Goal: Transaction & Acquisition: Book appointment/travel/reservation

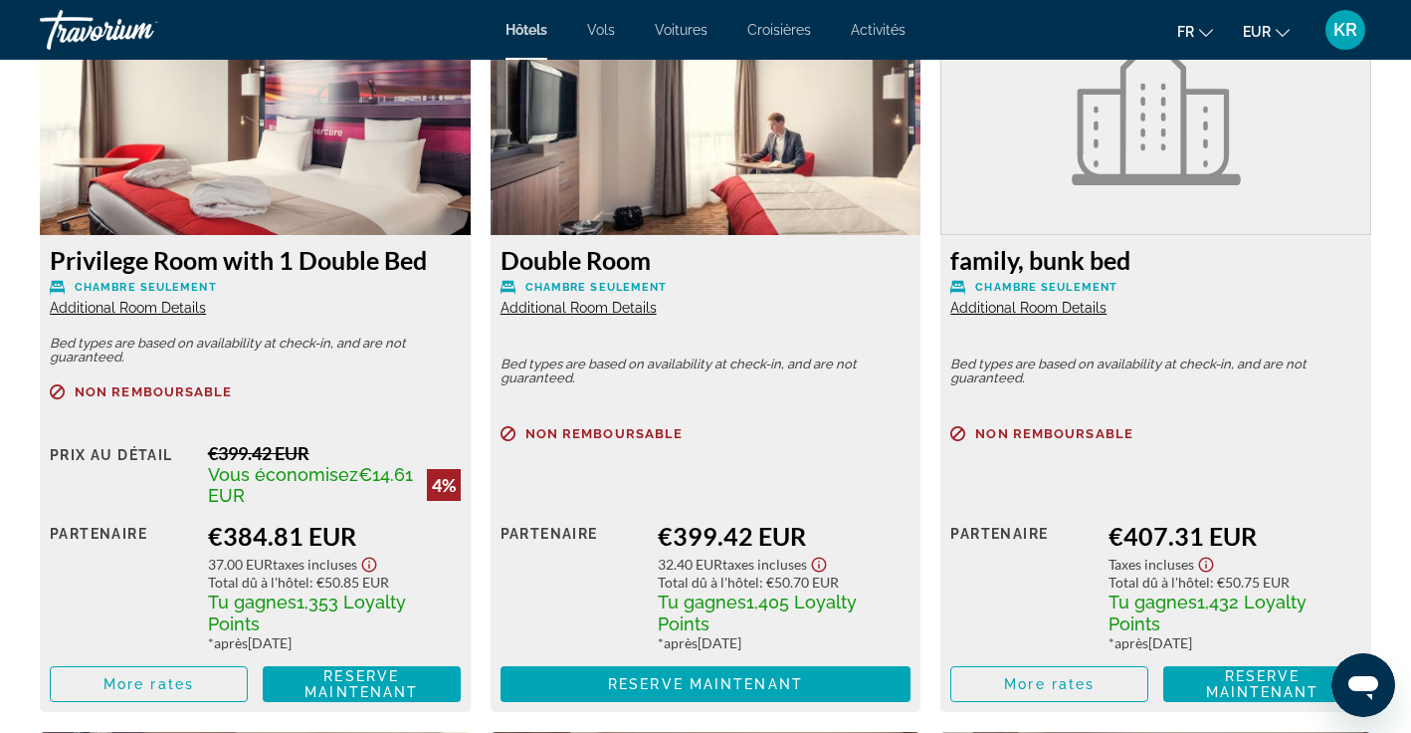
scroll to position [5172, 0]
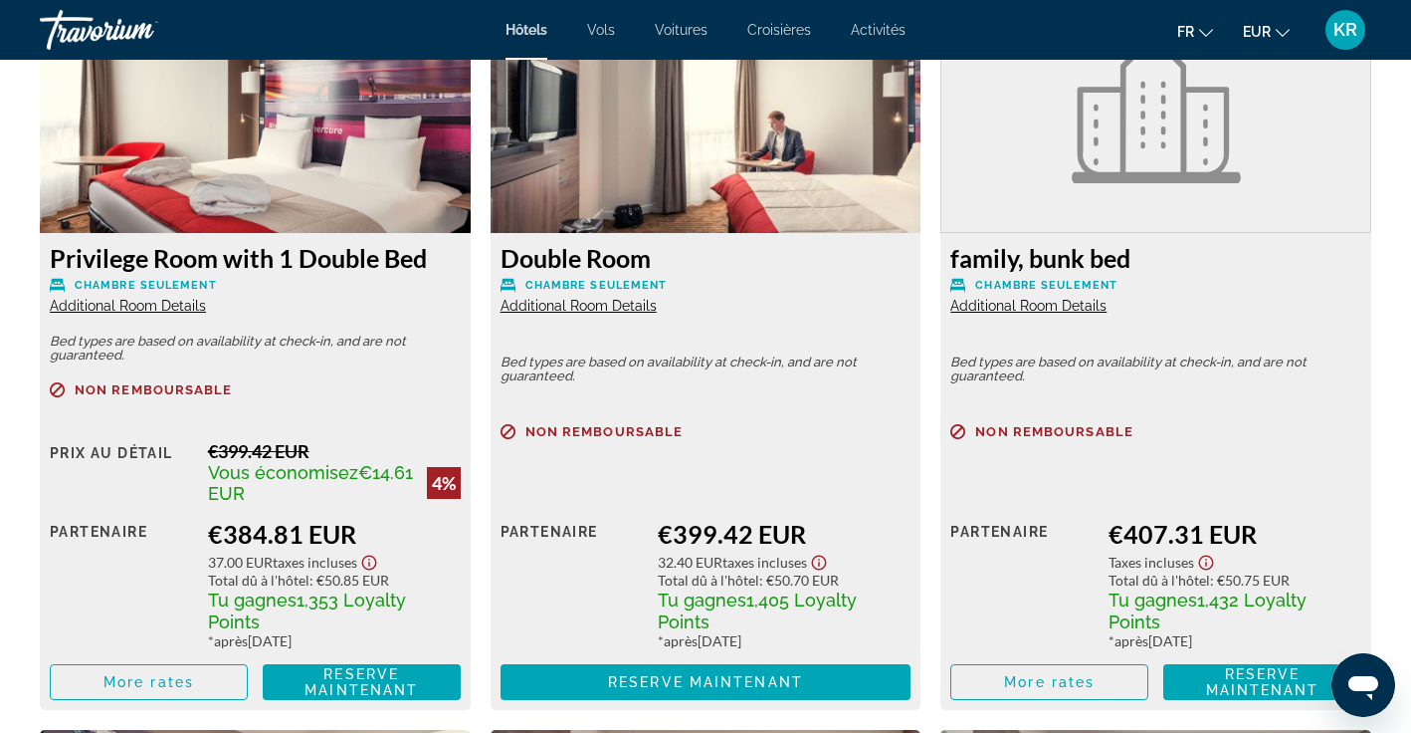
drag, startPoint x: 54, startPoint y: 232, endPoint x: 422, endPoint y: 234, distance: 368.3
click at [422, 243] on h3 "Privilege Room with 1 Double Bed" at bounding box center [255, 258] width 411 height 30
copy h3 "Privilege Room with 1 Double Bed"
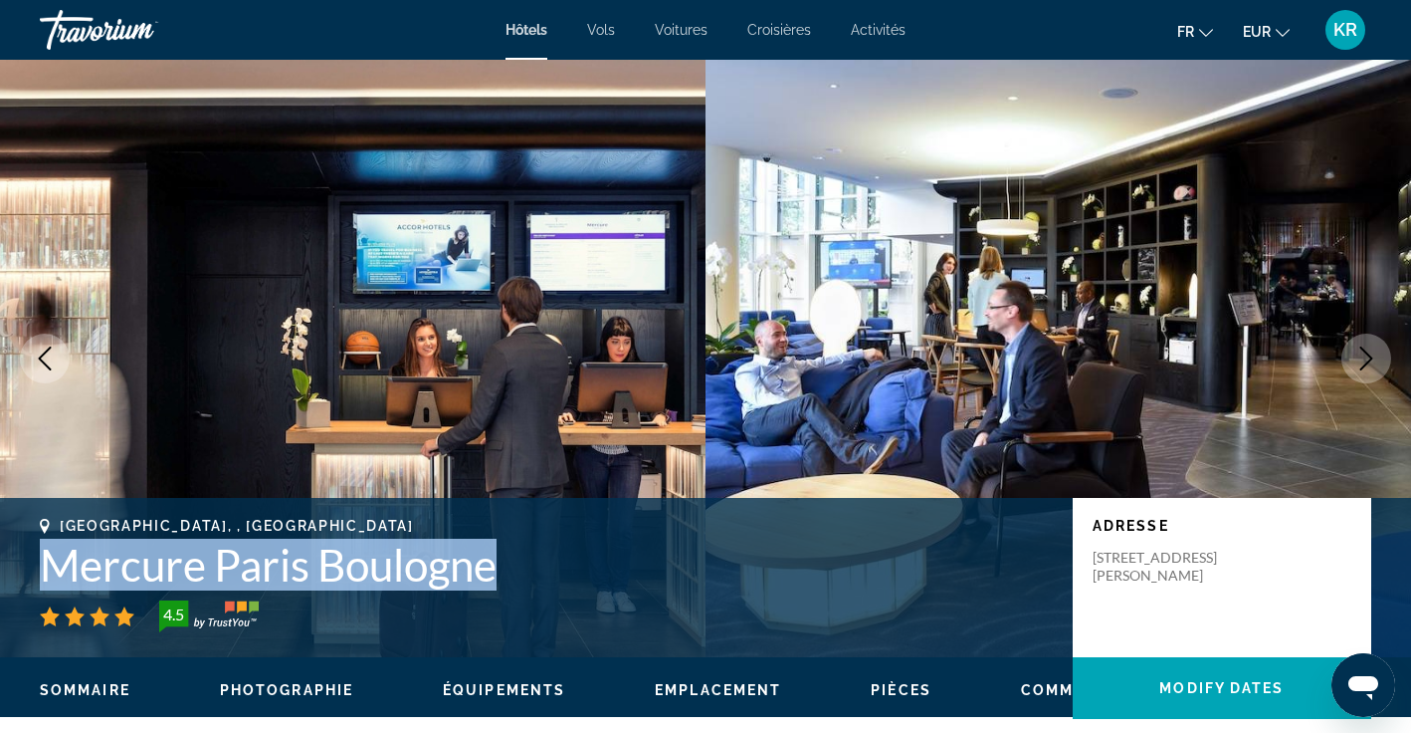
scroll to position [0, 0]
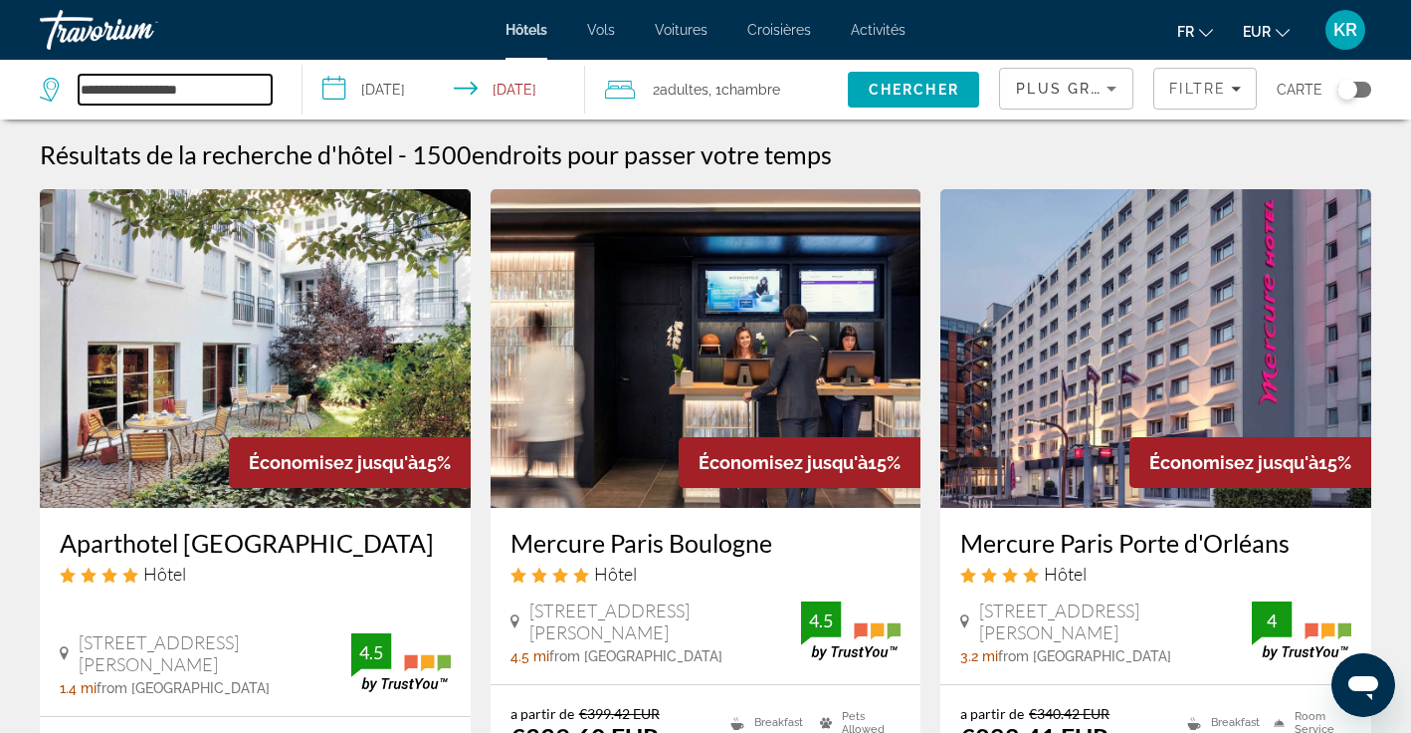
click at [195, 90] on input "**********" at bounding box center [175, 90] width 193 height 30
drag, startPoint x: 227, startPoint y: 89, endPoint x: 11, endPoint y: 80, distance: 216.2
click at [11, 80] on app-destination-search "**********" at bounding box center [151, 90] width 303 height 60
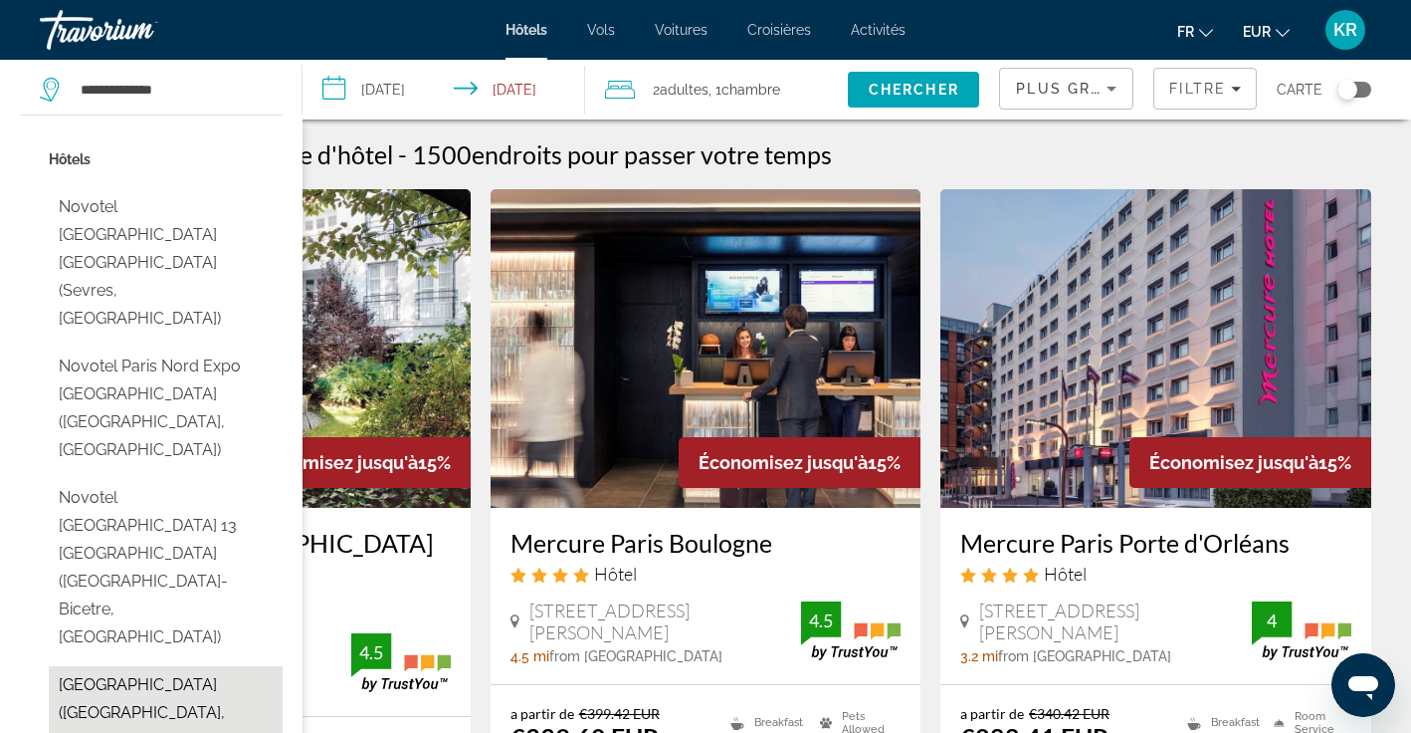
click at [160, 666] on button "Novotel Paris Centre Tour Eiffel (Paris, FR)" at bounding box center [166, 713] width 234 height 94
type input "**********"
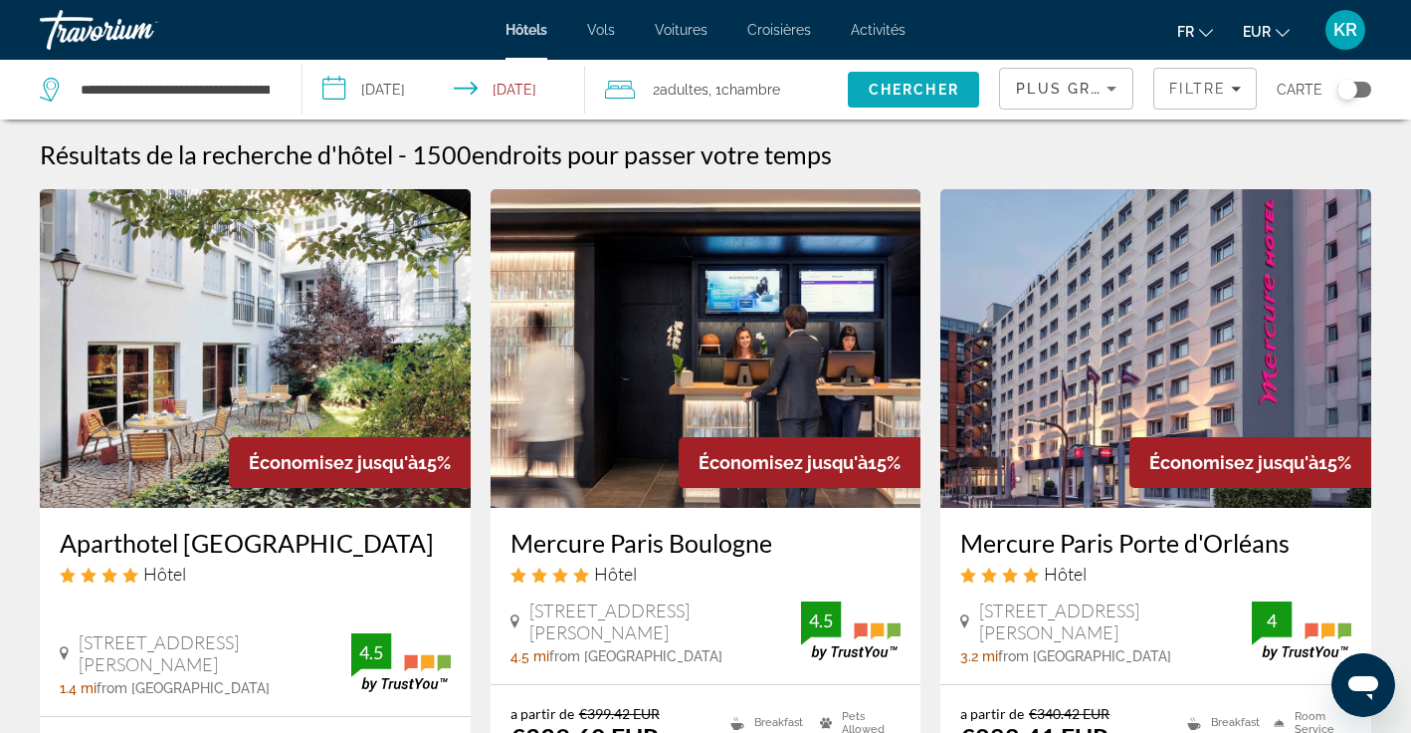
click at [960, 97] on span "Chercher" at bounding box center [914, 90] width 91 height 16
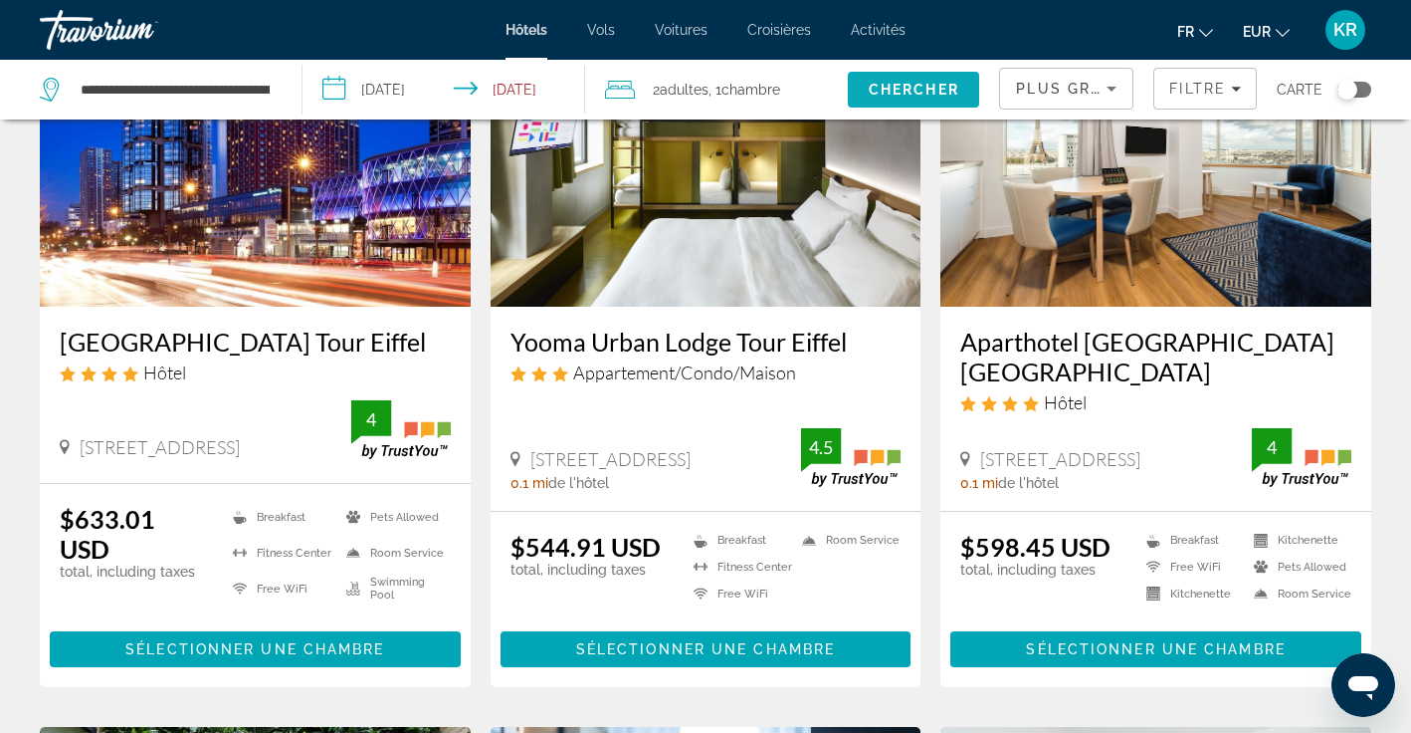
scroll to position [200, 0]
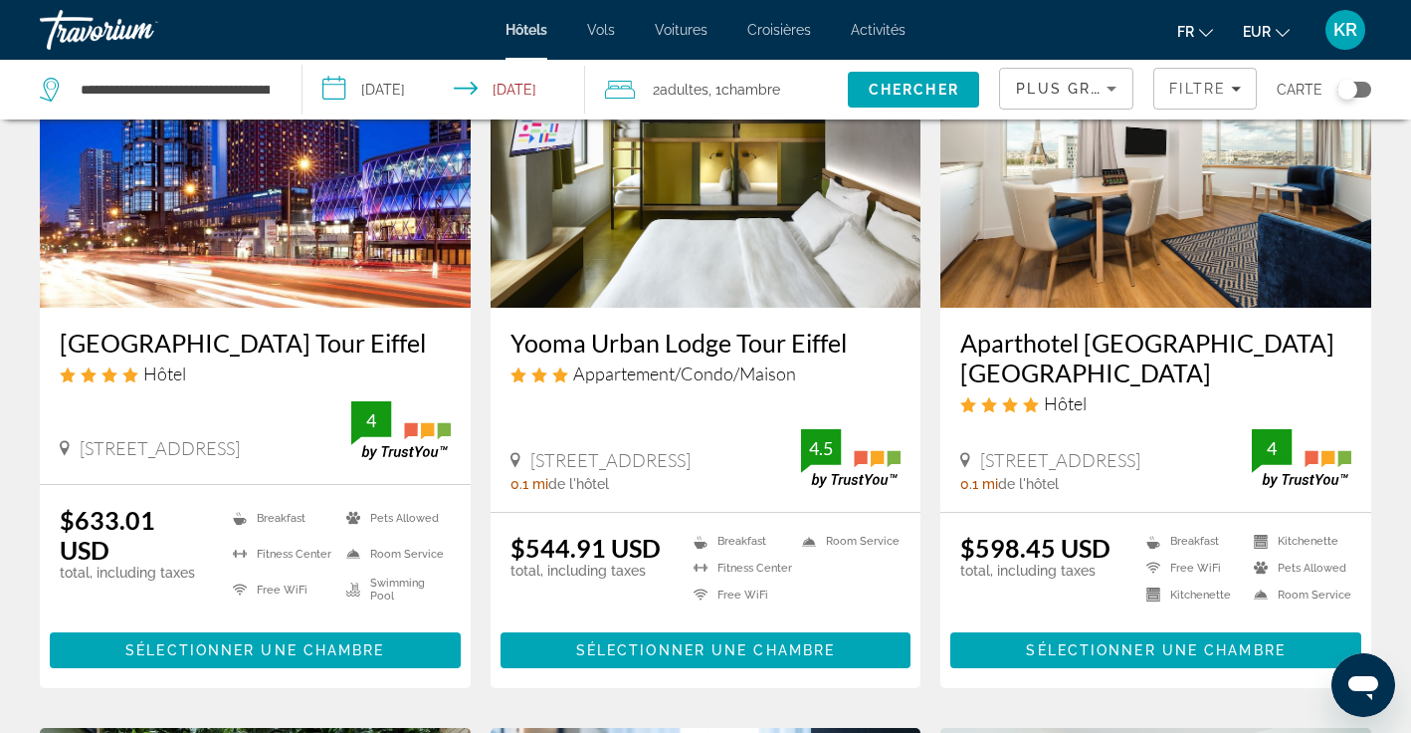
click at [1262, 29] on span "EUR" at bounding box center [1257, 32] width 28 height 16
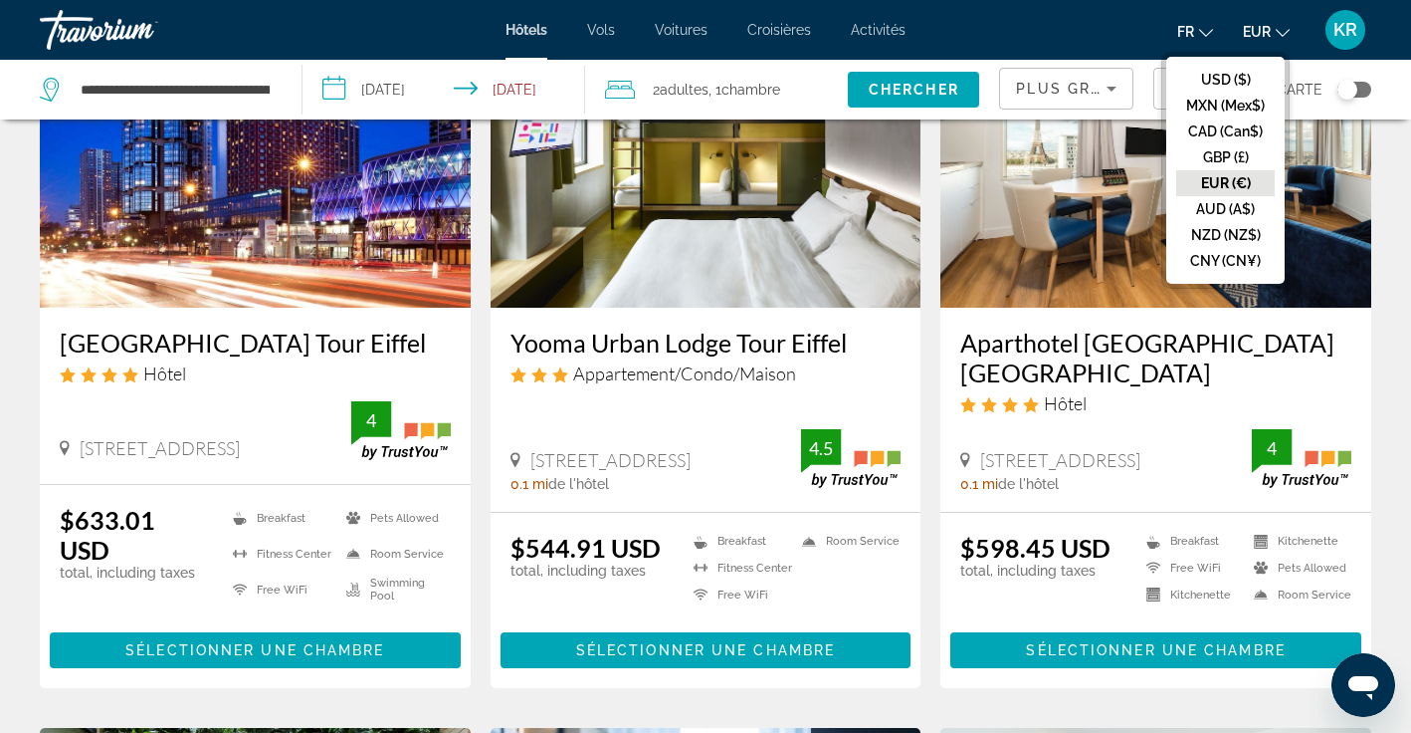
click at [1231, 184] on button "EUR (€)" at bounding box center [1226, 183] width 99 height 26
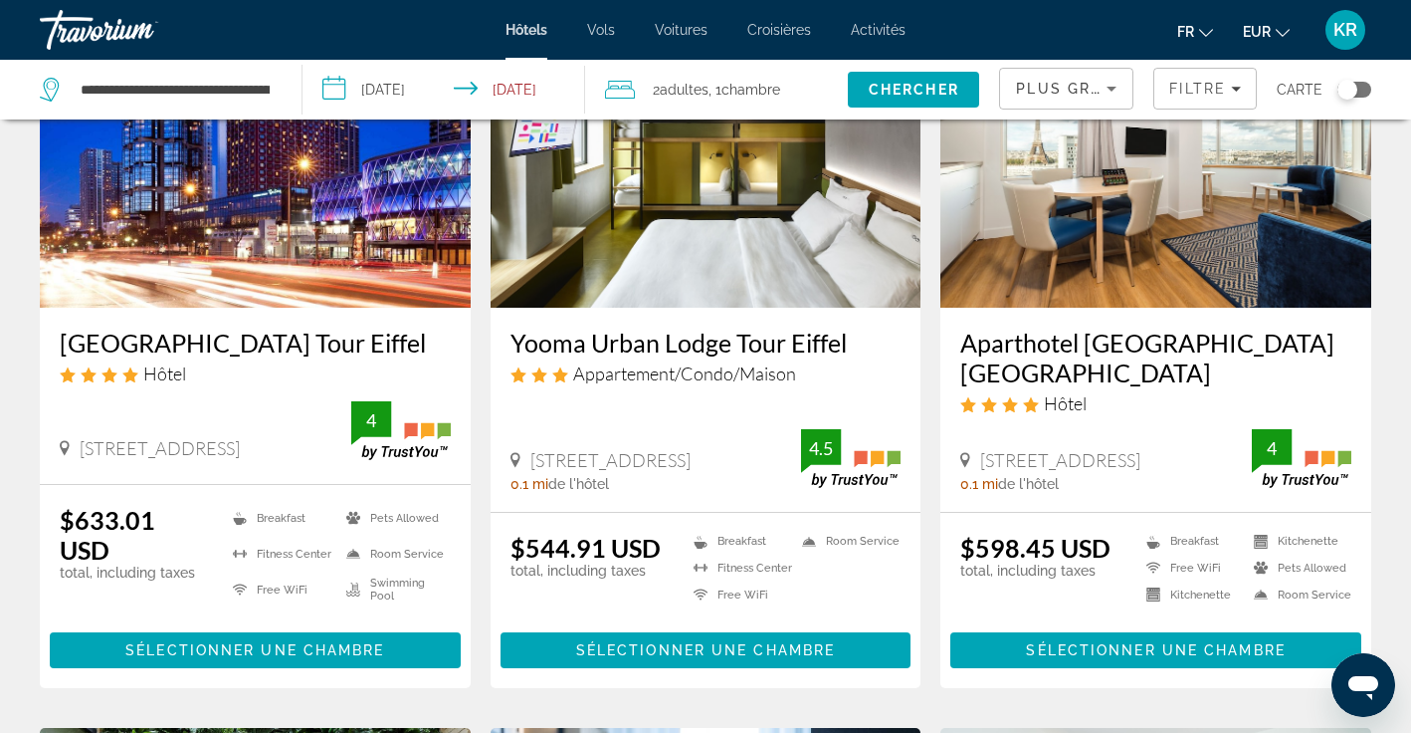
click at [1262, 33] on span "EUR" at bounding box center [1257, 32] width 28 height 16
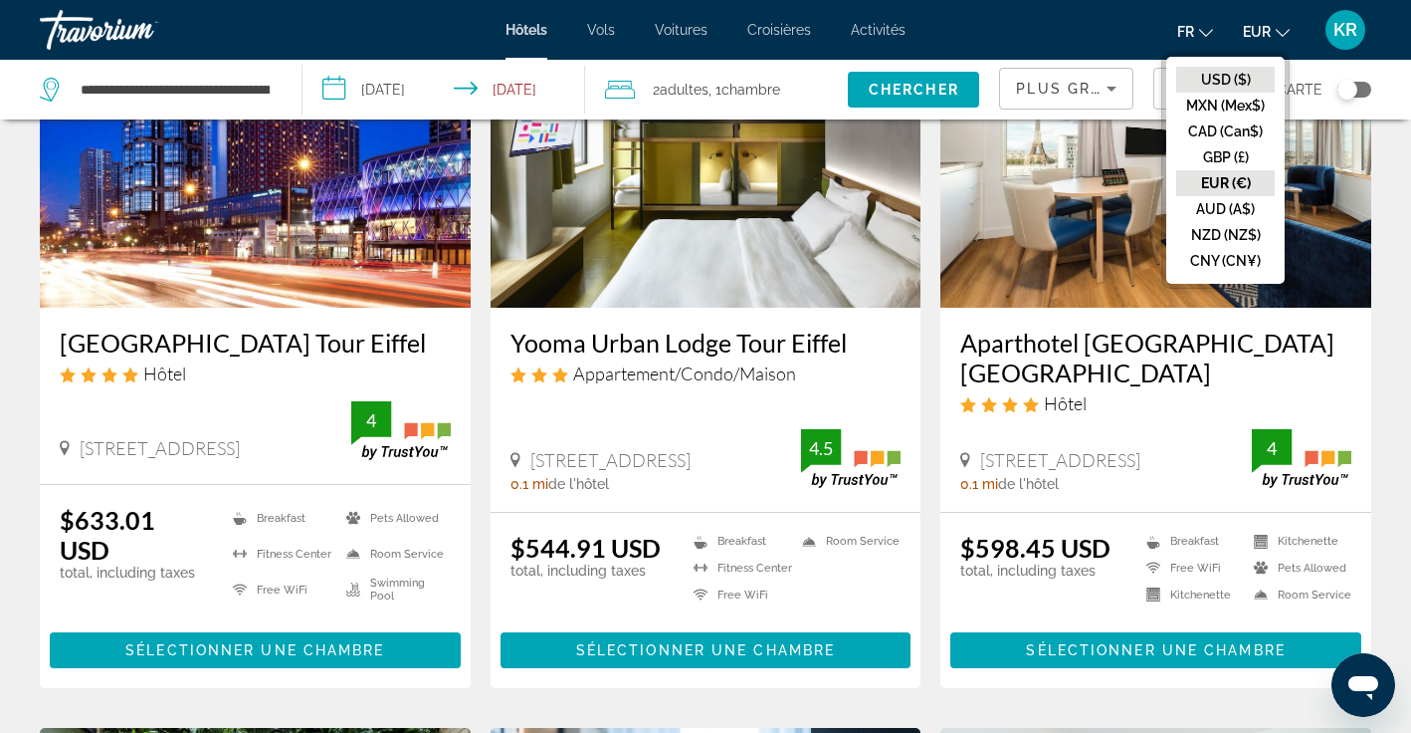
click at [1250, 68] on button "USD ($)" at bounding box center [1226, 80] width 99 height 26
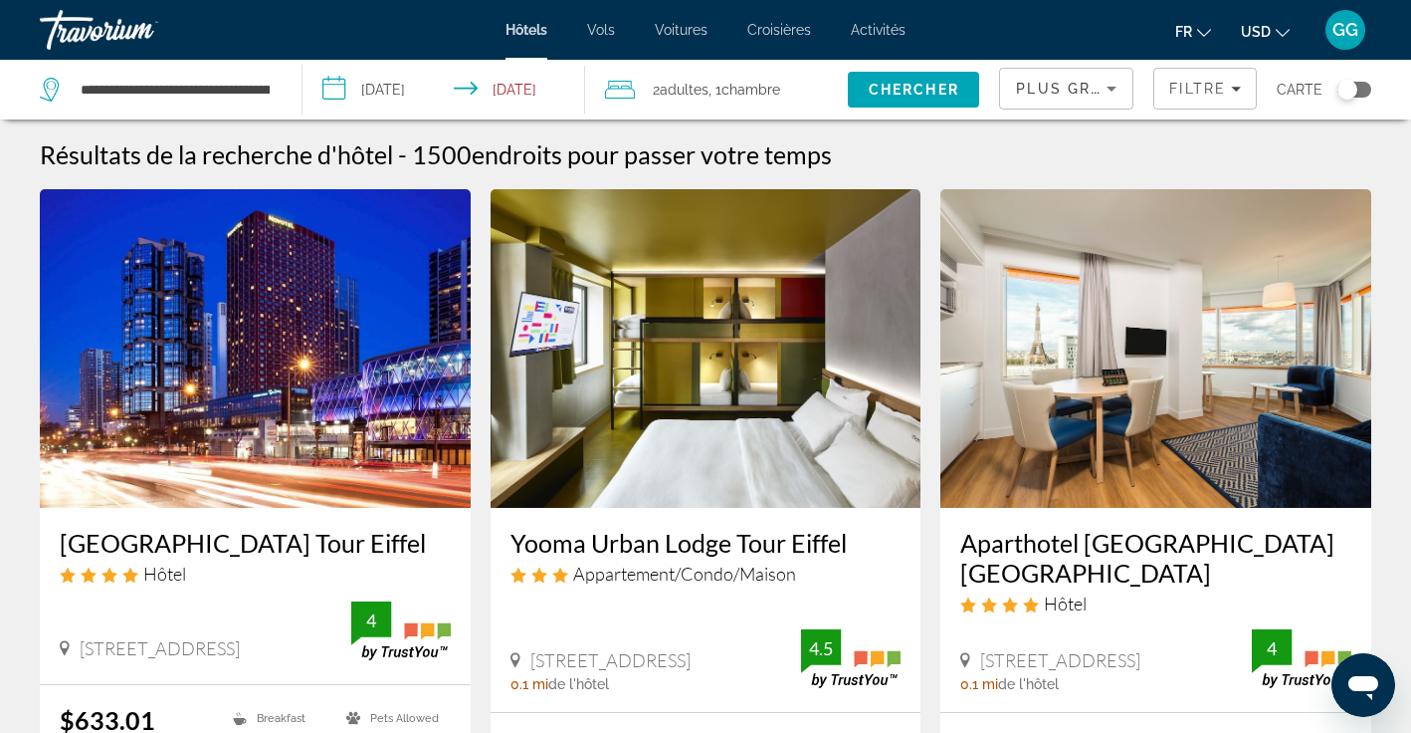
scroll to position [0, 0]
click at [1257, 38] on span "USD" at bounding box center [1256, 32] width 30 height 16
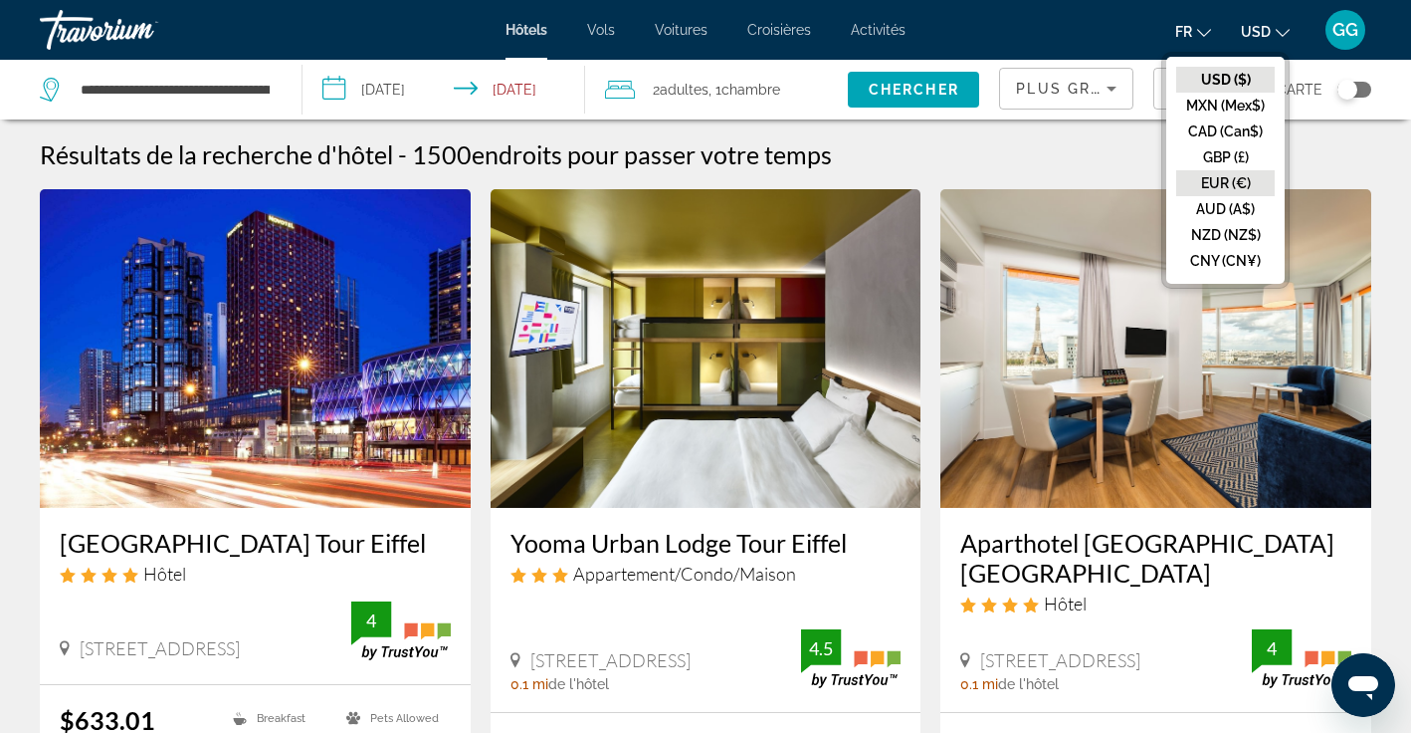
click at [1228, 186] on button "EUR (€)" at bounding box center [1226, 183] width 99 height 26
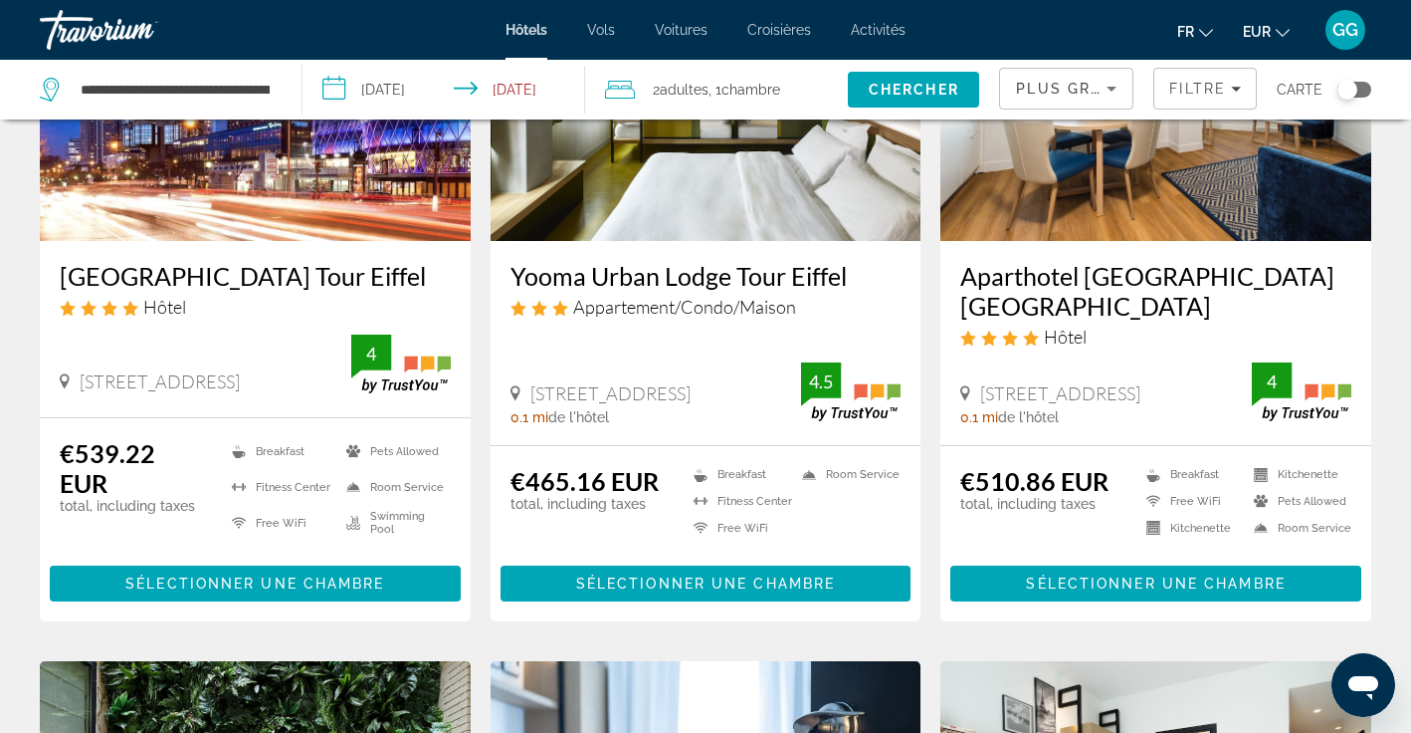
scroll to position [269, 0]
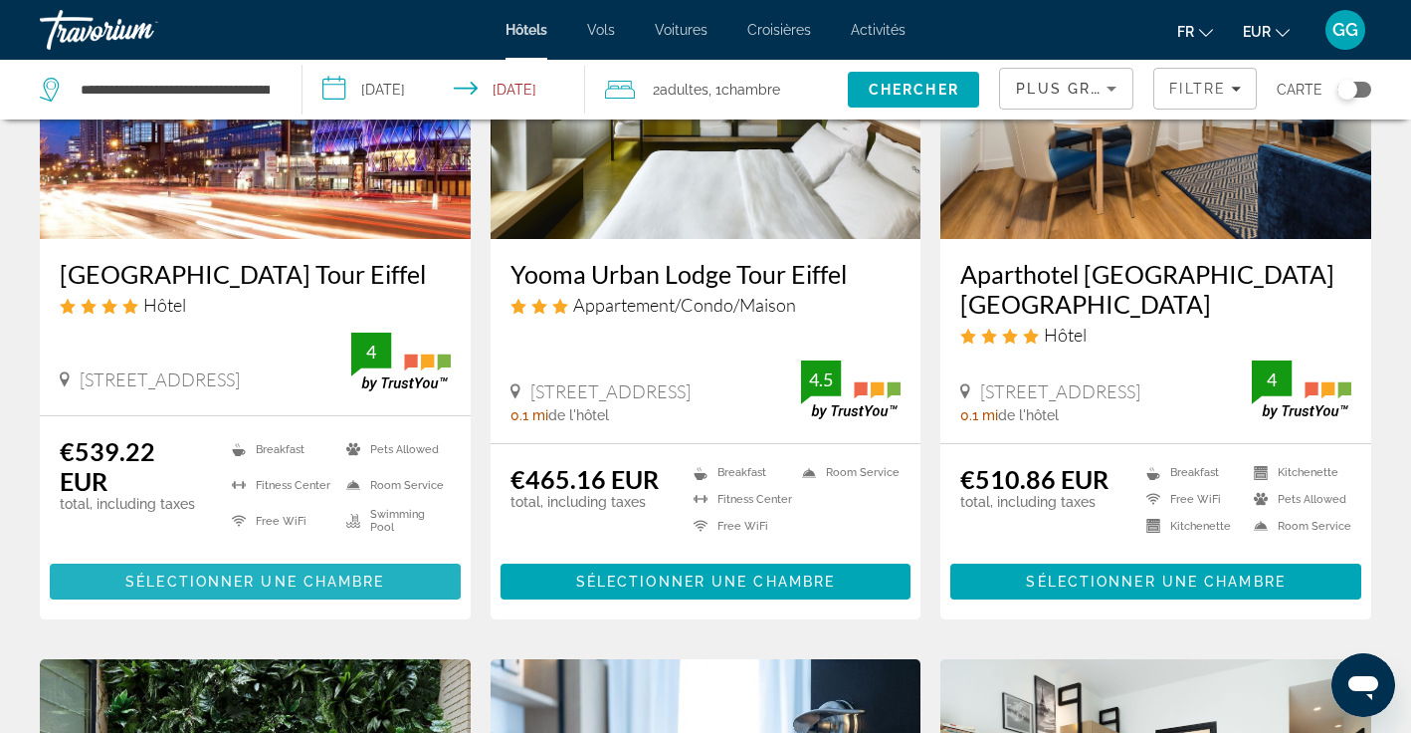
click at [323, 571] on span "Main content" at bounding box center [255, 581] width 411 height 48
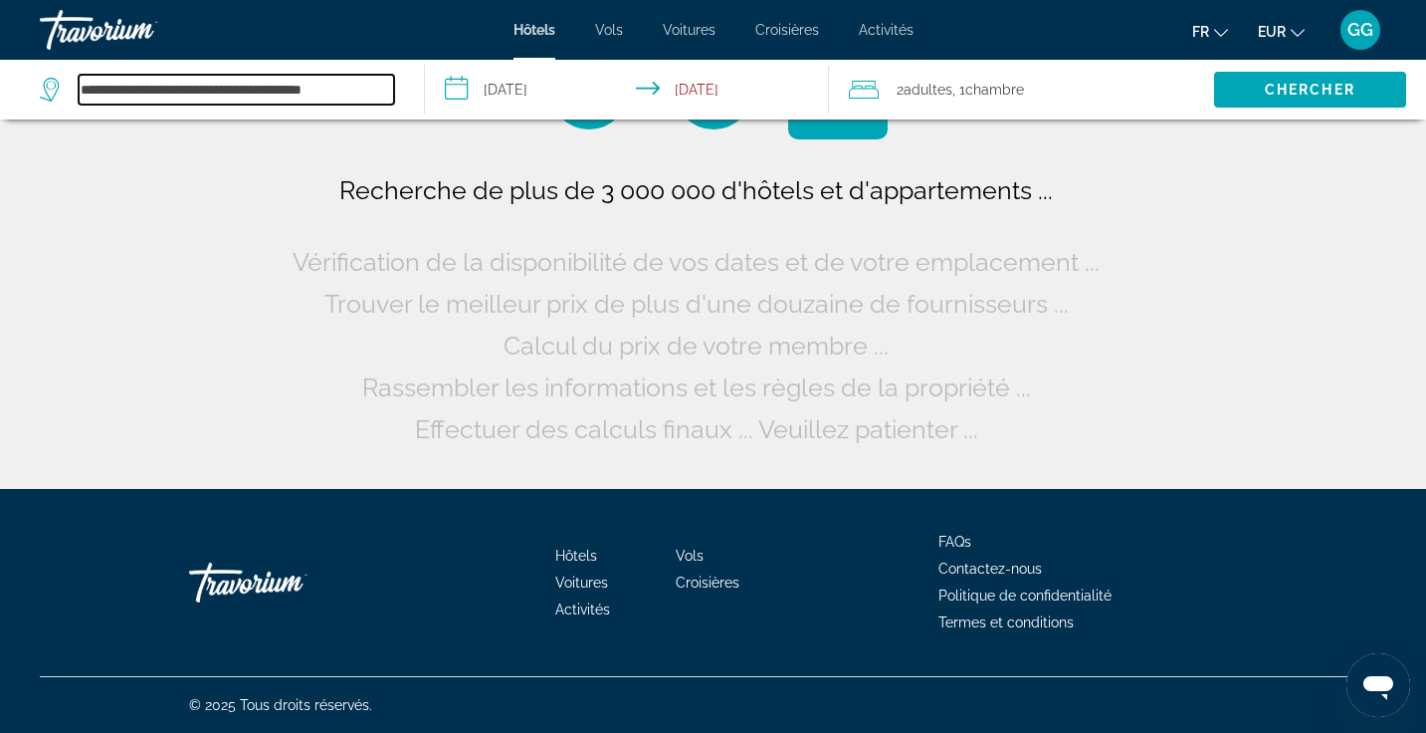
click at [367, 86] on input "**********" at bounding box center [237, 90] width 316 height 30
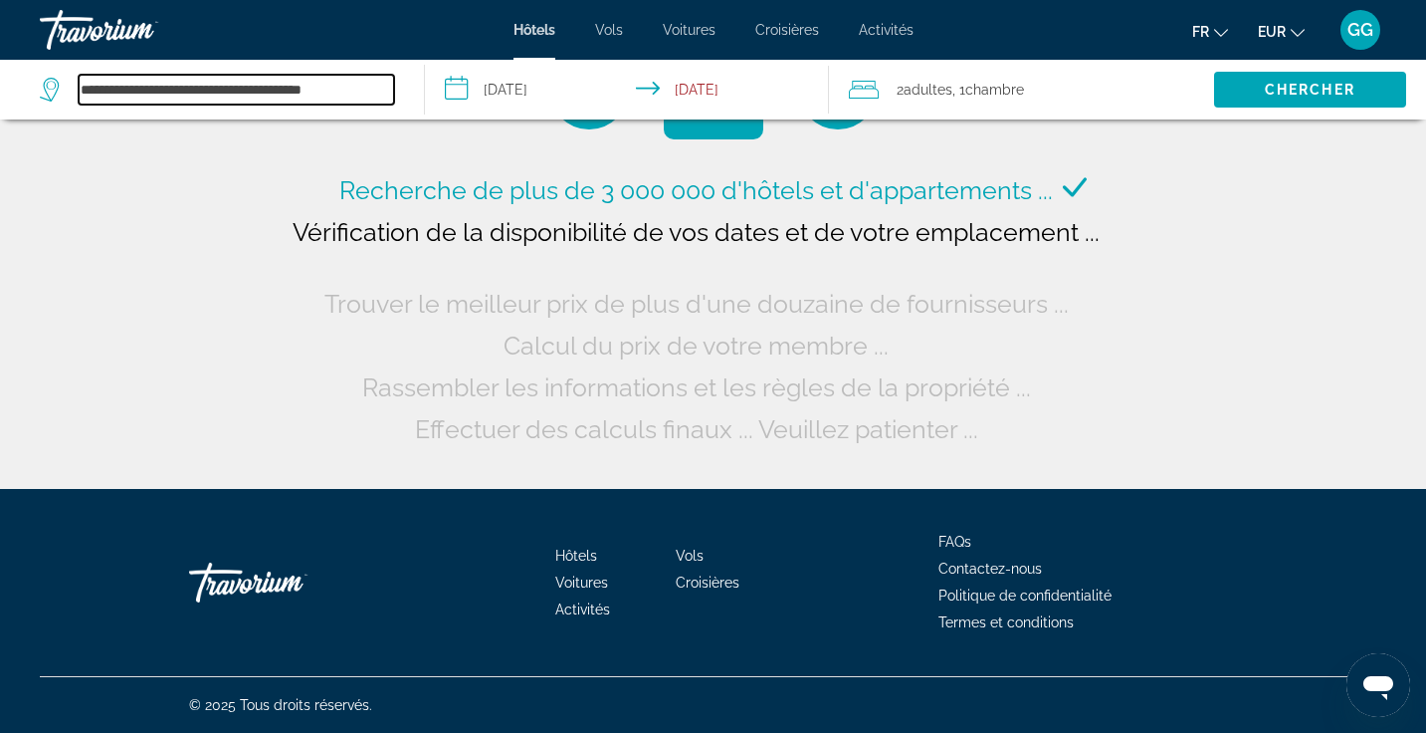
drag, startPoint x: 367, startPoint y: 86, endPoint x: 174, endPoint y: 96, distance: 193.4
click at [174, 96] on input "**********" at bounding box center [237, 90] width 316 height 30
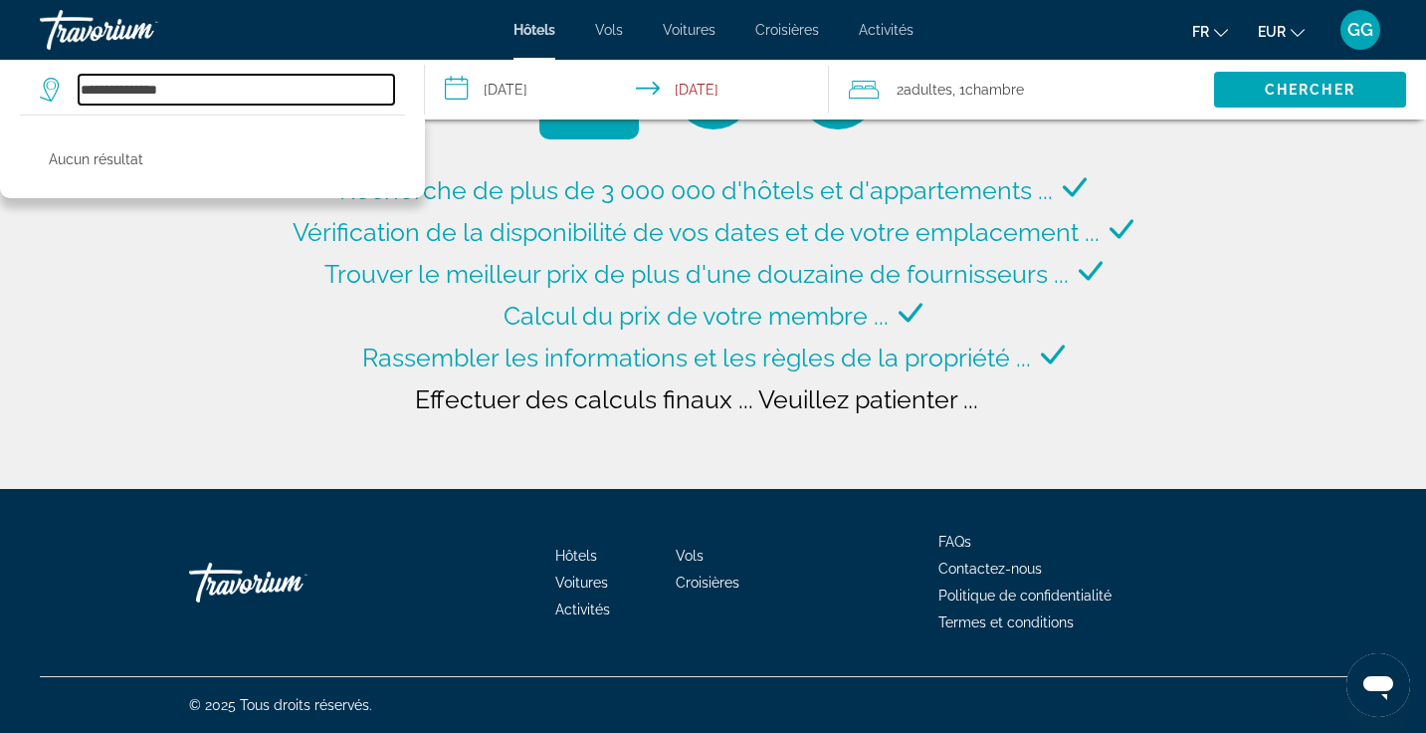
type input "**********"
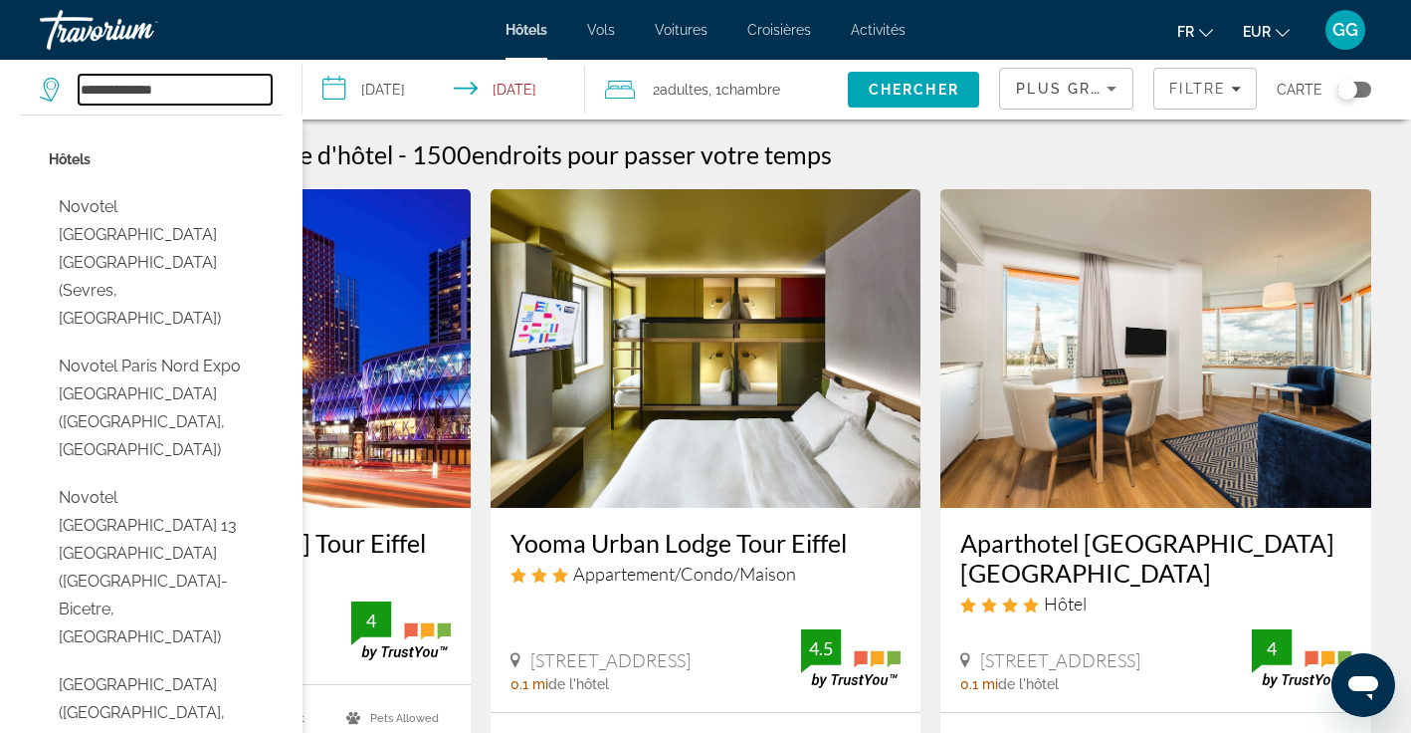
drag, startPoint x: 208, startPoint y: 95, endPoint x: 26, endPoint y: 84, distance: 182.5
click at [26, 84] on app-destination-search "**********" at bounding box center [151, 90] width 303 height 60
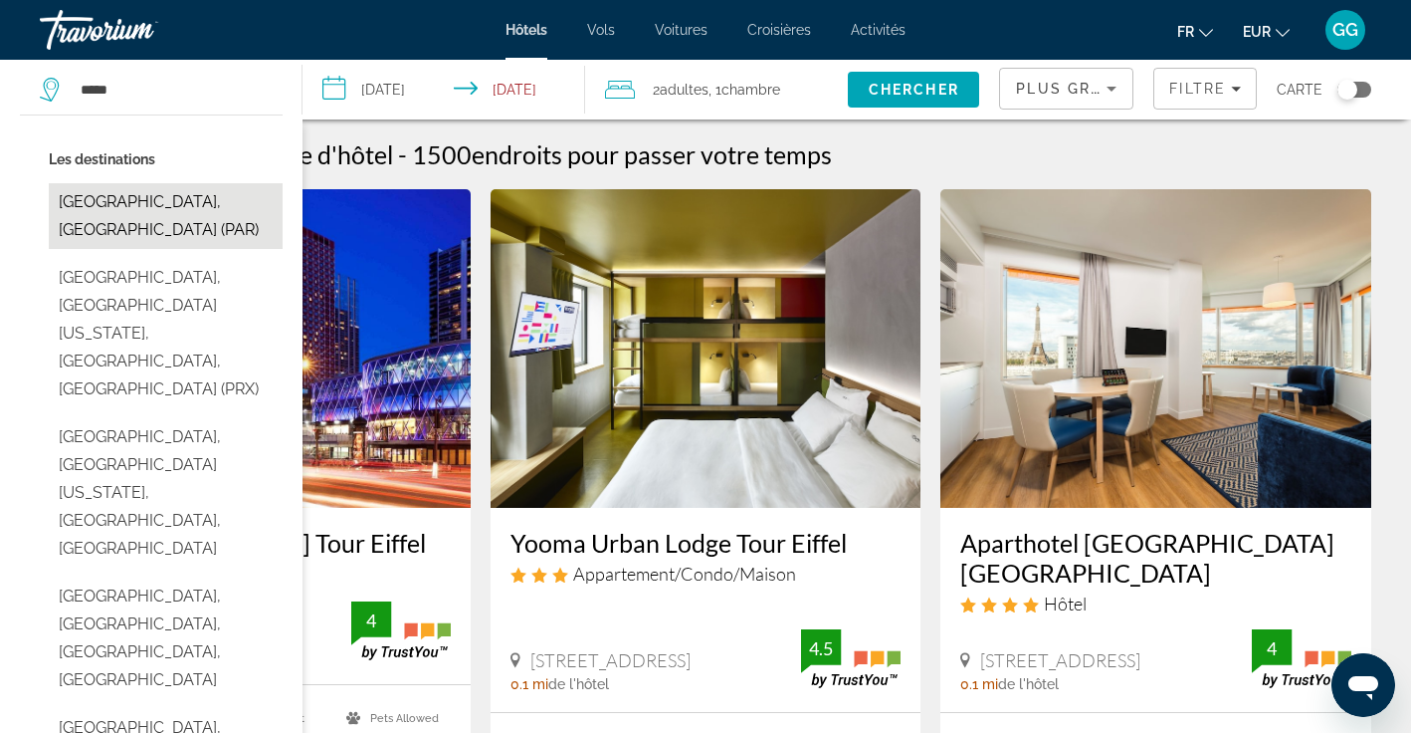
click at [135, 197] on button "Paris, France (PAR)" at bounding box center [166, 216] width 234 height 66
type input "**********"
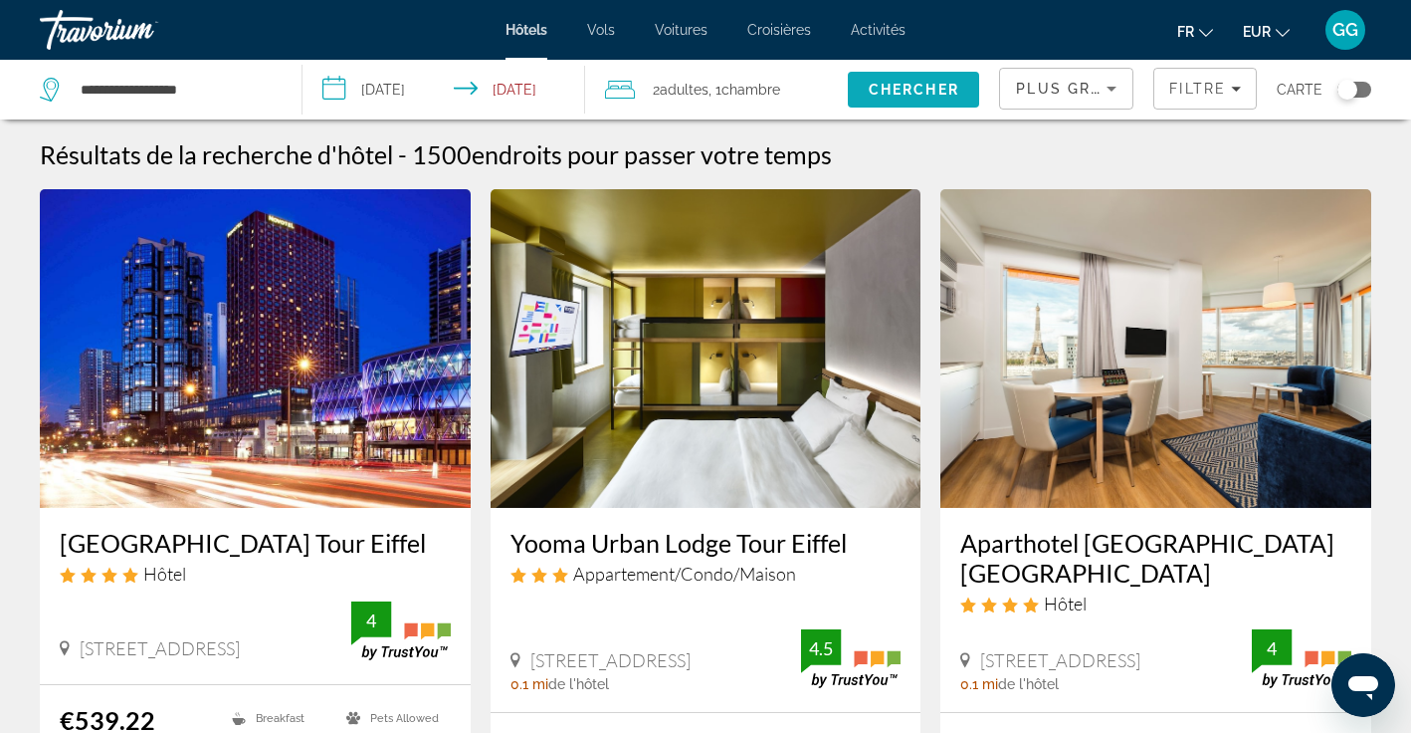
click at [921, 97] on span "Chercher" at bounding box center [914, 90] width 91 height 16
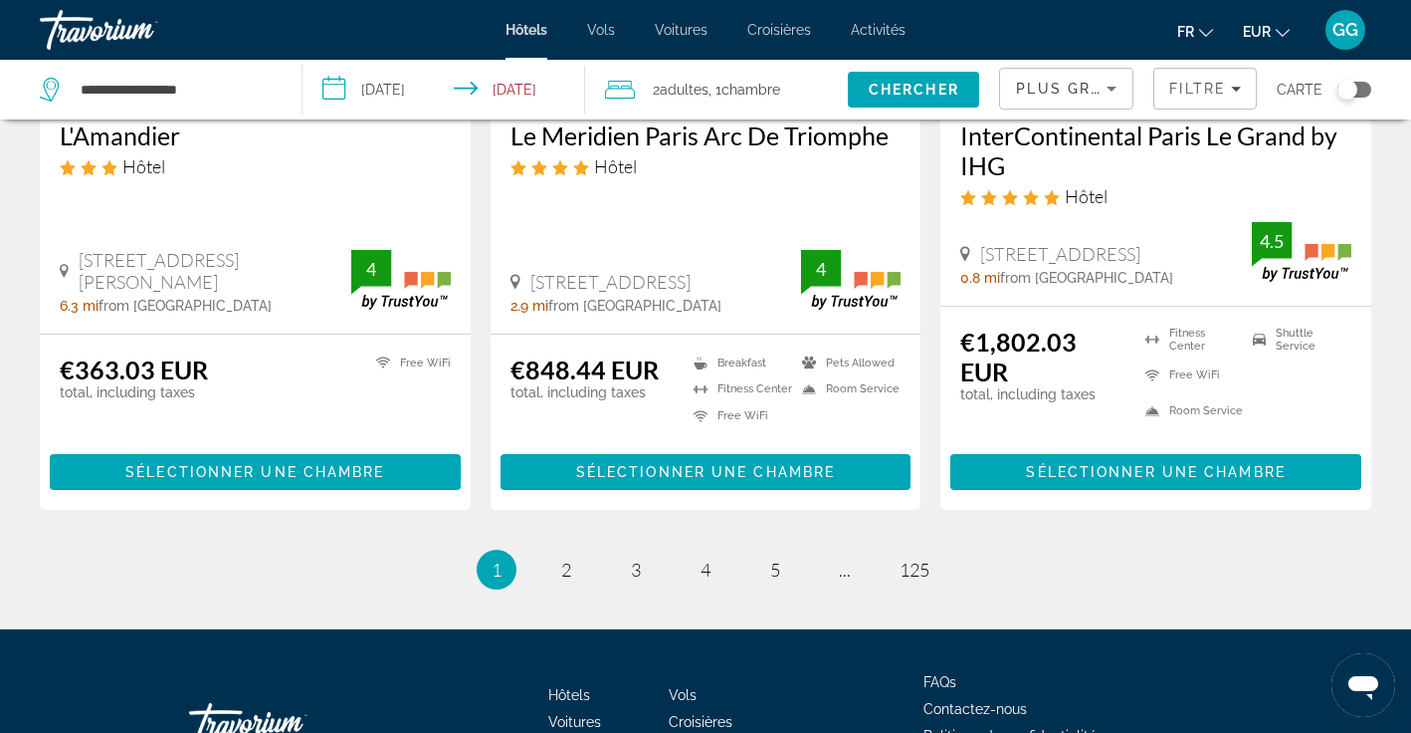
scroll to position [2707, 0]
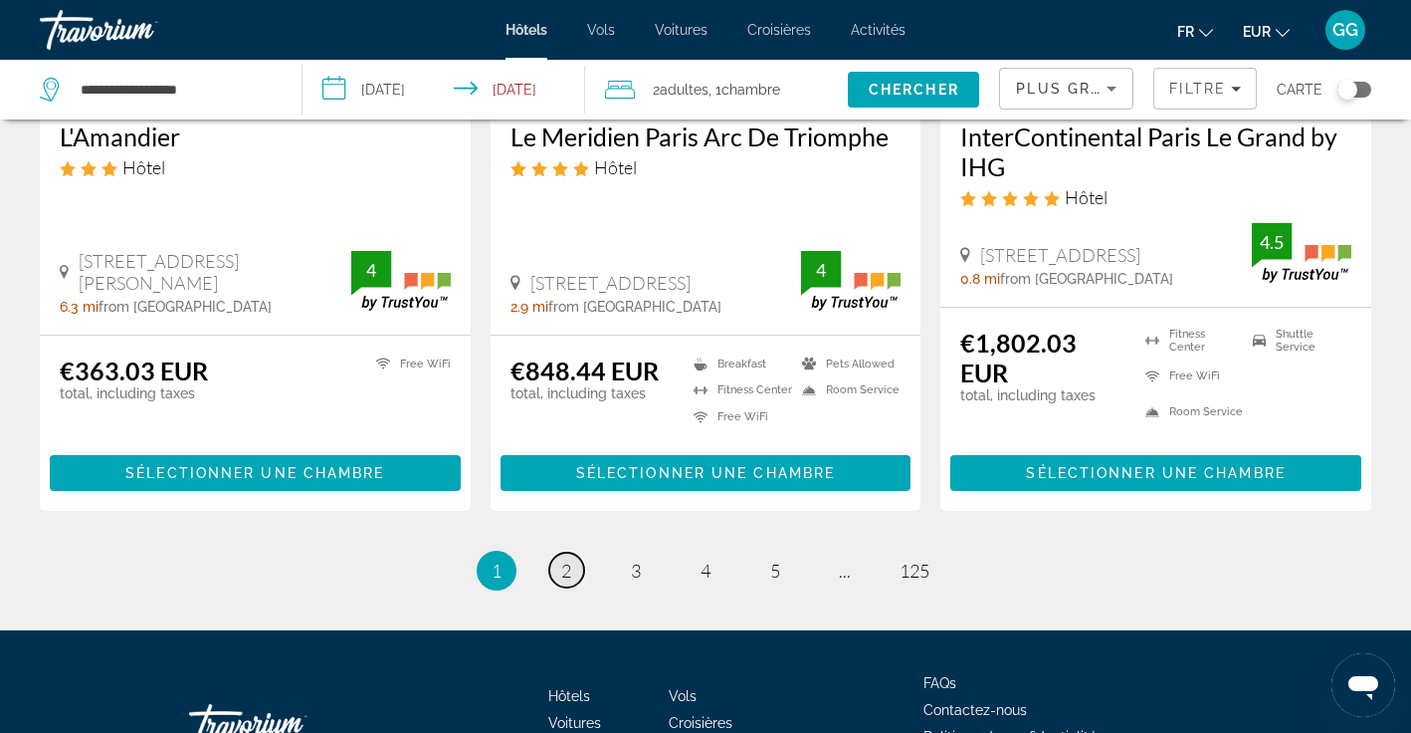
click at [565, 559] on span "2" at bounding box center [566, 570] width 10 height 22
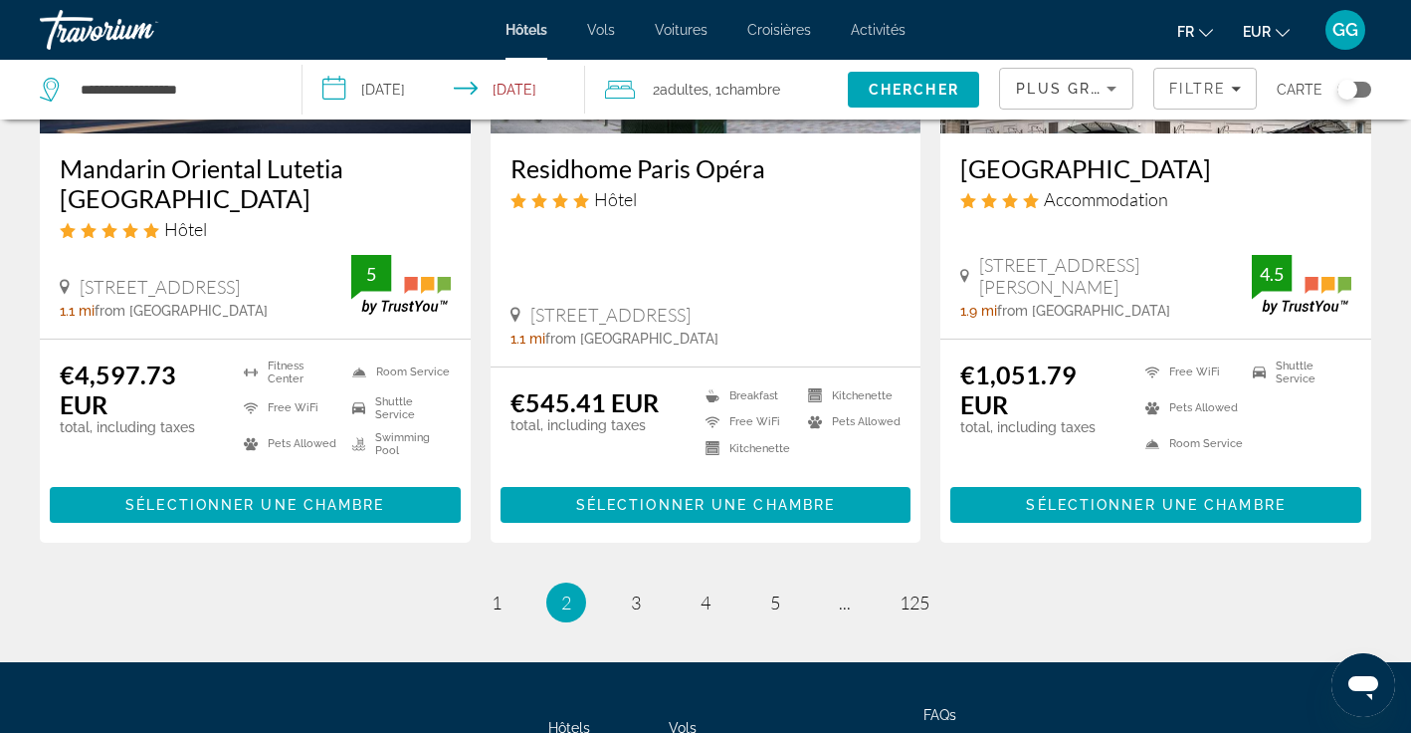
scroll to position [2649, 0]
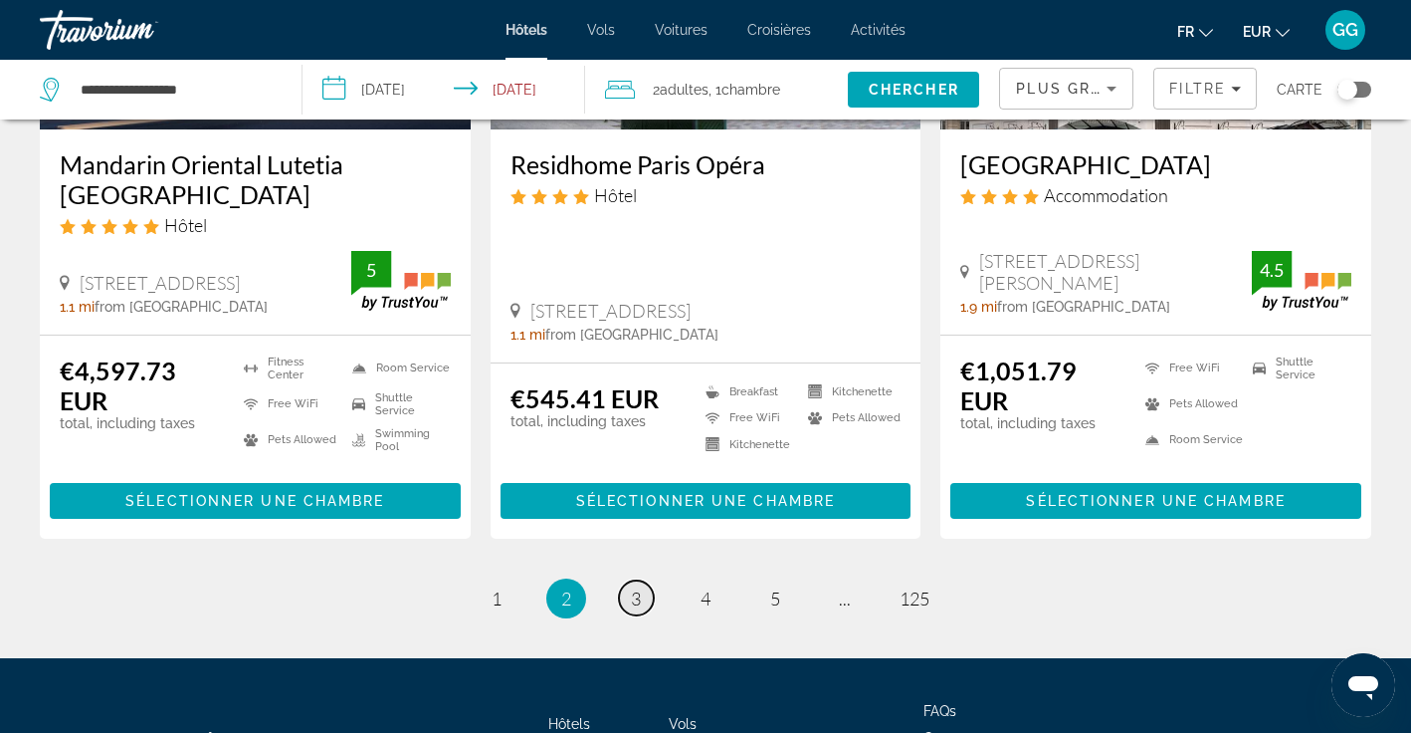
click at [632, 587] on span "3" at bounding box center [636, 598] width 10 height 22
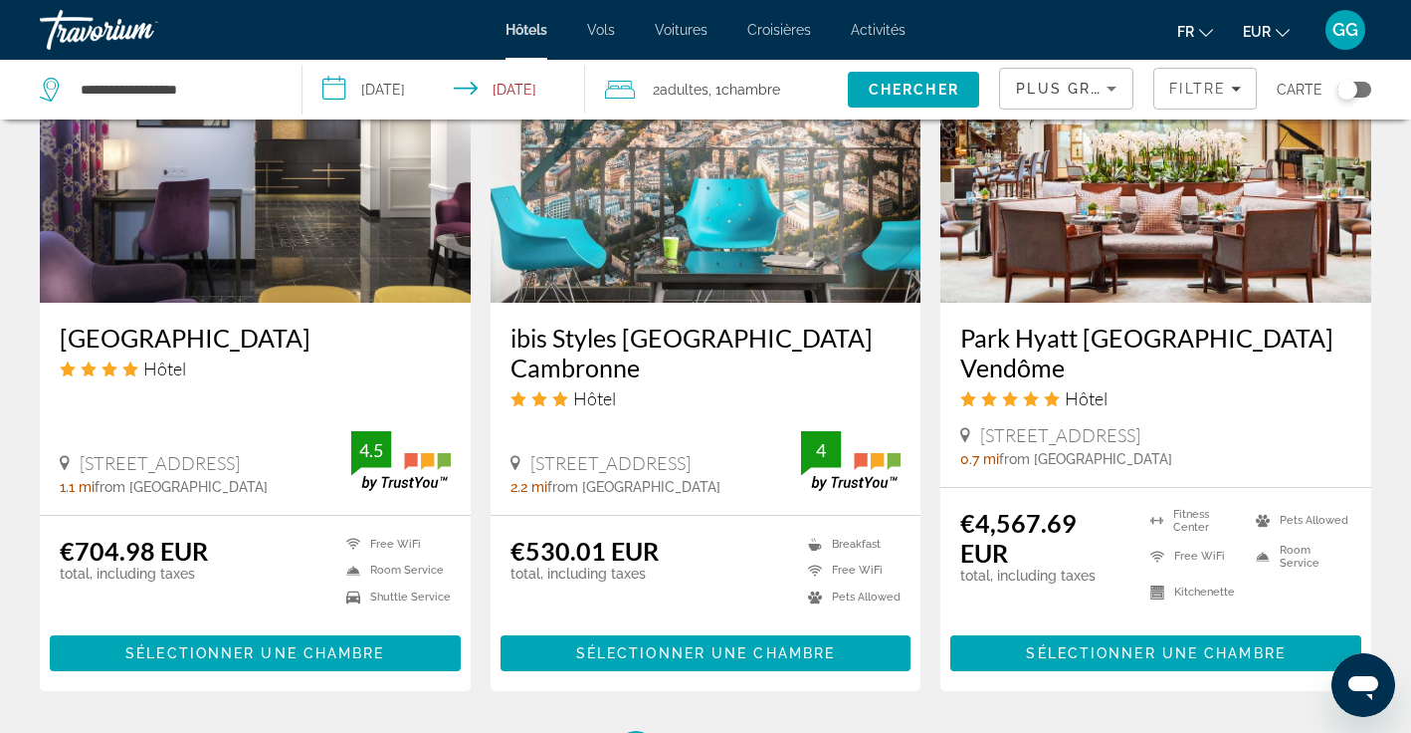
scroll to position [2486, 0]
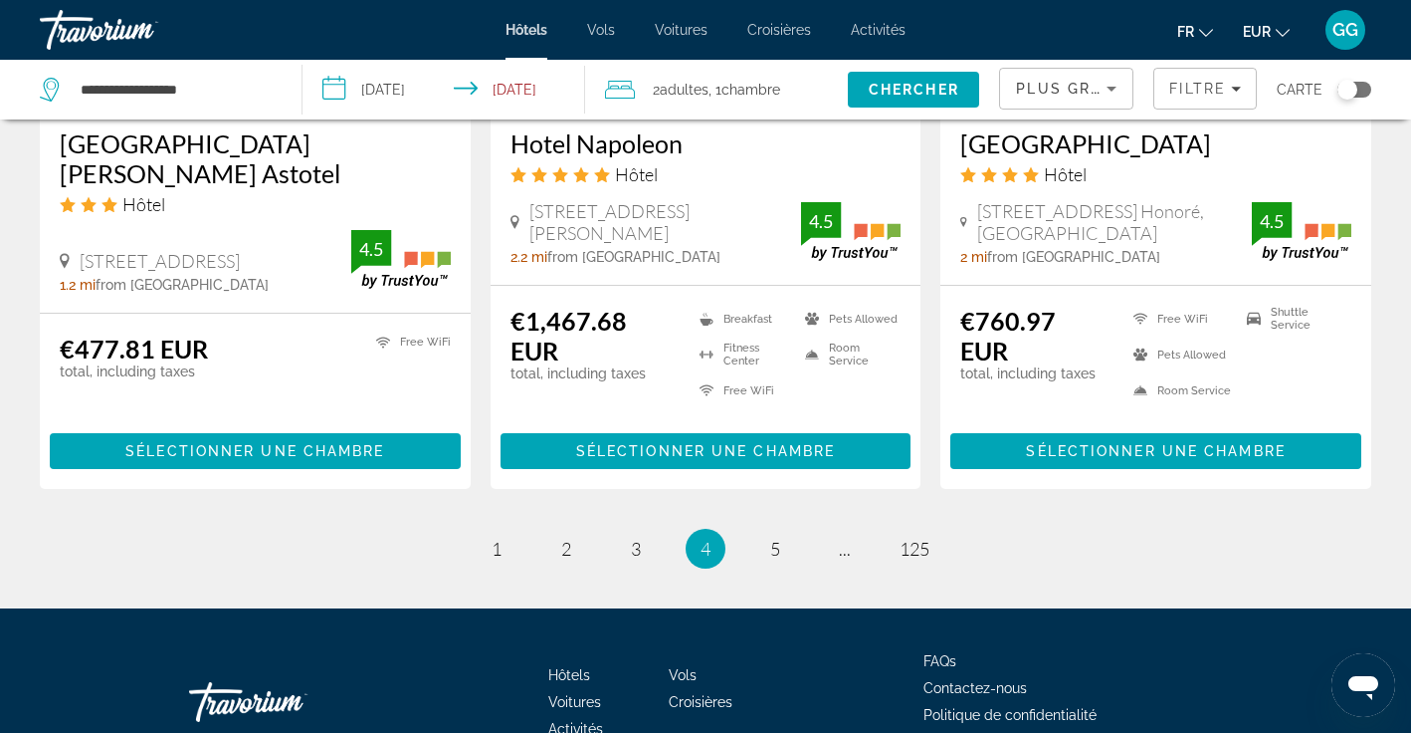
scroll to position [2761, 0]
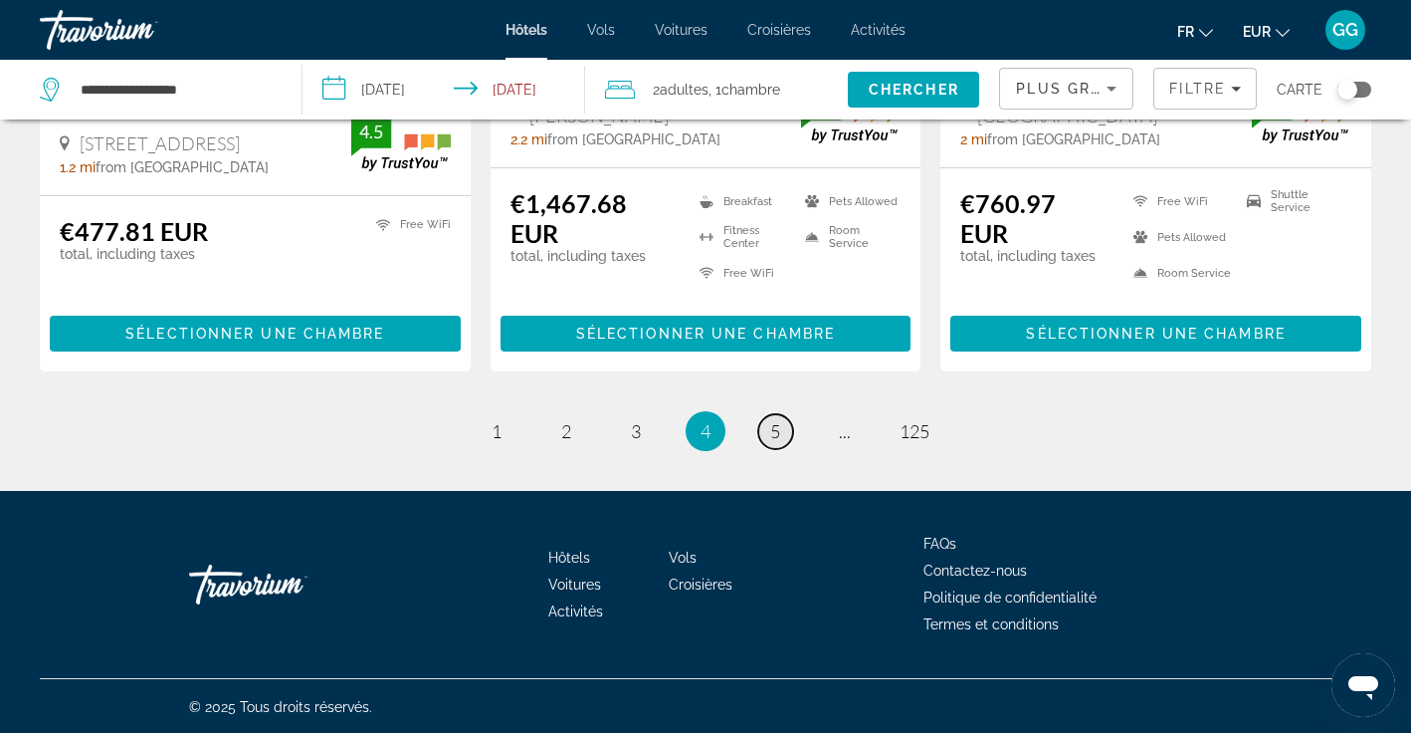
click at [770, 428] on span "5" at bounding box center [775, 431] width 10 height 22
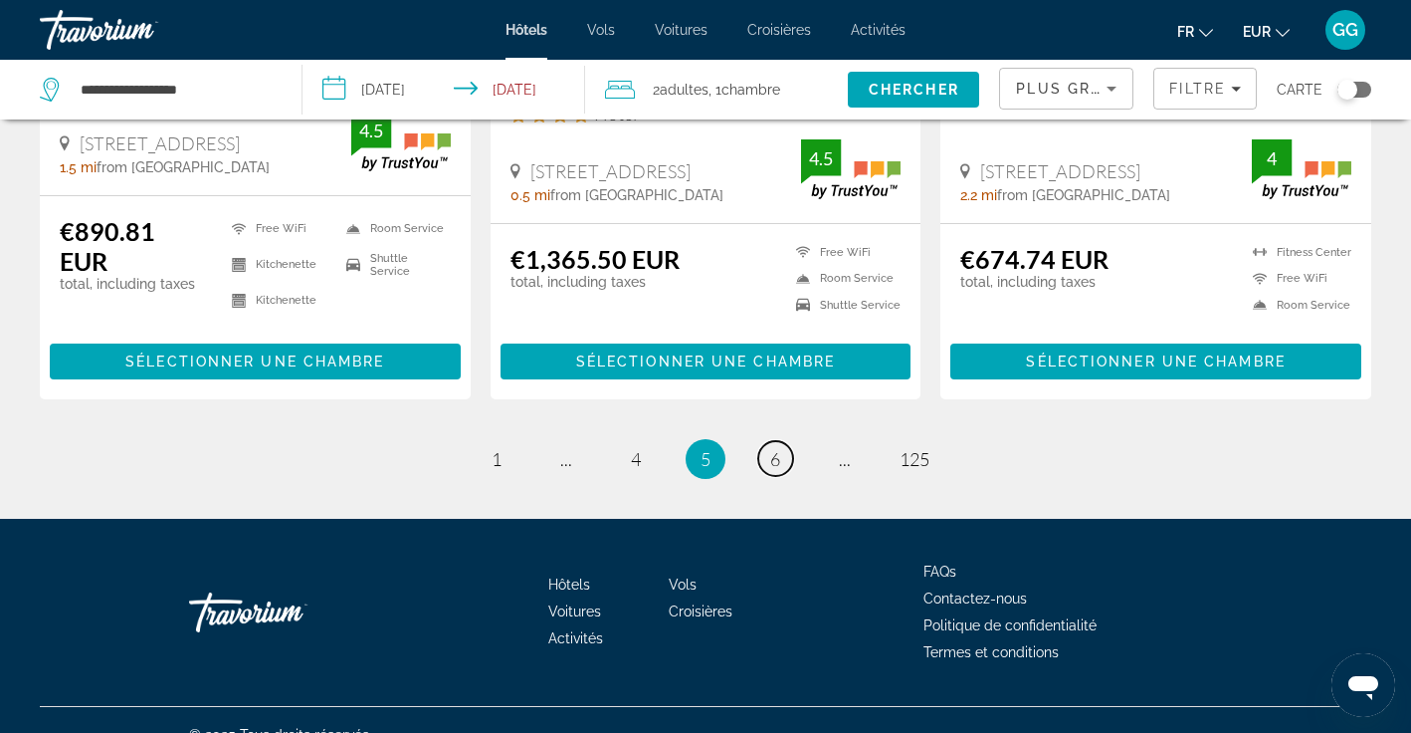
scroll to position [2729, 0]
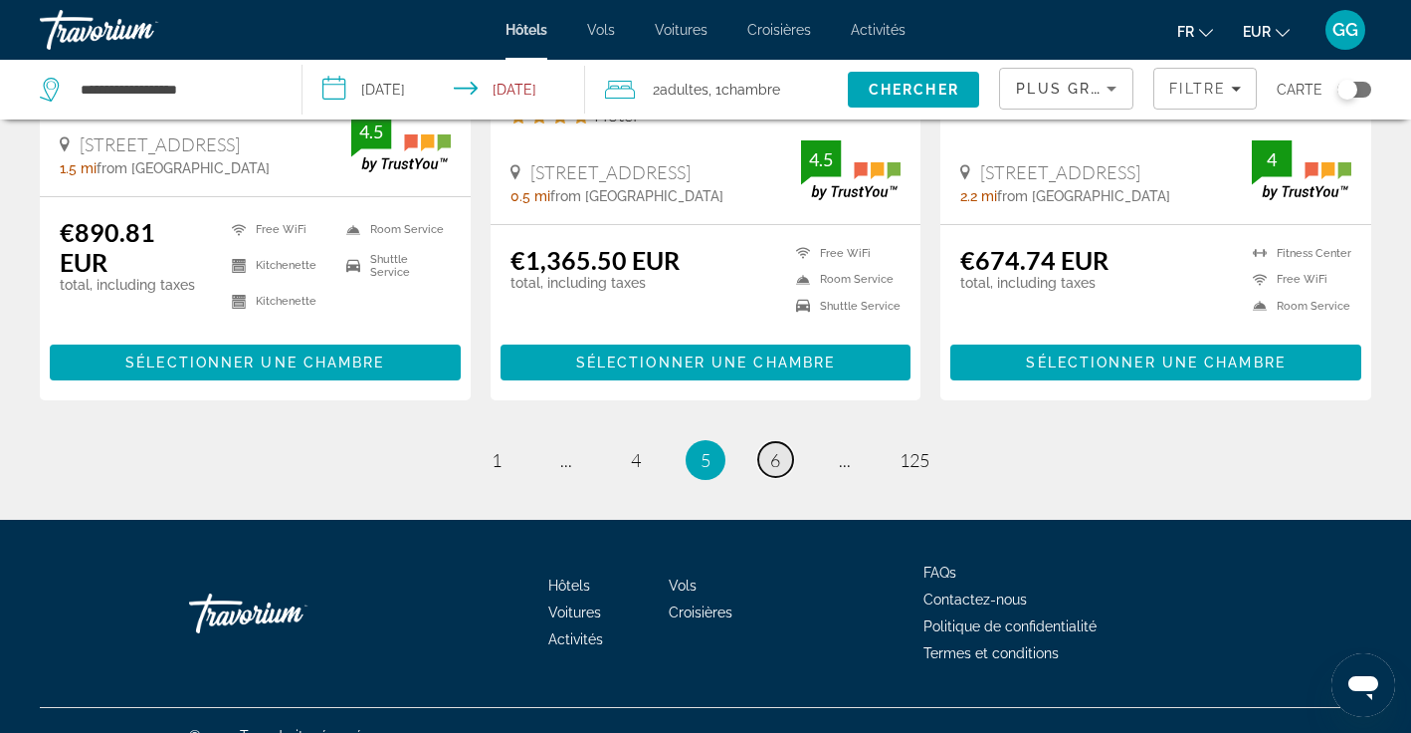
click at [770, 442] on link "page 6" at bounding box center [775, 459] width 35 height 35
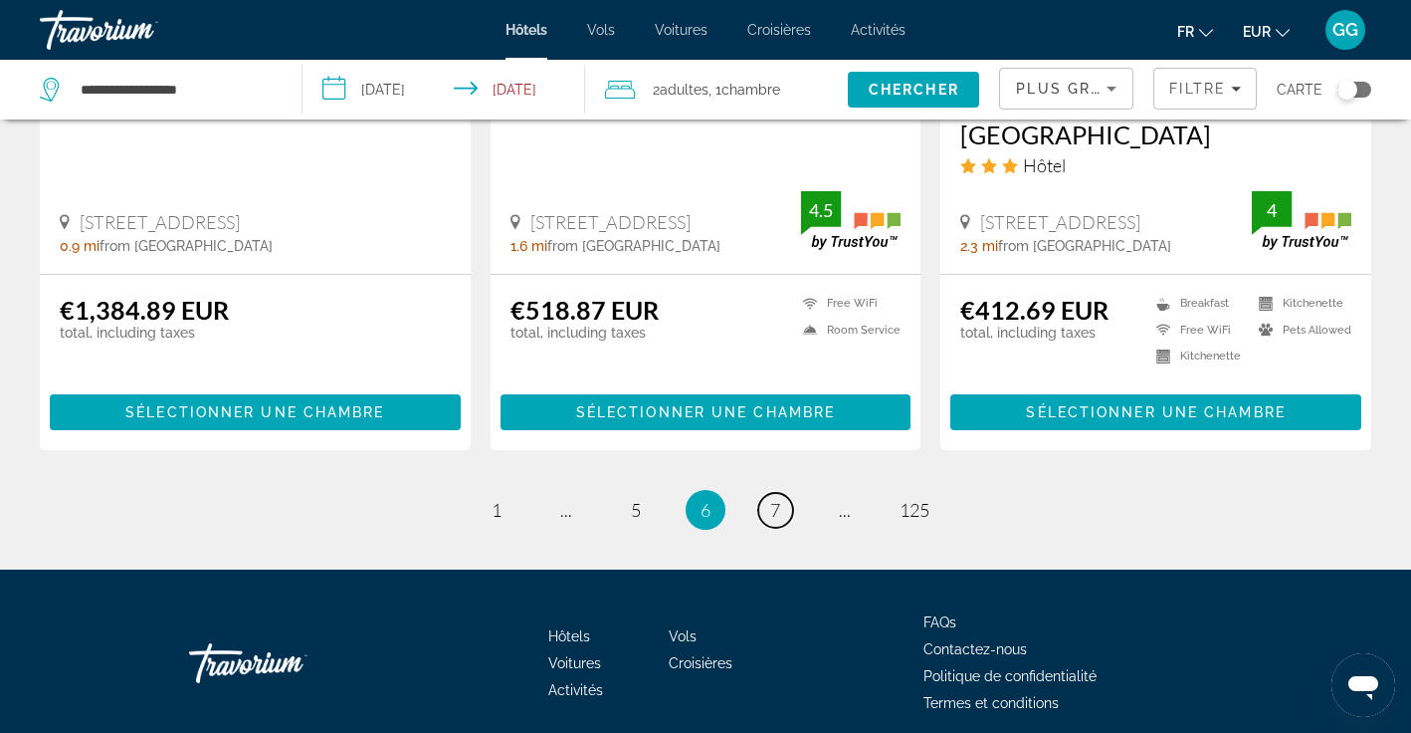
scroll to position [2713, 0]
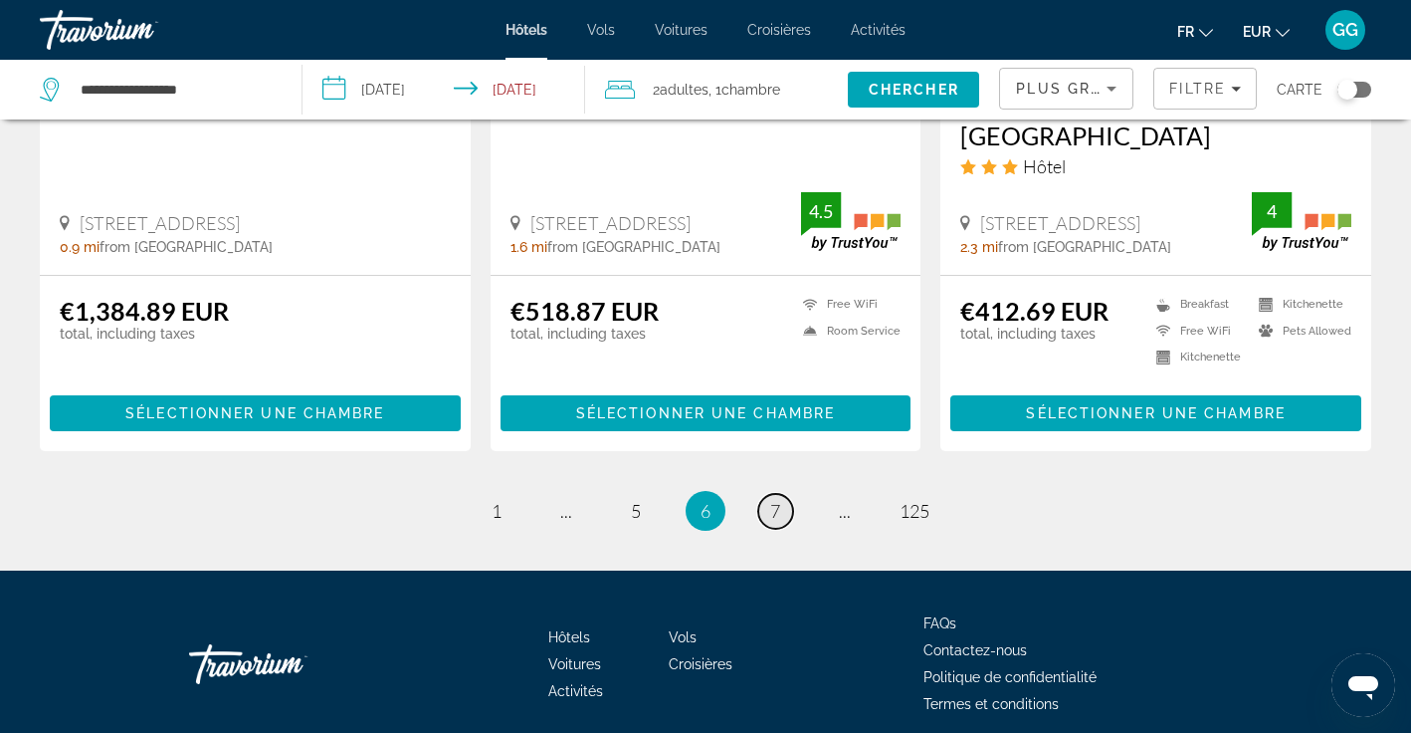
click at [768, 494] on link "page 7" at bounding box center [775, 511] width 35 height 35
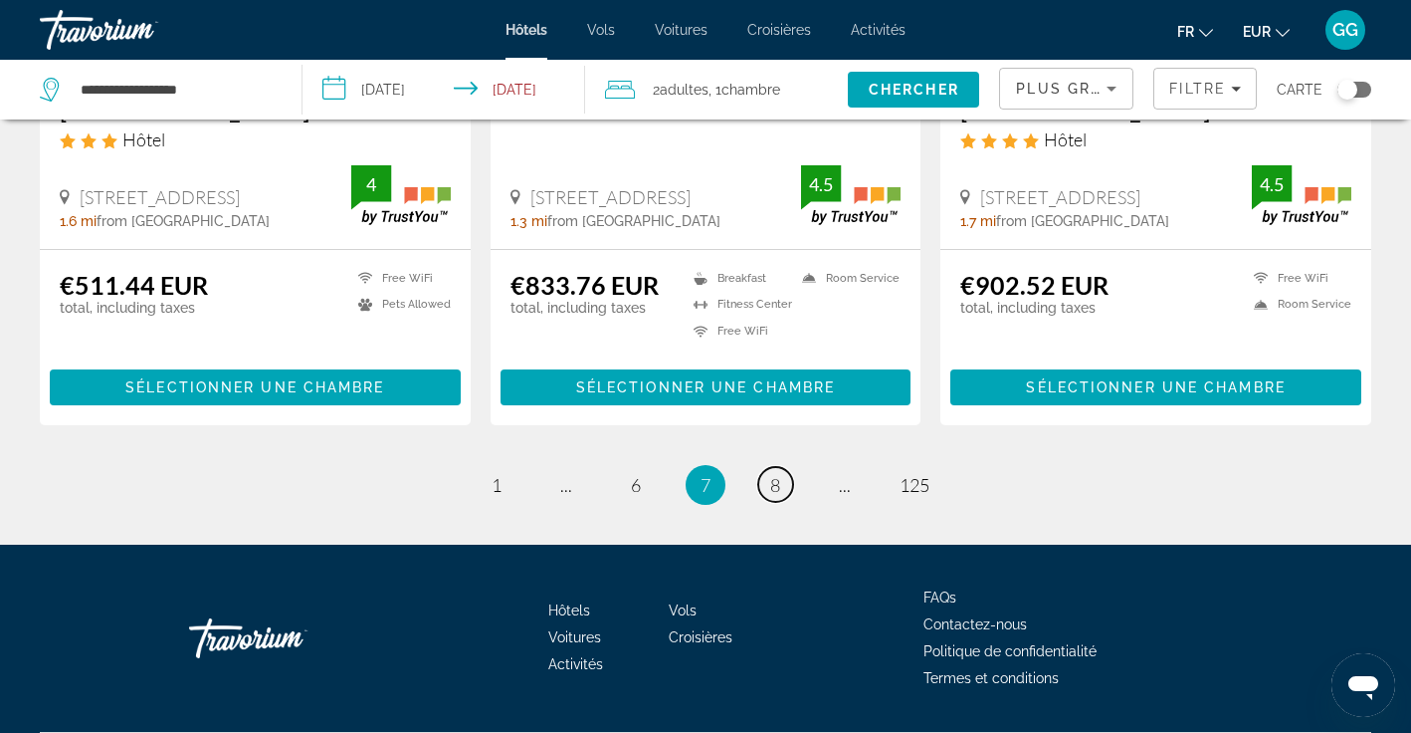
scroll to position [2678, 0]
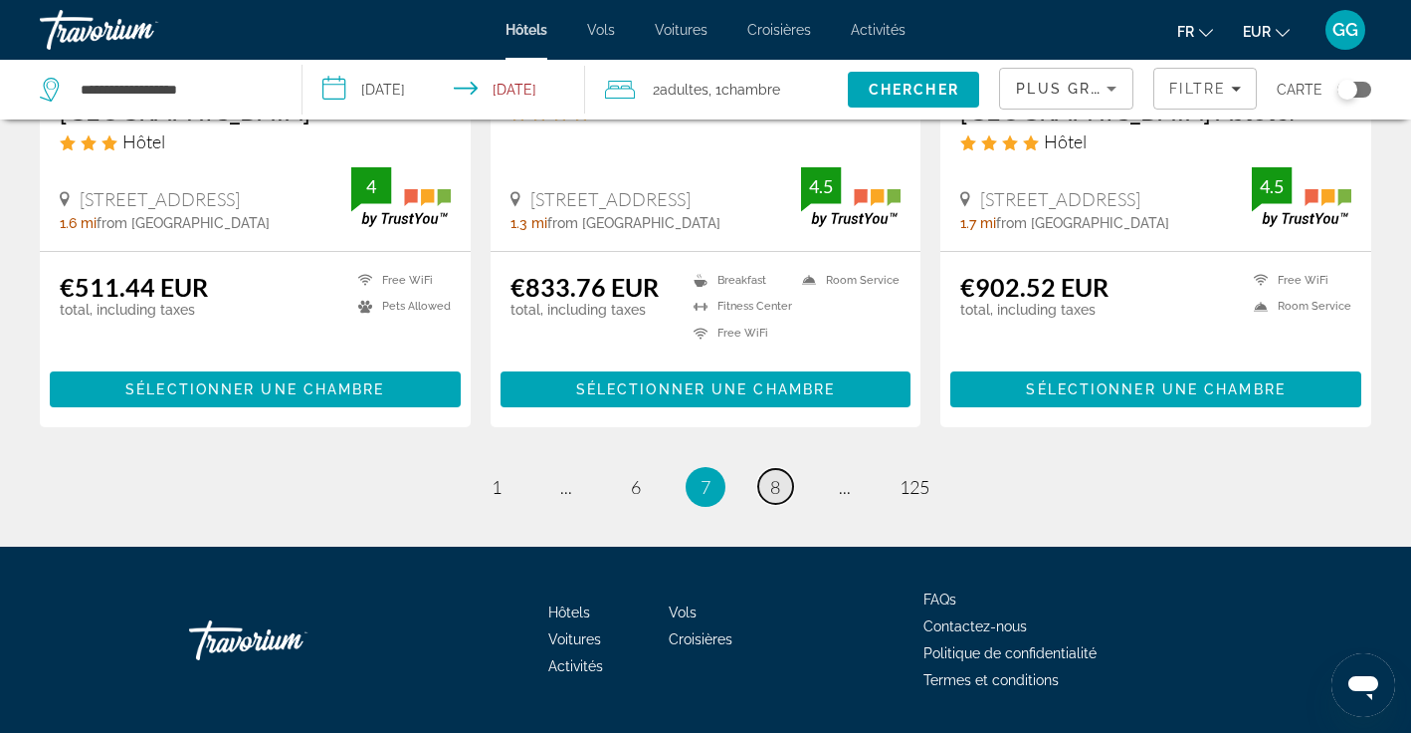
click at [765, 469] on link "page 8" at bounding box center [775, 486] width 35 height 35
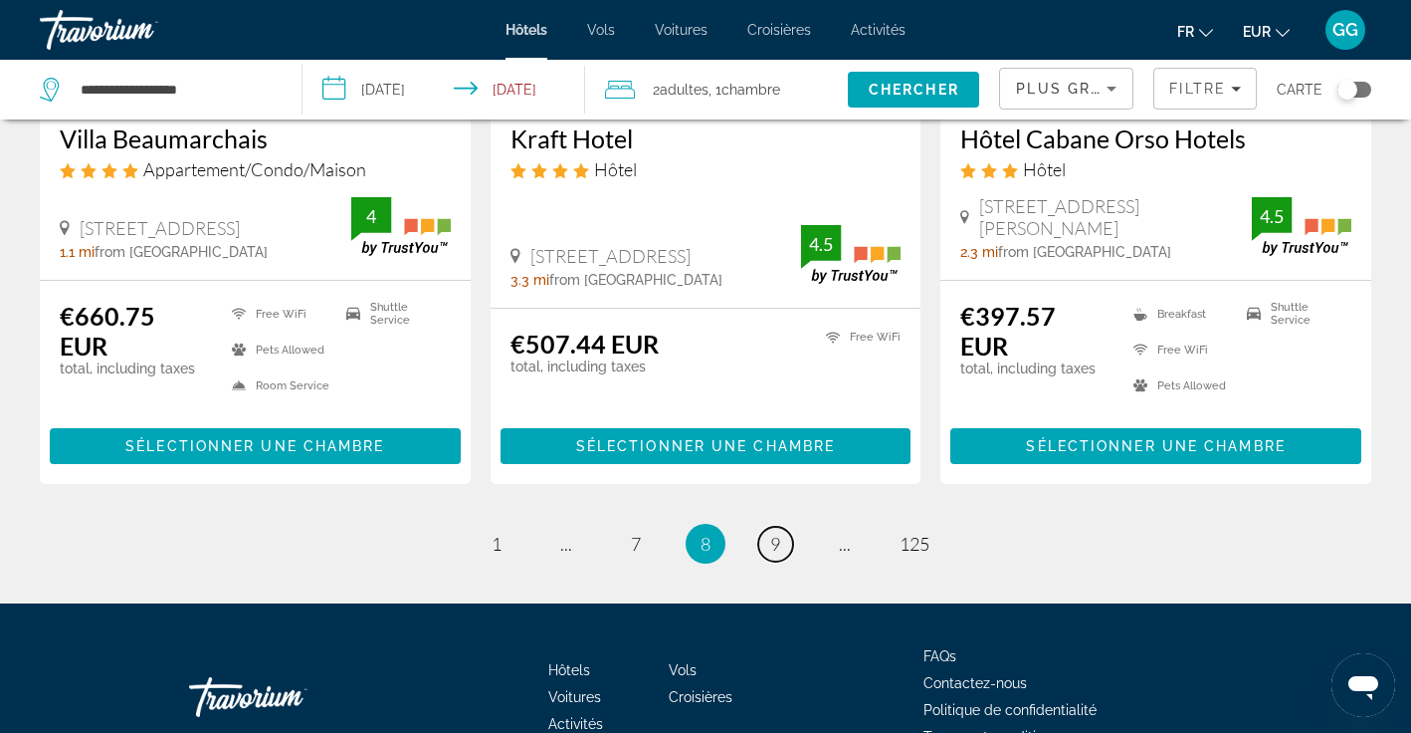
scroll to position [2648, 0]
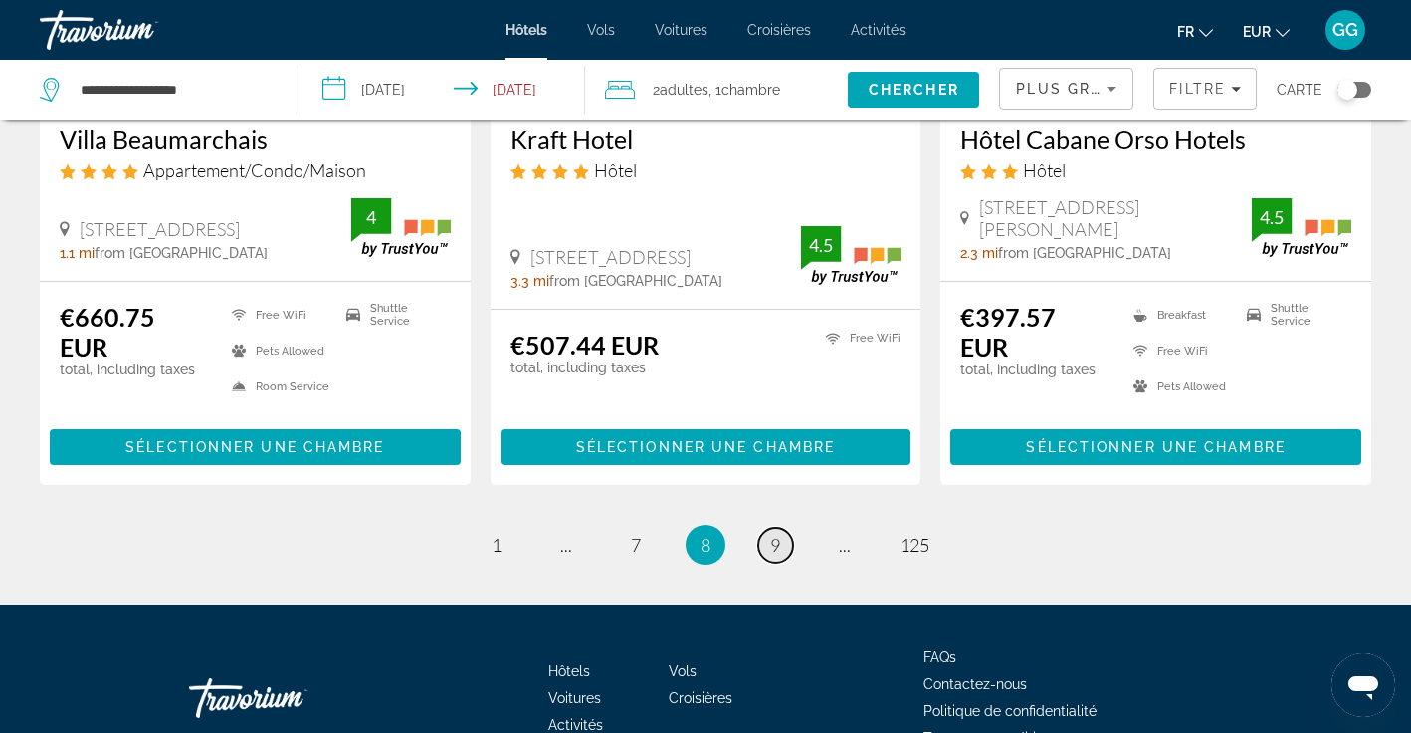
click at [781, 528] on link "page 9" at bounding box center [775, 545] width 35 height 35
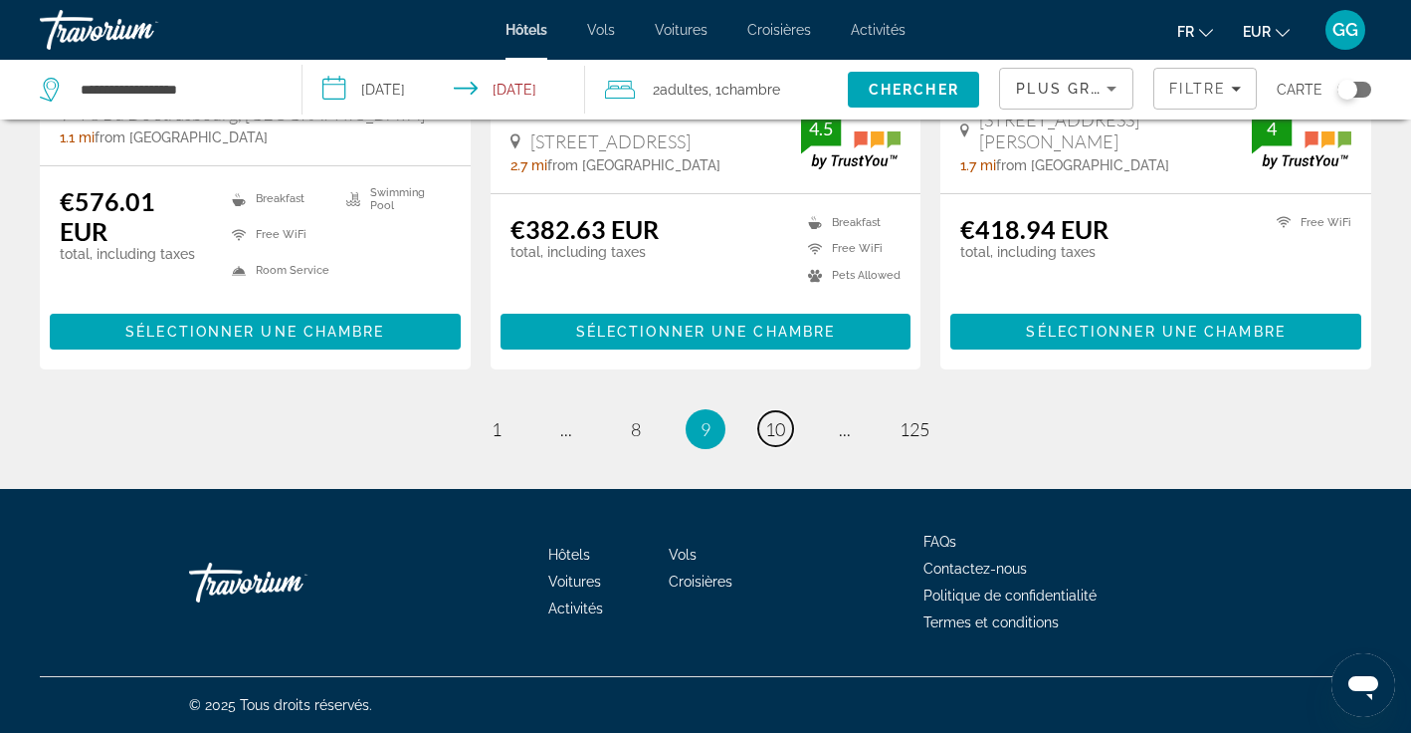
scroll to position [2737, 0]
click at [777, 431] on span "10" at bounding box center [775, 429] width 20 height 22
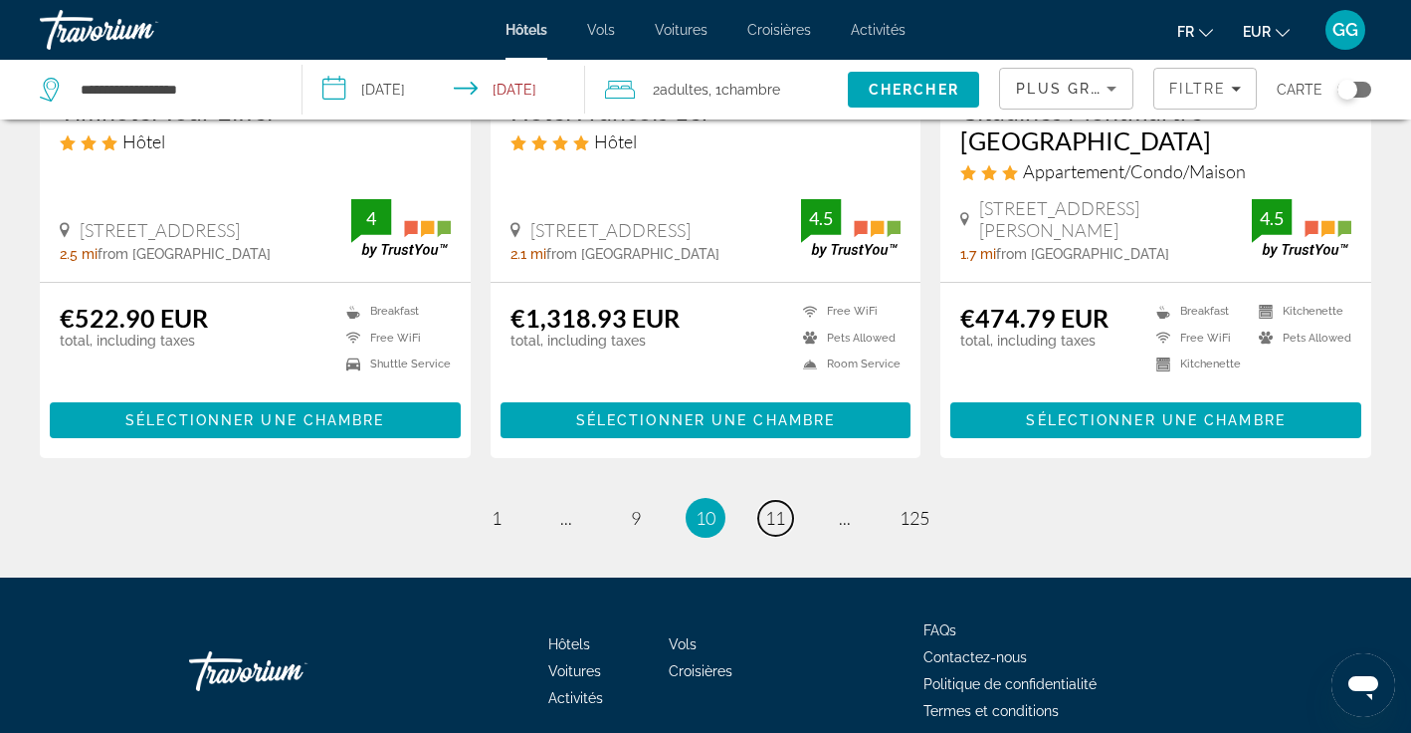
scroll to position [2674, 0]
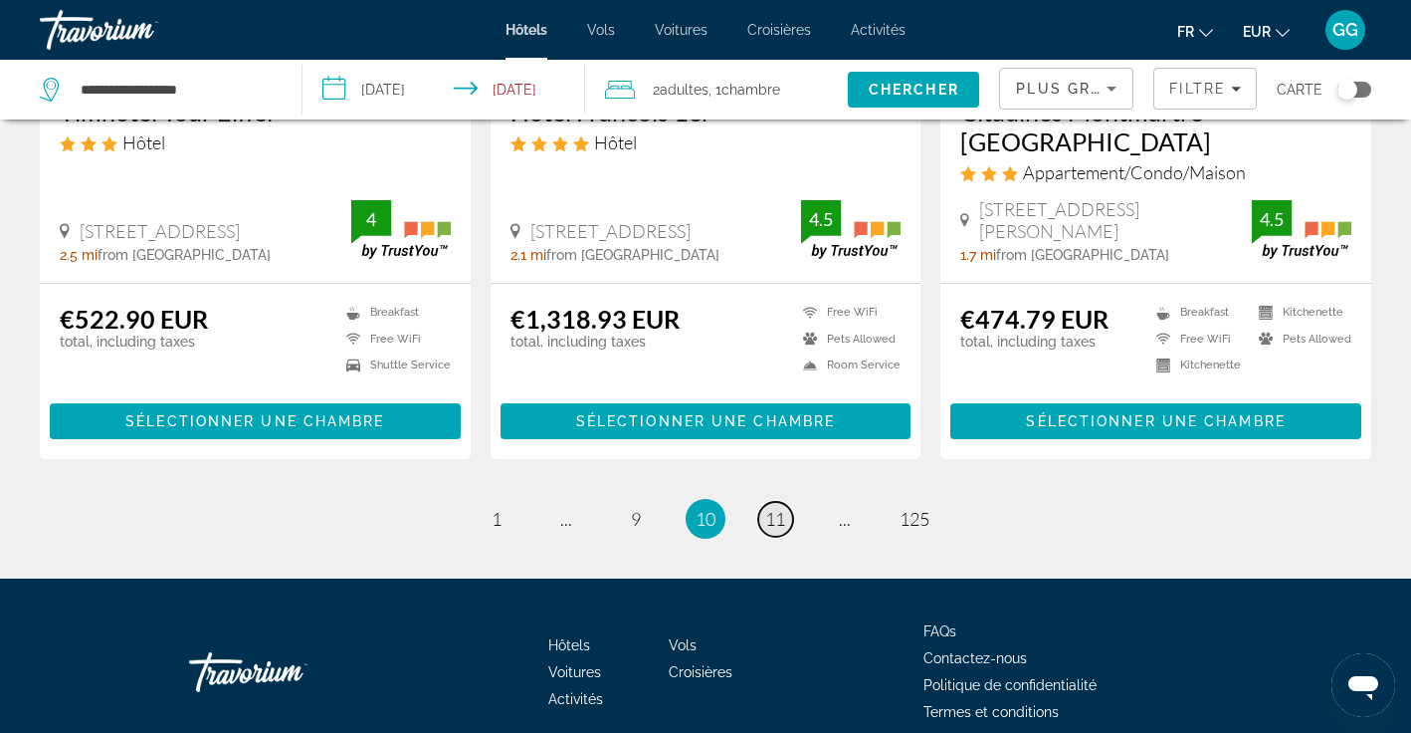
click at [774, 508] on span "11" at bounding box center [775, 519] width 20 height 22
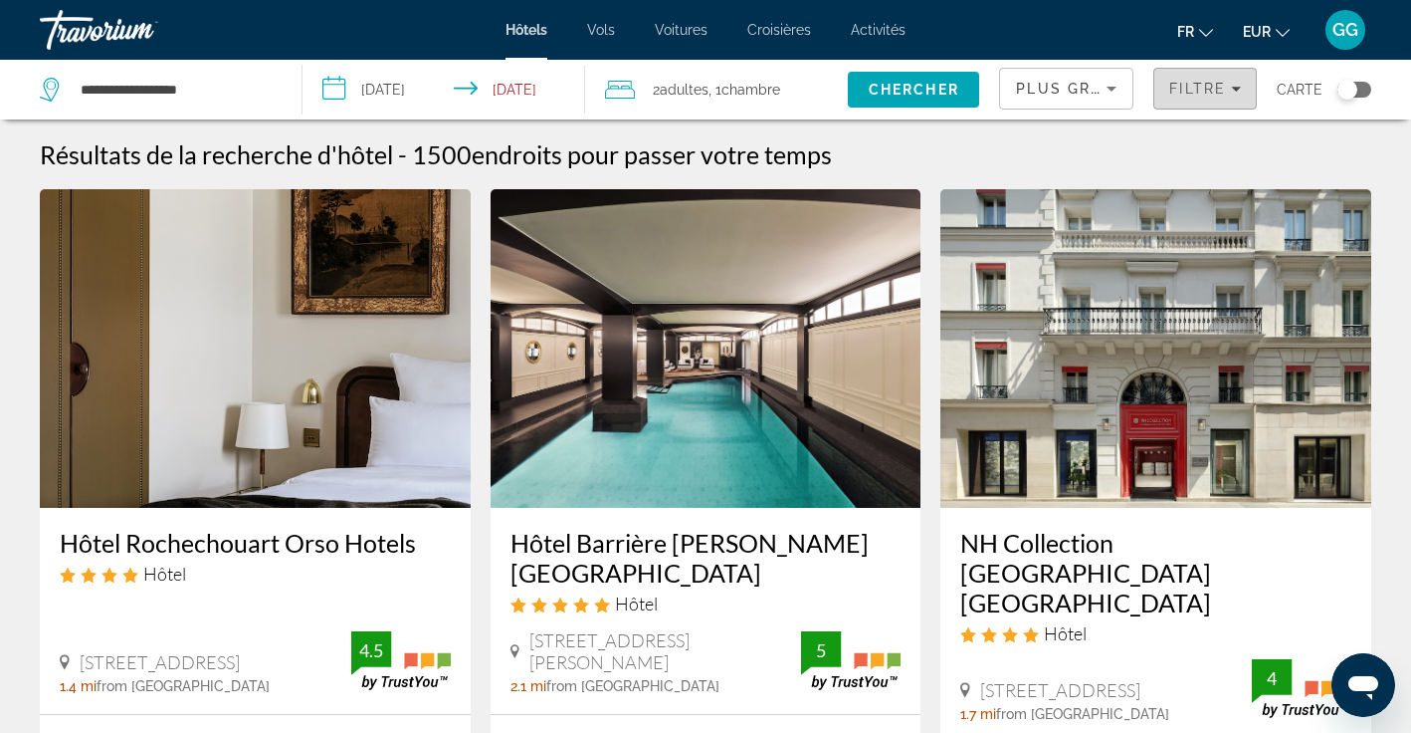
click at [1220, 89] on span "Filtre" at bounding box center [1198, 89] width 57 height 16
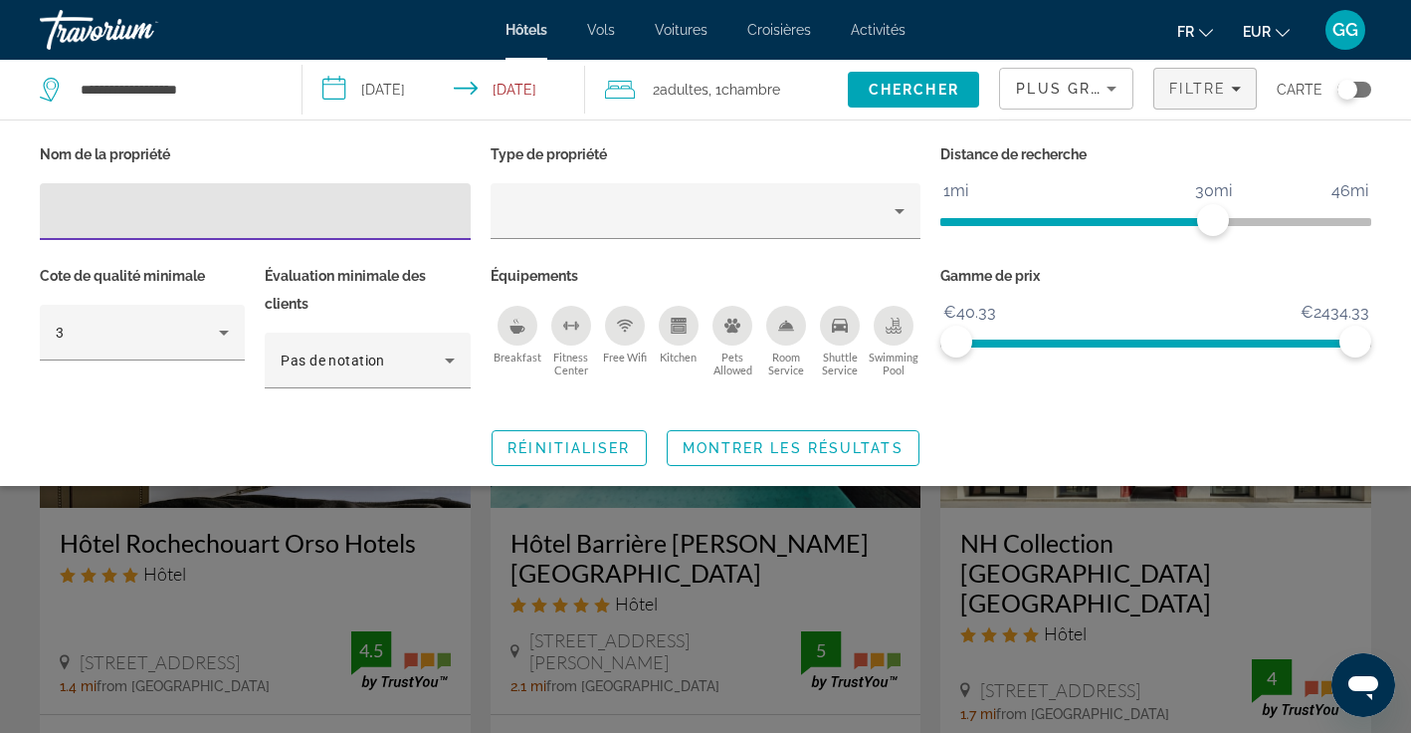
click at [519, 326] on icon "Breakfast" at bounding box center [517, 329] width 15 height 8
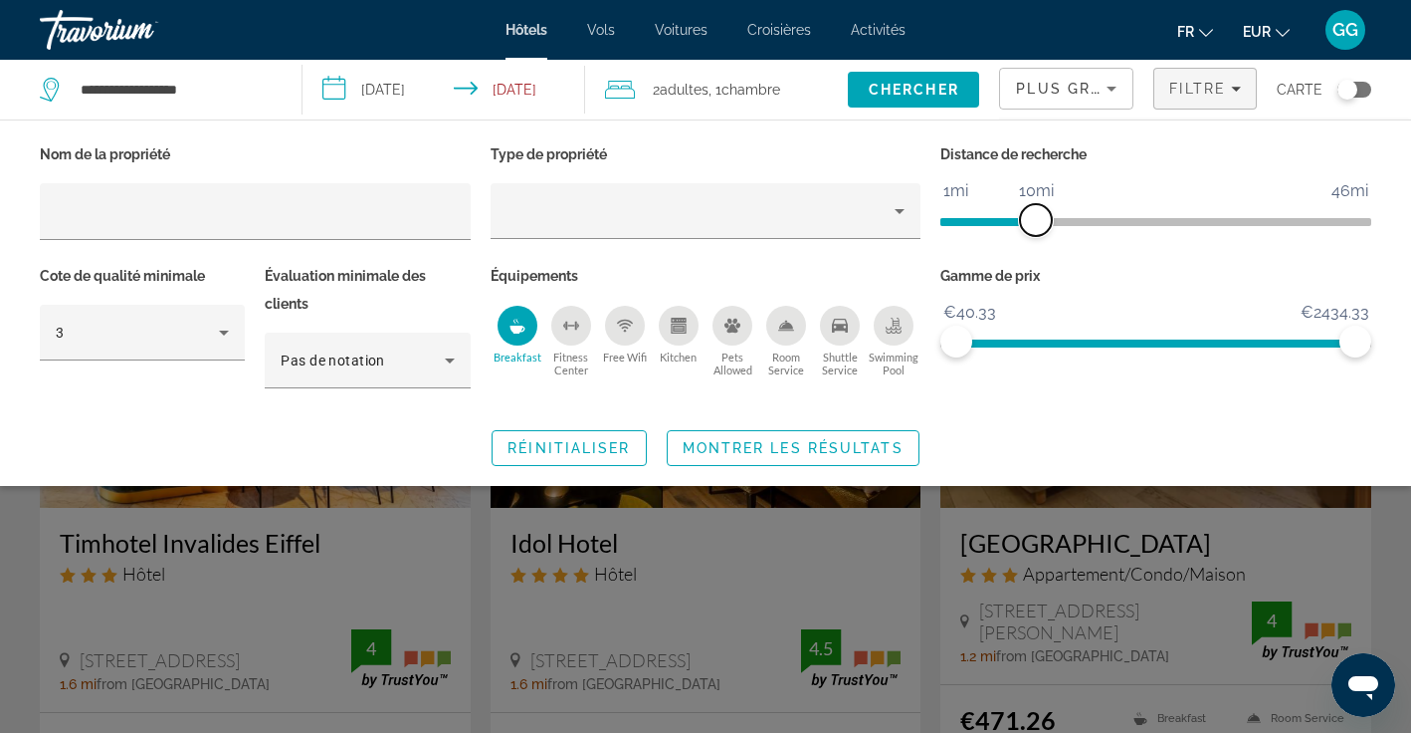
drag, startPoint x: 1220, startPoint y: 220, endPoint x: 1036, endPoint y: 244, distance: 185.7
click at [1036, 244] on div "Distance de recherche 1mi 46mi 10mi" at bounding box center [1156, 200] width 451 height 121
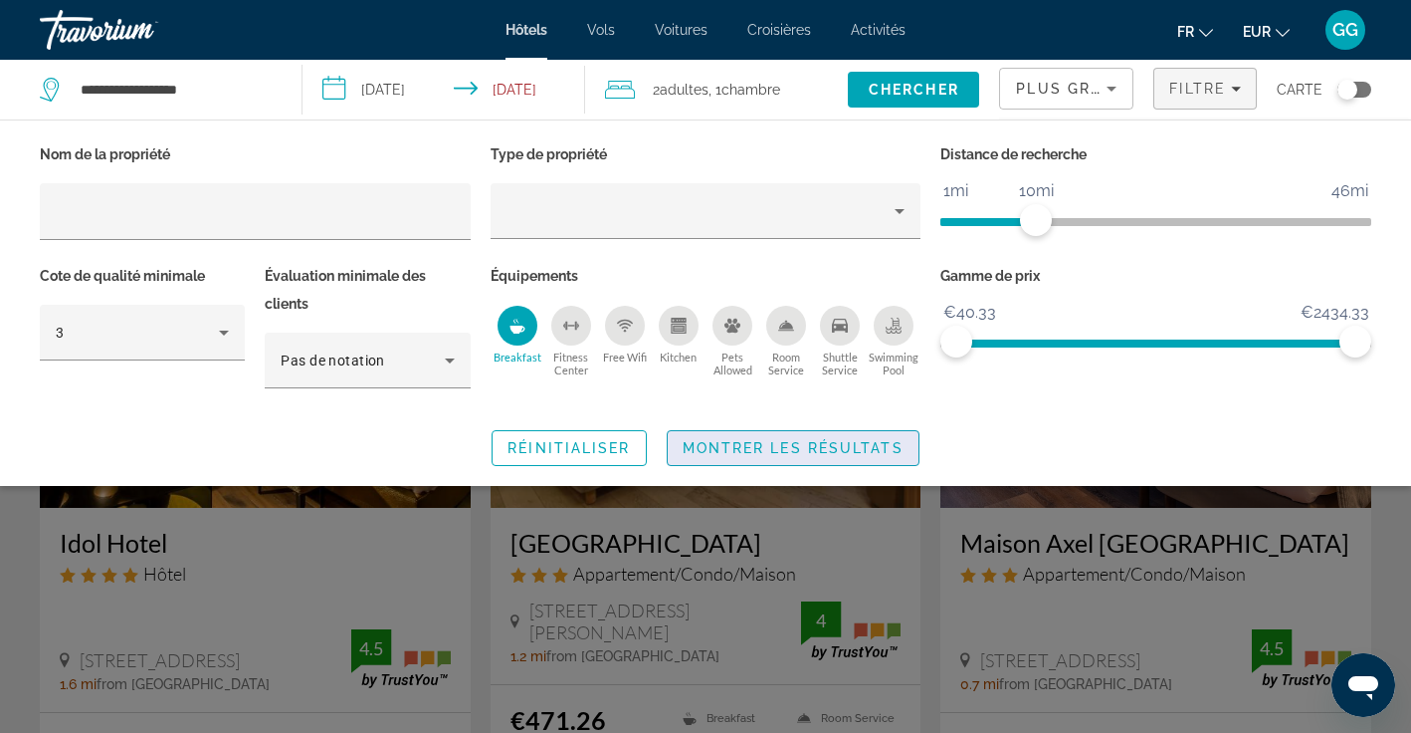
click at [830, 463] on span "Search widget" at bounding box center [793, 448] width 251 height 48
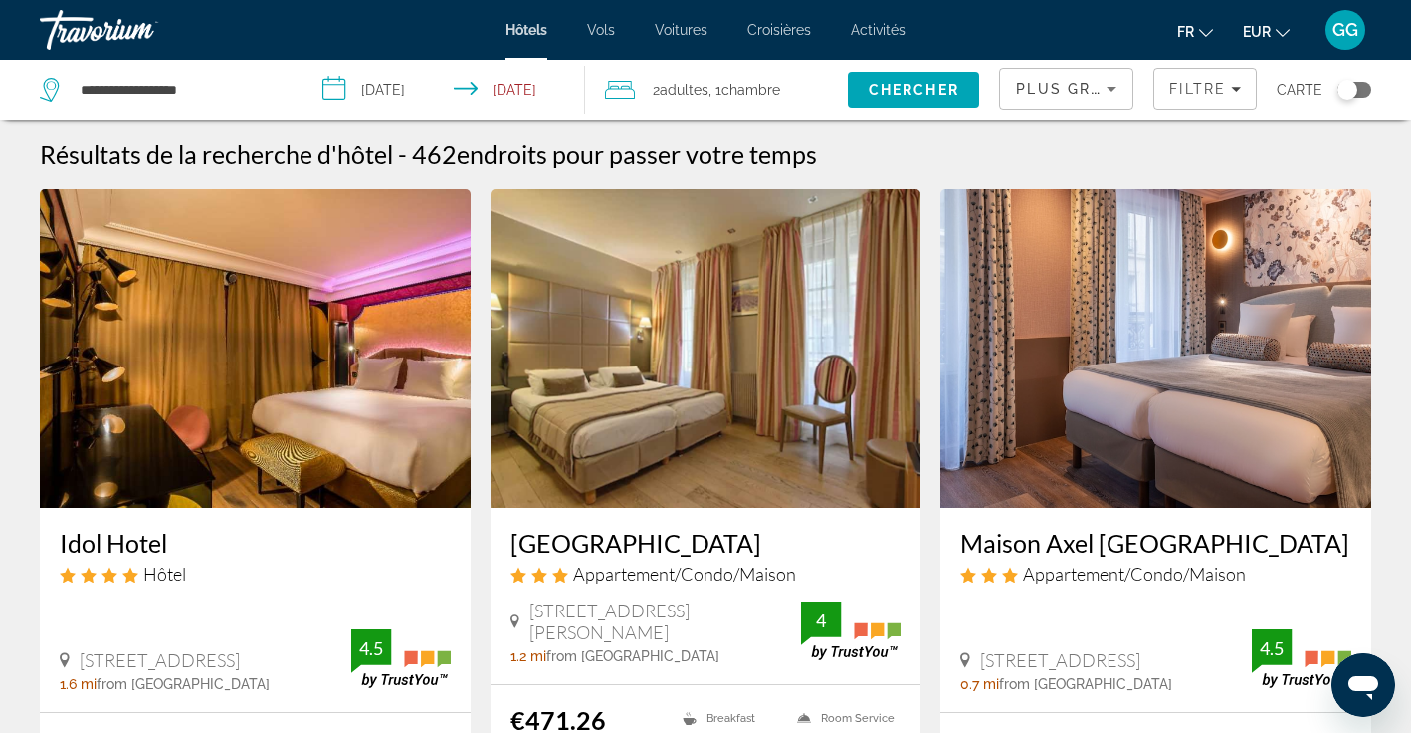
click at [1086, 86] on span "Plus grandes économies" at bounding box center [1135, 89] width 238 height 16
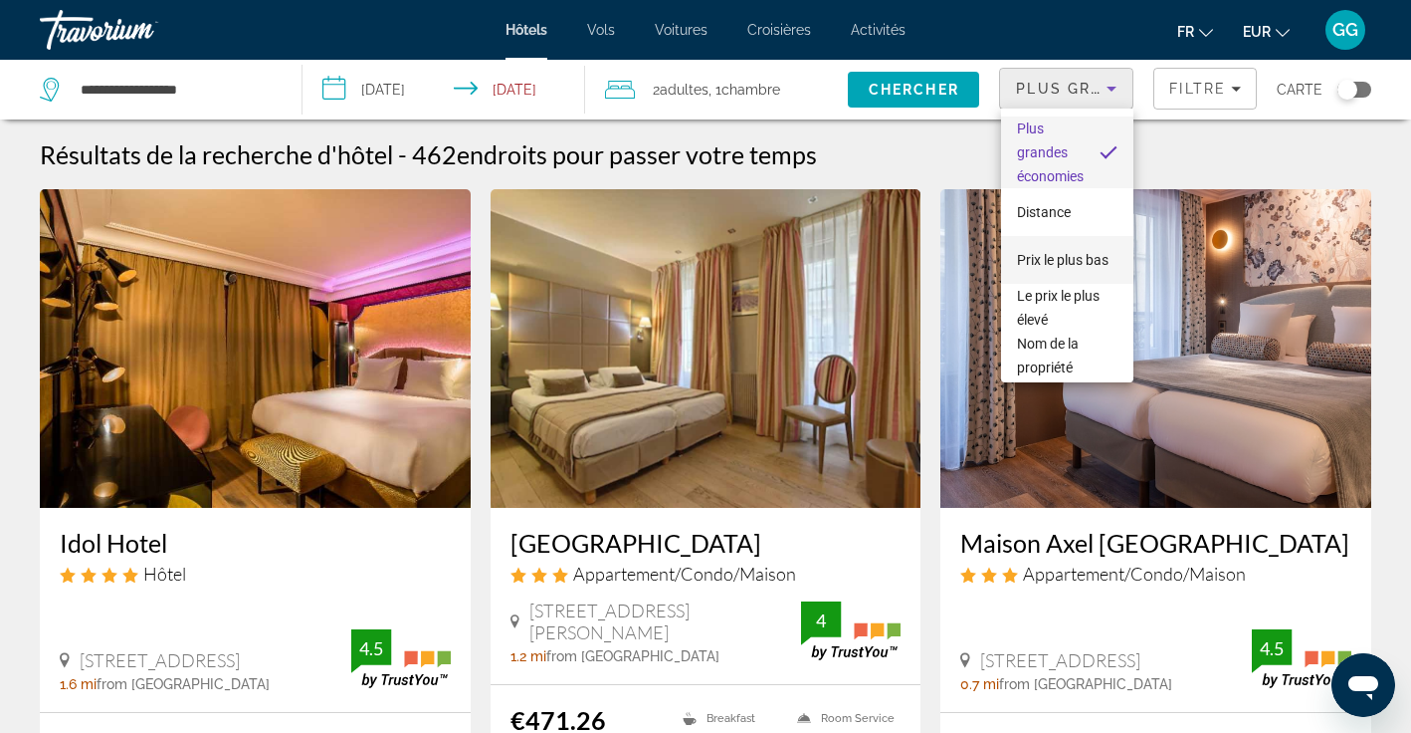
click at [1050, 259] on span "Prix le plus bas" at bounding box center [1063, 260] width 92 height 24
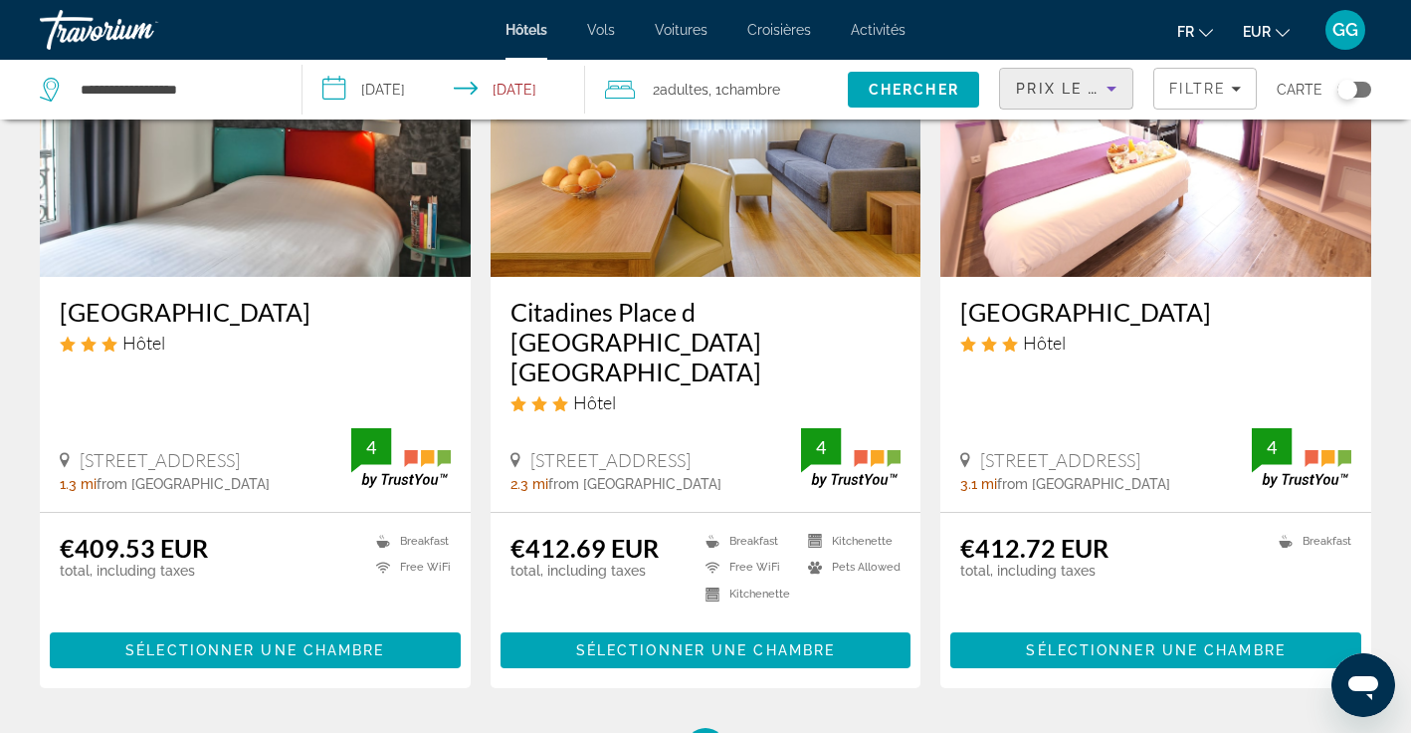
scroll to position [2485, 0]
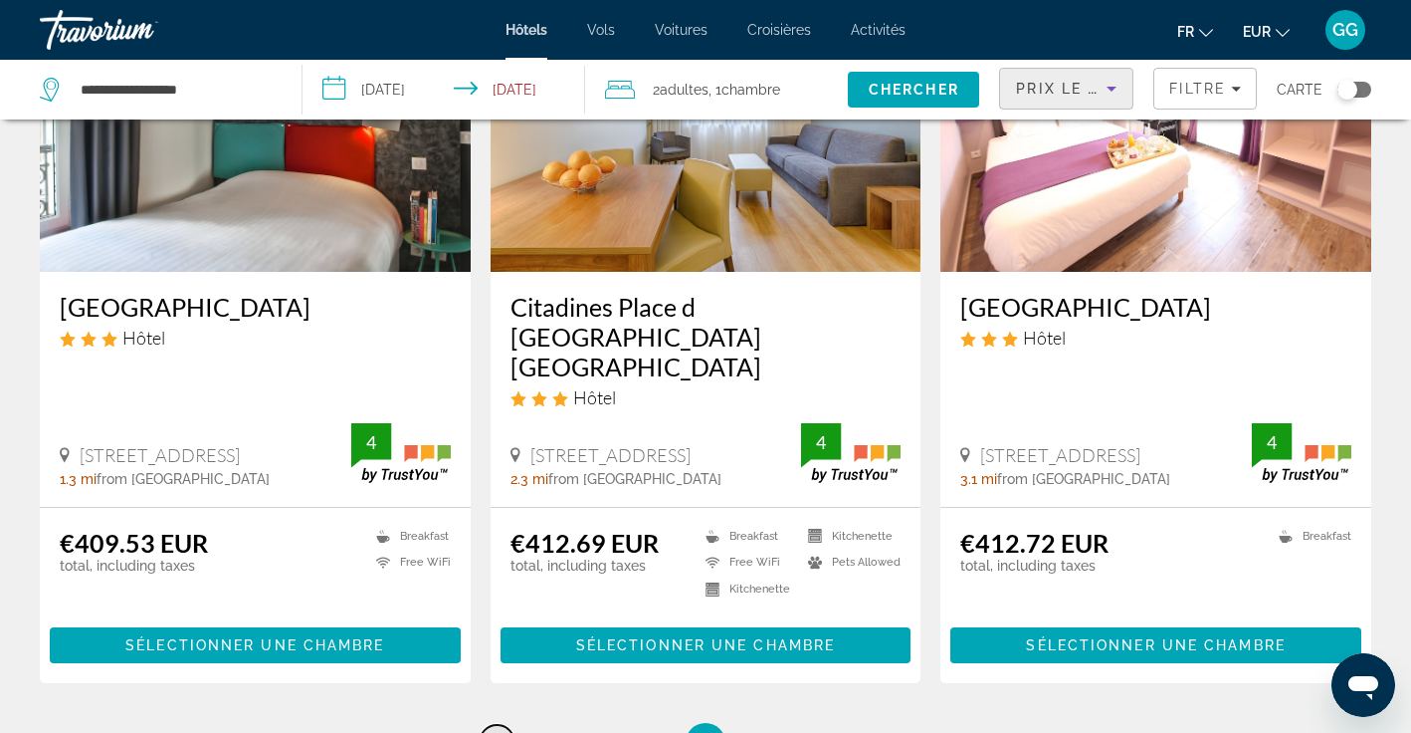
click at [499, 732] on span "1" at bounding box center [497, 743] width 10 height 22
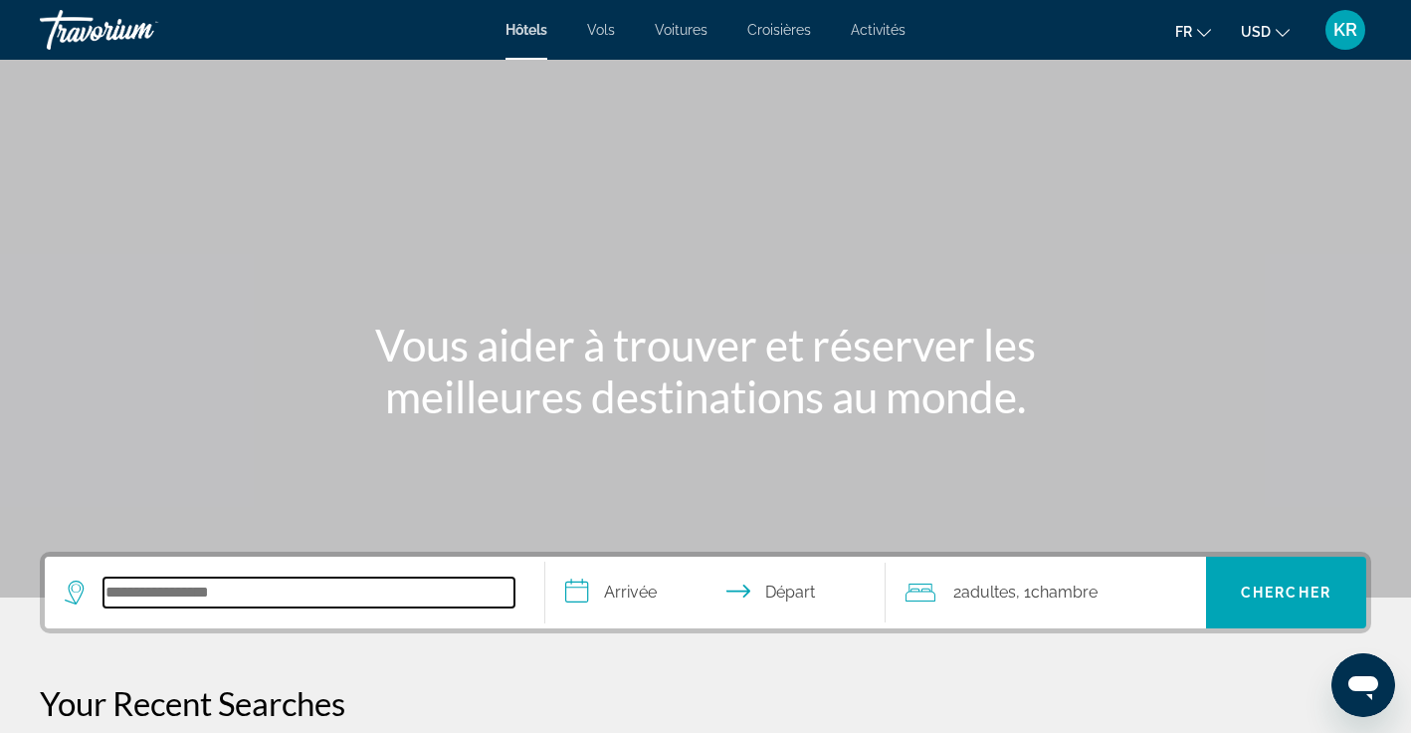
click at [192, 596] on input "Search hotel destination" at bounding box center [309, 592] width 411 height 30
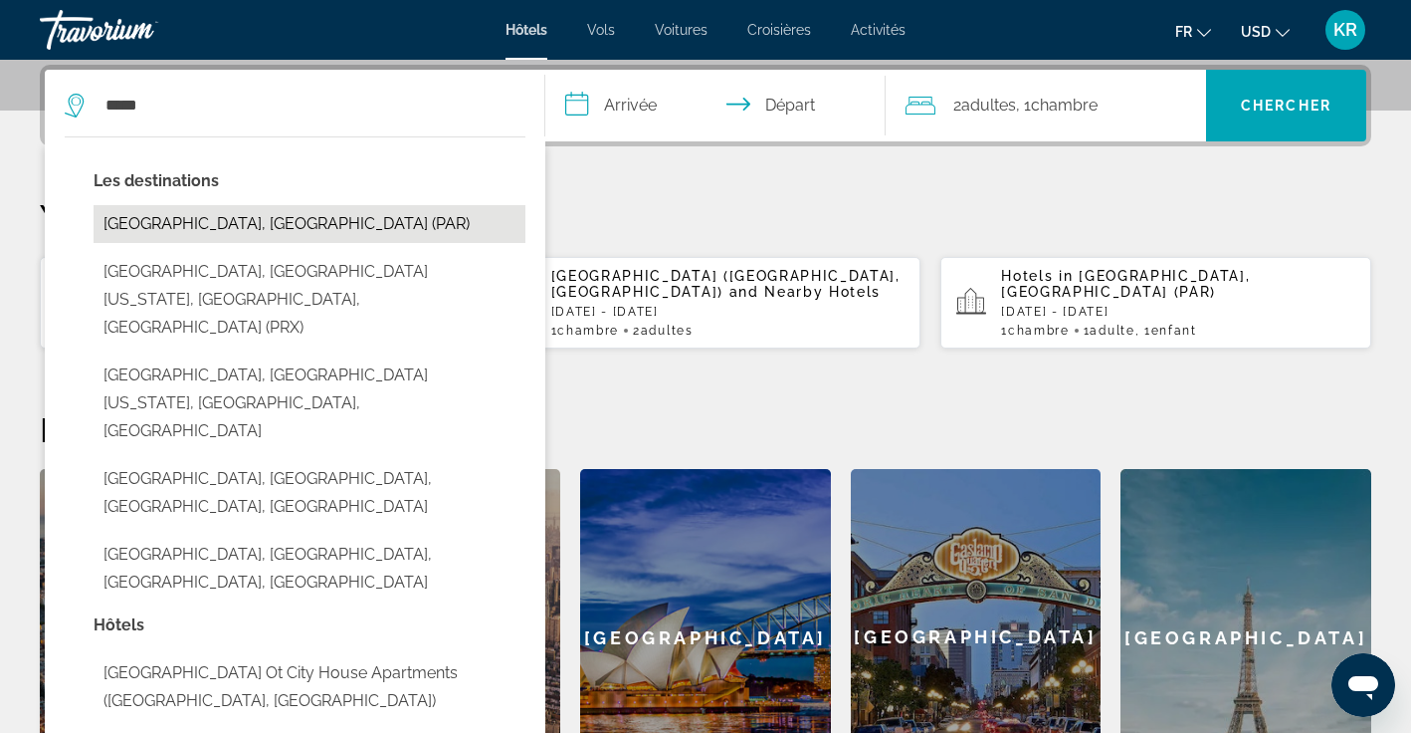
click at [416, 231] on button "Paris, France (PAR)" at bounding box center [310, 224] width 432 height 38
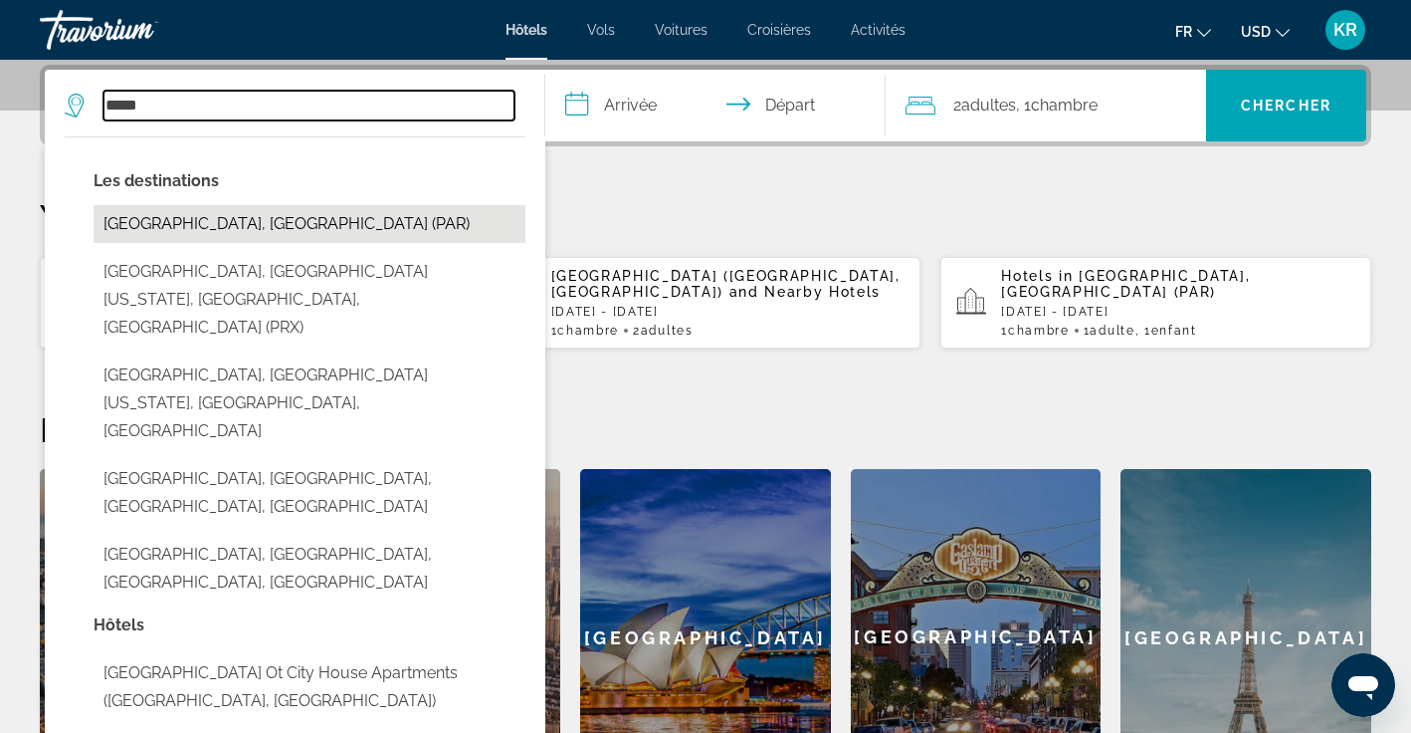
type input "**********"
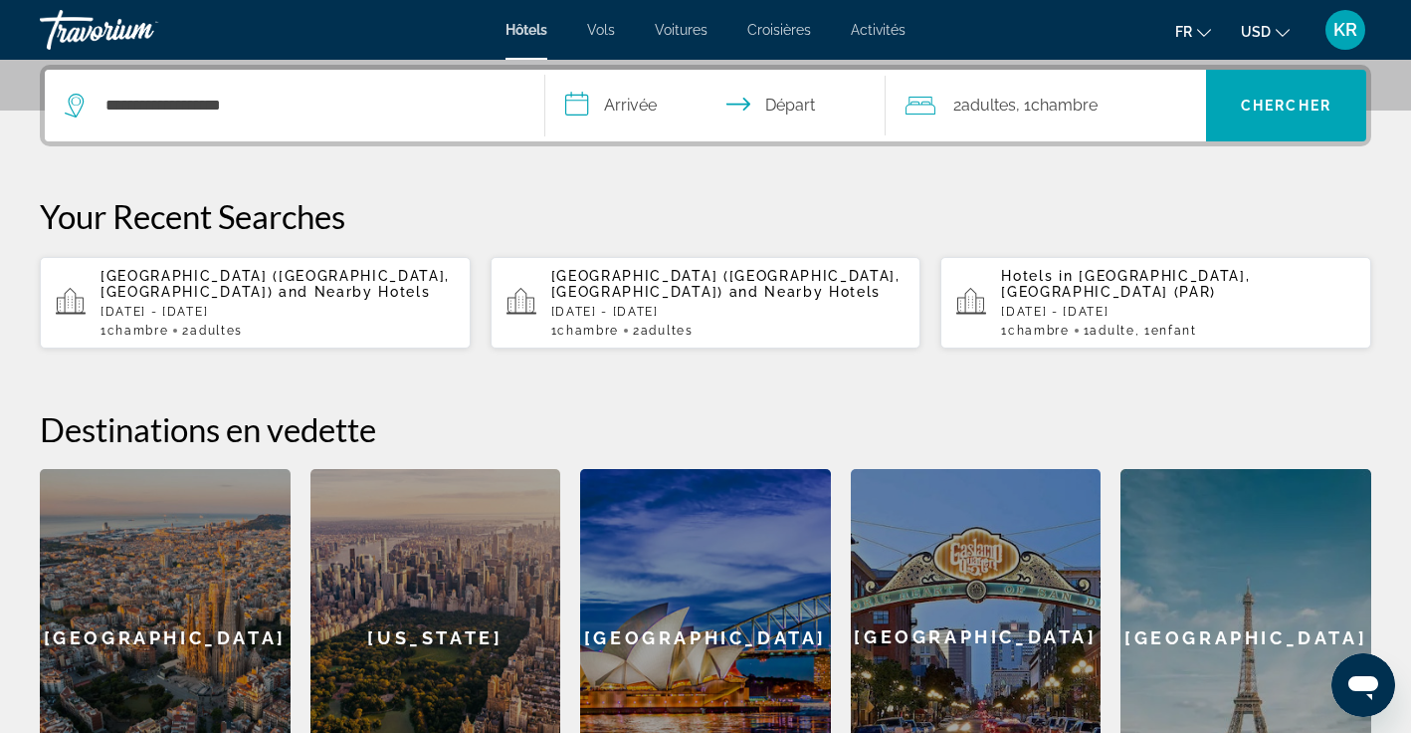
click at [621, 105] on input "**********" at bounding box center [719, 109] width 348 height 78
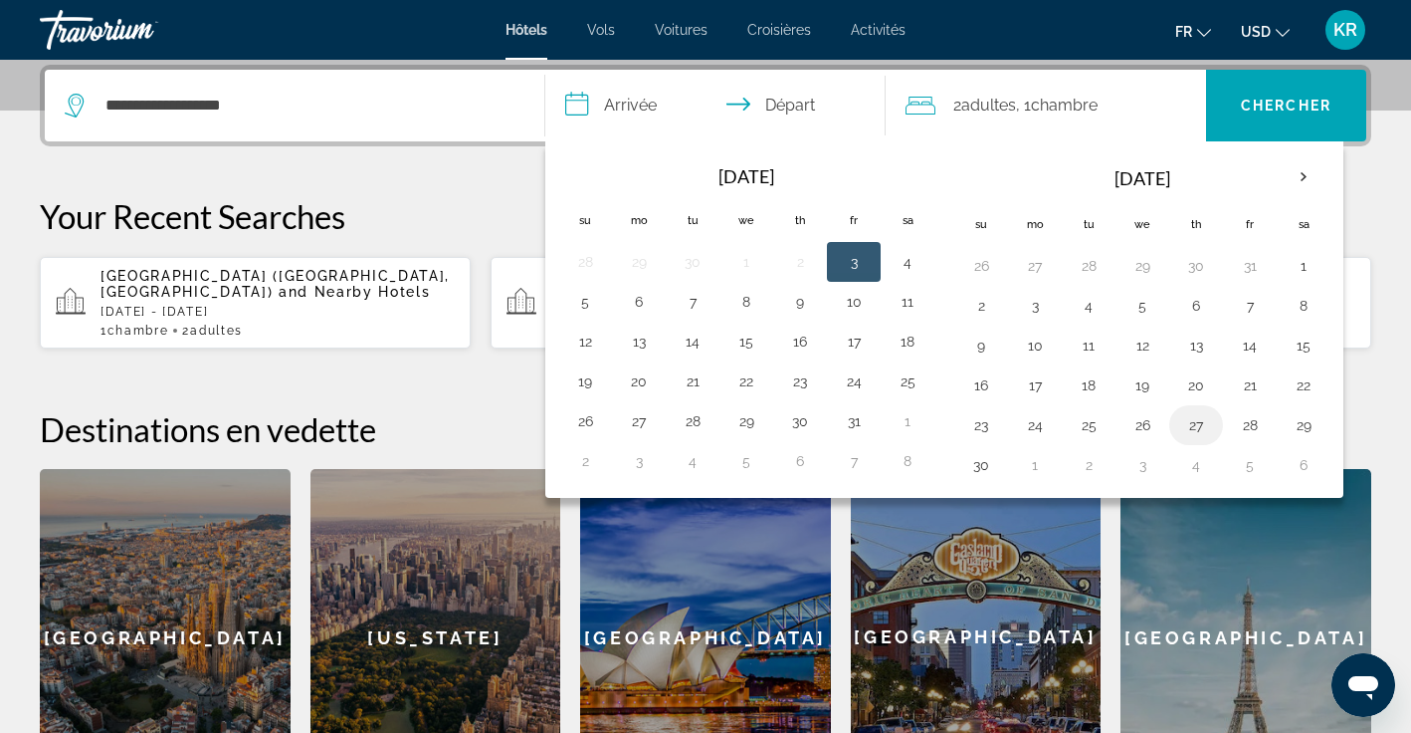
click at [1201, 424] on button "27" at bounding box center [1197, 425] width 32 height 28
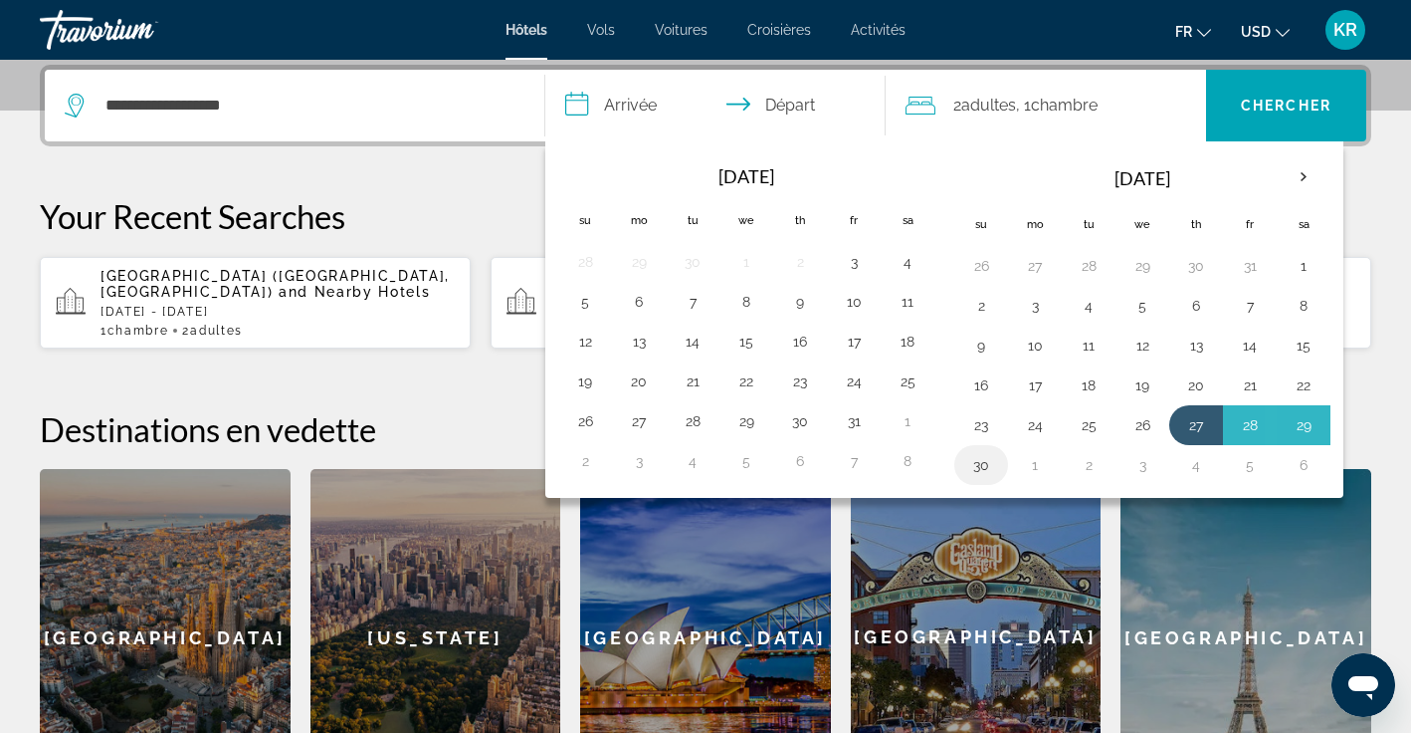
click at [989, 462] on button "30" at bounding box center [982, 465] width 32 height 28
type input "**********"
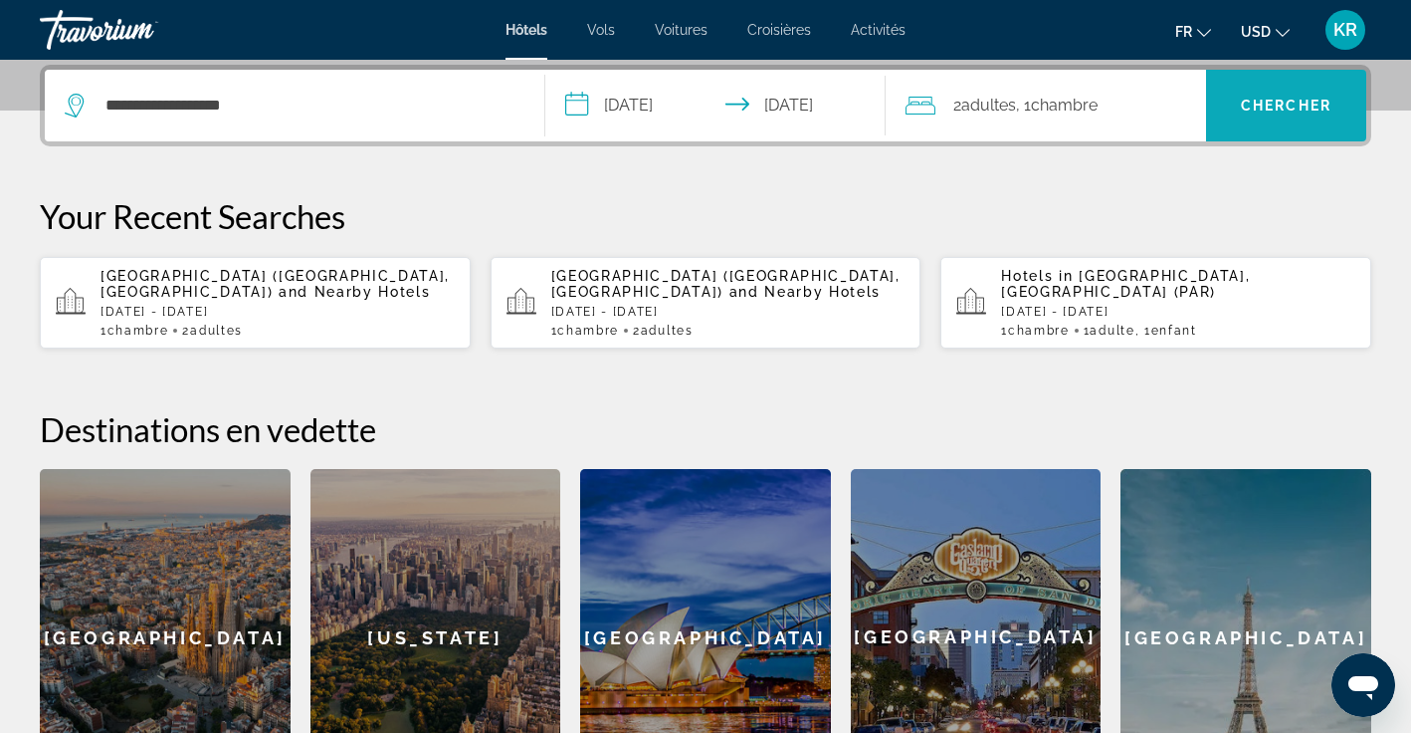
click at [1275, 110] on span "Chercher" at bounding box center [1286, 106] width 91 height 16
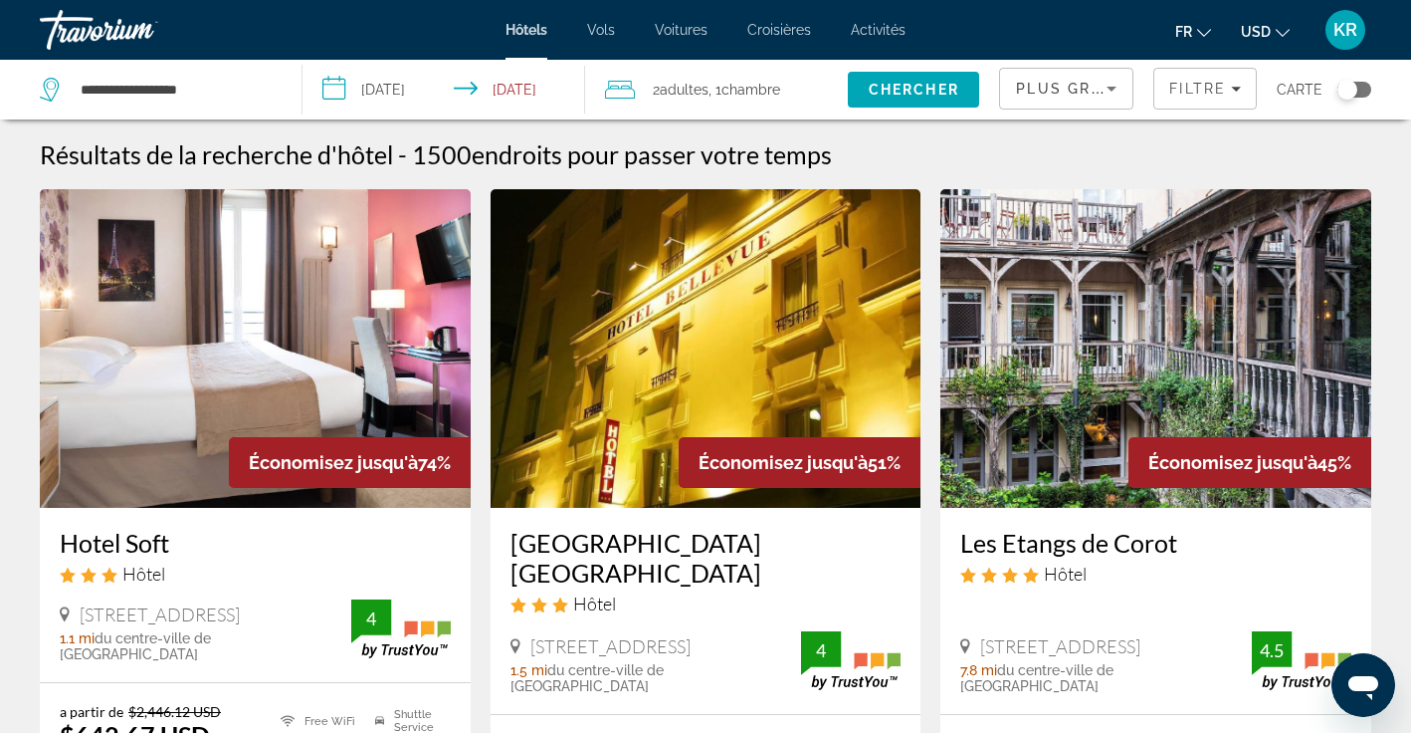
click at [1269, 37] on span "USD" at bounding box center [1256, 32] width 30 height 16
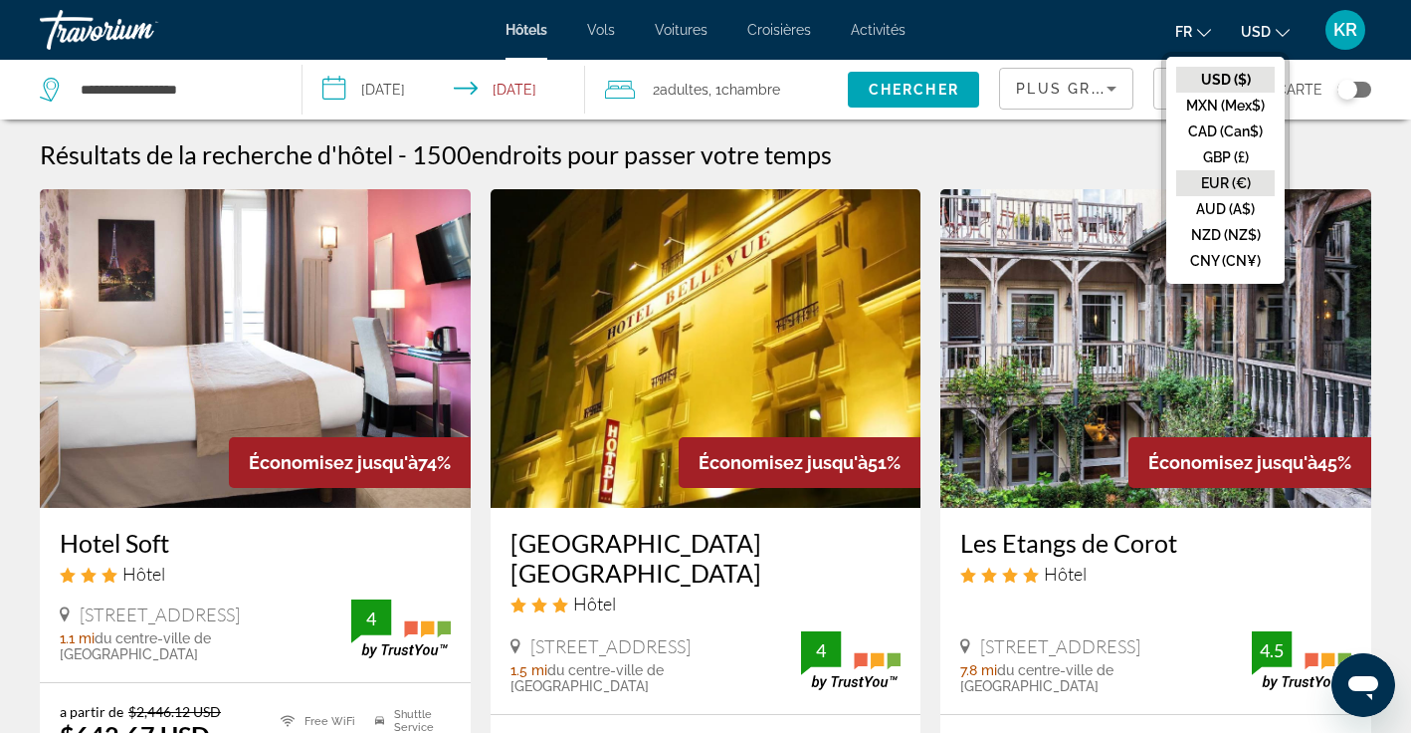
click at [1242, 190] on button "EUR (€)" at bounding box center [1226, 183] width 99 height 26
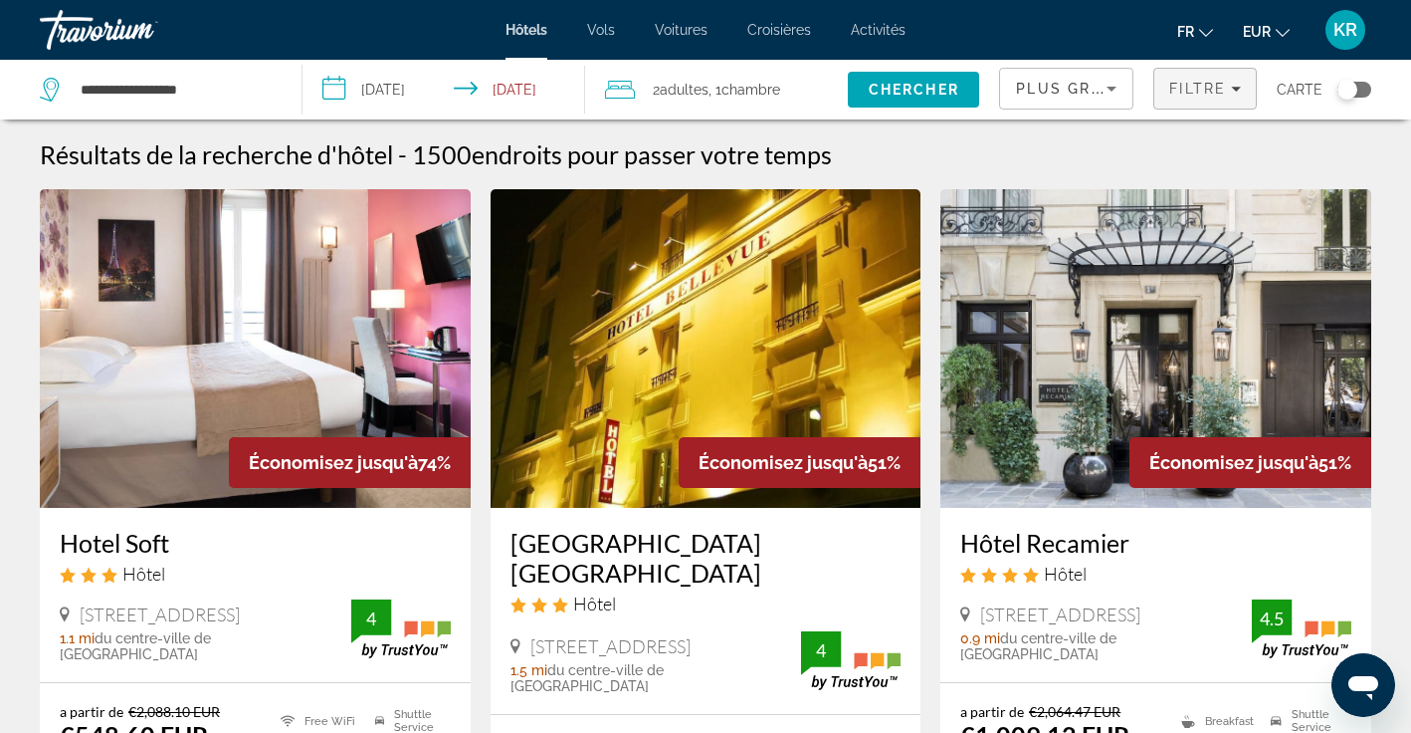
click at [1191, 92] on span "Filtre" at bounding box center [1198, 89] width 57 height 16
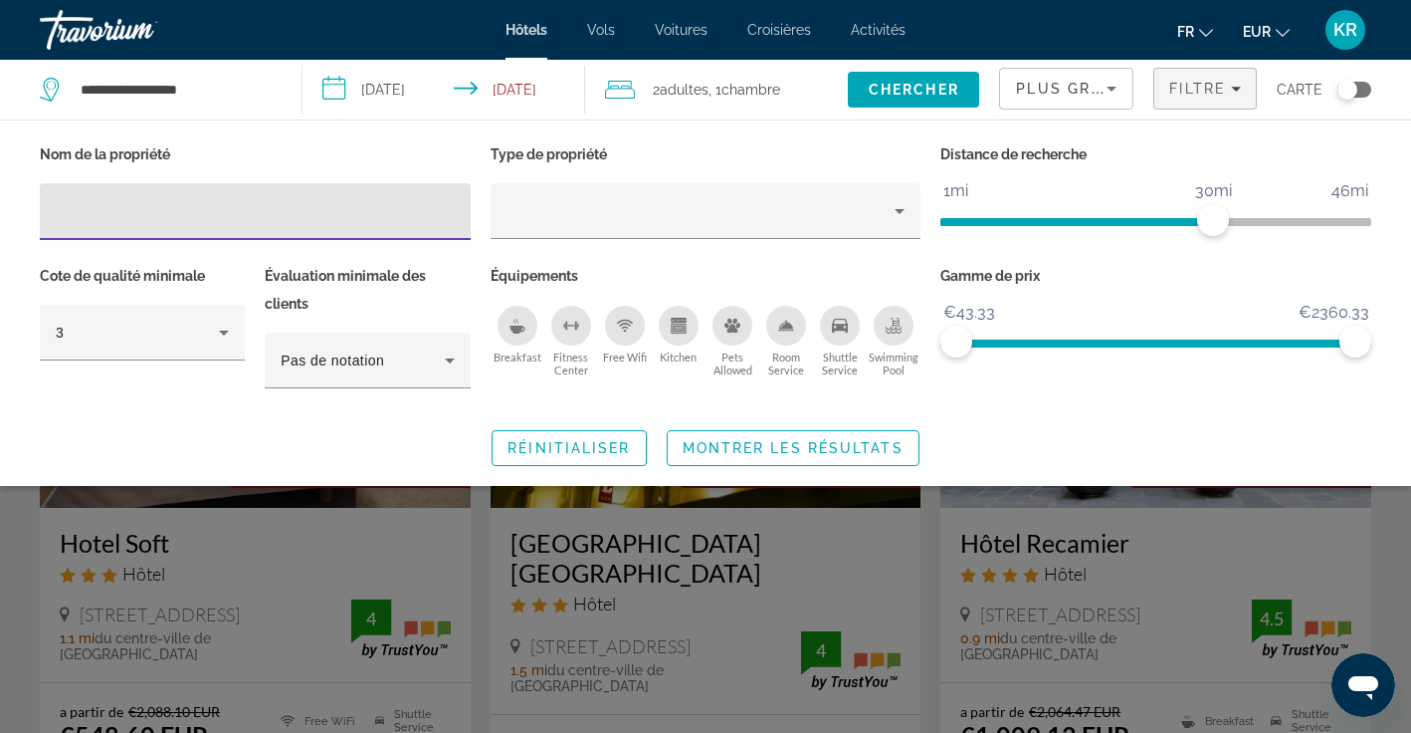
click at [528, 336] on div "Breakfast" at bounding box center [518, 326] width 40 height 40
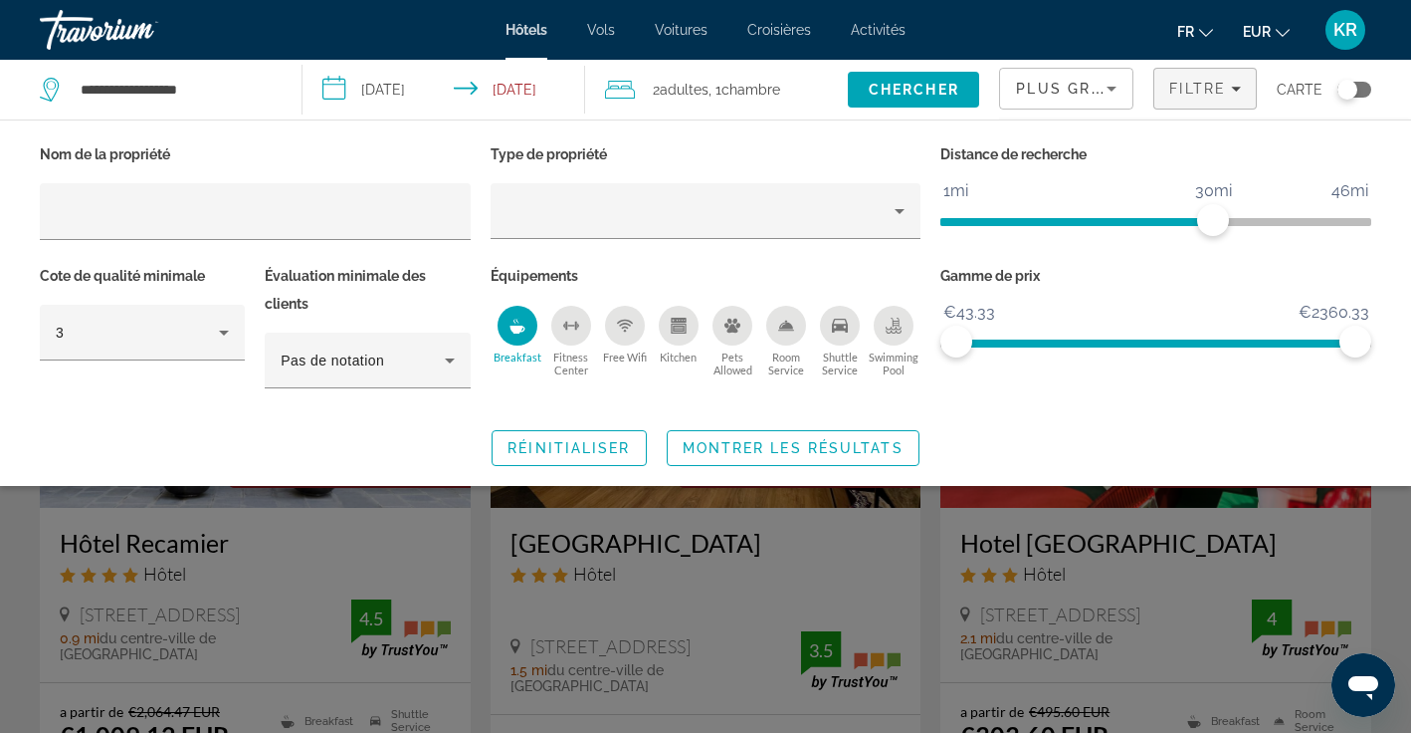
click at [1055, 222] on span "ngx-slider" at bounding box center [1077, 222] width 273 height 8
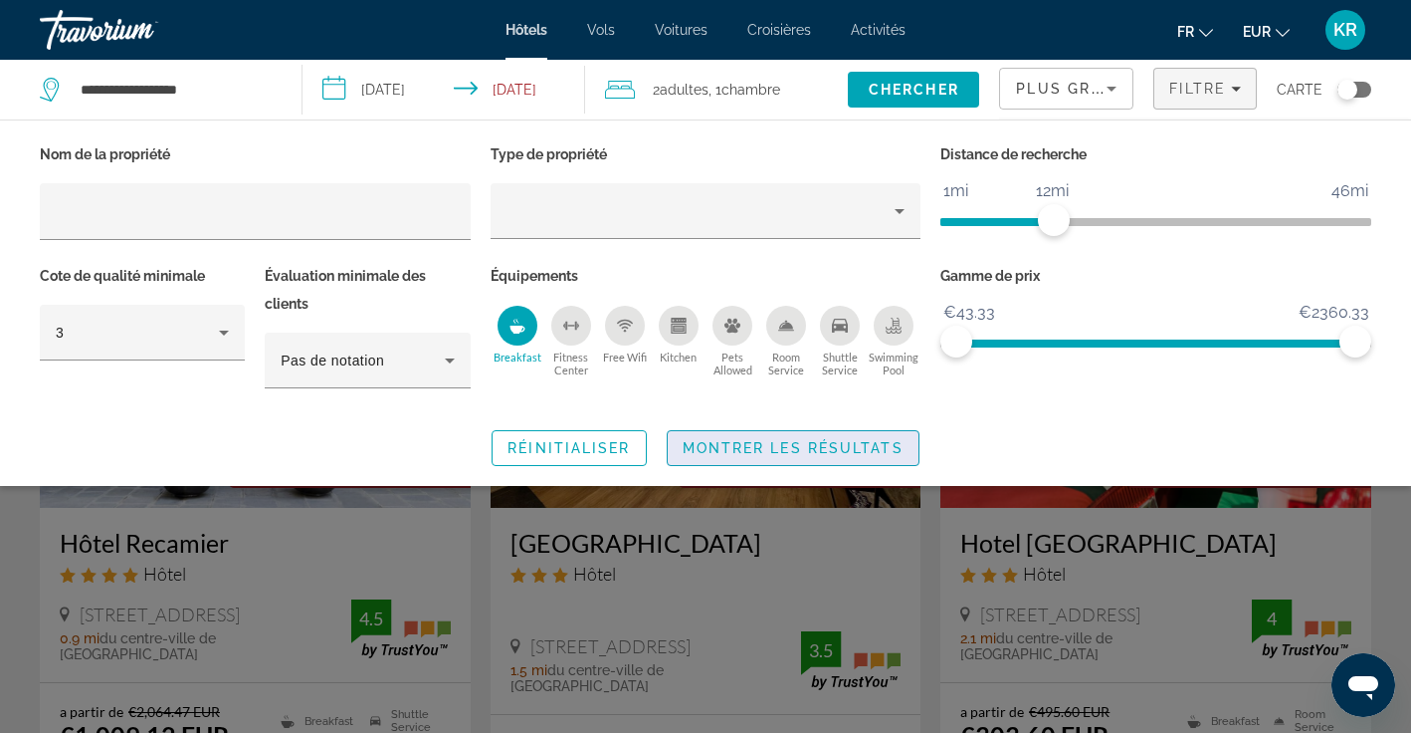
click at [702, 451] on span "Montrer les résultats" at bounding box center [793, 448] width 221 height 16
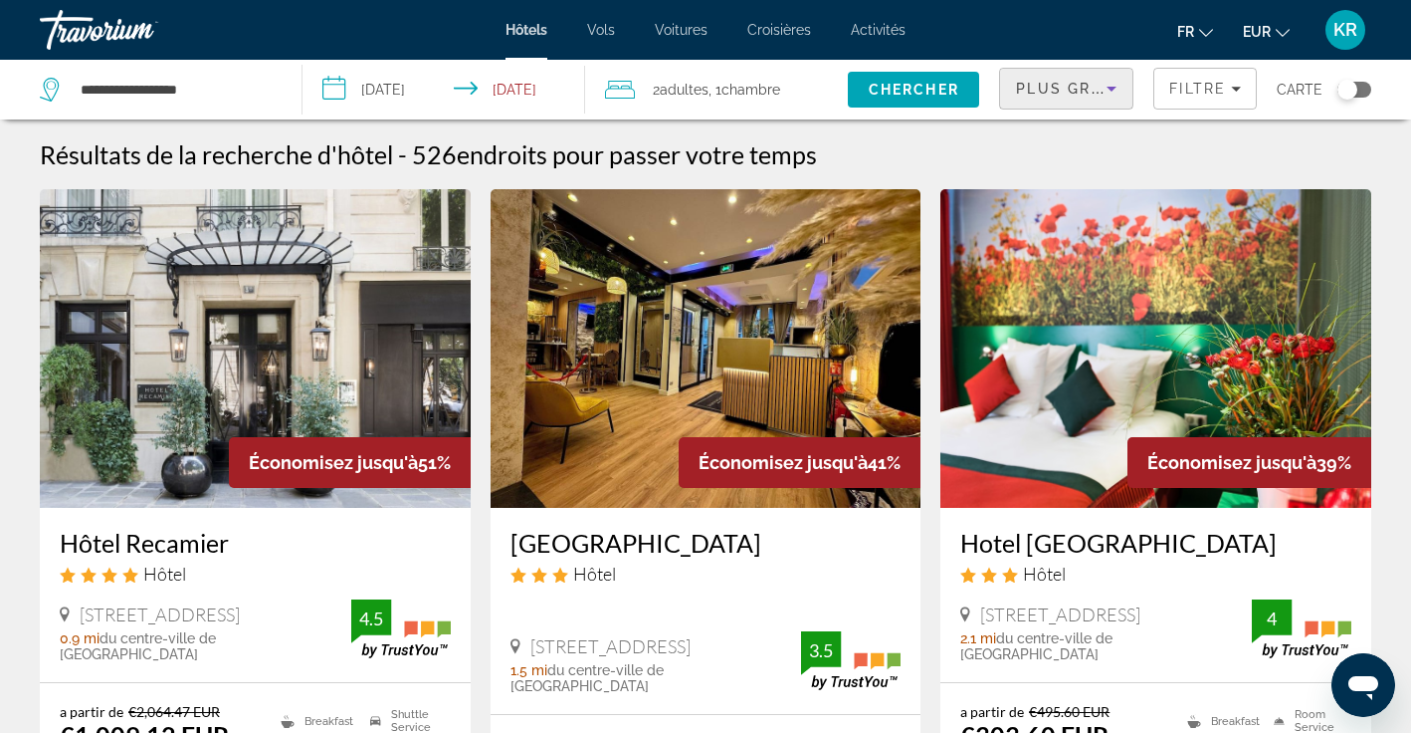
click at [1062, 85] on span "Plus grandes économies" at bounding box center [1135, 89] width 238 height 16
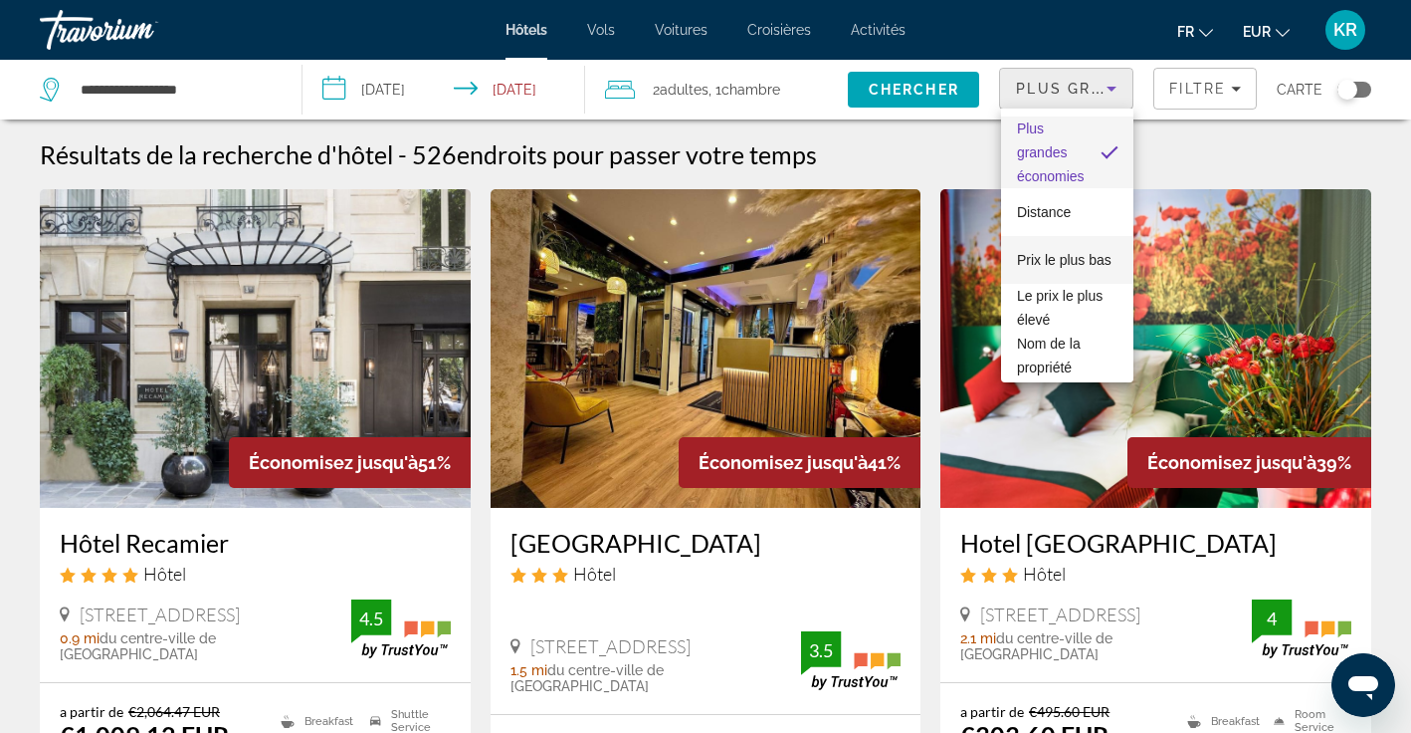
click at [1055, 262] on span "Prix le plus bas" at bounding box center [1064, 260] width 95 height 24
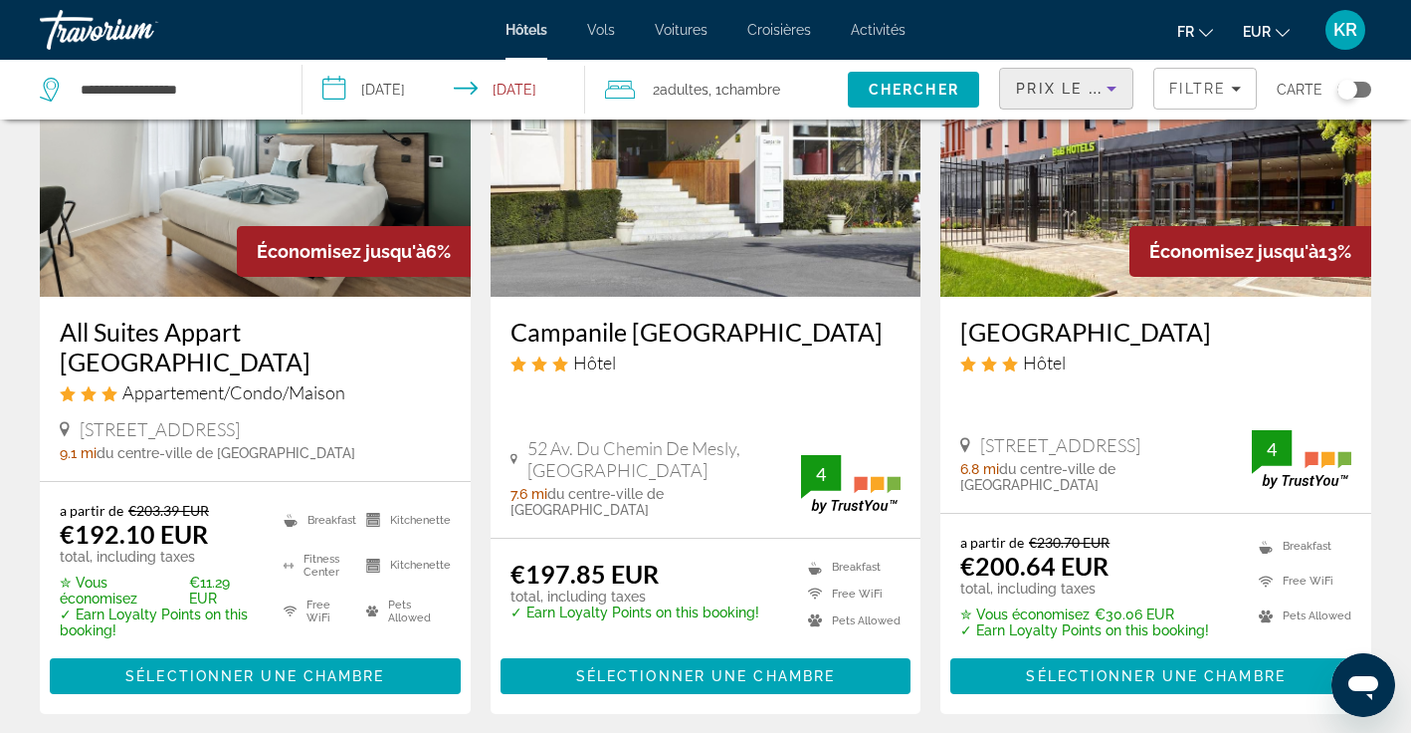
scroll to position [1747, 0]
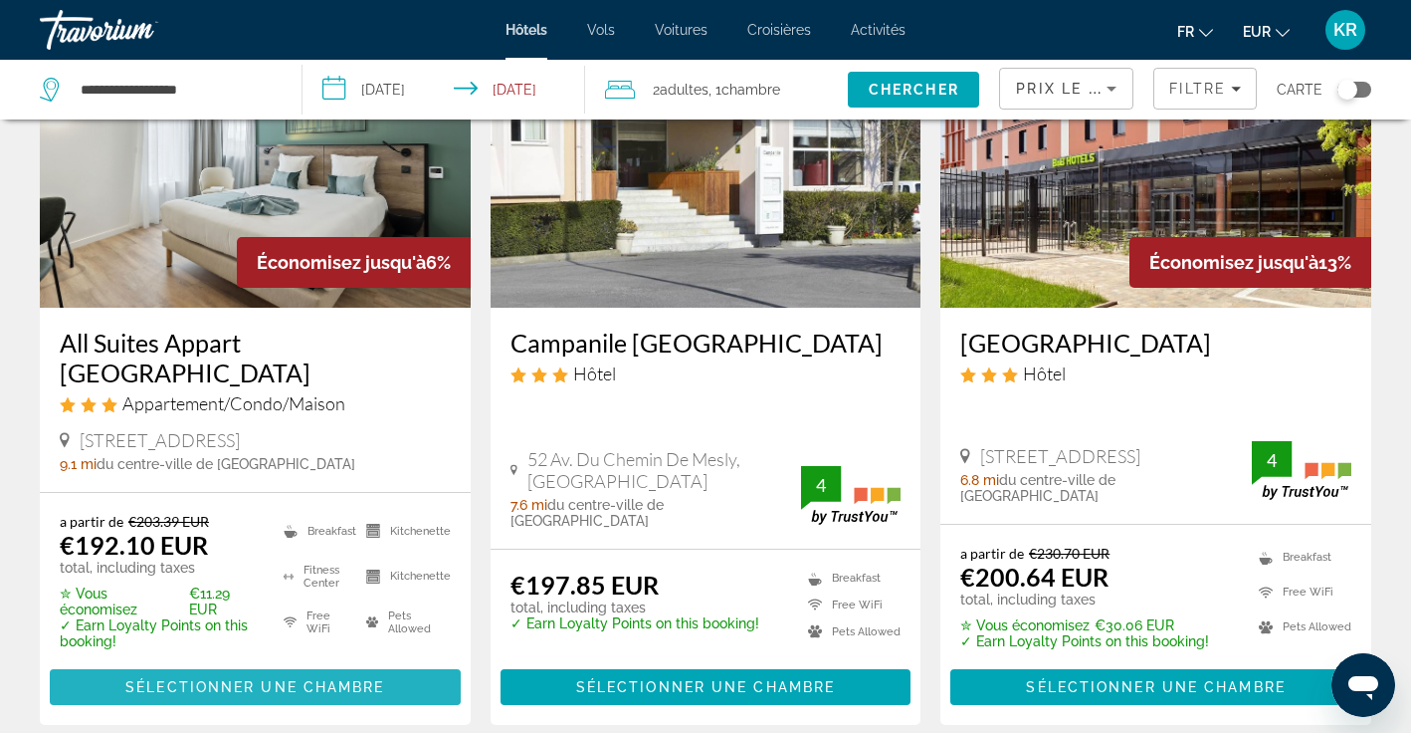
click at [382, 679] on span "Sélectionner une chambre" at bounding box center [254, 687] width 259 height 16
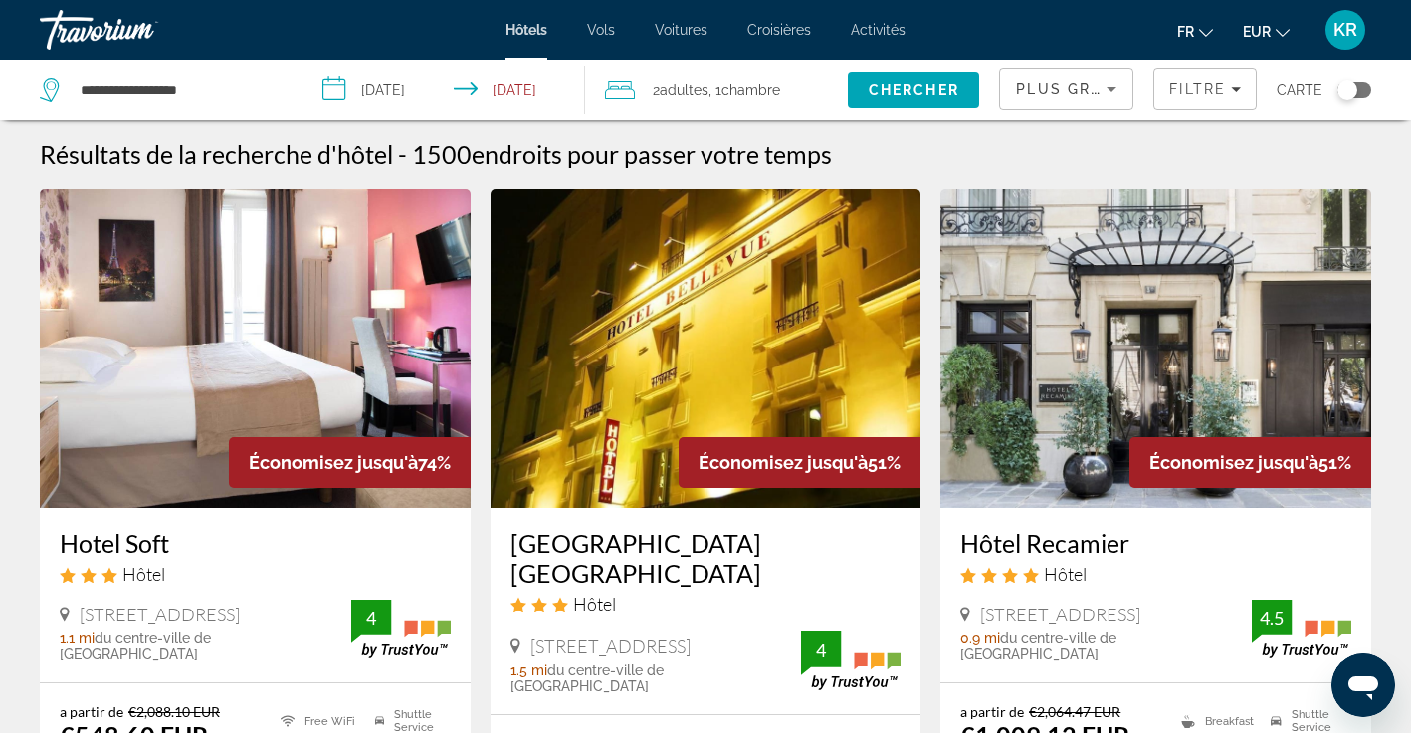
click at [1070, 101] on div "Plus grandes économies" at bounding box center [1066, 97] width 101 height 56
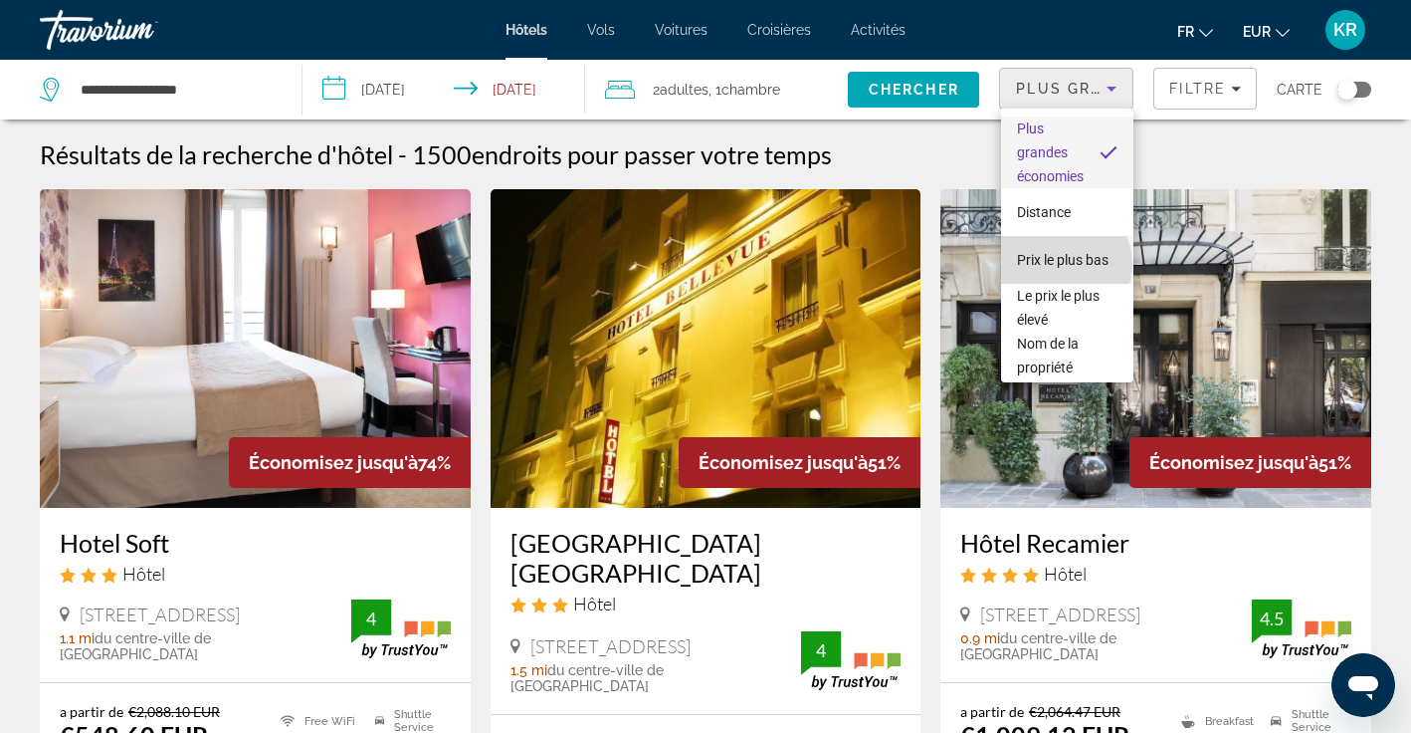
click at [1064, 264] on span "Prix le plus bas" at bounding box center [1063, 260] width 92 height 24
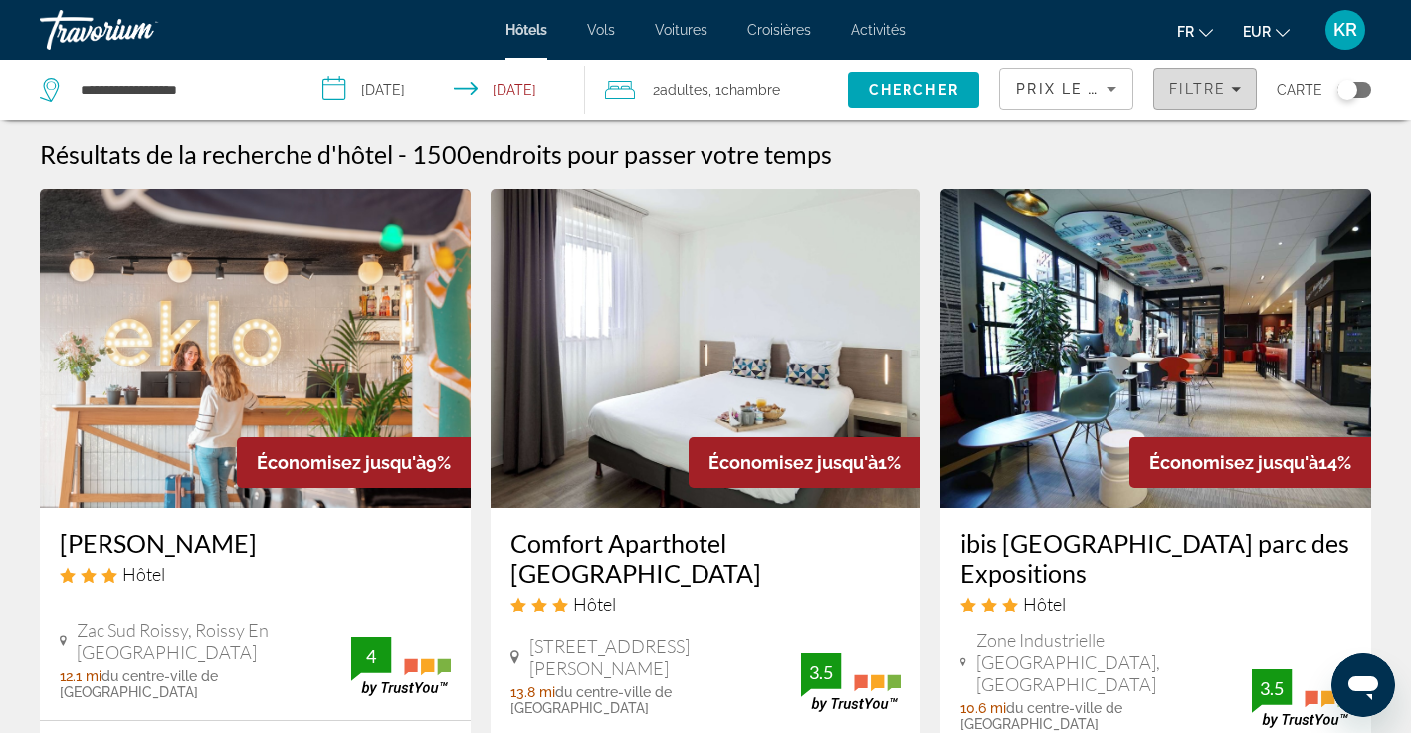
click at [1197, 94] on span "Filtre" at bounding box center [1198, 89] width 57 height 16
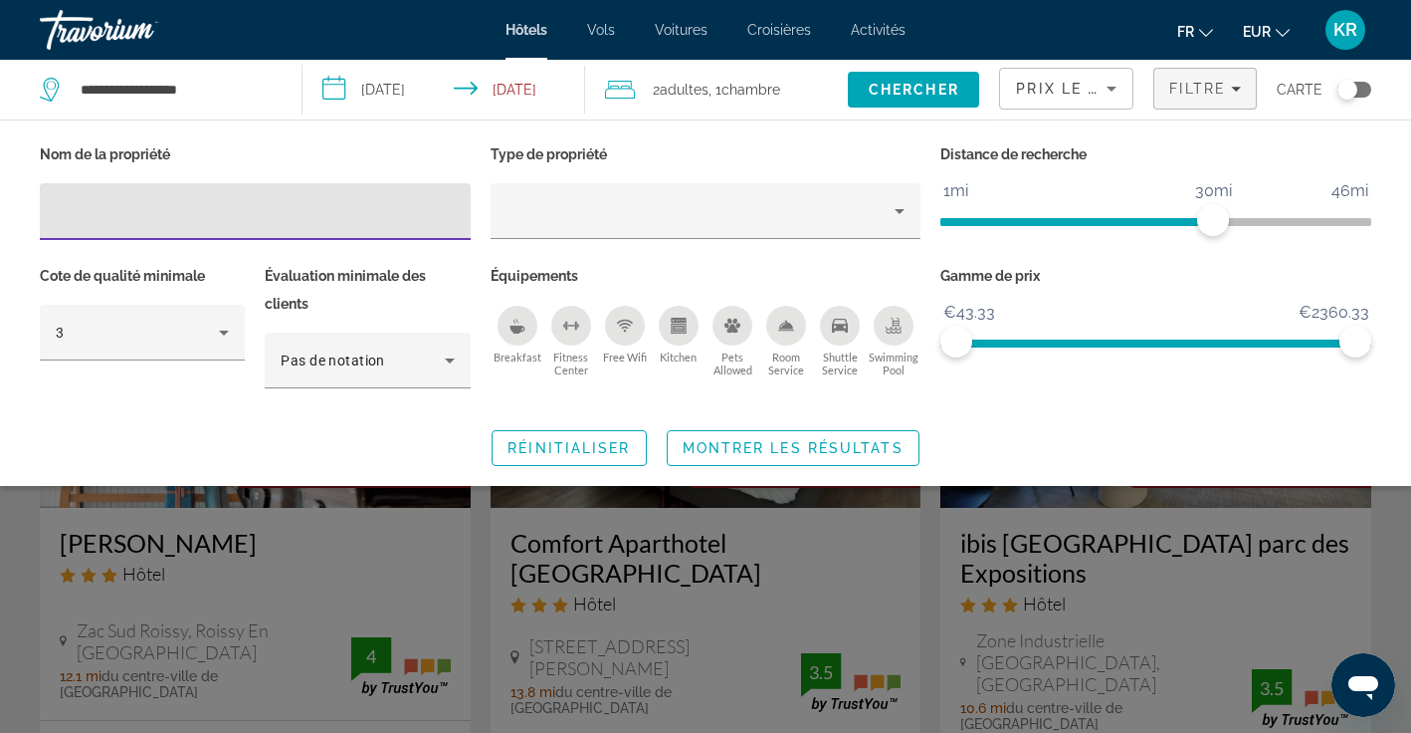
click at [520, 332] on icon "Breakfast" at bounding box center [518, 326] width 16 height 16
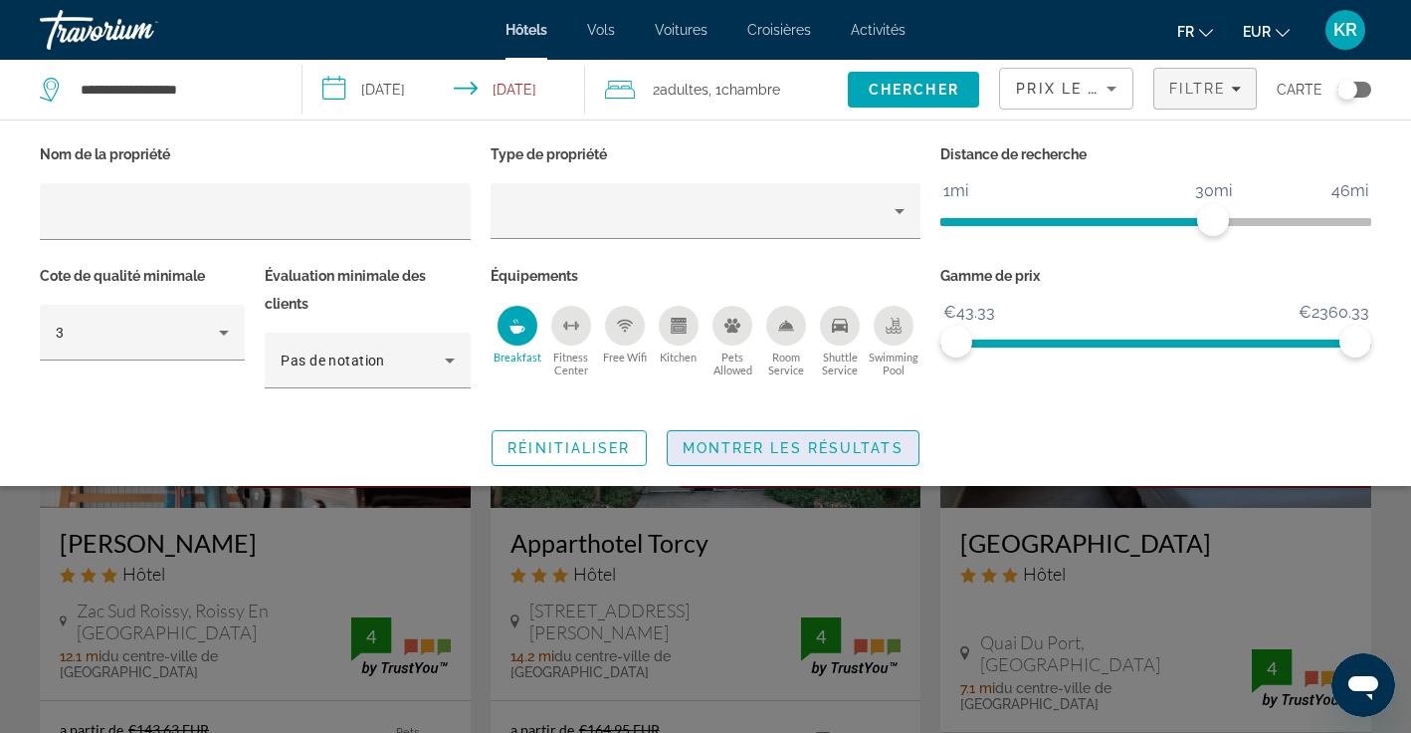
click at [756, 446] on span "Montrer les résultats" at bounding box center [793, 448] width 221 height 16
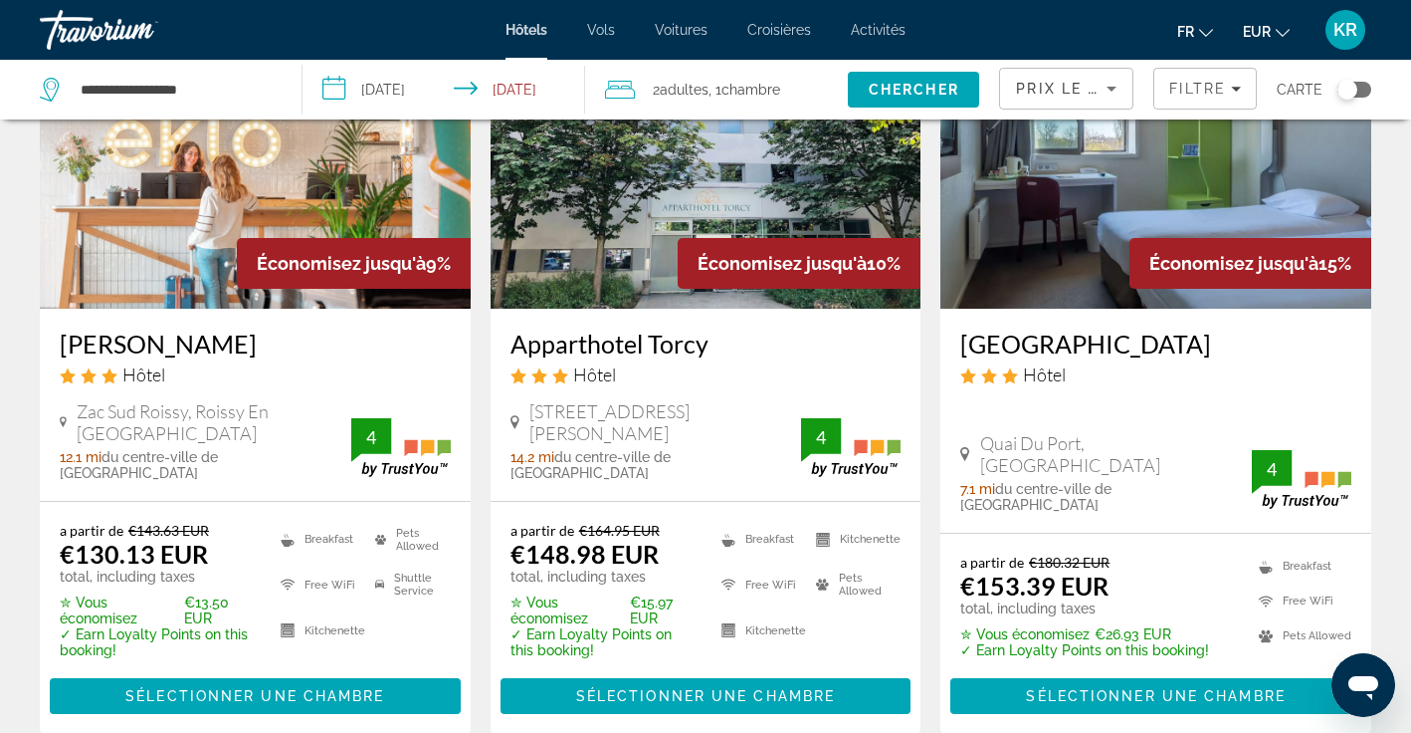
scroll to position [200, 0]
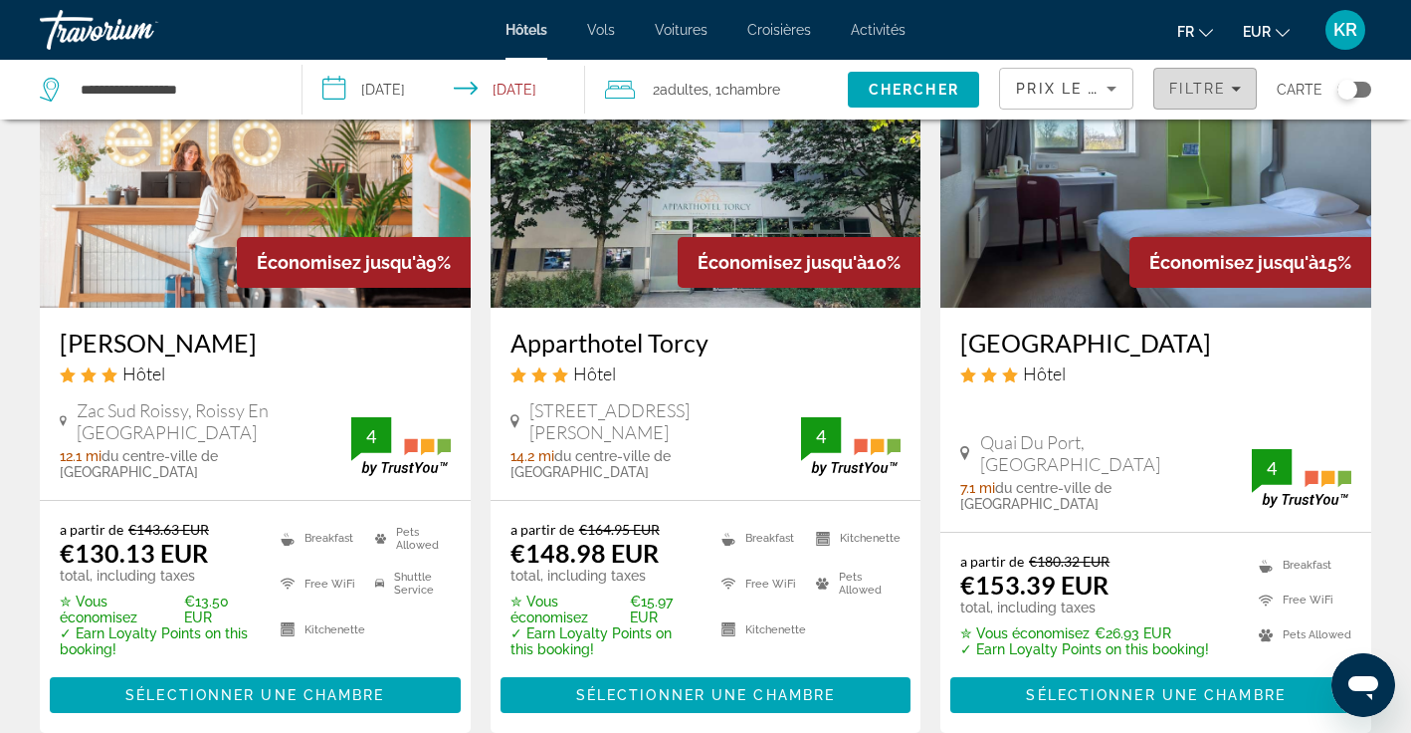
click at [1198, 87] on span "Filtre" at bounding box center [1198, 89] width 57 height 16
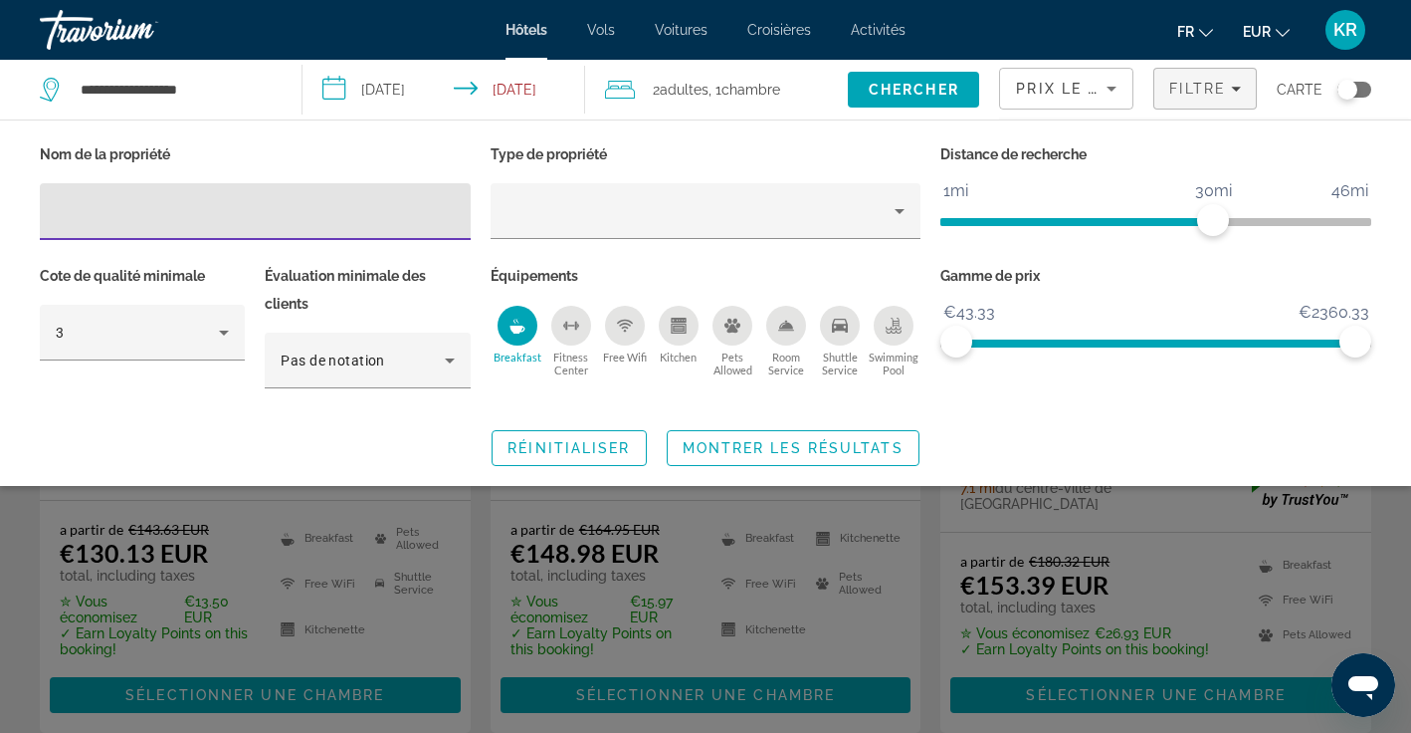
click at [1041, 221] on span "ngx-slider" at bounding box center [1077, 222] width 273 height 8
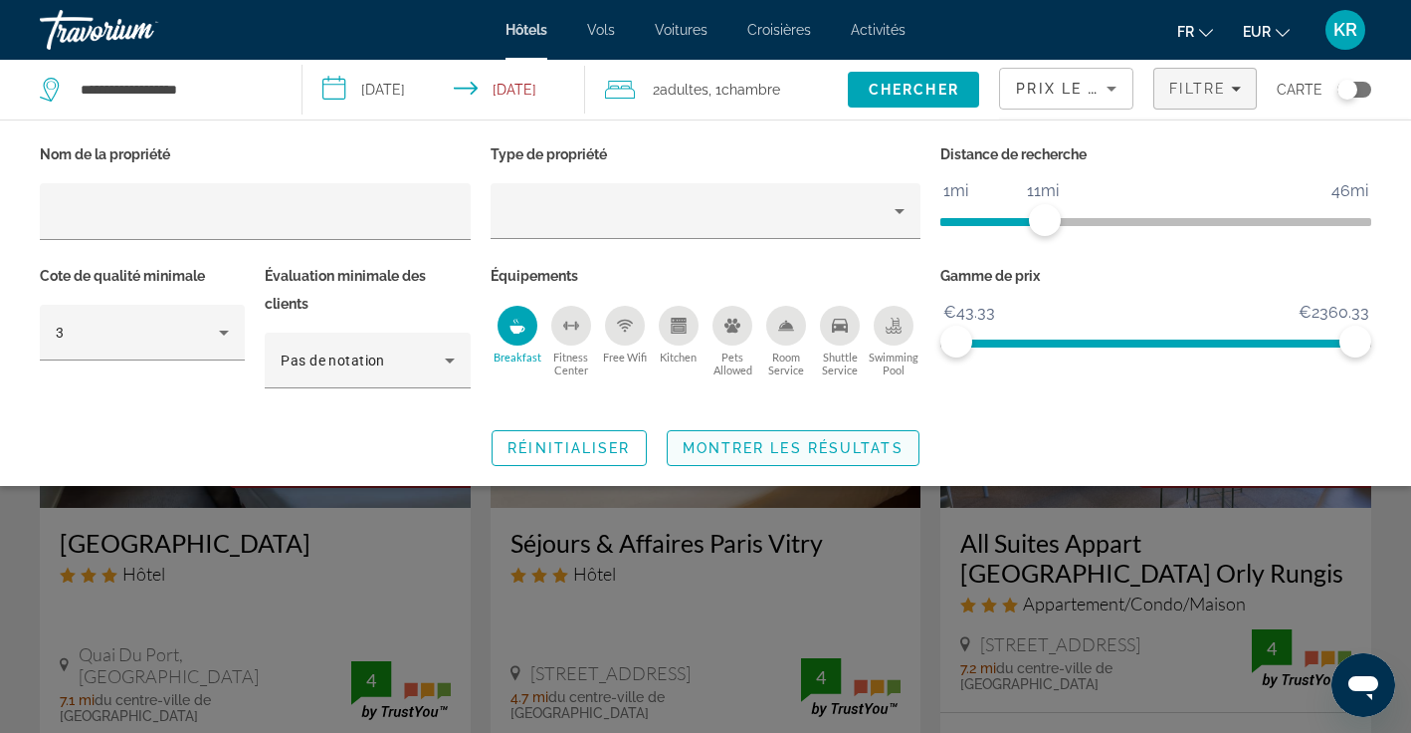
click at [736, 456] on span "Search widget" at bounding box center [793, 448] width 251 height 48
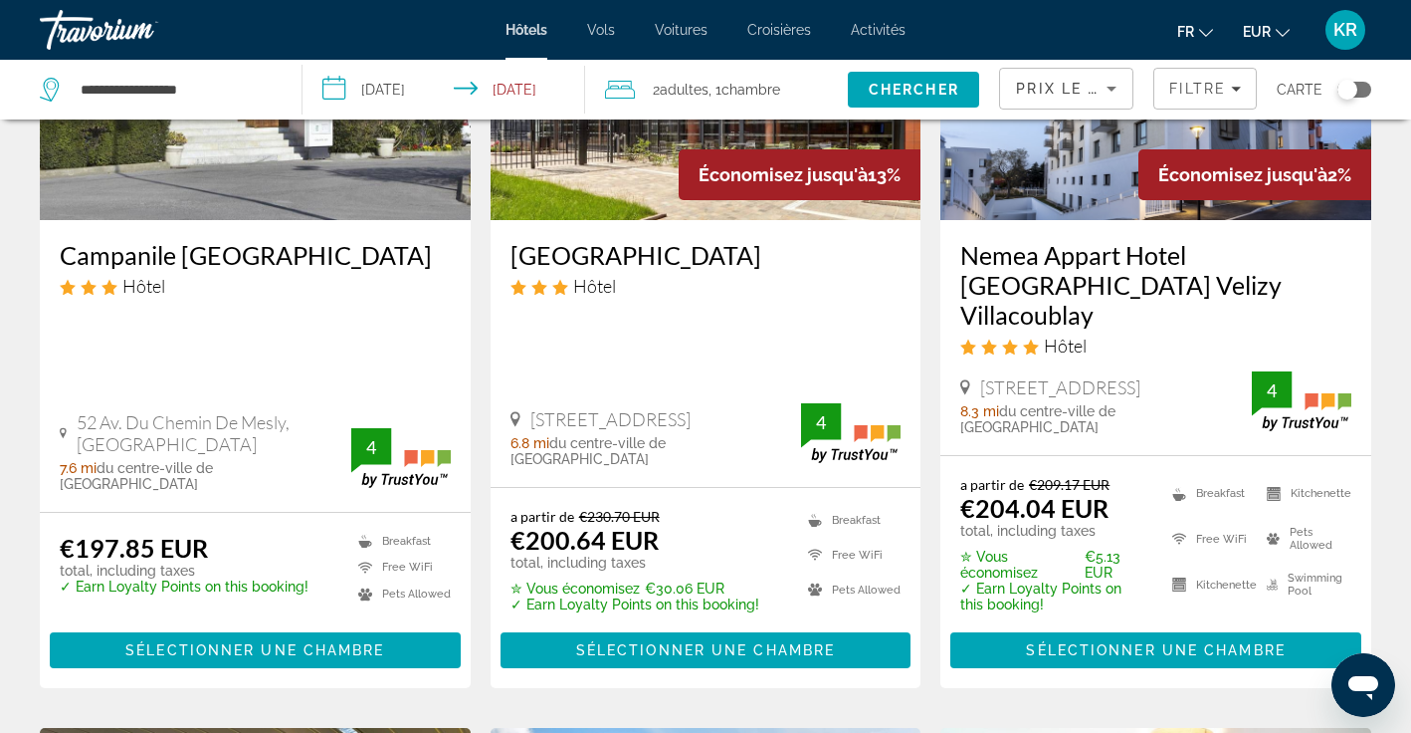
scroll to position [1858, 0]
click at [1095, 631] on span "Main content" at bounding box center [1156, 650] width 411 height 48
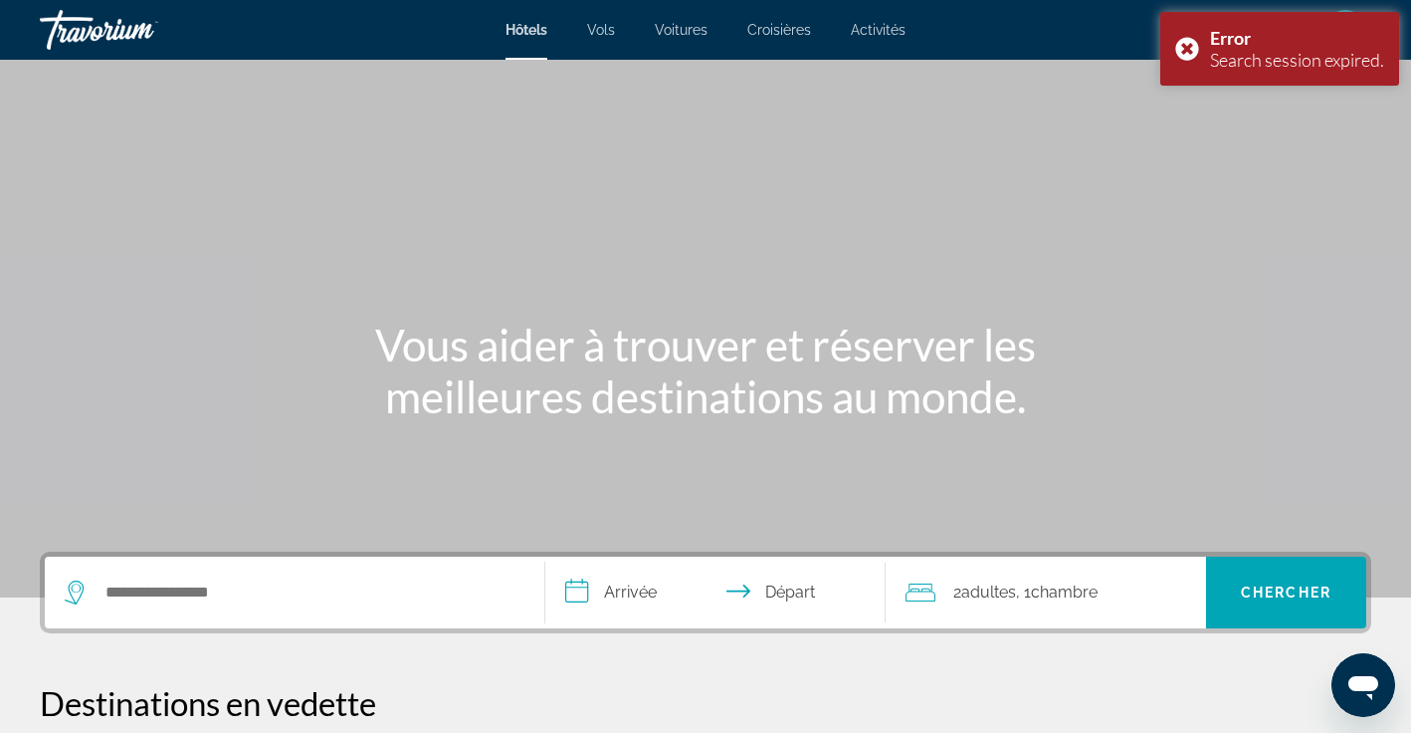
scroll to position [154, 0]
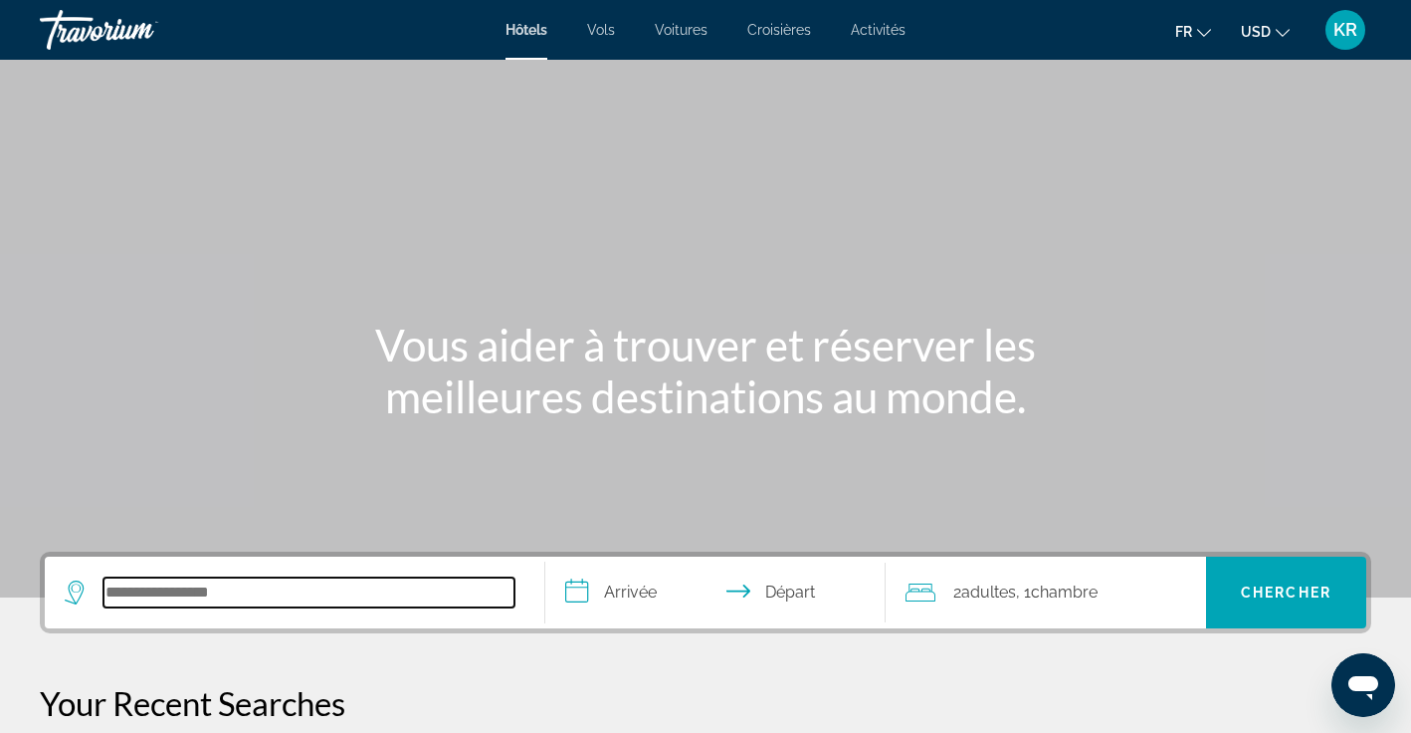
click at [260, 586] on input "Search hotel destination" at bounding box center [309, 592] width 411 height 30
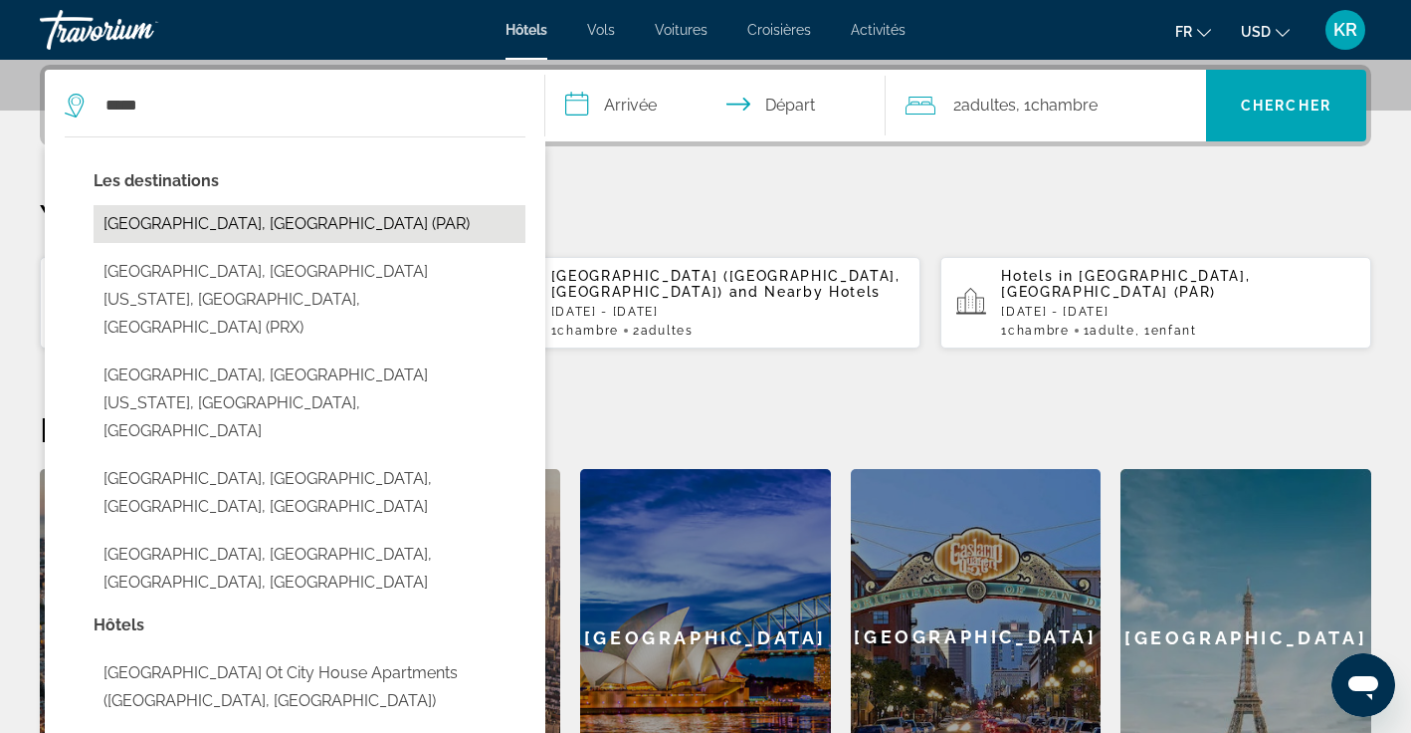
click at [346, 227] on button "Paris, France (PAR)" at bounding box center [310, 224] width 432 height 38
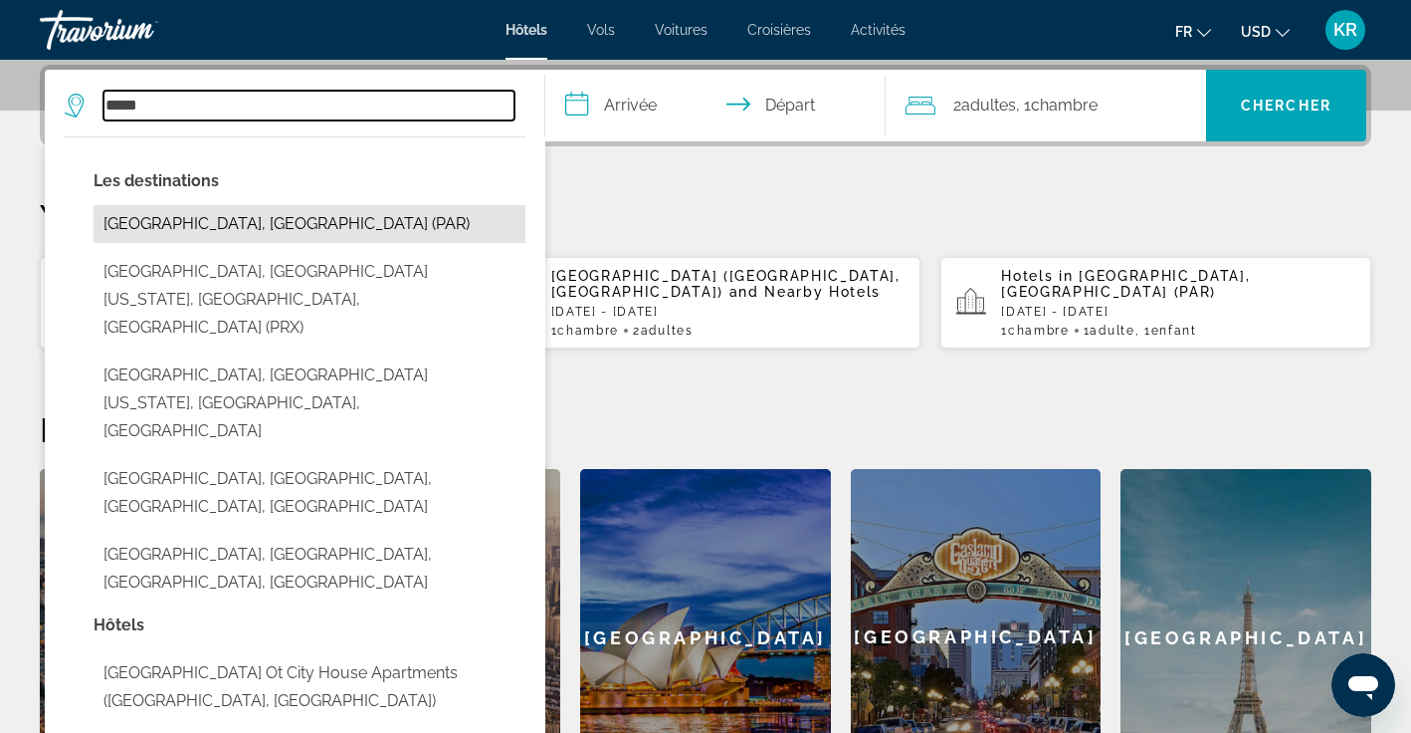
type input "**********"
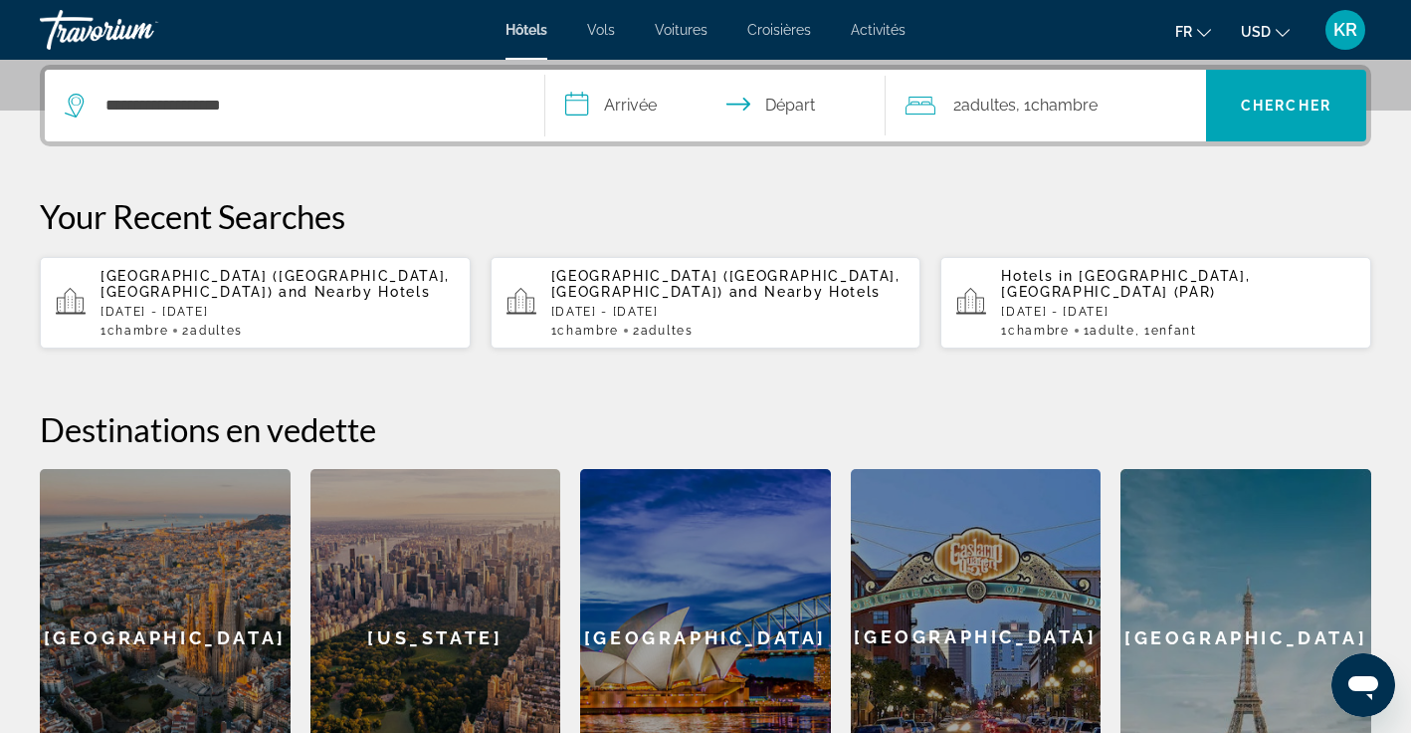
click at [642, 99] on input "**********" at bounding box center [719, 109] width 348 height 78
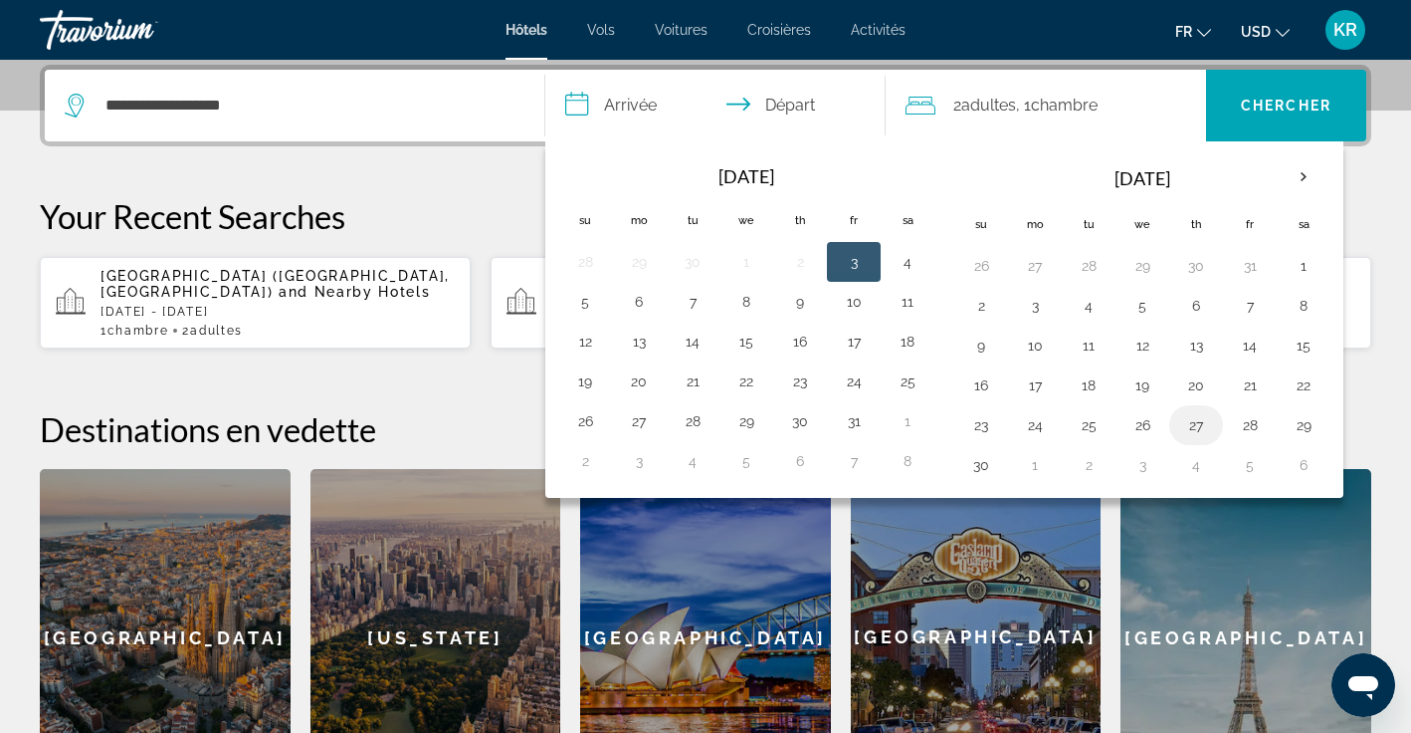
click at [1206, 426] on button "27" at bounding box center [1197, 425] width 32 height 28
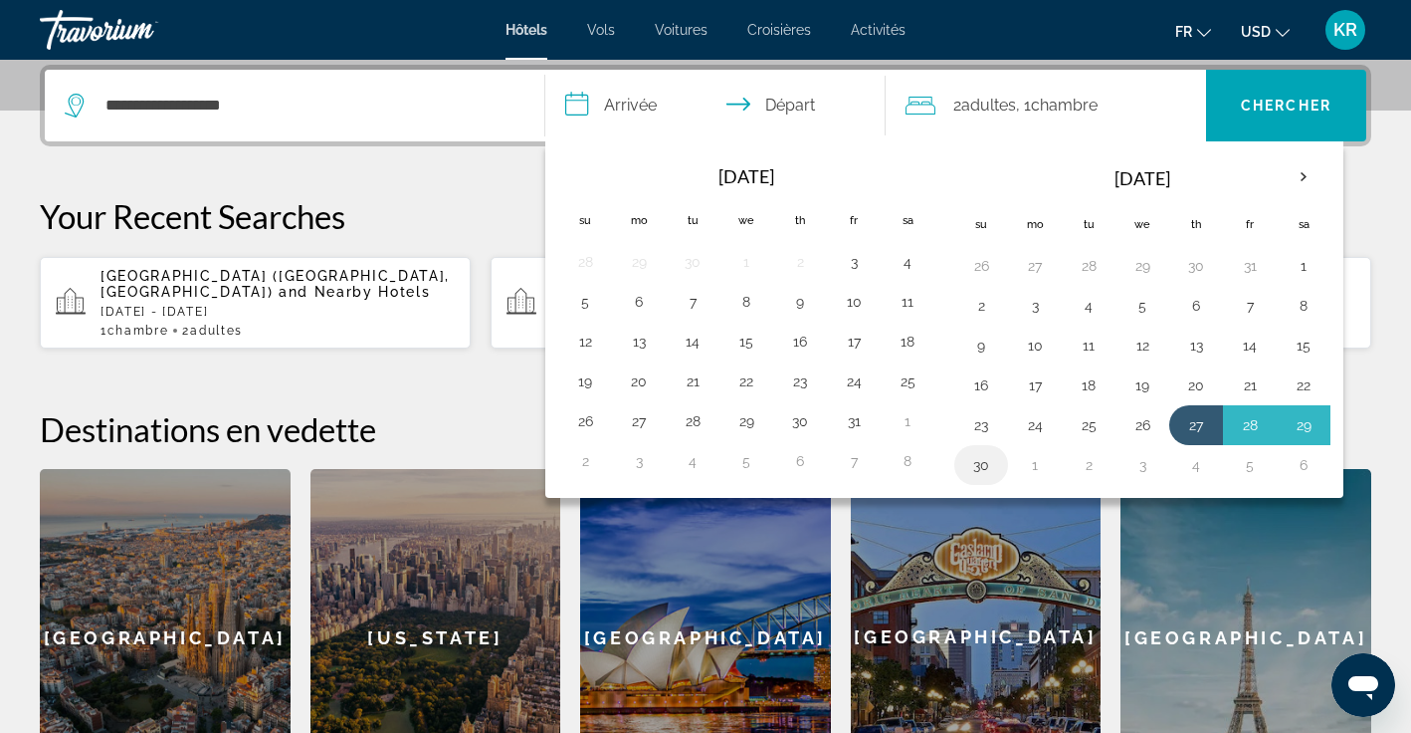
click at [976, 467] on button "30" at bounding box center [982, 465] width 32 height 28
type input "**********"
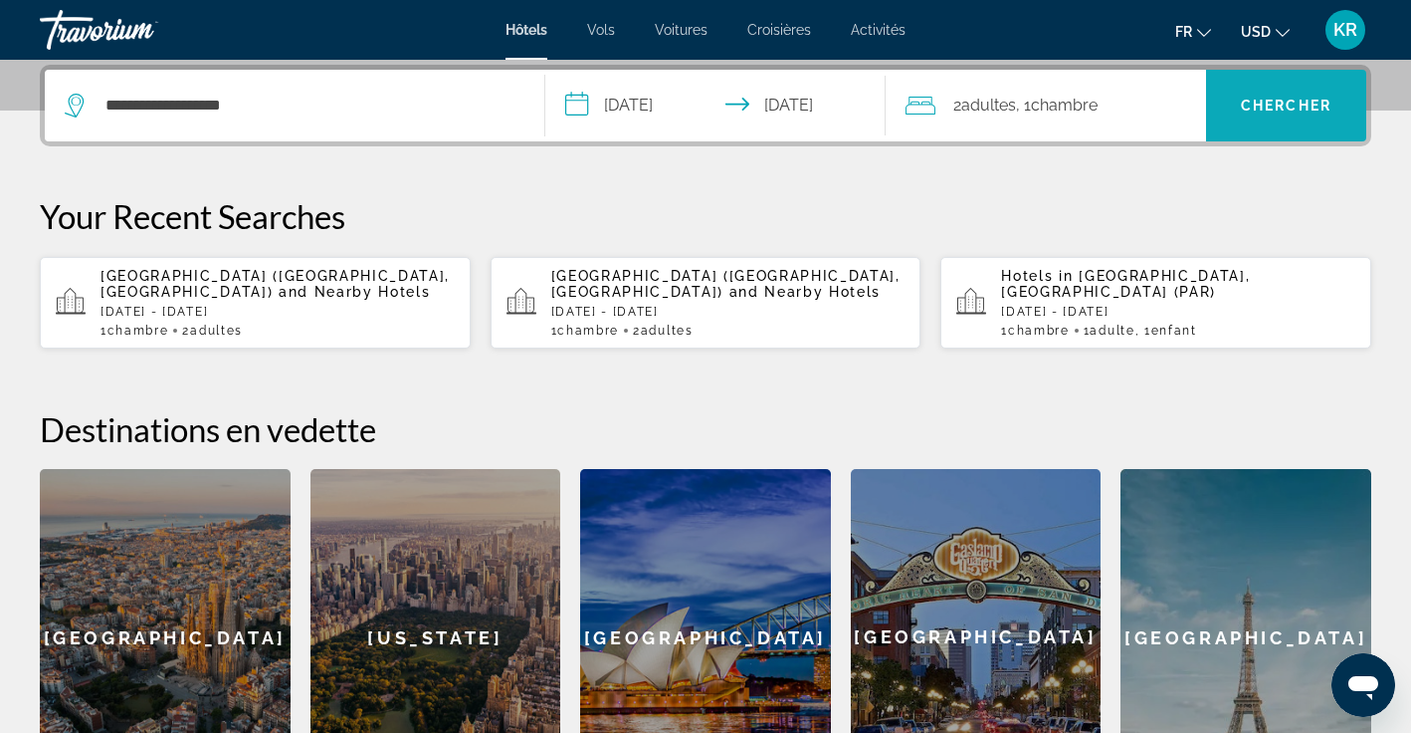
click at [1286, 115] on span "Search" at bounding box center [1286, 106] width 160 height 48
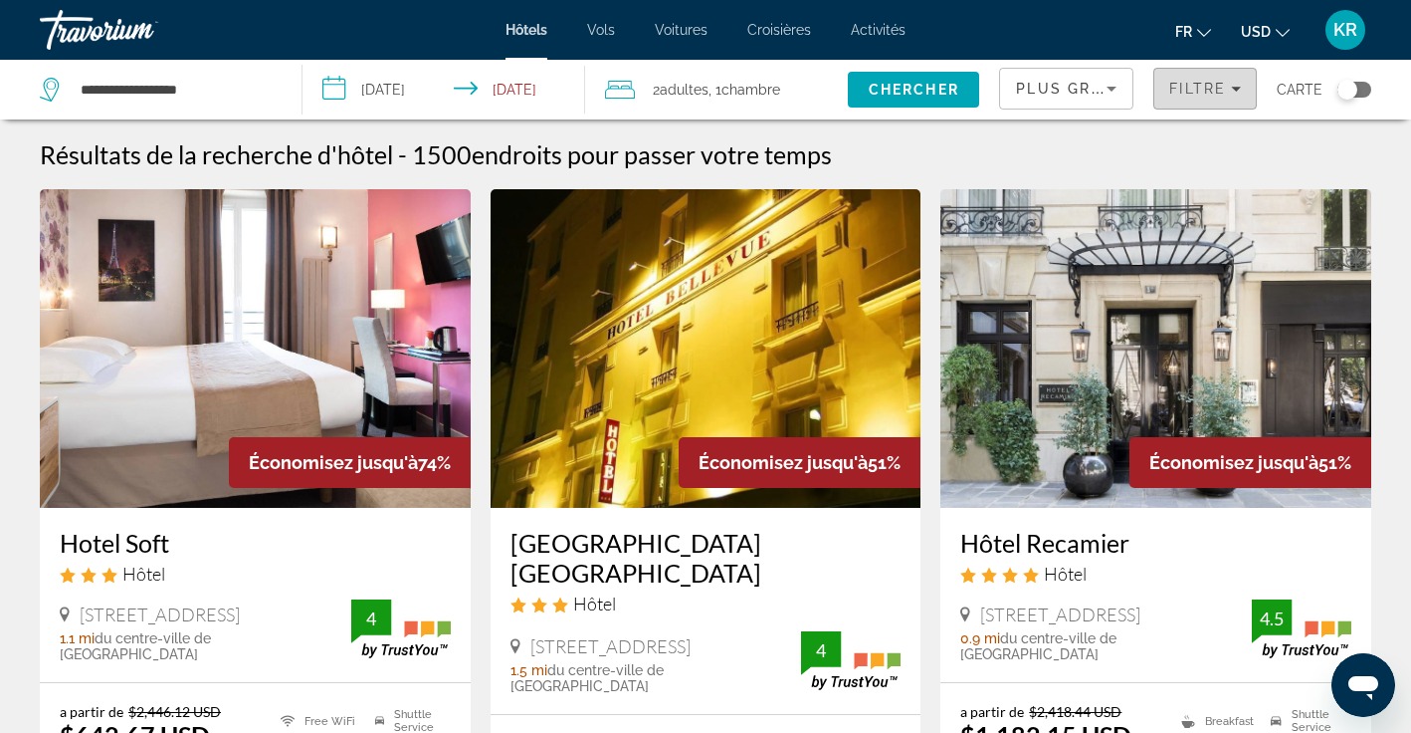
click at [1200, 100] on span "Filters" at bounding box center [1206, 89] width 102 height 48
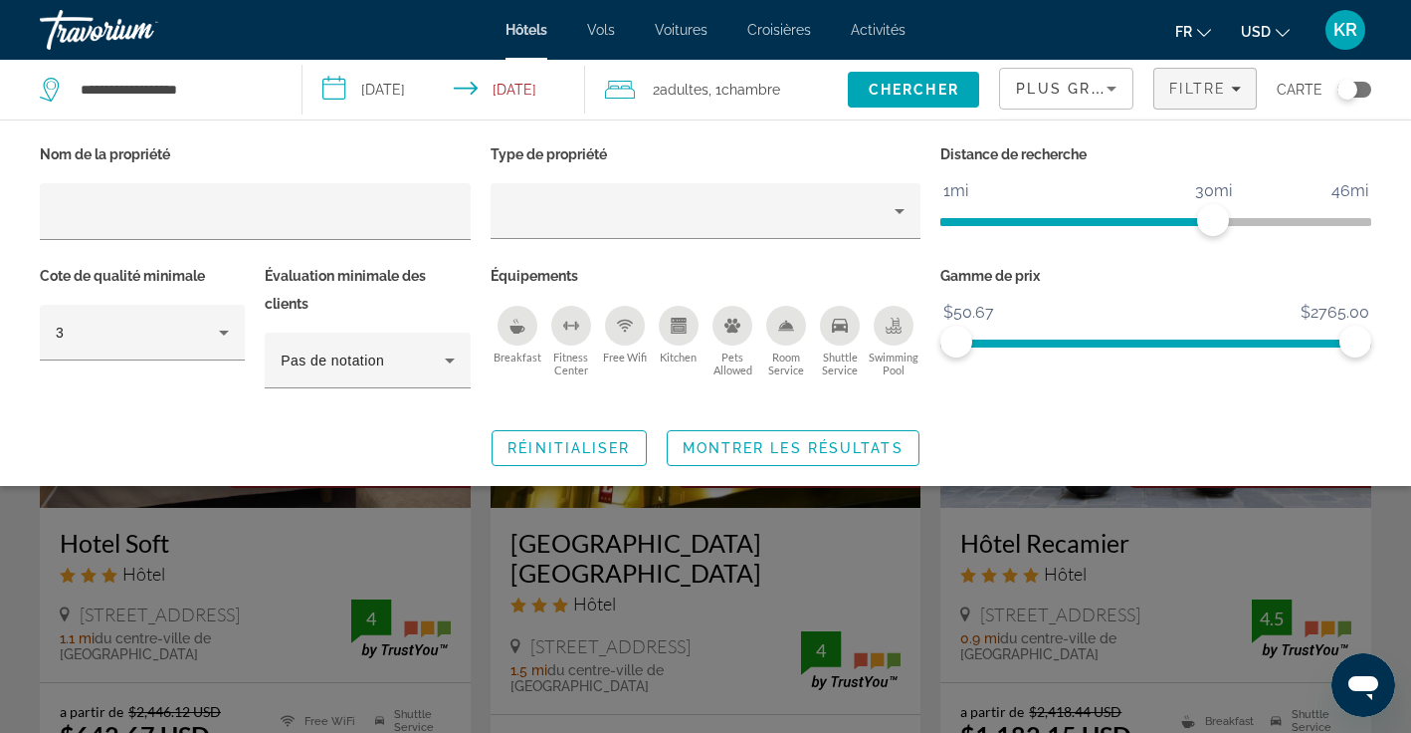
click at [517, 333] on div "Breakfast" at bounding box center [518, 326] width 40 height 40
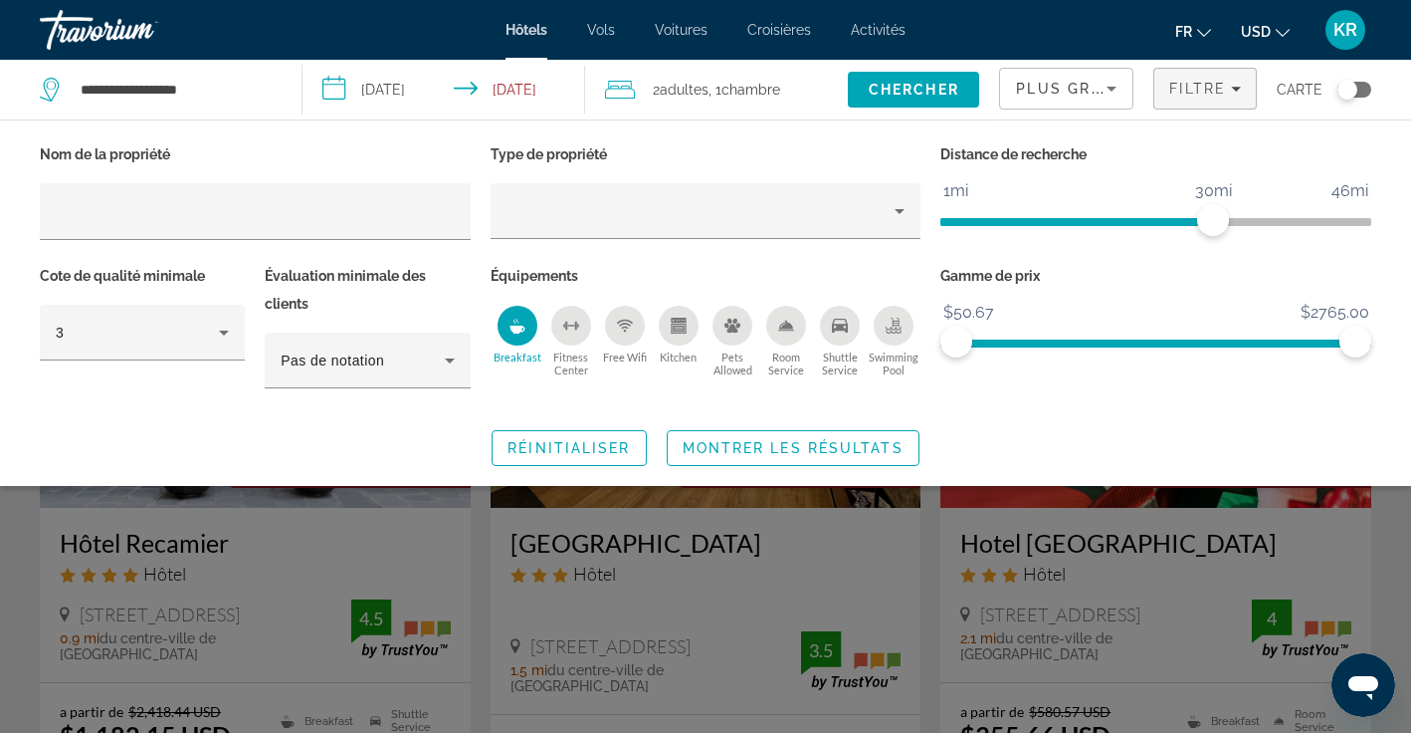
click at [948, 224] on span "ngx-slider" at bounding box center [1077, 222] width 273 height 8
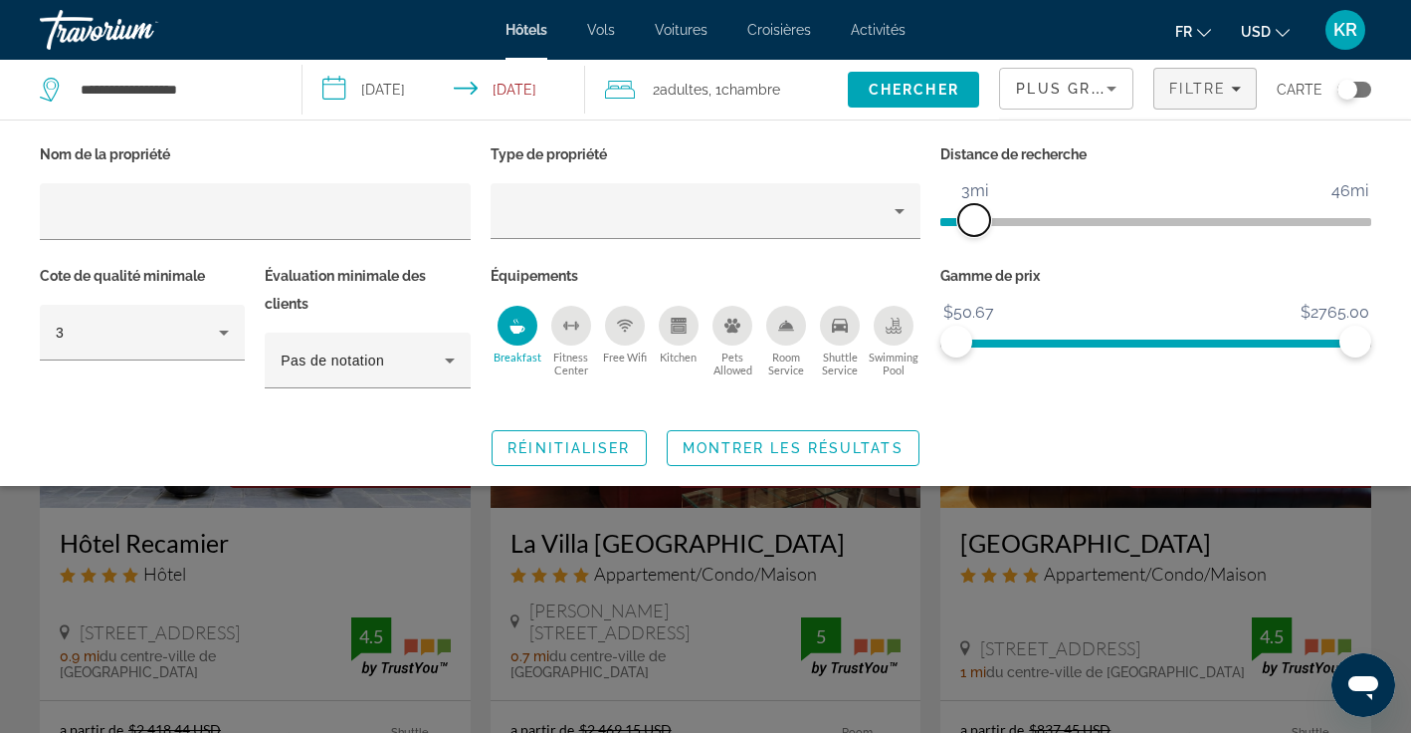
drag, startPoint x: 960, startPoint y: 222, endPoint x: 971, endPoint y: 222, distance: 11.9
click at [971, 222] on span "ngx-slider" at bounding box center [975, 220] width 32 height 32
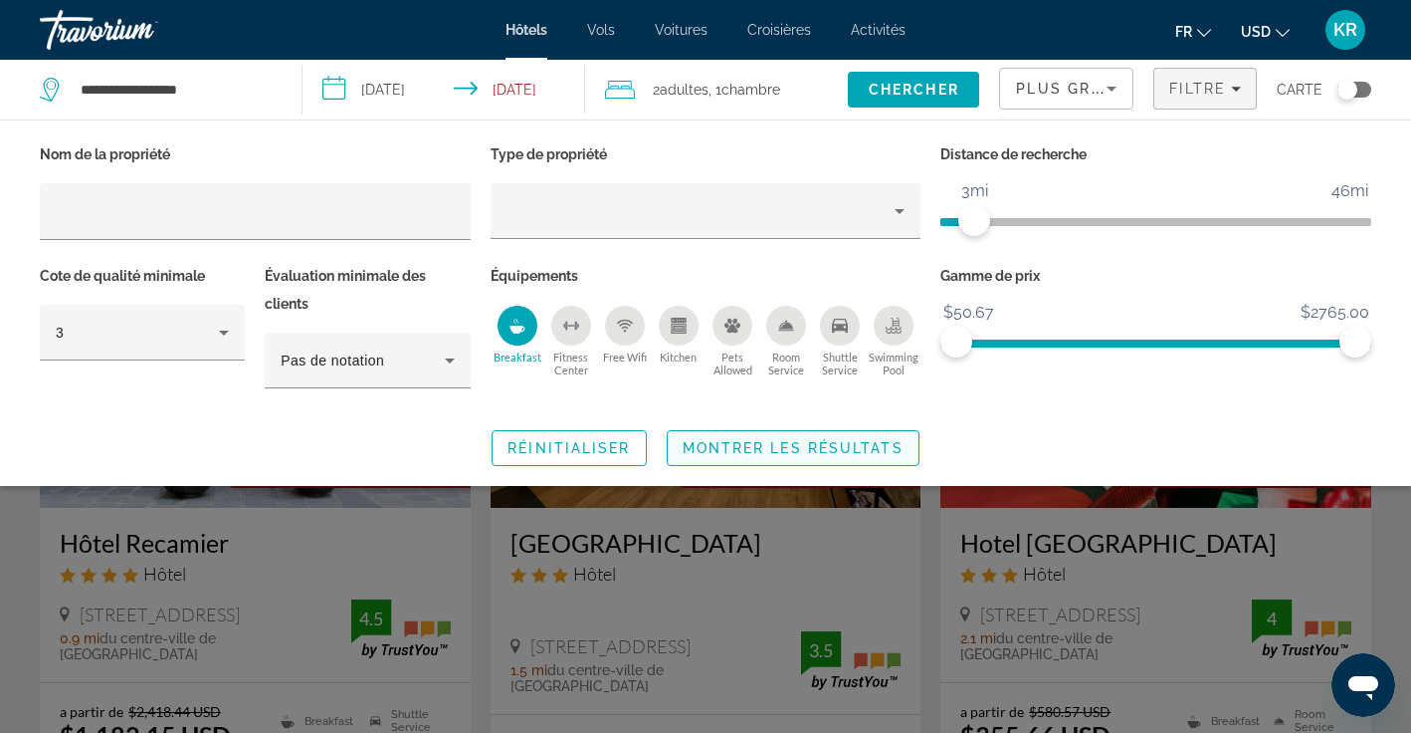
click at [754, 452] on span "Montrer les résultats" at bounding box center [793, 448] width 221 height 16
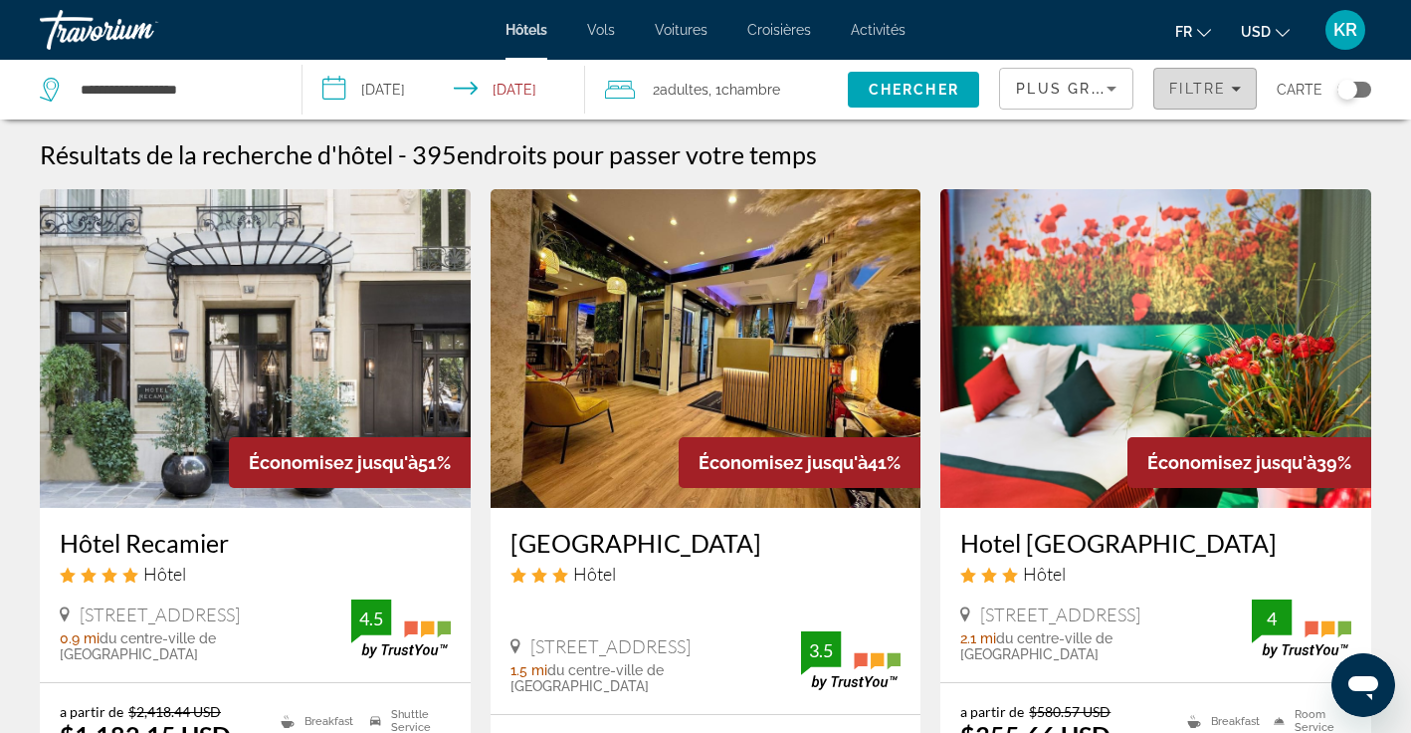
click at [1222, 92] on span "Filtre" at bounding box center [1198, 89] width 57 height 16
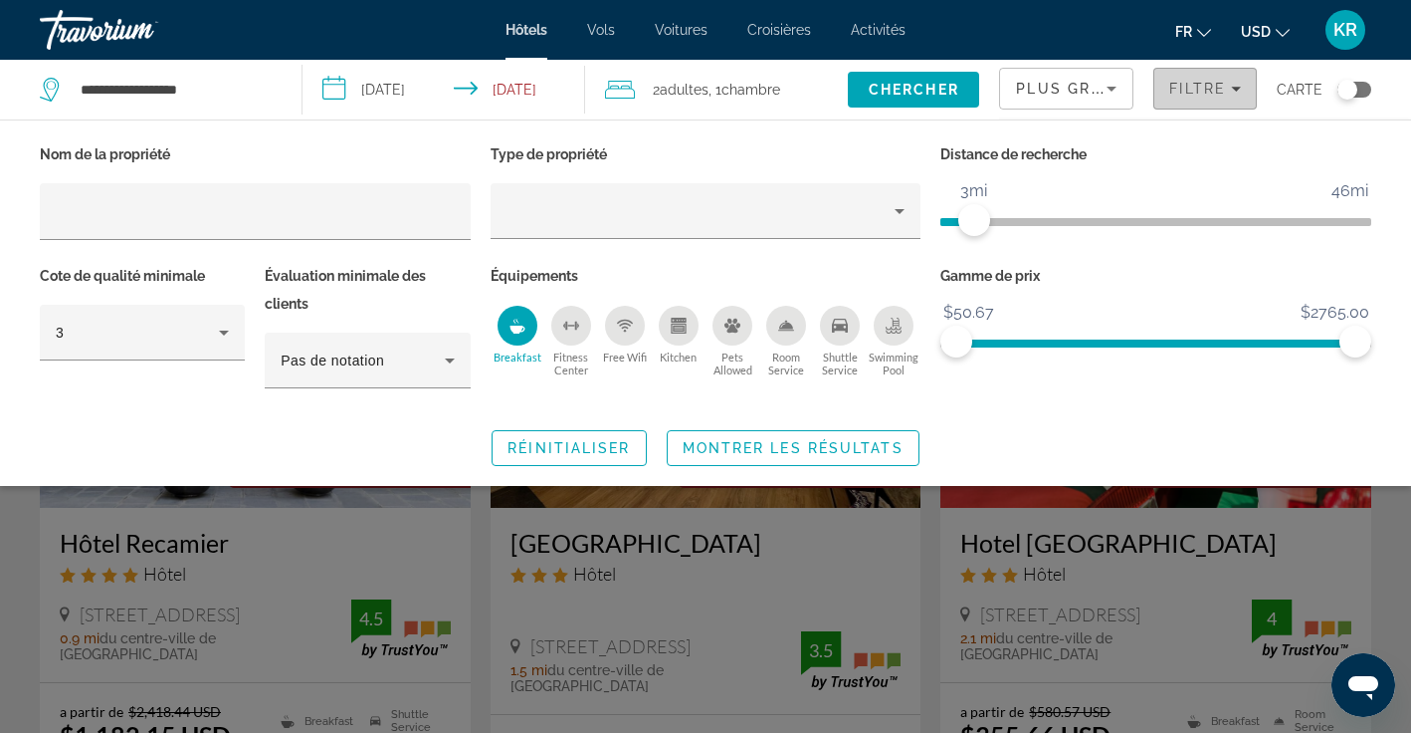
click at [1222, 92] on span "Filtre" at bounding box center [1198, 89] width 57 height 16
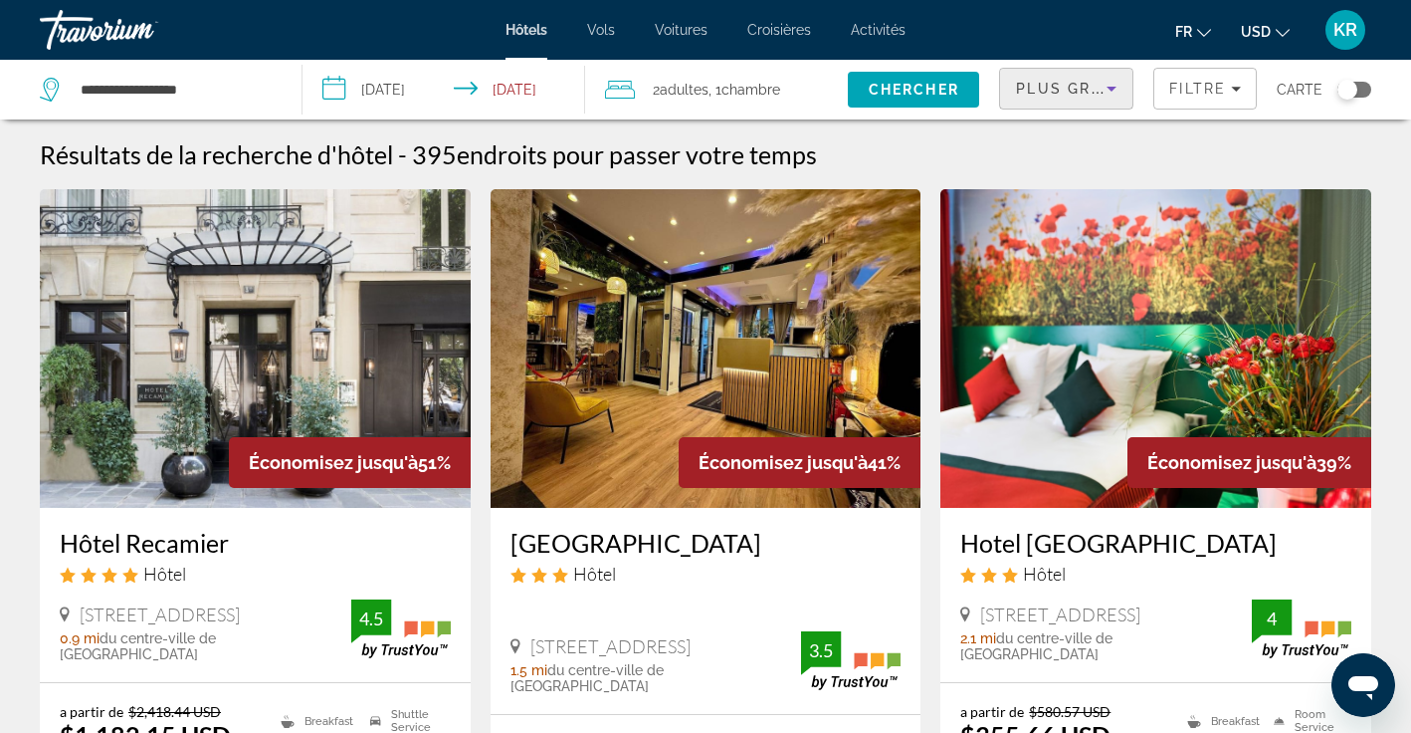
click at [1114, 82] on icon "Sort by" at bounding box center [1112, 89] width 24 height 24
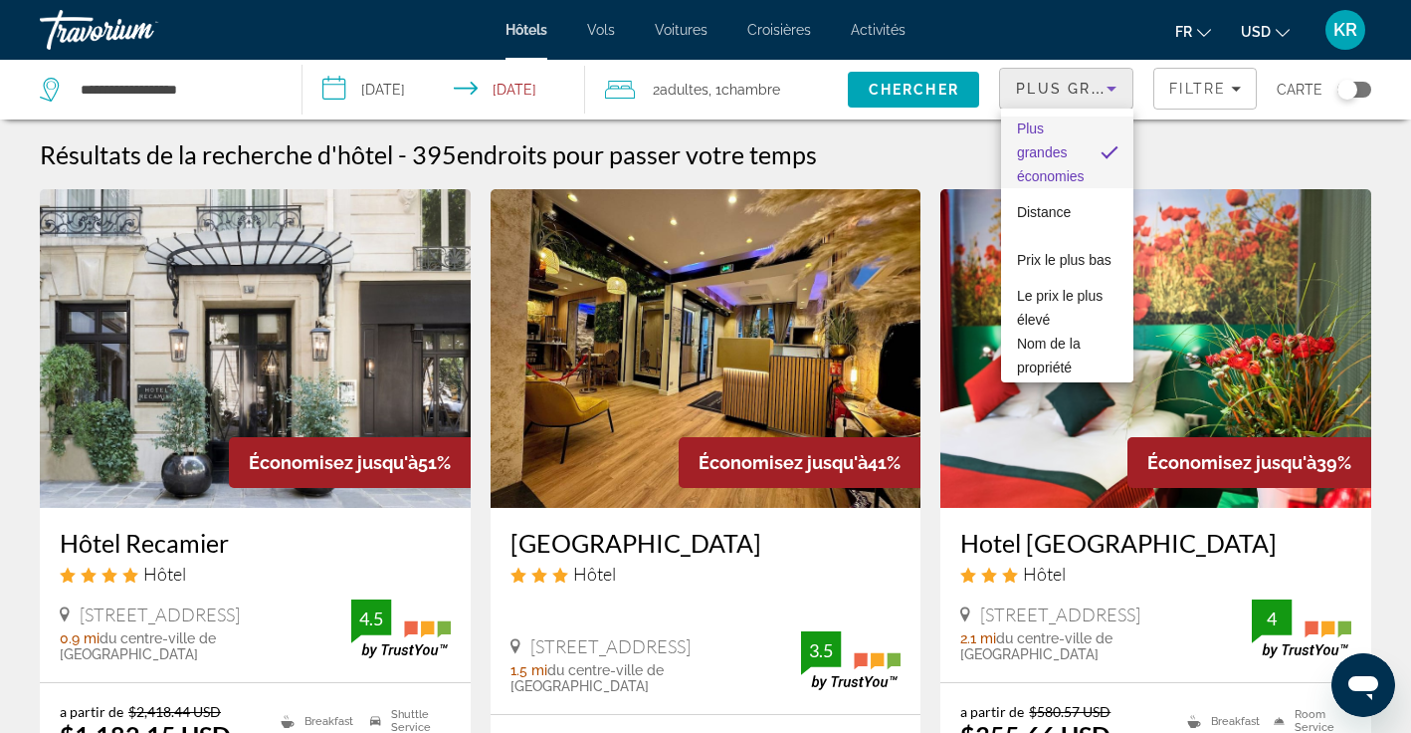
click at [1265, 36] on div at bounding box center [705, 366] width 1411 height 733
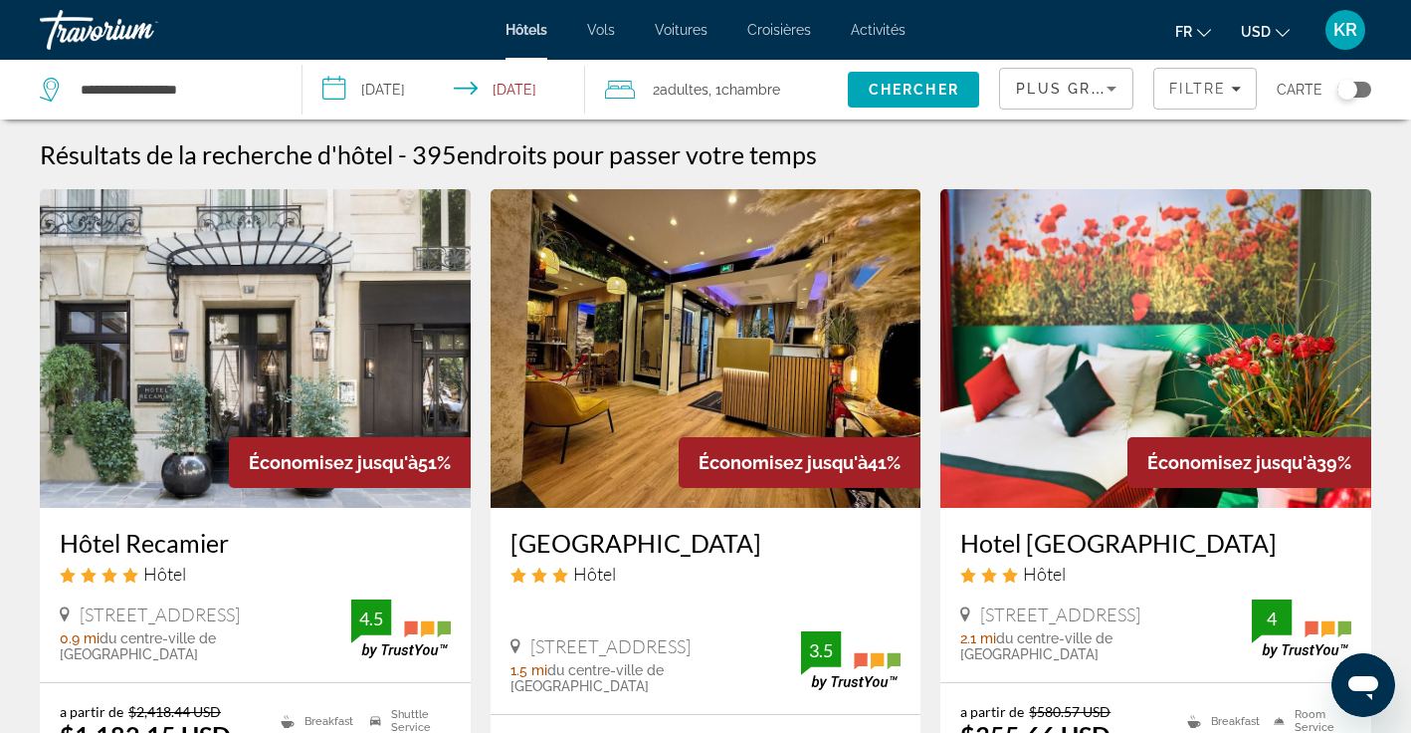
click at [1268, 36] on span "USD" at bounding box center [1256, 32] width 30 height 16
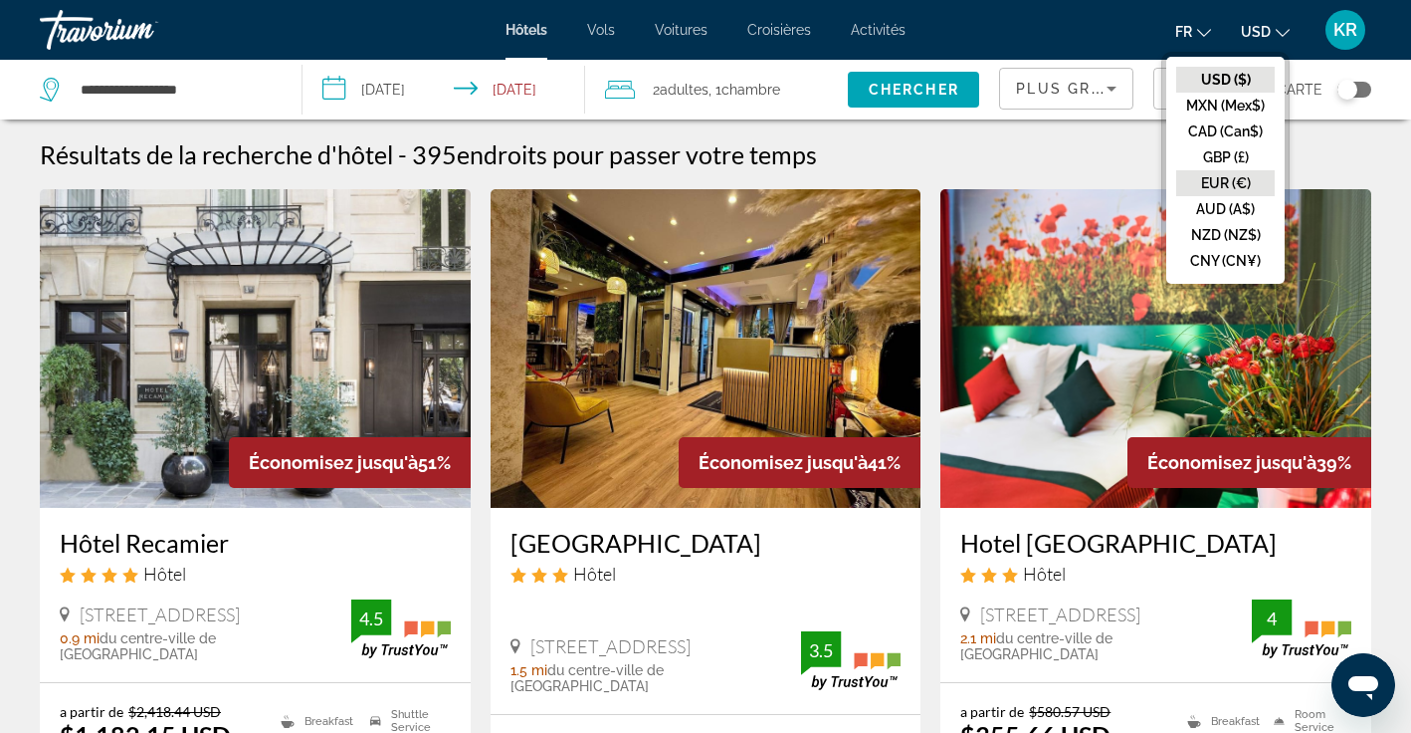
click at [1237, 192] on button "EUR (€)" at bounding box center [1226, 183] width 99 height 26
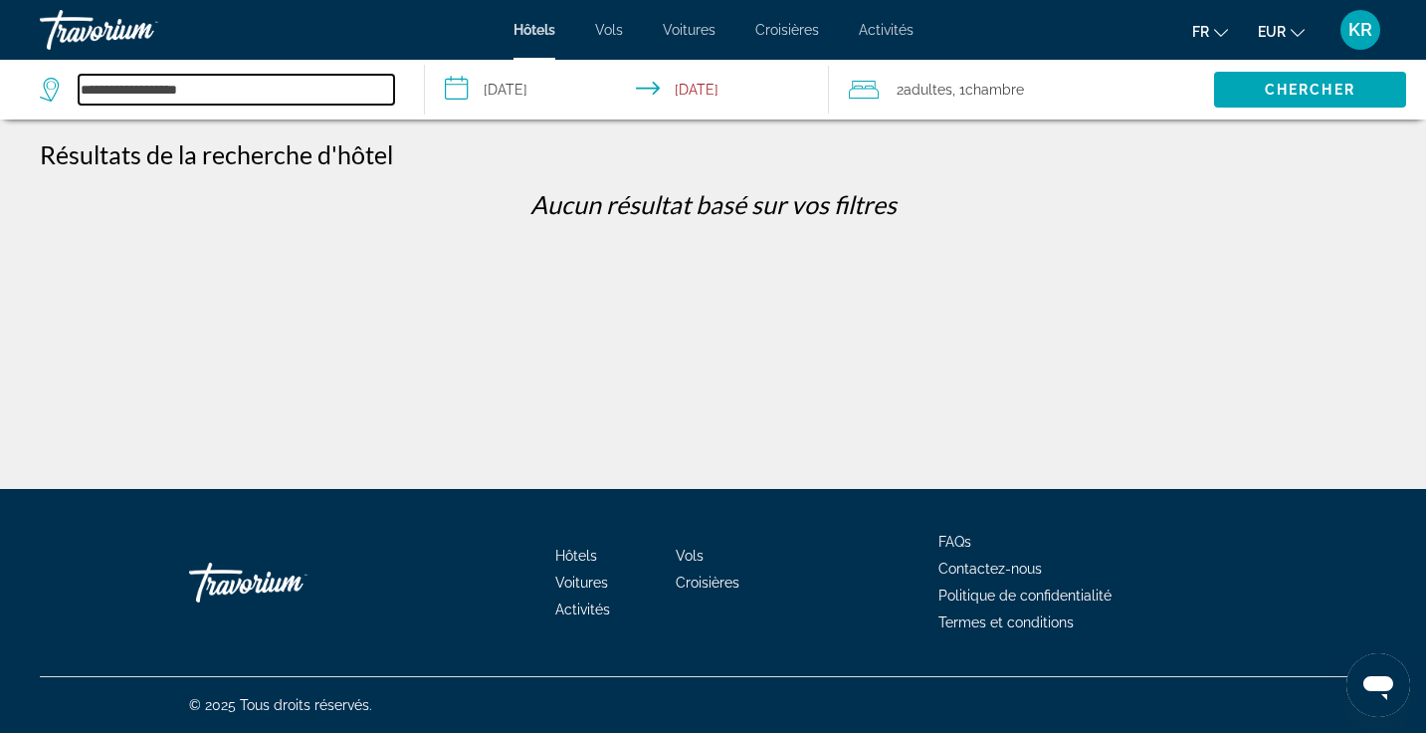
click at [357, 102] on input "**********" at bounding box center [237, 90] width 316 height 30
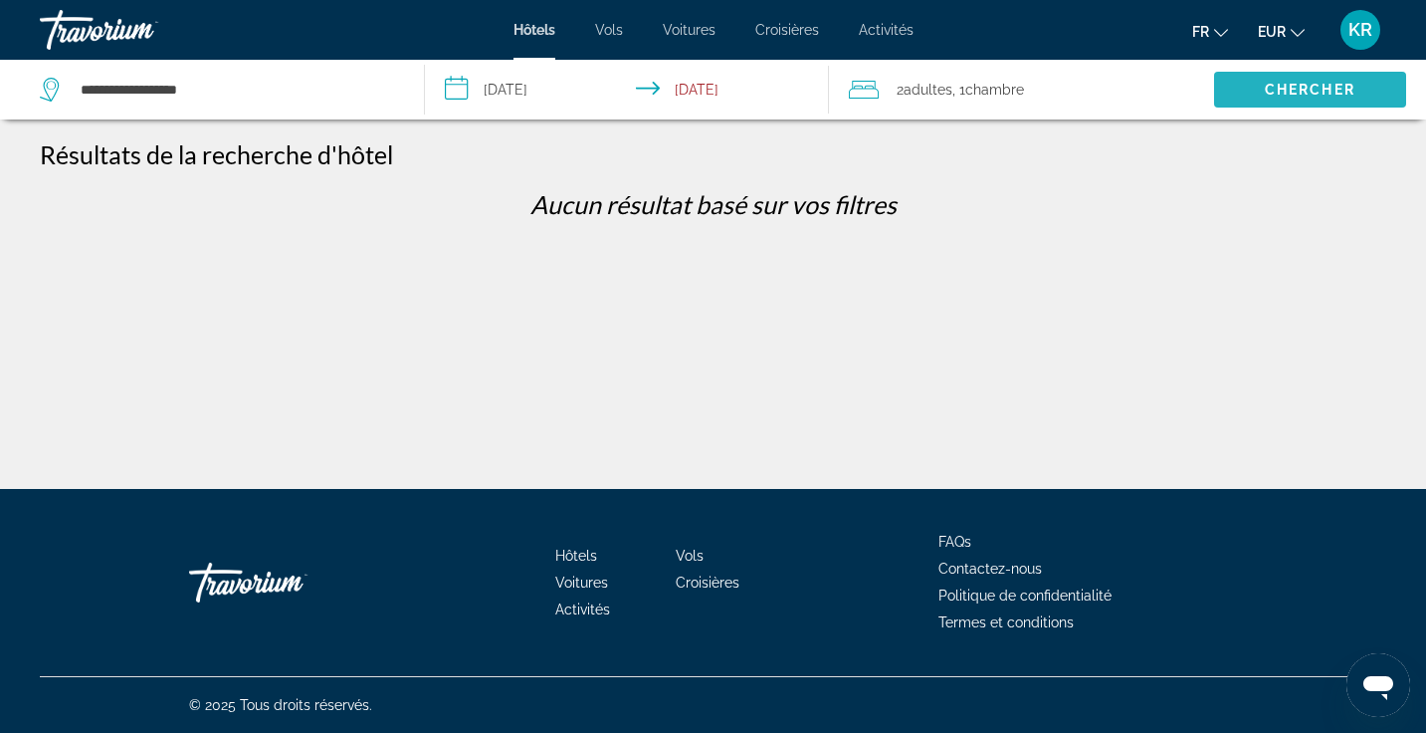
click at [1256, 85] on span "Search" at bounding box center [1310, 90] width 192 height 48
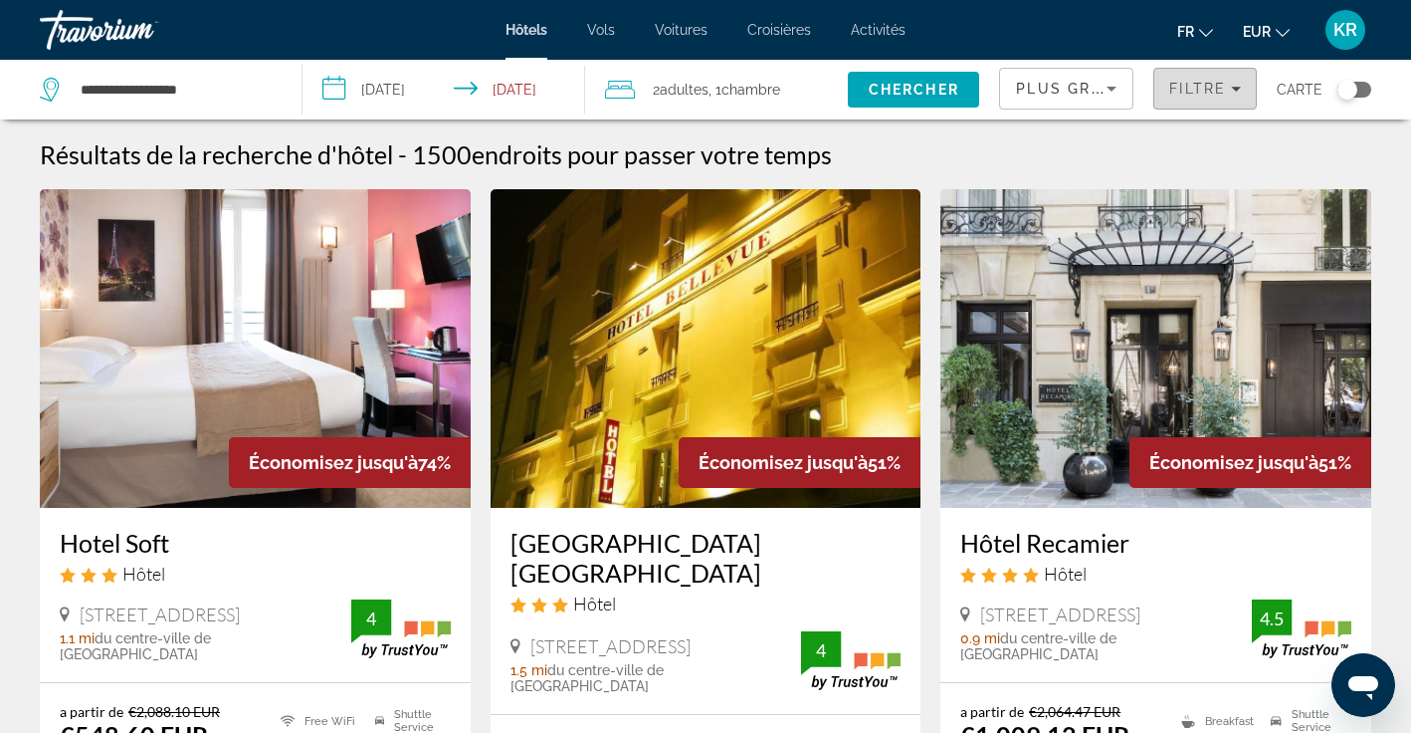
click at [1235, 97] on span "Filters" at bounding box center [1206, 89] width 102 height 48
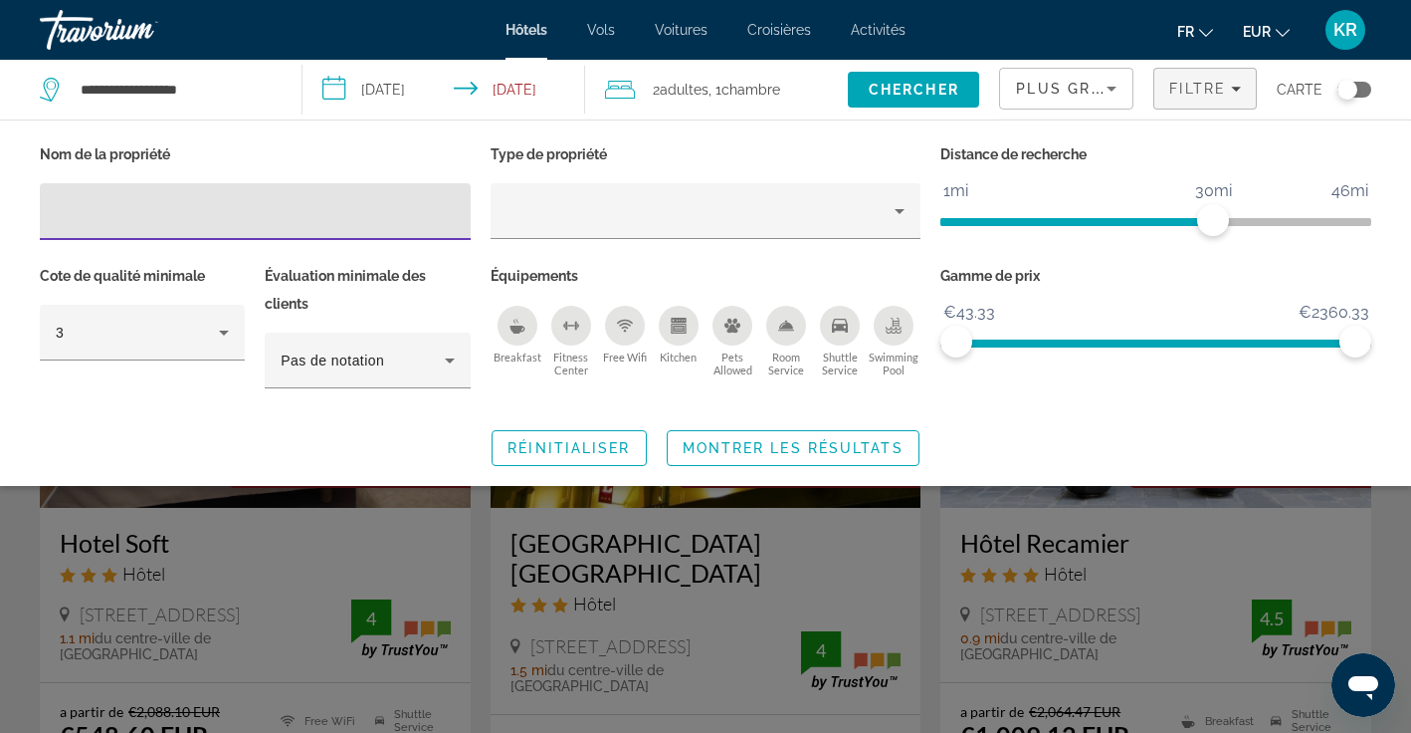
click at [515, 338] on div "Breakfast" at bounding box center [518, 326] width 40 height 40
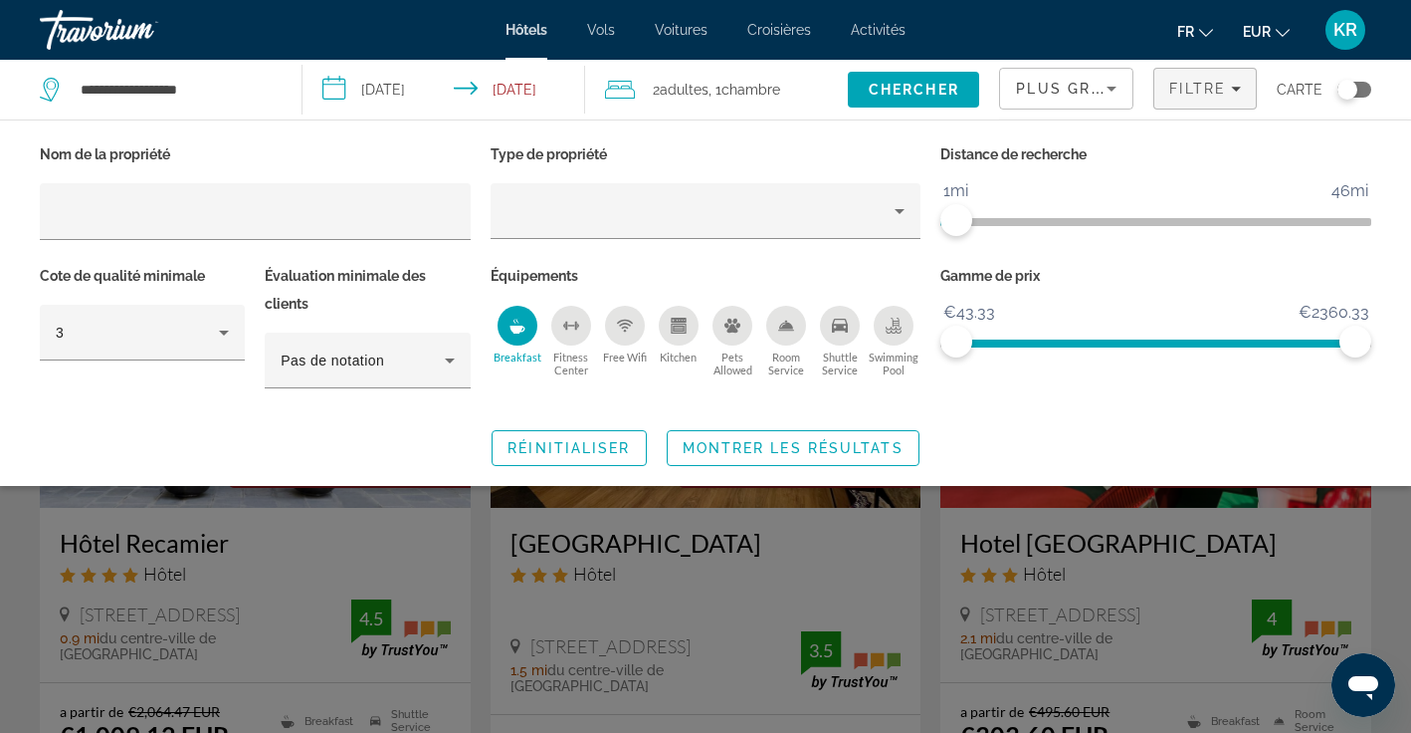
click at [955, 225] on span "ngx-slider" at bounding box center [949, 222] width 16 height 8
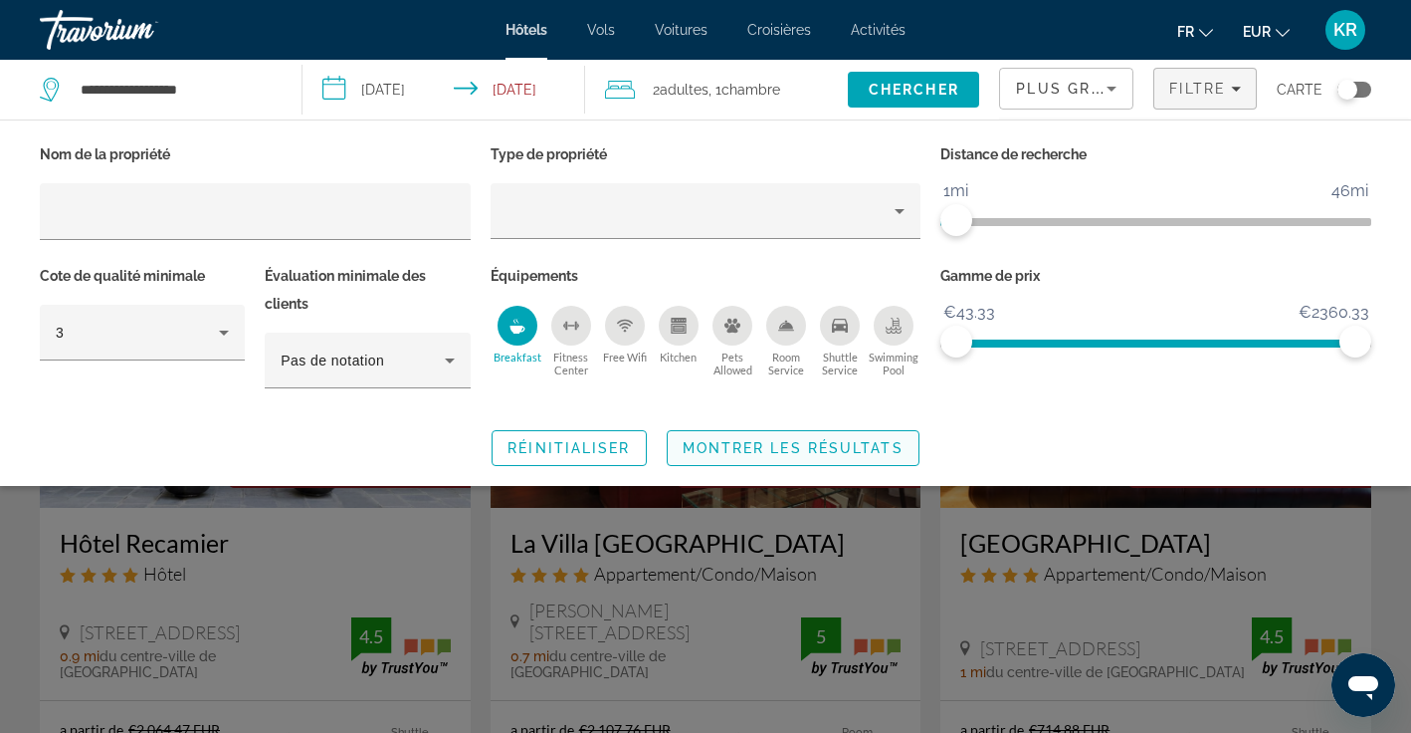
click at [723, 455] on span "Search widget" at bounding box center [793, 448] width 251 height 48
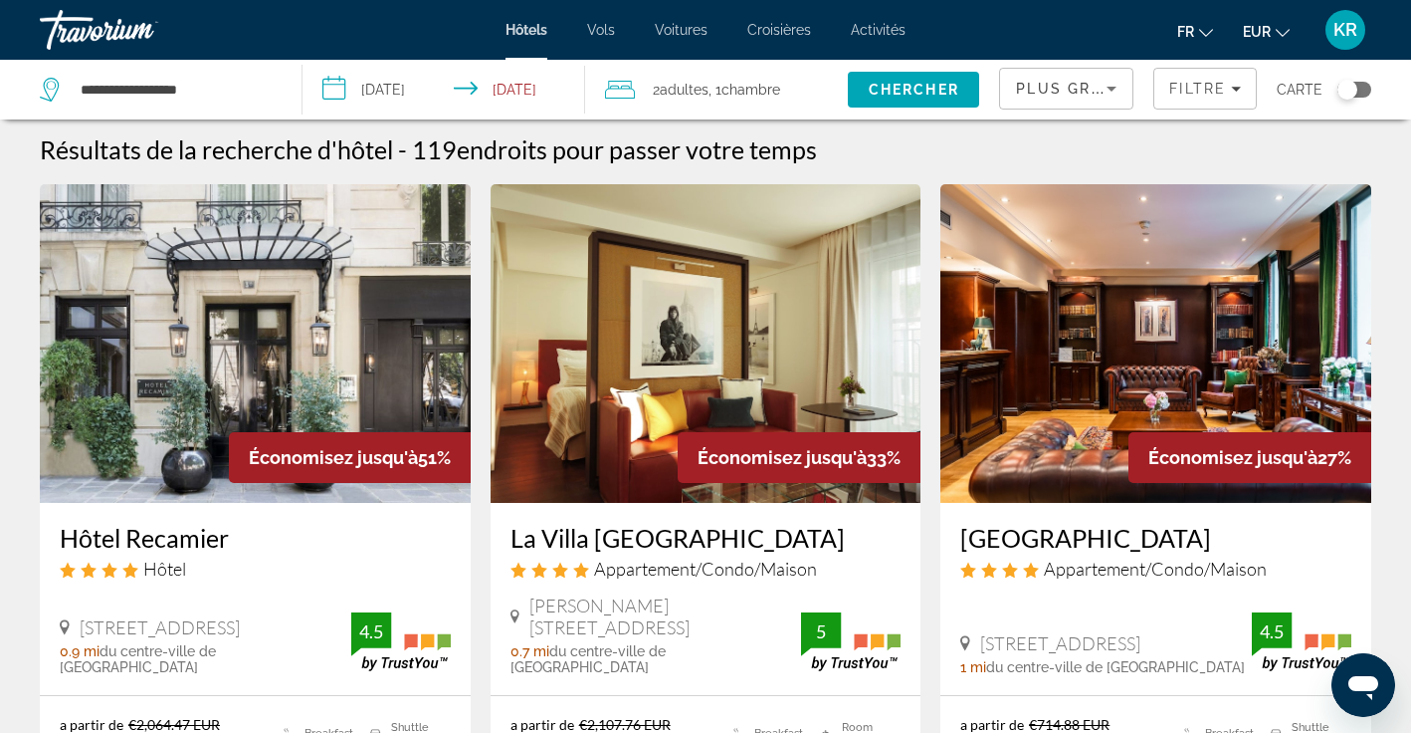
scroll to position [2, 0]
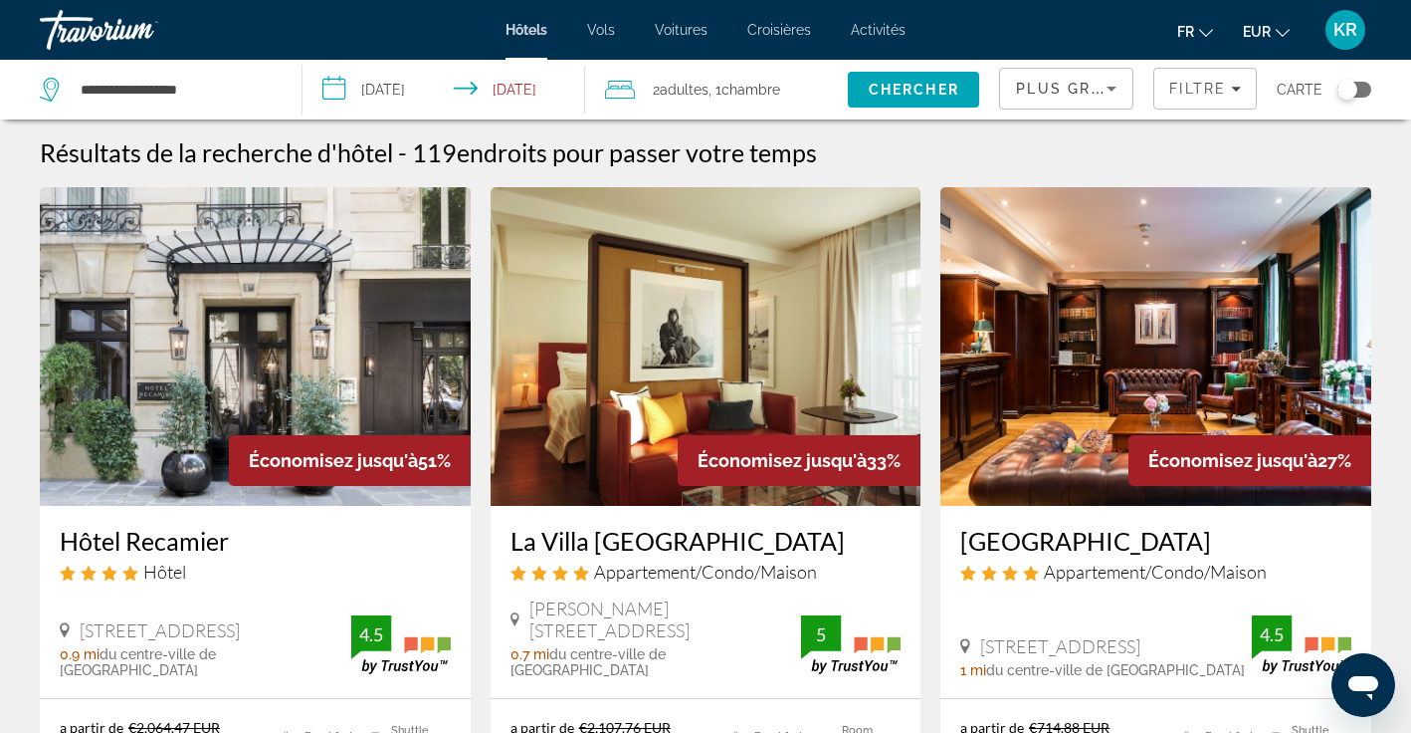
click at [1258, 75] on div "Plus grandes économies Filtre Carte" at bounding box center [1185, 90] width 372 height 60
click at [1104, 100] on icon "Sort by" at bounding box center [1112, 89] width 24 height 24
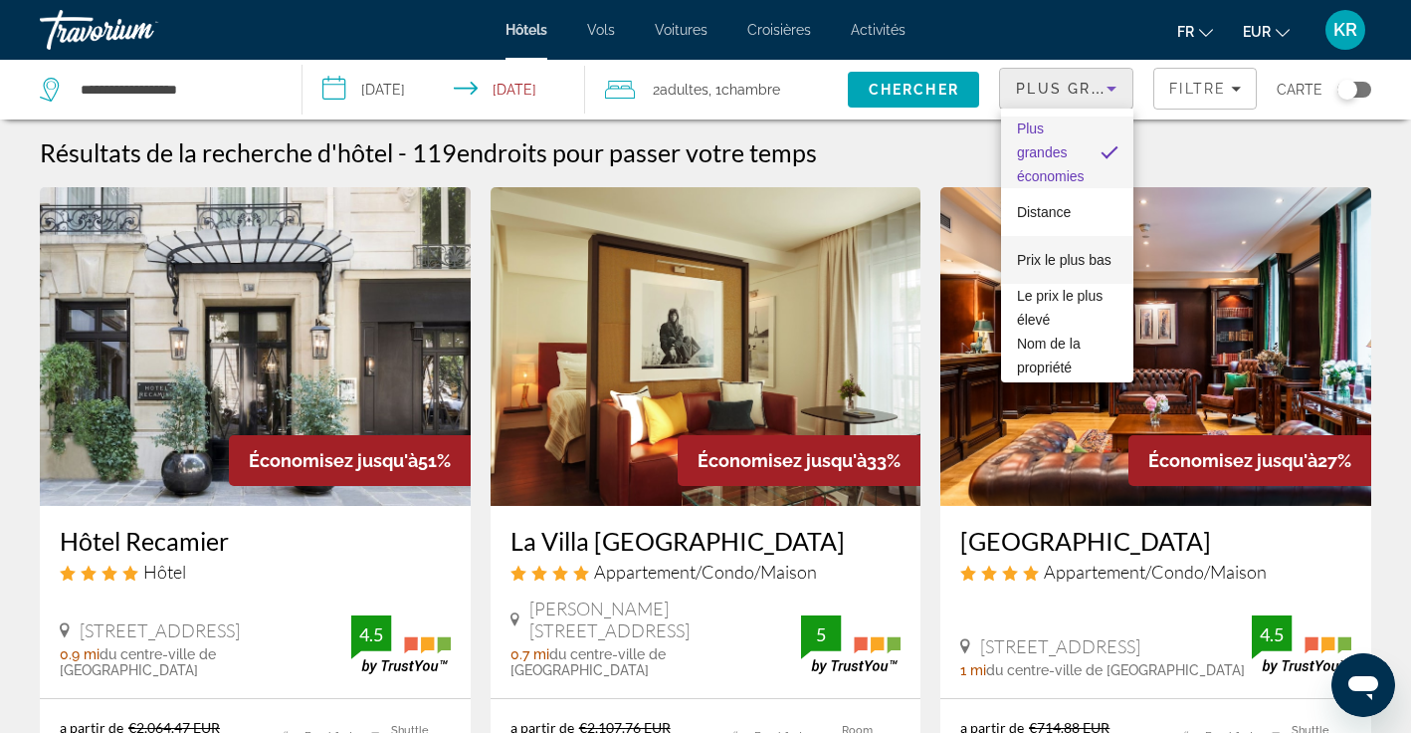
click at [1080, 252] on span "Prix le plus bas" at bounding box center [1064, 260] width 95 height 16
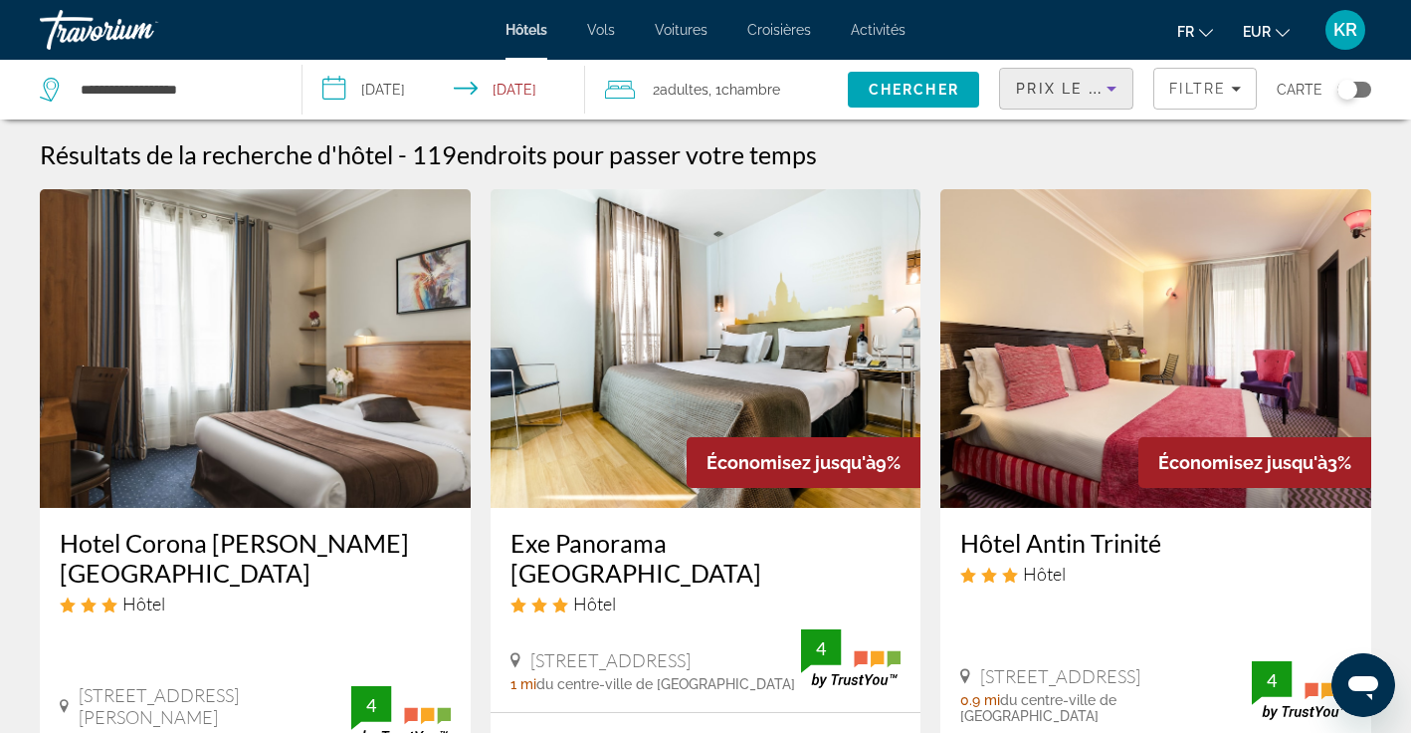
click at [1105, 98] on icon "Sort by" at bounding box center [1112, 89] width 24 height 24
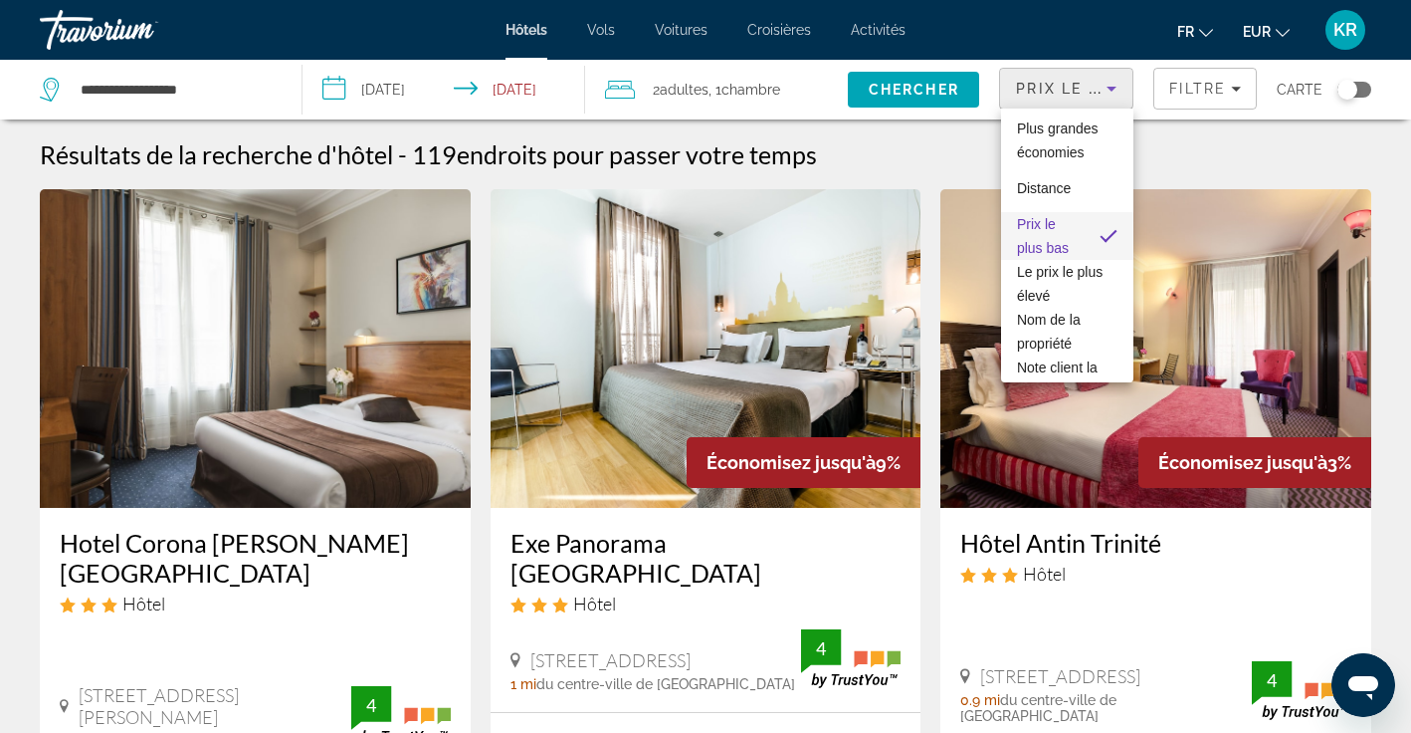
click at [1196, 81] on div at bounding box center [705, 366] width 1411 height 733
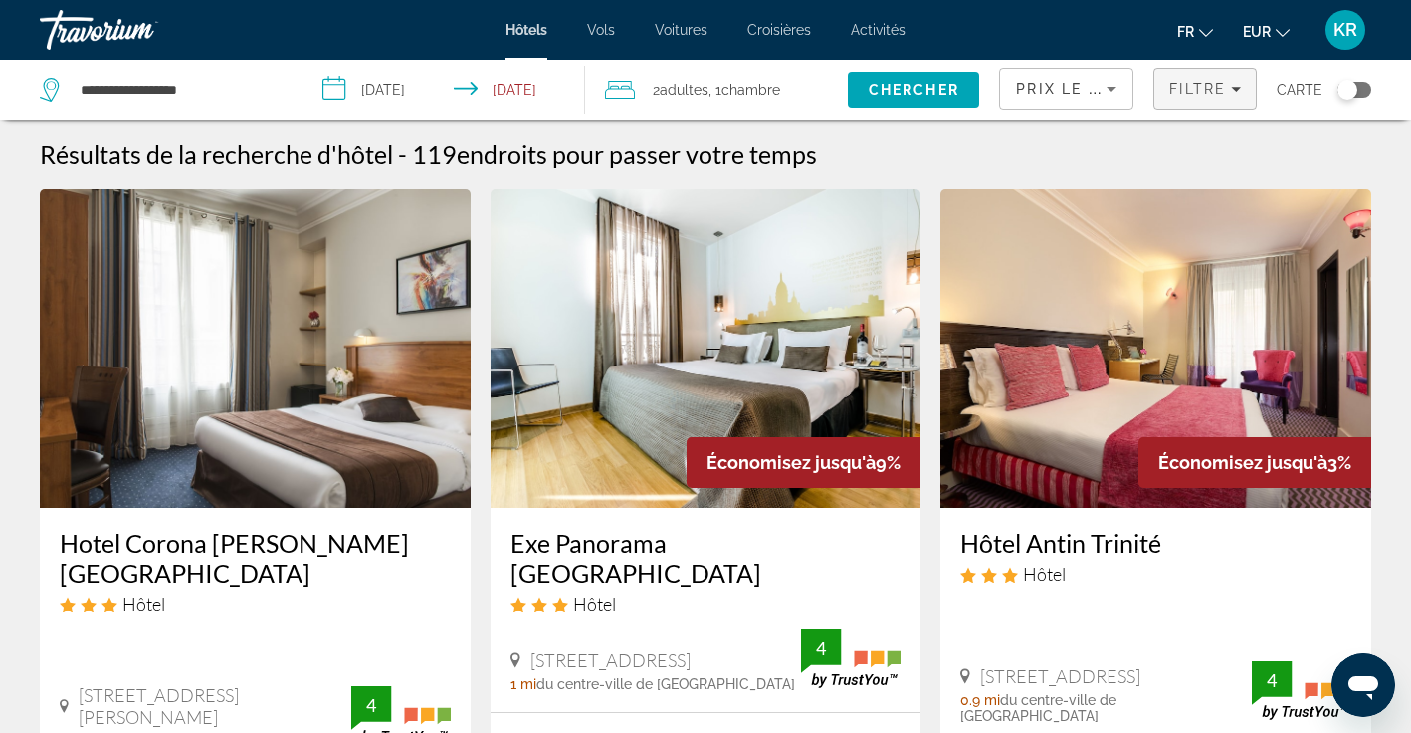
click at [1196, 81] on span "Filtre" at bounding box center [1198, 89] width 57 height 16
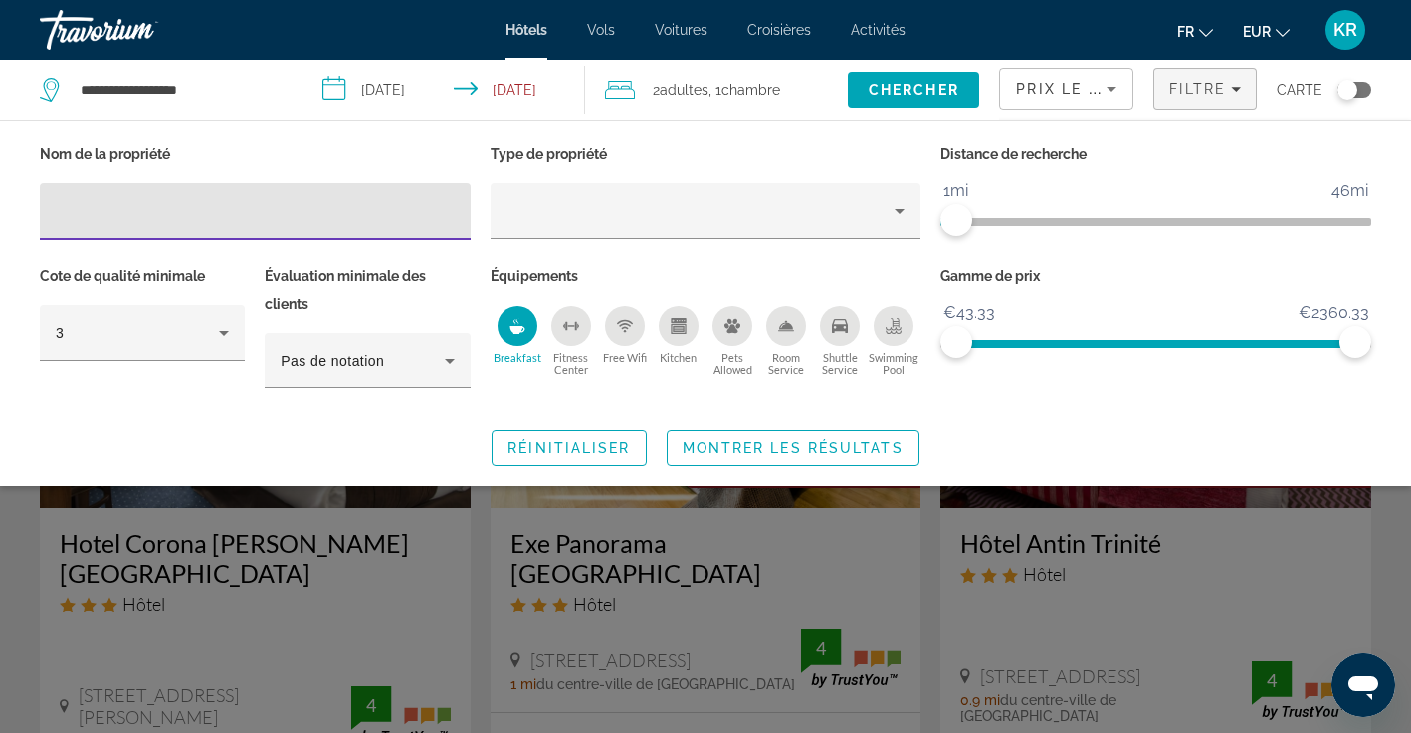
click at [1080, 221] on ngx-slider "1mi 46mi 1mi" at bounding box center [1156, 220] width 431 height 4
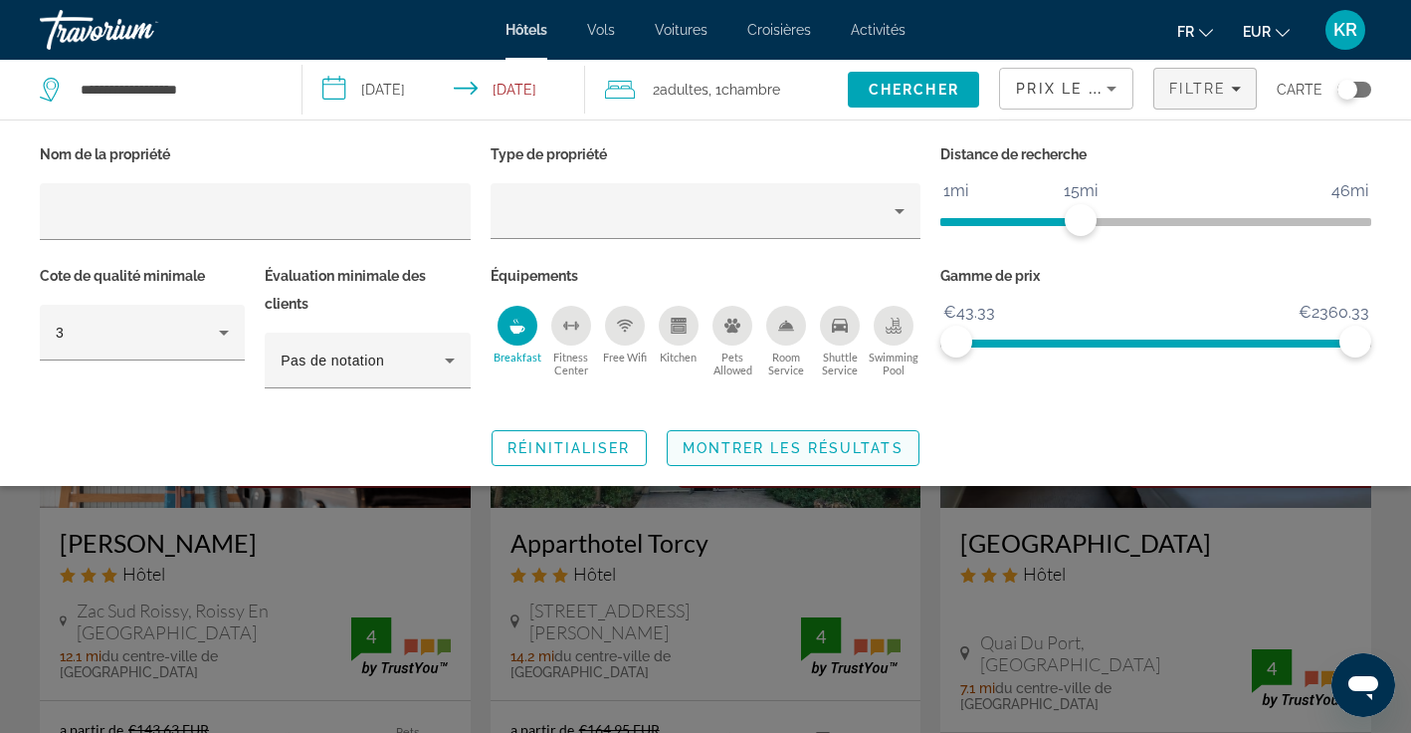
click at [704, 444] on span "Montrer les résultats" at bounding box center [793, 448] width 221 height 16
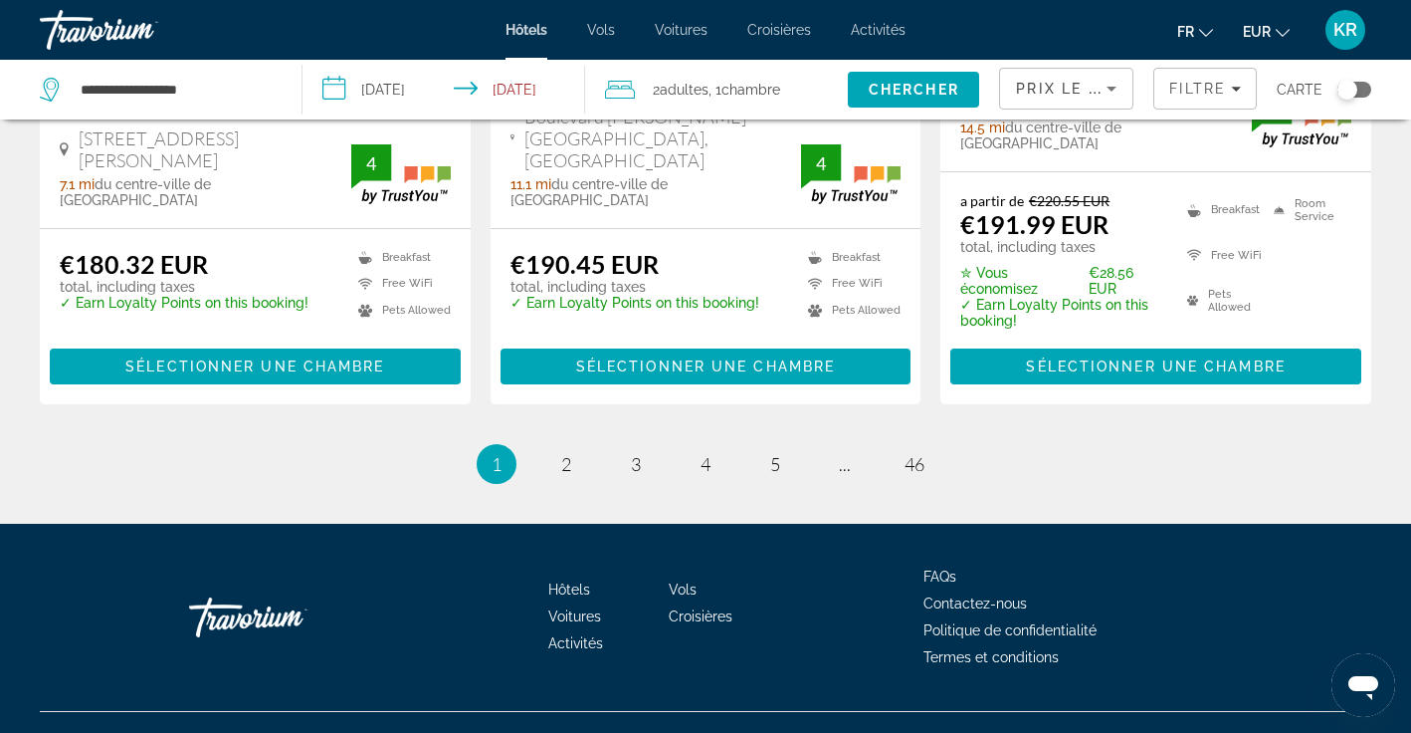
scroll to position [2903, 0]
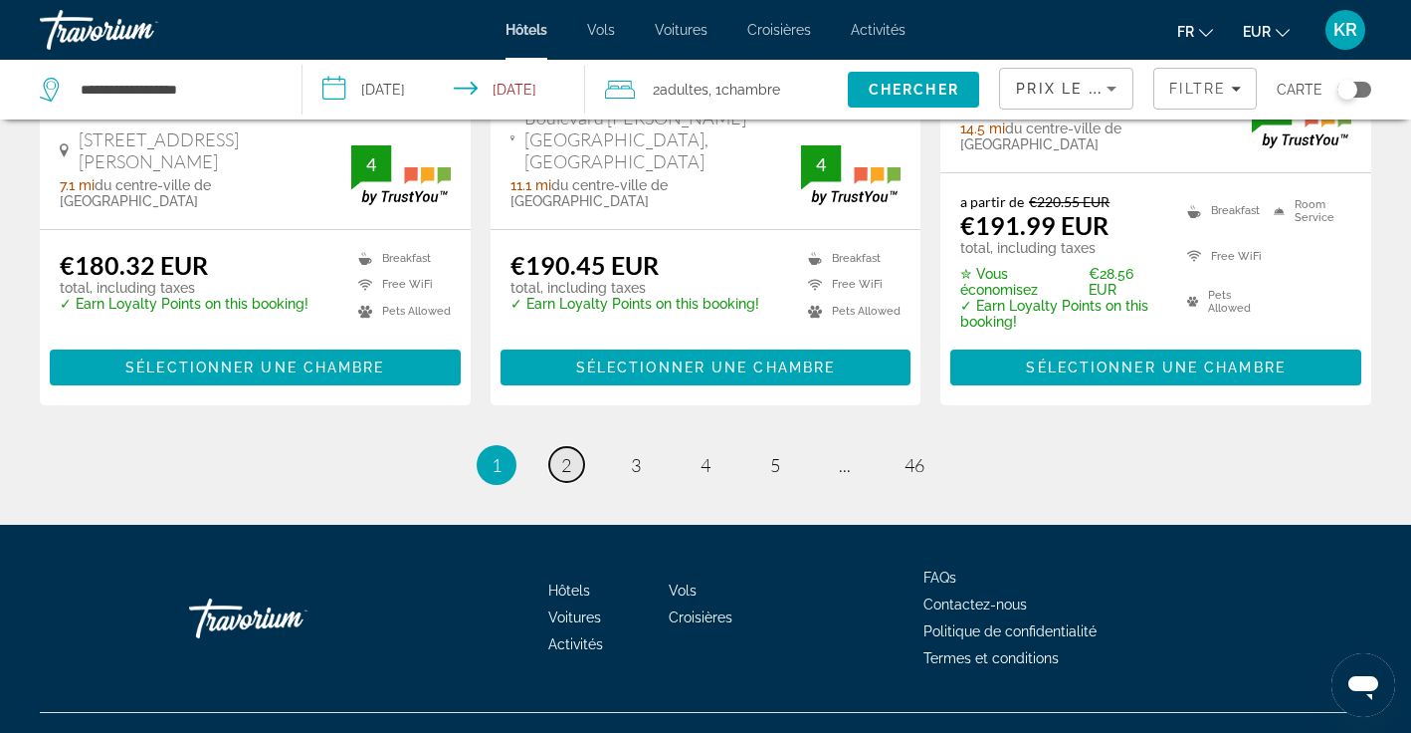
click at [557, 447] on link "page 2" at bounding box center [566, 464] width 35 height 35
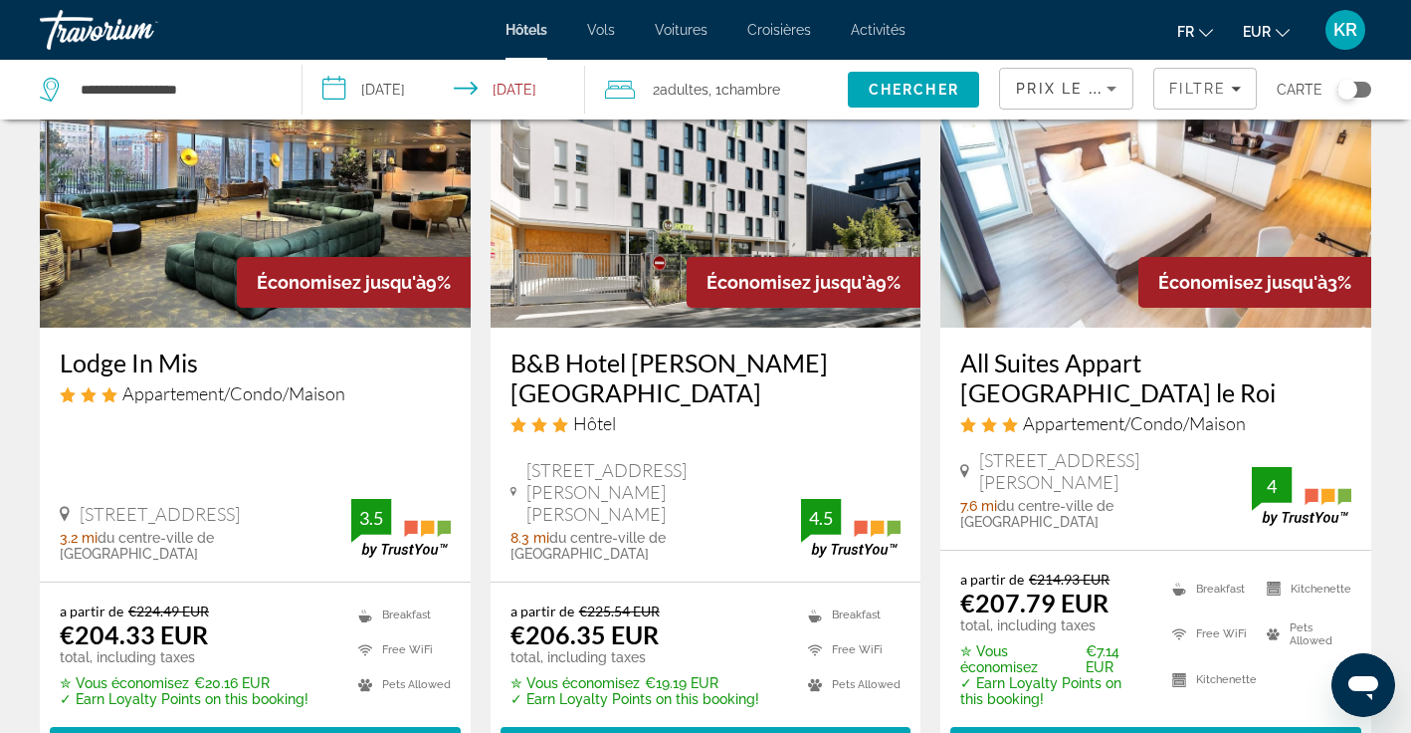
scroll to position [1778, 0]
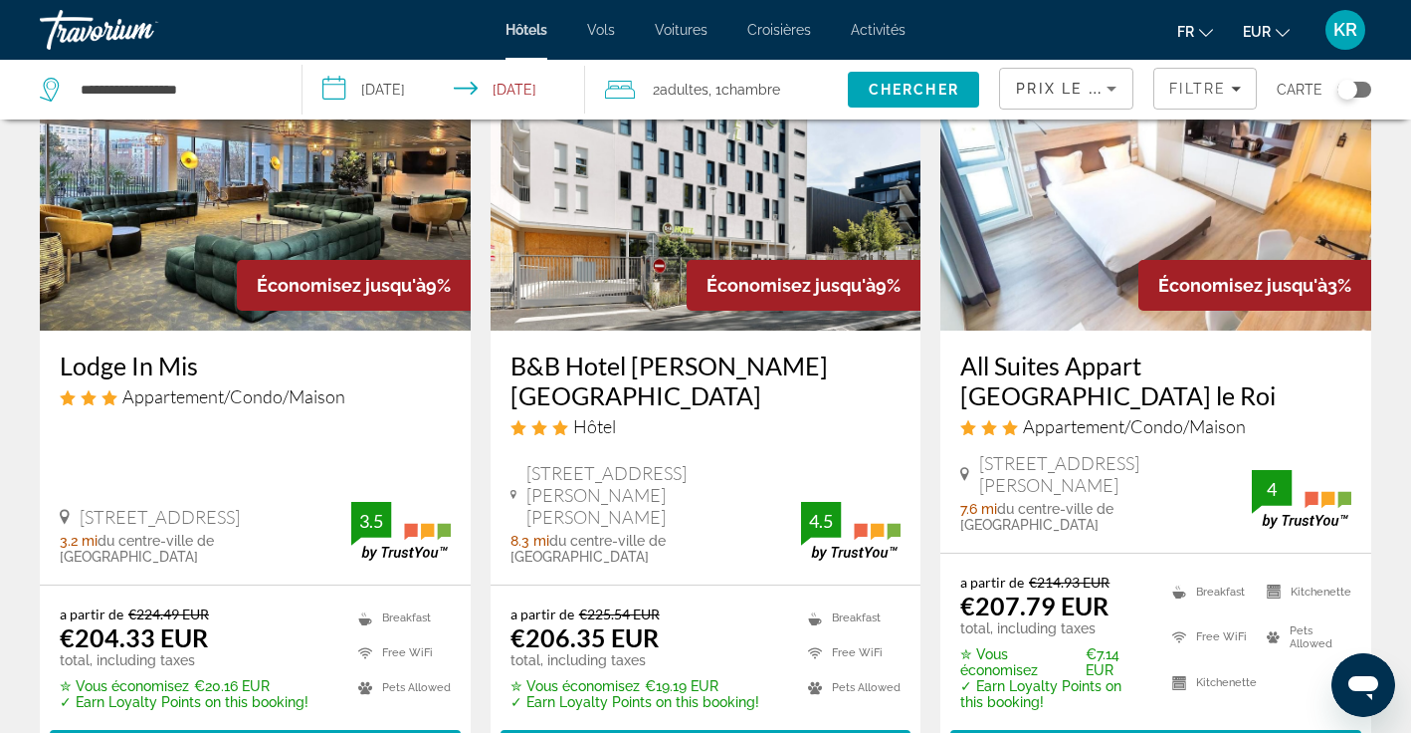
drag, startPoint x: 56, startPoint y: 339, endPoint x: 205, endPoint y: 327, distance: 149.8
click at [205, 330] on div "Lodge In Mis Appartement/Condo/Maison 2 16 Rue Theroigne De Mericourt, Paris 3.…" at bounding box center [255, 457] width 431 height 254
copy h3 "Lodge In Mis"
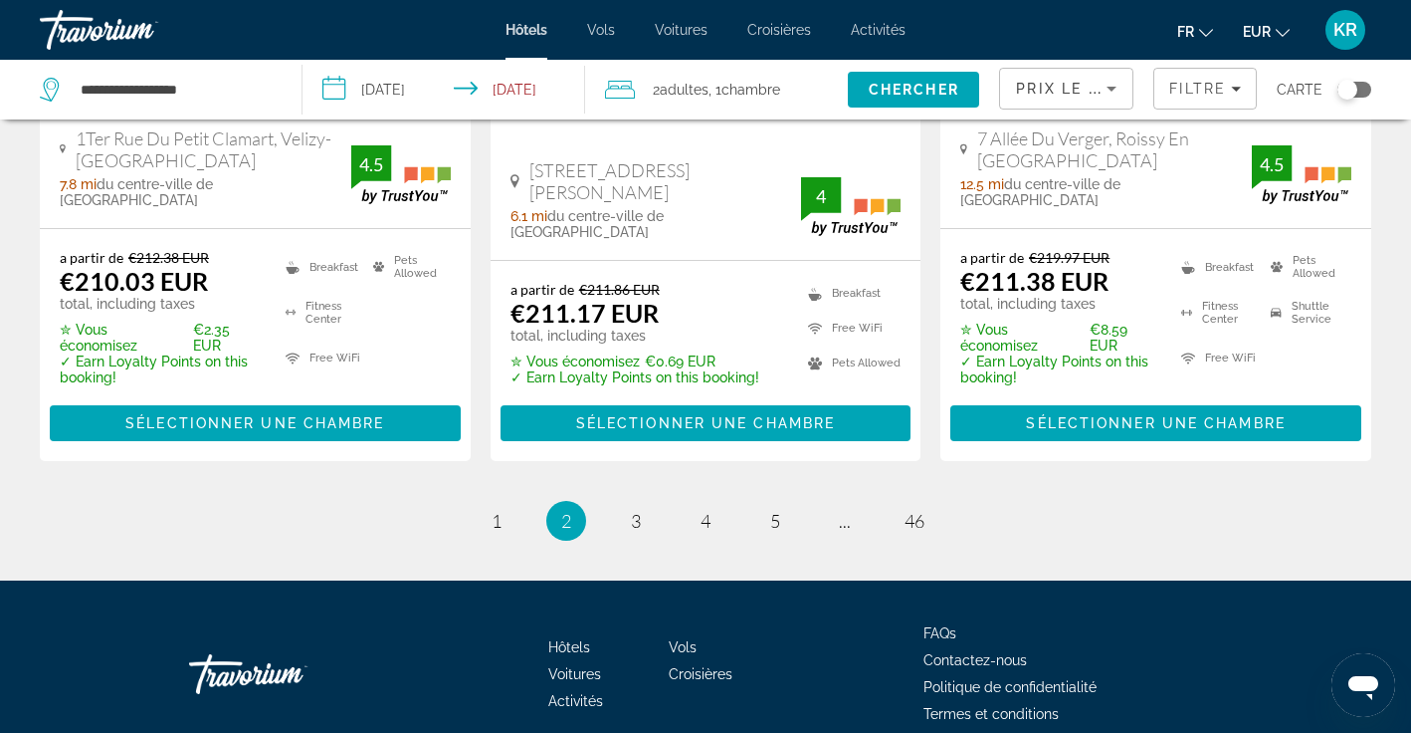
scroll to position [2944, 0]
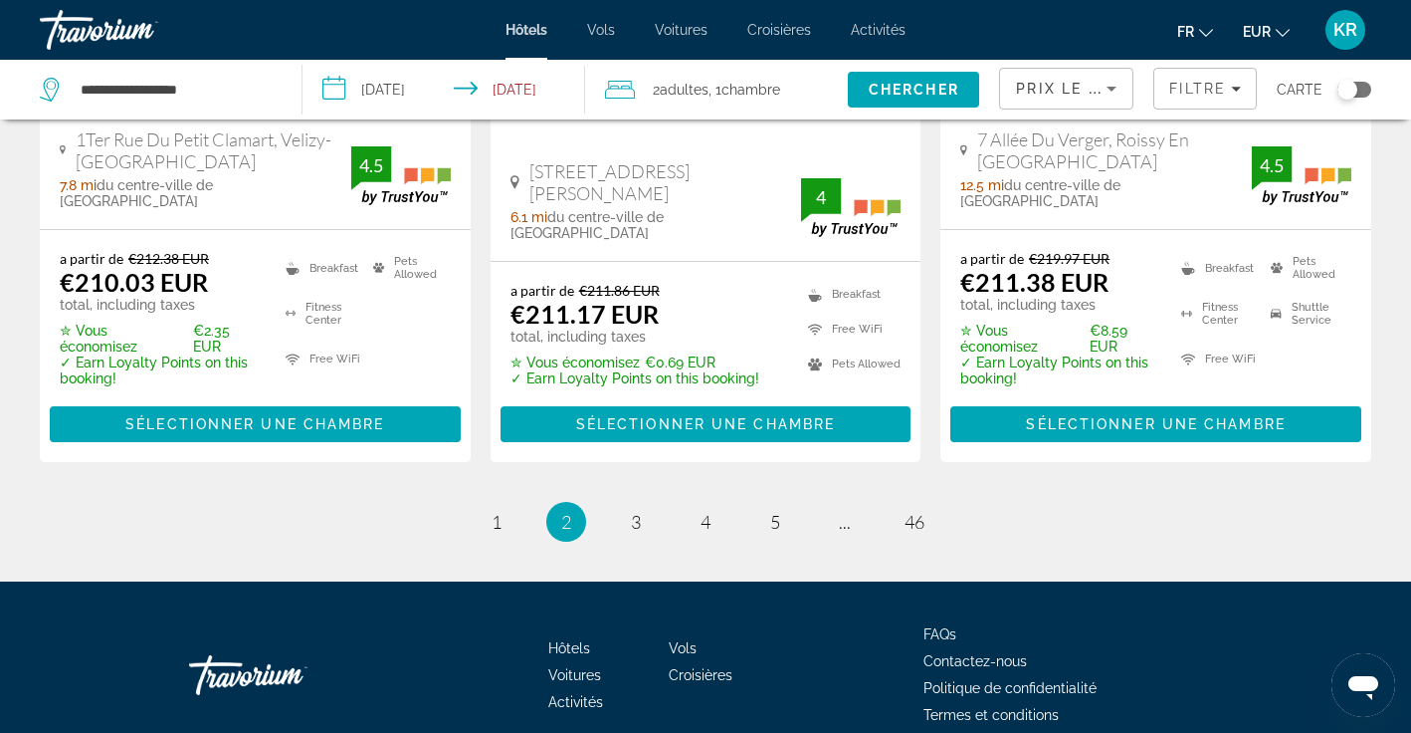
click at [652, 502] on li "page 3" at bounding box center [636, 522] width 40 height 40
click at [646, 505] on link "page 3" at bounding box center [636, 522] width 35 height 35
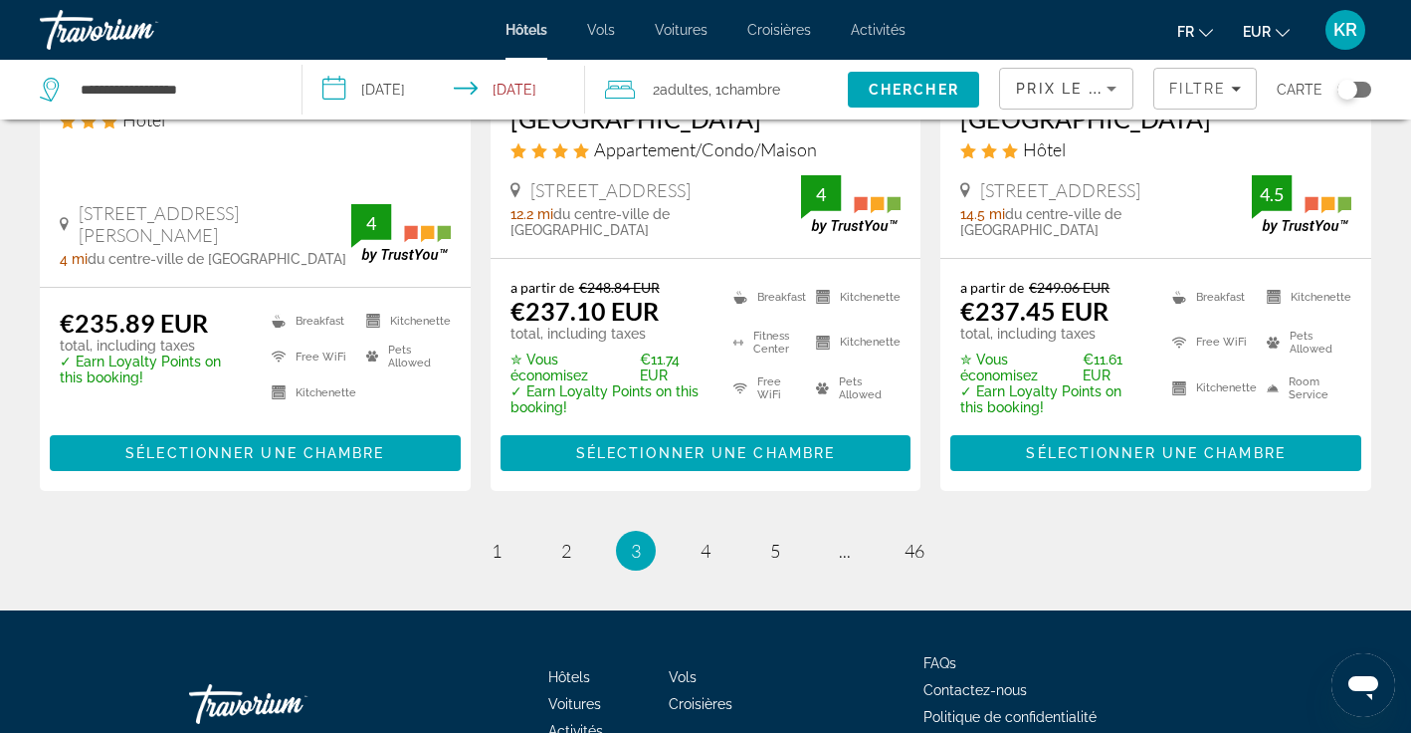
scroll to position [2876, 0]
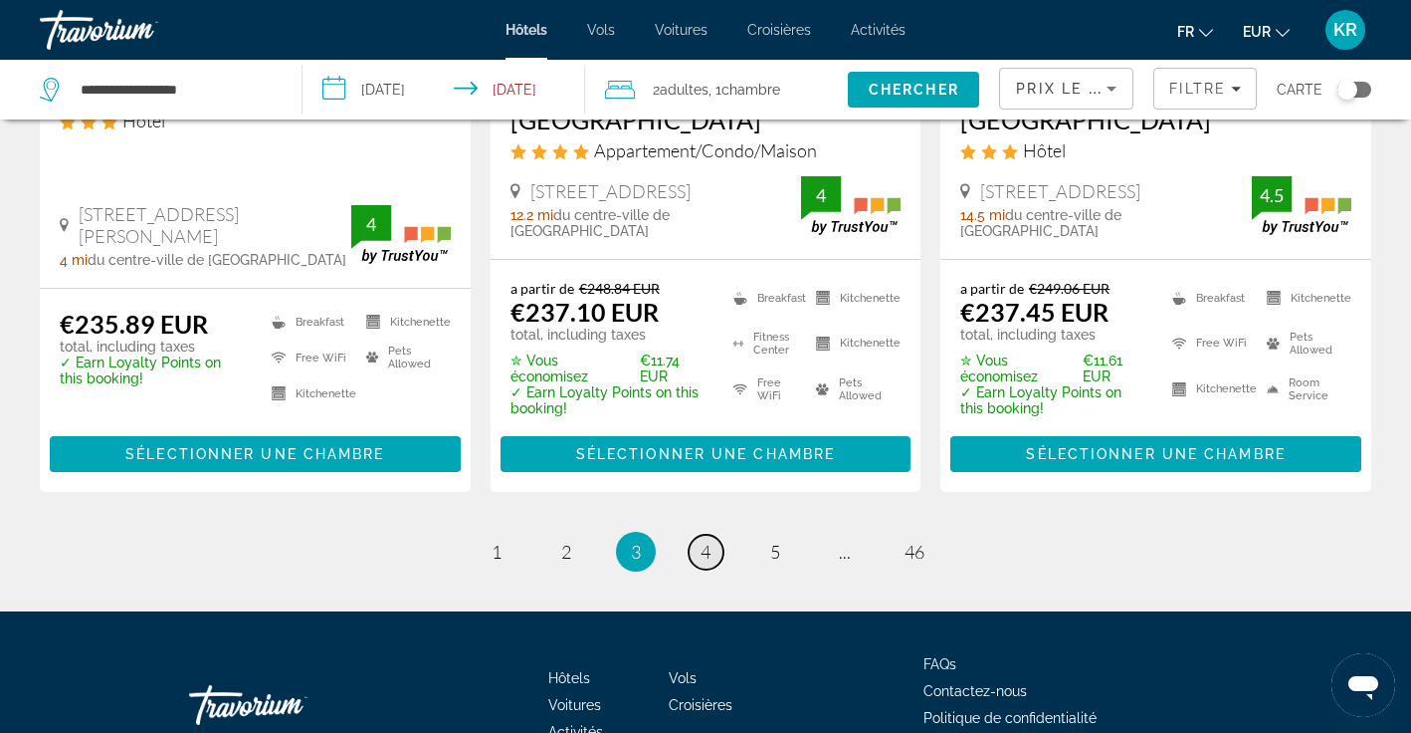
click at [709, 540] on span "4" at bounding box center [706, 551] width 10 height 22
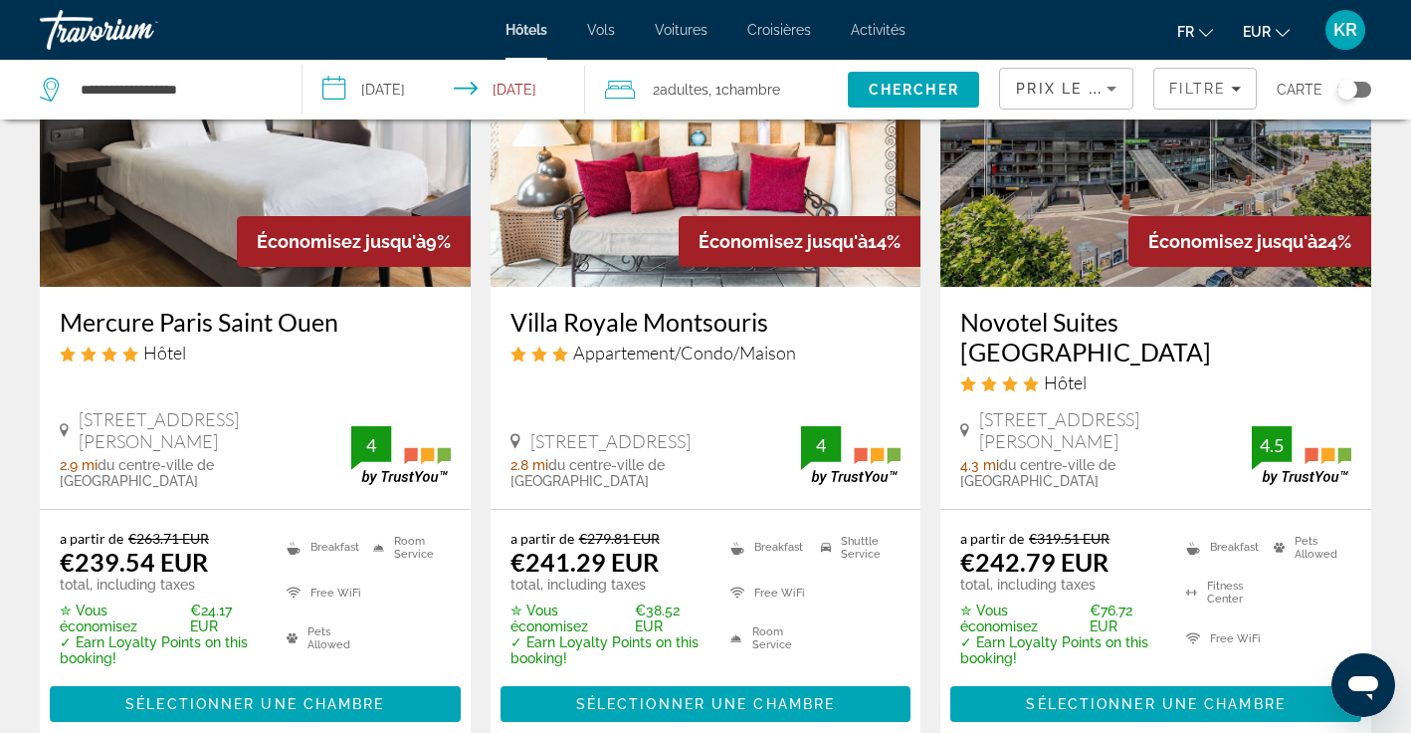
scroll to position [224, 0]
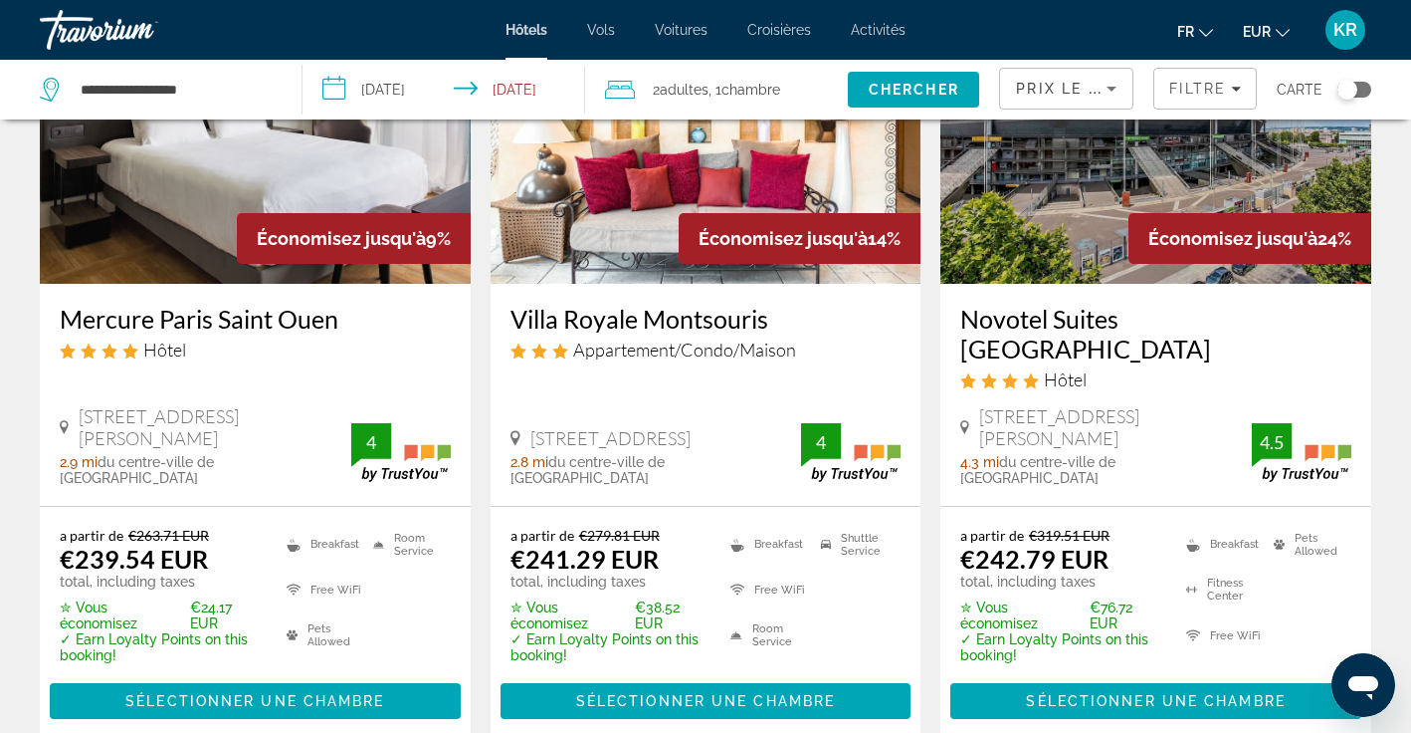
drag, startPoint x: 55, startPoint y: 321, endPoint x: 349, endPoint y: 320, distance: 294.6
click at [349, 320] on div "Mercure Paris Saint Ouen Hôtel 115 Avenue Gabriel Péri, Saint-Ouen 2.9 mi du ce…" at bounding box center [255, 395] width 431 height 222
copy h3 "Mercure Paris Saint Ouen"
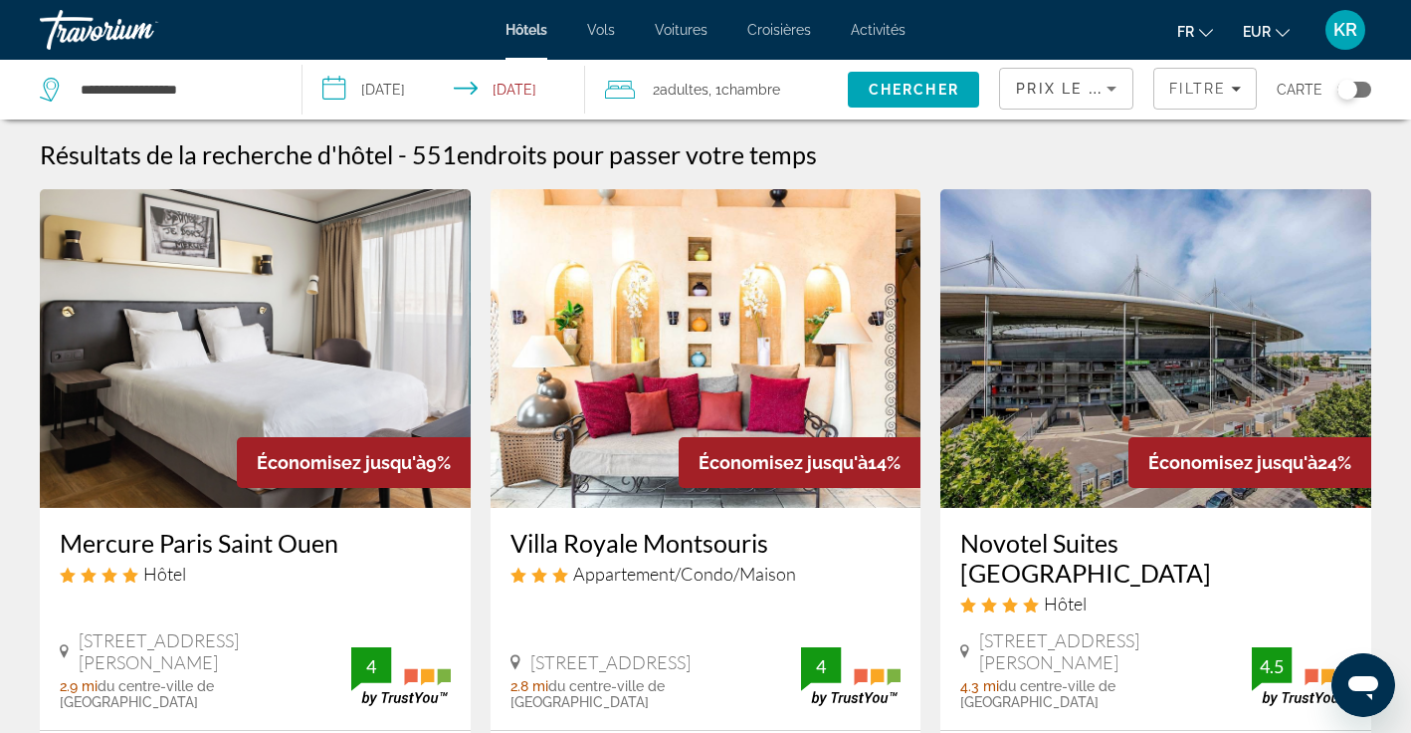
scroll to position [0, 0]
click at [409, 88] on input "**********" at bounding box center [448, 93] width 291 height 66
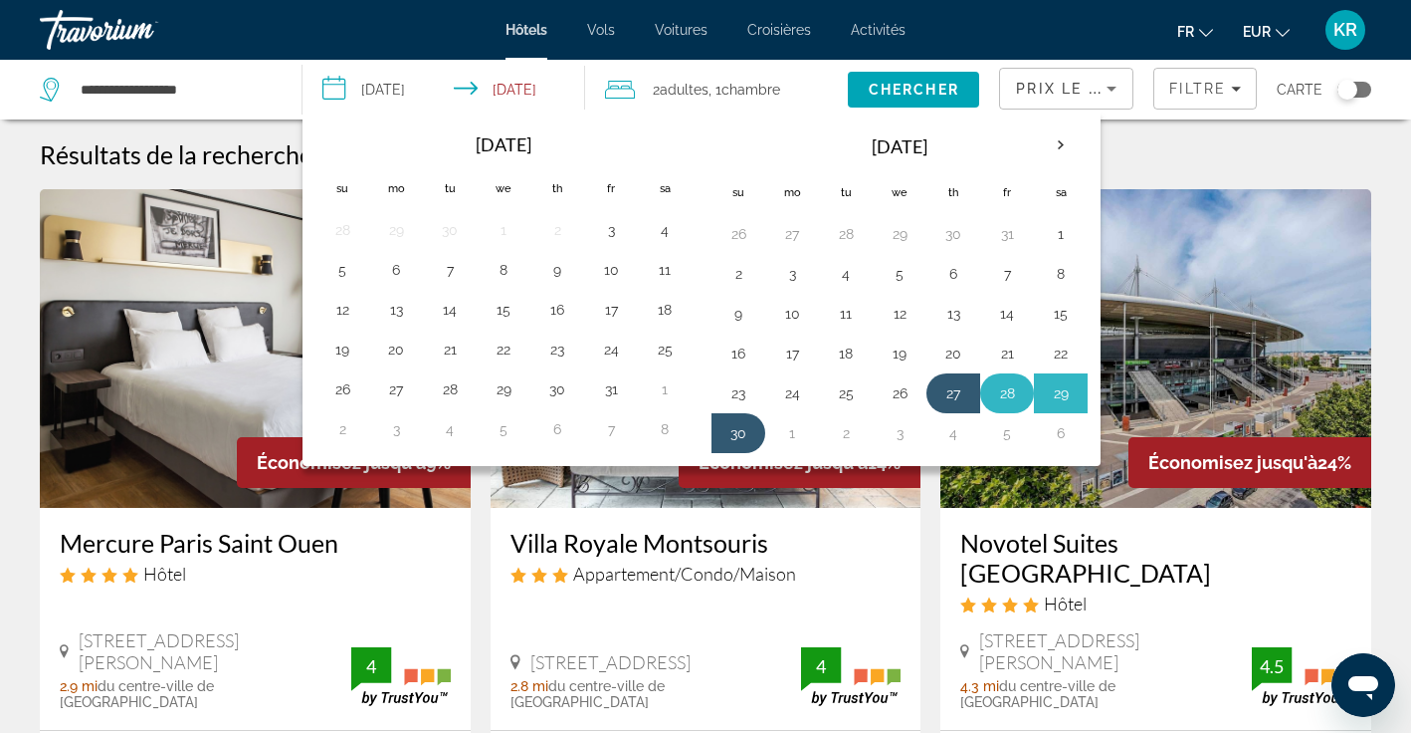
click at [1005, 389] on button "28" at bounding box center [1007, 393] width 32 height 28
click at [739, 433] on button "30" at bounding box center [739, 433] width 32 height 28
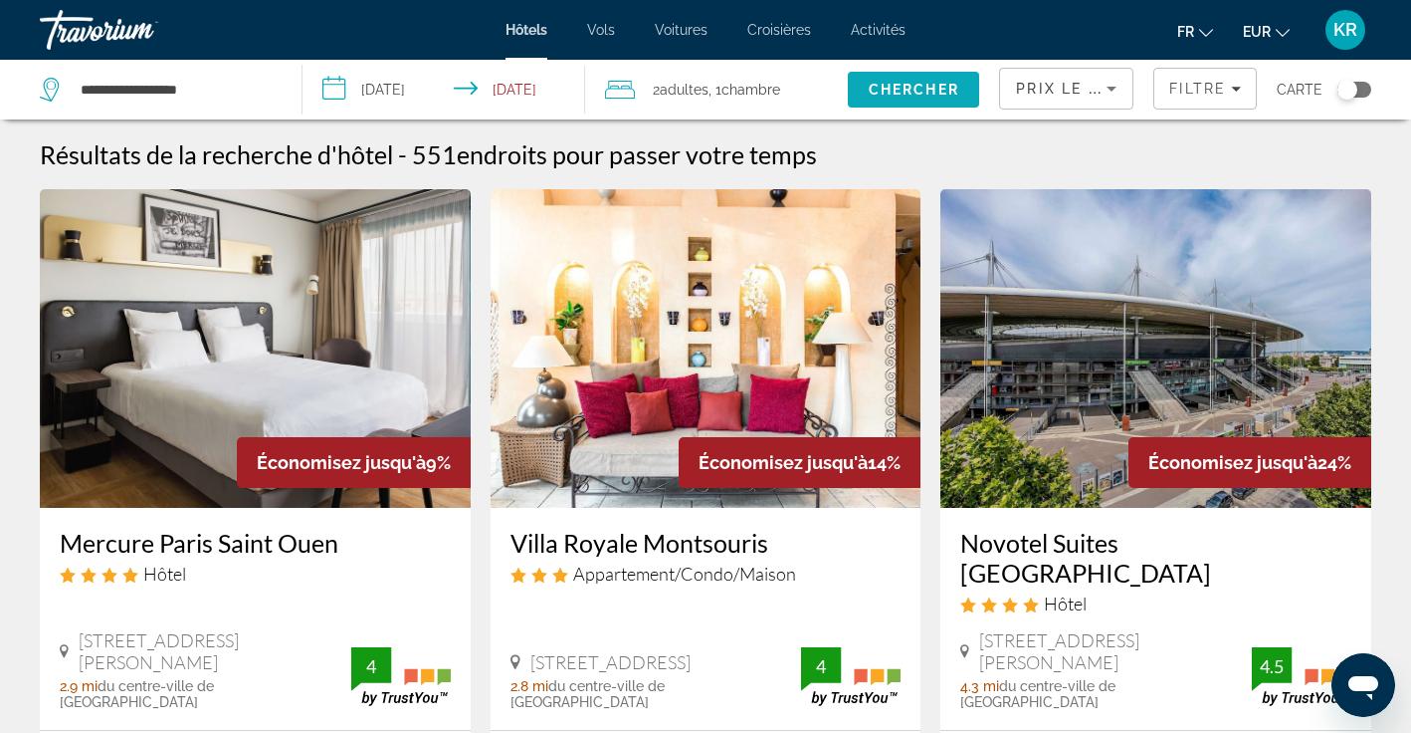
click at [929, 89] on span "Chercher" at bounding box center [914, 90] width 91 height 16
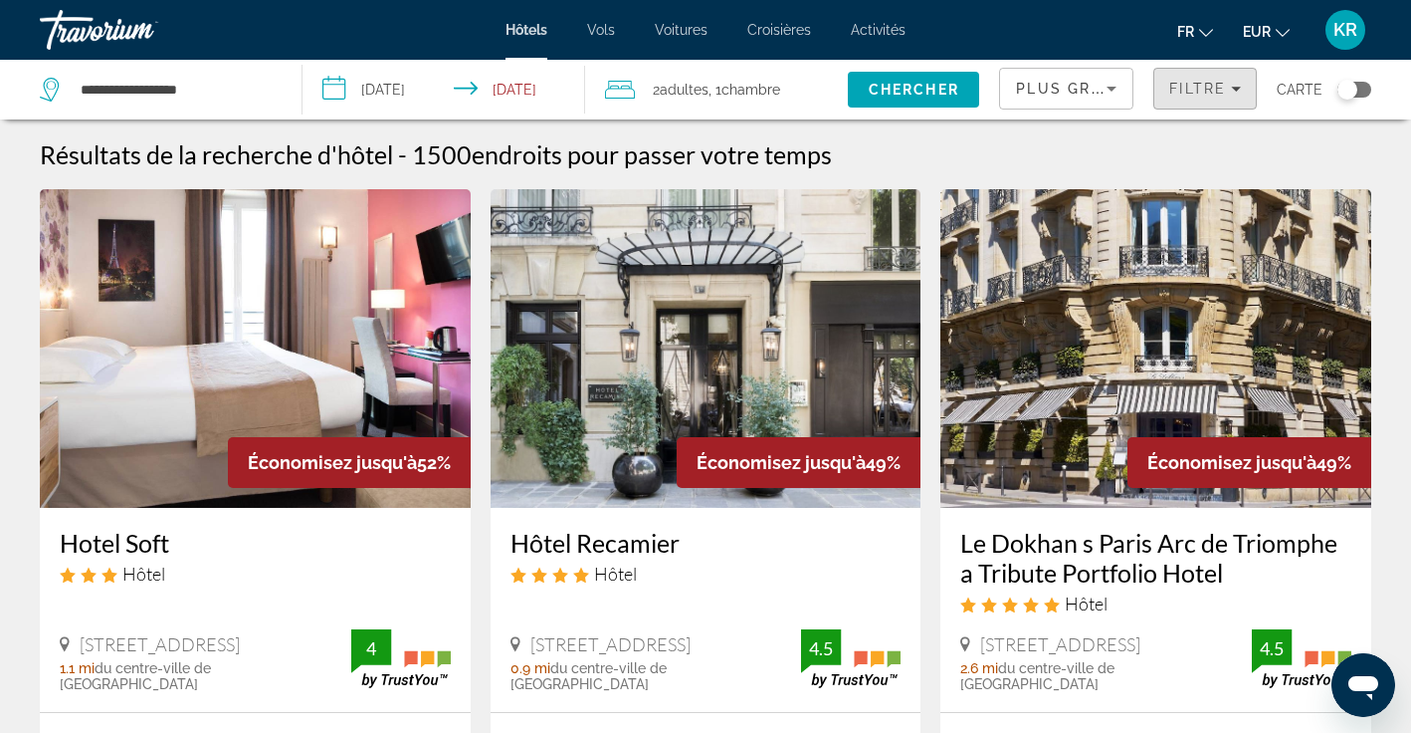
click at [1200, 97] on span "Filters" at bounding box center [1206, 89] width 102 height 48
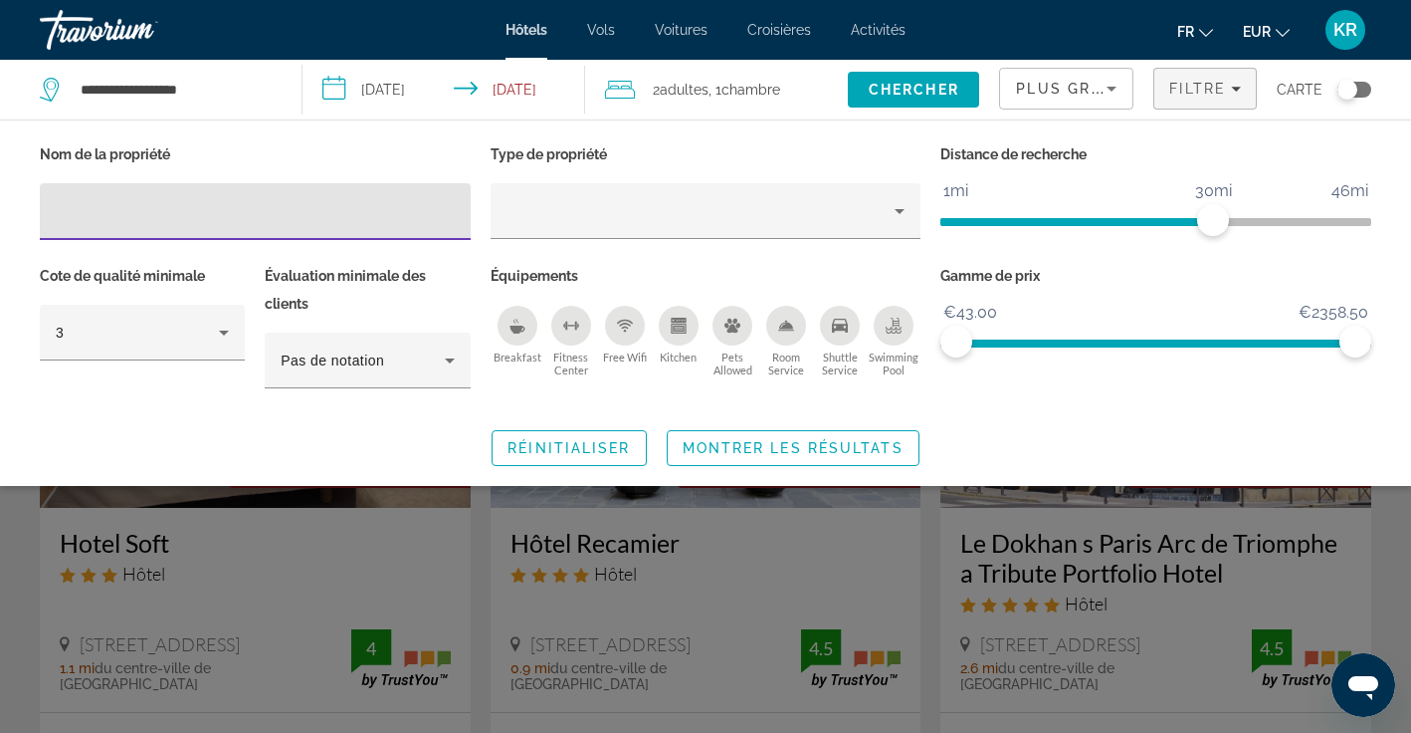
click at [517, 327] on icon "Breakfast" at bounding box center [517, 329] width 15 height 8
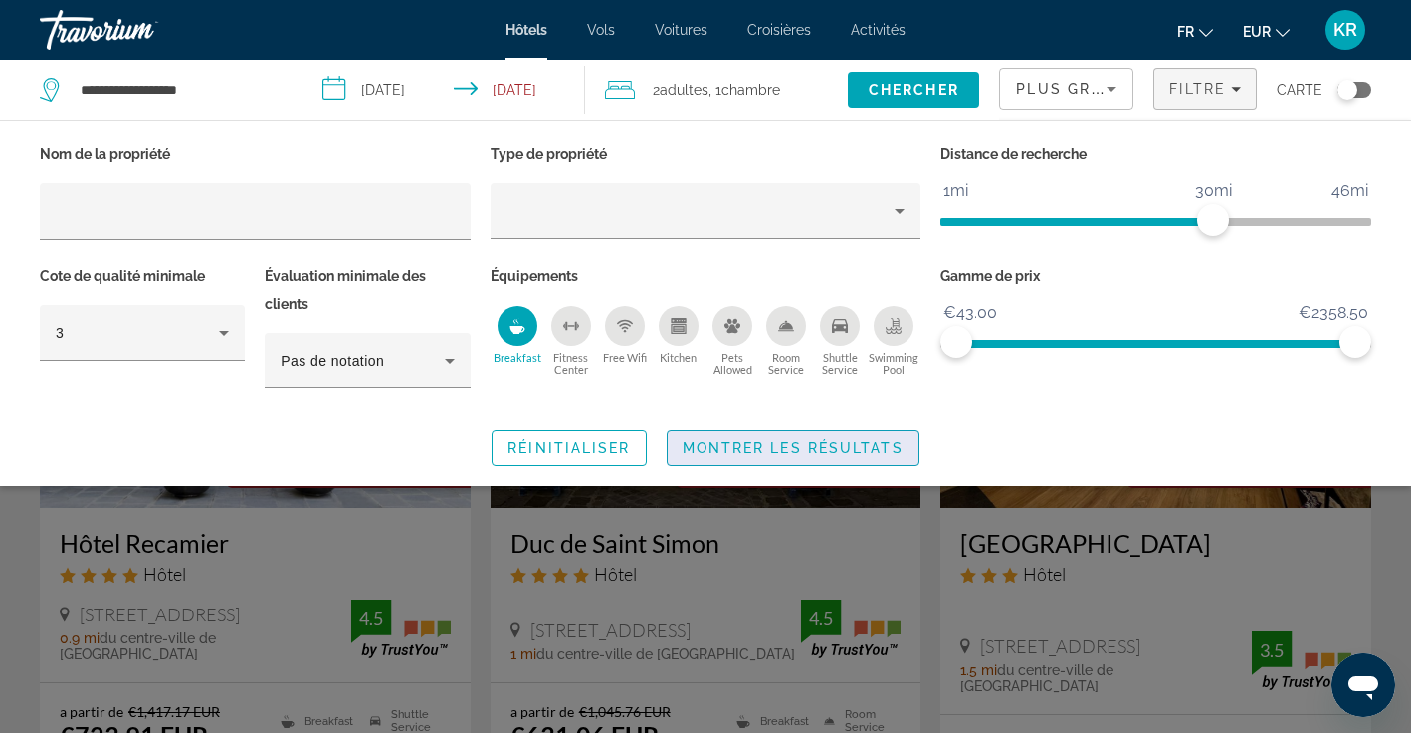
click at [772, 444] on span "Montrer les résultats" at bounding box center [793, 448] width 221 height 16
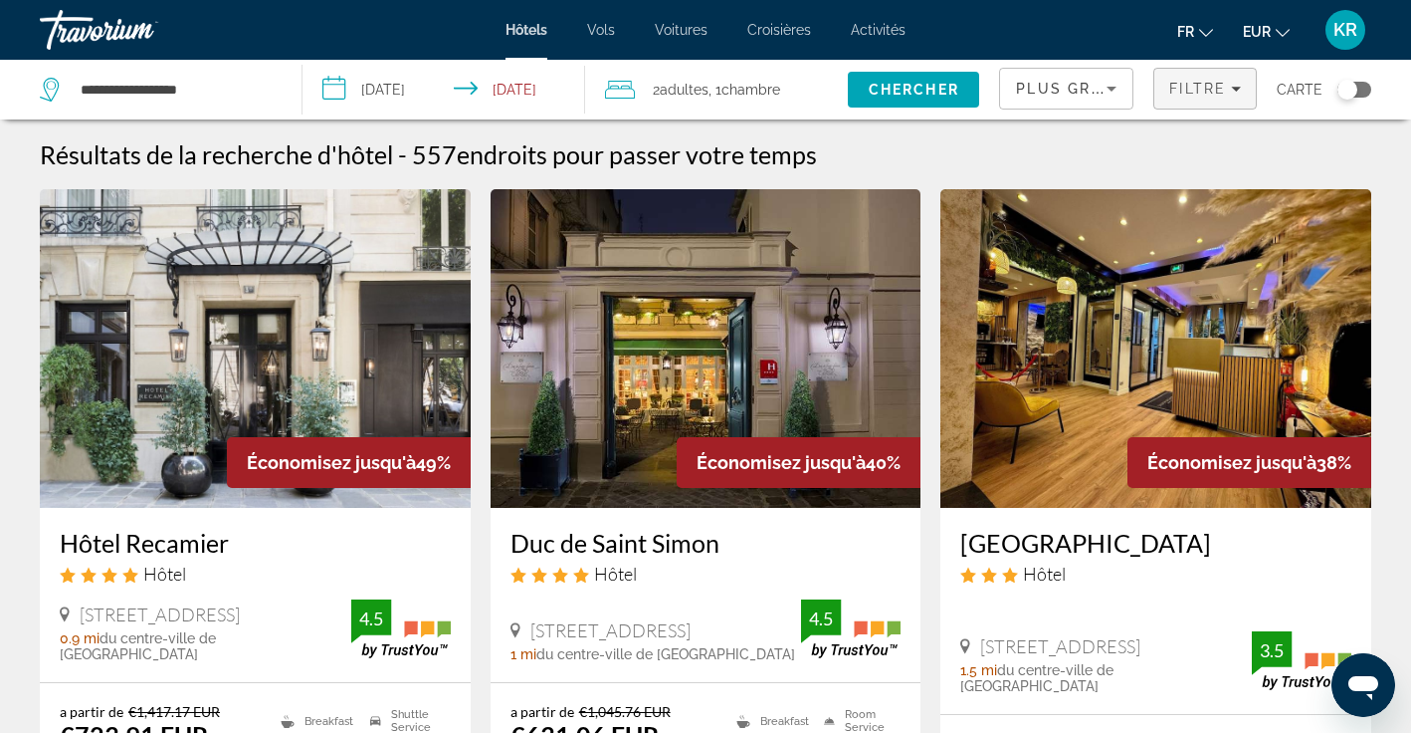
click at [1211, 100] on span "Filters" at bounding box center [1206, 89] width 102 height 48
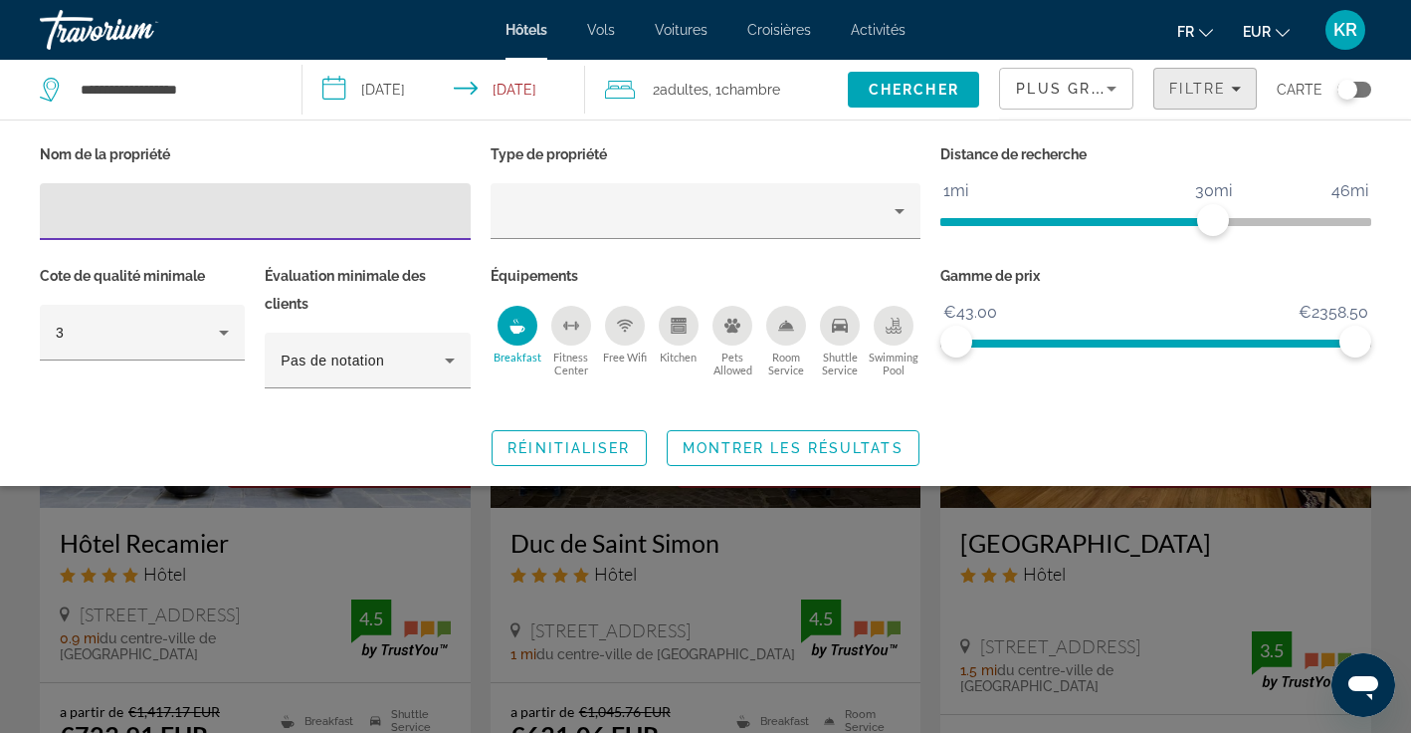
click at [1211, 100] on span "Filters" at bounding box center [1206, 89] width 102 height 48
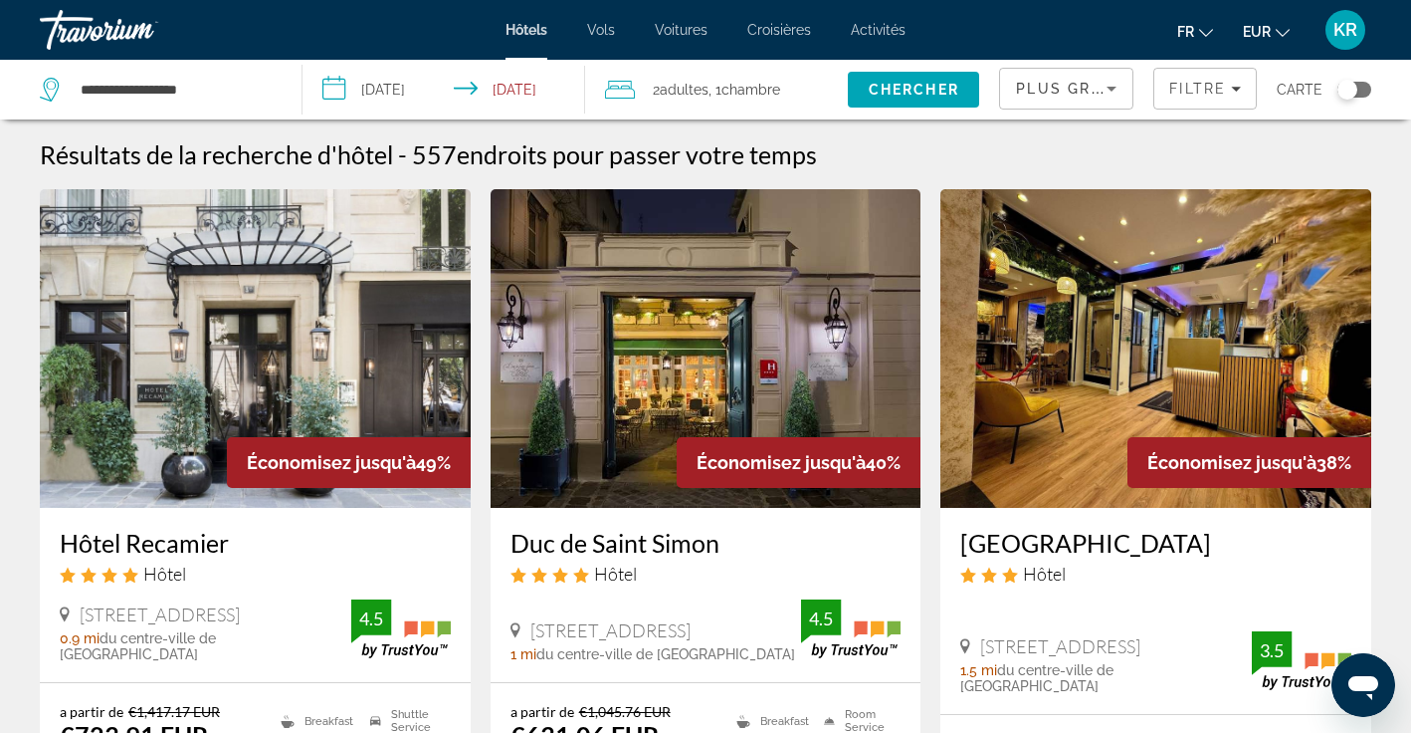
click at [1084, 98] on div "Plus grandes économies" at bounding box center [1061, 89] width 91 height 24
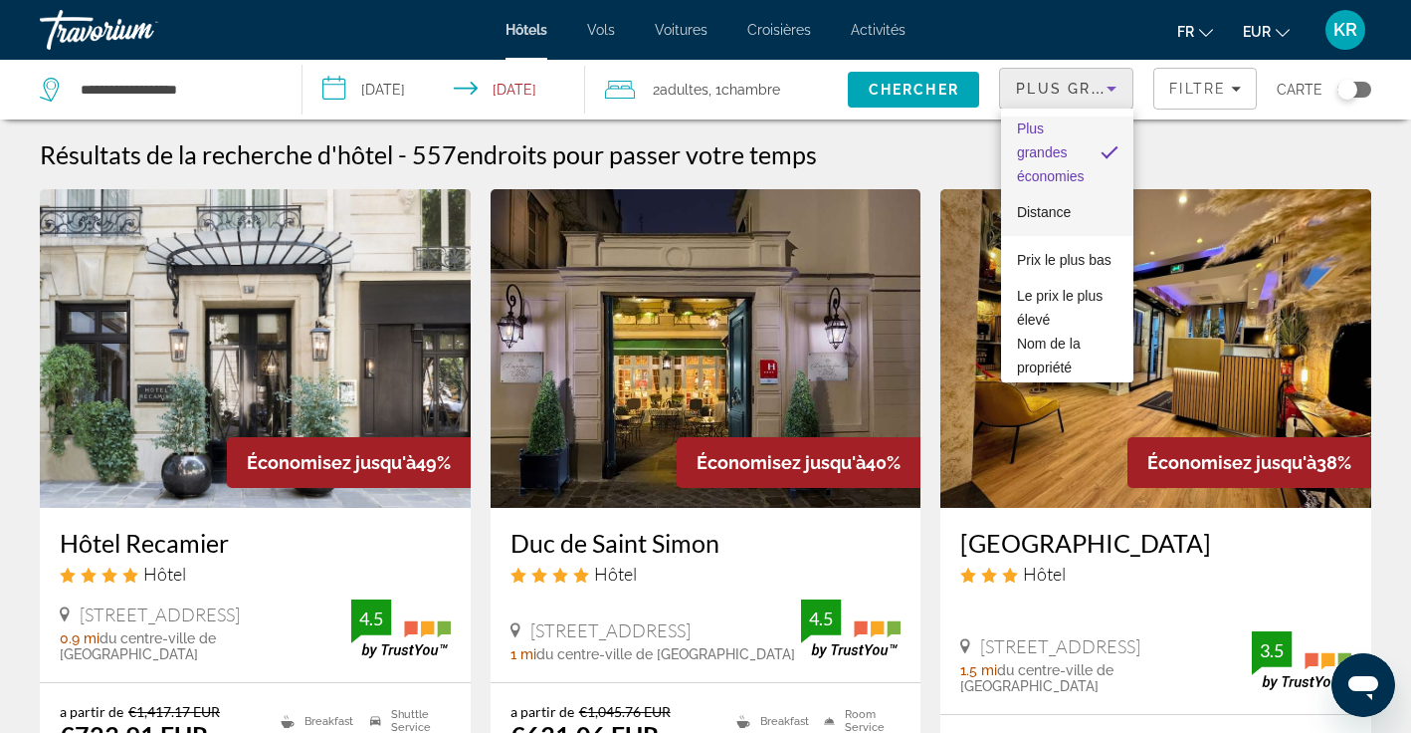
click at [1072, 230] on mat-option "Distance" at bounding box center [1067, 212] width 132 height 48
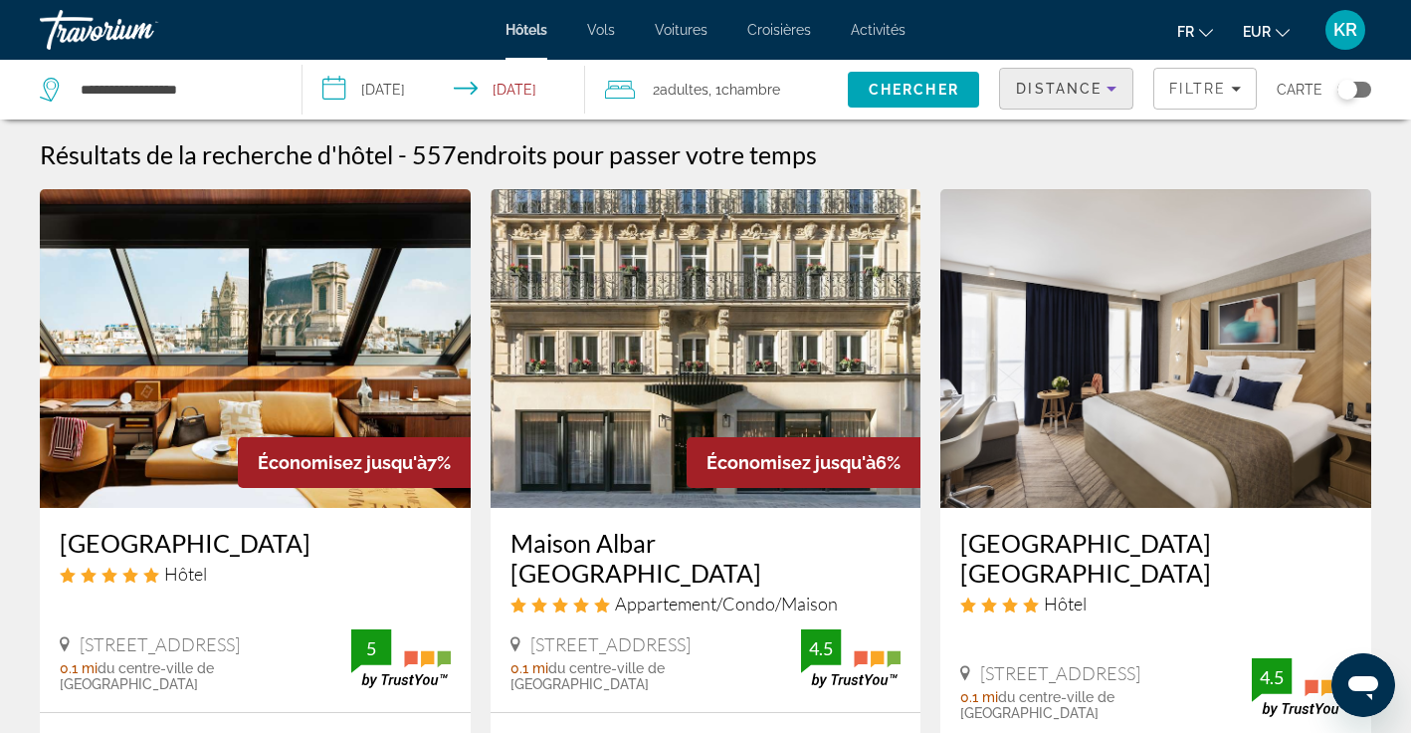
click at [1095, 93] on span "Distance" at bounding box center [1059, 89] width 86 height 16
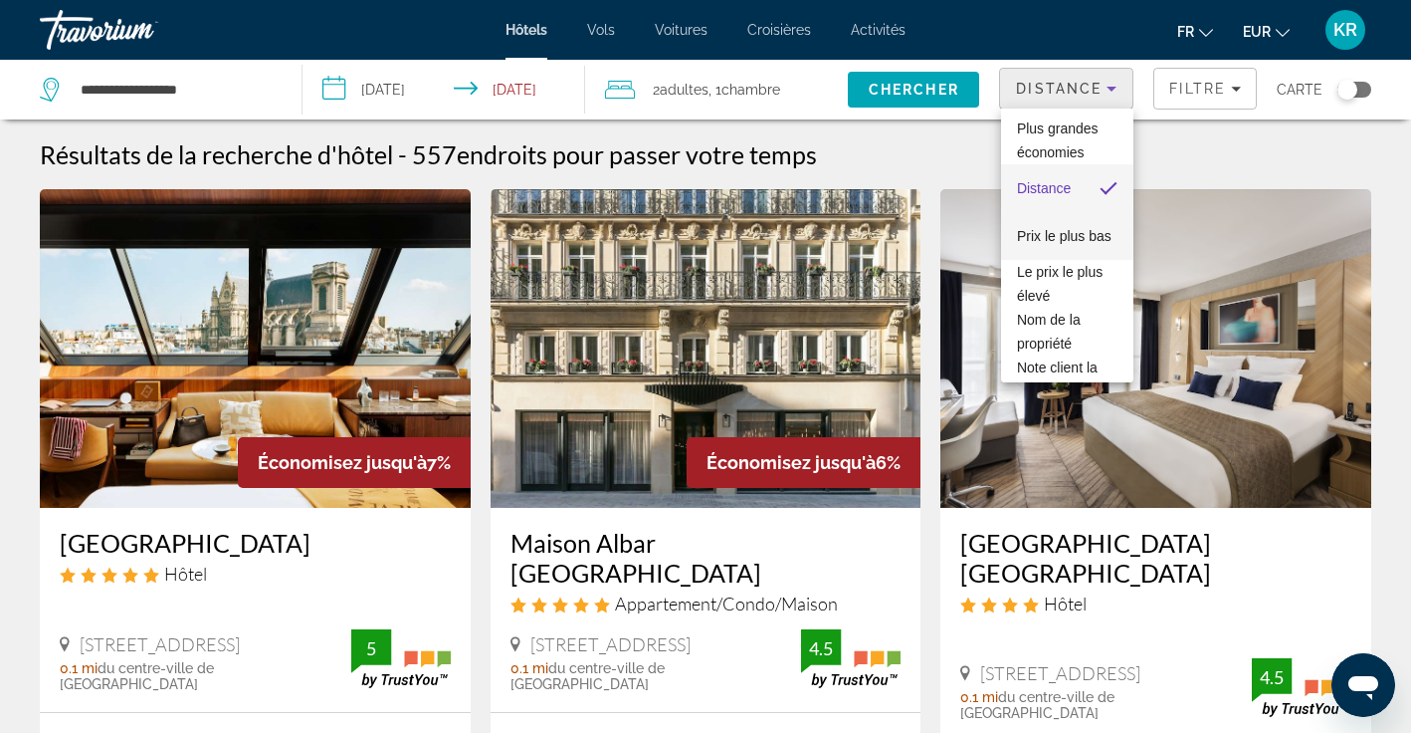
click at [1072, 242] on span "Prix le plus bas" at bounding box center [1064, 236] width 95 height 24
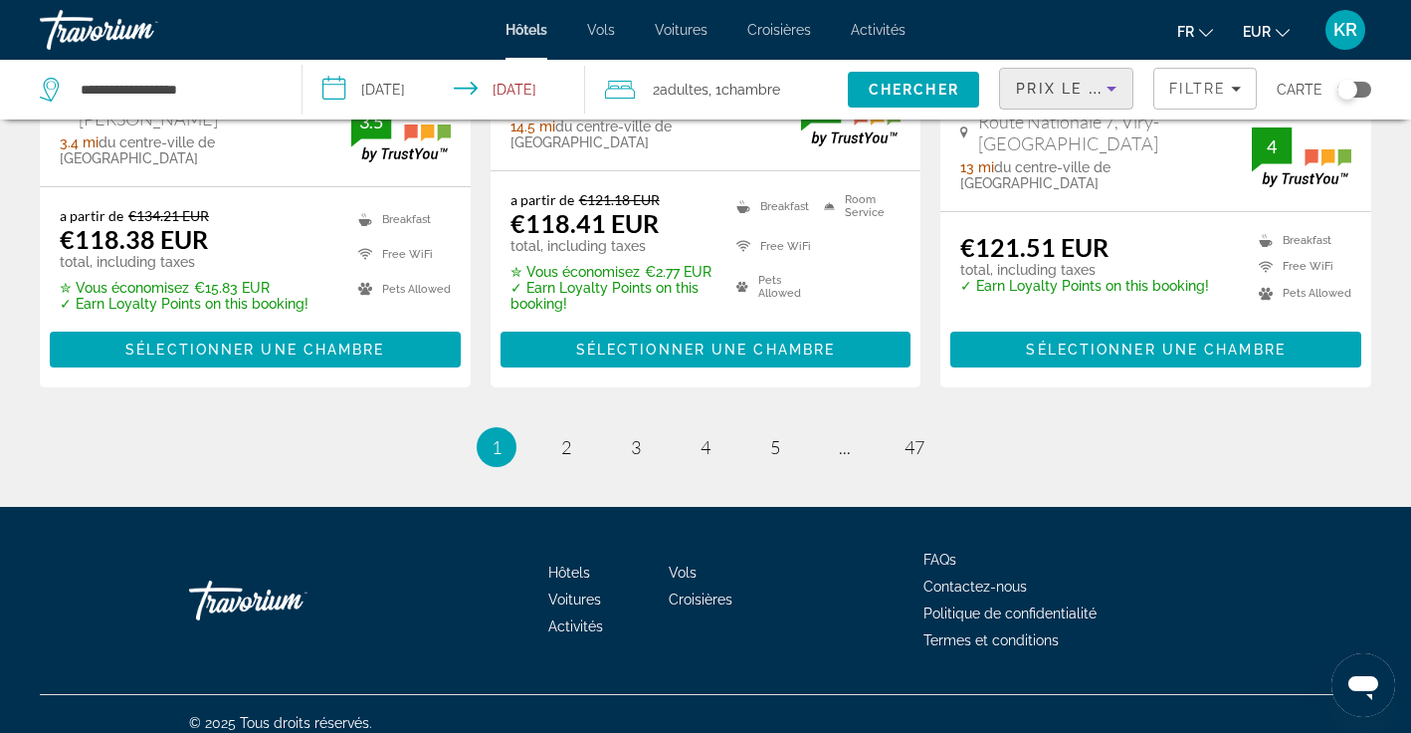
scroll to position [2916, 0]
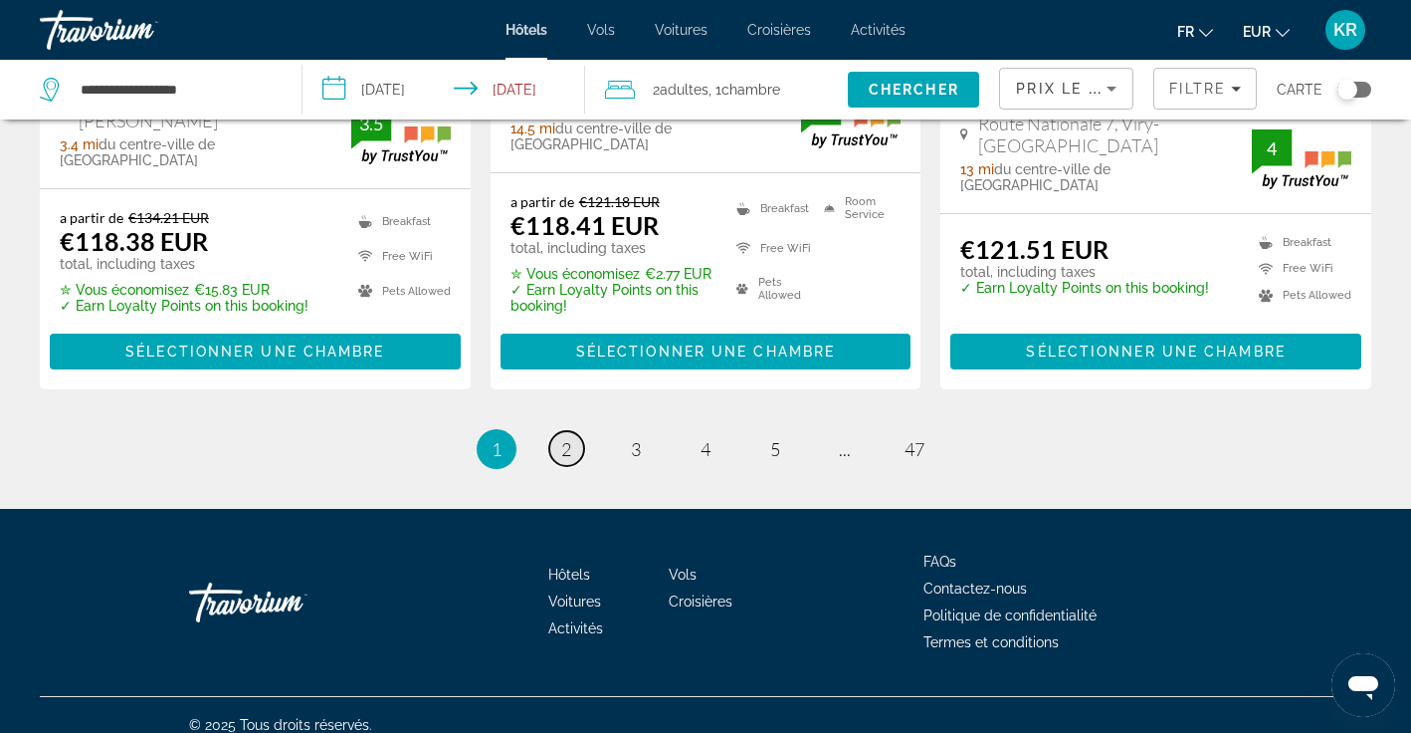
click at [569, 438] on span "2" at bounding box center [566, 449] width 10 height 22
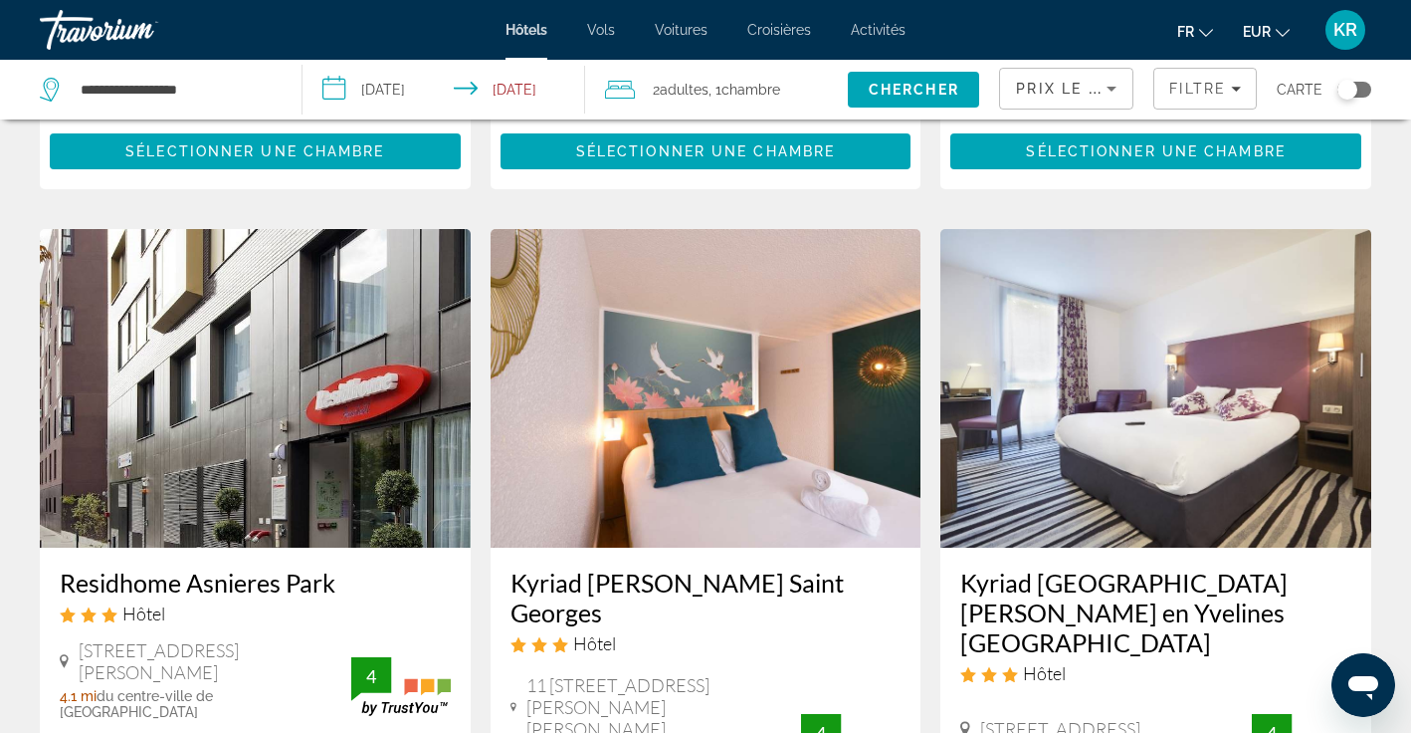
scroll to position [2377, 0]
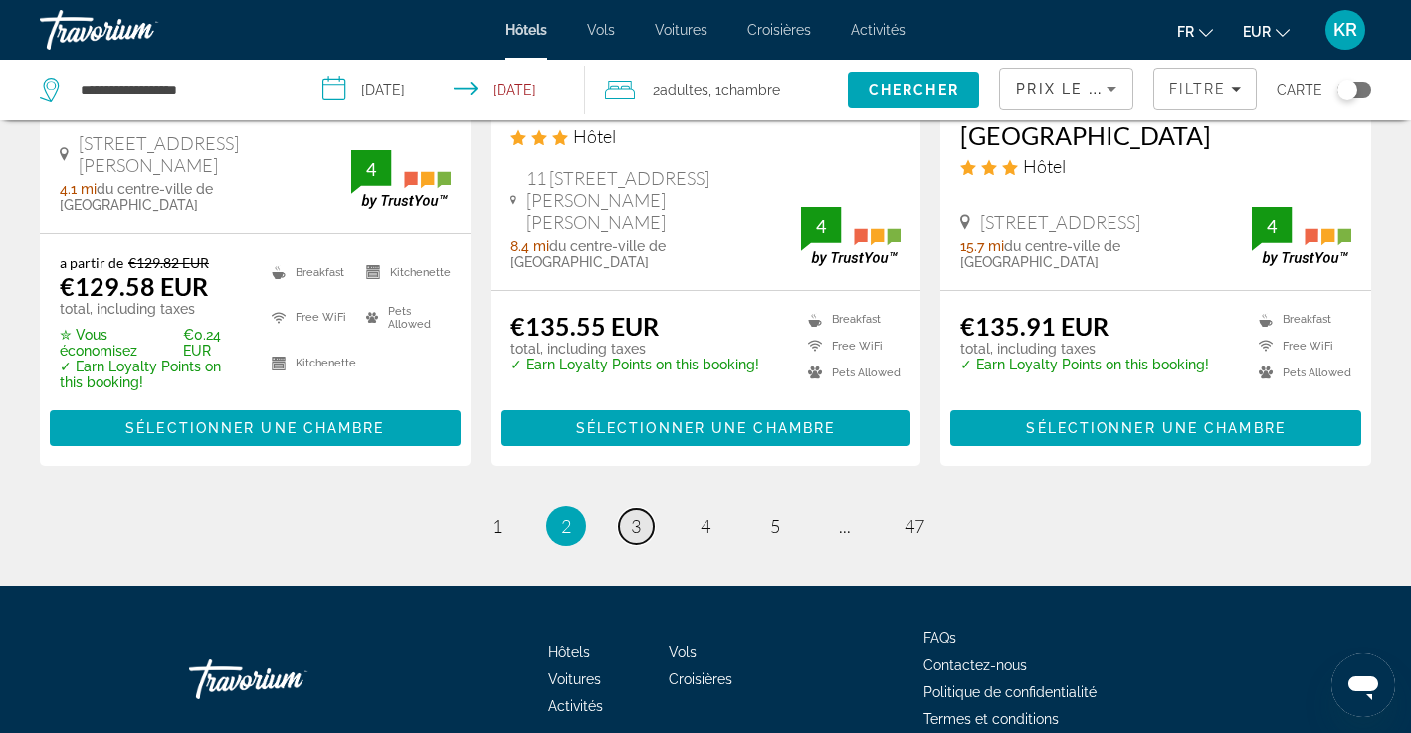
click at [634, 515] on span "3" at bounding box center [636, 526] width 10 height 22
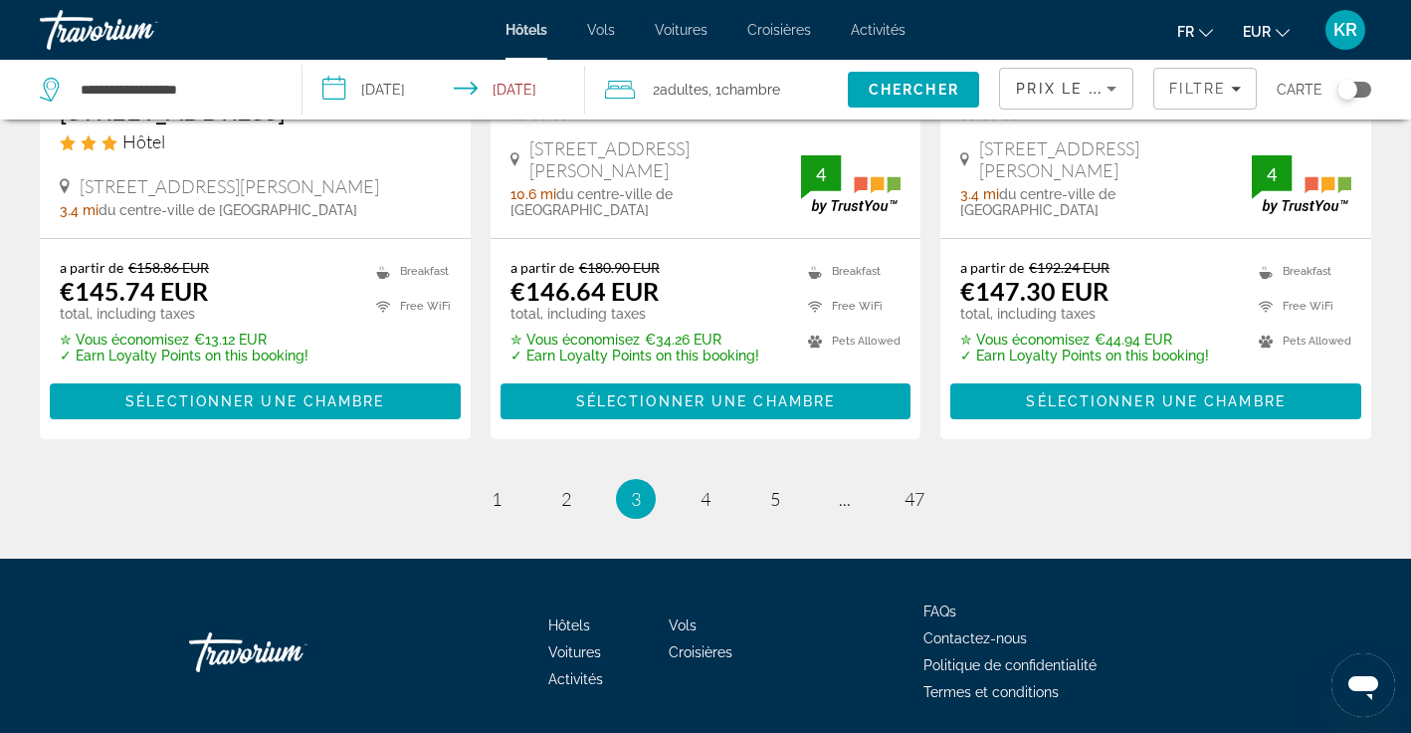
scroll to position [2912, 0]
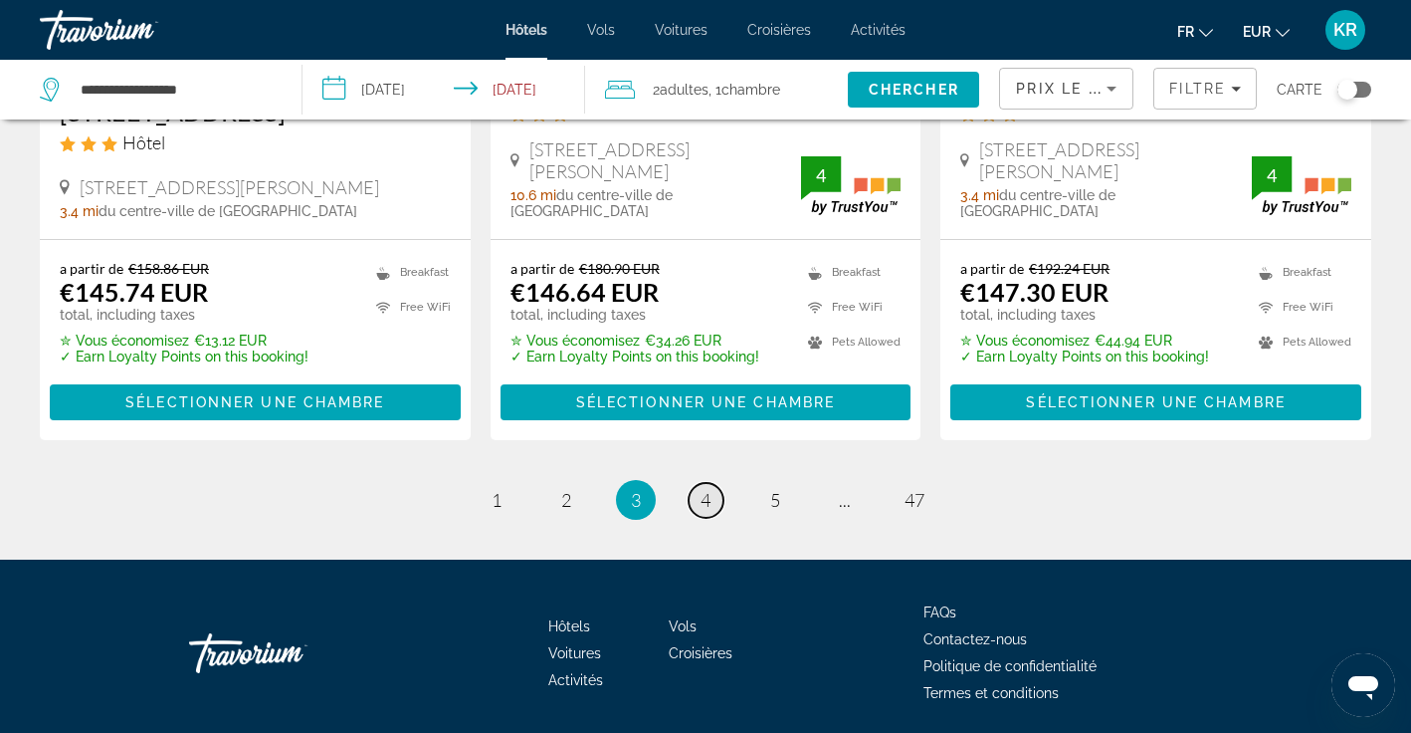
click at [708, 489] on span "4" at bounding box center [706, 500] width 10 height 22
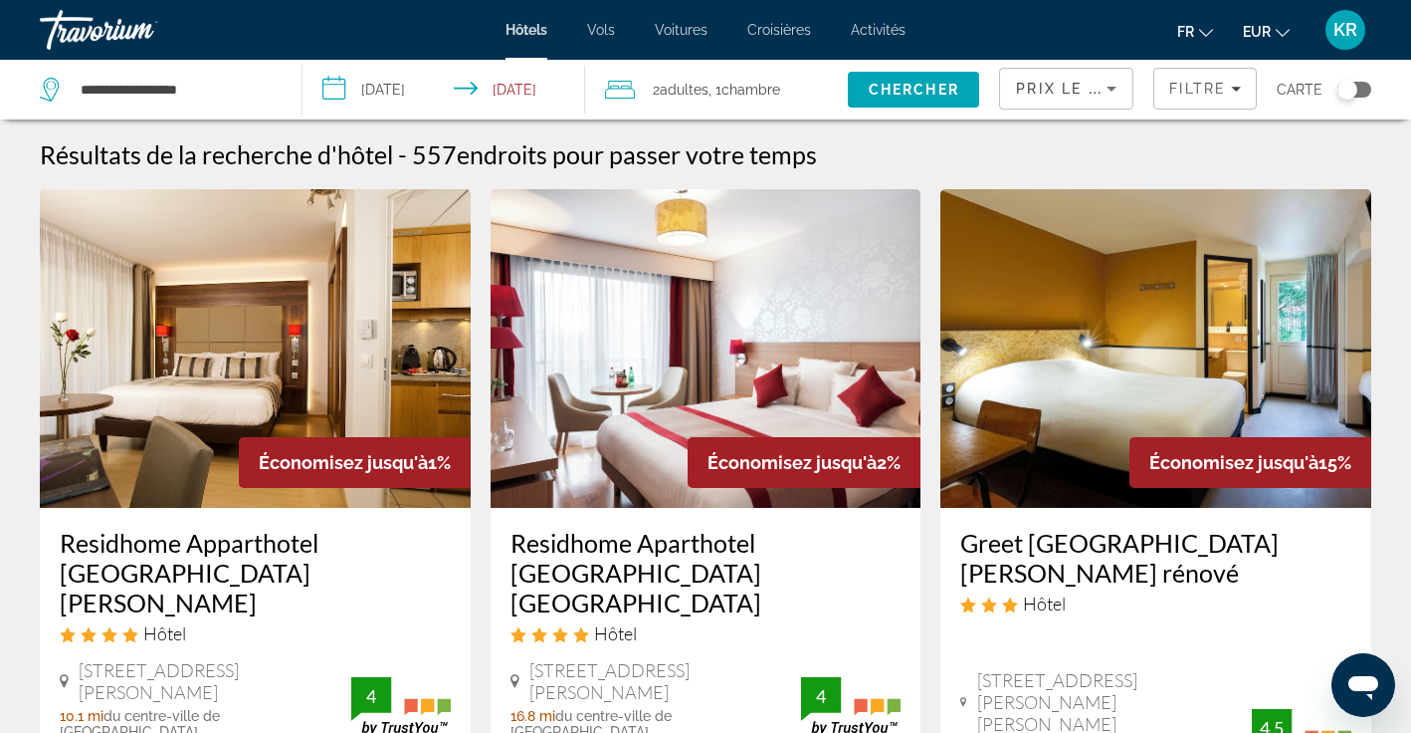
click at [423, 91] on input "**********" at bounding box center [448, 93] width 291 height 66
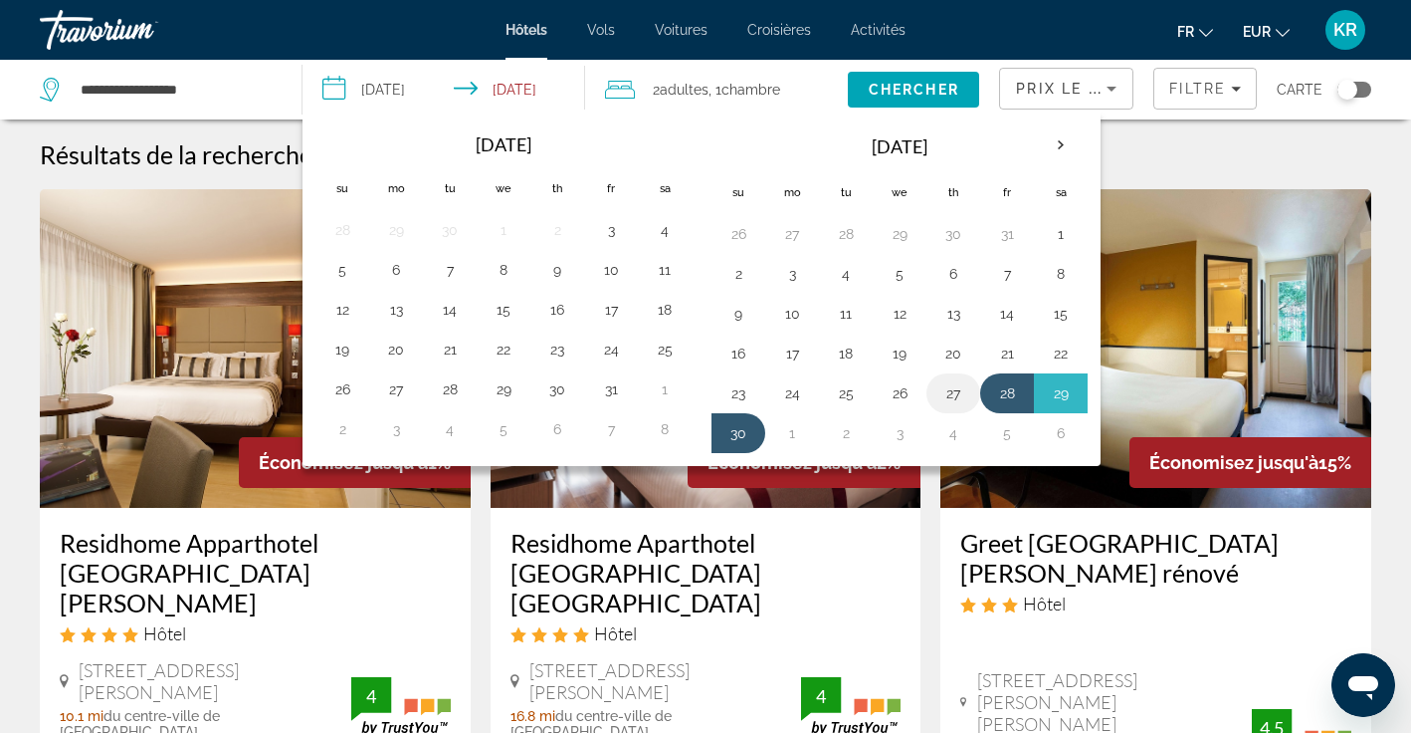
click at [961, 403] on button "27" at bounding box center [954, 393] width 32 height 28
click at [1006, 399] on button "28" at bounding box center [1007, 393] width 32 height 28
type input "**********"
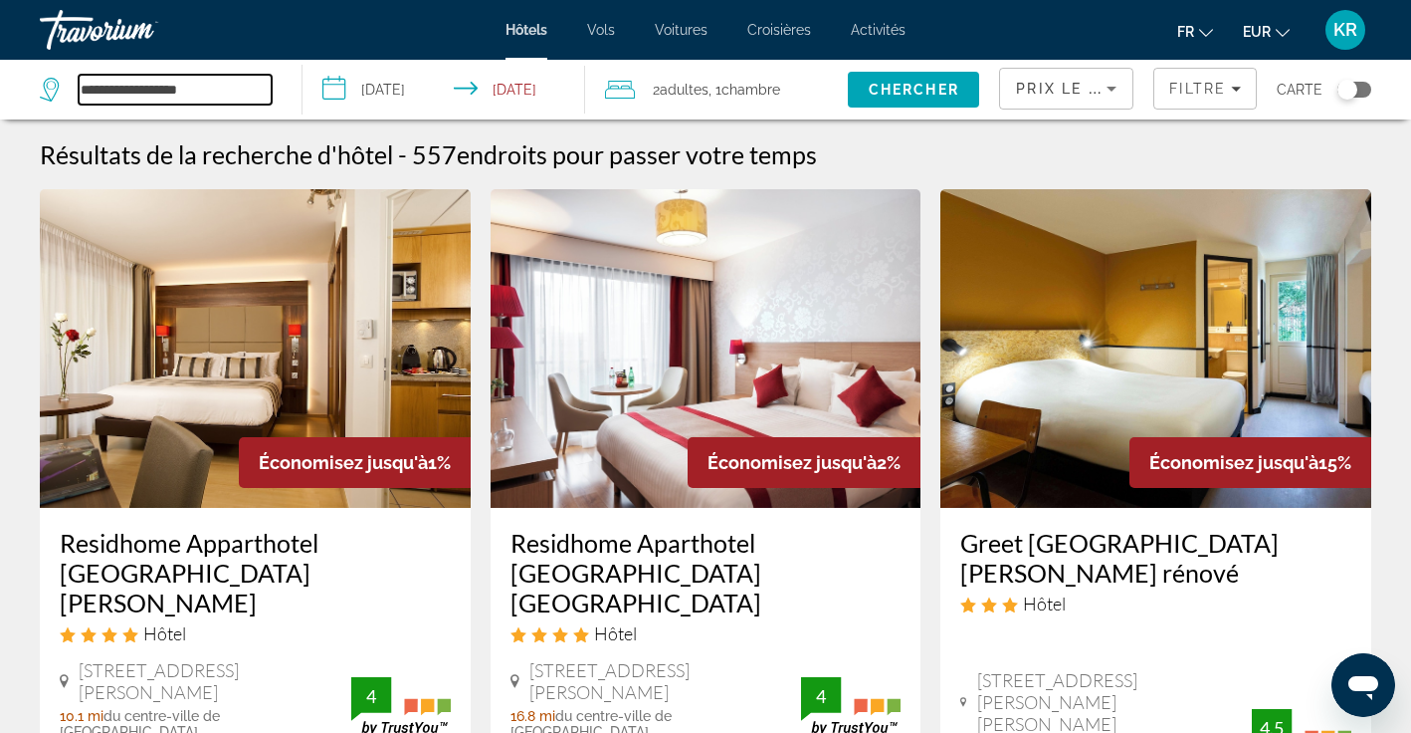
click at [213, 92] on input "**********" at bounding box center [175, 90] width 193 height 30
drag, startPoint x: 213, startPoint y: 92, endPoint x: 62, endPoint y: 89, distance: 151.3
click at [62, 89] on div "**********" at bounding box center [156, 90] width 232 height 30
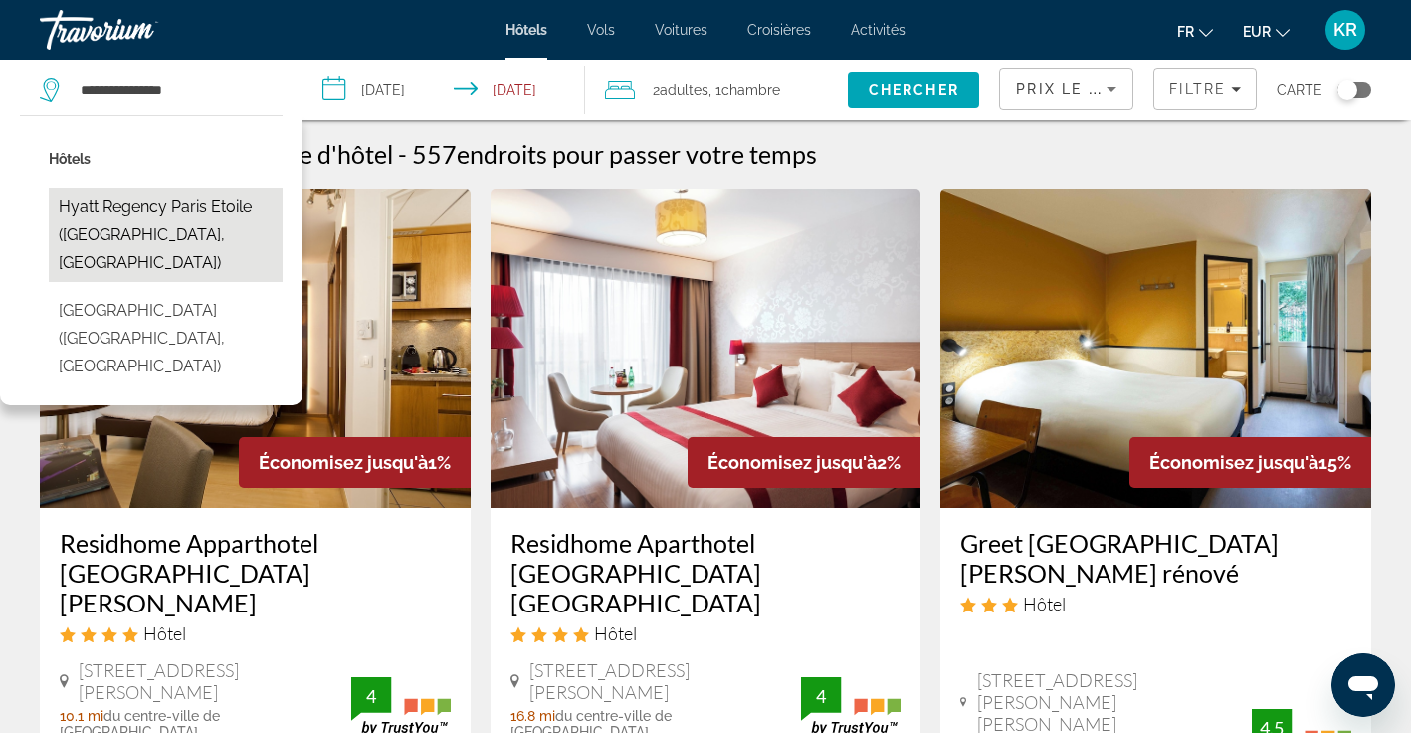
click at [202, 223] on button "Hyatt Regency Paris Etoile ([GEOGRAPHIC_DATA], [GEOGRAPHIC_DATA])" at bounding box center [166, 235] width 234 height 94
type input "**********"
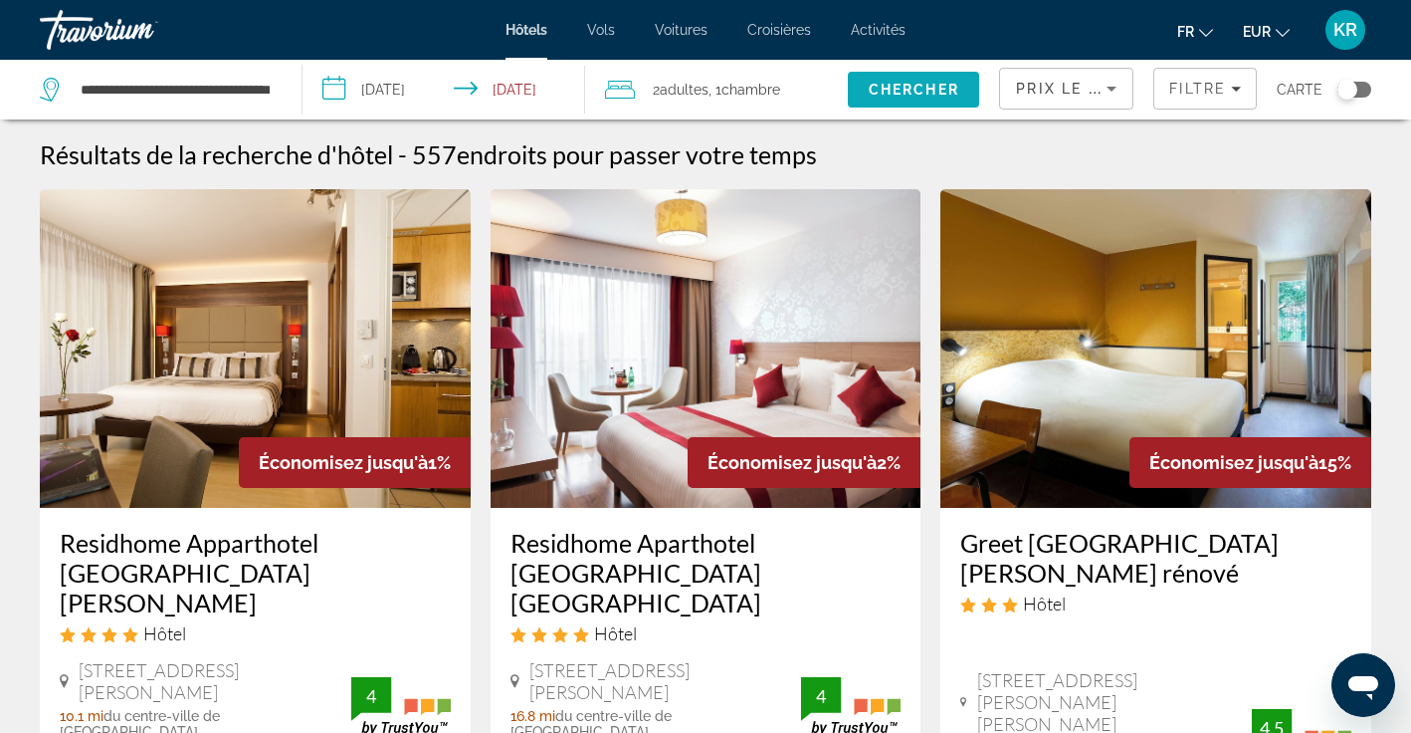
click at [908, 94] on span "Chercher" at bounding box center [914, 90] width 91 height 16
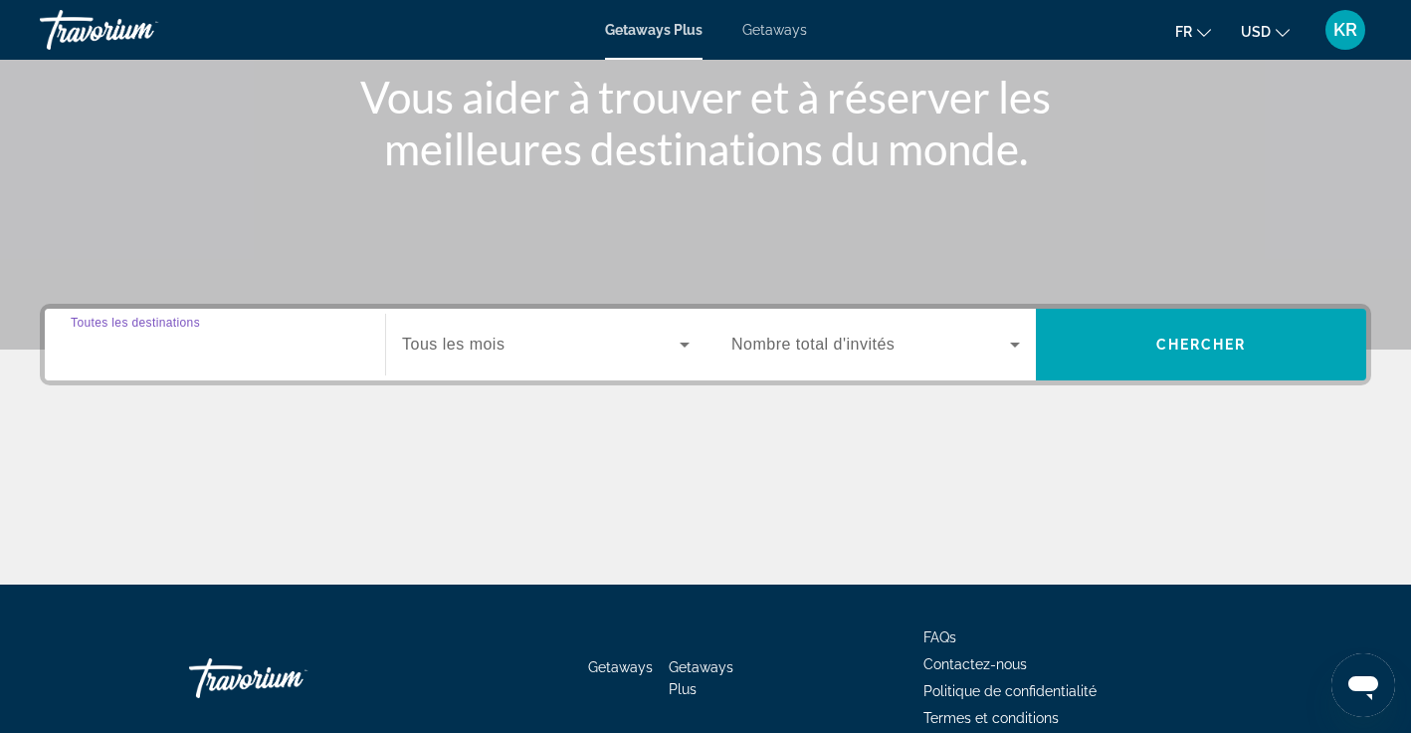
click at [294, 352] on input "Destination Toutes les destinations" at bounding box center [215, 345] width 289 height 24
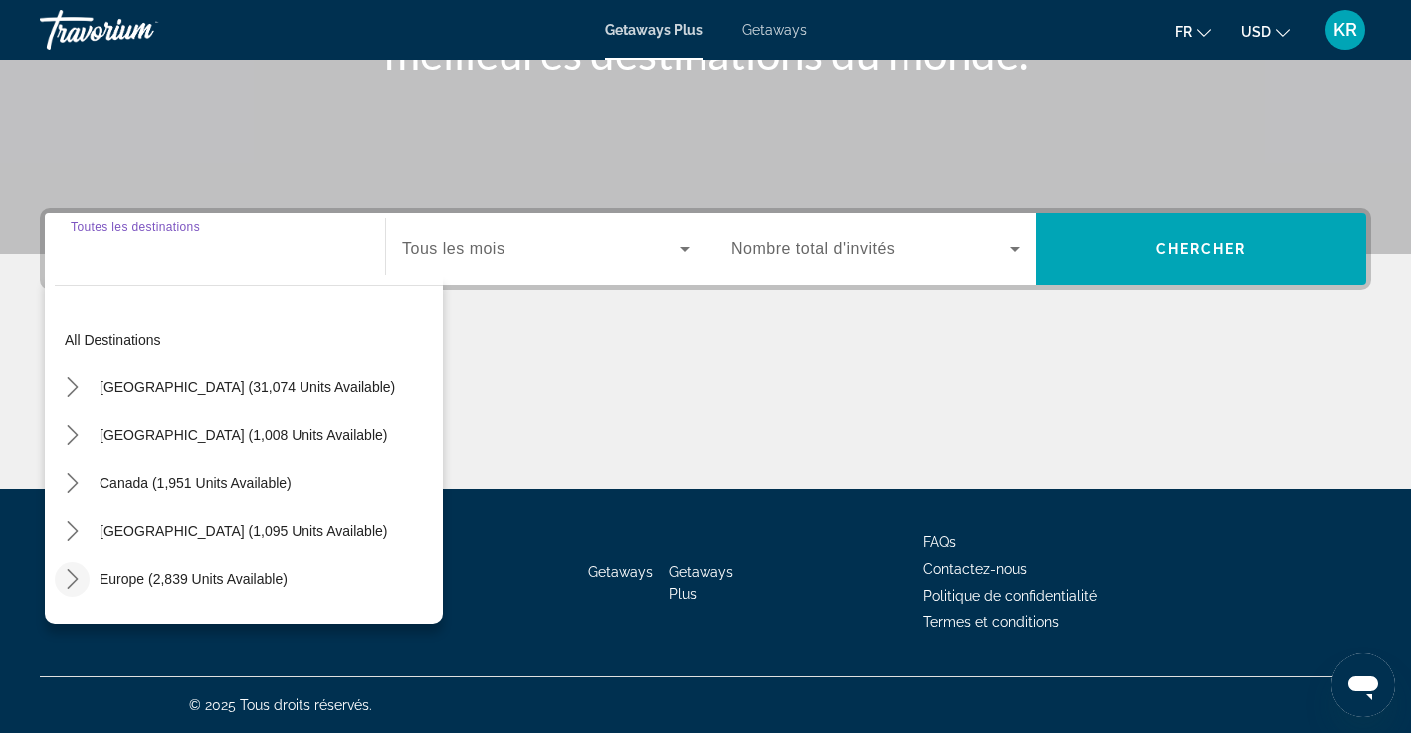
click at [73, 575] on icon "Toggle Europe (2,839 units available) submenu" at bounding box center [72, 578] width 11 height 20
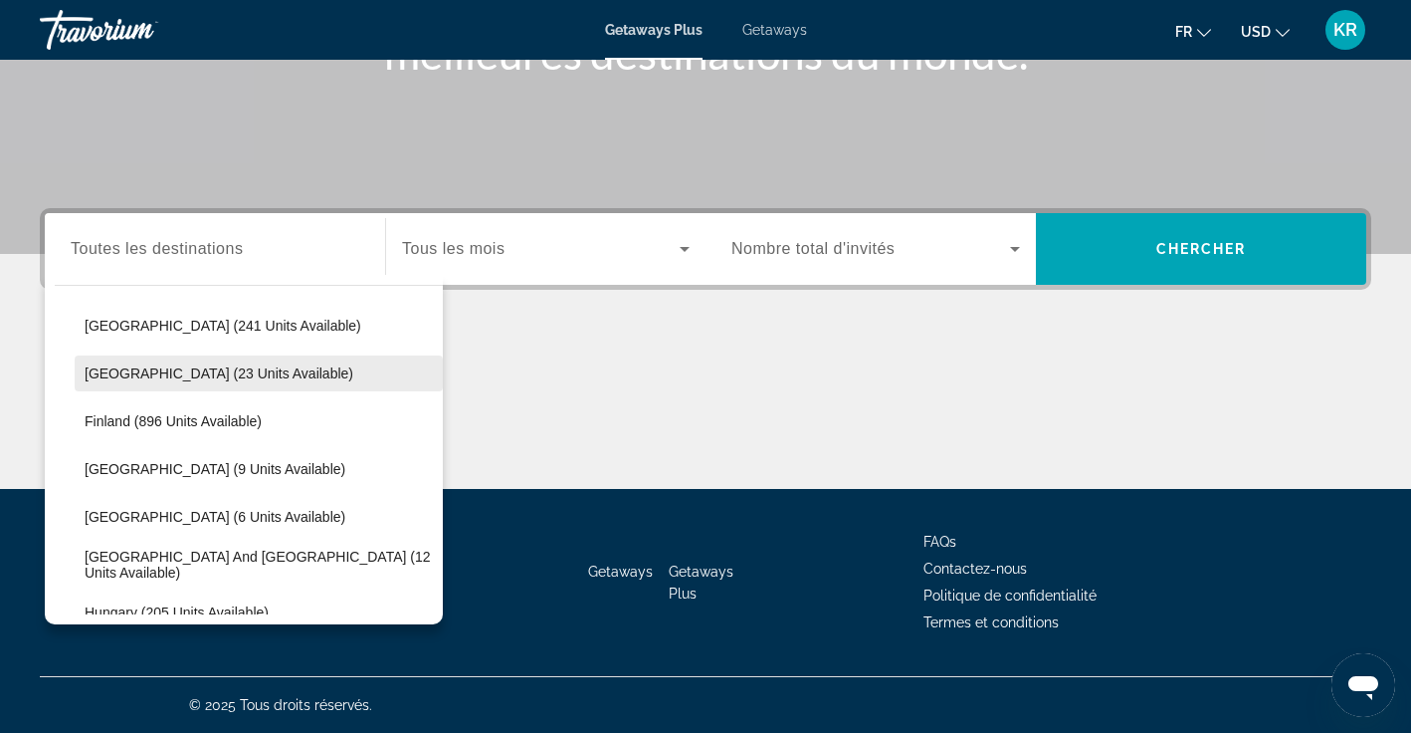
scroll to position [368, 0]
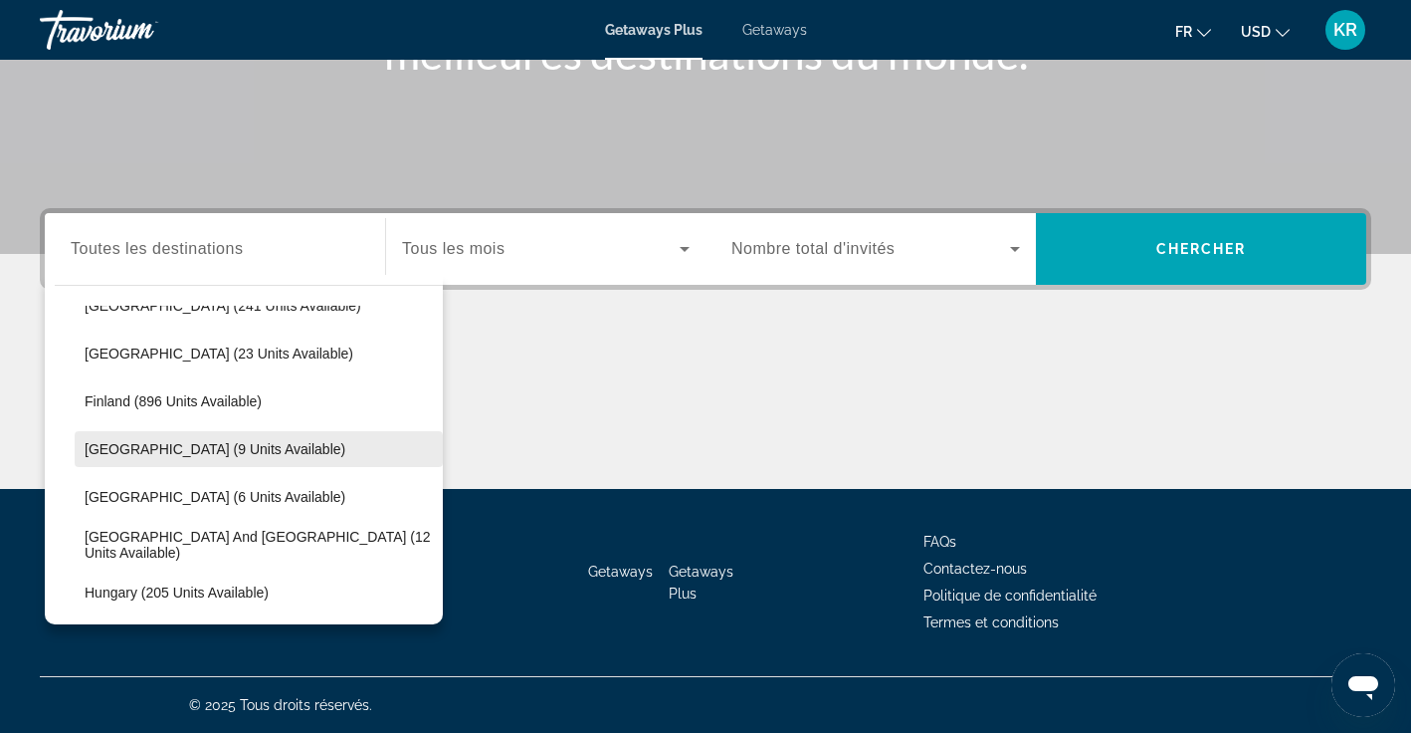
click at [173, 437] on span "Select destination: France (9 units available)" at bounding box center [259, 449] width 368 height 48
type input "**********"
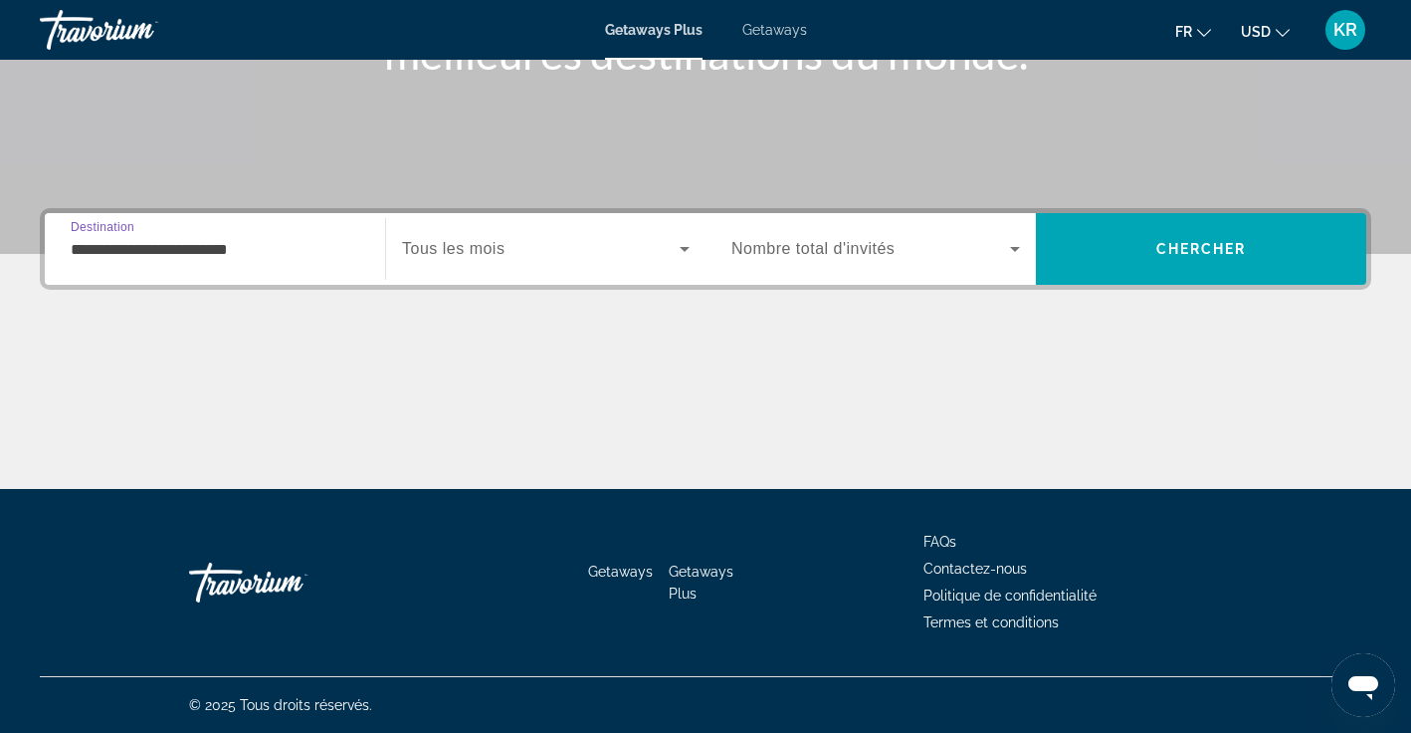
click at [646, 249] on span "Search widget" at bounding box center [541, 249] width 278 height 24
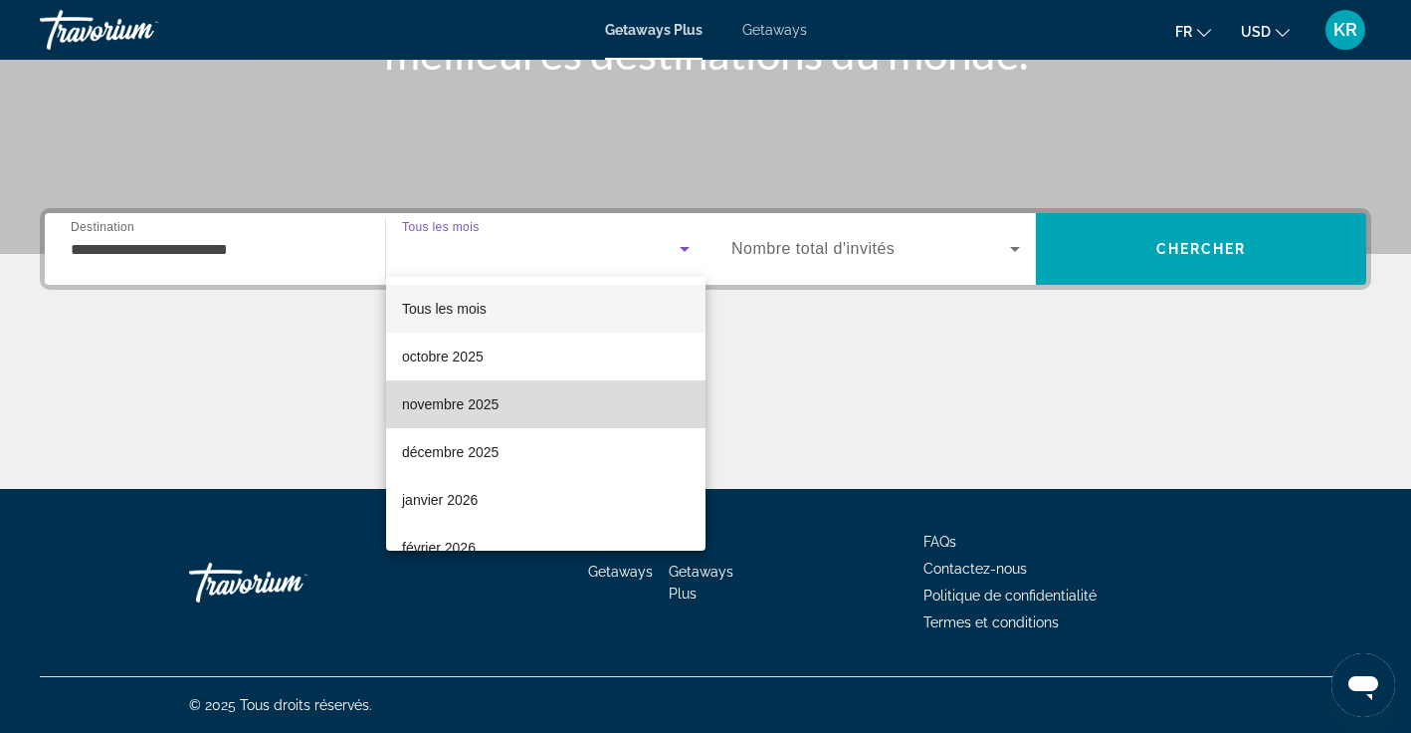
click at [572, 396] on mat-option "novembre 2025" at bounding box center [546, 404] width 320 height 48
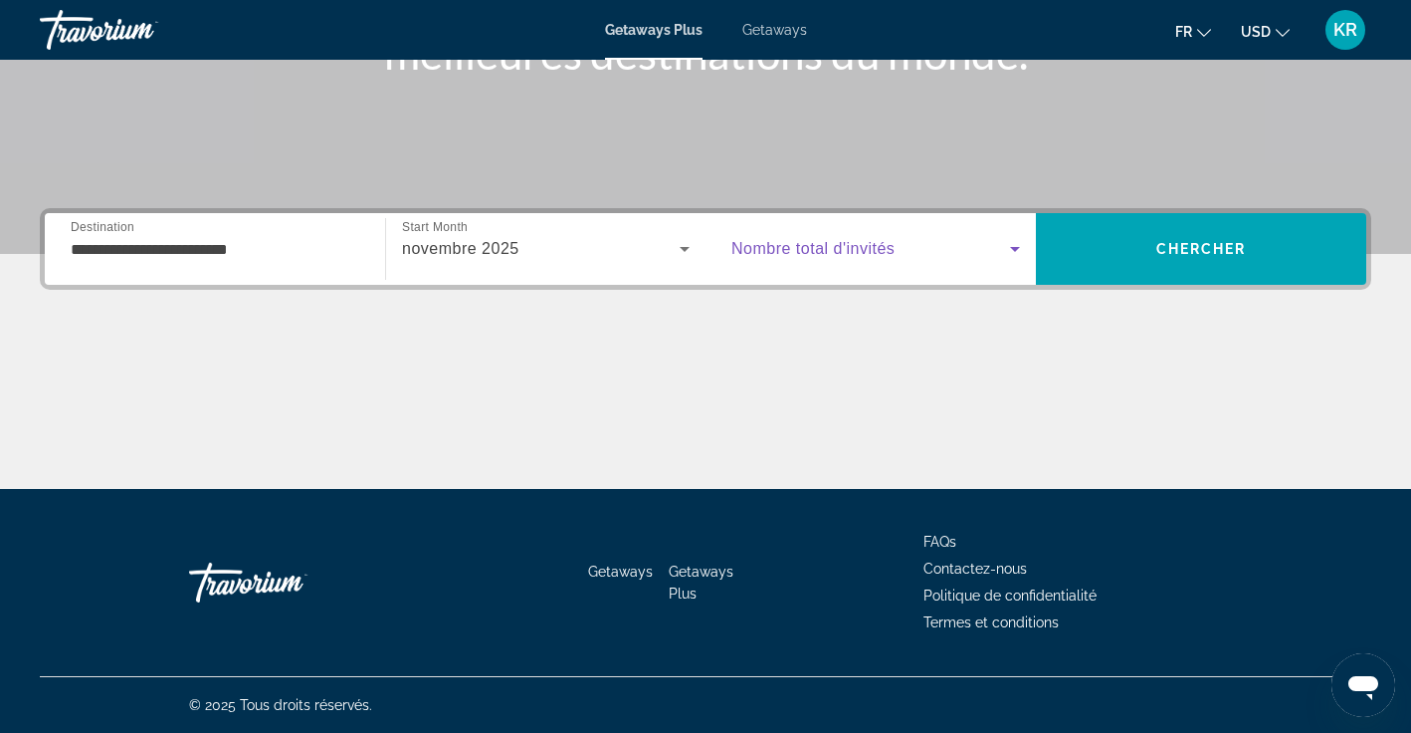
click at [1006, 247] on icon "Search widget" at bounding box center [1015, 249] width 24 height 24
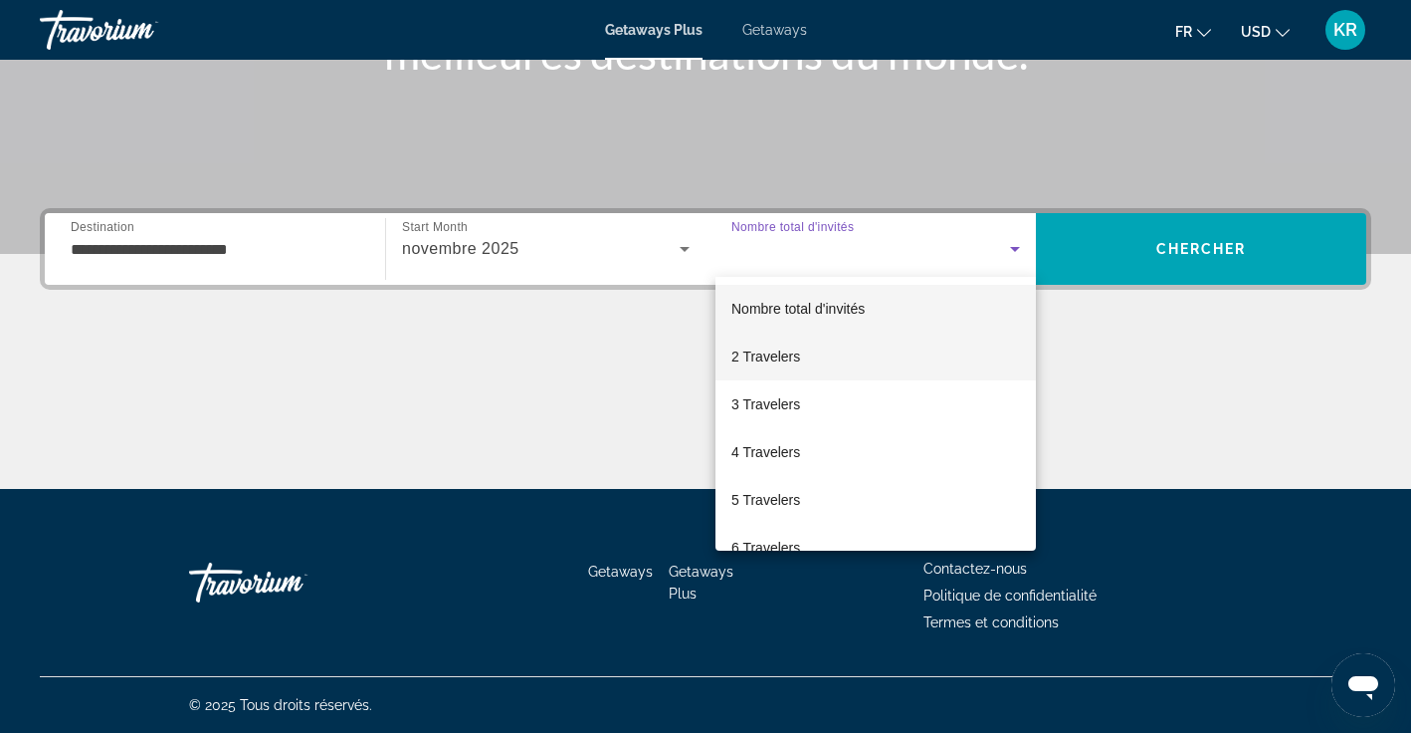
click at [912, 367] on mat-option "2 Travelers" at bounding box center [876, 356] width 321 height 48
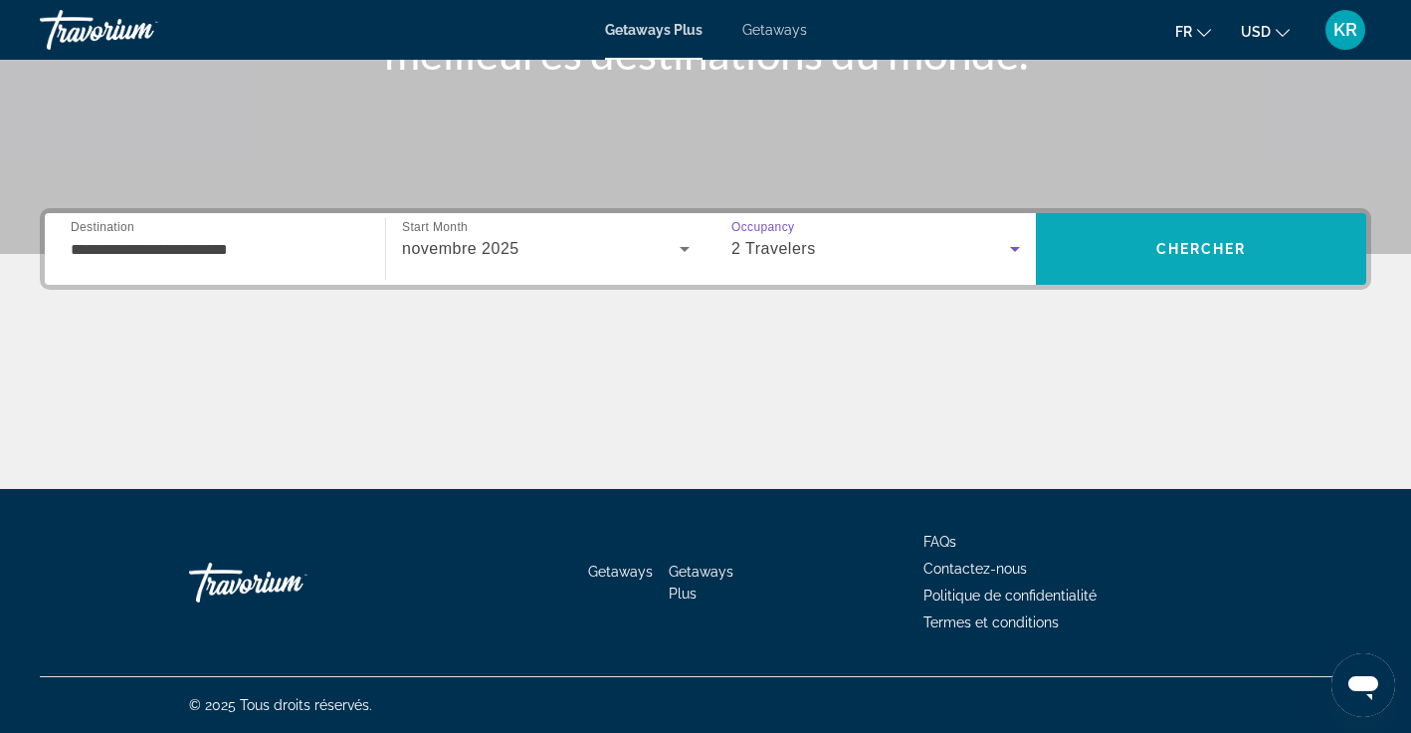
click at [1178, 261] on span "Search" at bounding box center [1201, 249] width 330 height 48
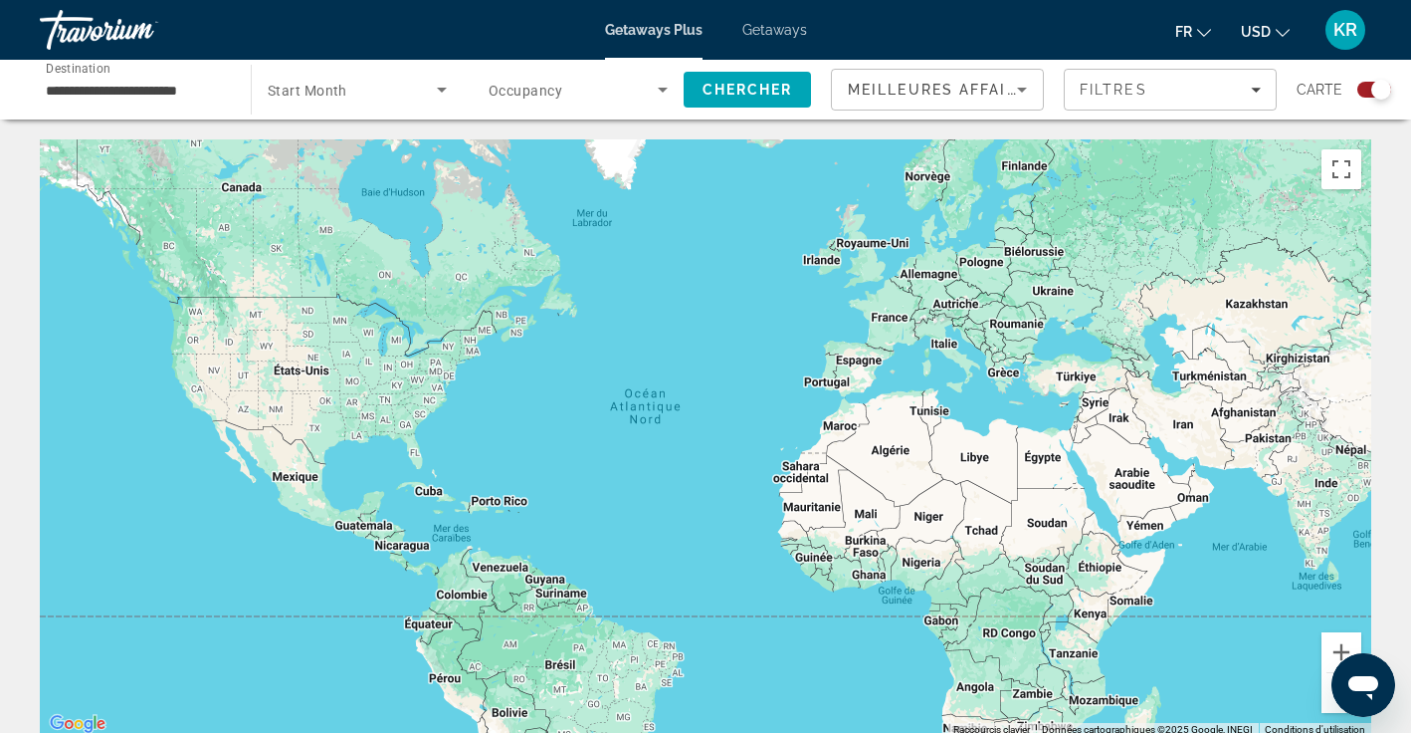
click at [755, 28] on span "Getaways" at bounding box center [775, 30] width 65 height 16
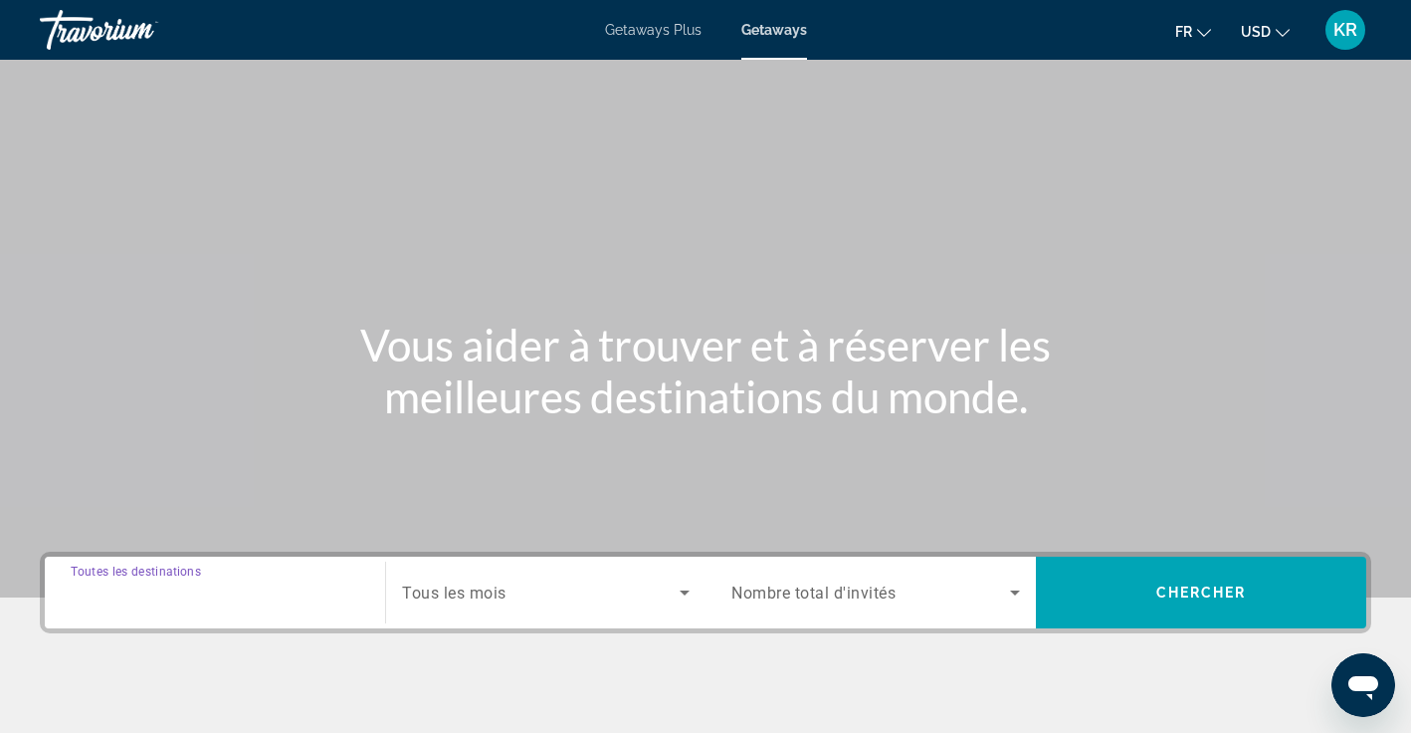
click at [290, 590] on input "Destination Toutes les destinations" at bounding box center [215, 593] width 289 height 24
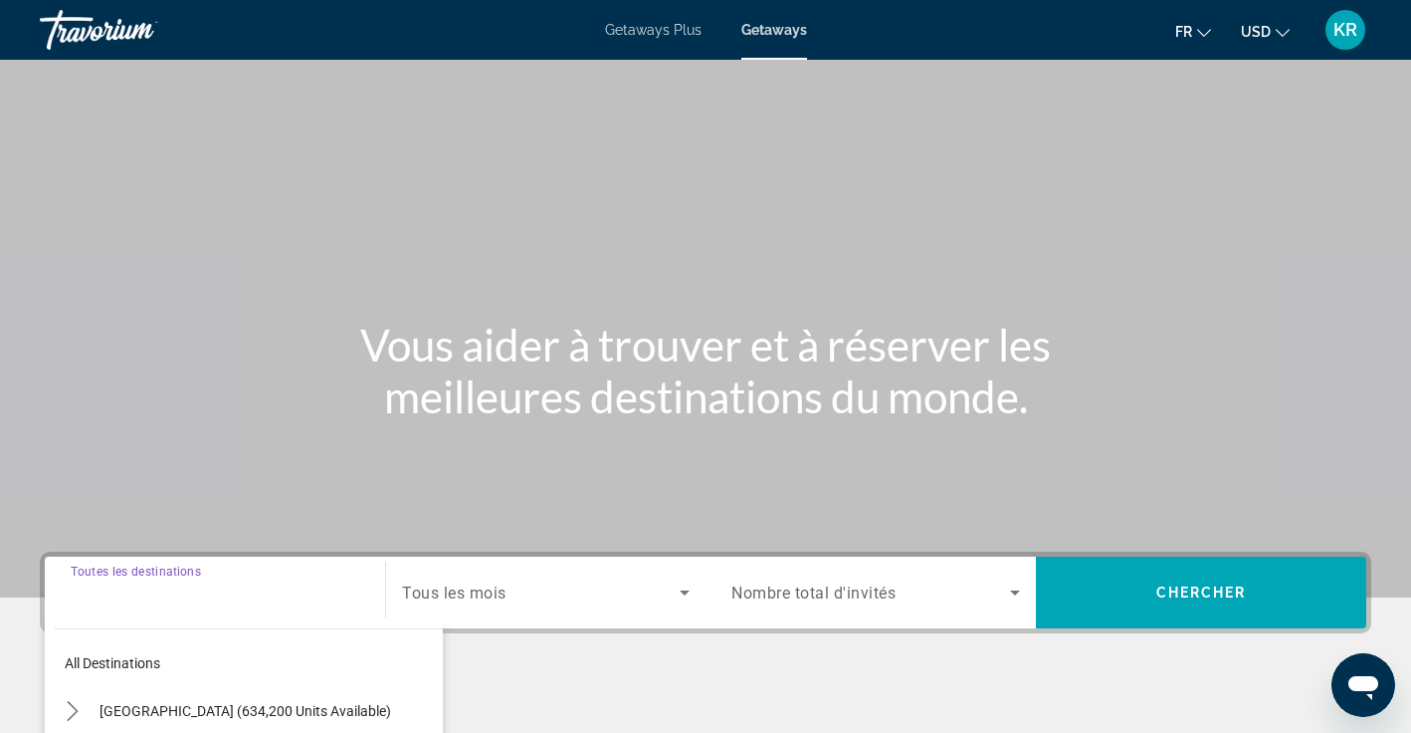
scroll to position [343, 0]
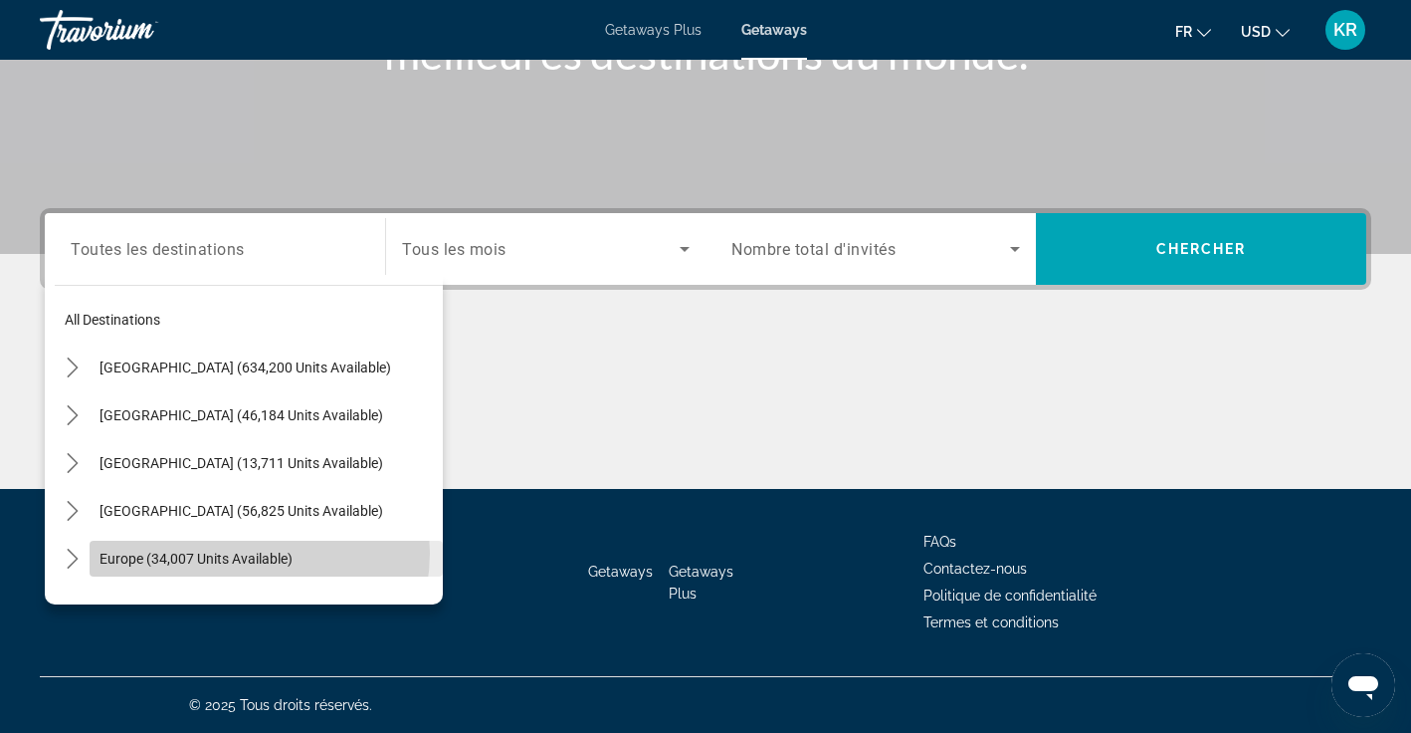
click at [249, 552] on span "Europe (34,007 units available)" at bounding box center [196, 558] width 193 height 16
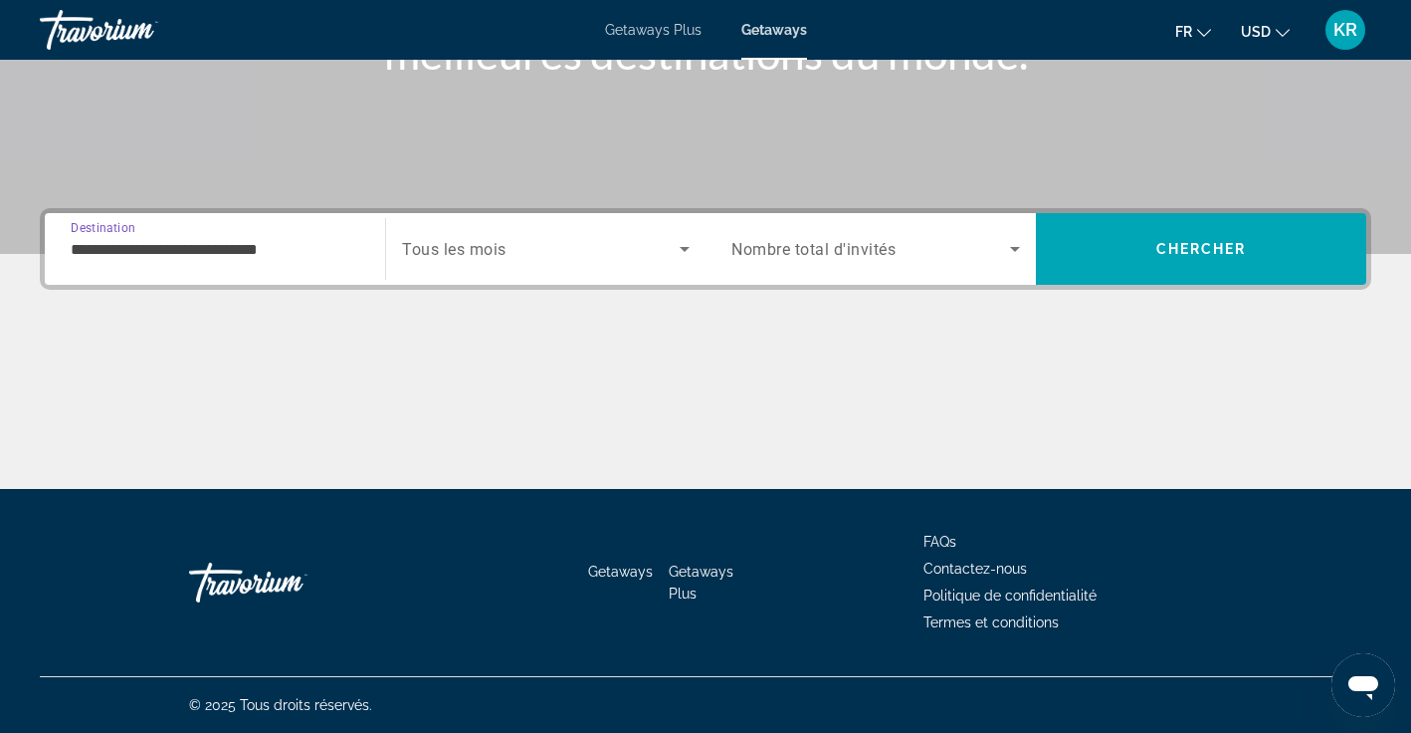
click at [339, 252] on input "**********" at bounding box center [215, 250] width 289 height 24
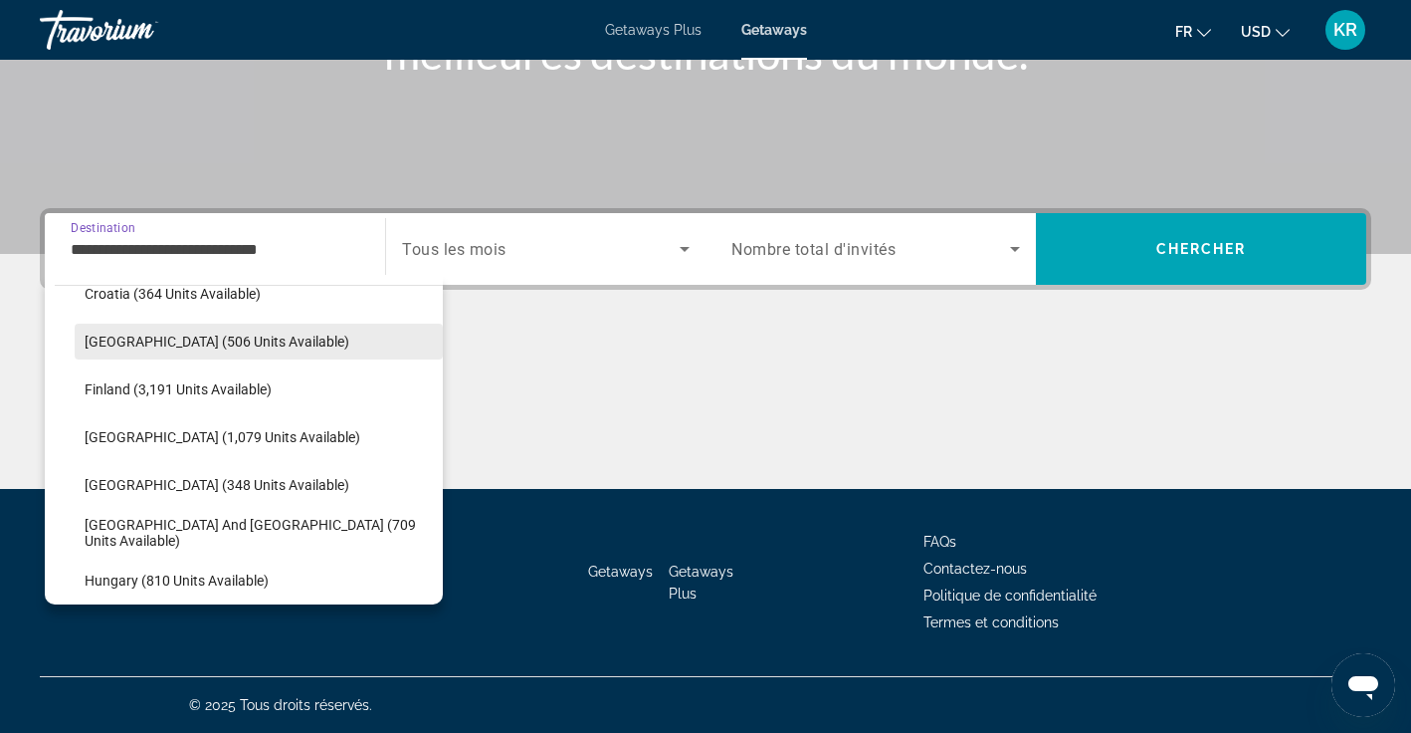
scroll to position [471, 0]
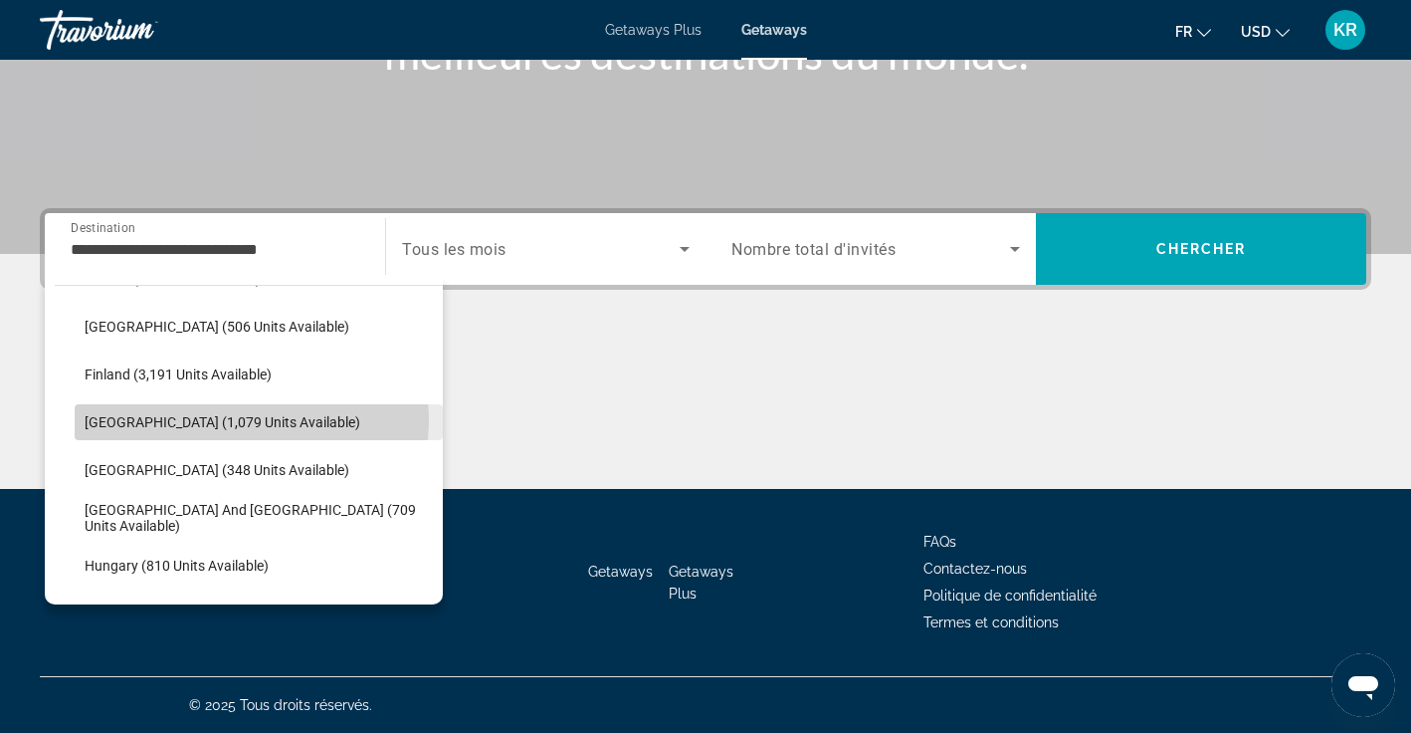
click at [238, 420] on span "France (1,079 units available)" at bounding box center [223, 422] width 276 height 16
type input "**********"
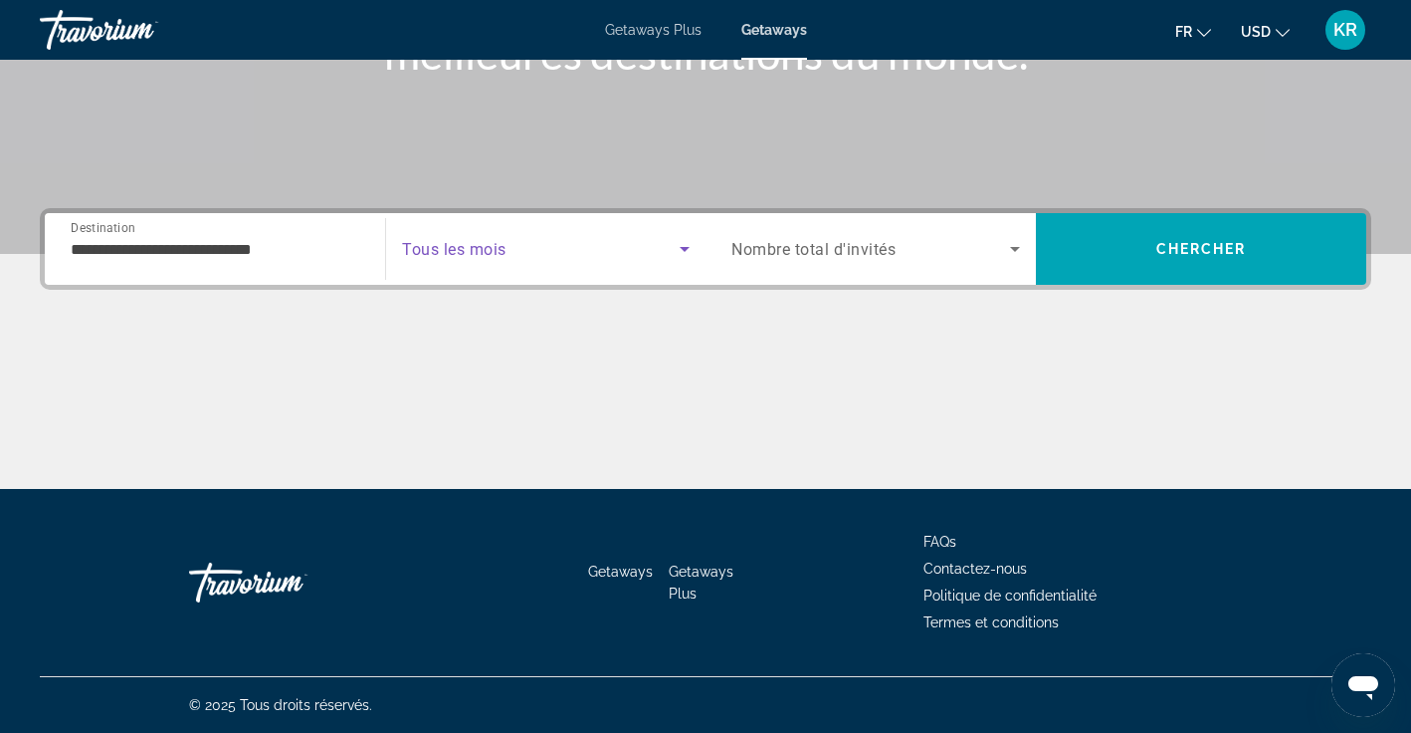
click at [548, 251] on span "Search widget" at bounding box center [541, 249] width 278 height 24
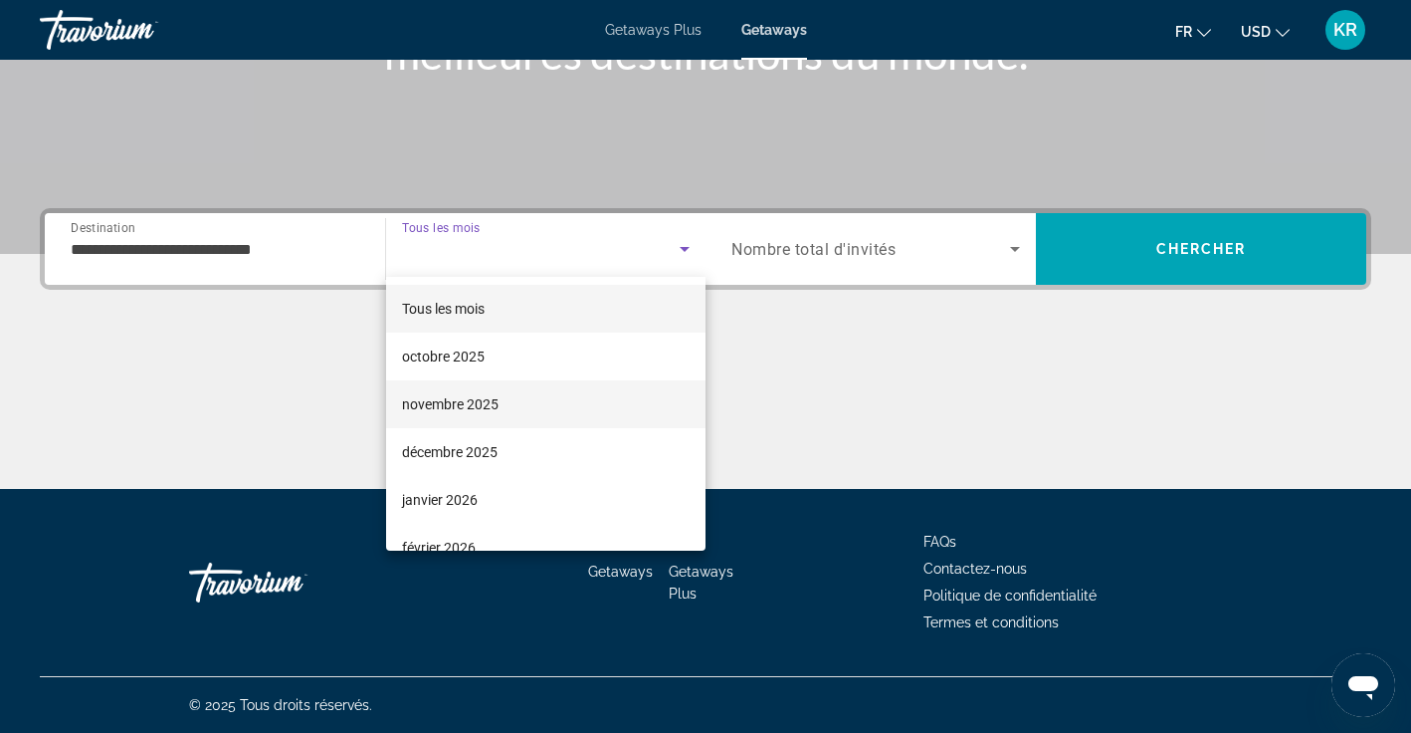
click at [522, 410] on mat-option "novembre 2025" at bounding box center [546, 404] width 320 height 48
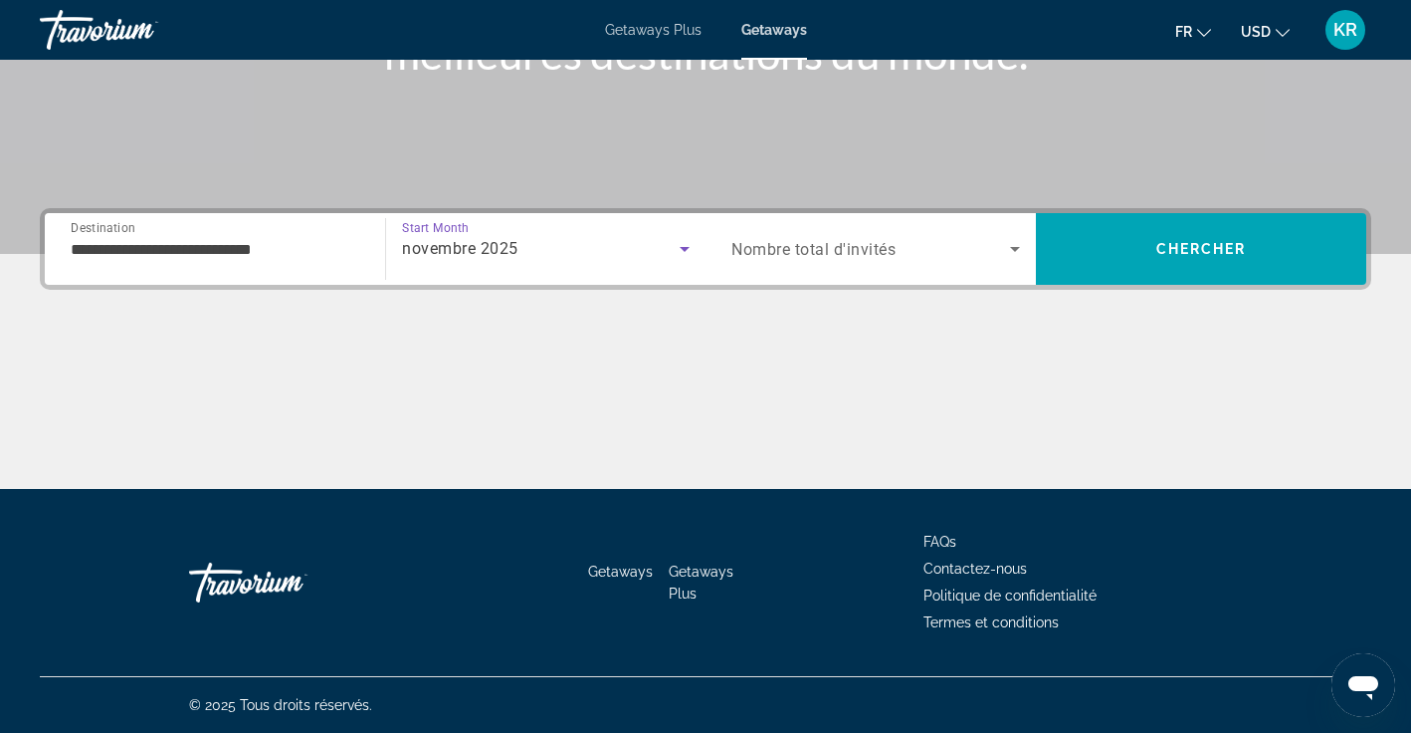
click at [996, 257] on span "Search widget" at bounding box center [871, 249] width 279 height 24
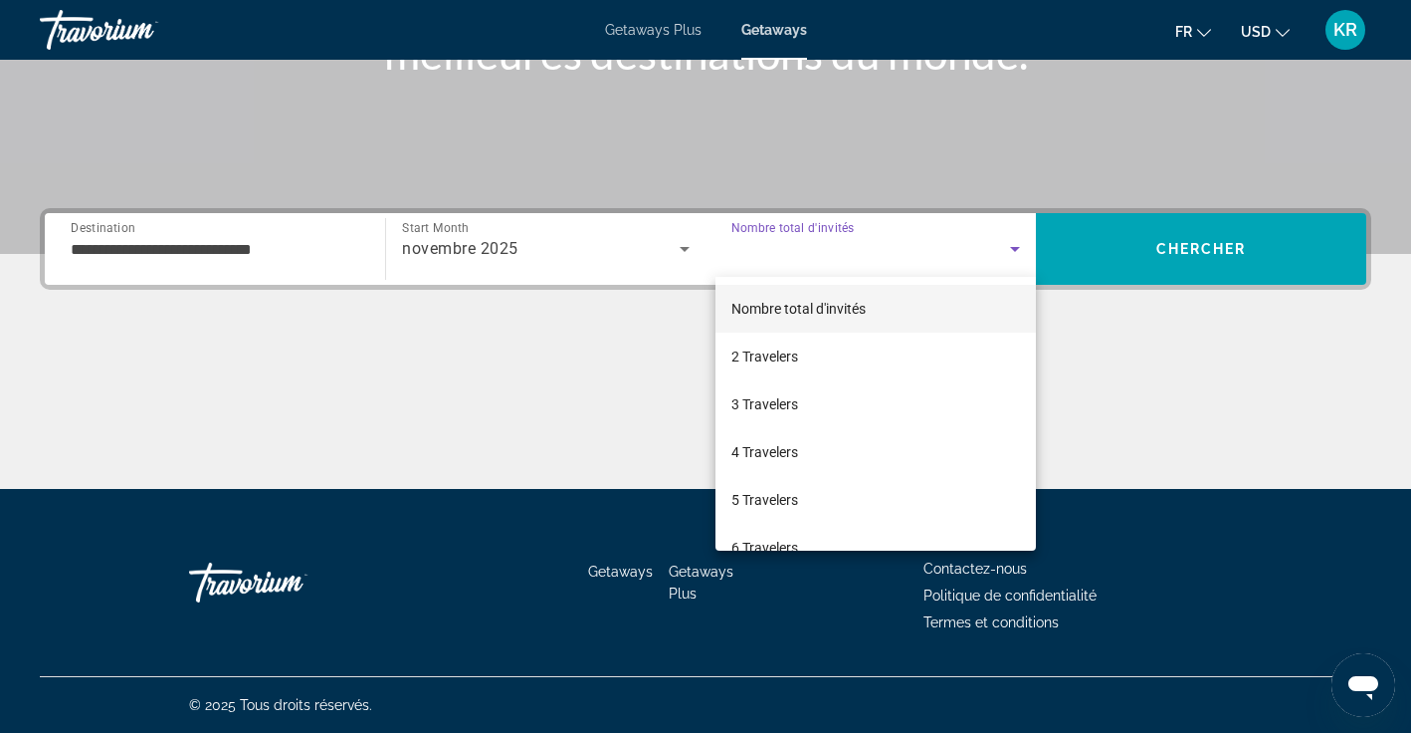
click at [997, 252] on div at bounding box center [705, 366] width 1411 height 733
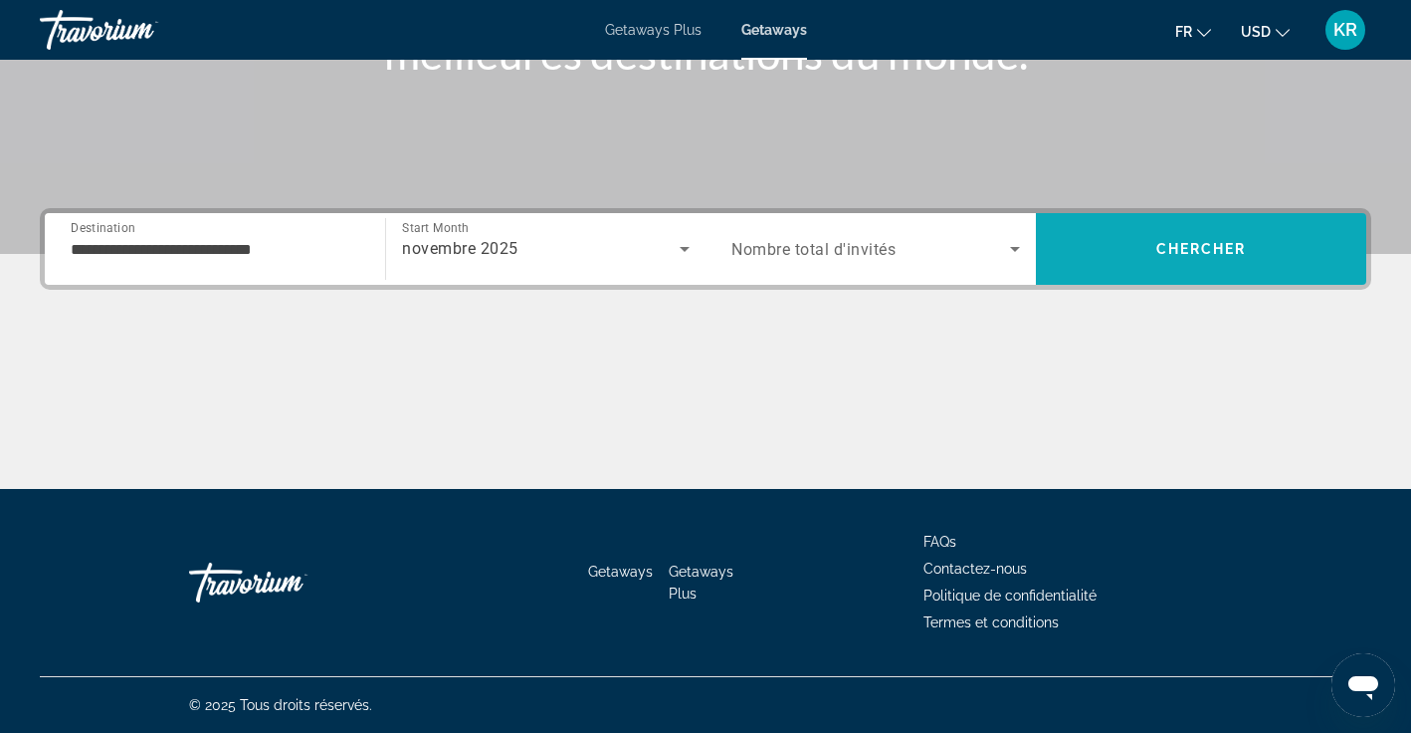
click at [1179, 248] on span "Chercher" at bounding box center [1202, 249] width 91 height 16
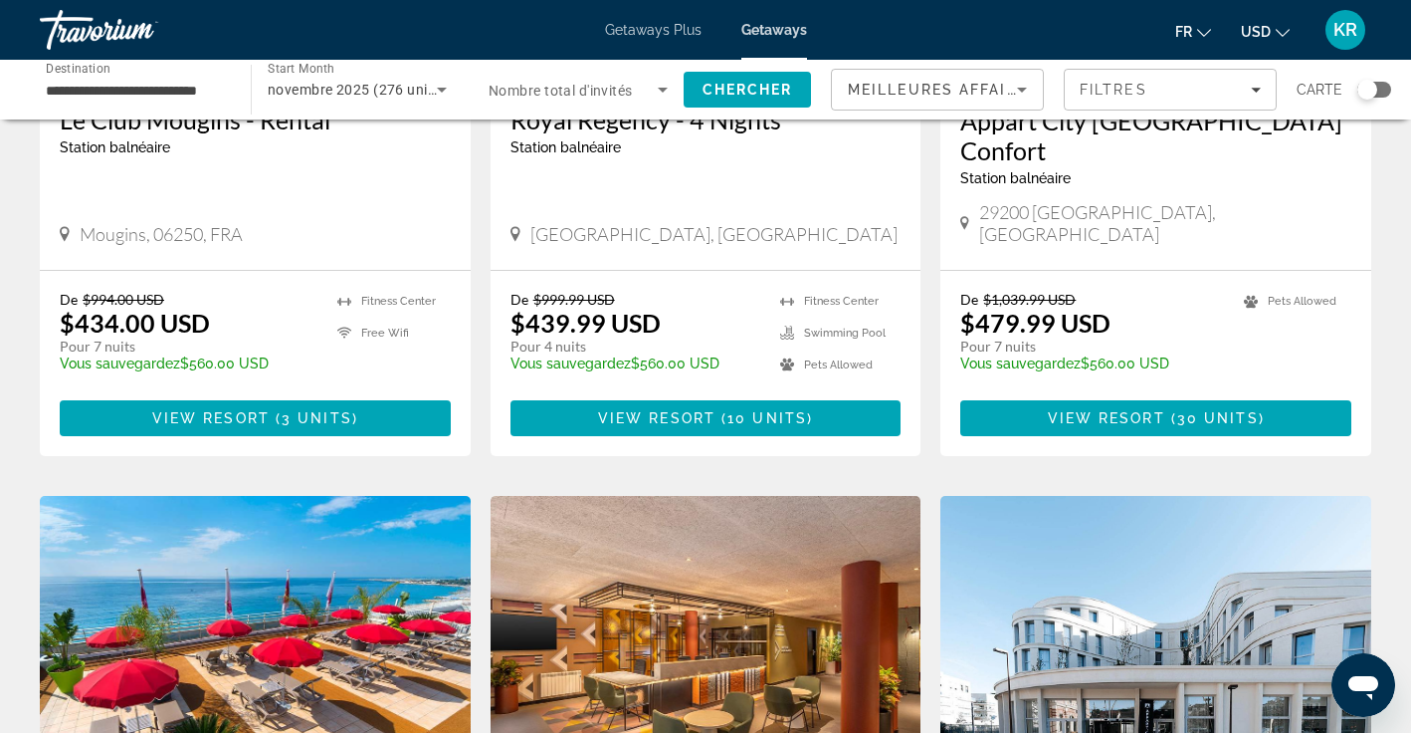
scroll to position [1811, 0]
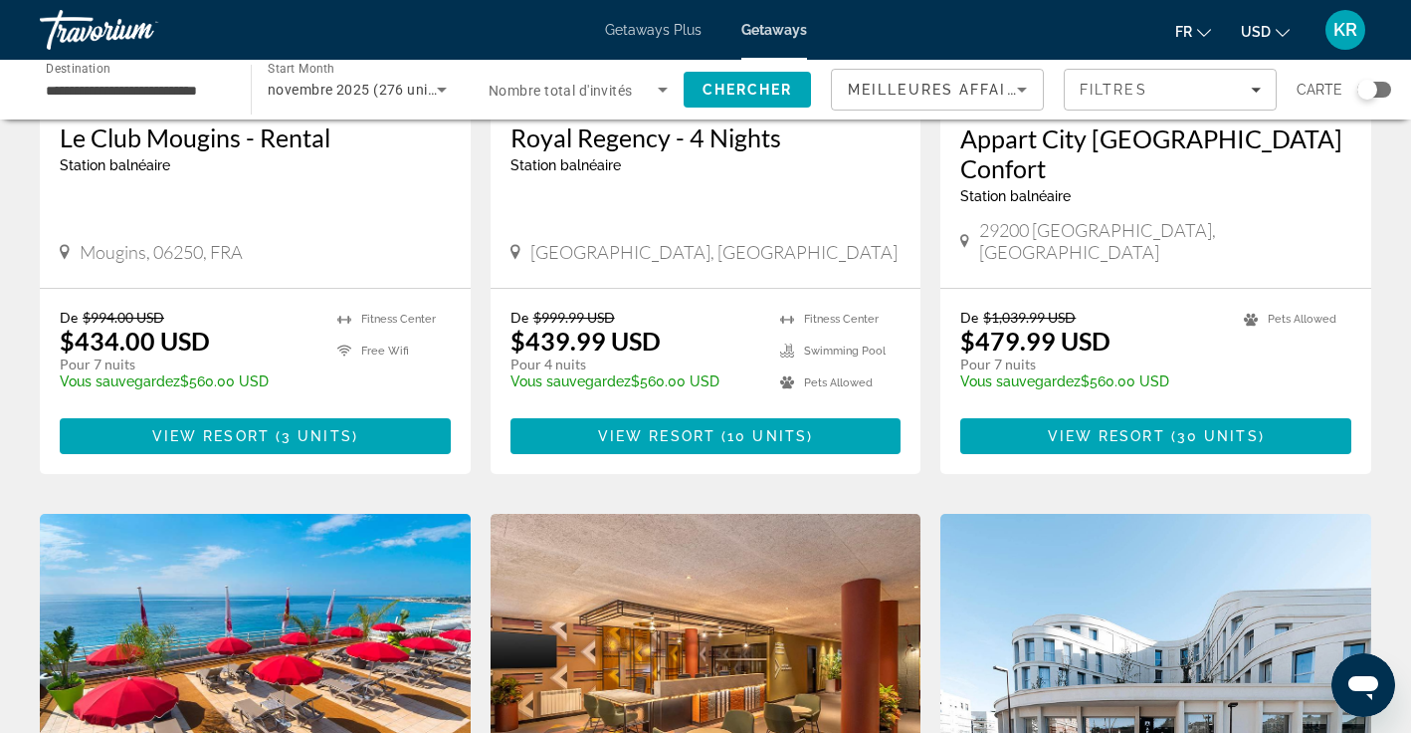
click at [1270, 30] on span "USD" at bounding box center [1256, 32] width 30 height 16
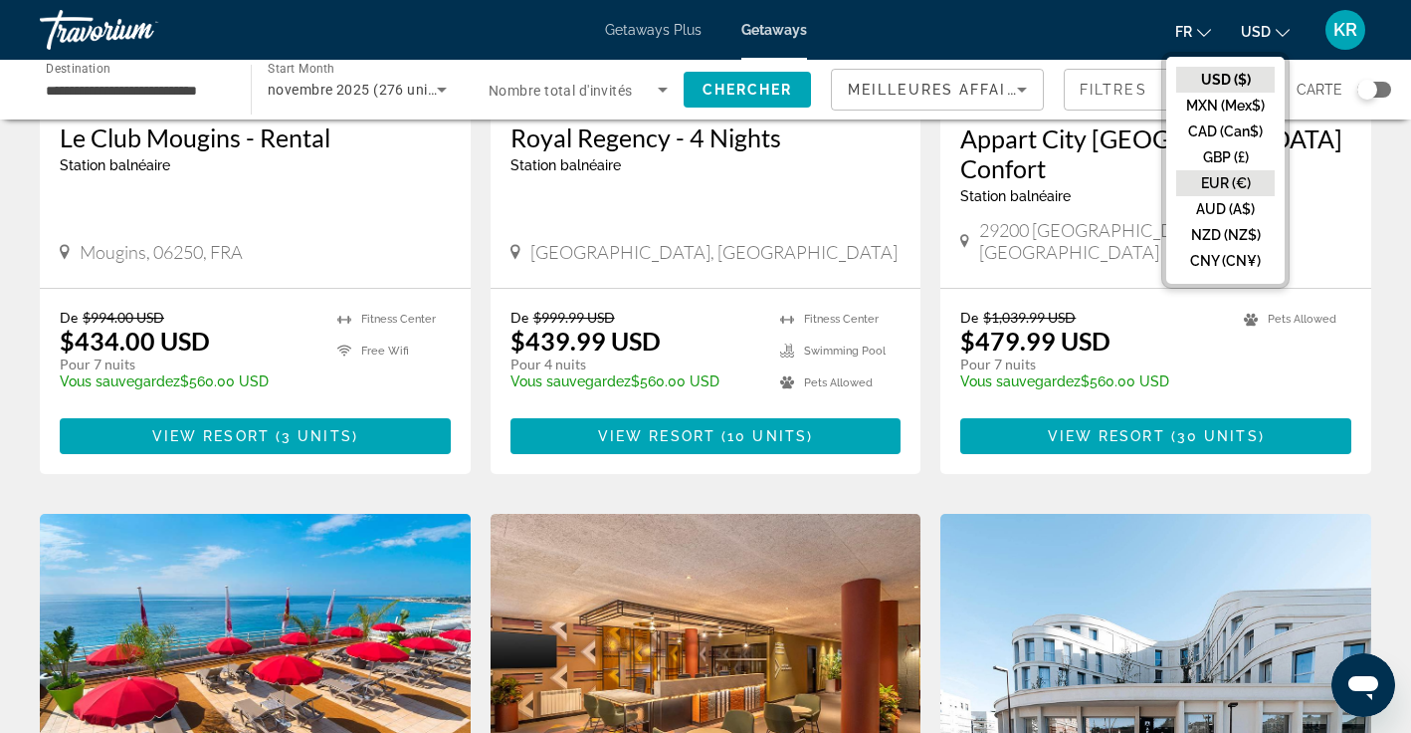
click at [1236, 190] on button "EUR (€)" at bounding box center [1226, 183] width 99 height 26
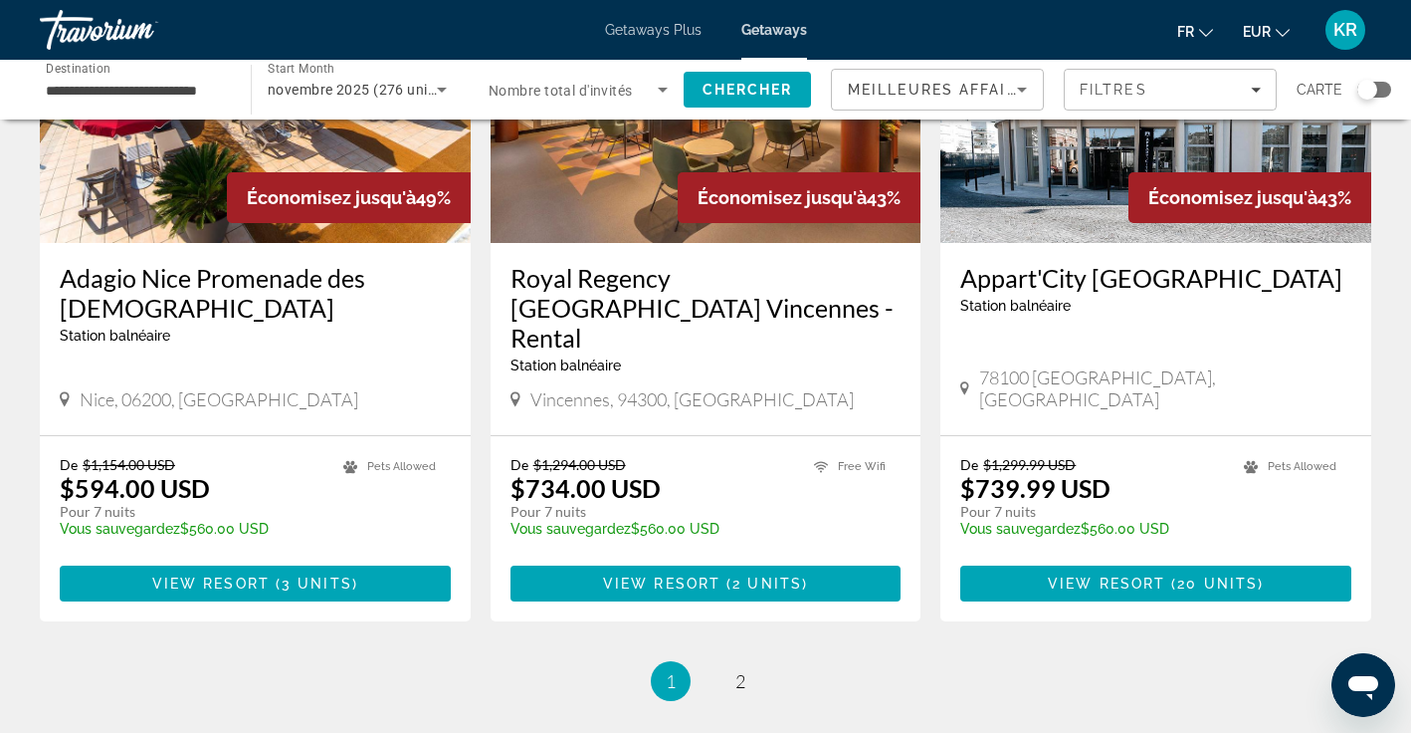
scroll to position [2418, 0]
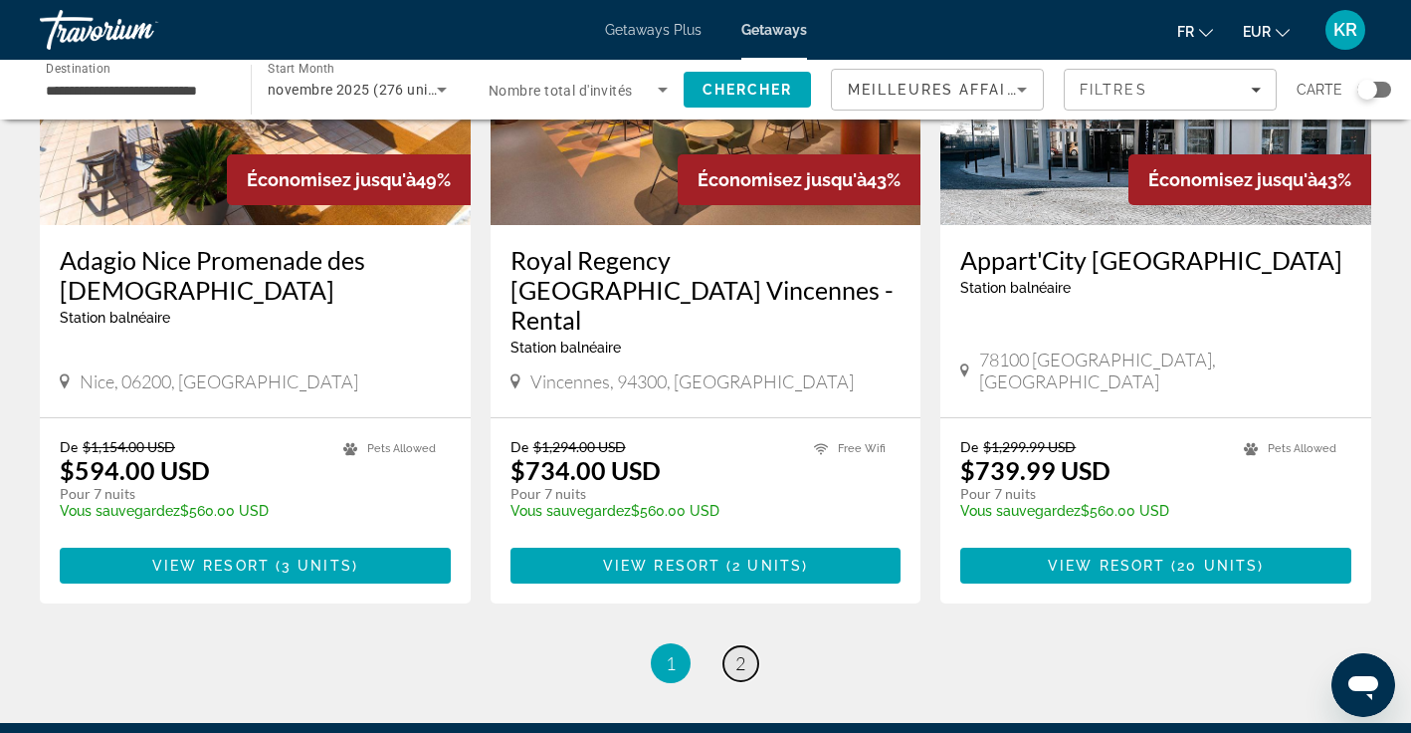
click at [748, 646] on link "page 2" at bounding box center [741, 663] width 35 height 35
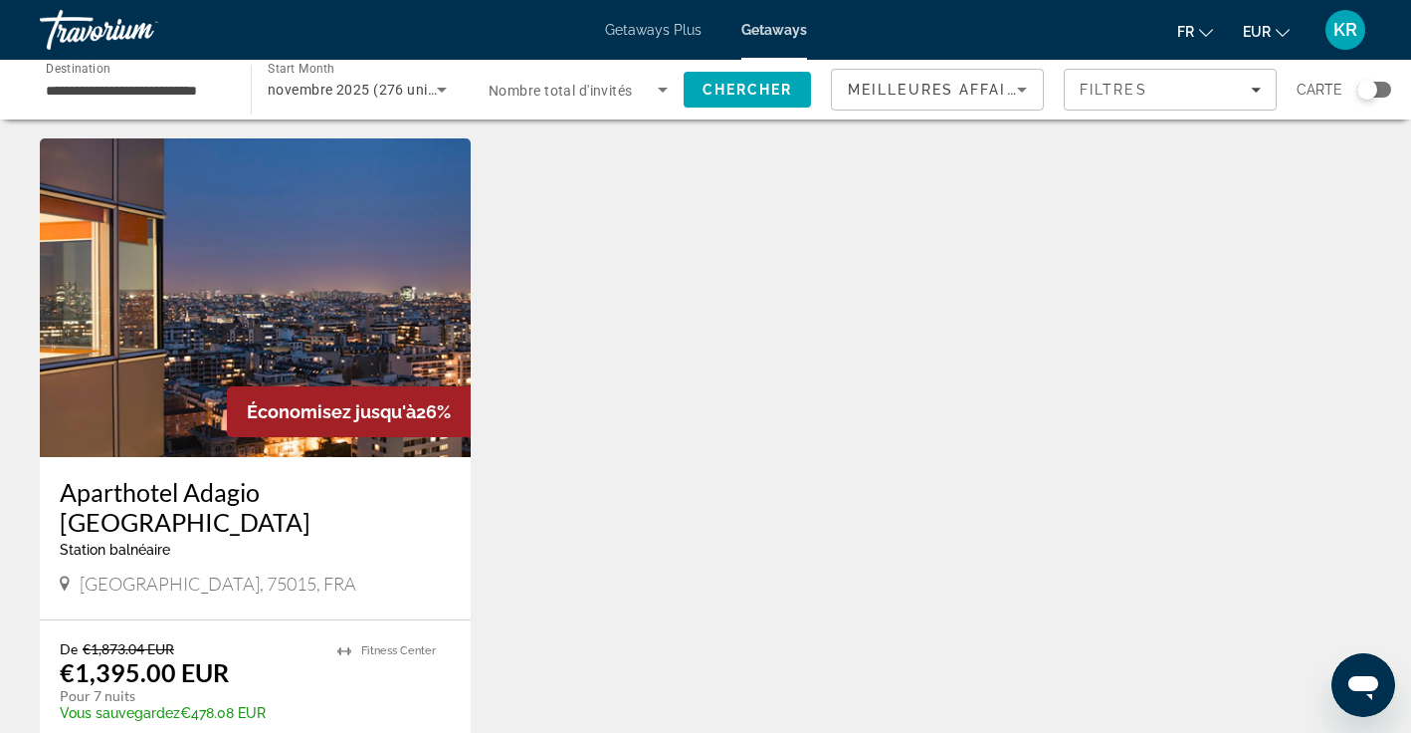
scroll to position [782, 0]
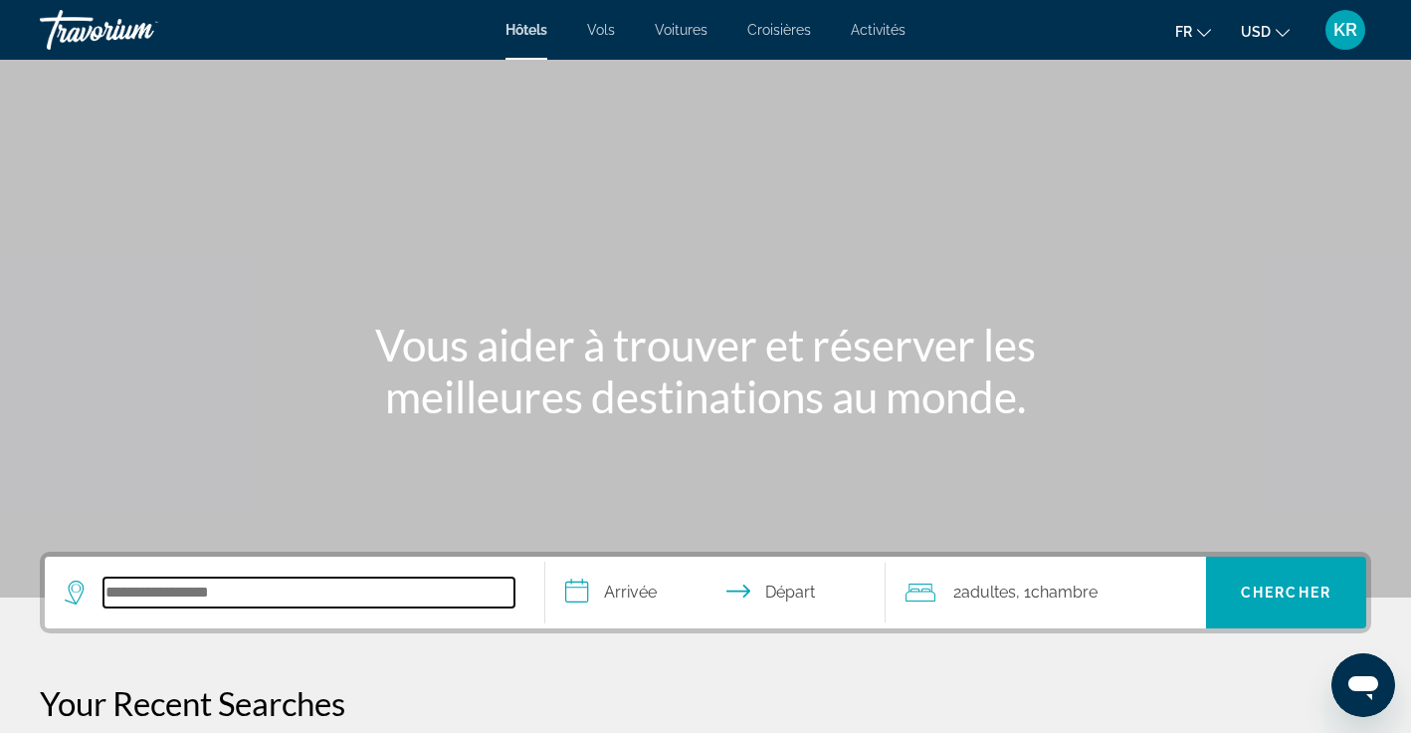
click at [388, 592] on input "Search hotel destination" at bounding box center [309, 592] width 411 height 30
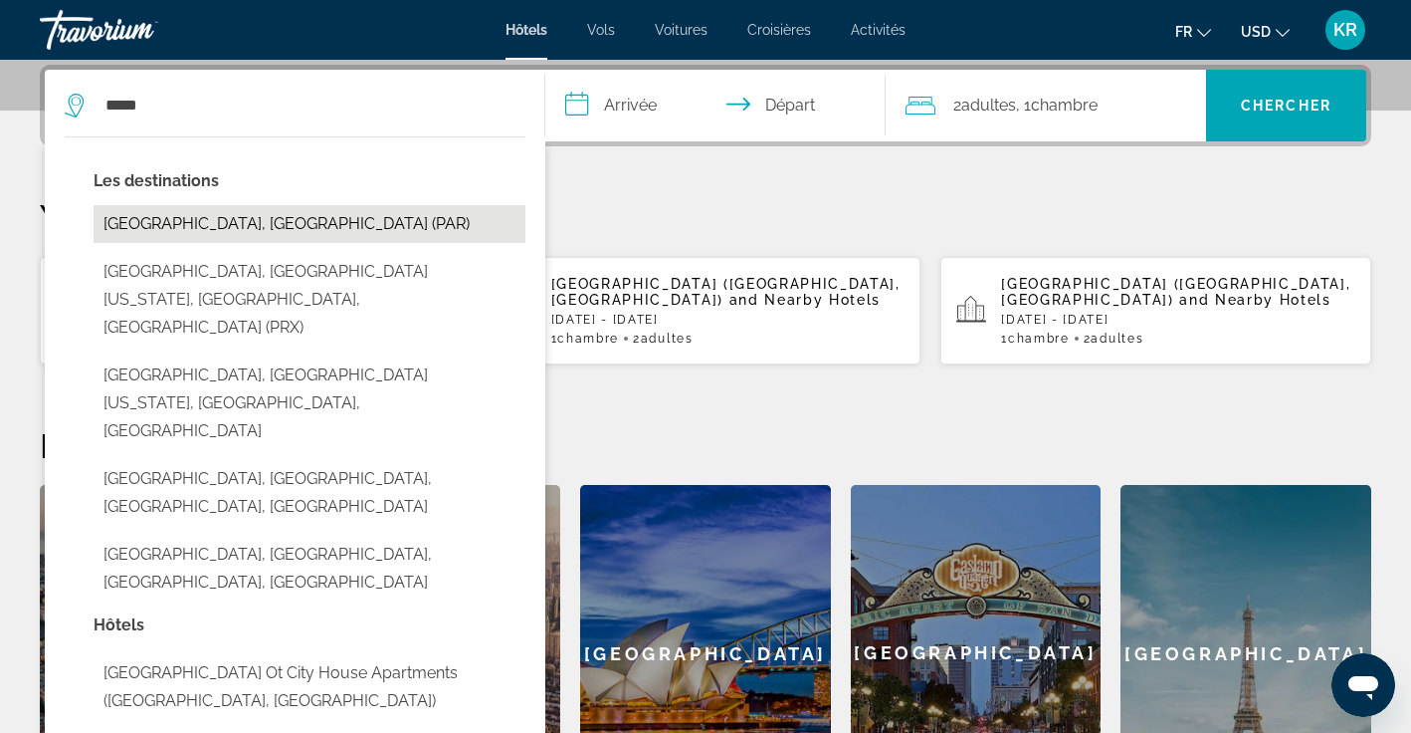
click at [521, 234] on button "[GEOGRAPHIC_DATA], [GEOGRAPHIC_DATA] (PAR)" at bounding box center [310, 224] width 432 height 38
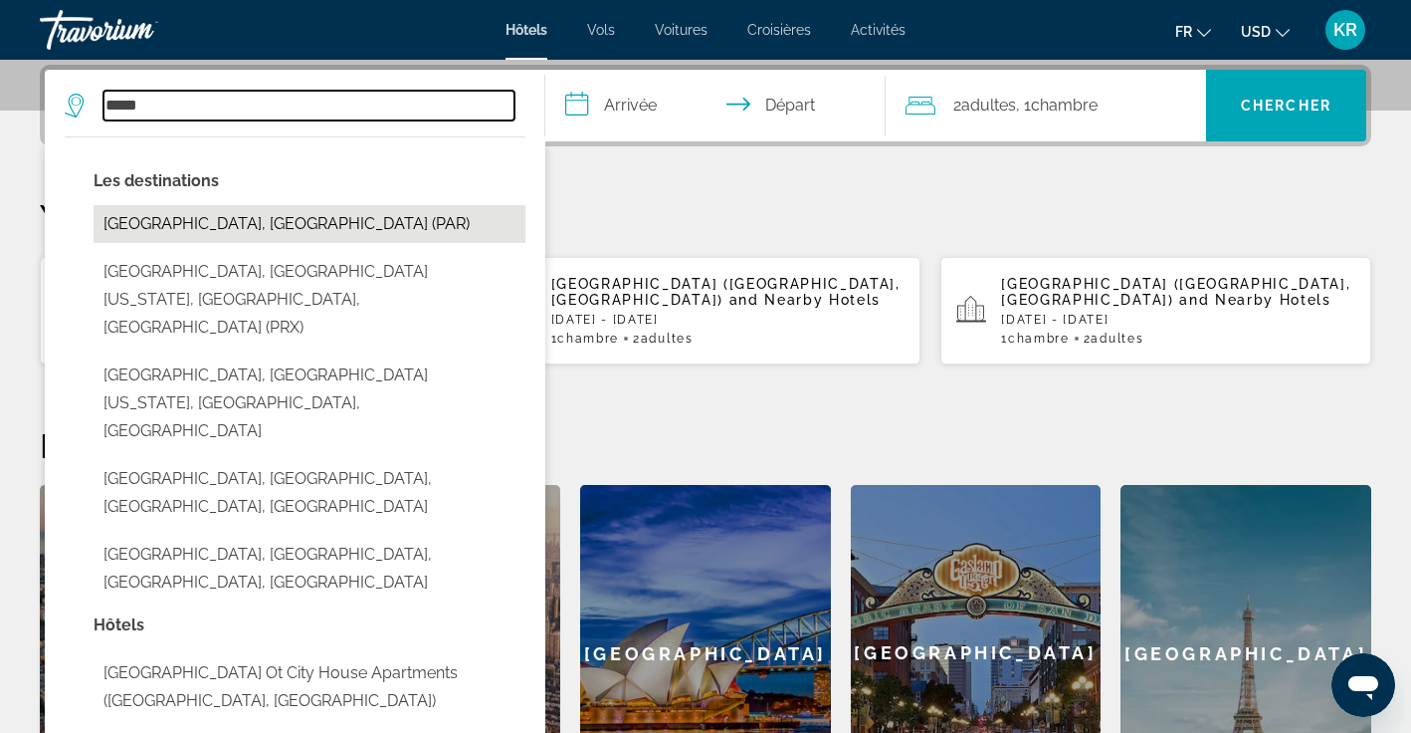
type input "**********"
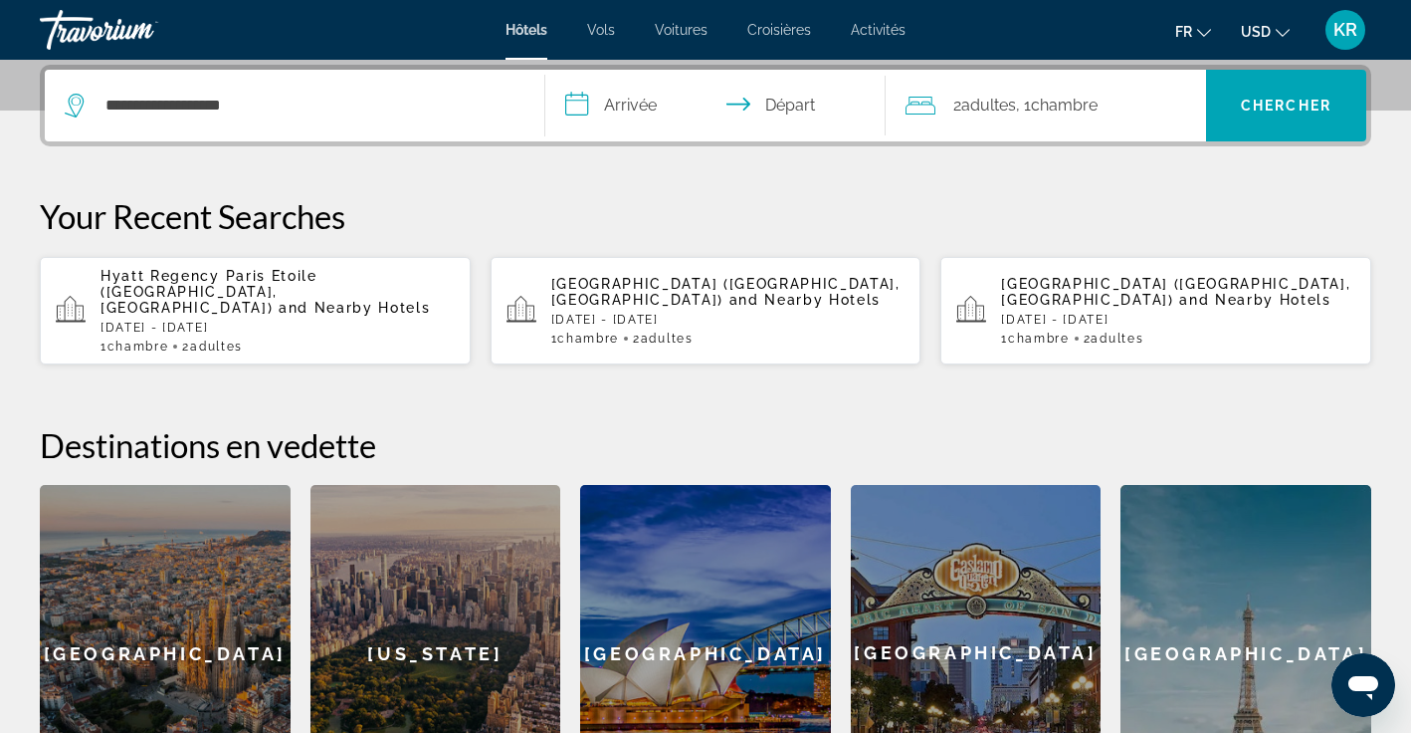
click at [652, 99] on input "**********" at bounding box center [719, 109] width 348 height 78
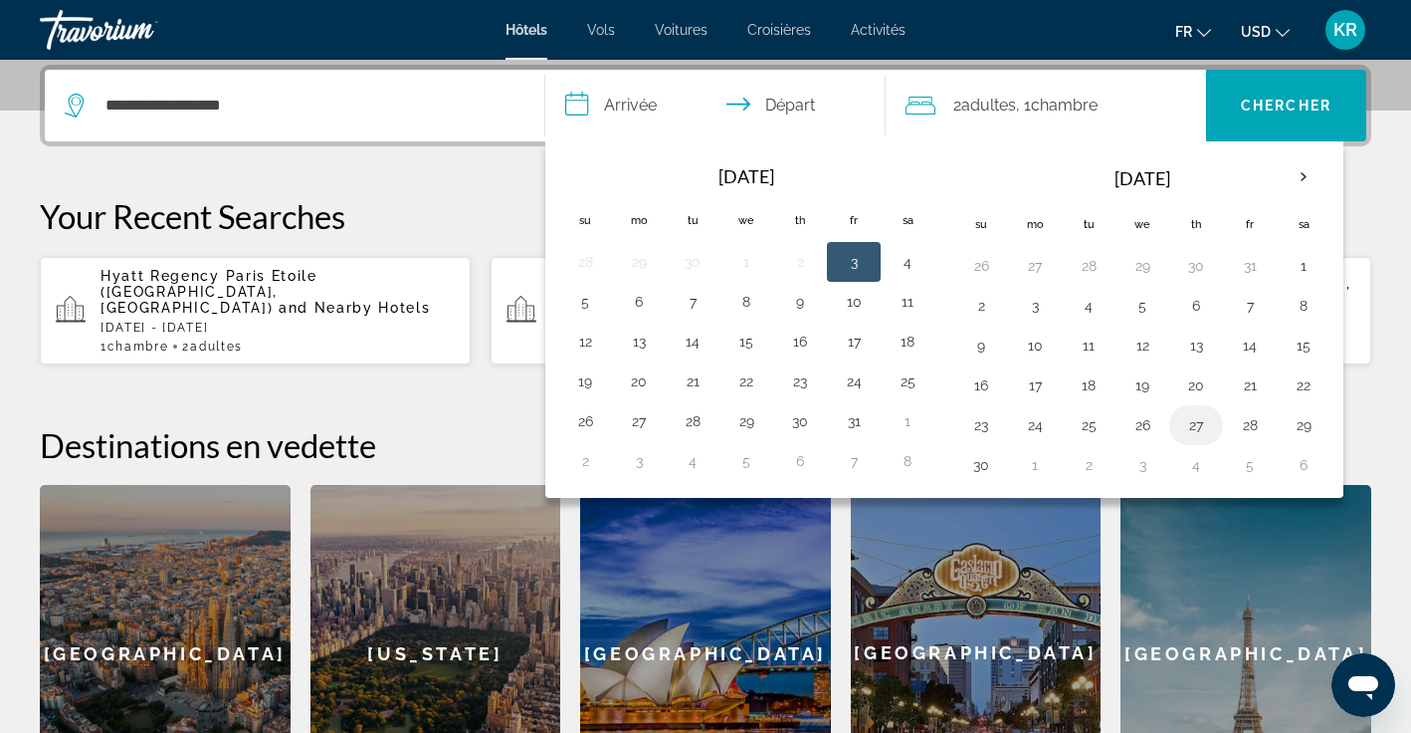
click at [1190, 433] on button "27" at bounding box center [1197, 425] width 32 height 28
click at [1258, 433] on button "28" at bounding box center [1250, 425] width 32 height 28
type input "**********"
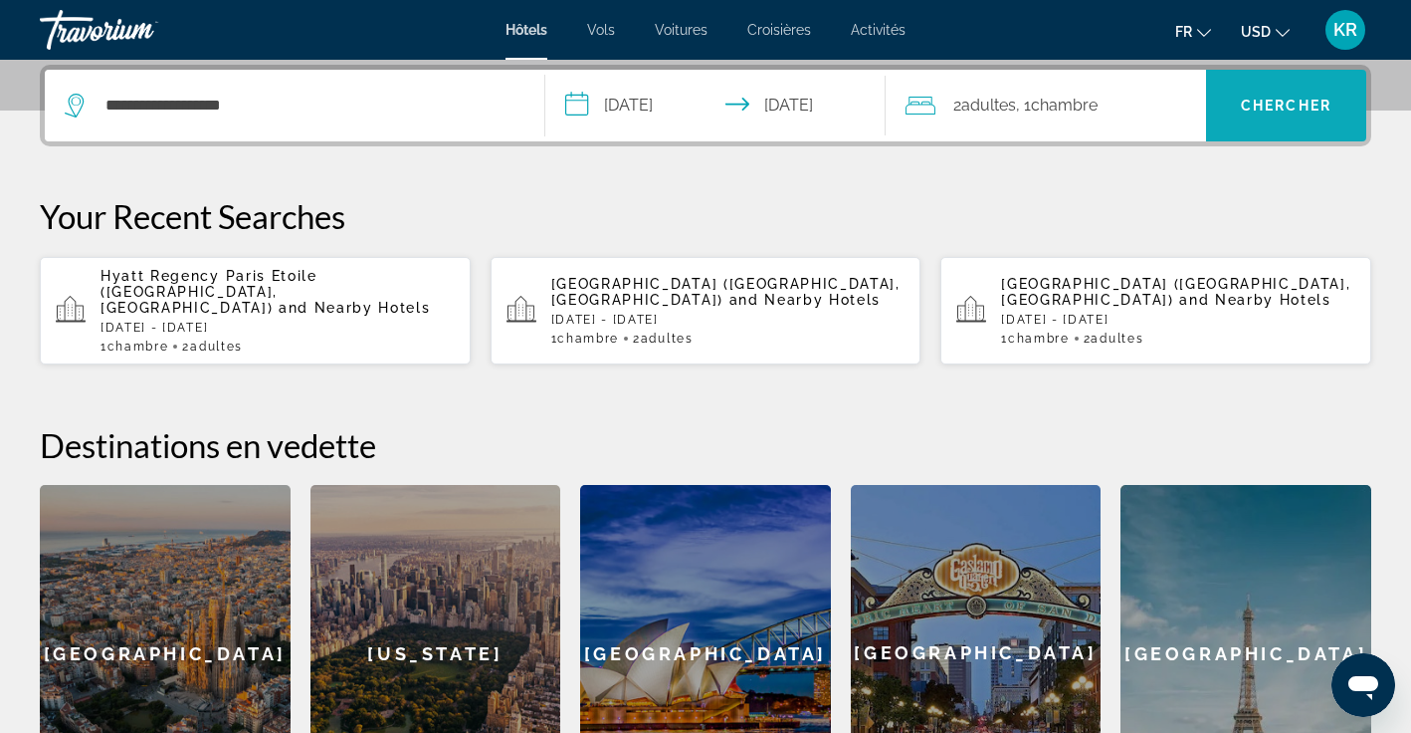
click at [1290, 118] on span "Search" at bounding box center [1286, 106] width 160 height 48
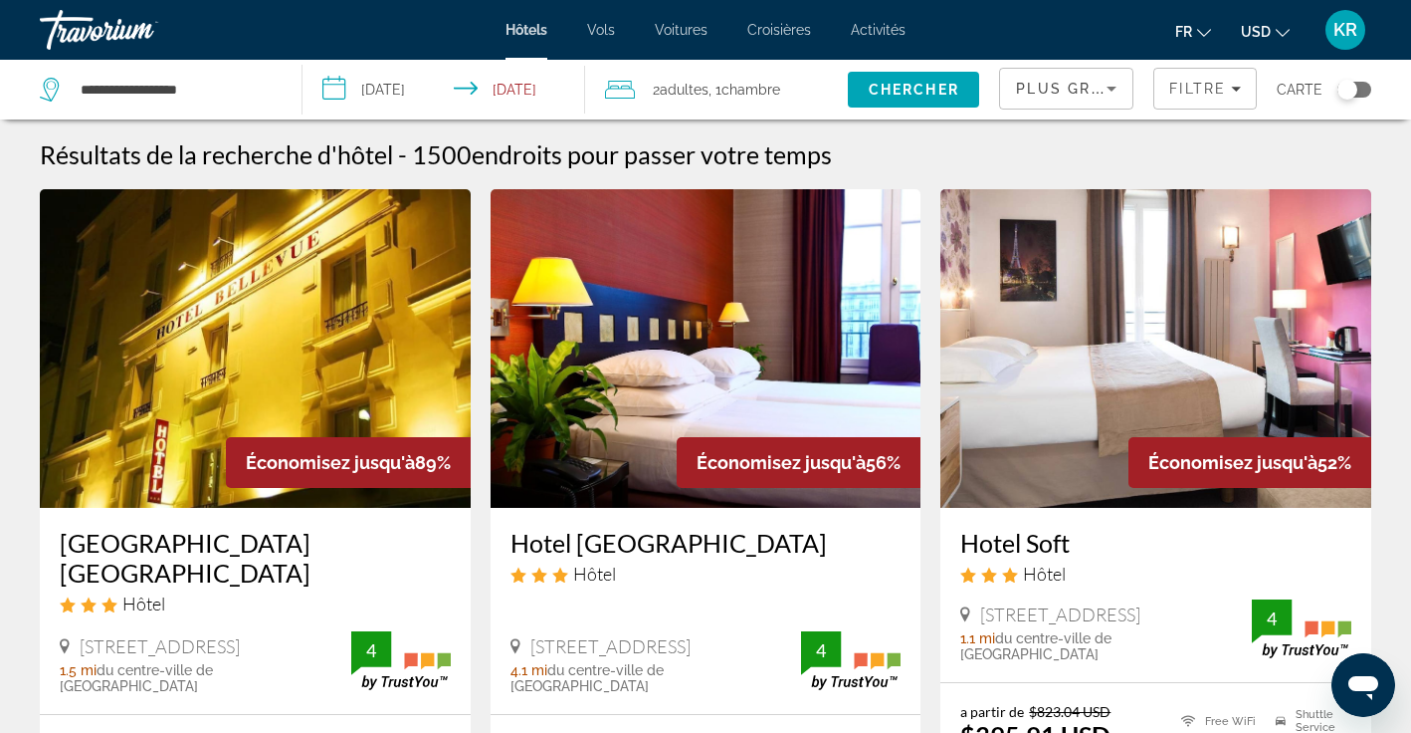
click at [1118, 103] on div "Plus grandes économies" at bounding box center [1066, 89] width 132 height 40
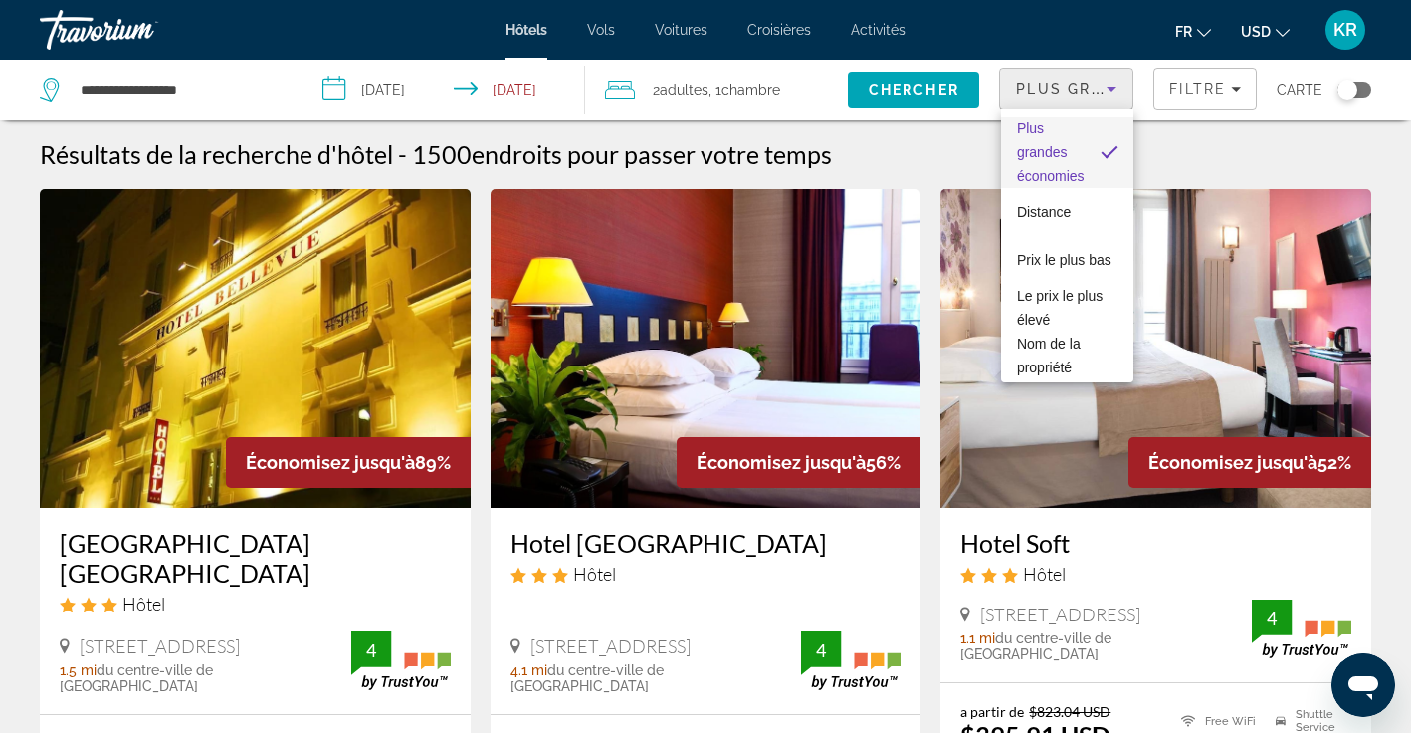
click at [1118, 103] on div at bounding box center [705, 366] width 1411 height 733
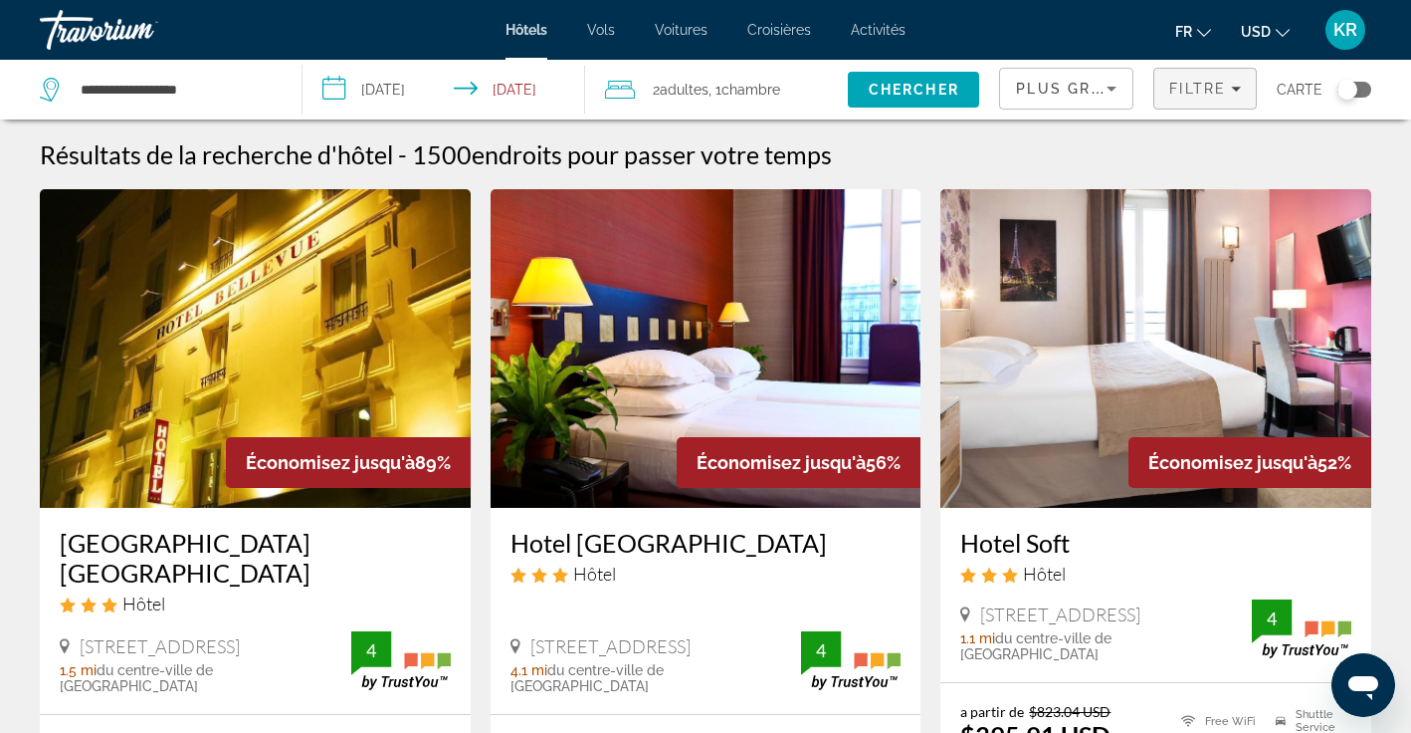
click at [1172, 104] on span "Filters" at bounding box center [1206, 89] width 102 height 48
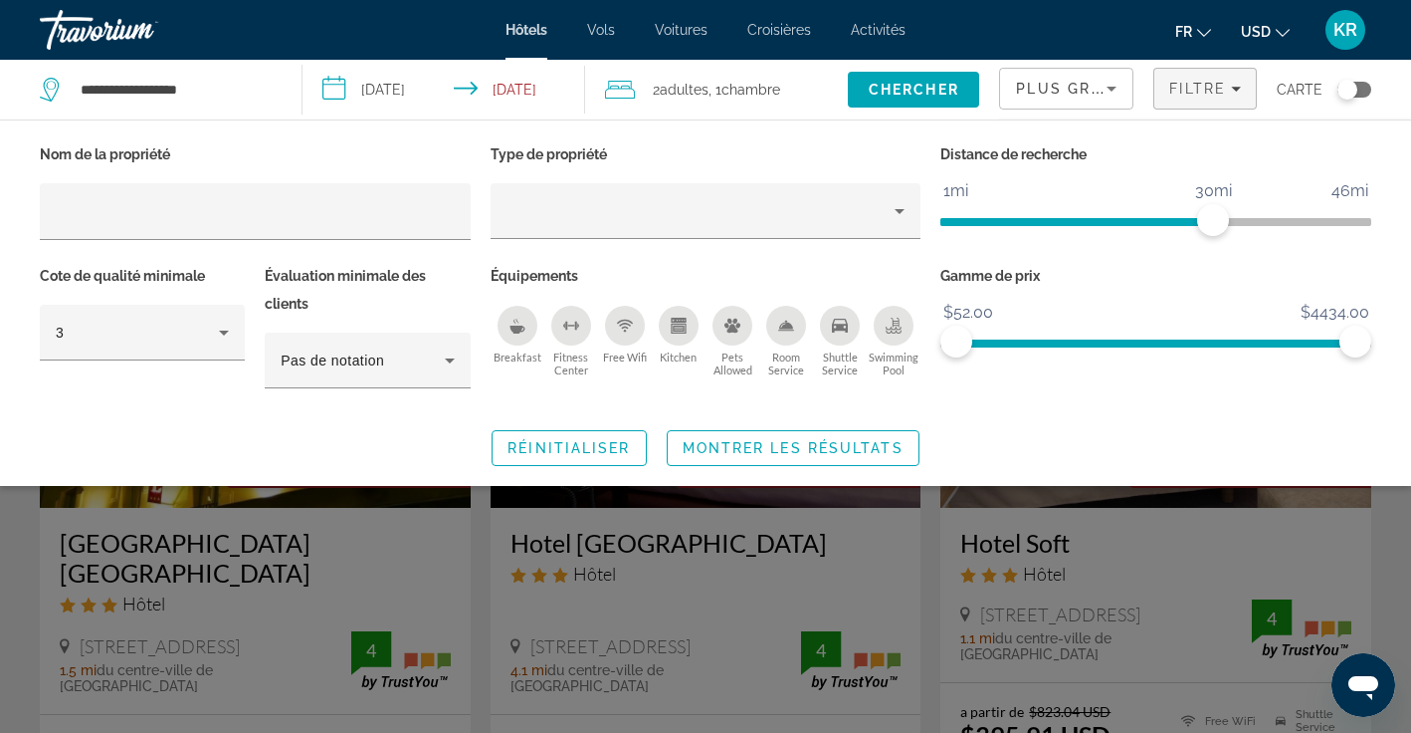
click at [514, 337] on div "Breakfast" at bounding box center [518, 326] width 40 height 40
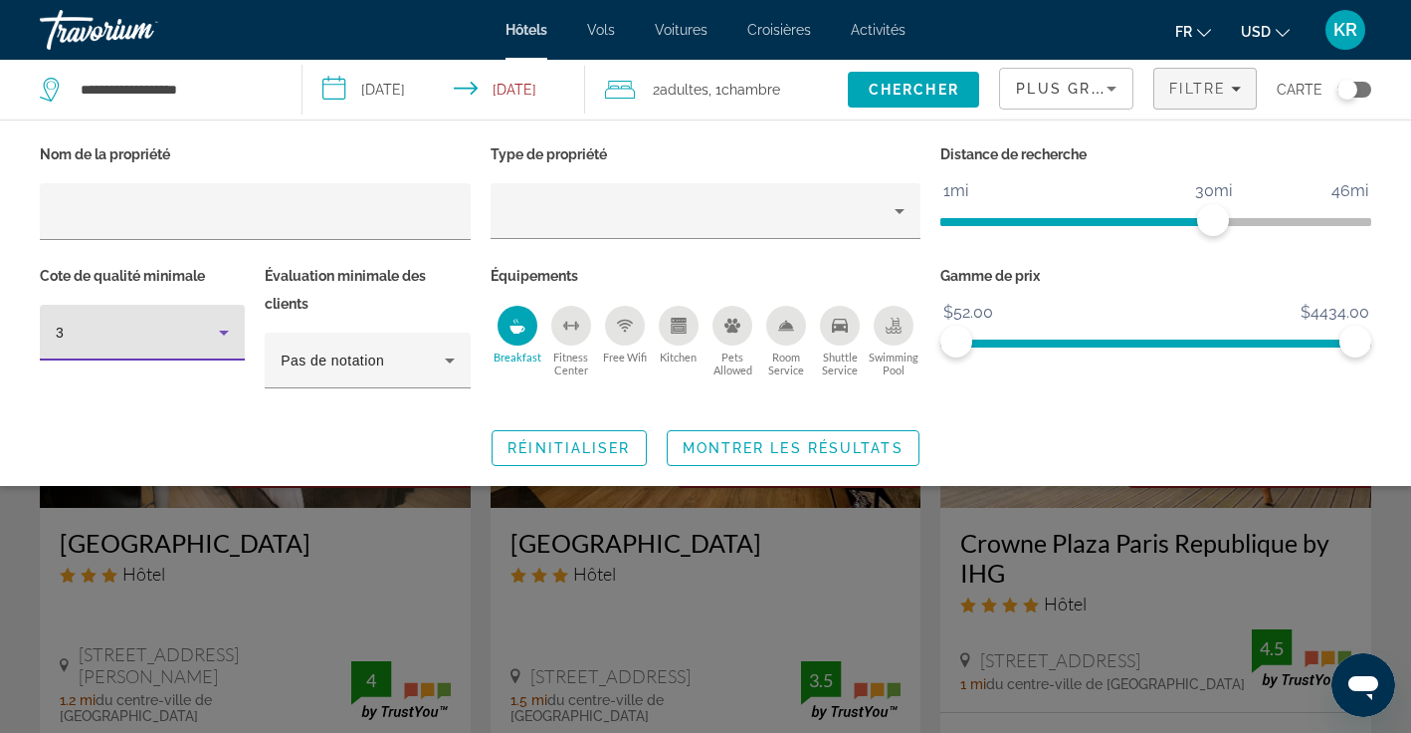
click at [227, 334] on icon "Hotel Filters" at bounding box center [224, 333] width 24 height 24
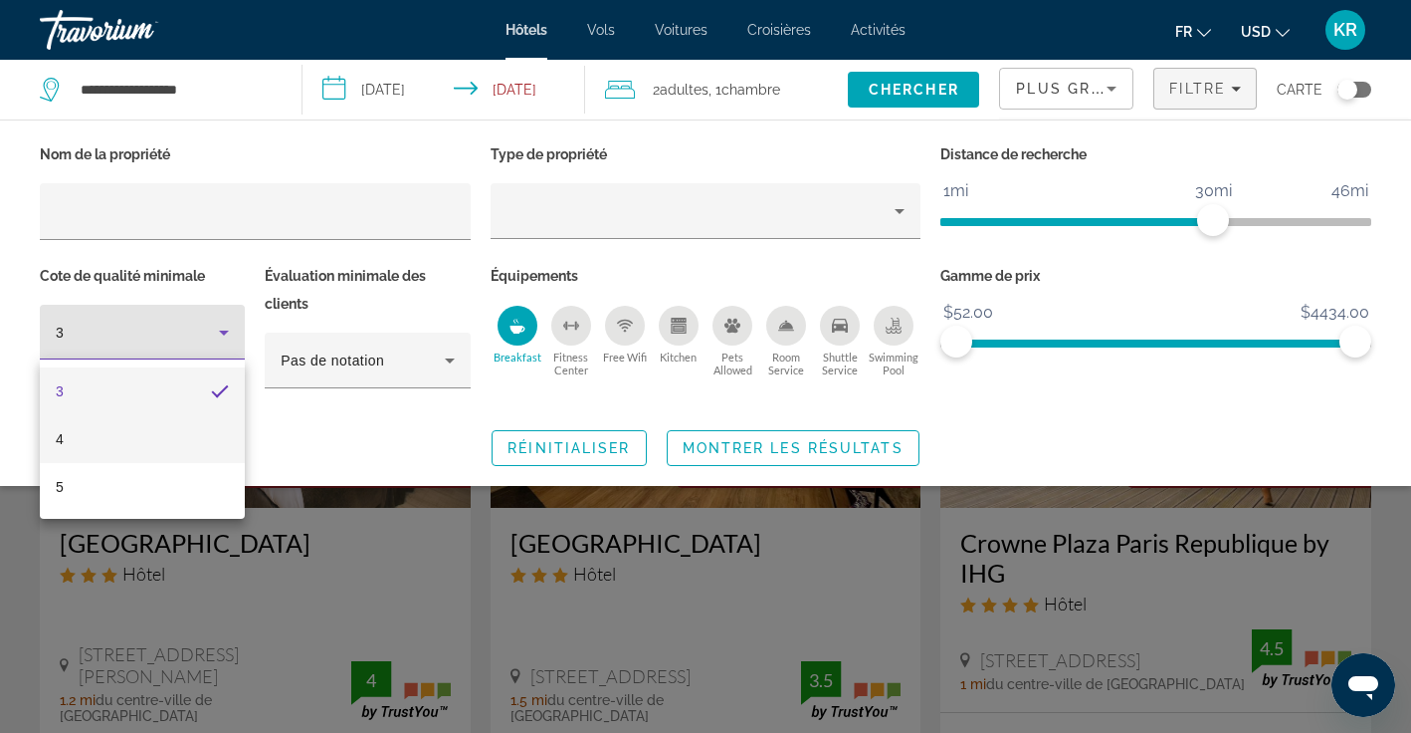
click at [196, 442] on mat-option "4" at bounding box center [142, 439] width 205 height 48
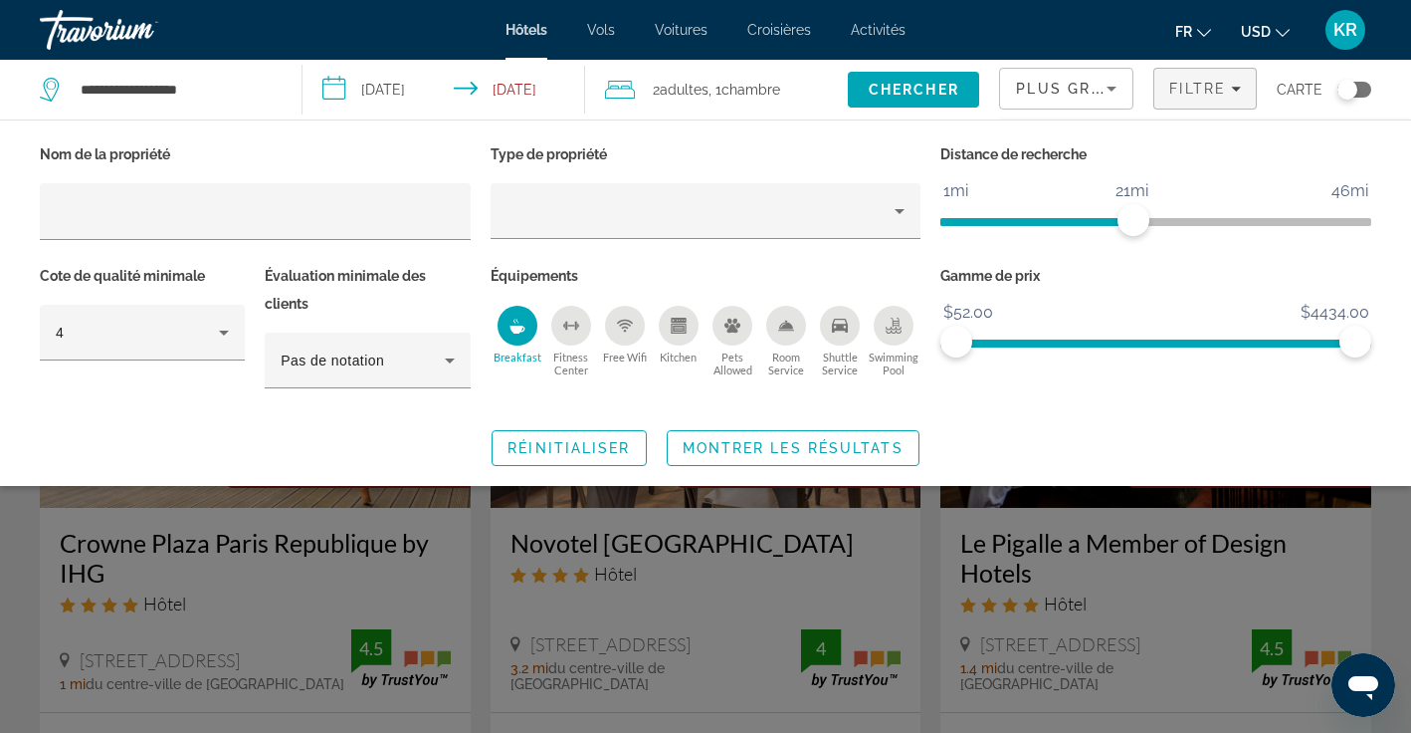
click at [1134, 223] on span "ngx-slider" at bounding box center [1037, 222] width 193 height 8
click at [795, 457] on span "Search widget" at bounding box center [793, 448] width 251 height 48
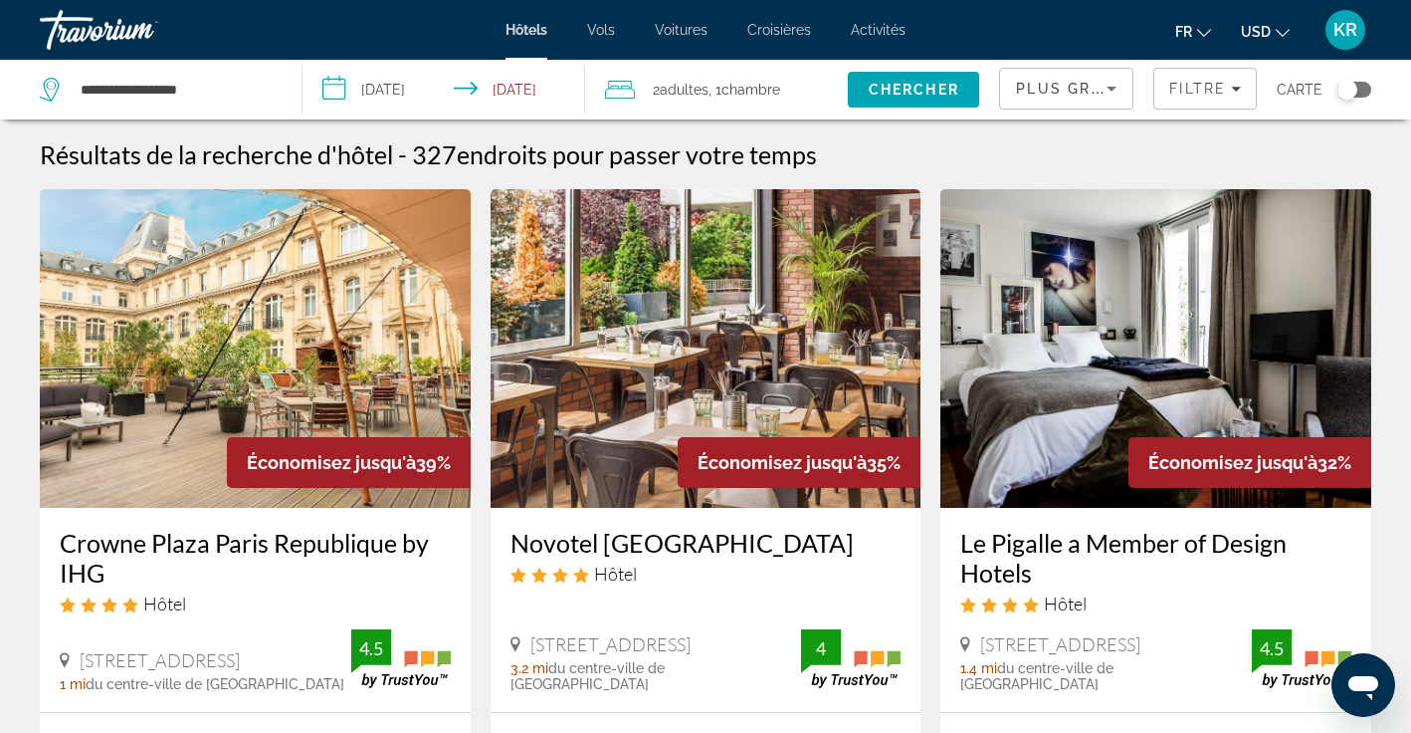
click at [1254, 36] on span "USD" at bounding box center [1256, 32] width 30 height 16
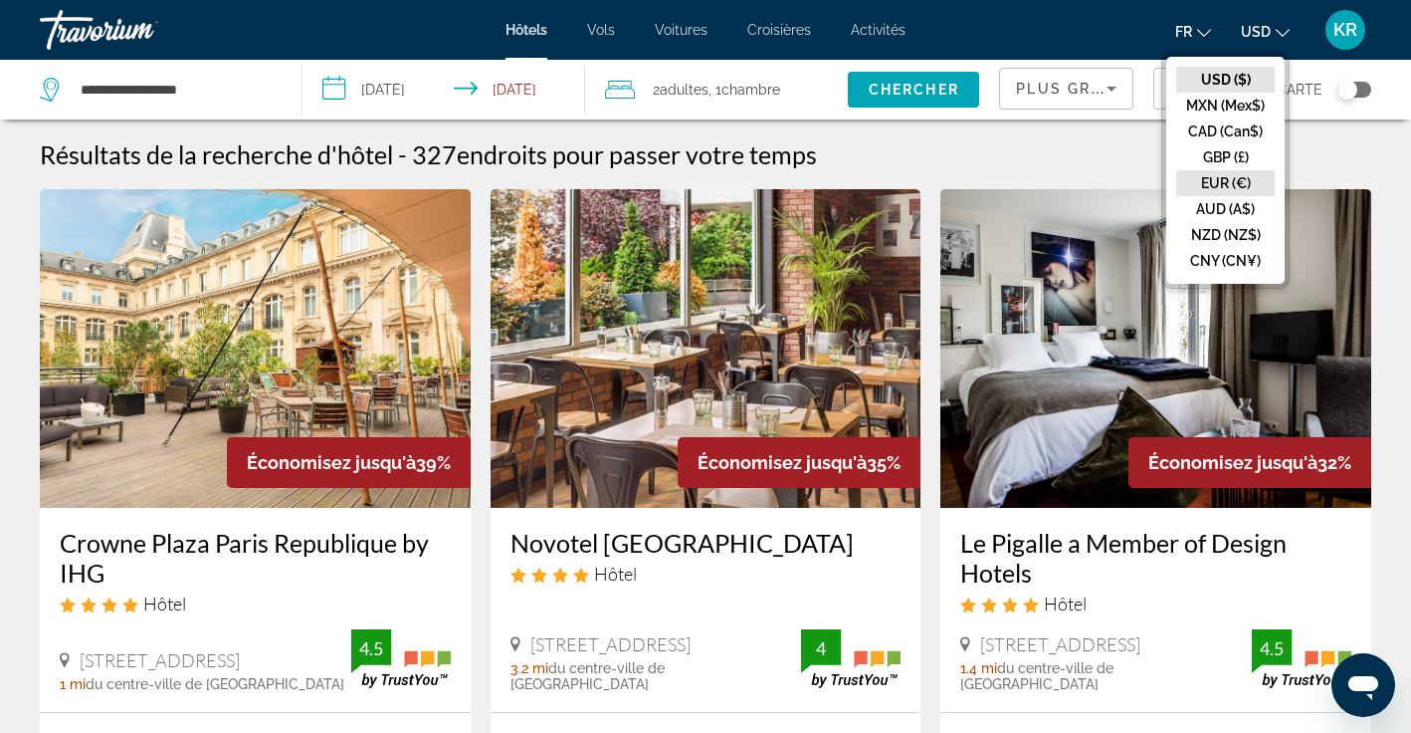
click at [1237, 187] on button "EUR (€)" at bounding box center [1226, 183] width 99 height 26
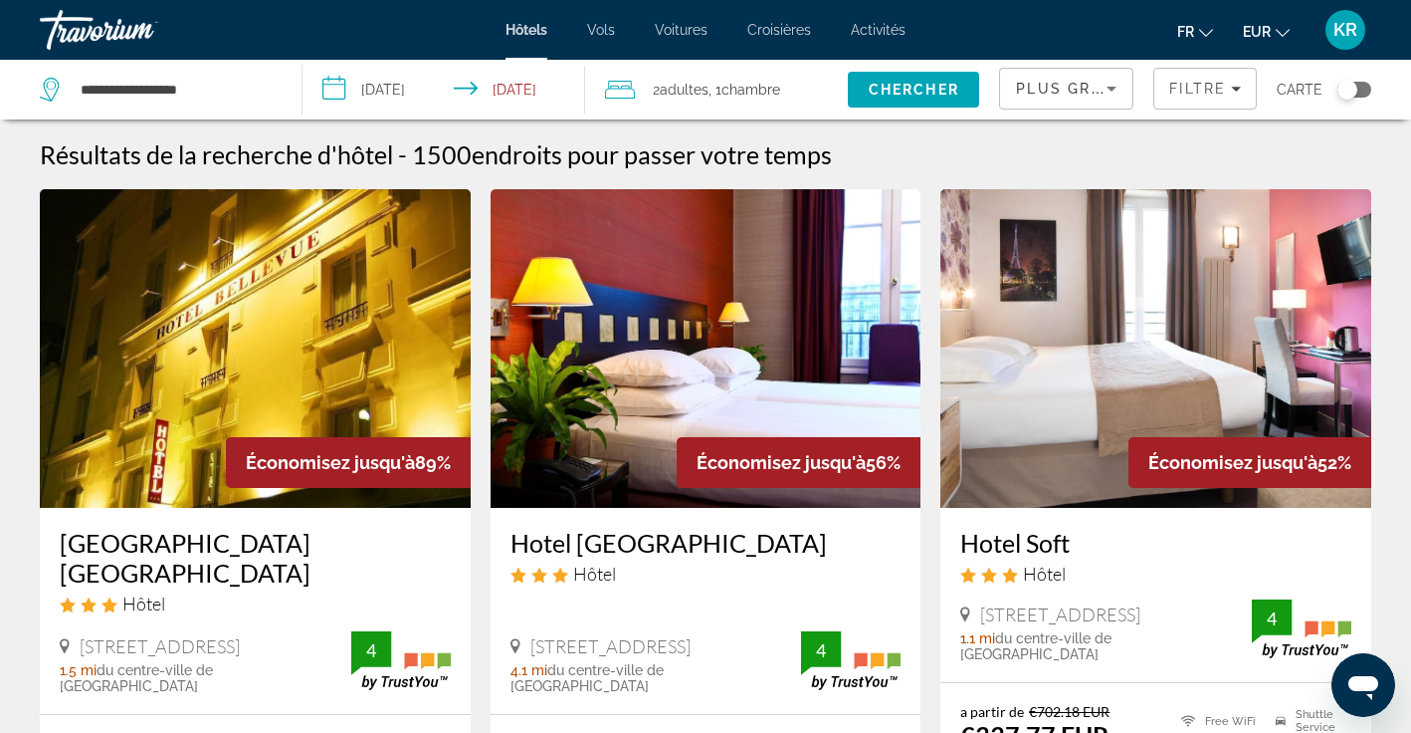
click at [1116, 92] on icon "Sort by" at bounding box center [1112, 89] width 24 height 24
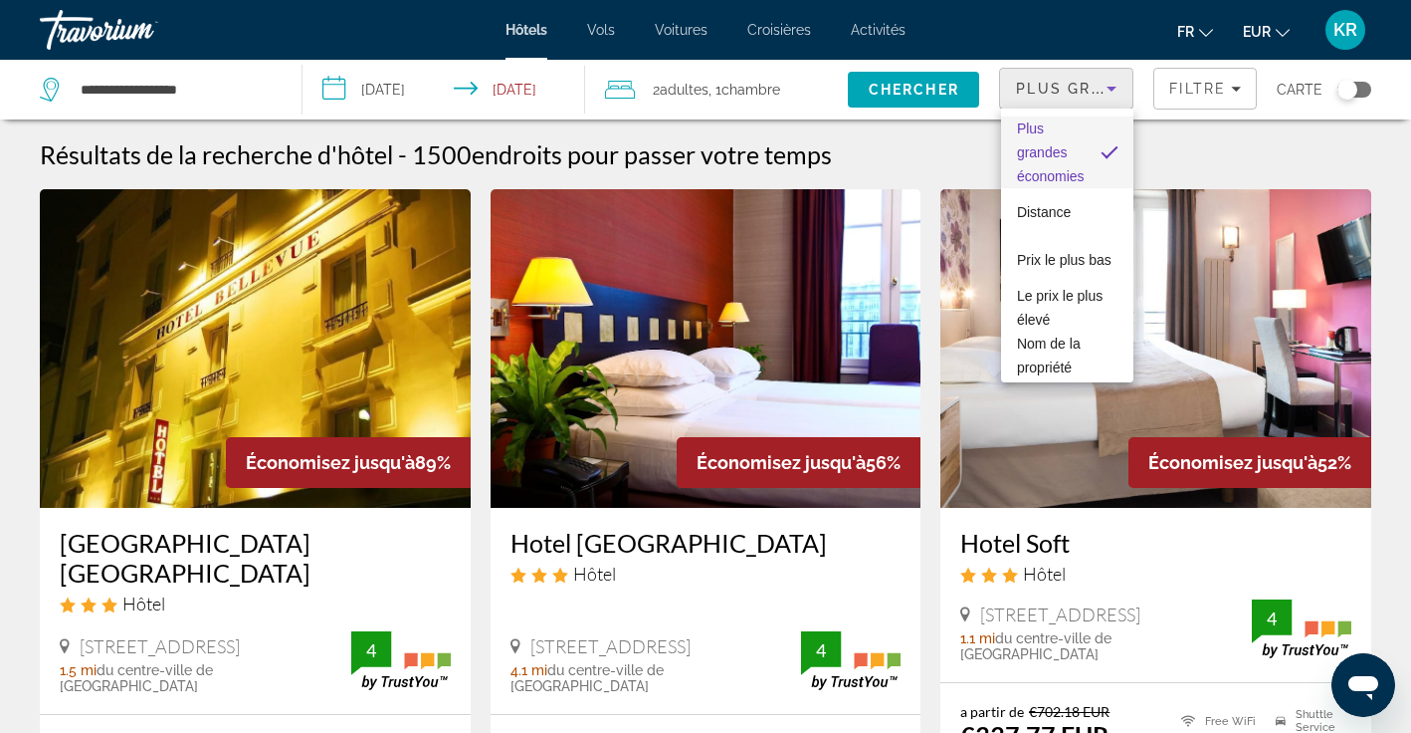
click at [1191, 94] on div at bounding box center [705, 366] width 1411 height 733
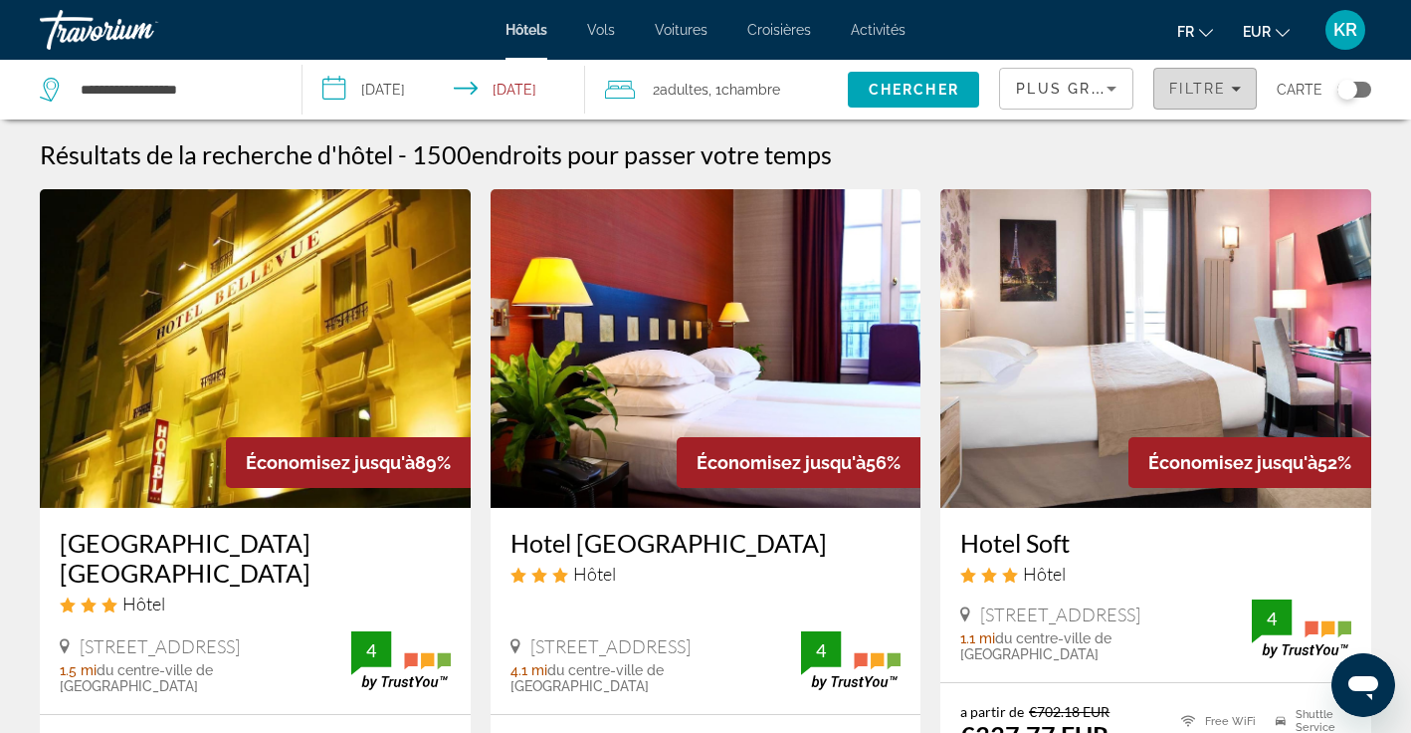
click at [1191, 94] on span "Filtre" at bounding box center [1198, 89] width 57 height 16
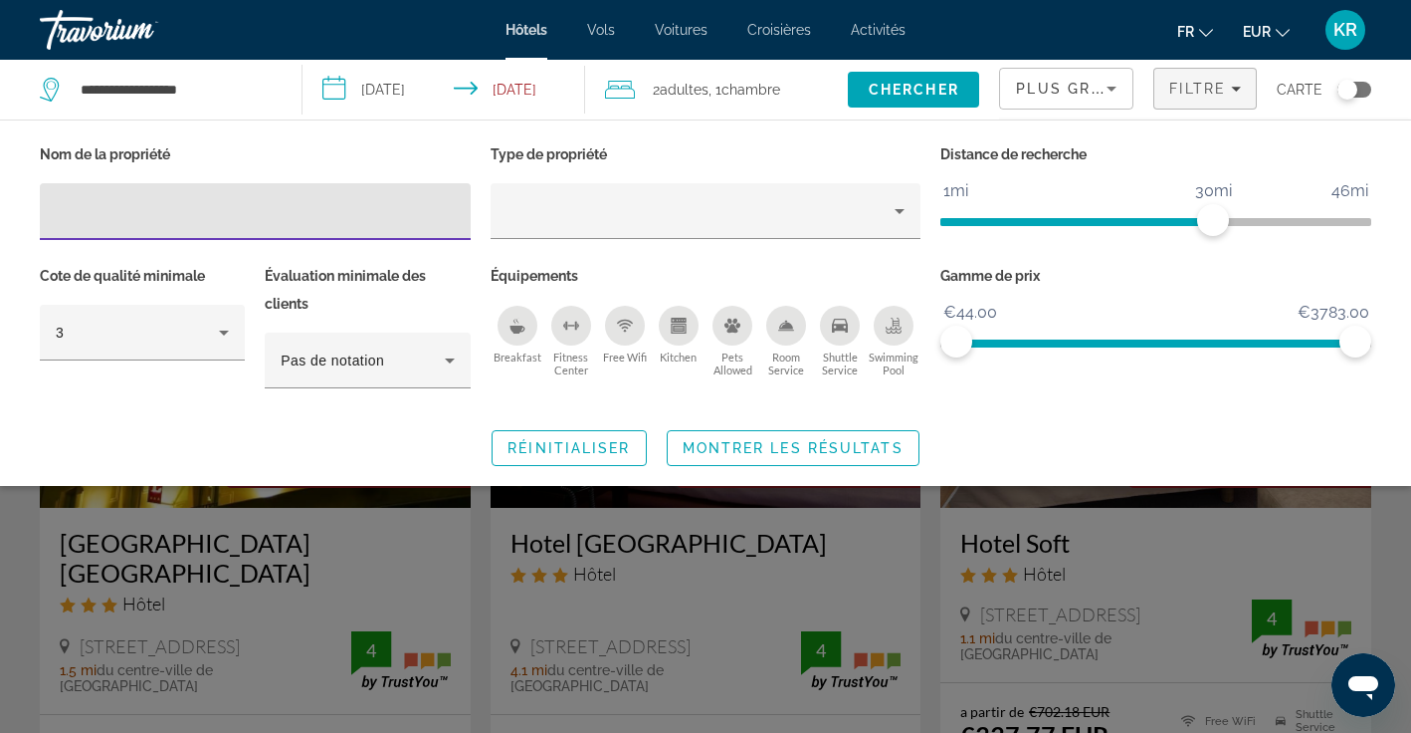
click at [520, 325] on icon "Breakfast" at bounding box center [517, 329] width 15 height 8
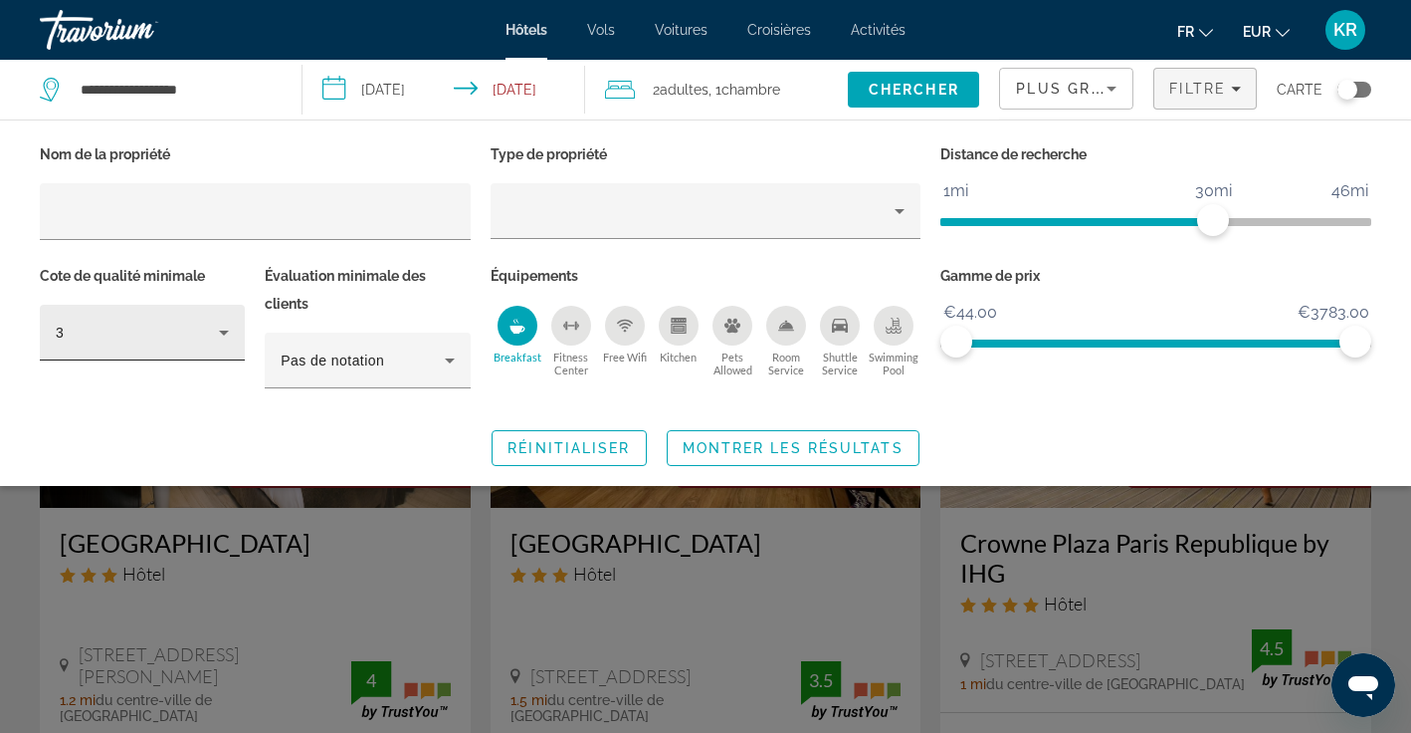
click at [228, 343] on div "3" at bounding box center [142, 333] width 173 height 56
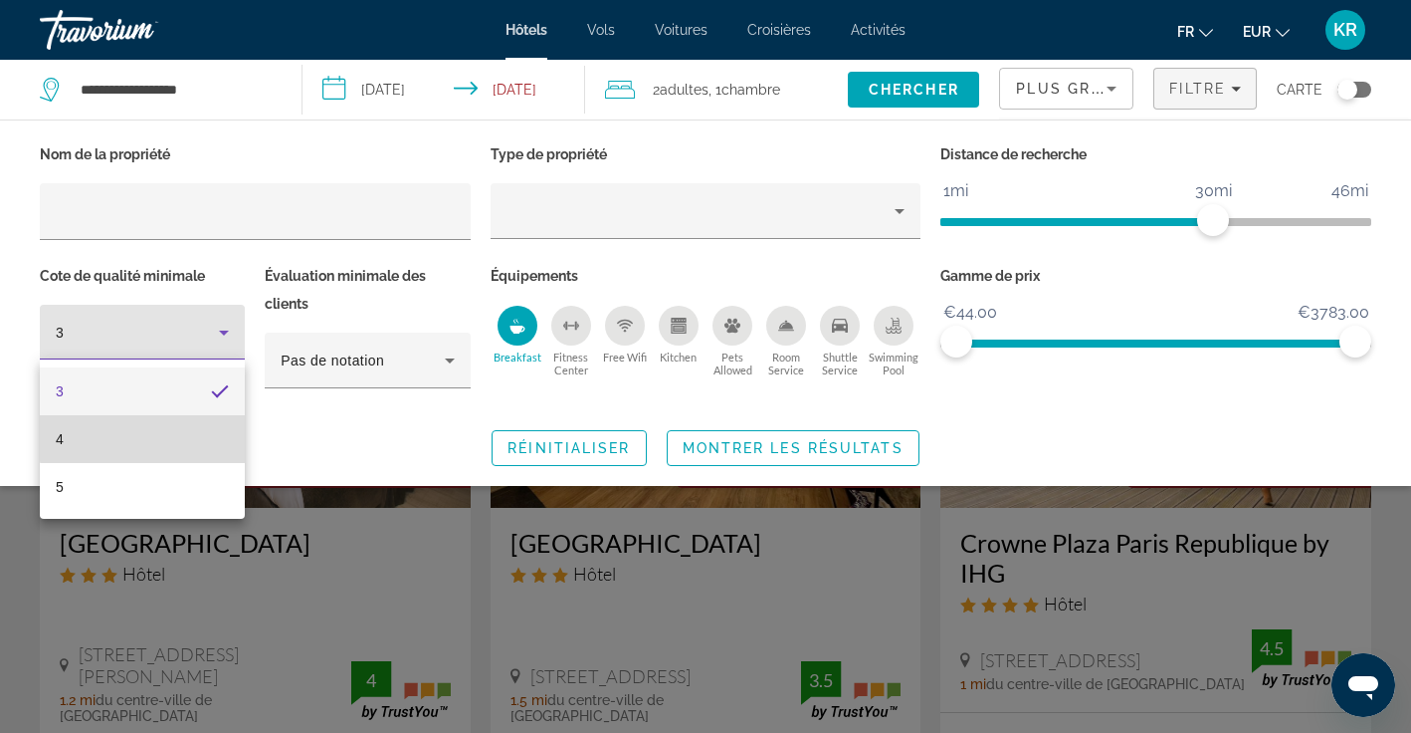
click at [211, 429] on mat-option "4" at bounding box center [142, 439] width 205 height 48
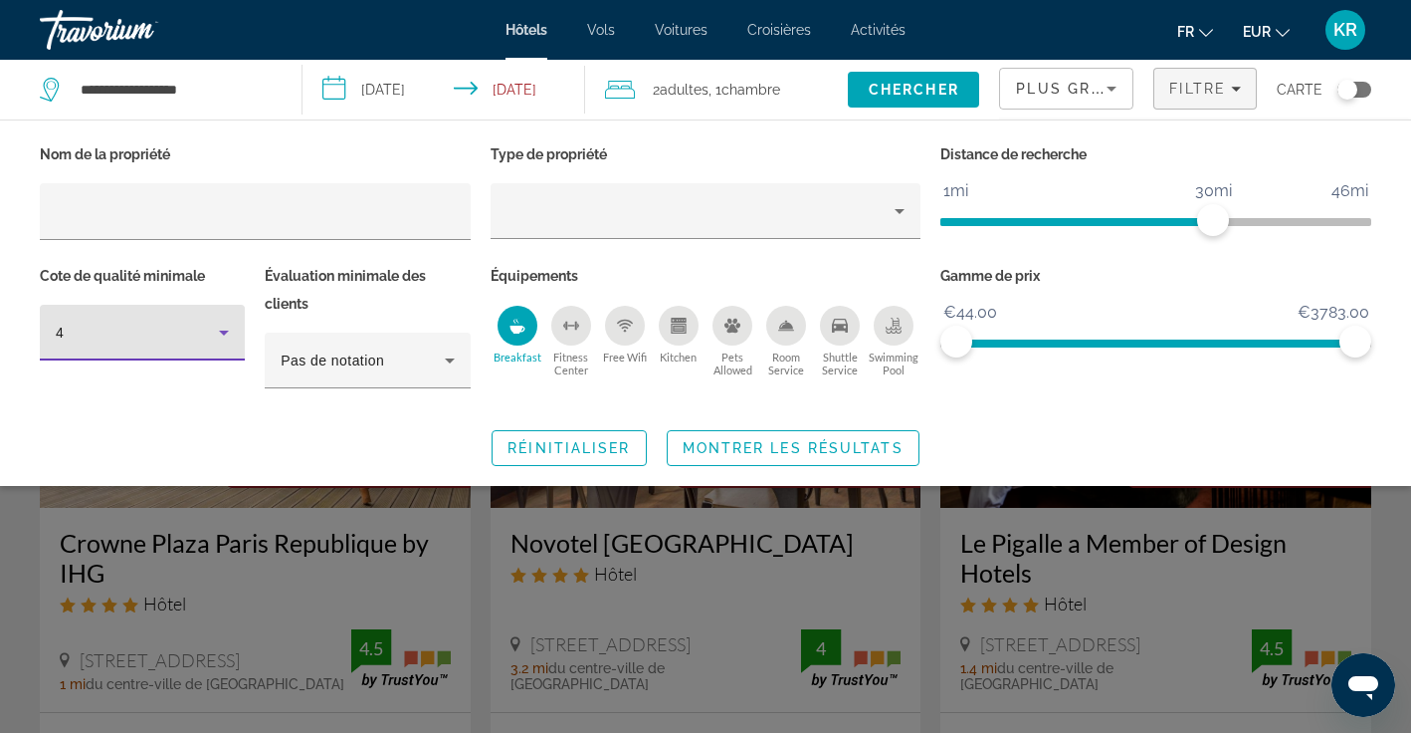
click at [1119, 221] on span "ngx-slider" at bounding box center [1077, 222] width 273 height 8
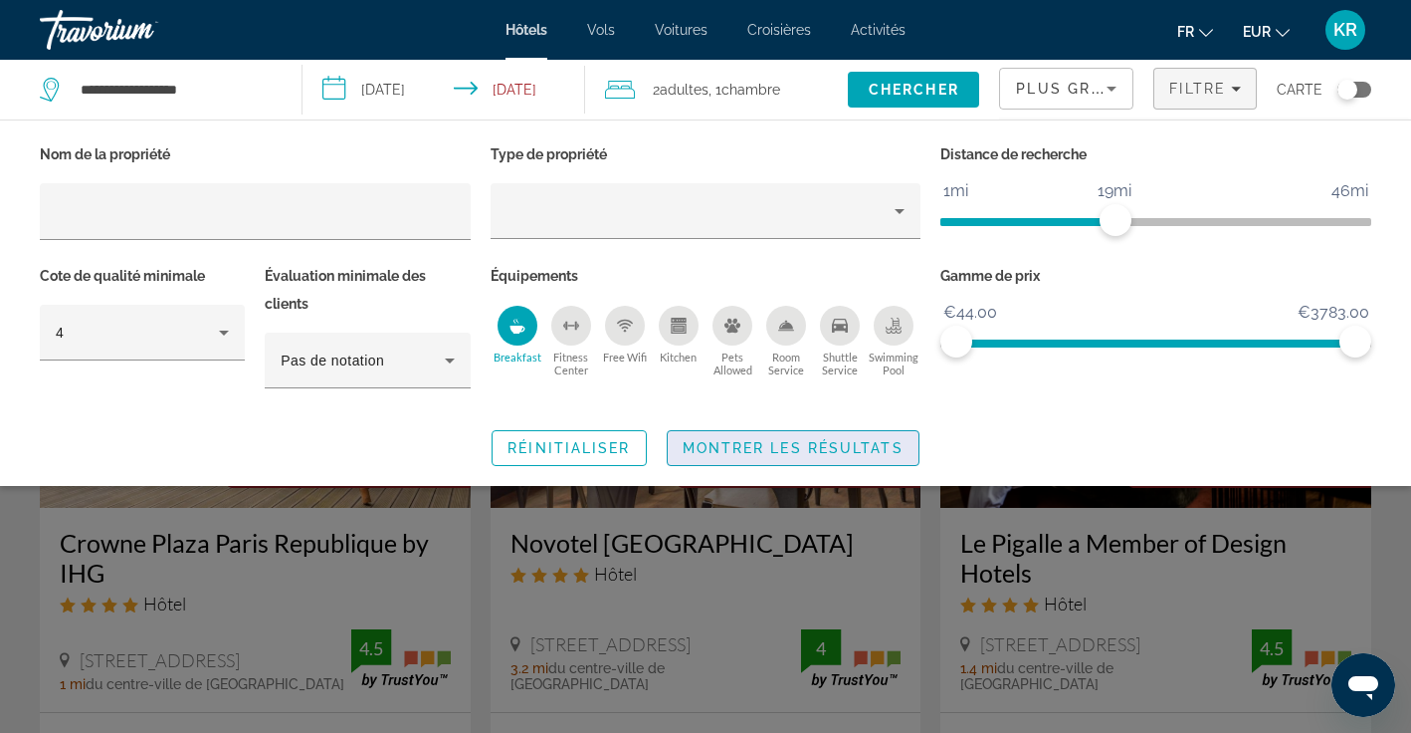
click at [835, 452] on span "Montrer les résultats" at bounding box center [793, 448] width 221 height 16
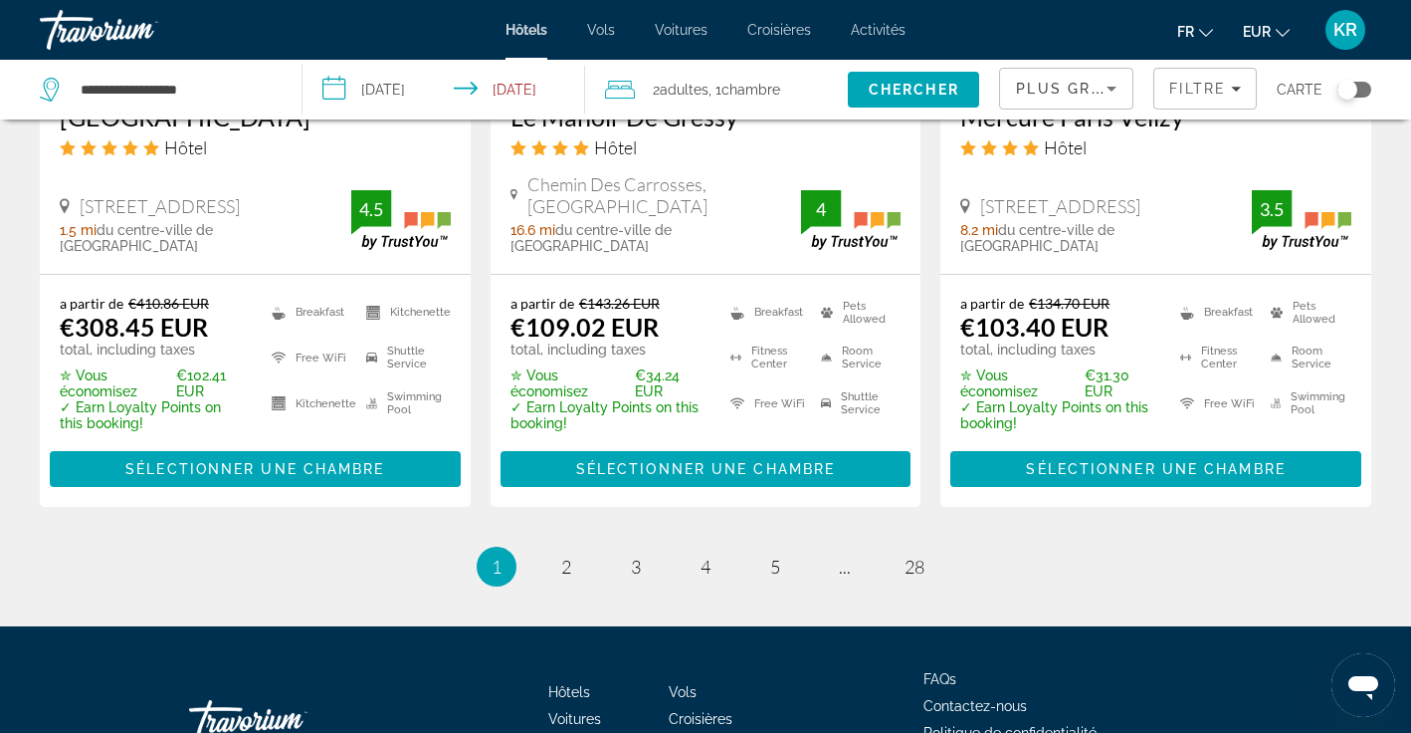
scroll to position [2810, 0]
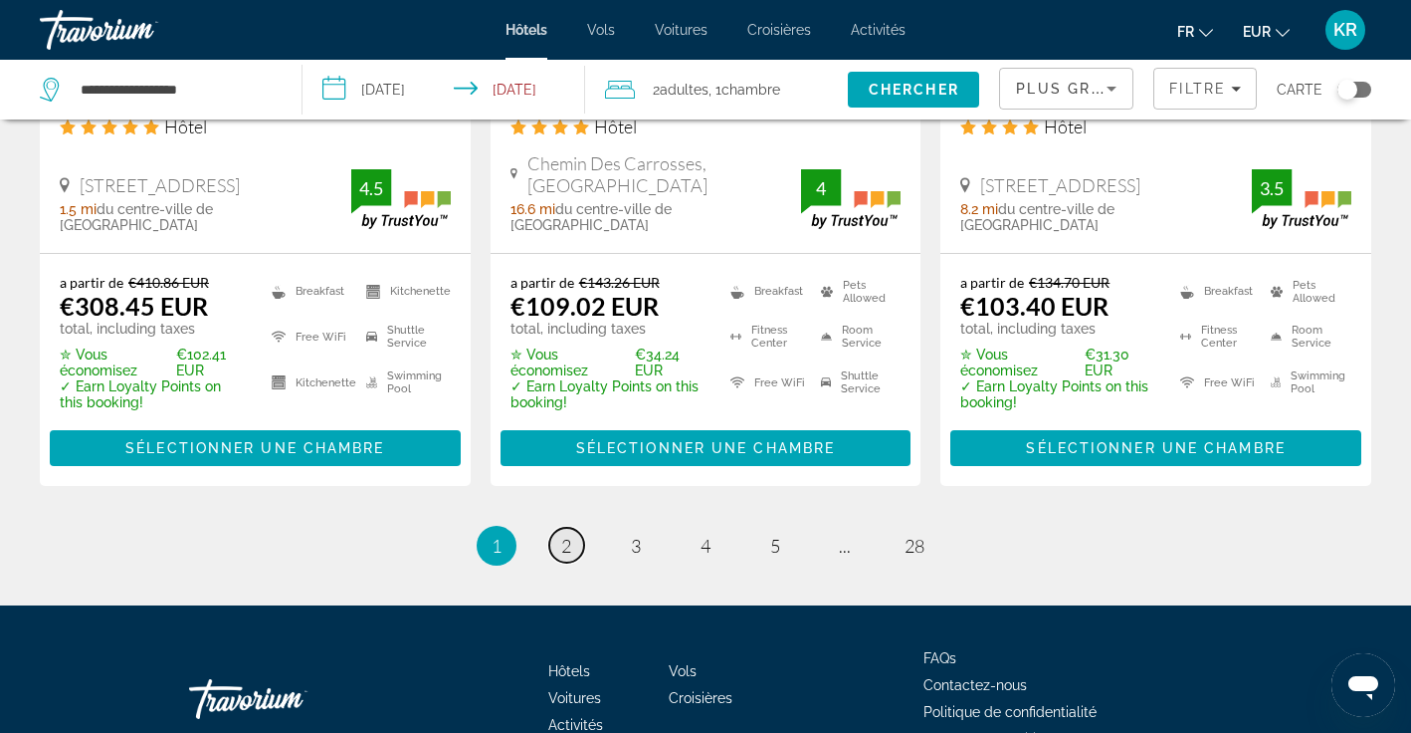
click at [569, 535] on span "2" at bounding box center [566, 546] width 10 height 22
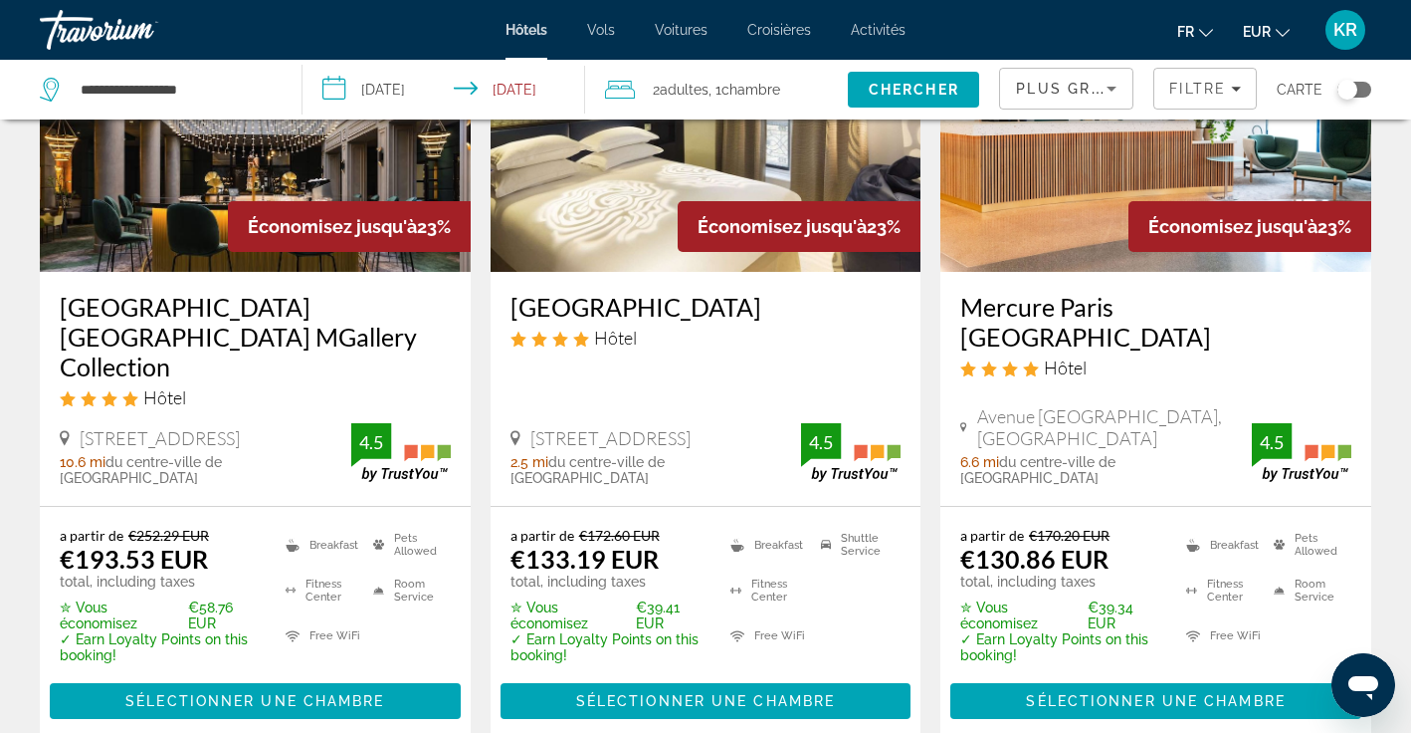
scroll to position [233, 0]
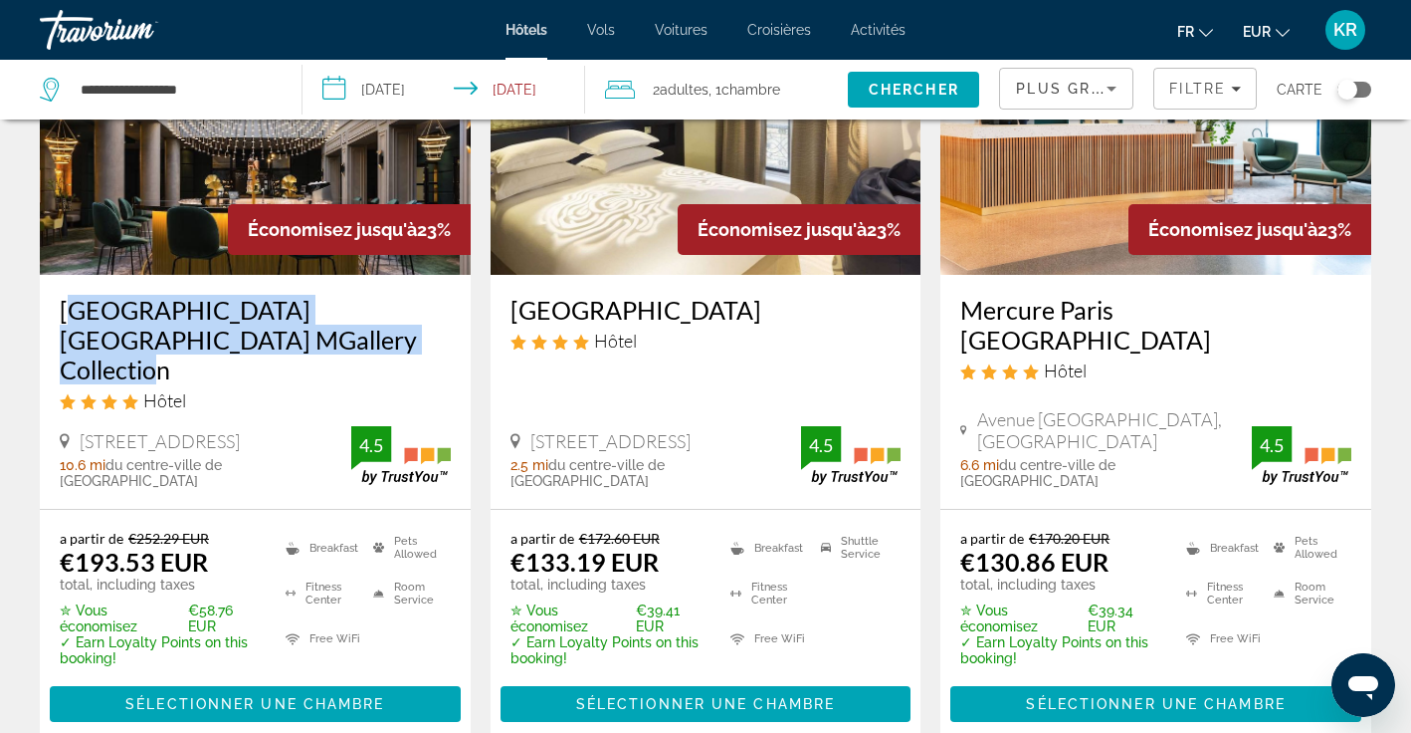
drag, startPoint x: 56, startPoint y: 310, endPoint x: 312, endPoint y: 350, distance: 259.0
click at [312, 350] on div "[GEOGRAPHIC_DATA] [GEOGRAPHIC_DATA] MGallery Collection Hôtel [STREET_ADDRESS] …" at bounding box center [255, 392] width 431 height 234
copy h3 "[GEOGRAPHIC_DATA] [GEOGRAPHIC_DATA] MGallery Collection"
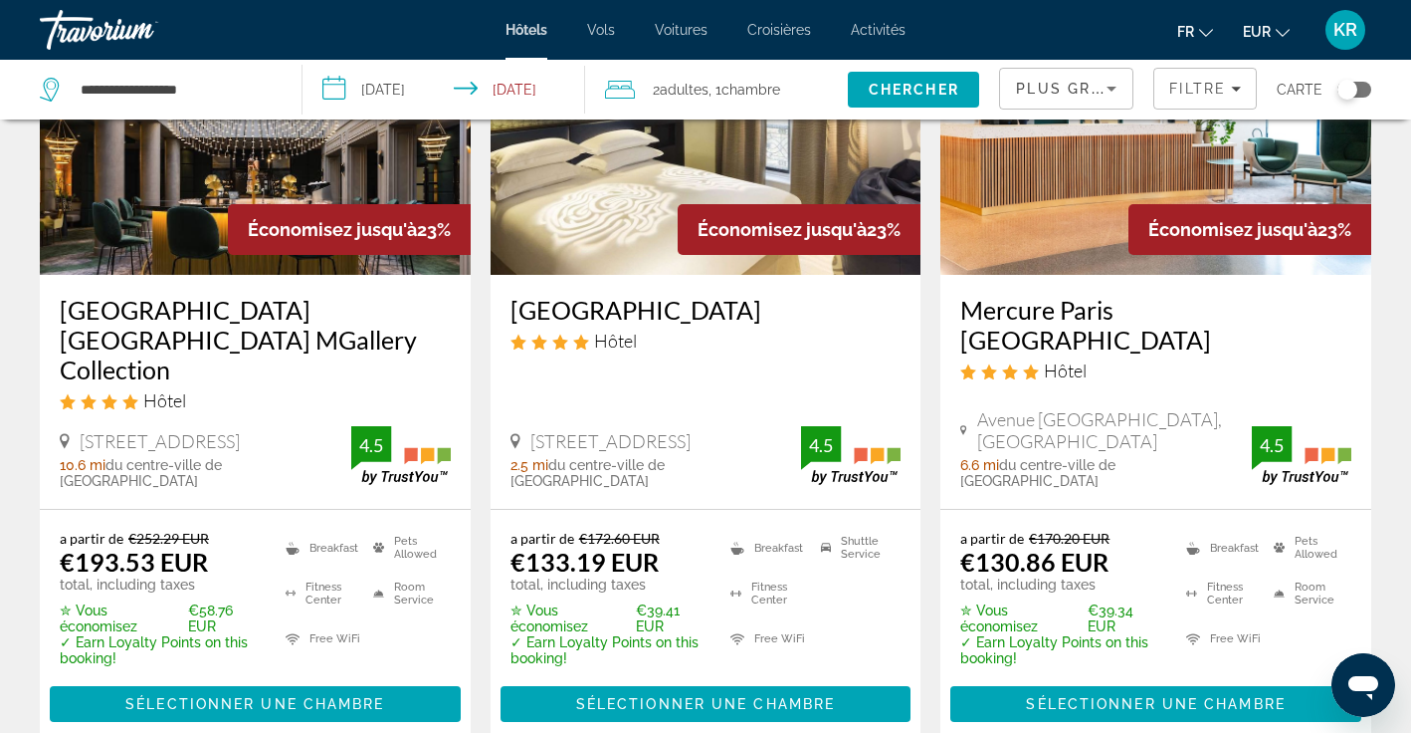
click at [482, 406] on app-hotels-search-item "Économisez jusqu'à 23% [GEOGRAPHIC_DATA] Hôtel [STREET_ADDRESS] 2.5 mi du centr…" at bounding box center [706, 348] width 451 height 785
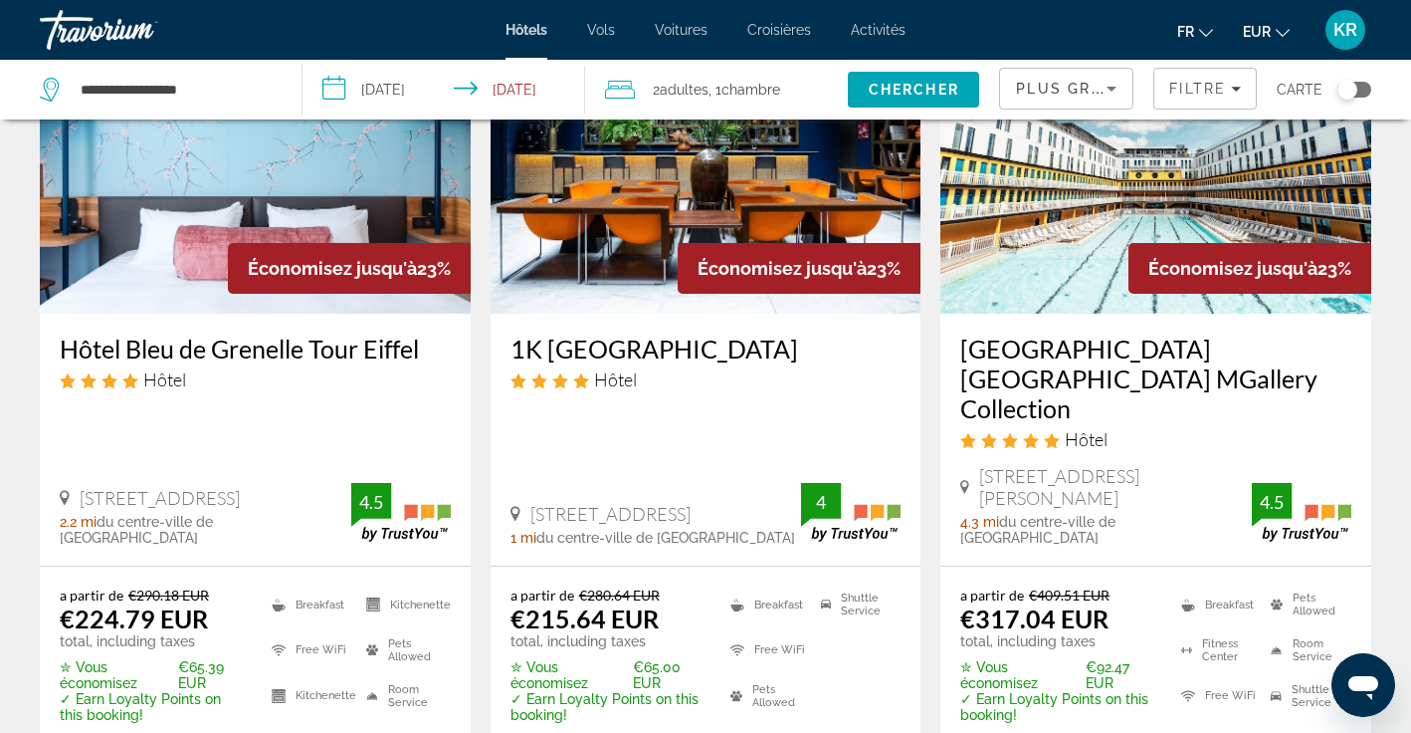
scroll to position [1017, 0]
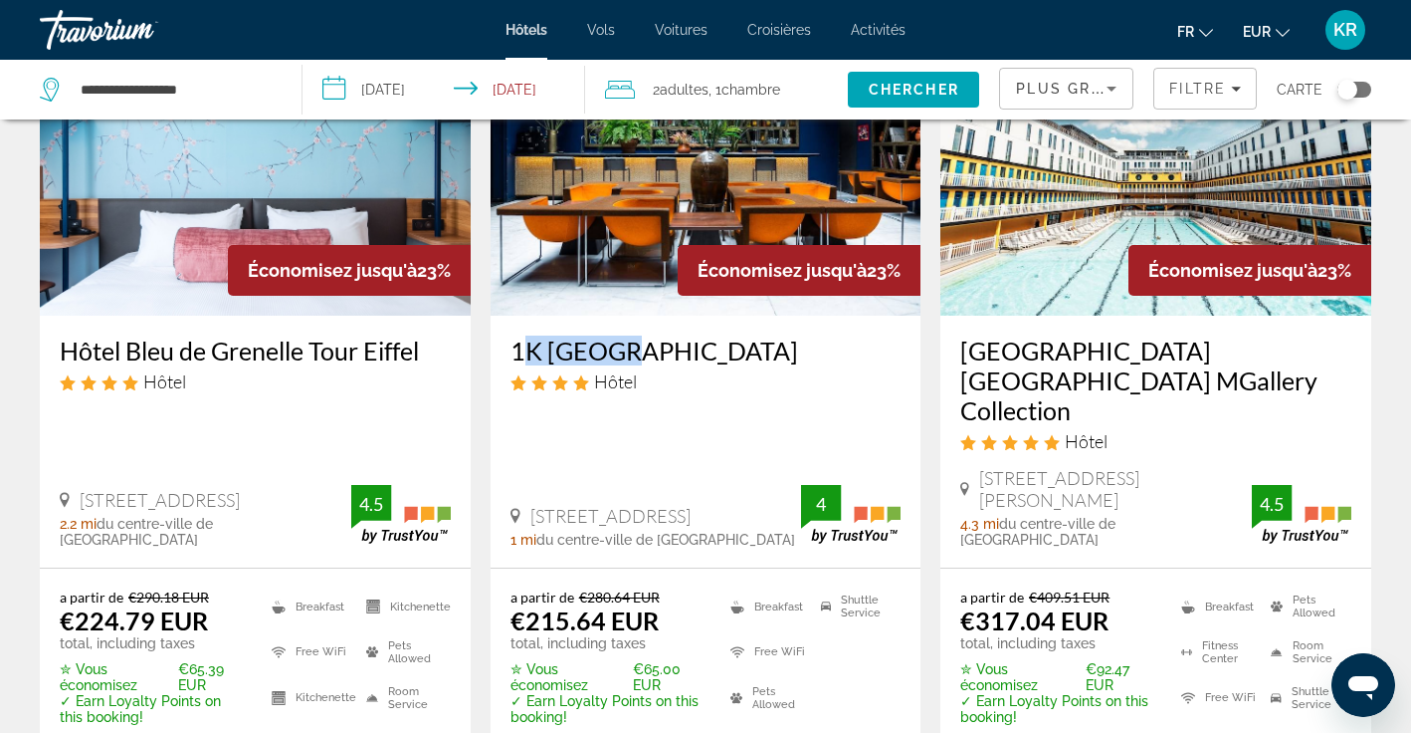
drag, startPoint x: 502, startPoint y: 323, endPoint x: 609, endPoint y: 320, distance: 107.5
click at [609, 320] on div "1K [GEOGRAPHIC_DATA] Hôtel [STREET_ADDRESS] 1 mi du centre-ville de [GEOGRAPHIC…" at bounding box center [706, 442] width 431 height 252
copy h3 "1K [GEOGRAPHIC_DATA]"
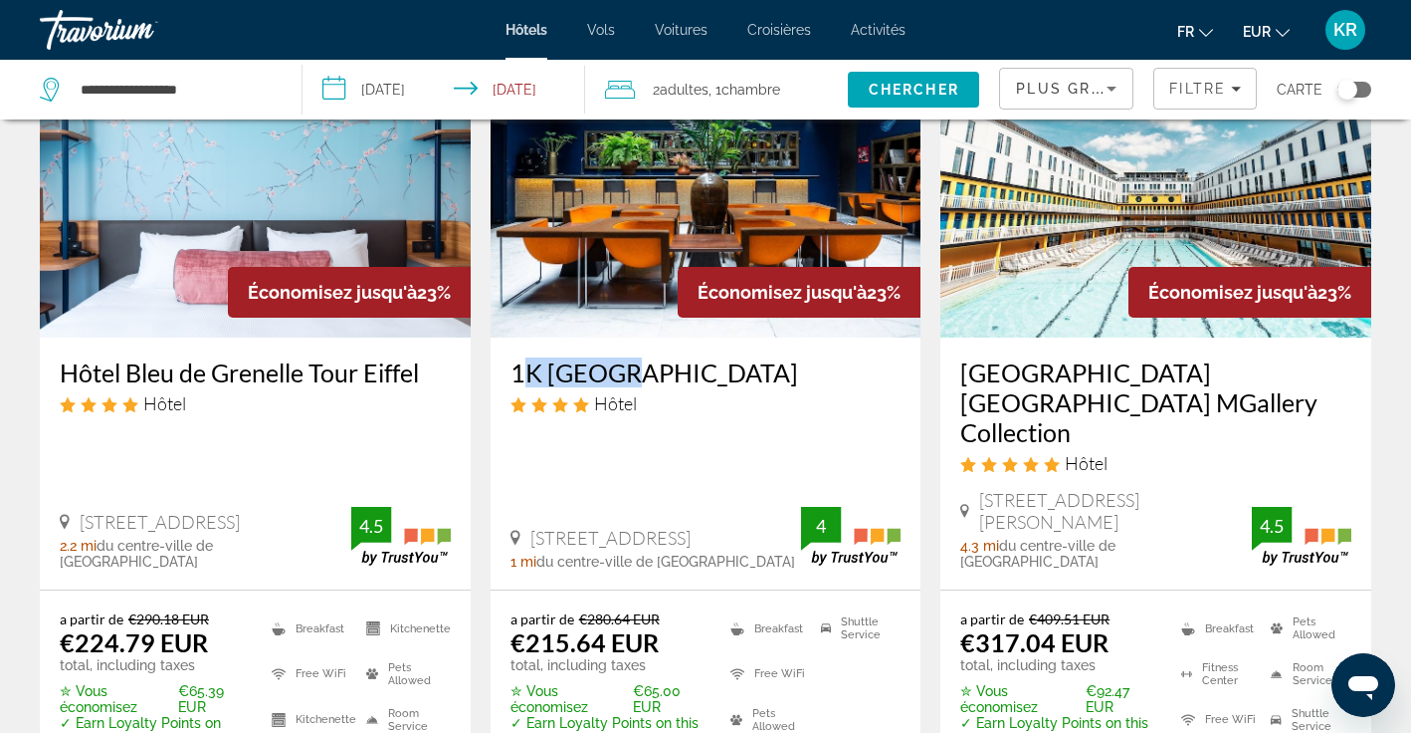
scroll to position [984, 0]
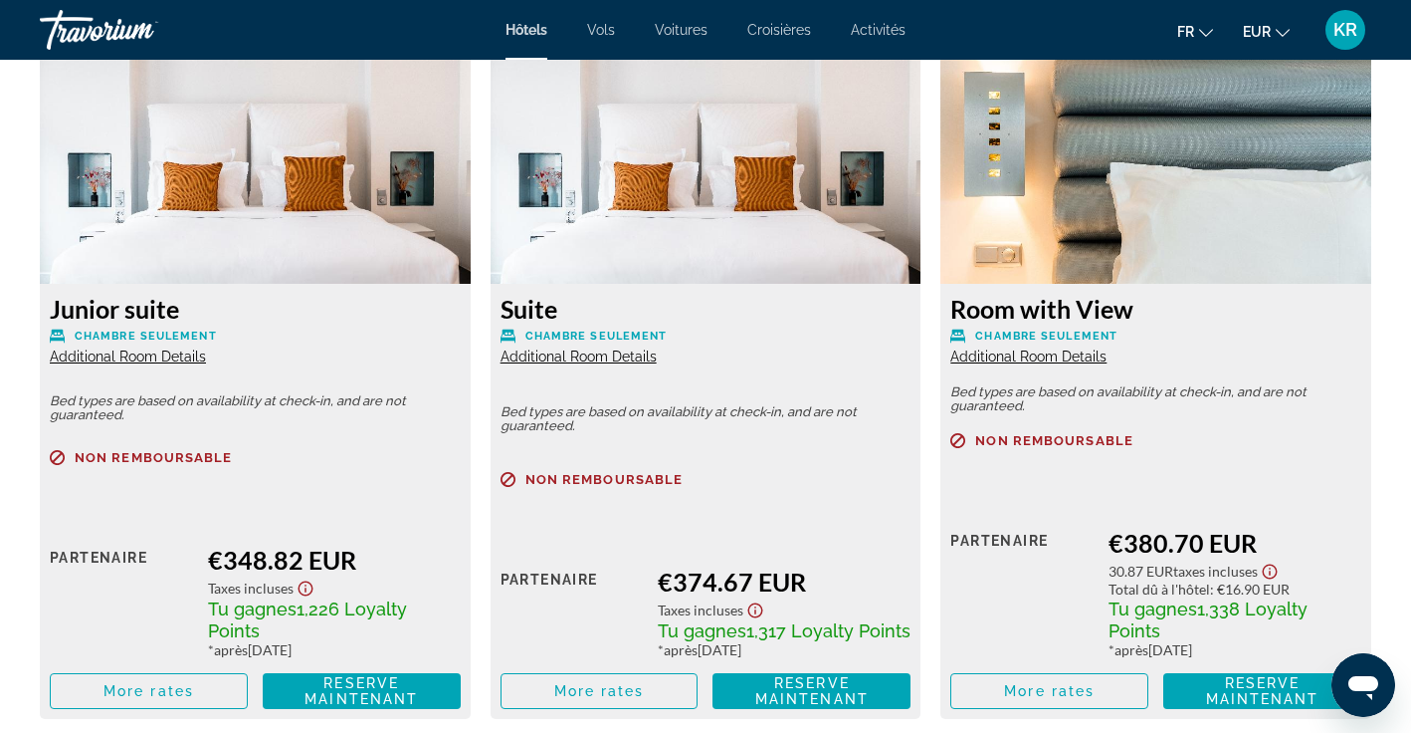
scroll to position [4953, 0]
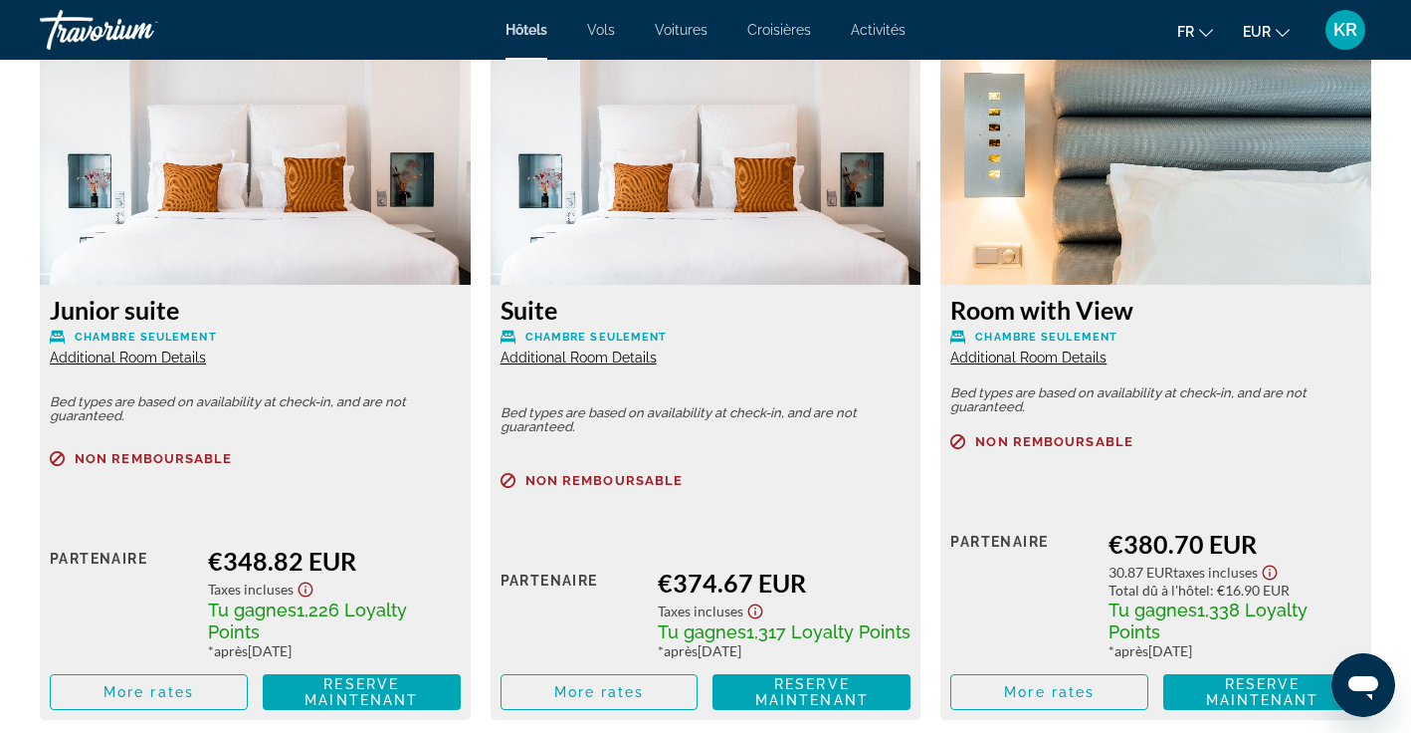
click at [619, 349] on span "Additional Room Details" at bounding box center [579, 357] width 156 height 16
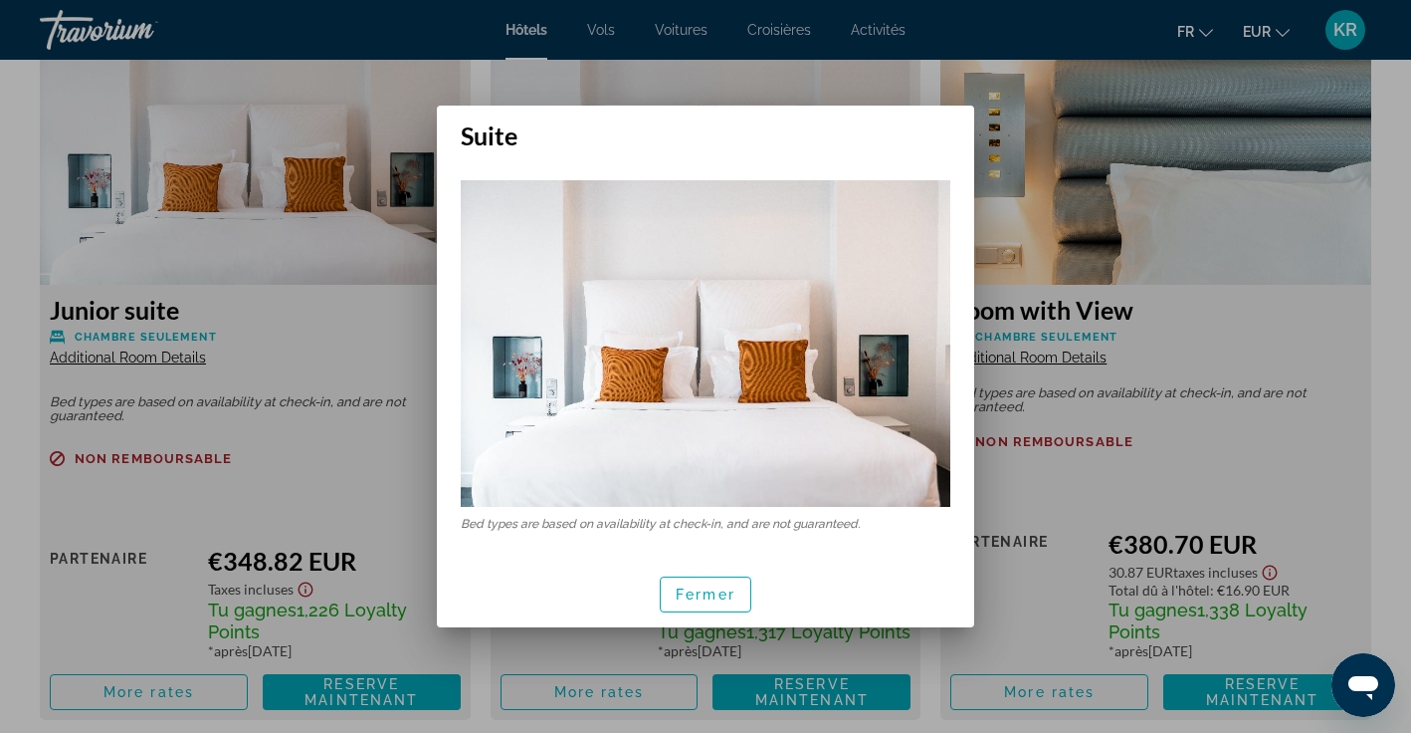
scroll to position [0, 0]
click at [543, 649] on div at bounding box center [705, 366] width 1411 height 733
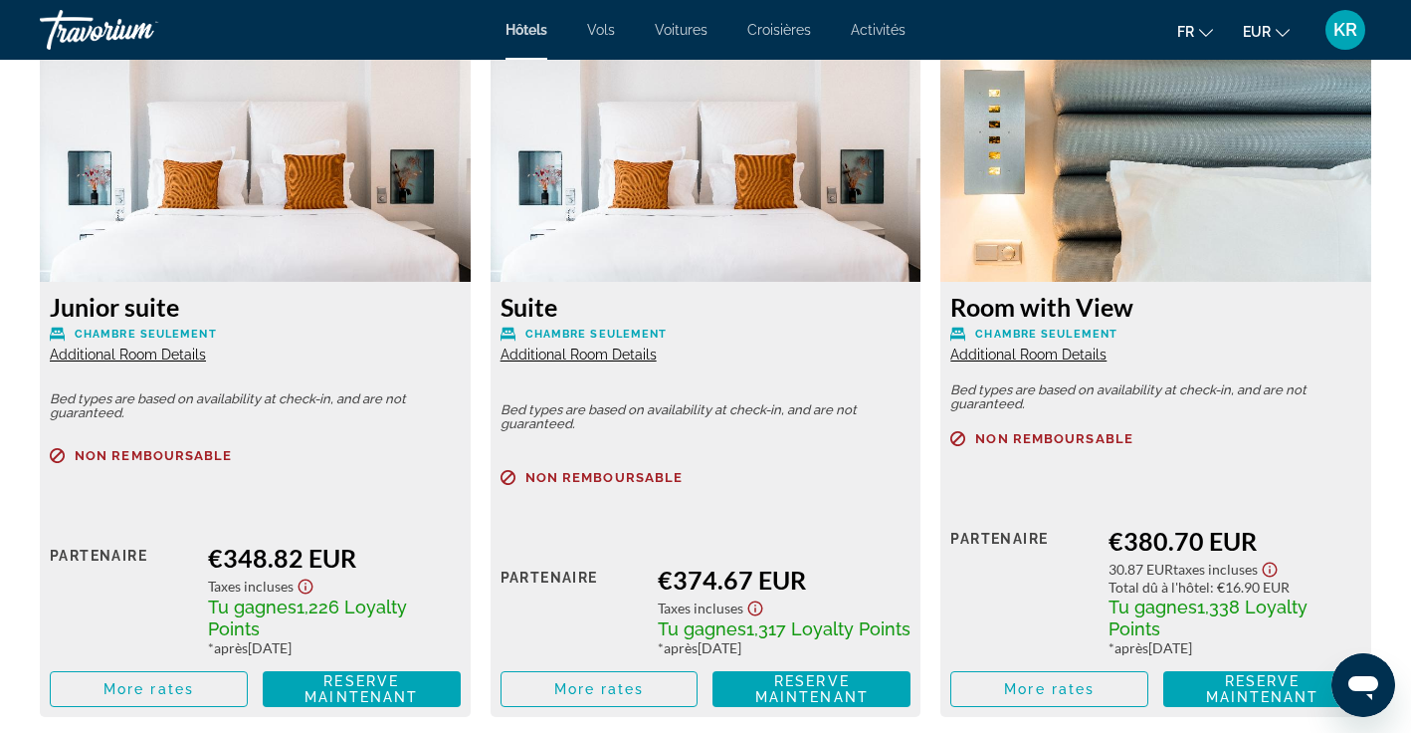
scroll to position [4954, 0]
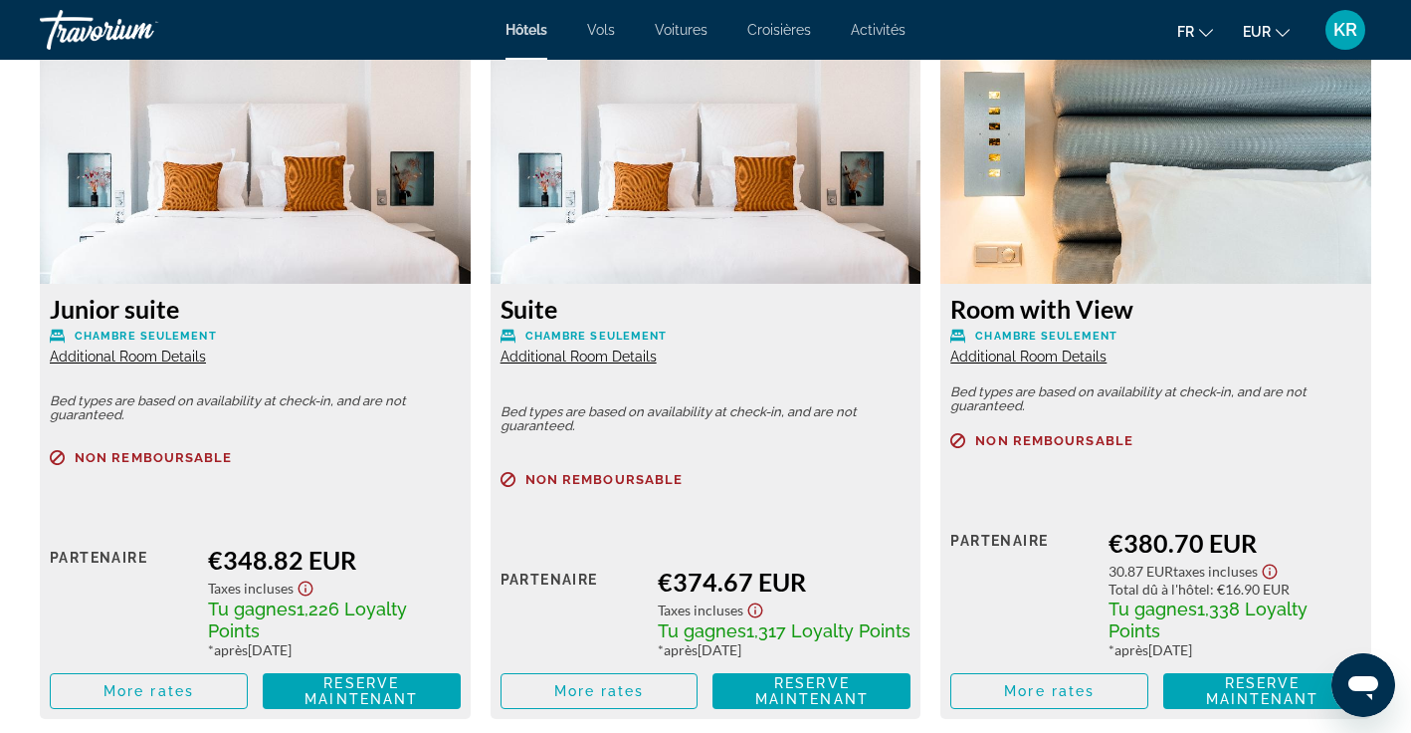
drag, startPoint x: 500, startPoint y: 298, endPoint x: 567, endPoint y: 294, distance: 67.8
click at [567, 294] on h3 "Suite" at bounding box center [706, 309] width 411 height 30
copy h3 "Suite"
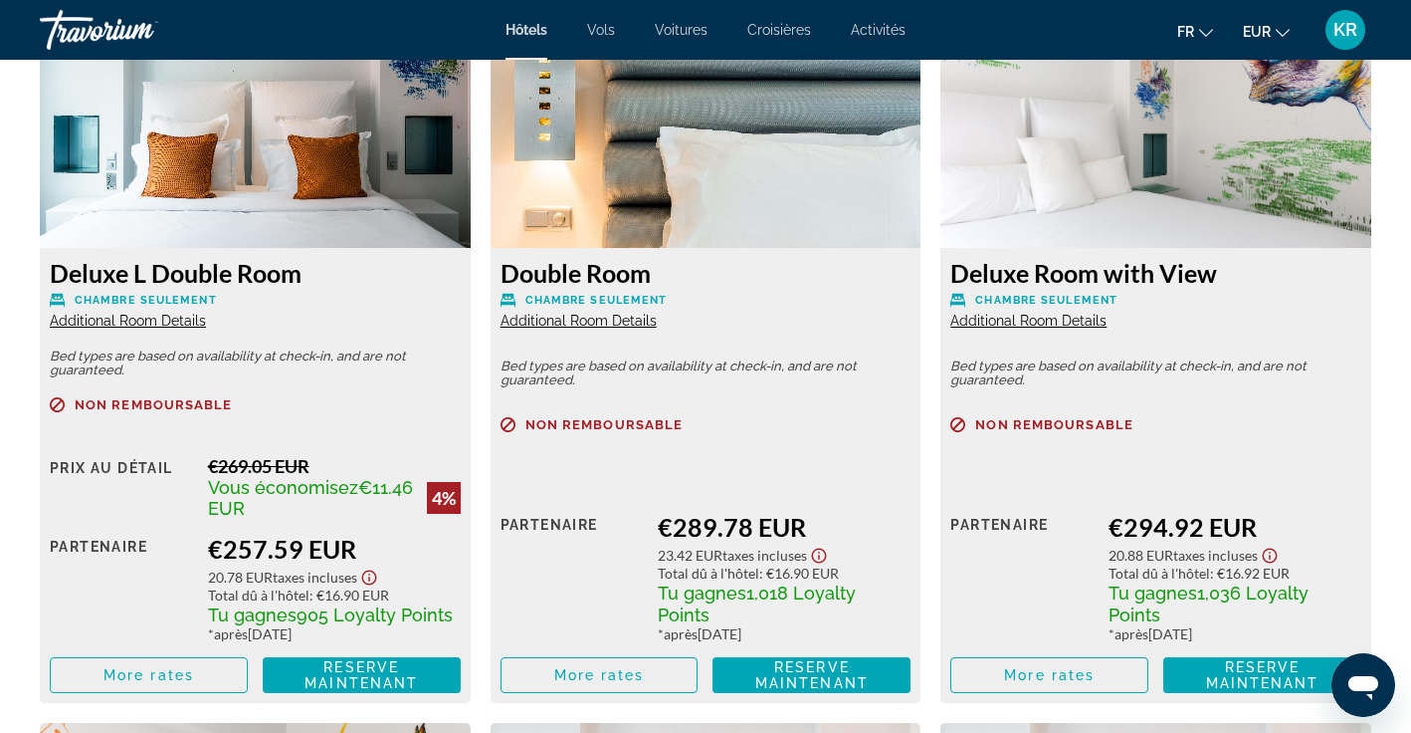
scroll to position [3512, 0]
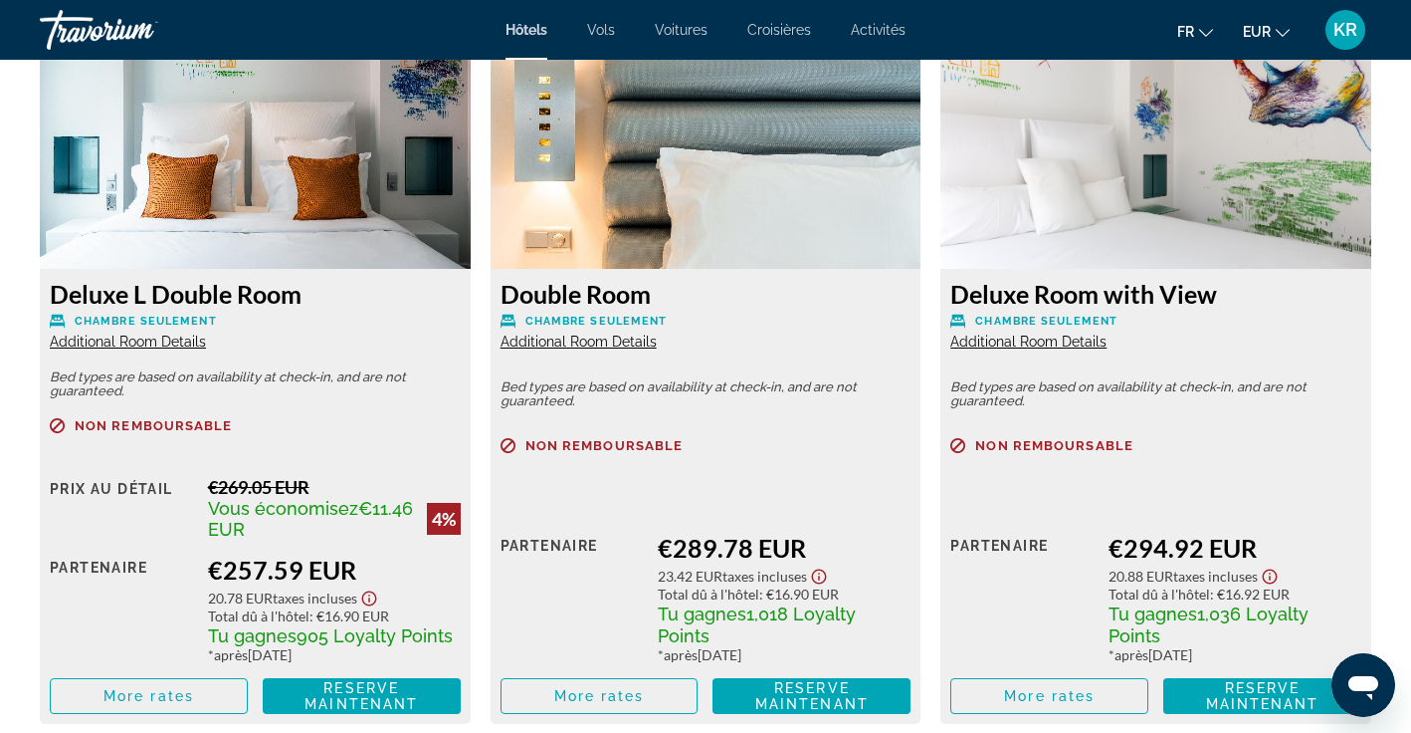
drag, startPoint x: 51, startPoint y: 273, endPoint x: 293, endPoint y: 280, distance: 242.0
click at [293, 280] on h3 "Deluxe L Double Room" at bounding box center [255, 294] width 411 height 30
copy h3 "Deluxe L Double Room"
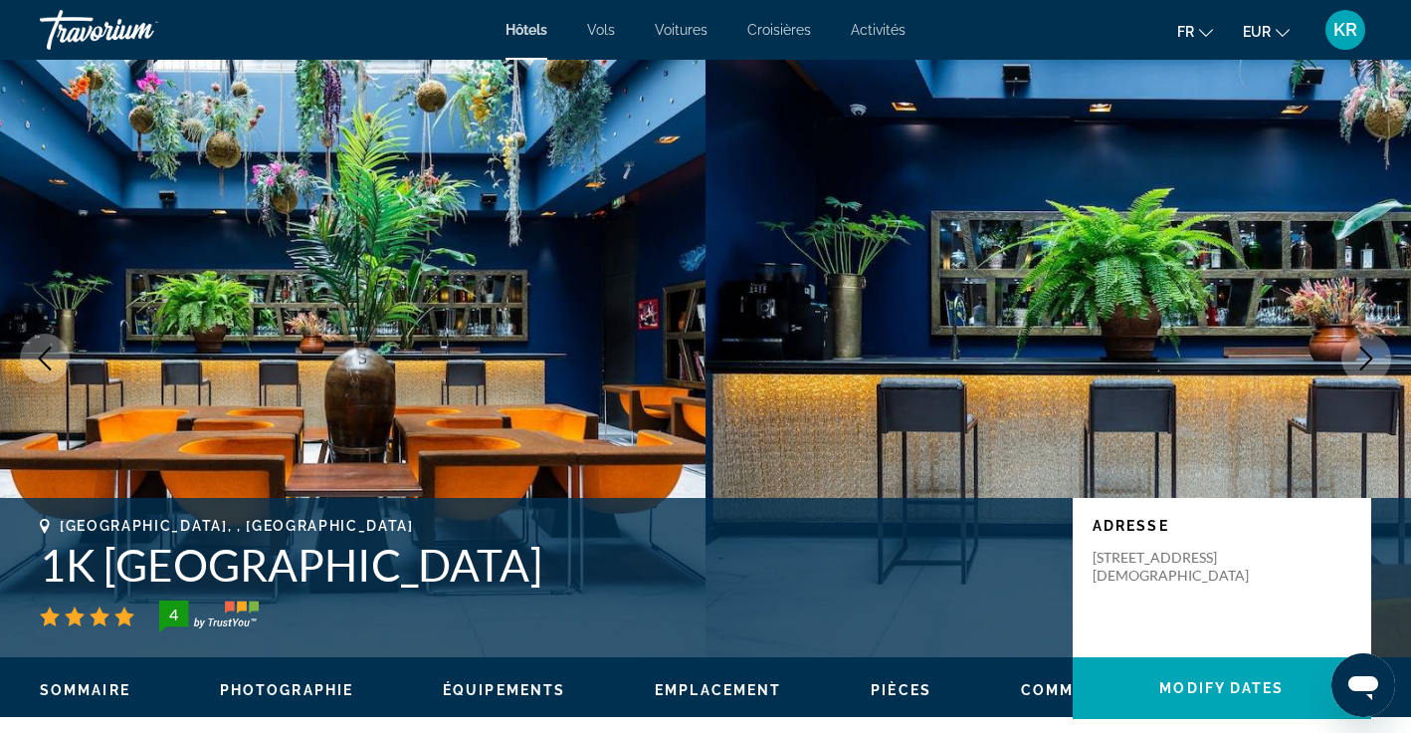
scroll to position [0, 0]
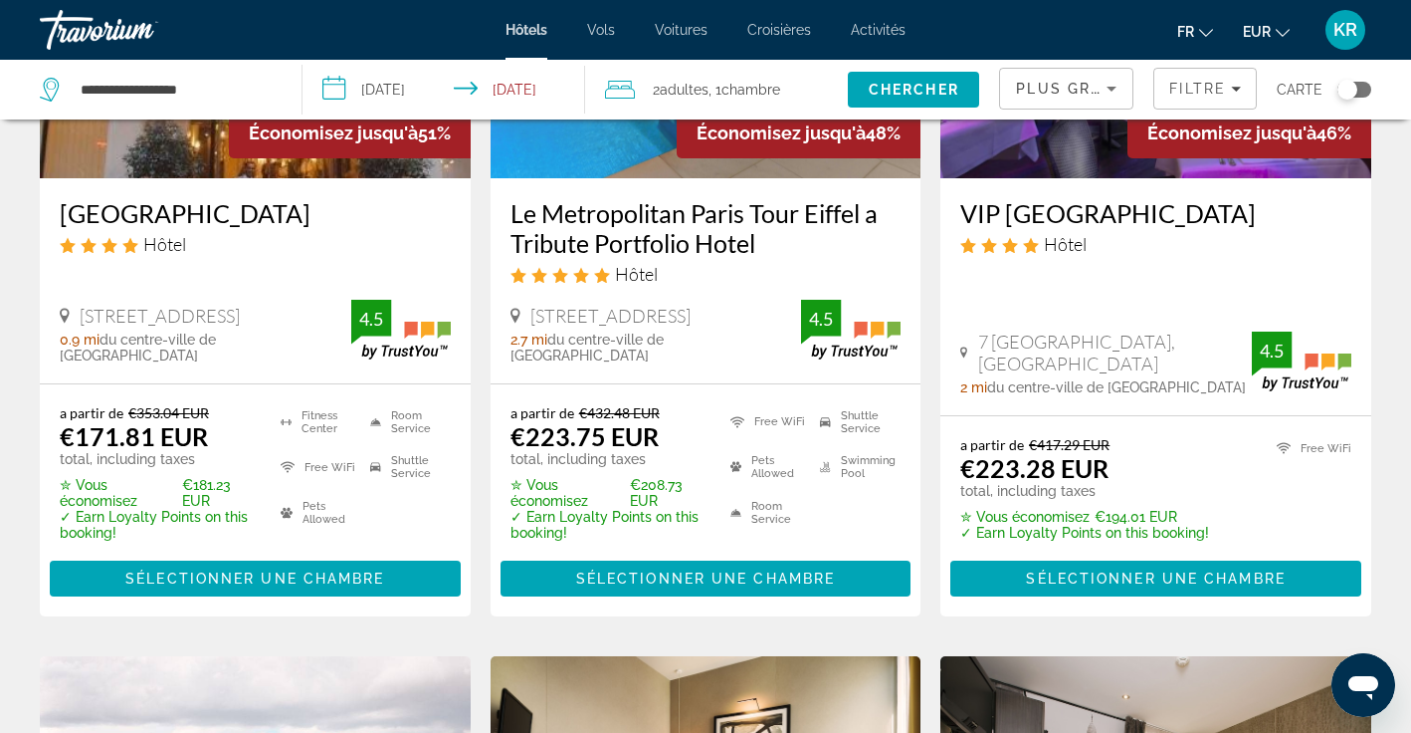
scroll to position [1089, 0]
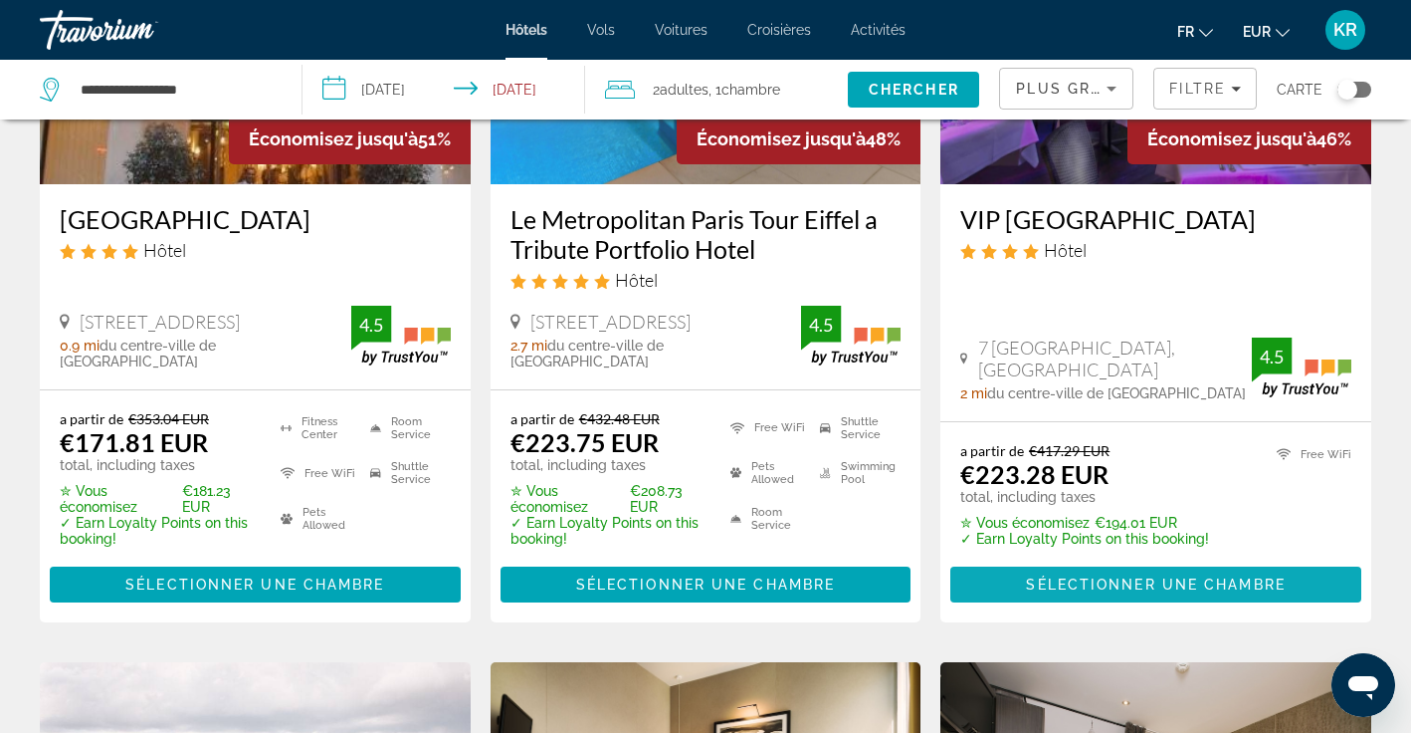
click at [1031, 582] on span "Sélectionner une chambre" at bounding box center [1155, 584] width 259 height 16
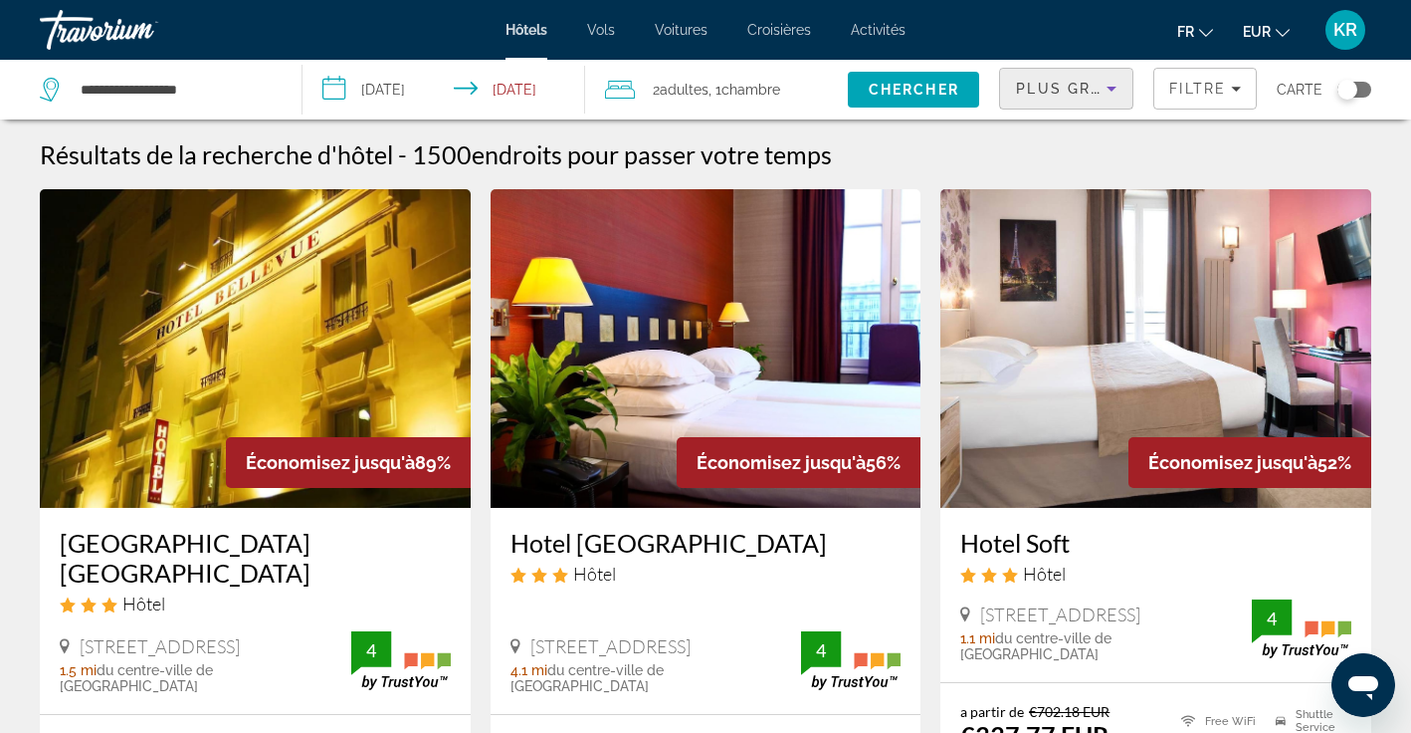
click at [1114, 96] on icon "Sort by" at bounding box center [1112, 89] width 24 height 24
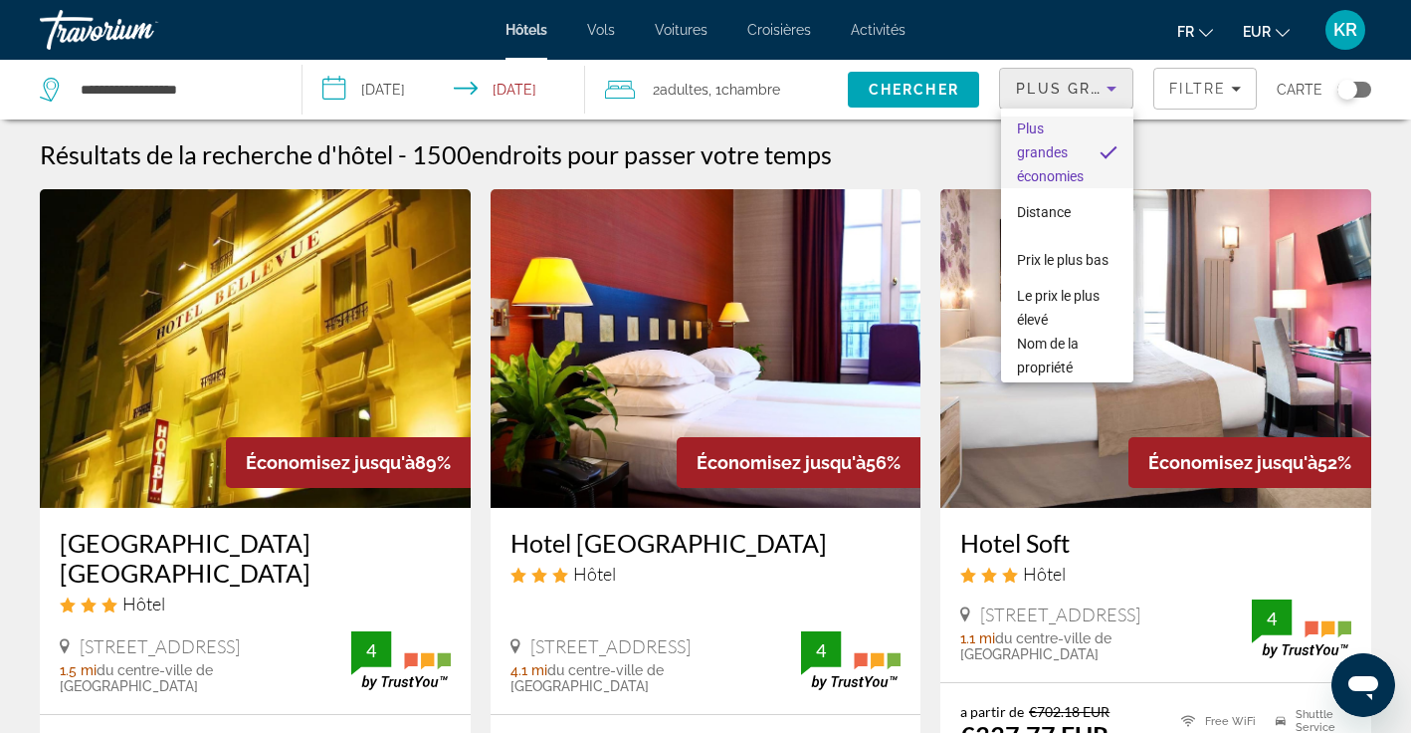
click at [1114, 96] on div at bounding box center [705, 366] width 1411 height 733
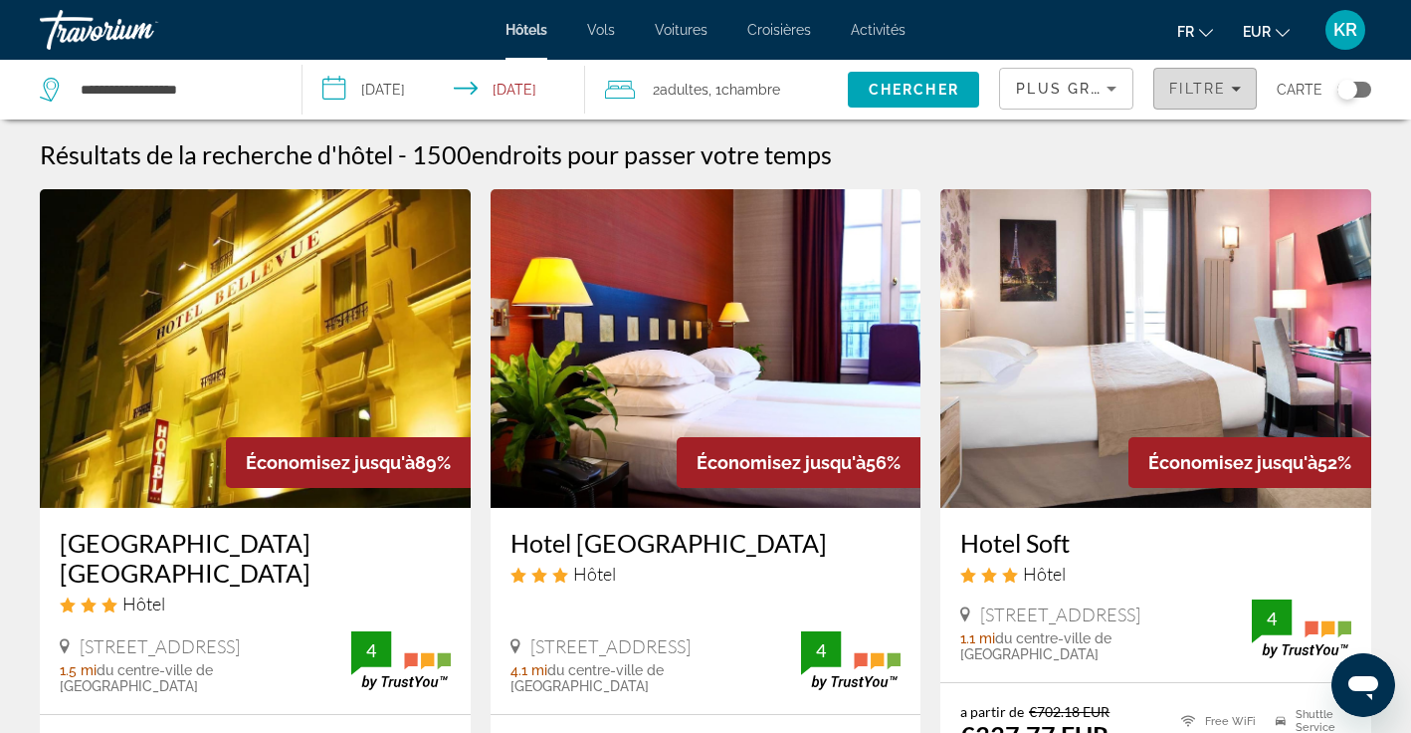
click at [1187, 98] on span "Filters" at bounding box center [1206, 89] width 102 height 48
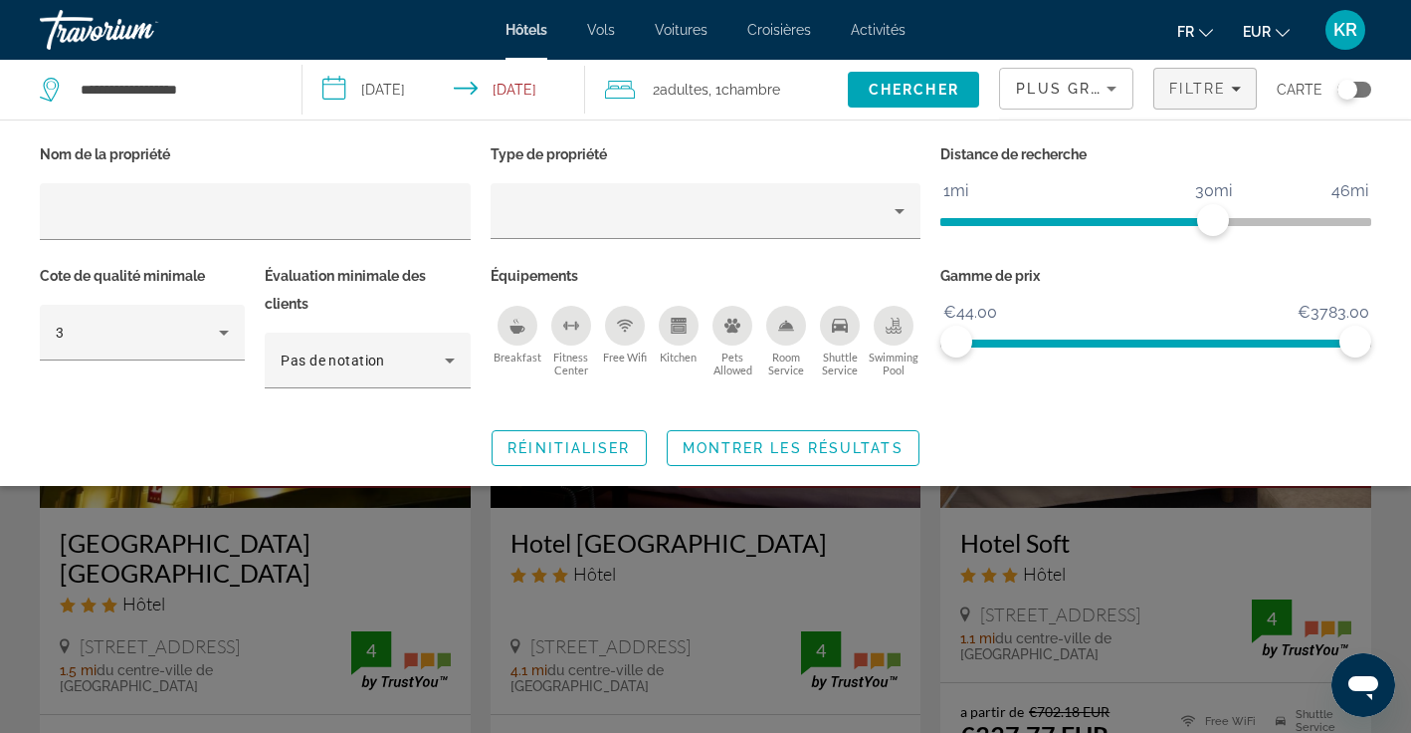
click at [531, 325] on div "Breakfast" at bounding box center [518, 326] width 40 height 40
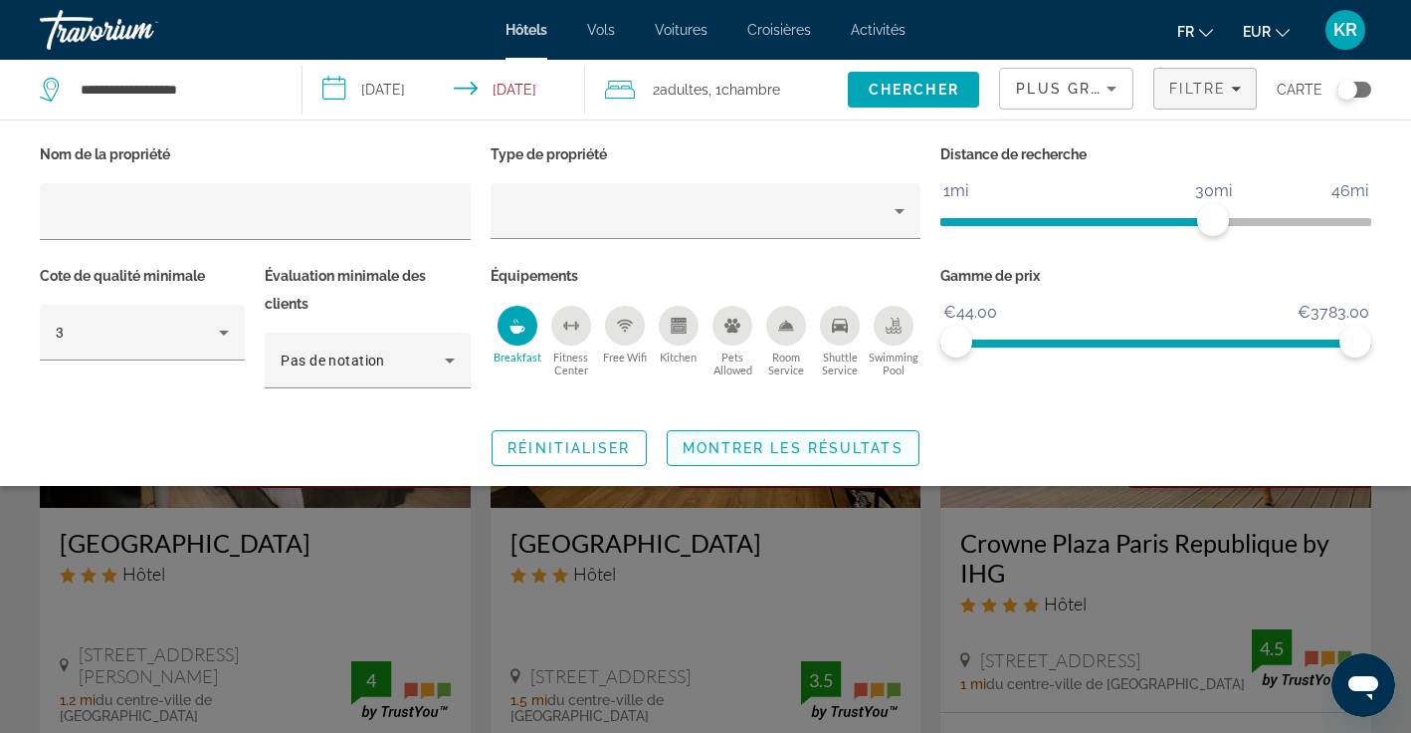
click at [767, 450] on span "Montrer les résultats" at bounding box center [793, 448] width 221 height 16
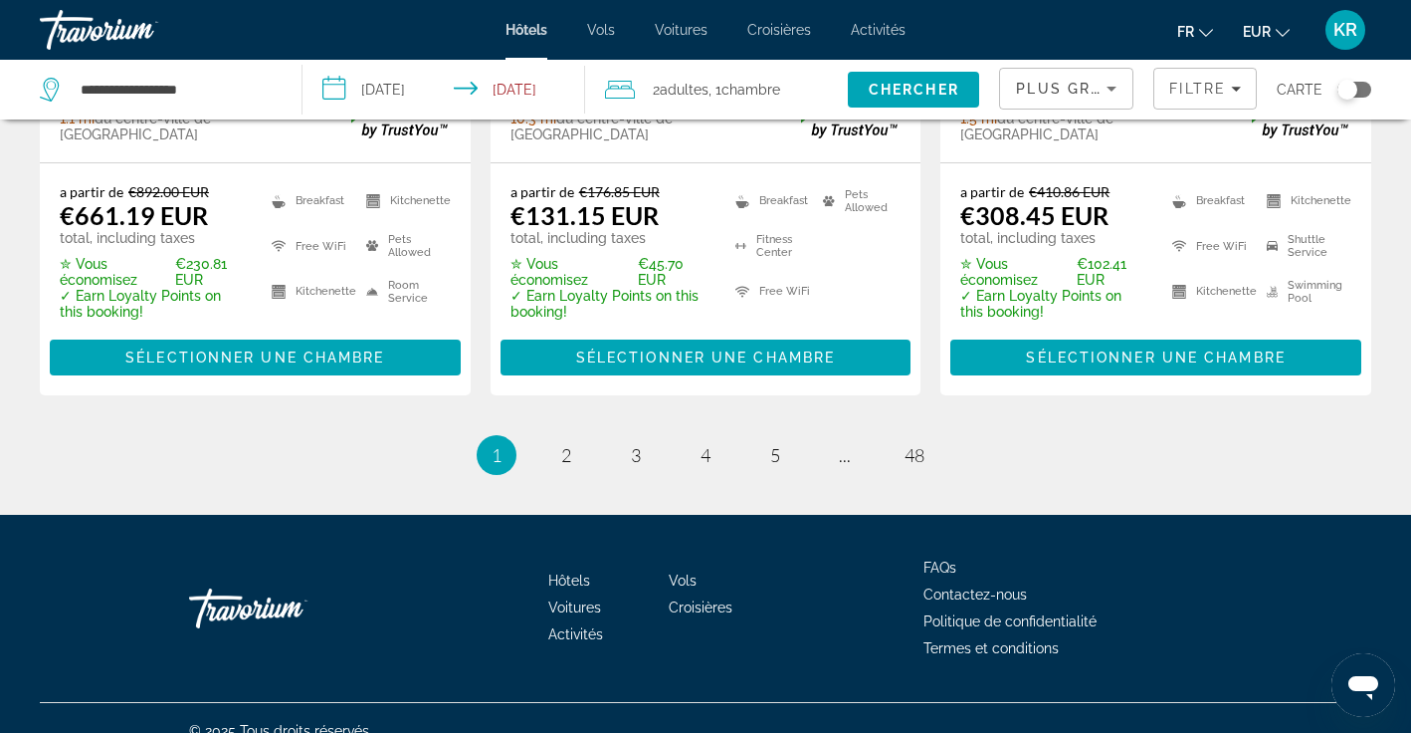
scroll to position [2905, 0]
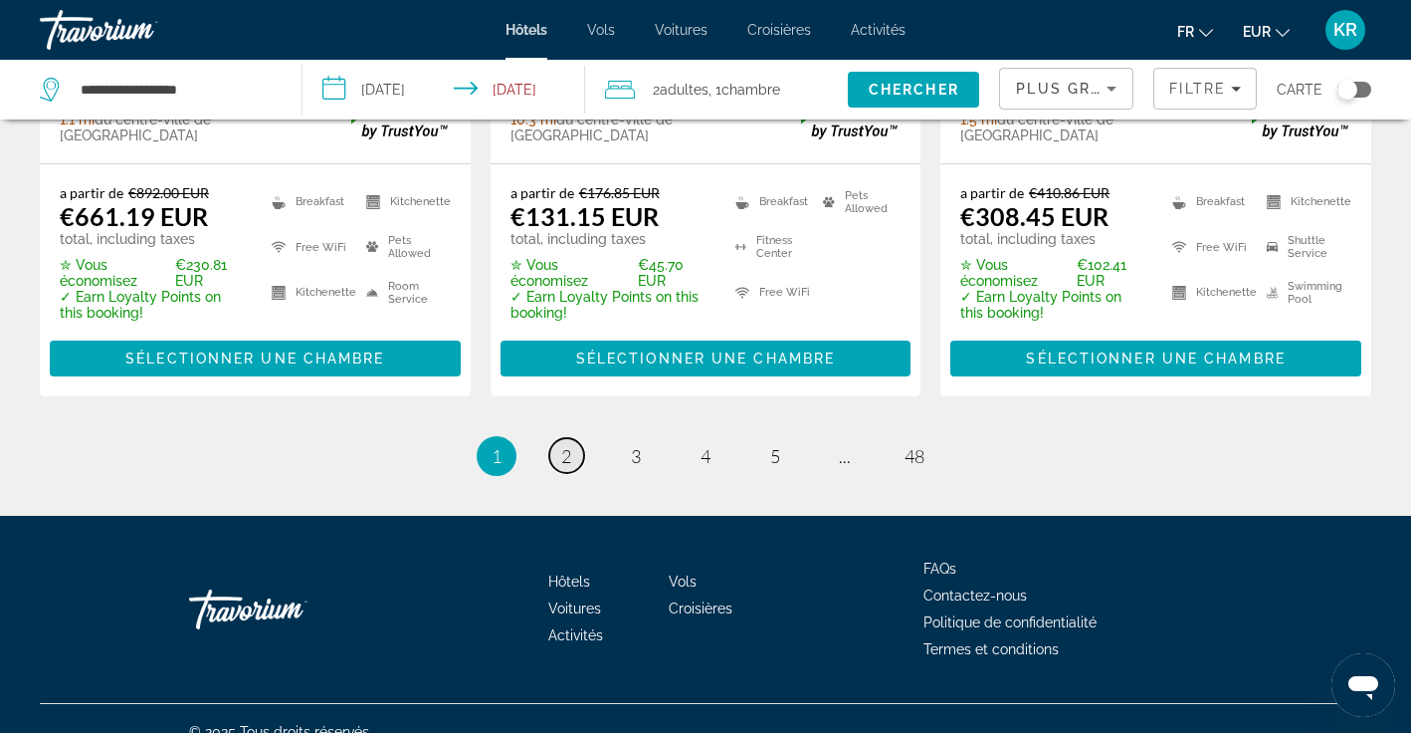
click at [562, 445] on span "2" at bounding box center [566, 456] width 10 height 22
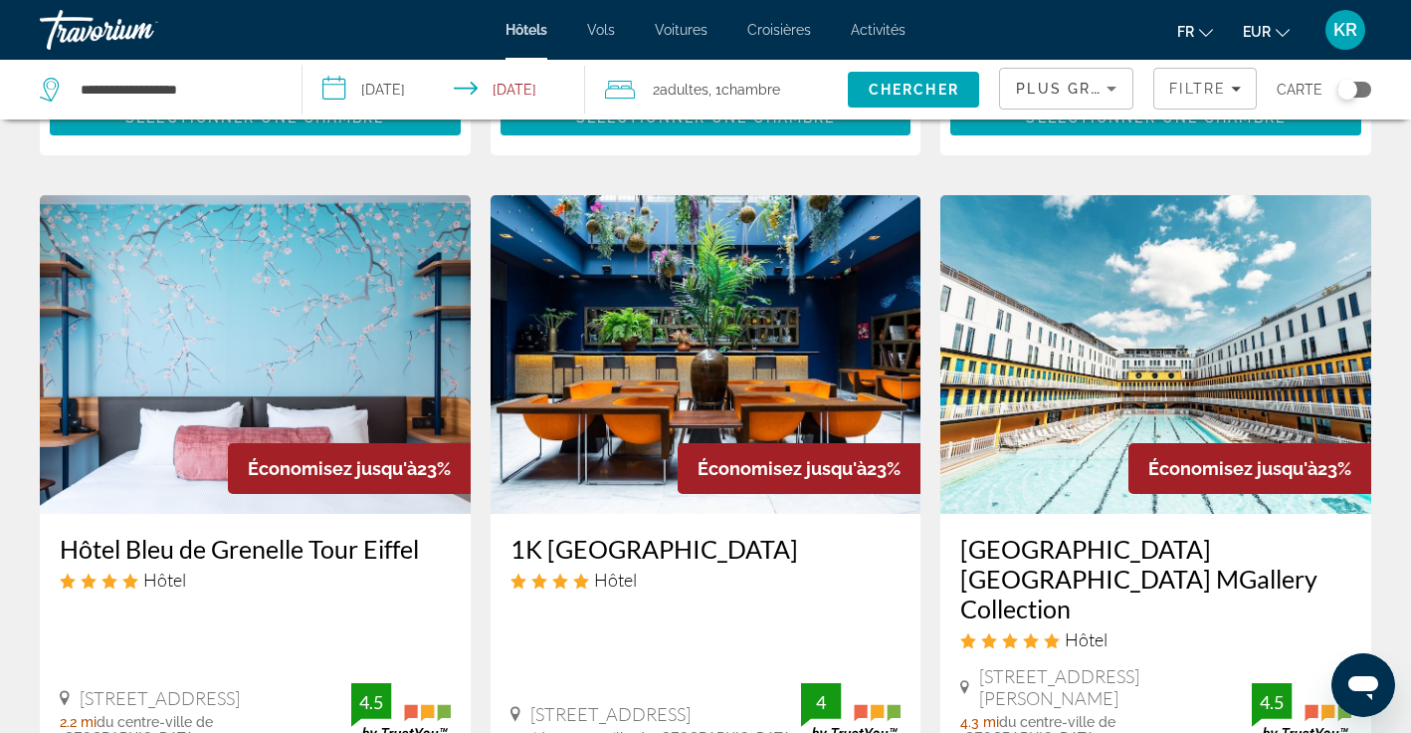
scroll to position [1604, 0]
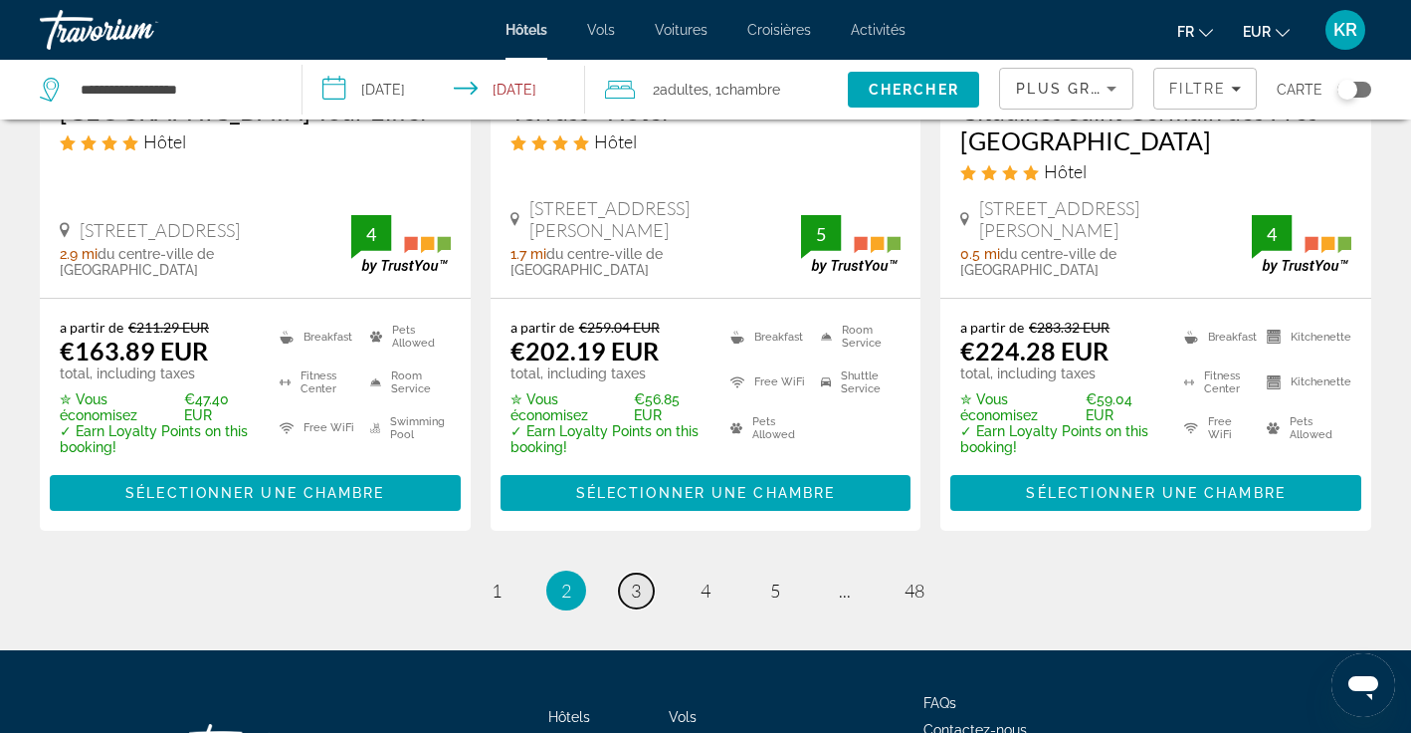
click at [636, 579] on span "3" at bounding box center [636, 590] width 10 height 22
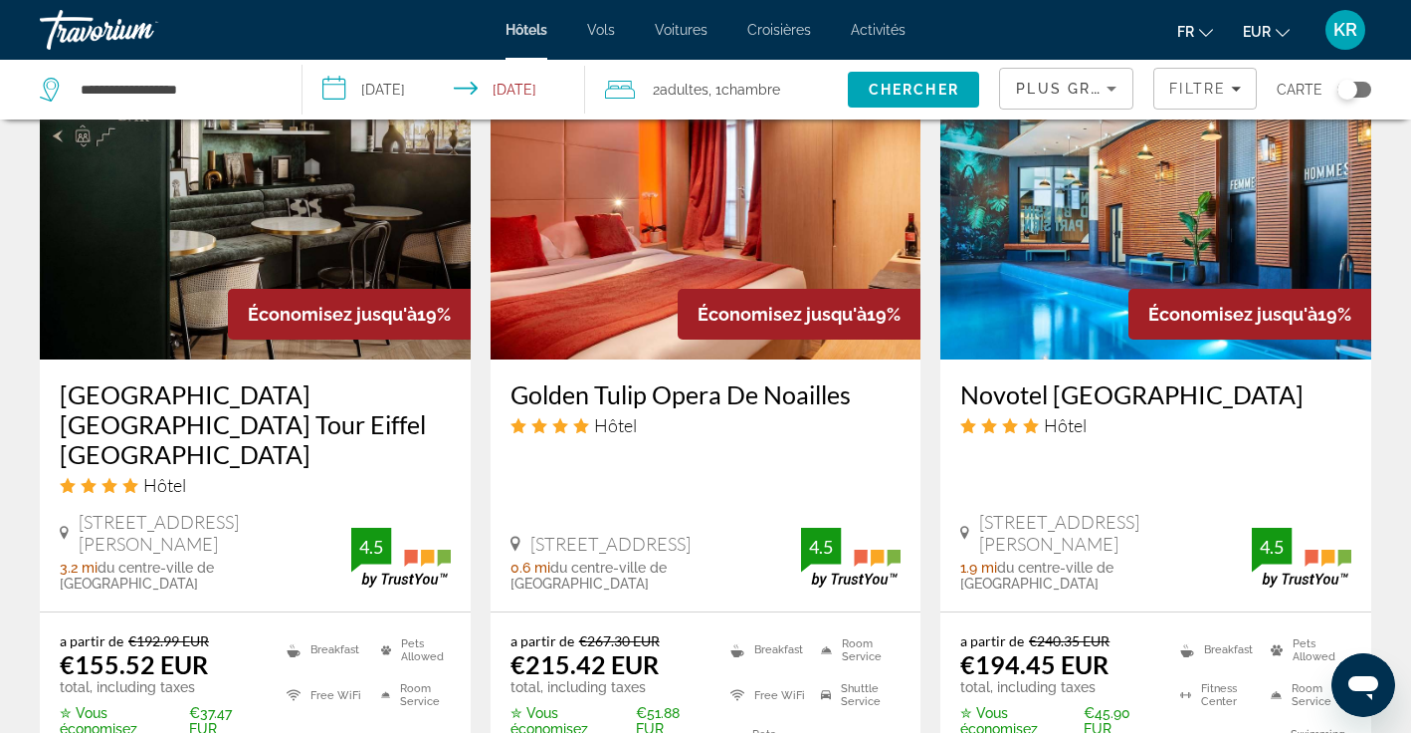
scroll to position [1741, 0]
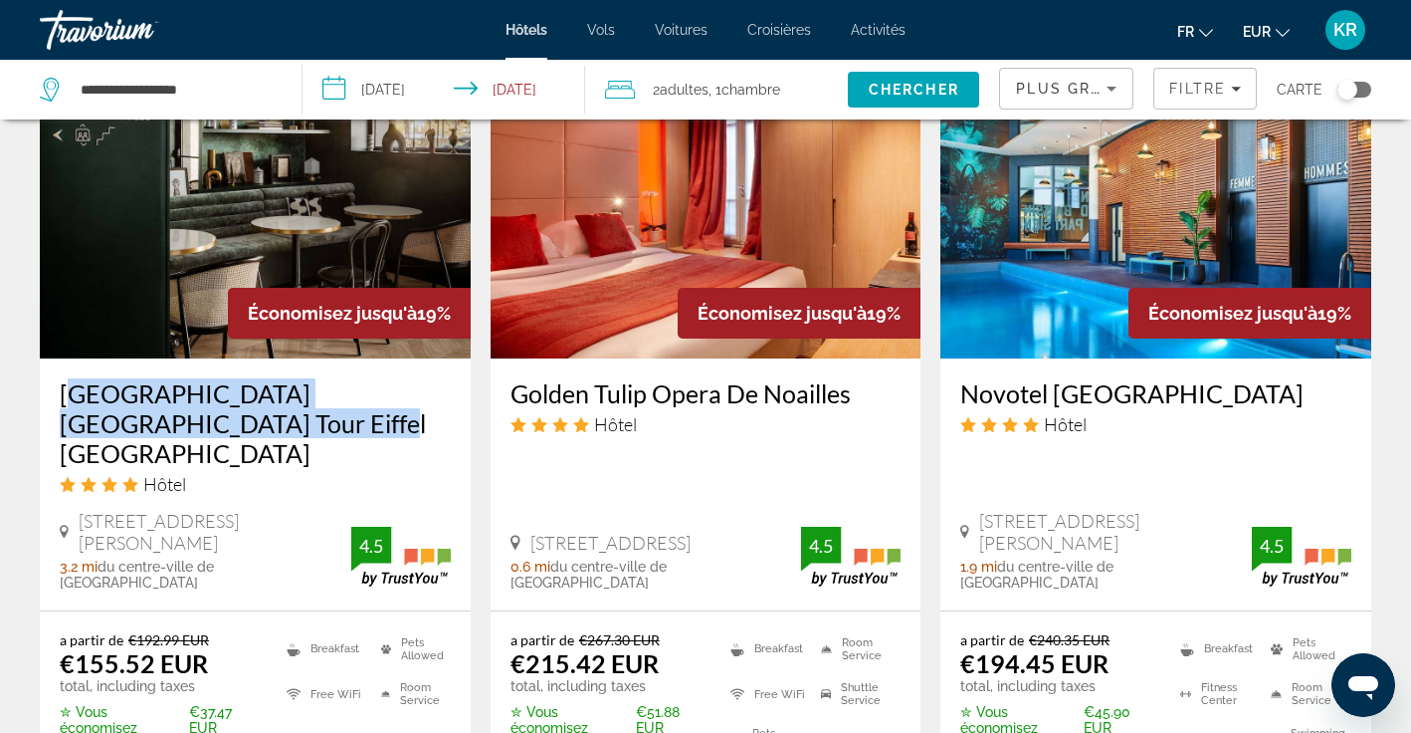
drag, startPoint x: 51, startPoint y: 360, endPoint x: 219, endPoint y: 402, distance: 173.3
click at [219, 402] on div "[GEOGRAPHIC_DATA] [GEOGRAPHIC_DATA] Tour Eiffel [GEOGRAPHIC_DATA] Hôtel [STREET…" at bounding box center [255, 484] width 431 height 252
copy h3 "[GEOGRAPHIC_DATA] [GEOGRAPHIC_DATA] Tour Eiffel [GEOGRAPHIC_DATA]"
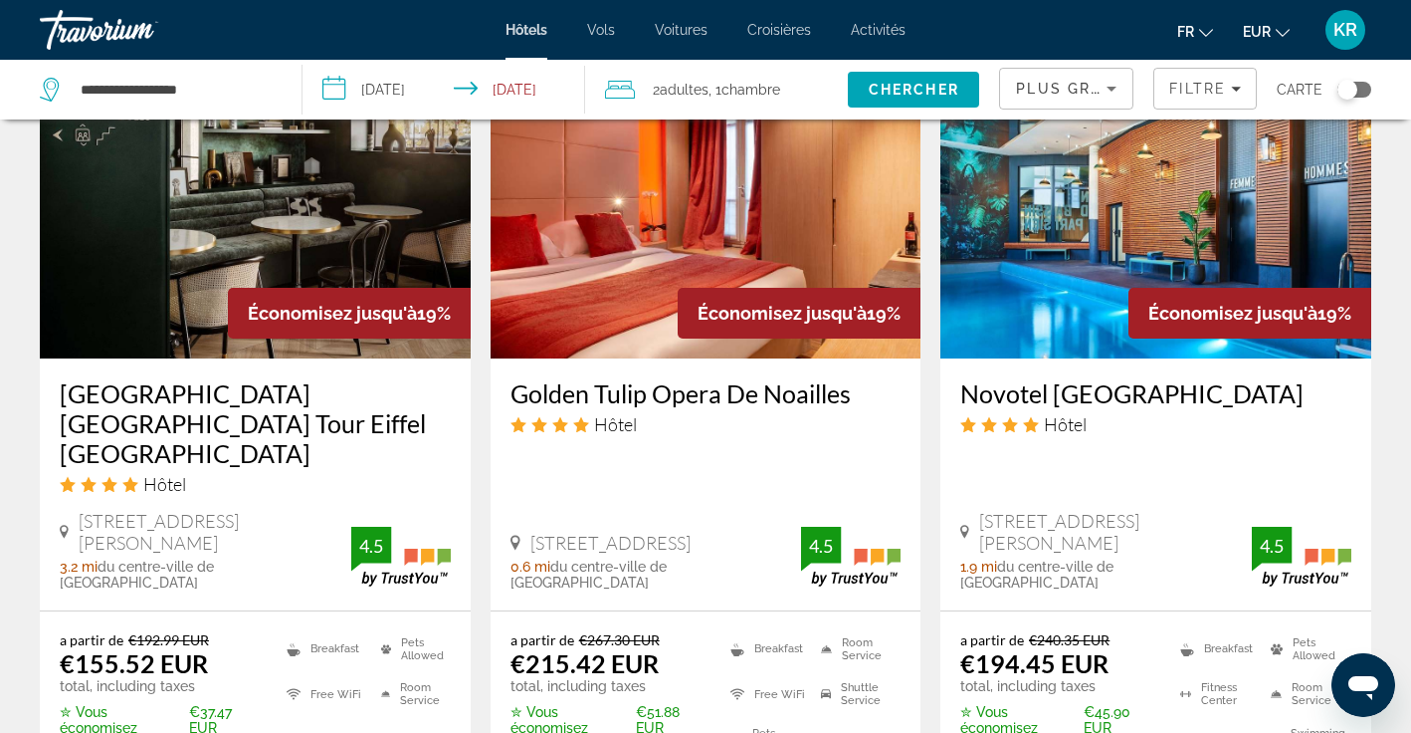
click at [481, 432] on app-hotels-search-item "Économisez jusqu'à 19% Golden Tulip Opera De Noailles Hôtel [STREET_ADDRESS] 0.…" at bounding box center [706, 441] width 451 height 803
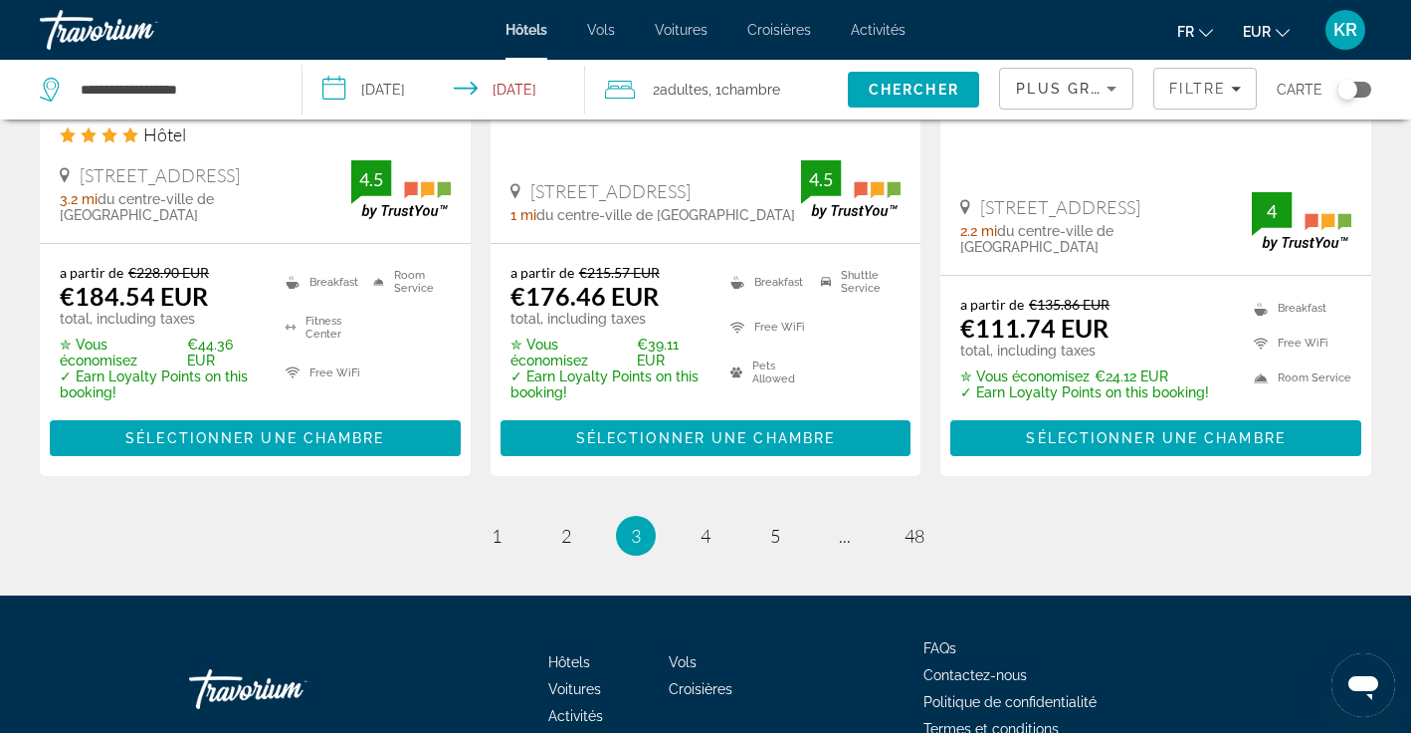
scroll to position [2932, 0]
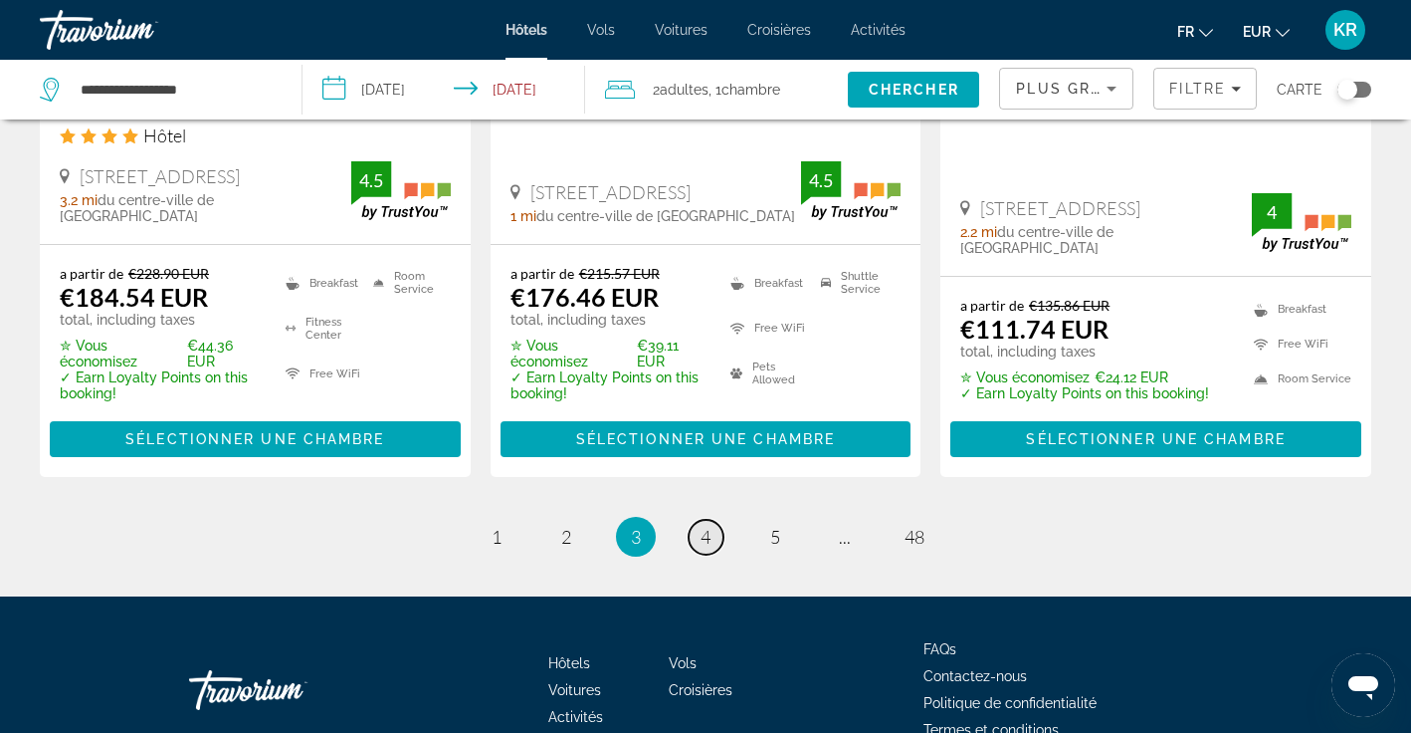
click at [706, 526] on span "4" at bounding box center [706, 537] width 10 height 22
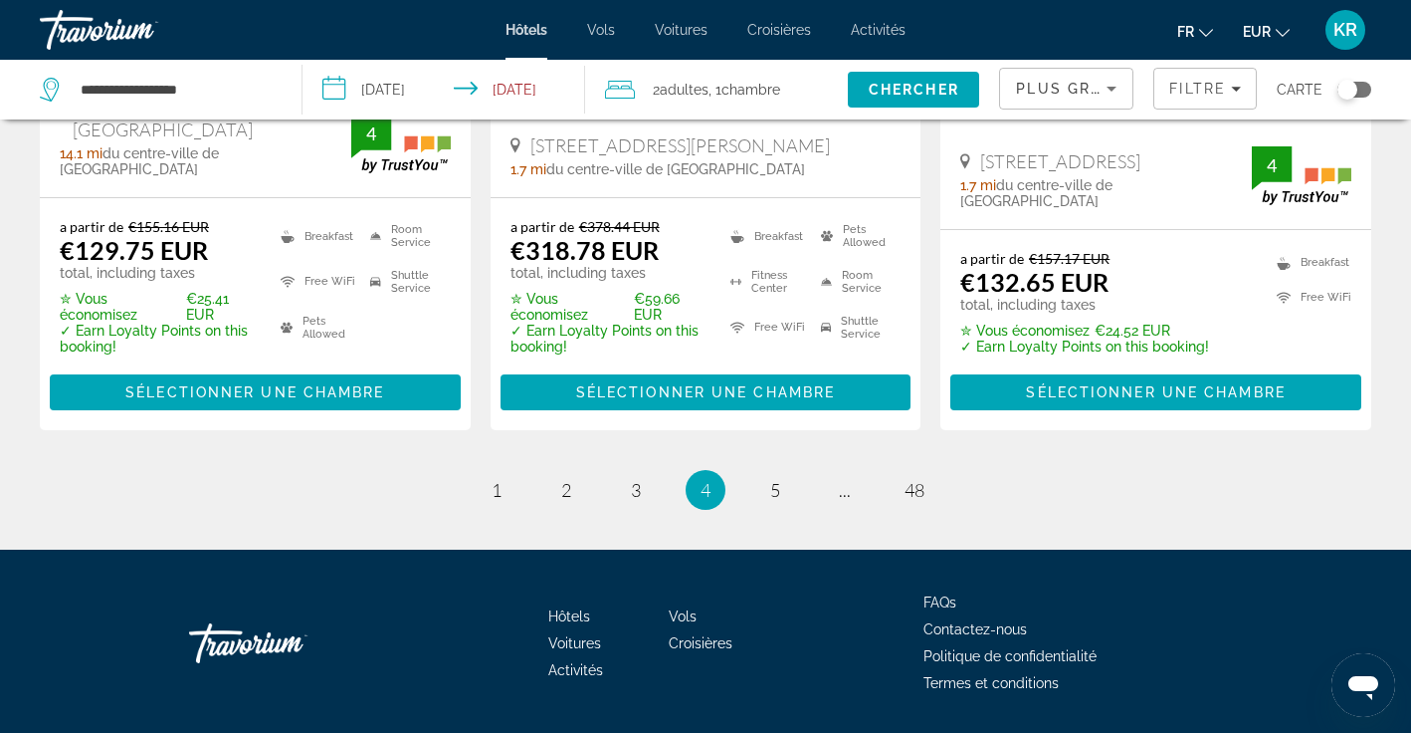
scroll to position [2958, 0]
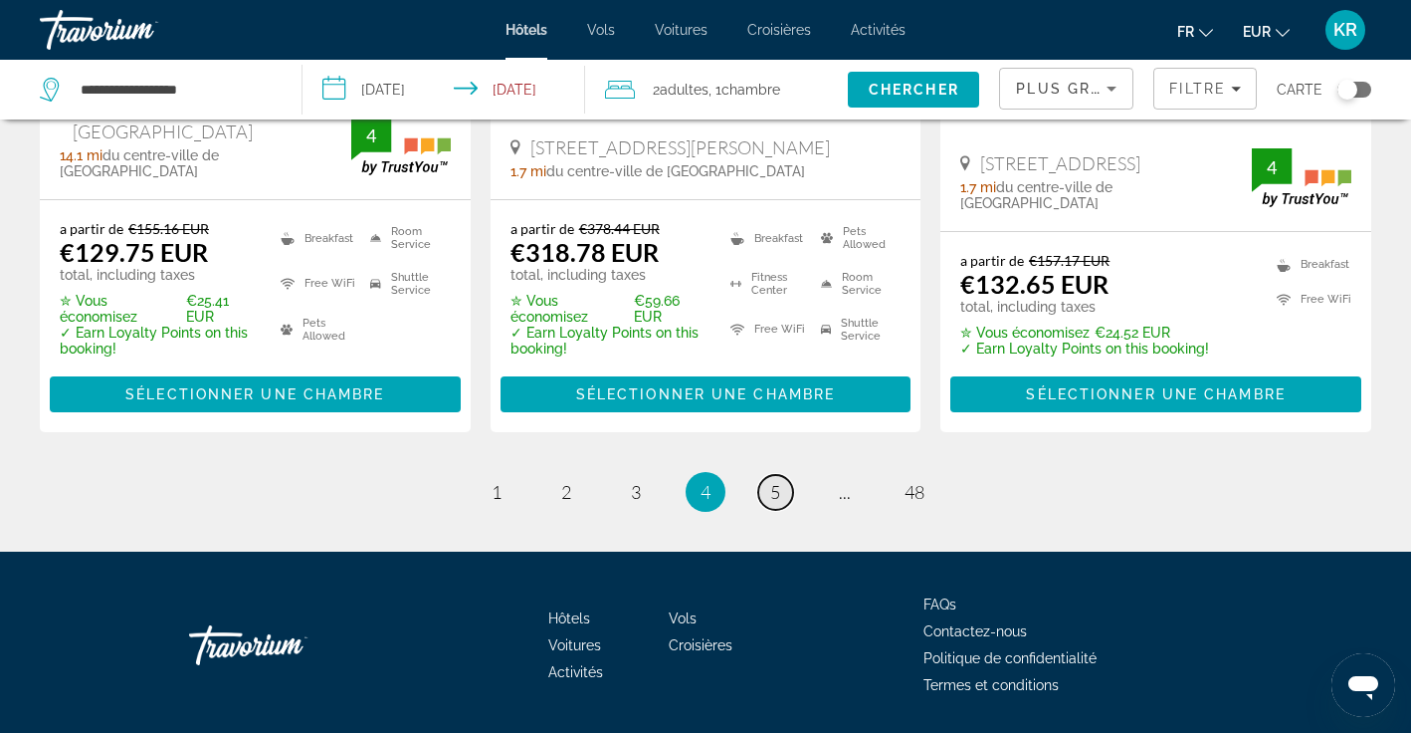
click at [779, 481] on span "5" at bounding box center [775, 492] width 10 height 22
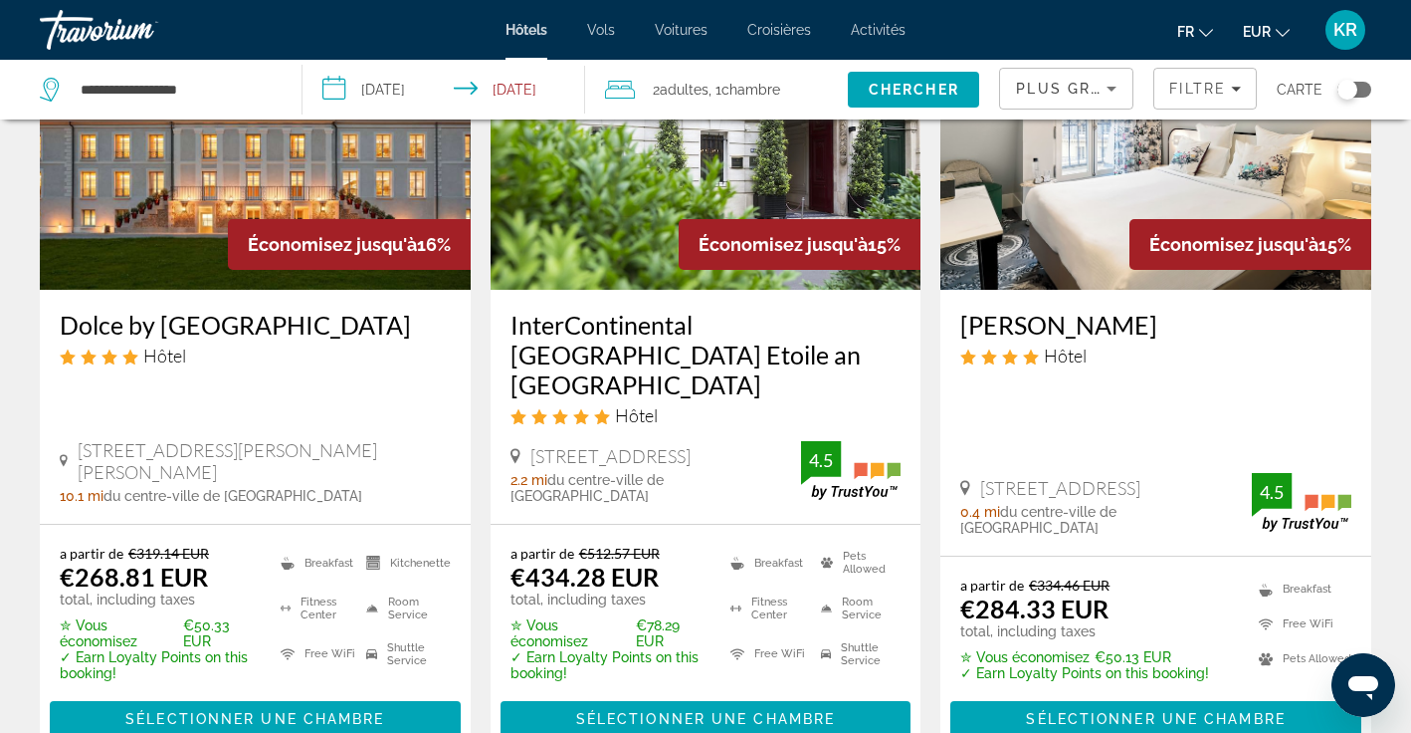
scroll to position [215, 0]
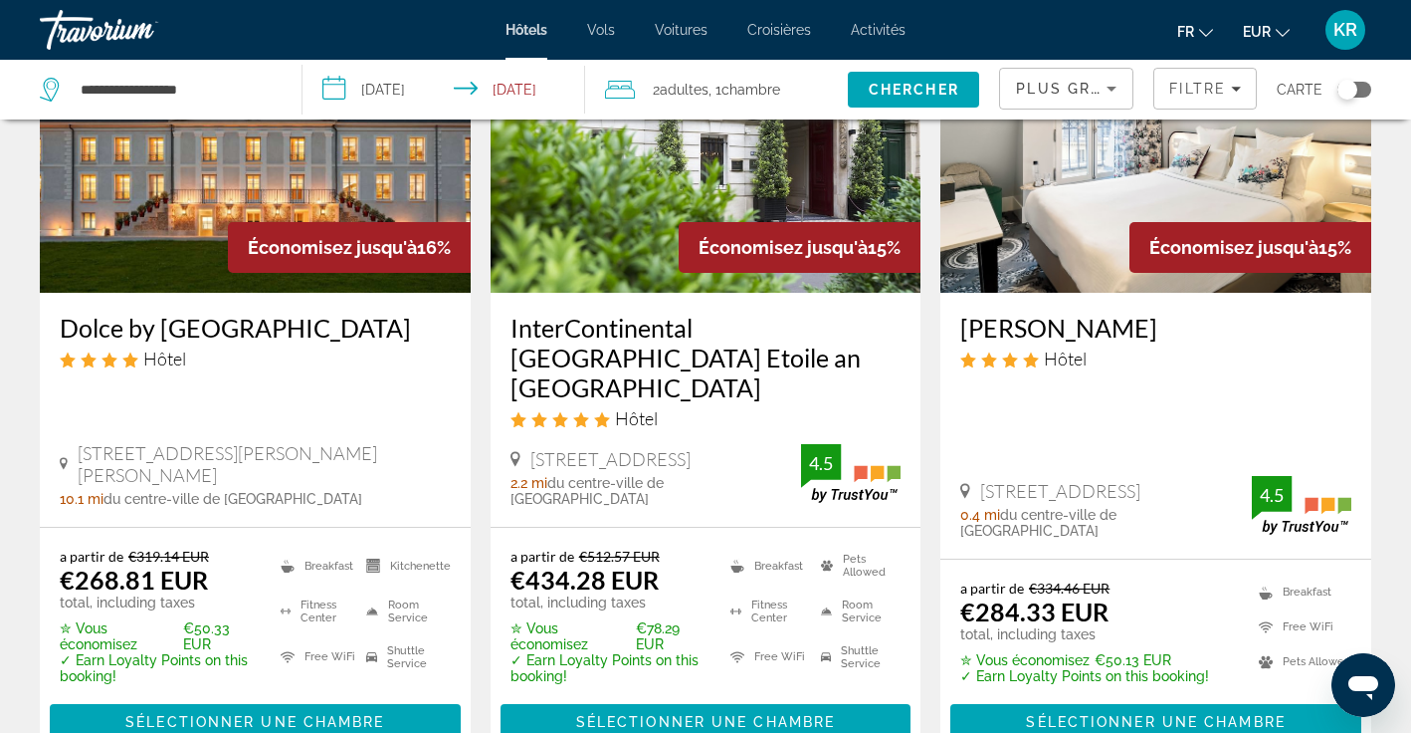
drag, startPoint x: 52, startPoint y: 326, endPoint x: 289, endPoint y: 361, distance: 239.4
click at [289, 361] on div "Dolce by [GEOGRAPHIC_DATA] Hôtel [STREET_ADDRESS][PERSON_NAME]-En-Josas 10.1 mi…" at bounding box center [255, 410] width 431 height 234
copy h3 "Dolce by [GEOGRAPHIC_DATA]"
click at [484, 391] on app-hotels-search-item "Économisez jusqu'à 15% InterContinental [GEOGRAPHIC_DATA] Etoile an [GEOGRAPHIC…" at bounding box center [706, 366] width 451 height 785
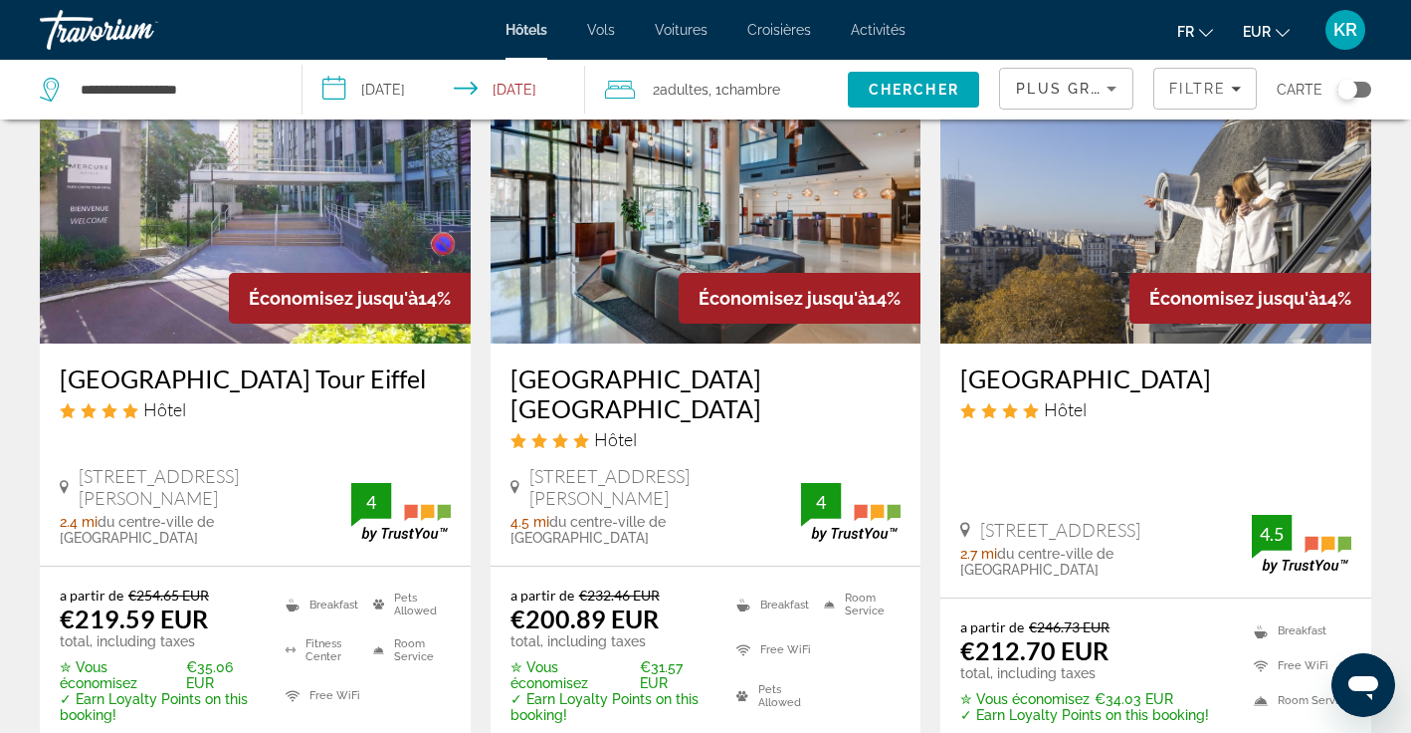
scroll to position [1788, 0]
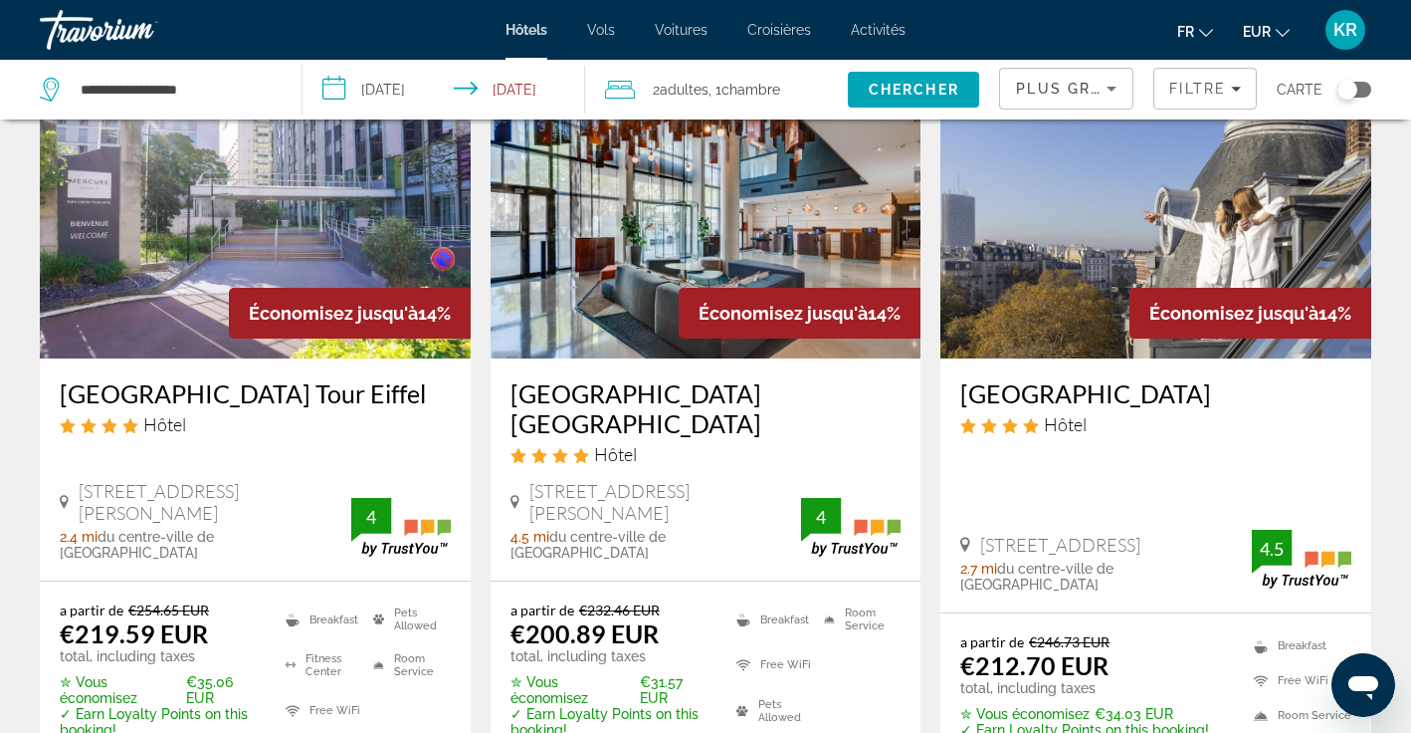
drag, startPoint x: 57, startPoint y: 342, endPoint x: 421, endPoint y: 338, distance: 364.3
click at [421, 358] on div "[GEOGRAPHIC_DATA] Tour Eiffel Hôtel [STREET_ADDRESS][PERSON_NAME] 2.4 mi du cen…" at bounding box center [255, 469] width 431 height 222
copy h3 "[GEOGRAPHIC_DATA] Tour Eiffel"
click at [481, 523] on app-hotels-search-item "Économisez jusqu'à 14% [GEOGRAPHIC_DATA] [GEOGRAPHIC_DATA] Hôtel [STREET_ADDRES…" at bounding box center [706, 426] width 451 height 773
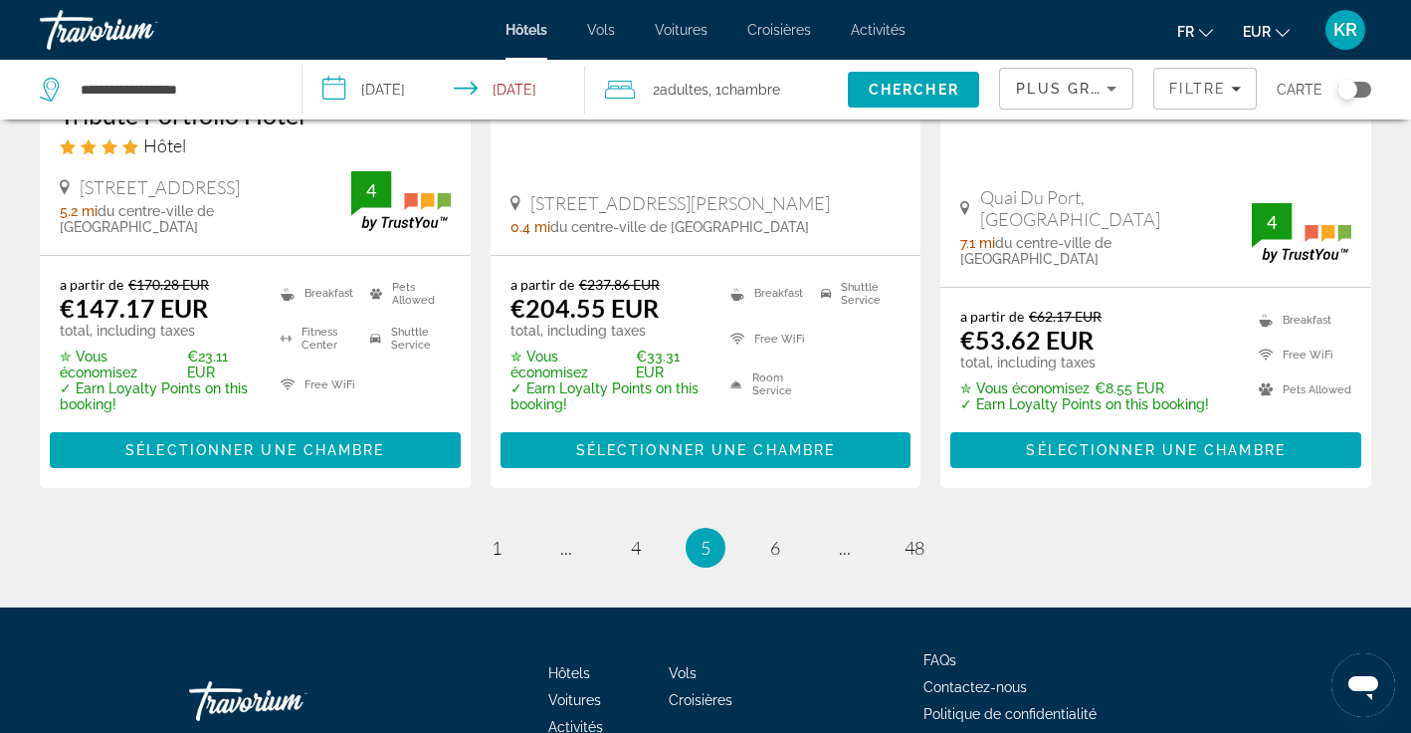
scroll to position [2936, 0]
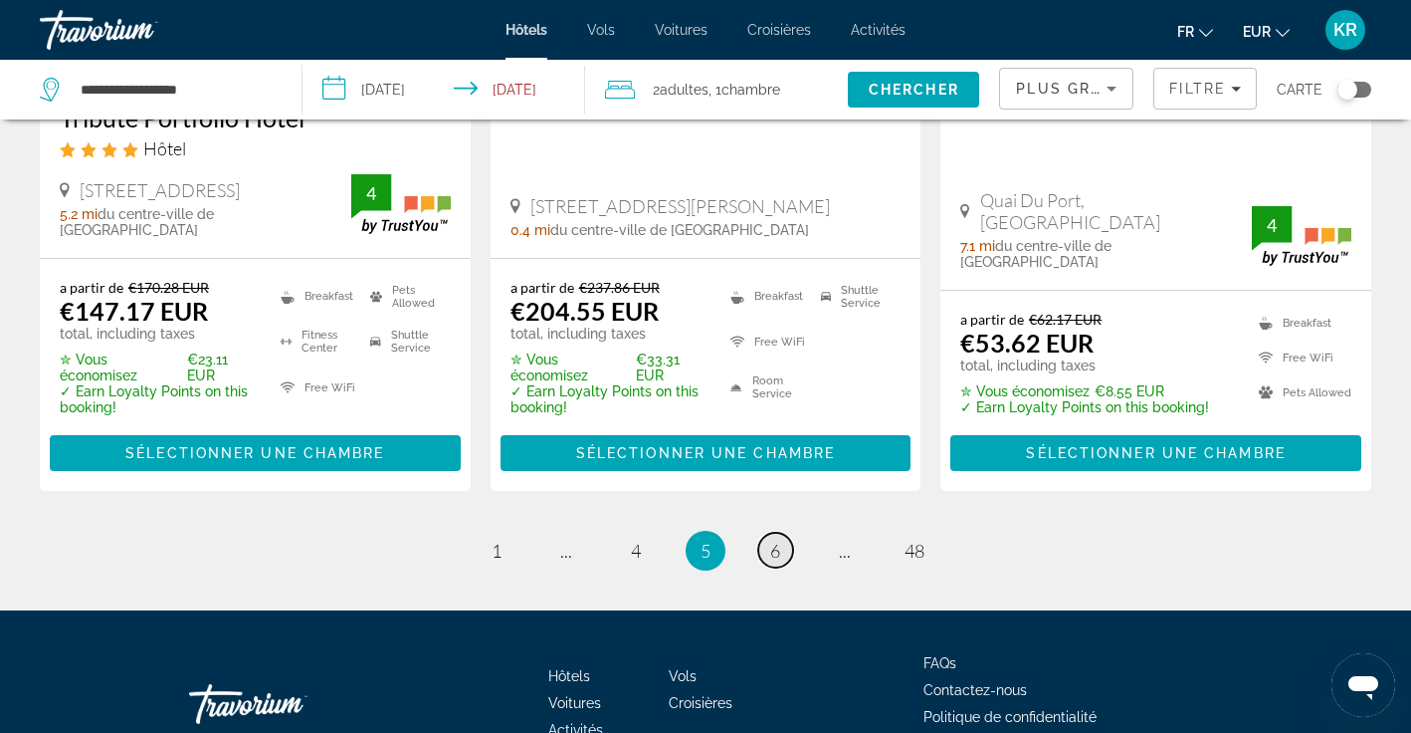
click at [780, 539] on span "6" at bounding box center [775, 550] width 10 height 22
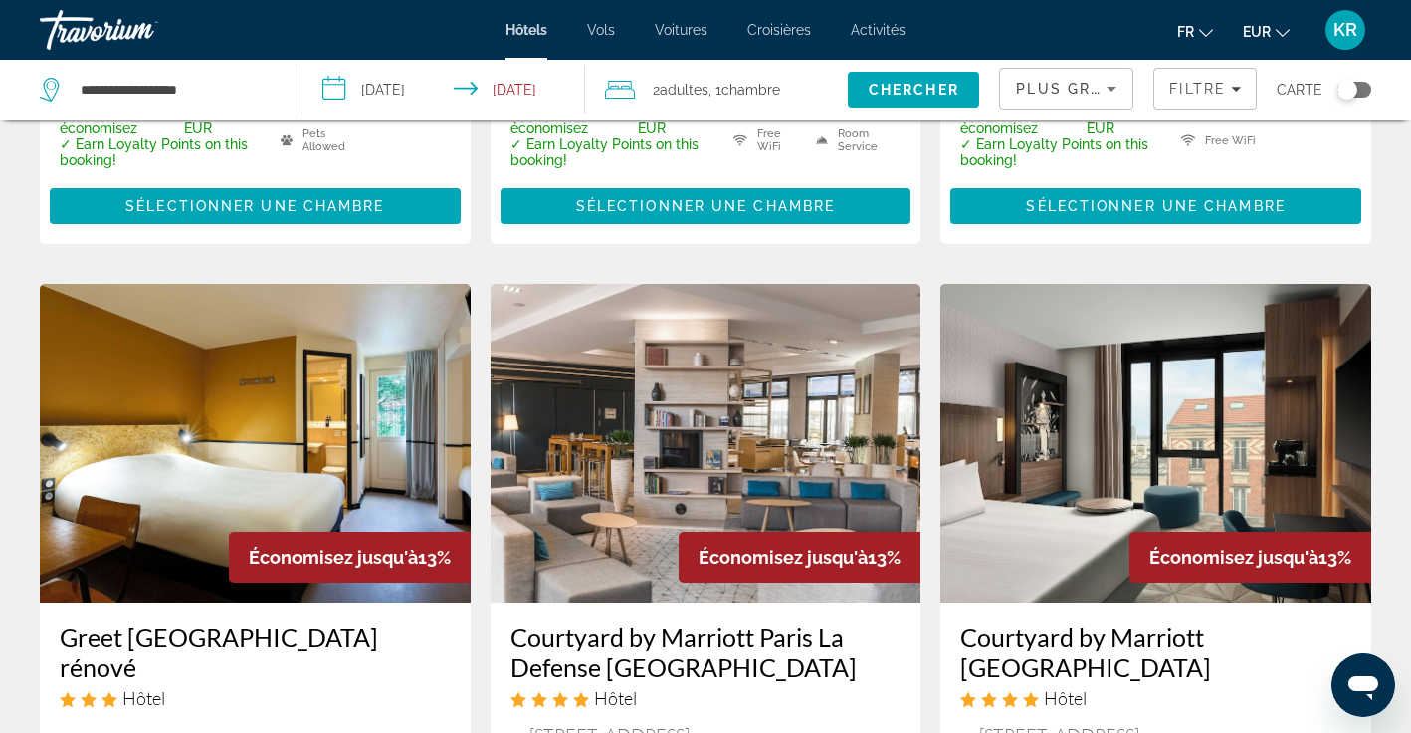
scroll to position [2316, 0]
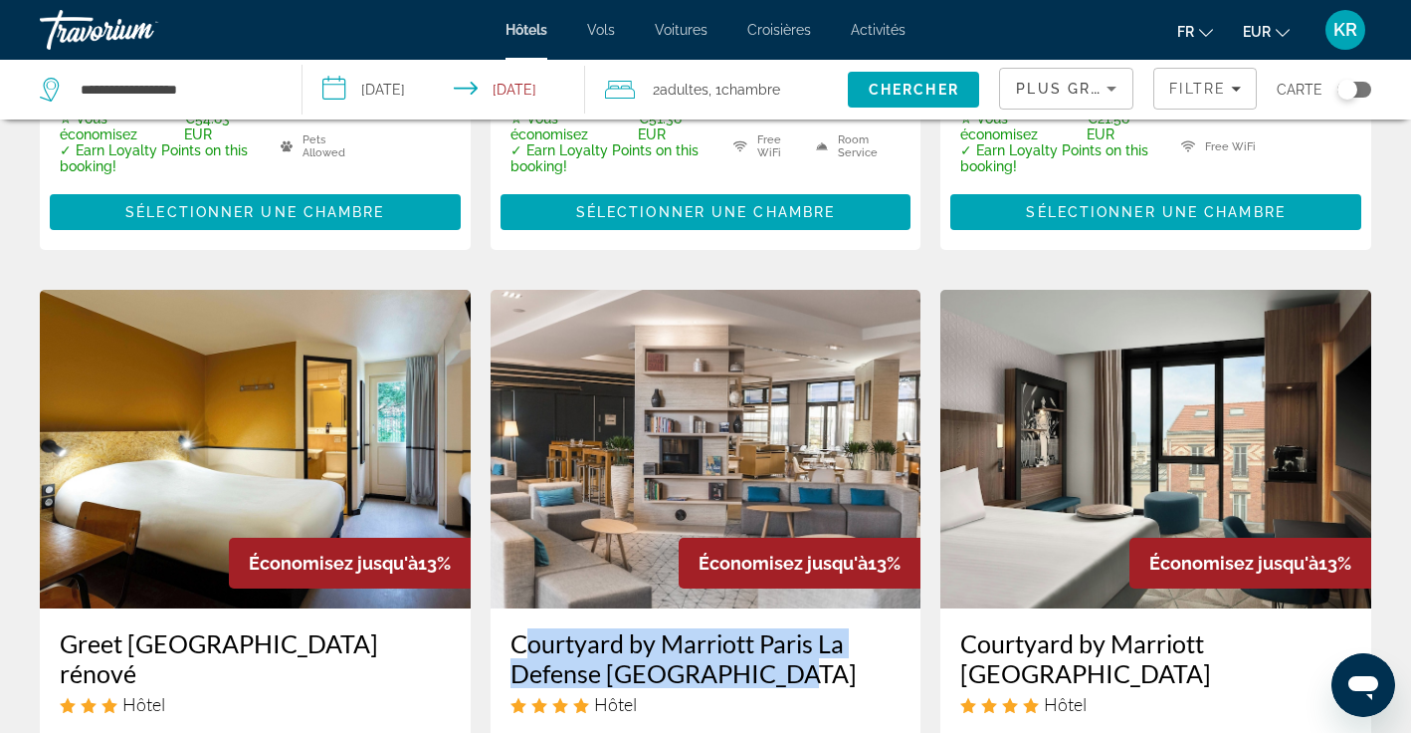
drag, startPoint x: 507, startPoint y: 582, endPoint x: 779, endPoint y: 622, distance: 275.6
click at [779, 623] on div "Courtyard by Marriott Paris La Defense [GEOGRAPHIC_DATA] Hôtel [STREET_ADDRESS]…" at bounding box center [706, 719] width 431 height 222
copy h3 "Courtyard by Marriott Paris La Defense [GEOGRAPHIC_DATA]"
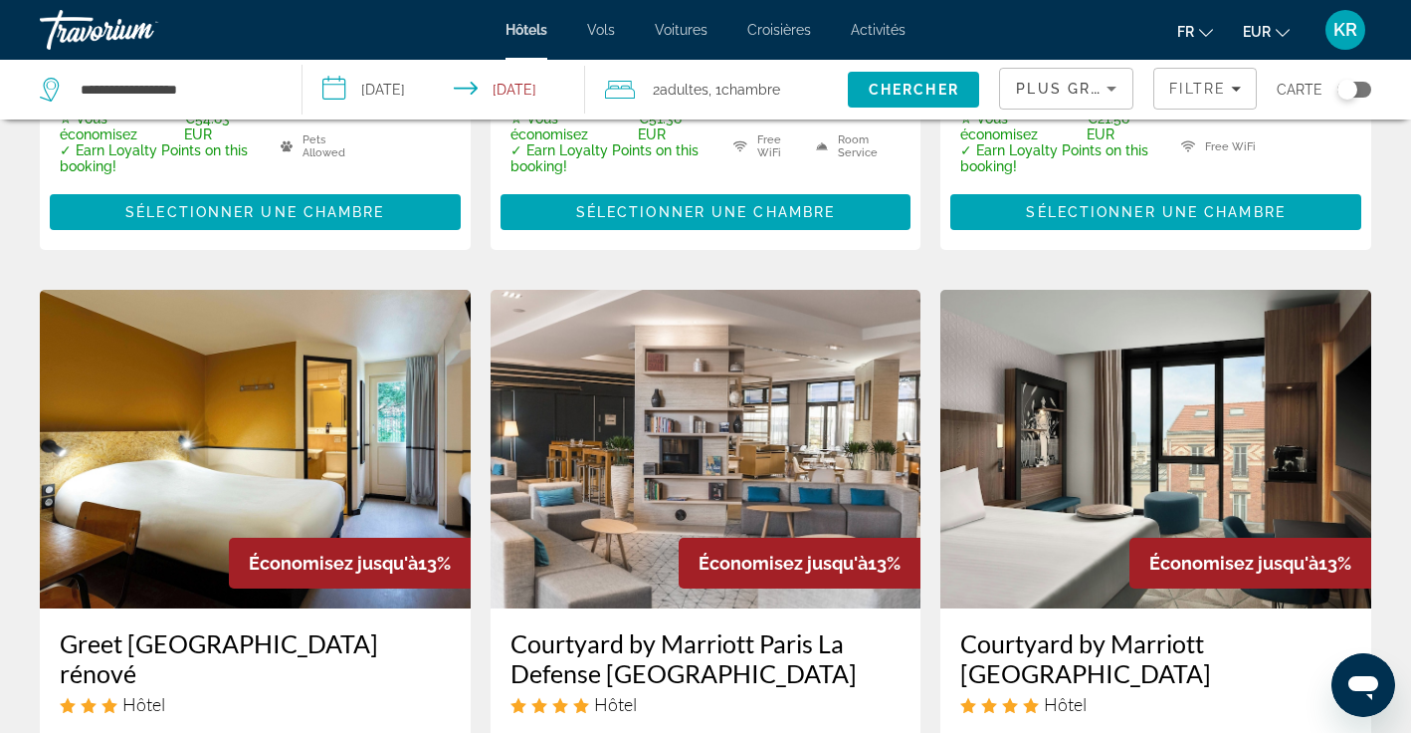
click at [938, 654] on app-hotels-search-item "Économisez jusqu'à 13% Courtyard by [GEOGRAPHIC_DATA] Hôtel [STREET_ADDRESS][PE…" at bounding box center [1156, 676] width 451 height 773
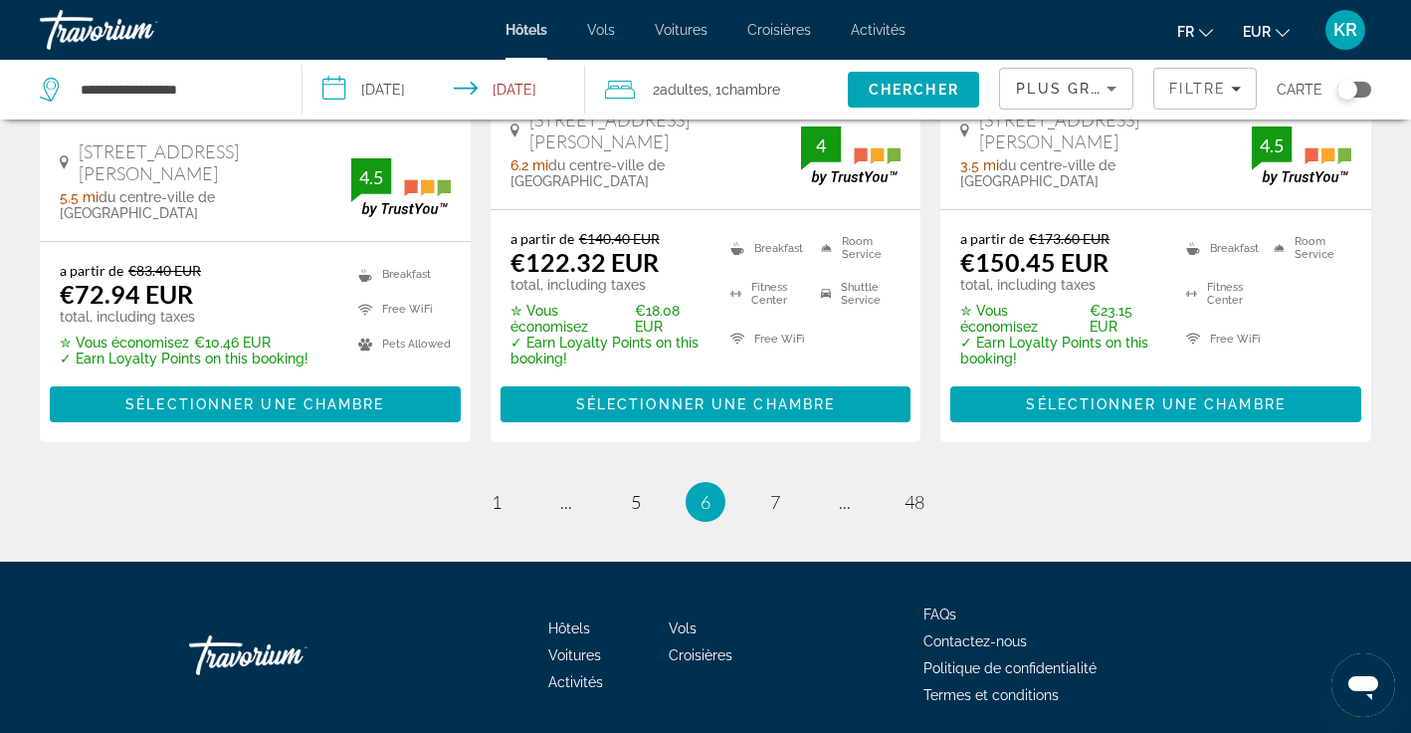
scroll to position [2936, 0]
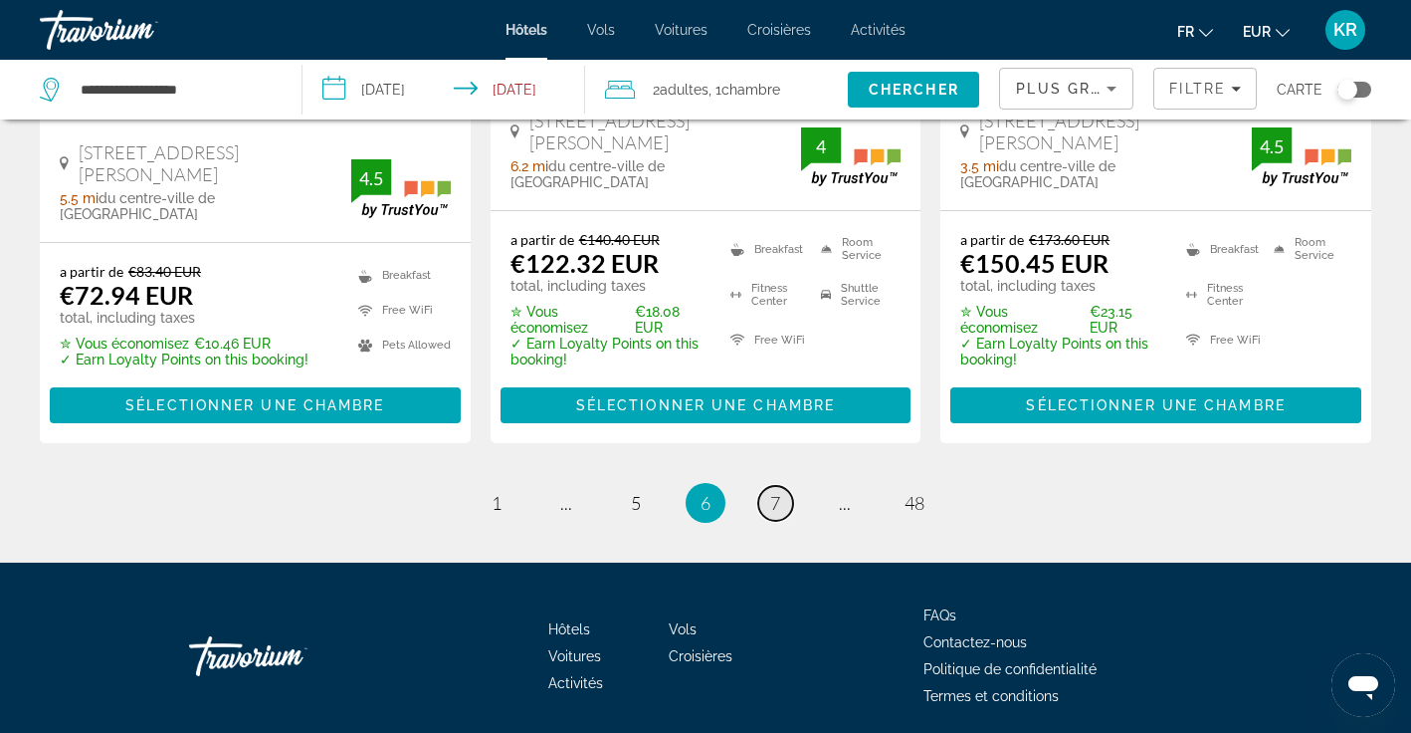
click at [767, 486] on link "page 7" at bounding box center [775, 503] width 35 height 35
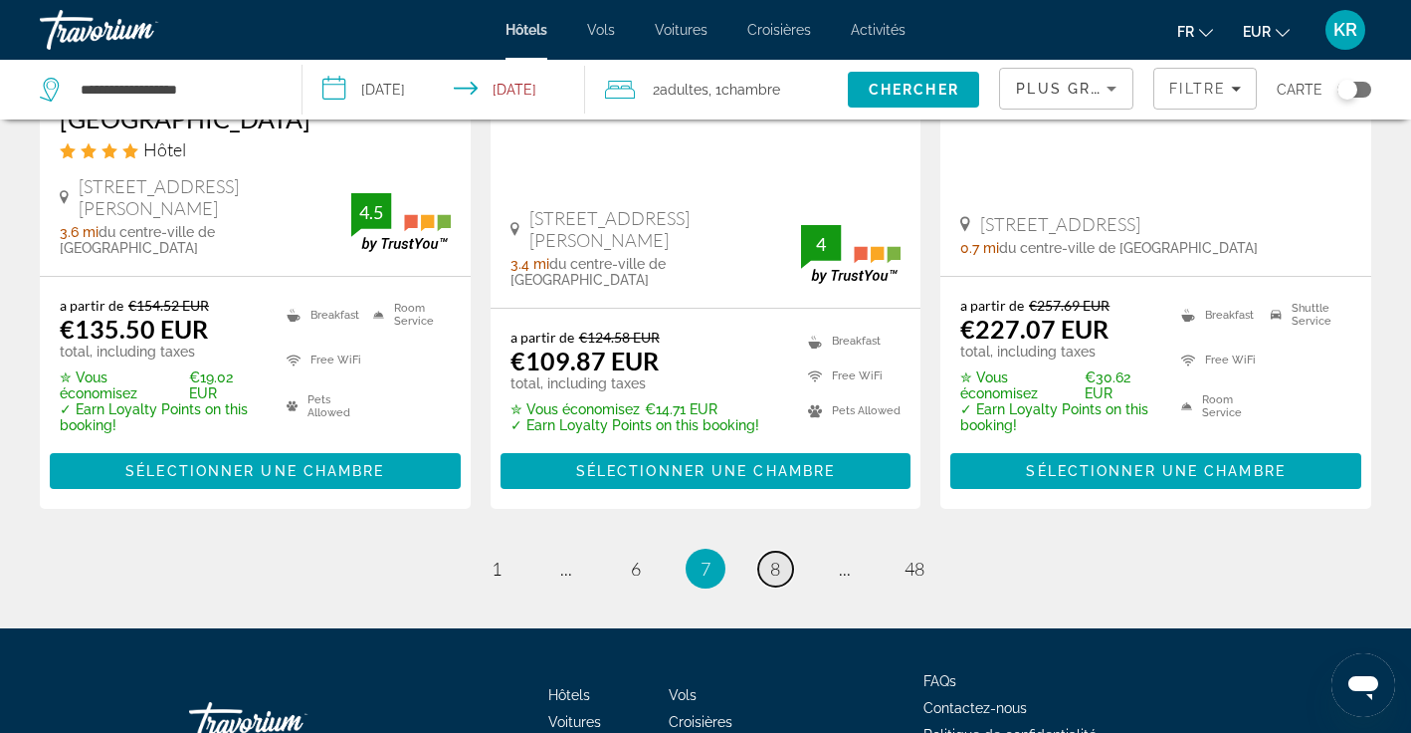
scroll to position [2843, 0]
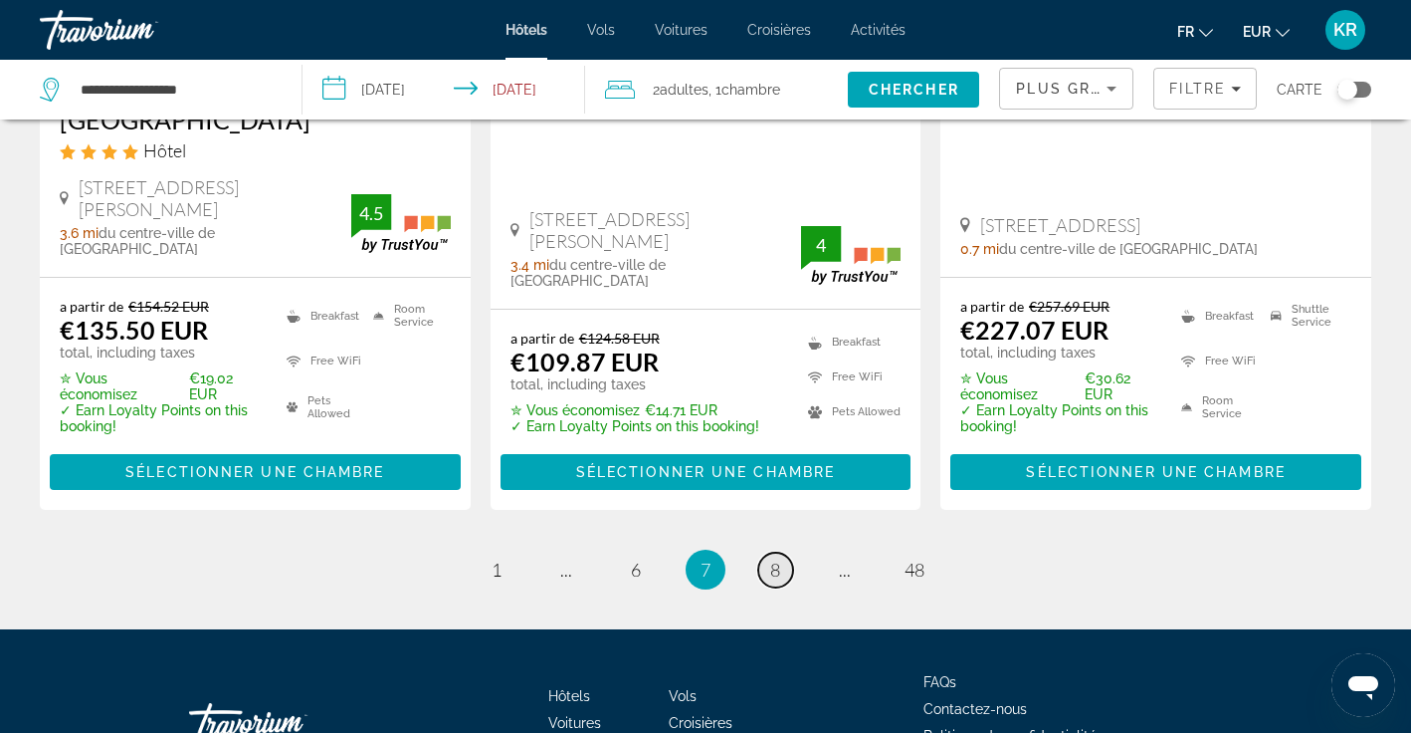
click at [766, 552] on link "page 8" at bounding box center [775, 569] width 35 height 35
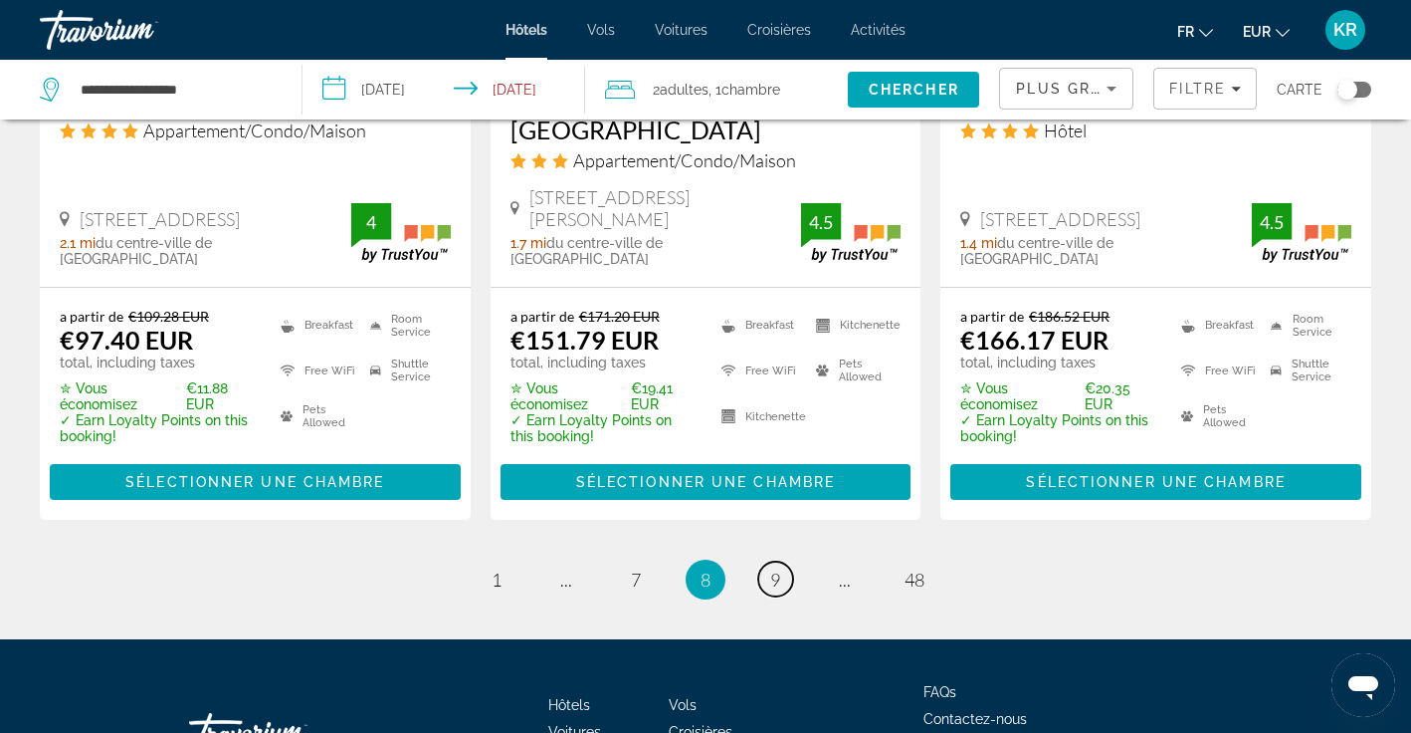
scroll to position [2907, 0]
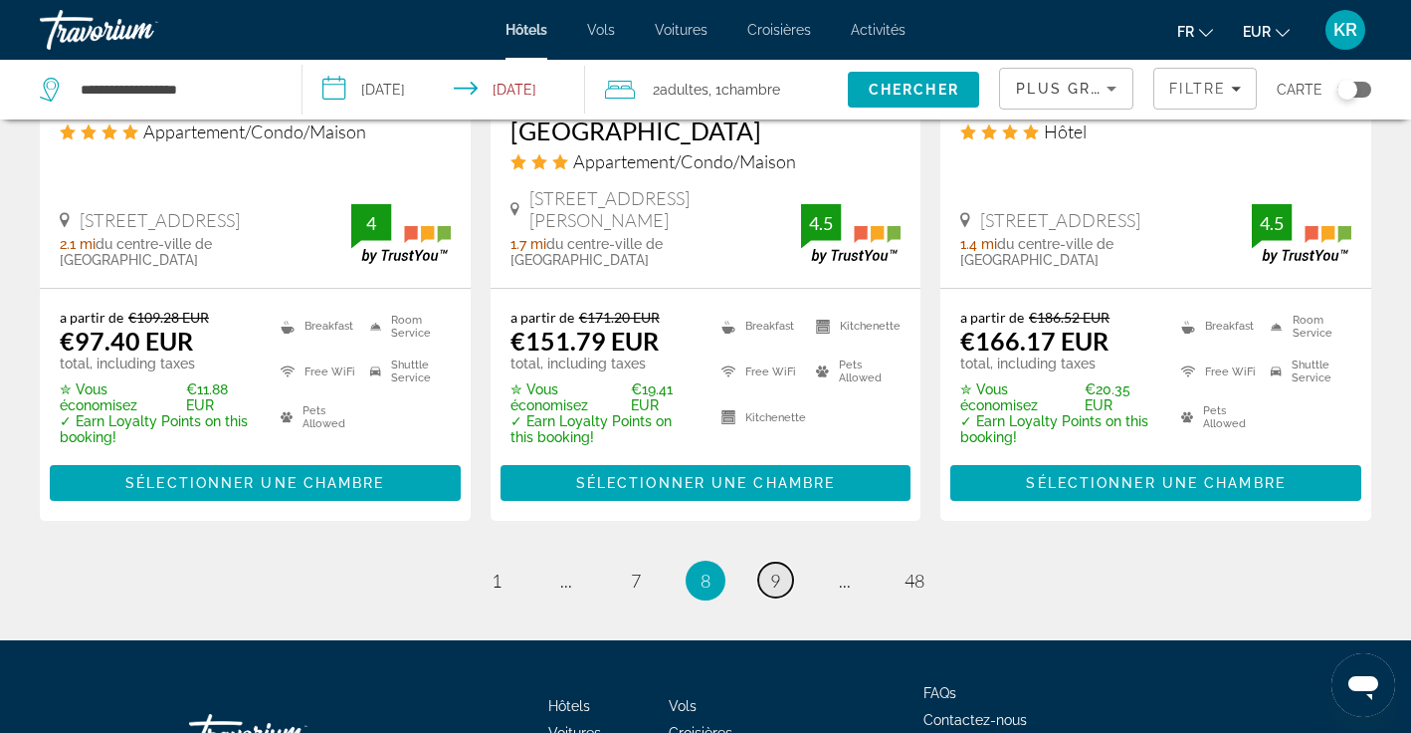
click at [765, 562] on link "page 9" at bounding box center [775, 579] width 35 height 35
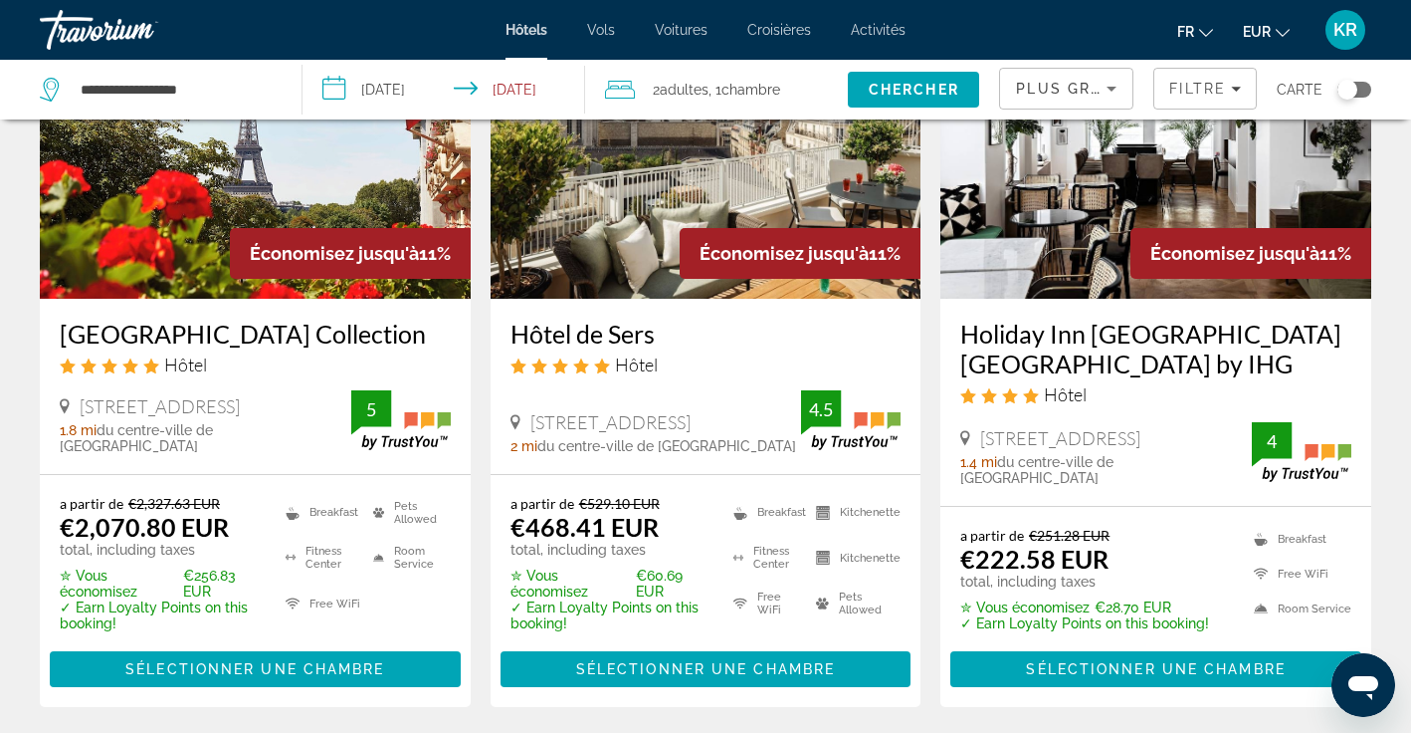
scroll to position [973, 0]
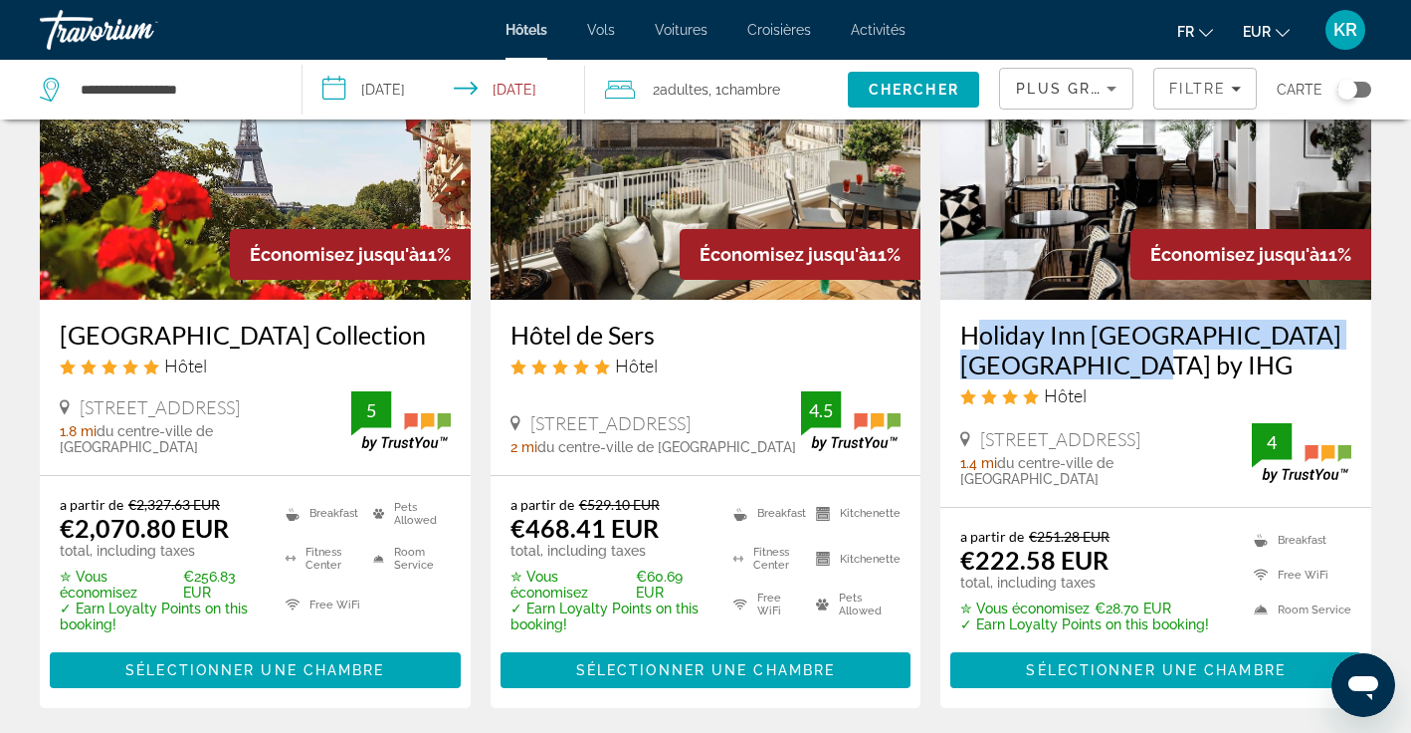
drag, startPoint x: 952, startPoint y: 331, endPoint x: 1060, endPoint y: 377, distance: 117.8
click at [1060, 377] on div "Holiday Inn [GEOGRAPHIC_DATA] [GEOGRAPHIC_DATA] by IHG Hôtel [STREET_ADDRESS] 1…" at bounding box center [1156, 403] width 431 height 206
copy h3 "Holiday Inn [GEOGRAPHIC_DATA] [GEOGRAPHIC_DATA] by IHG"
click at [1206, 694] on span "Main content" at bounding box center [1156, 670] width 411 height 48
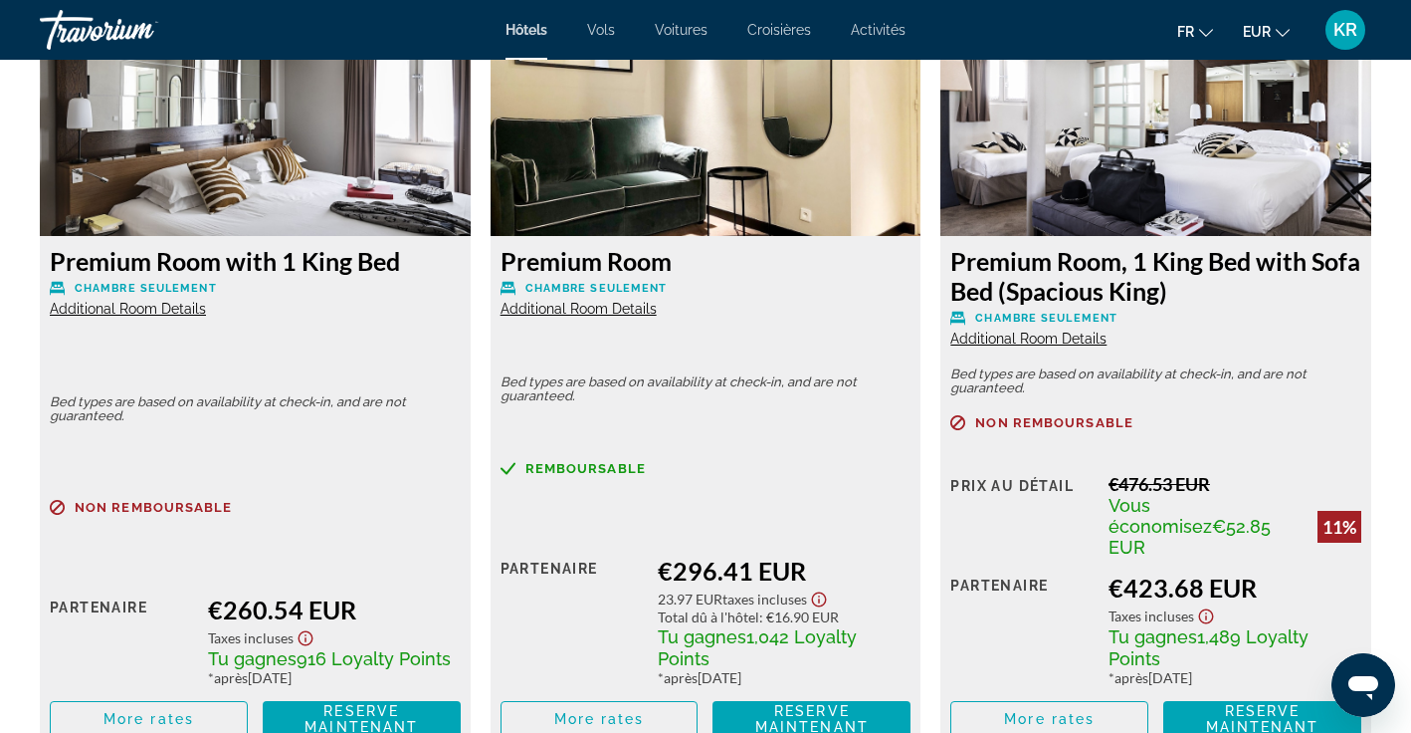
scroll to position [4329, 0]
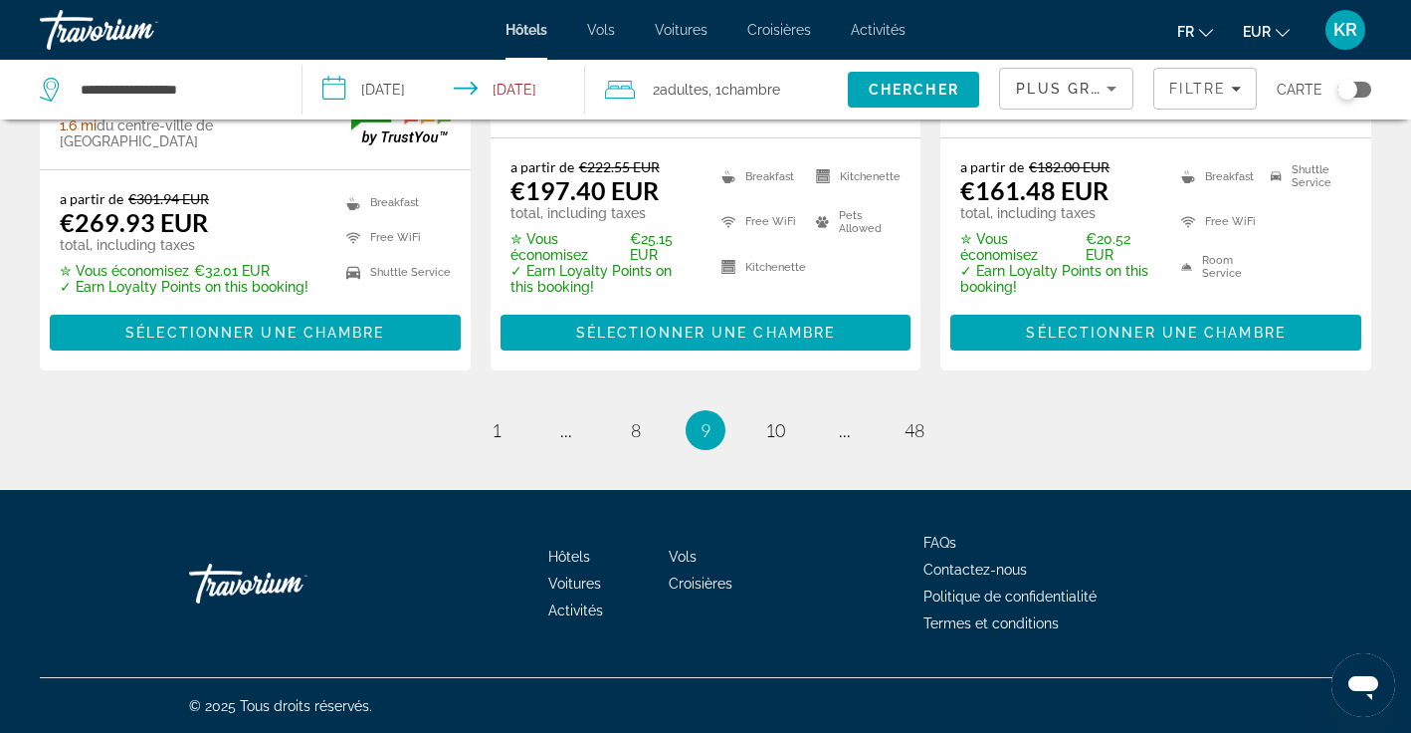
scroll to position [2903, 0]
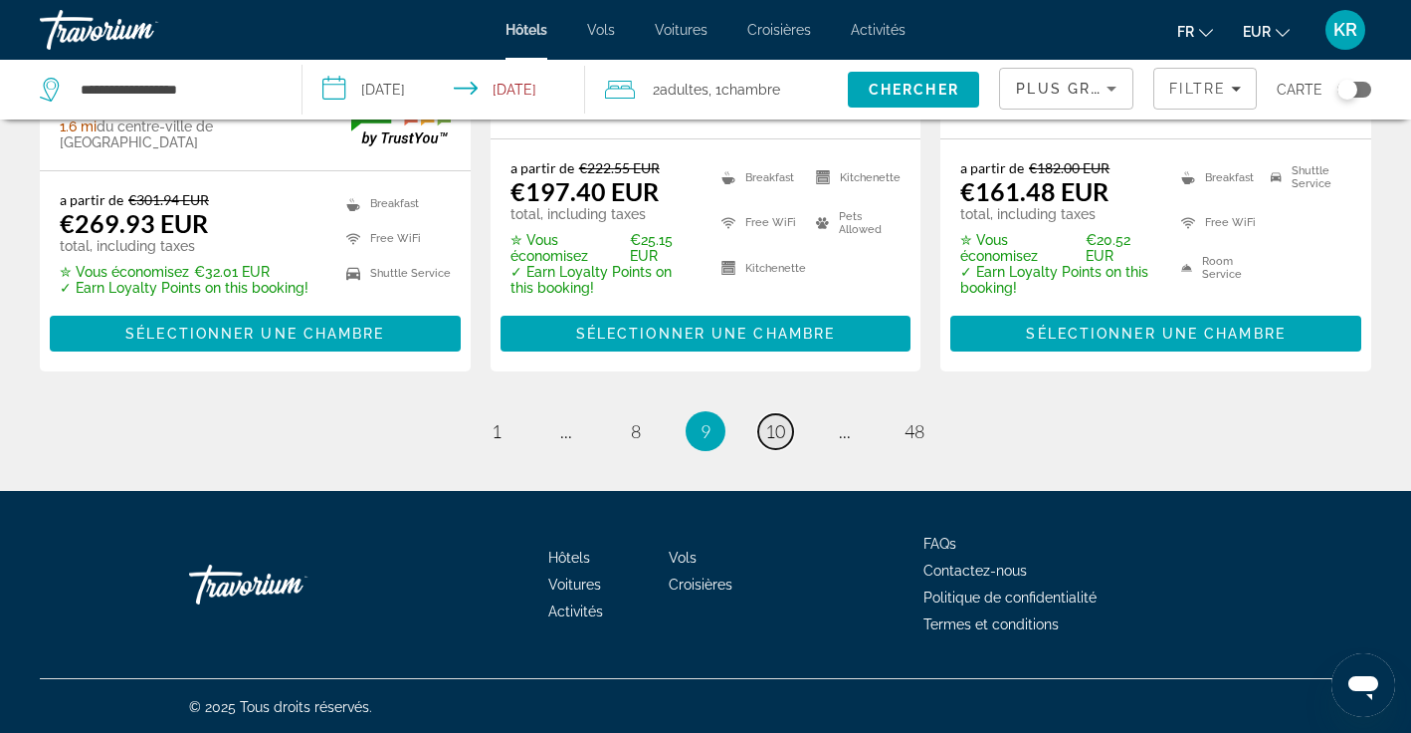
click at [773, 433] on span "10" at bounding box center [775, 431] width 20 height 22
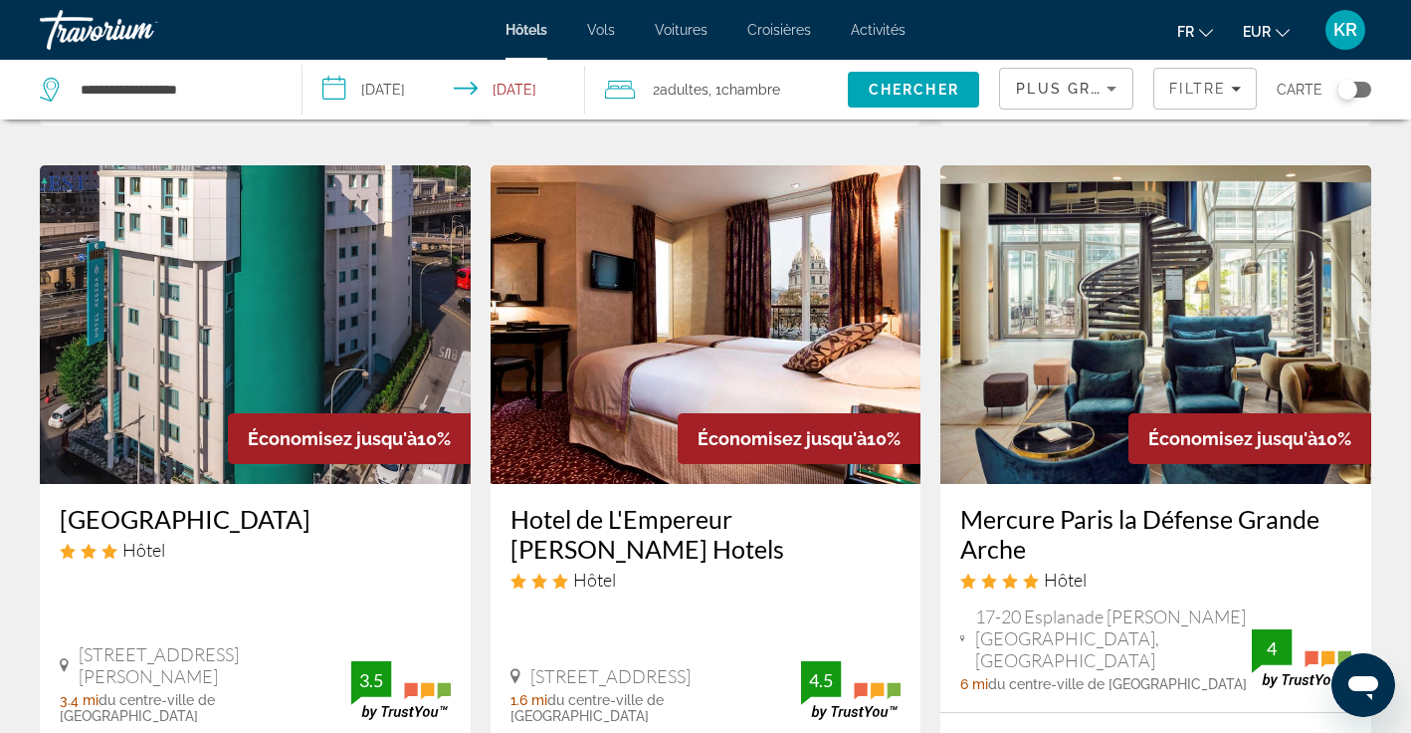
scroll to position [2389, 0]
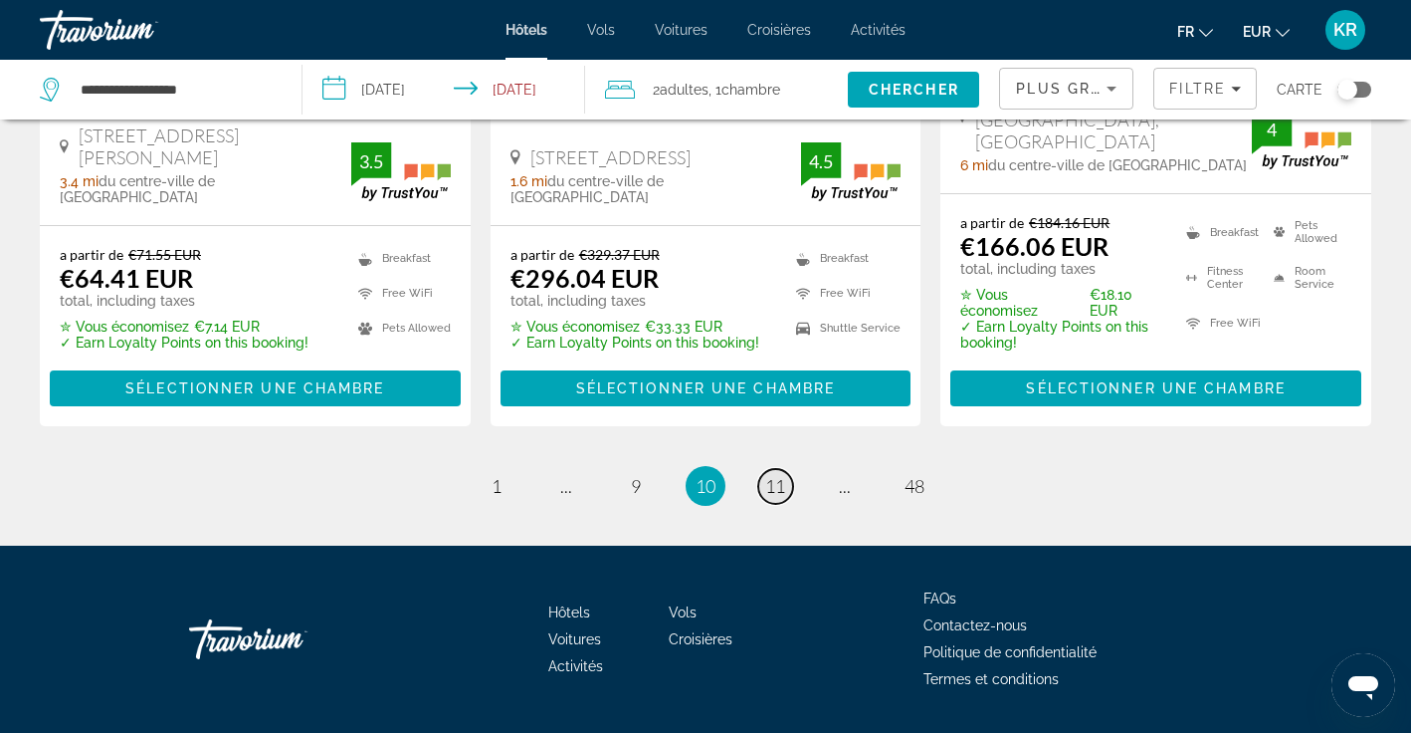
click at [774, 475] on span "11" at bounding box center [775, 486] width 20 height 22
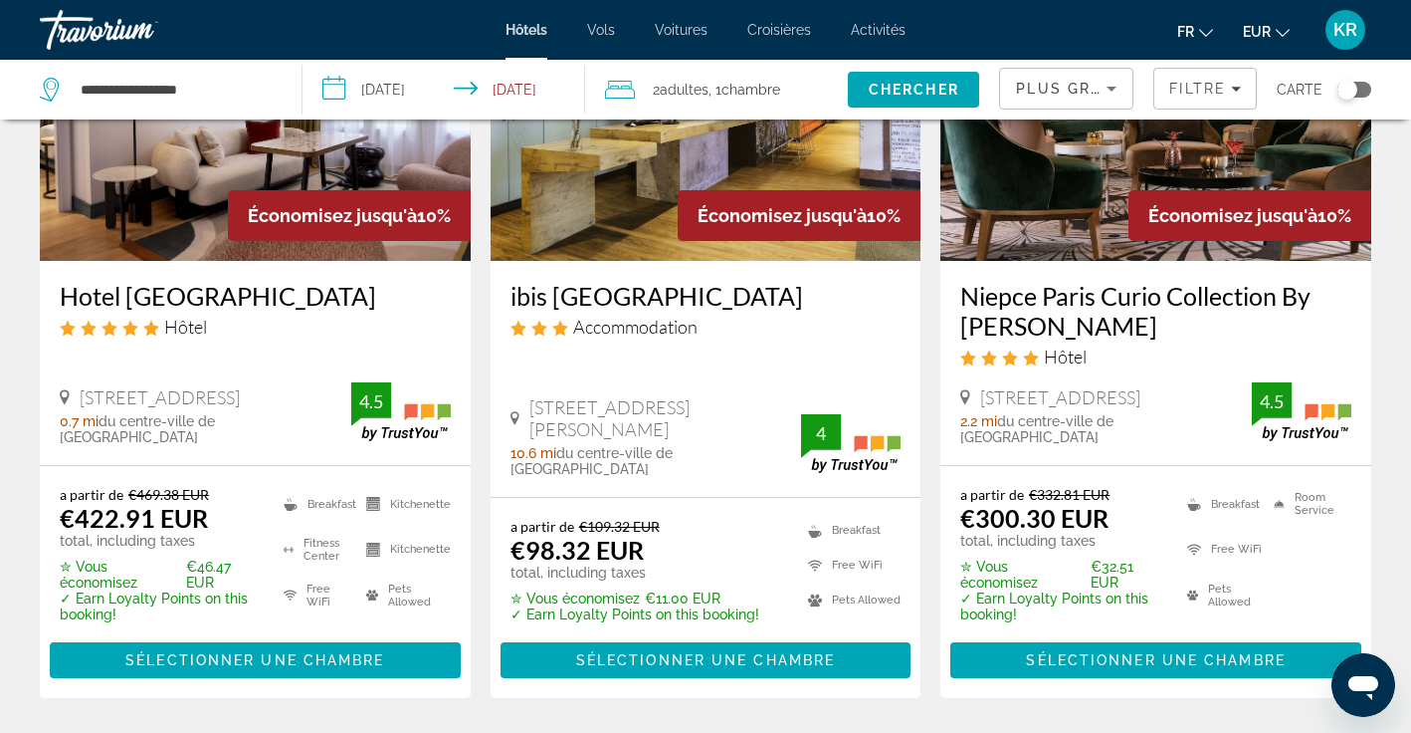
scroll to position [229, 0]
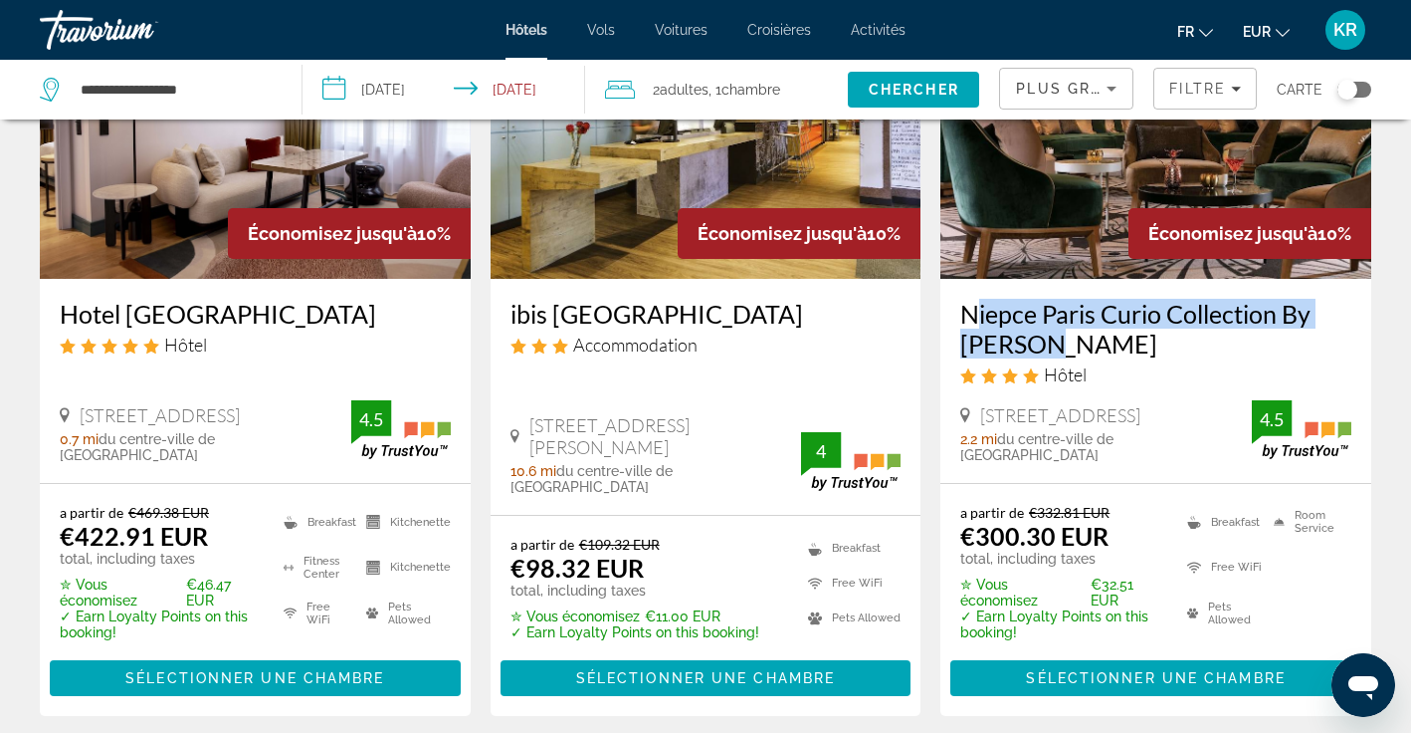
drag, startPoint x: 956, startPoint y: 308, endPoint x: 1058, endPoint y: 353, distance: 112.3
click at [1058, 353] on div "Niepce Paris Curio Collection By [PERSON_NAME] Hôtel [STREET_ADDRESS] 2.2 mi du…" at bounding box center [1156, 381] width 431 height 204
copy h3 "Niepce Paris Curio Collection By [PERSON_NAME]"
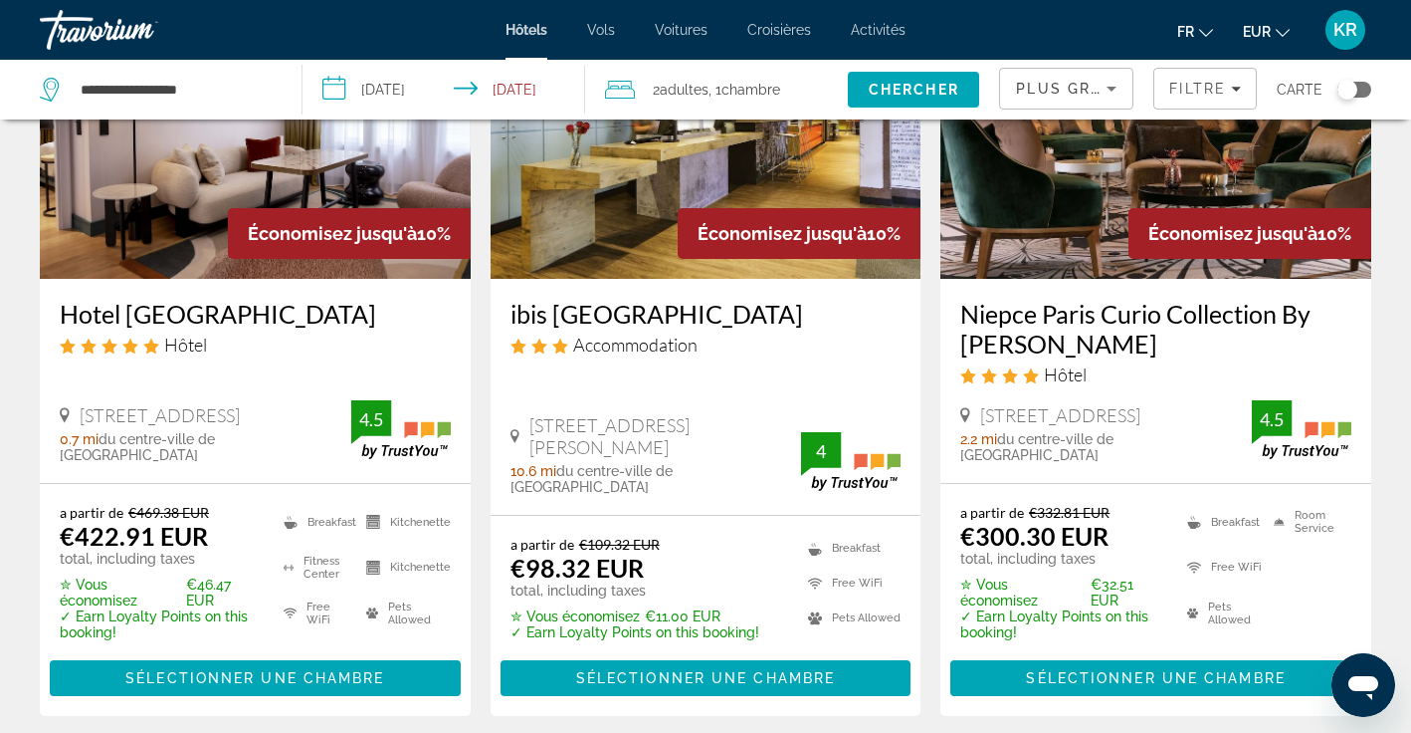
click at [481, 485] on app-hotels-search-item "Économisez jusqu'à 10% ibis [GEOGRAPHIC_DATA] Accommodation [STREET_ADDRESS][PE…" at bounding box center [706, 337] width 451 height 755
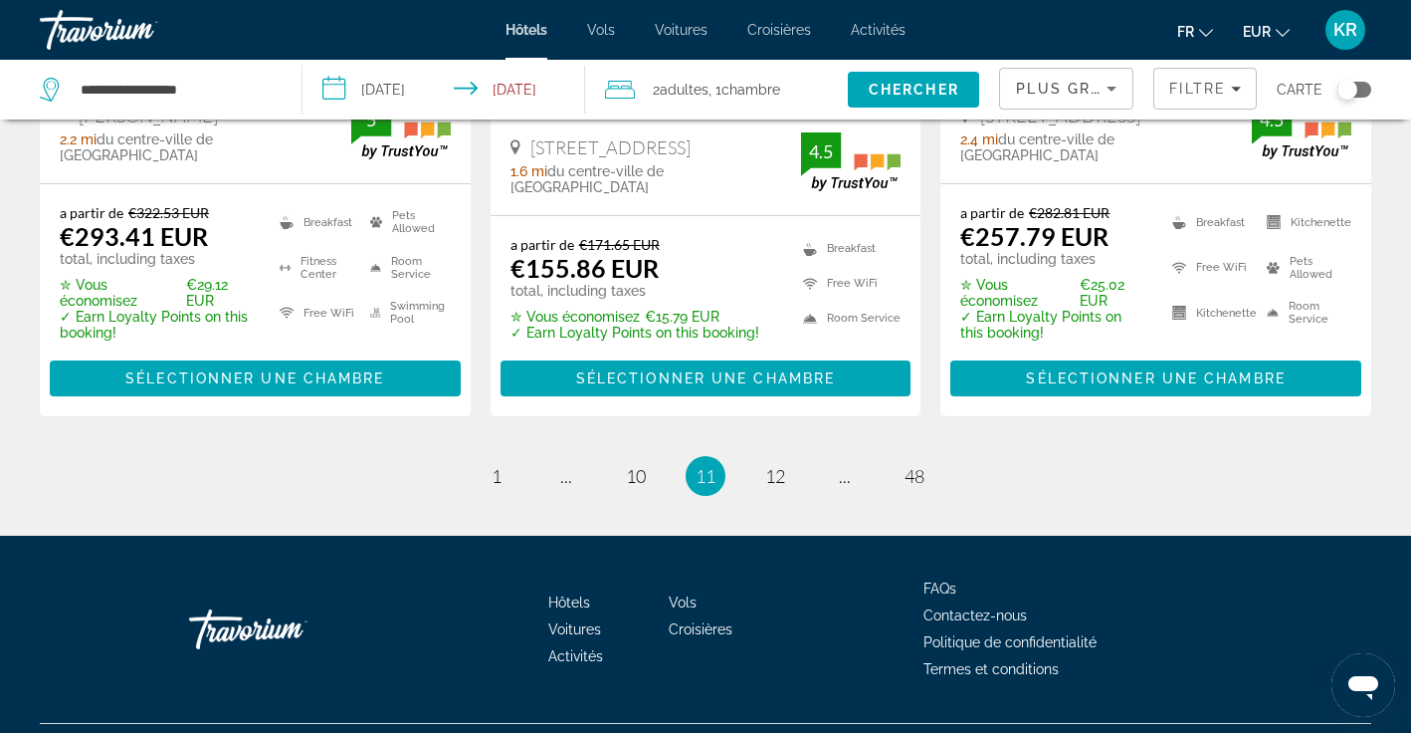
scroll to position [2932, 0]
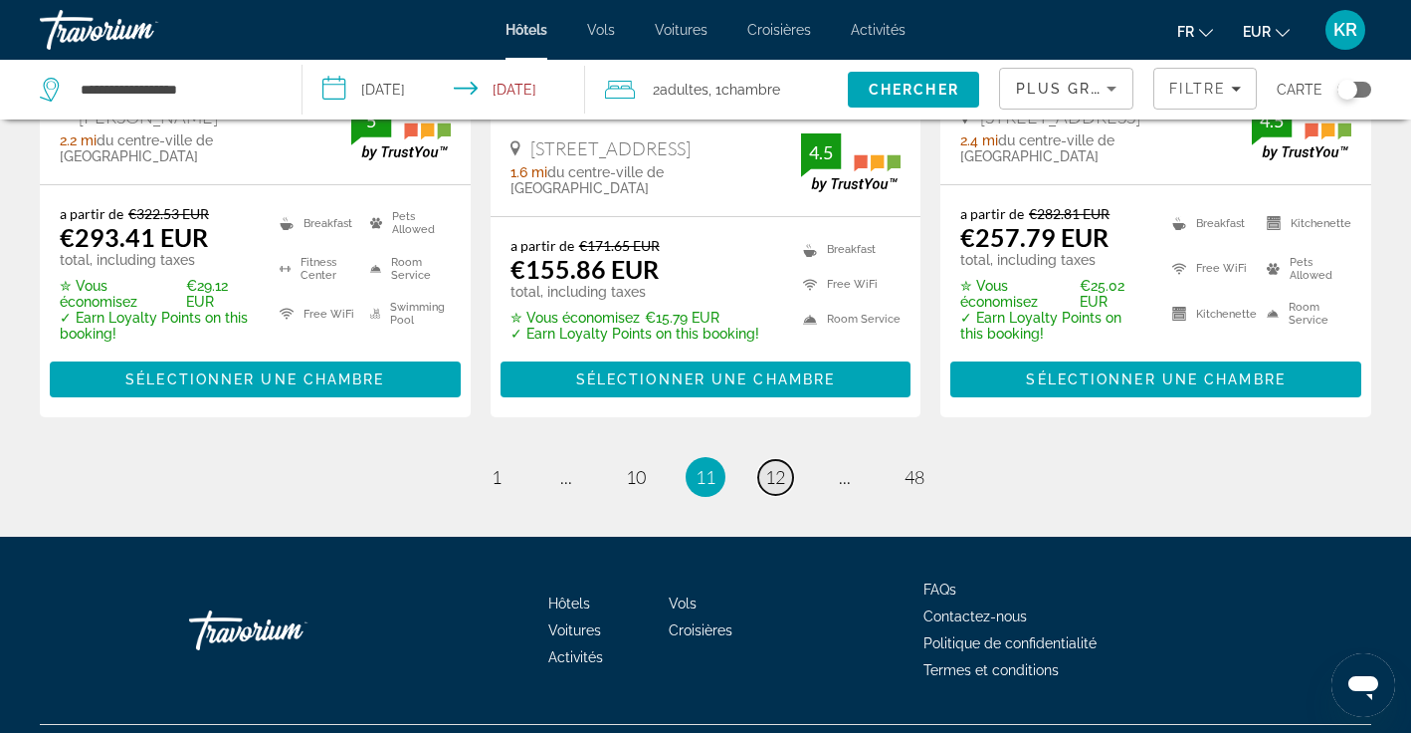
click at [779, 466] on span "12" at bounding box center [775, 477] width 20 height 22
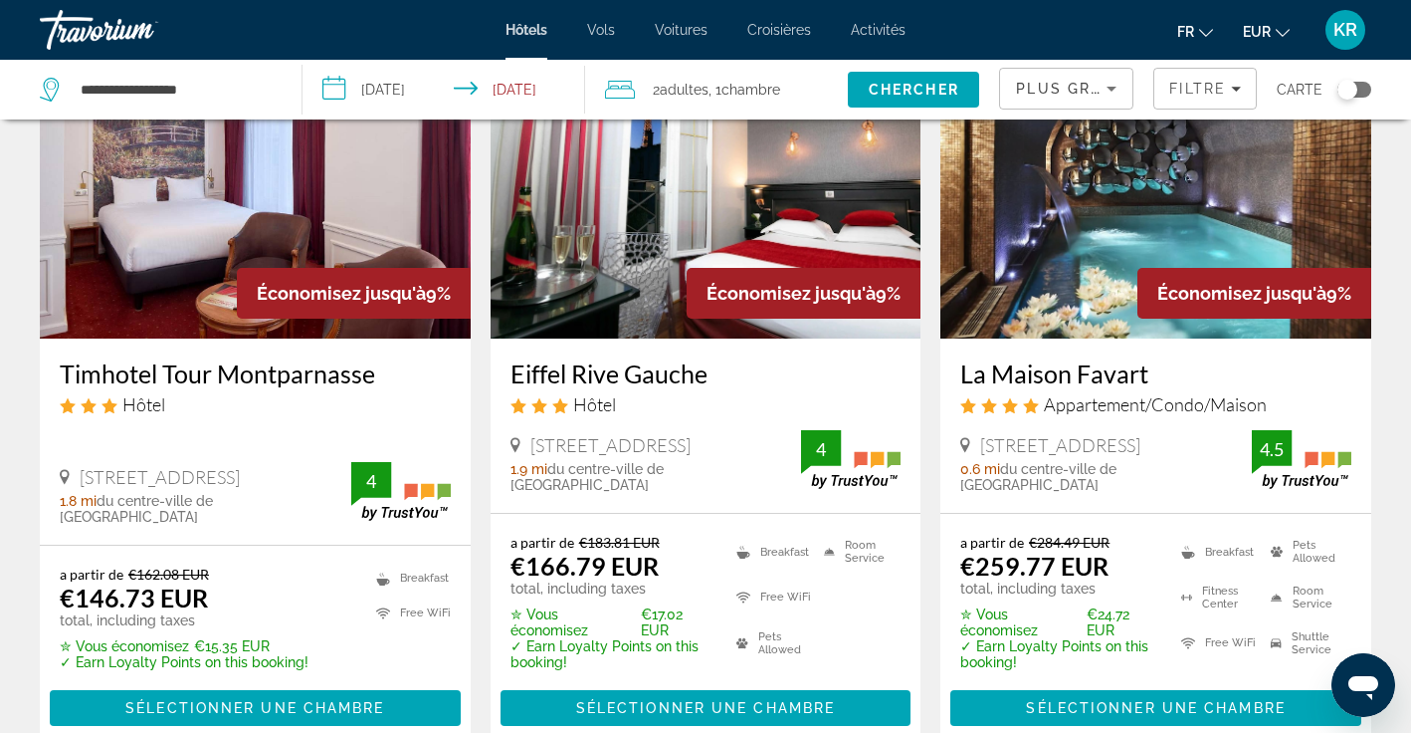
scroll to position [171, 0]
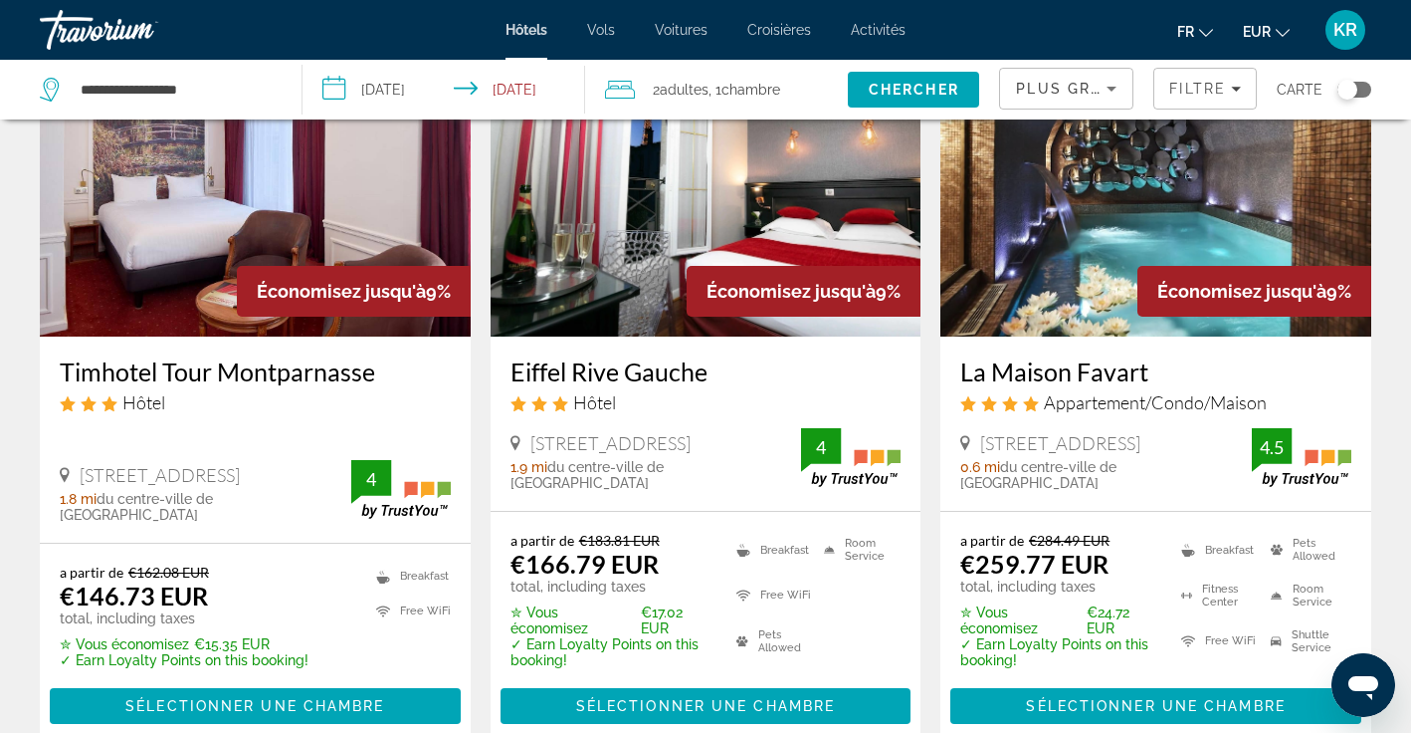
drag, startPoint x: 951, startPoint y: 370, endPoint x: 1153, endPoint y: 359, distance: 202.4
click at [1153, 359] on div "La Maison Favart Appartement/Condo/Maison [STREET_ADDRESS] 0.6 mi du centre-vil…" at bounding box center [1156, 423] width 431 height 174
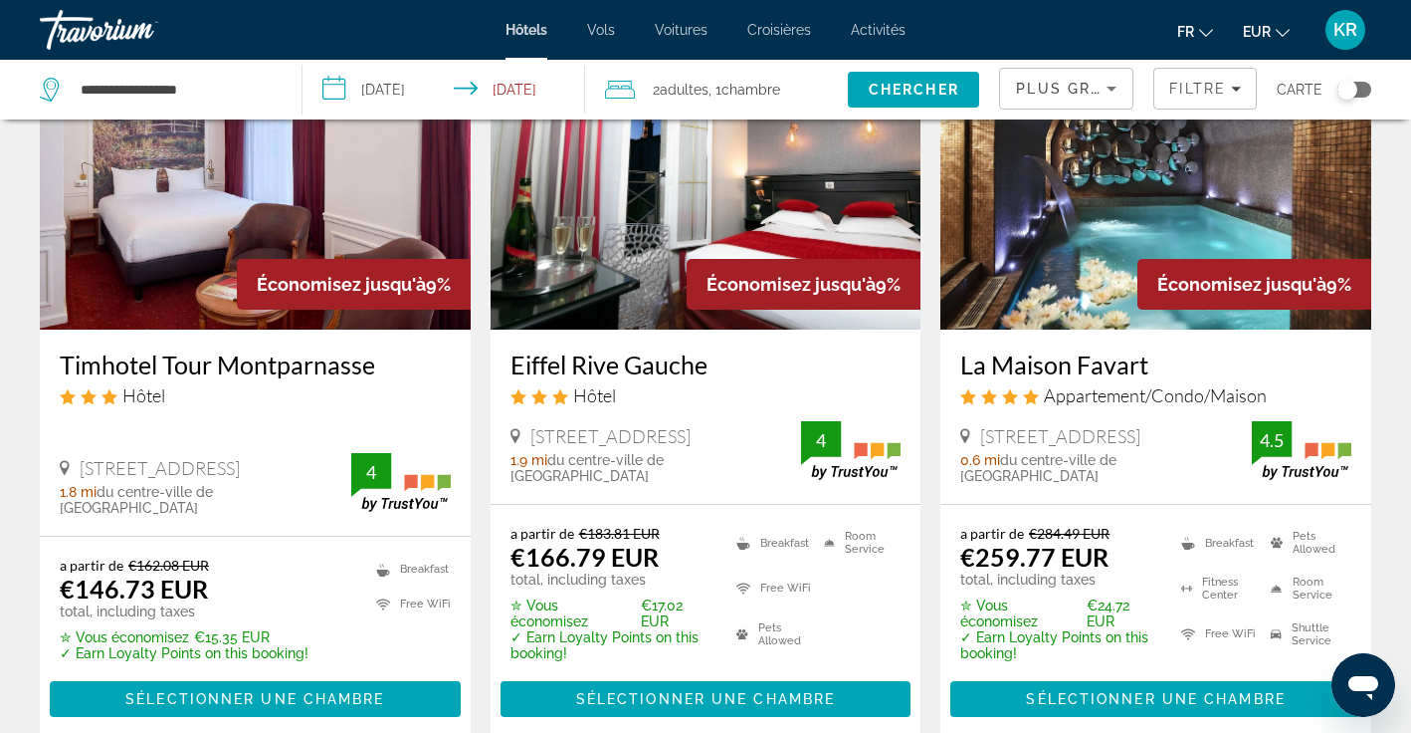
scroll to position [179, 0]
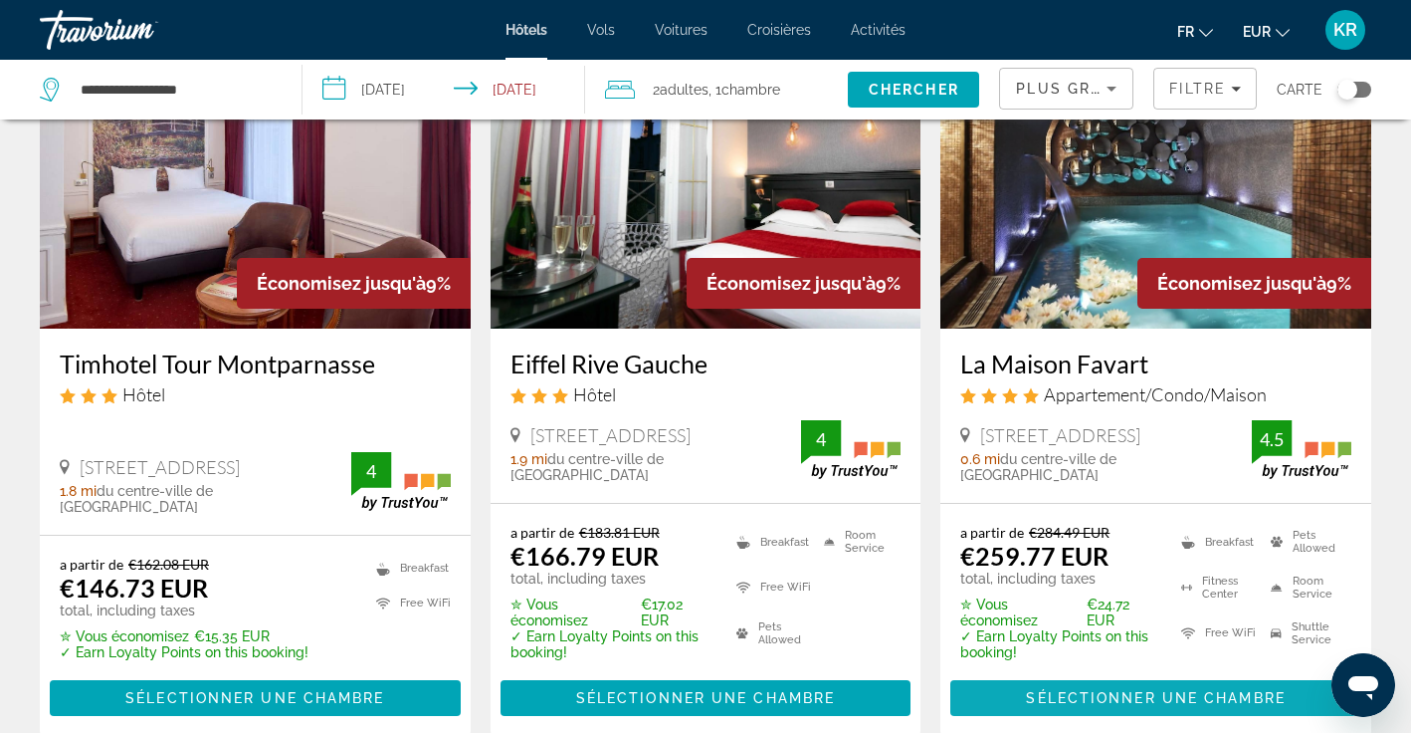
click at [1175, 704] on span "Sélectionner une chambre" at bounding box center [1155, 698] width 259 height 16
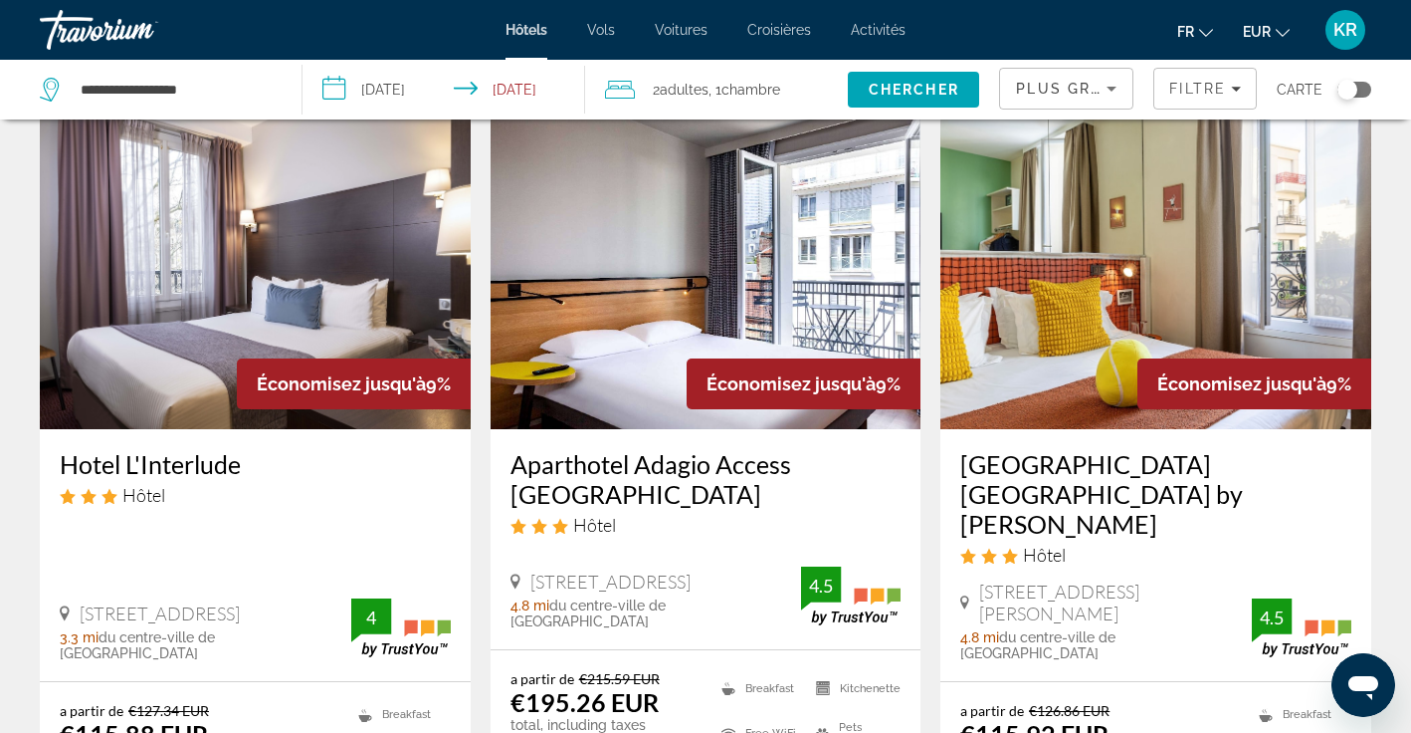
scroll to position [2466, 0]
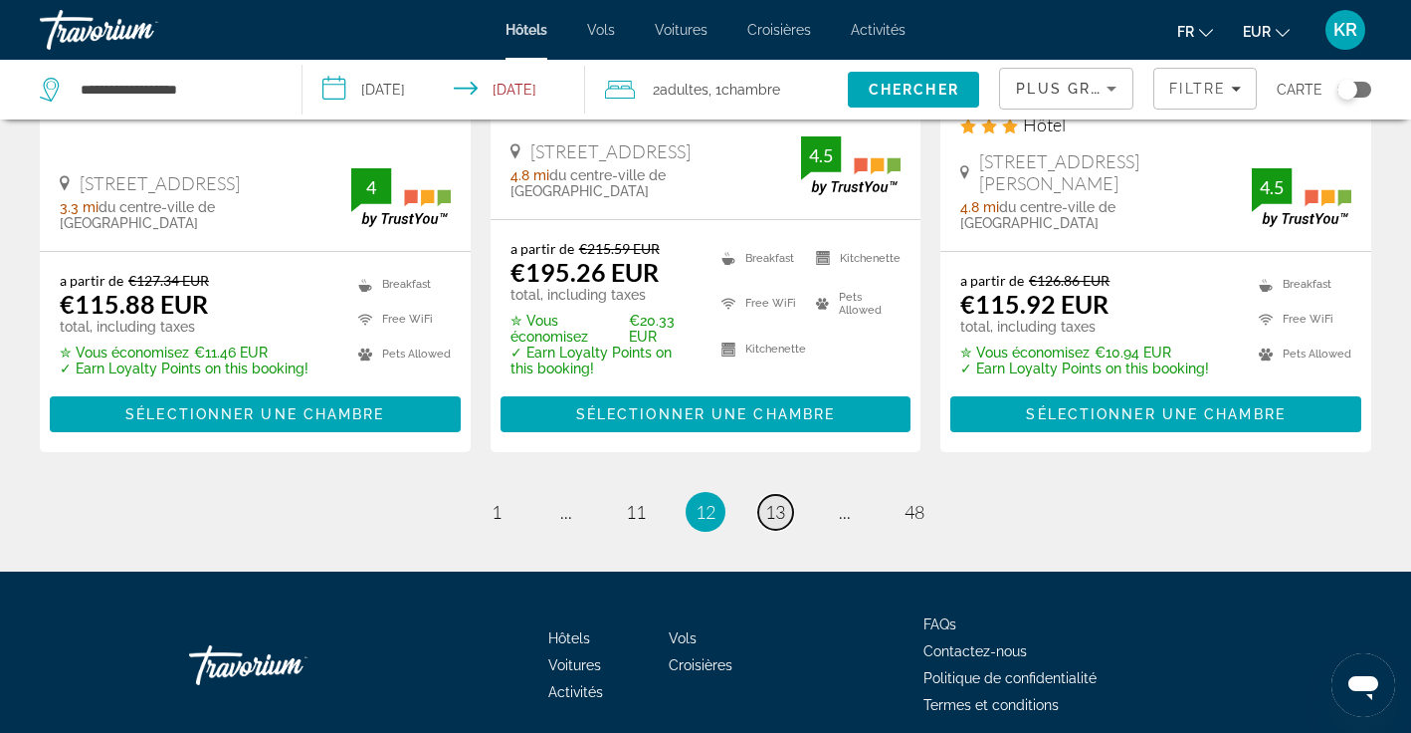
click at [777, 501] on span "13" at bounding box center [775, 512] width 20 height 22
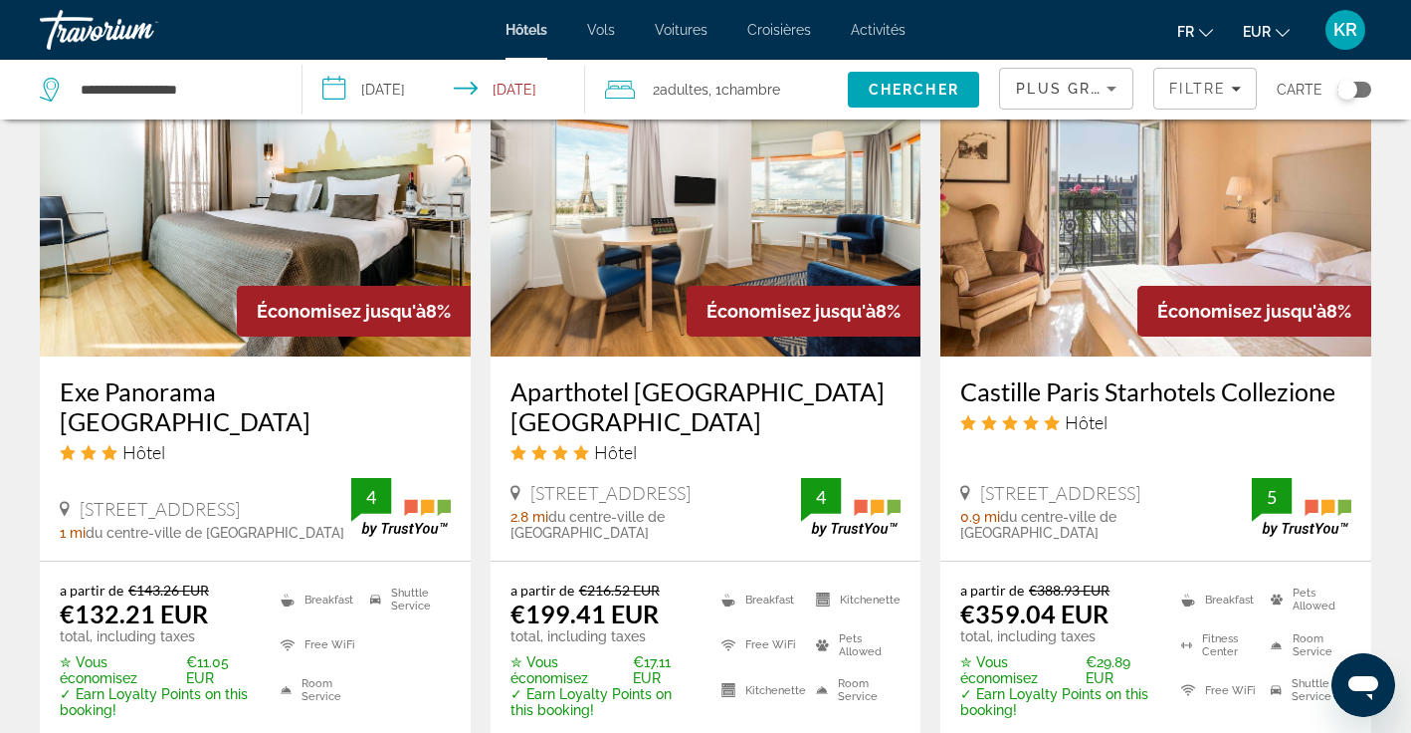
scroll to position [2525, 0]
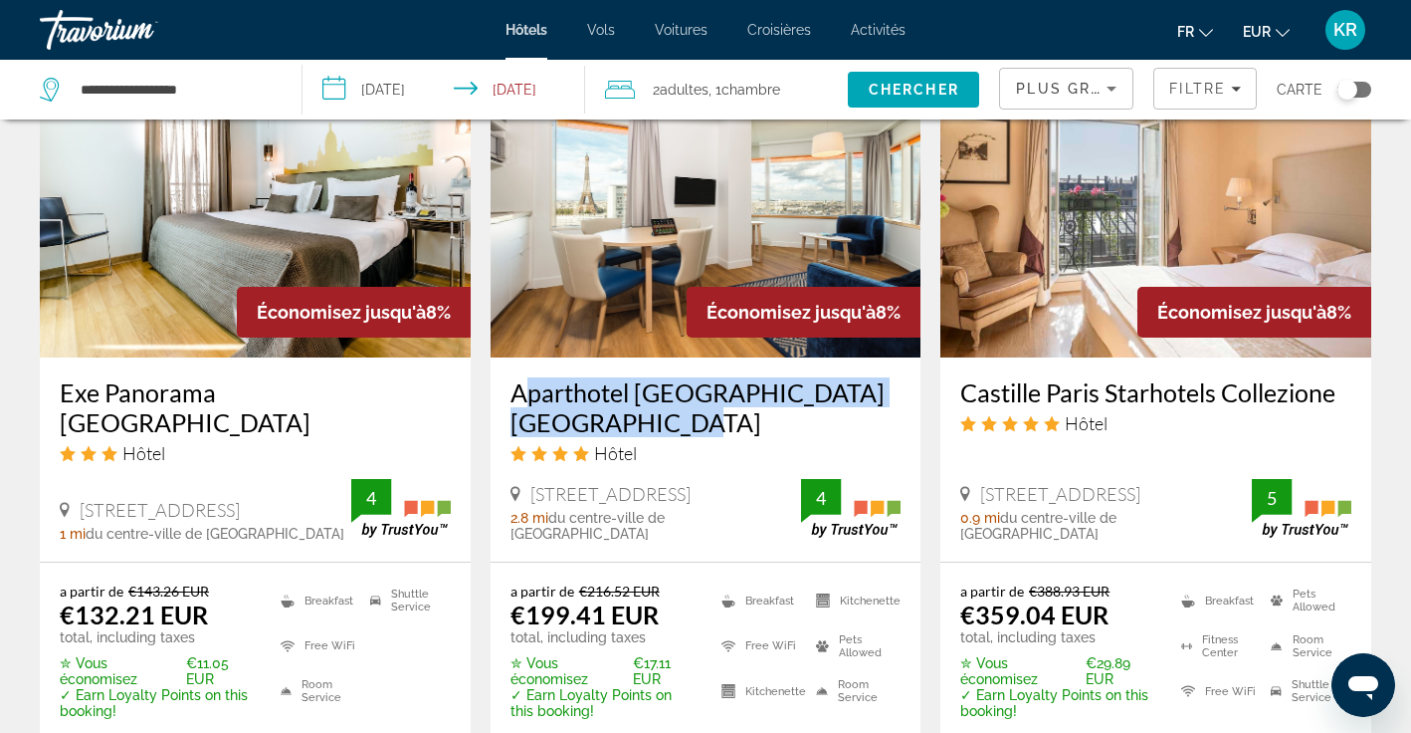
drag, startPoint x: 504, startPoint y: 351, endPoint x: 641, endPoint y: 380, distance: 140.4
click at [641, 380] on div "Aparthotel [GEOGRAPHIC_DATA] [GEOGRAPHIC_DATA] Hôtel [STREET_ADDRESS] 2.8 mi du…" at bounding box center [706, 459] width 431 height 204
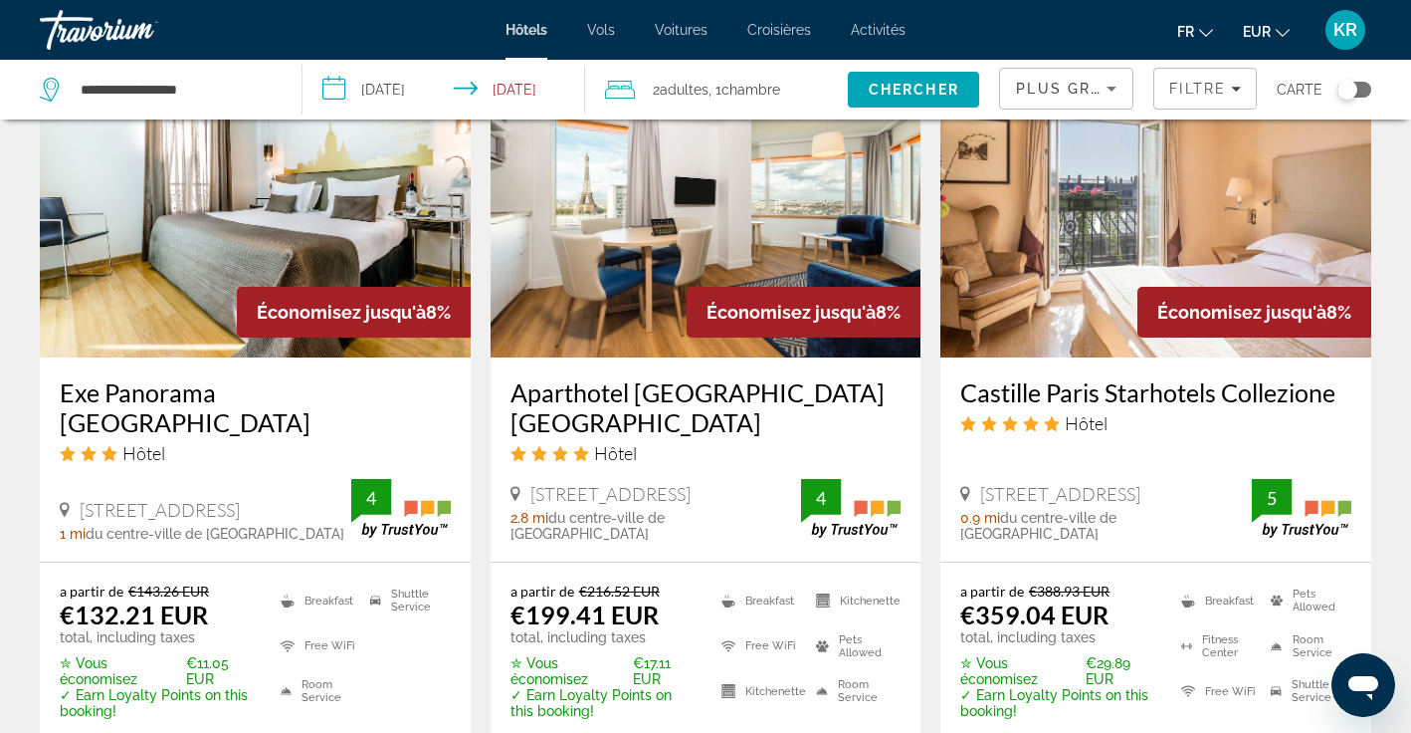
click at [482, 481] on app-hotels-search-item "Économisez jusqu'à 8% Aparthotel [GEOGRAPHIC_DATA] [GEOGRAPHIC_DATA] Hôtel [STR…" at bounding box center [706, 416] width 451 height 755
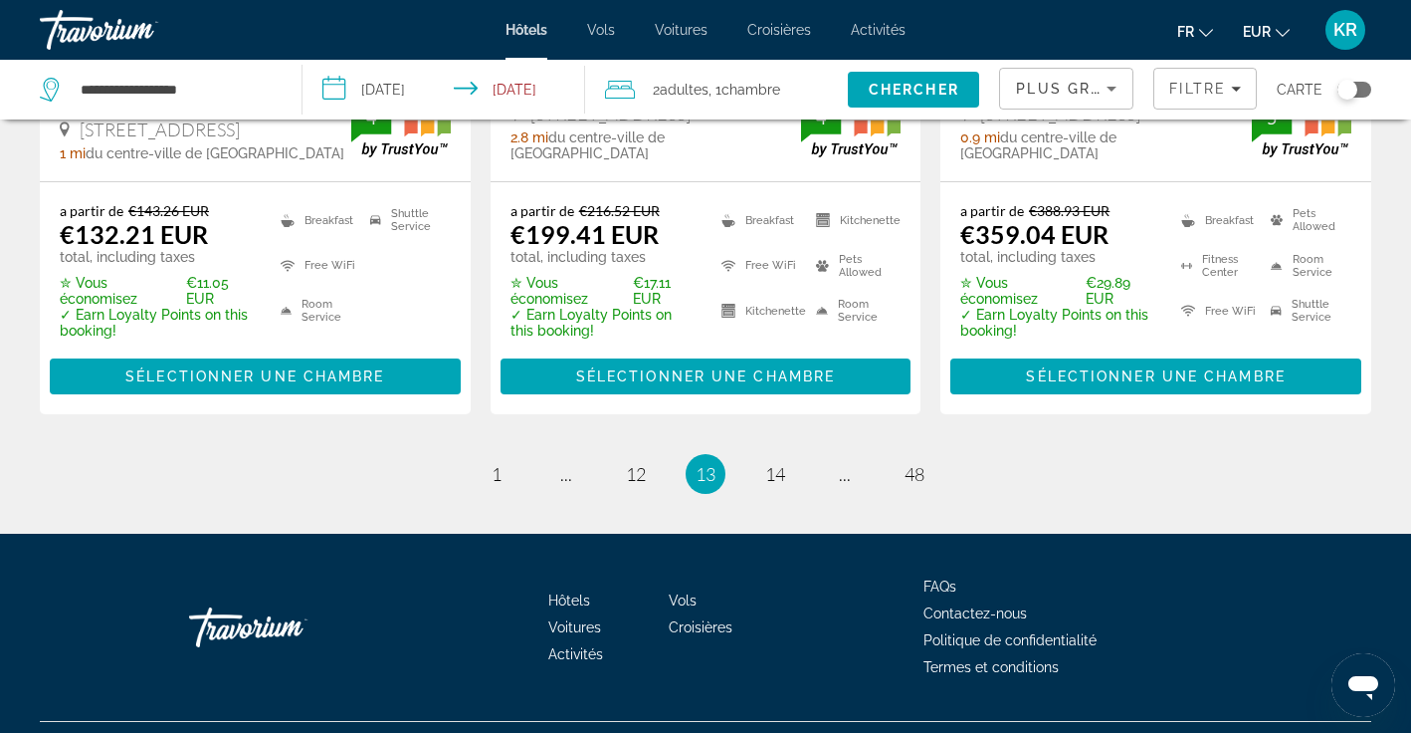
scroll to position [2905, 0]
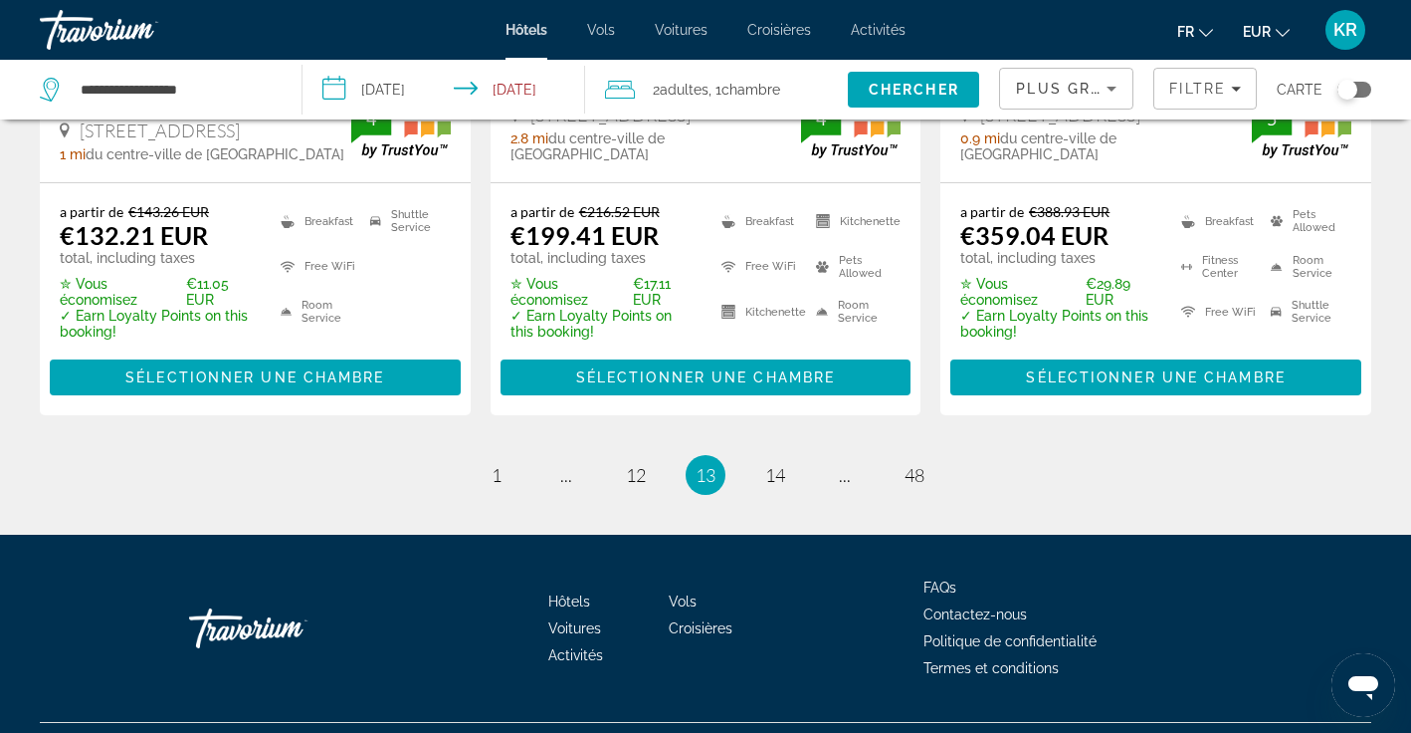
click at [794, 455] on ul "13 / 48 page 1 page ... page 12 You're on page 13 page 14 page ... page 48" at bounding box center [706, 475] width 1332 height 40
click at [772, 464] on span "14" at bounding box center [775, 475] width 20 height 22
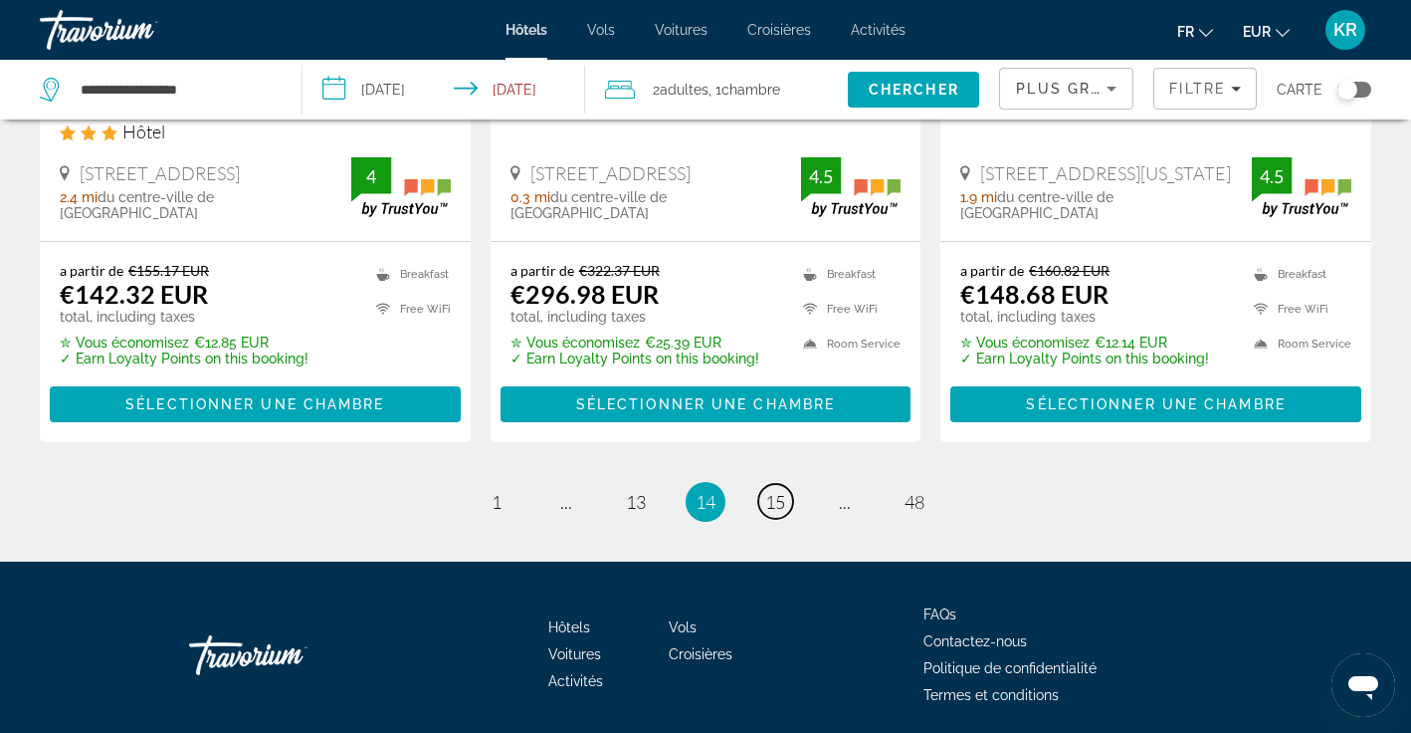
scroll to position [2799, 0]
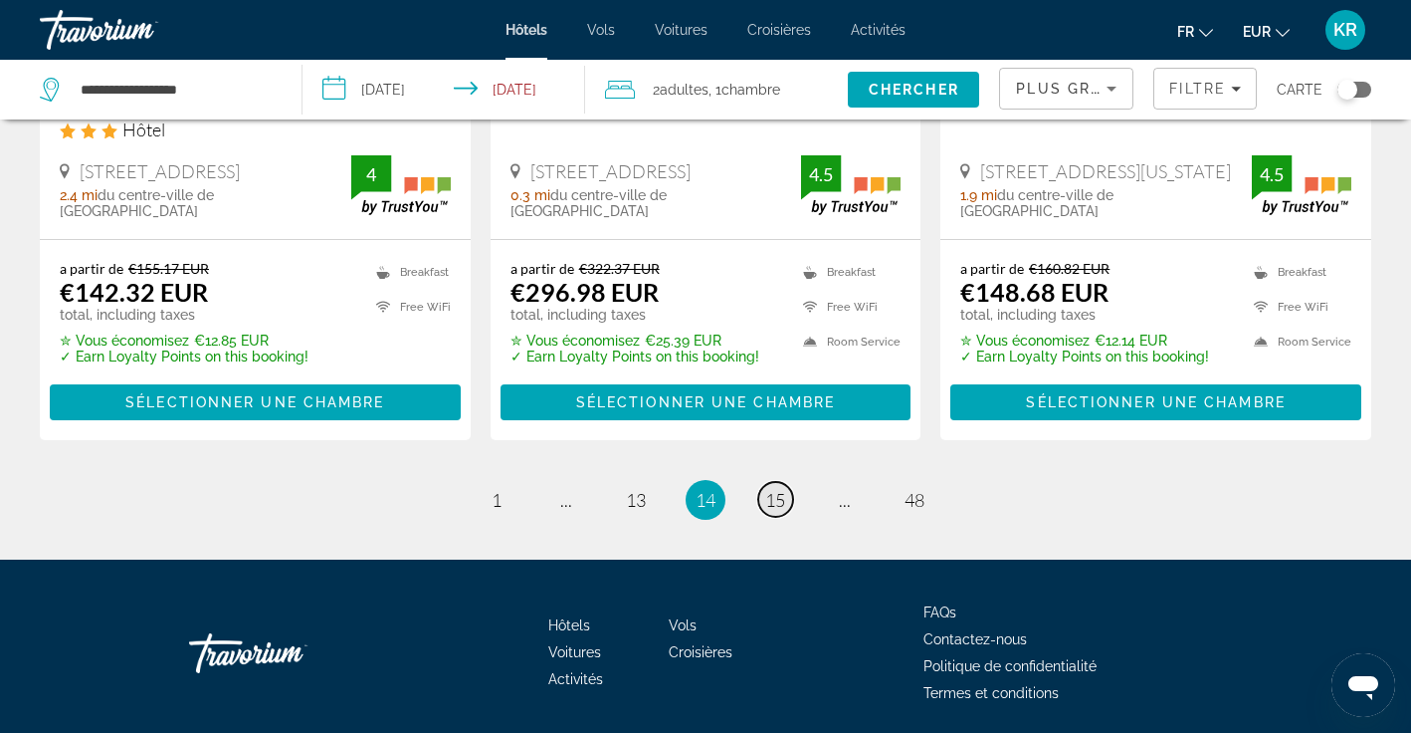
click at [765, 489] on span "15" at bounding box center [775, 500] width 20 height 22
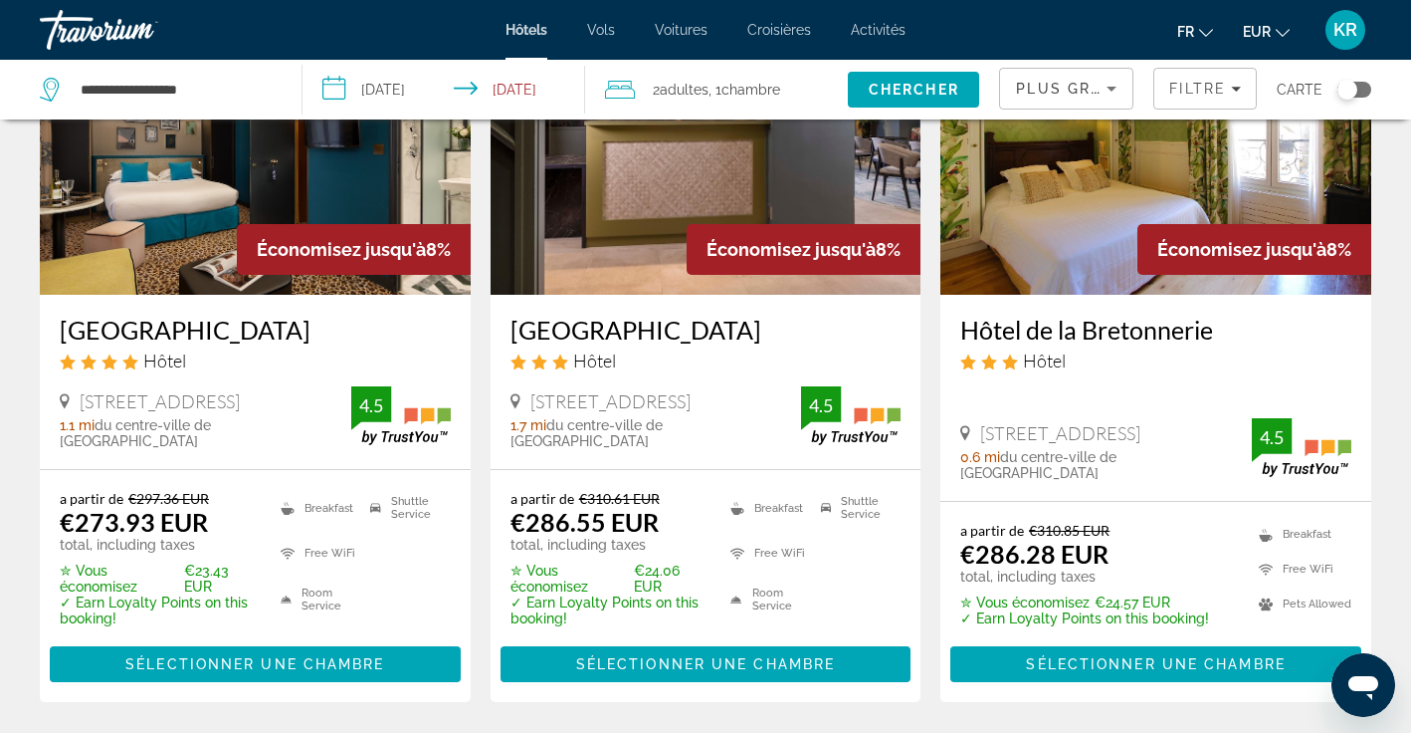
scroll to position [201, 0]
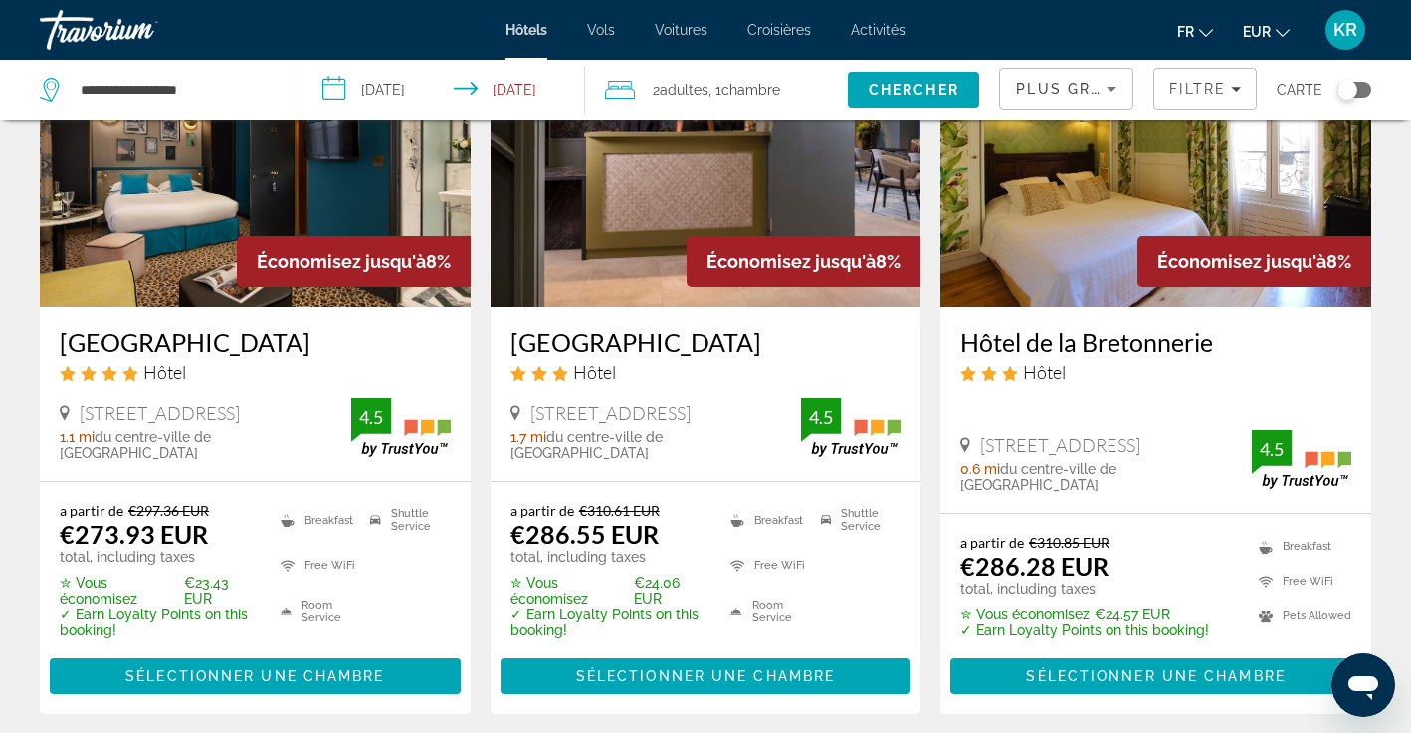
drag, startPoint x: 50, startPoint y: 340, endPoint x: 278, endPoint y: 354, distance: 228.4
click at [278, 354] on div "[GEOGRAPHIC_DATA] Hôtel [STREET_ADDRESS] 1.1 mi du centre-ville de [GEOGRAPHIC_…" at bounding box center [255, 394] width 431 height 174
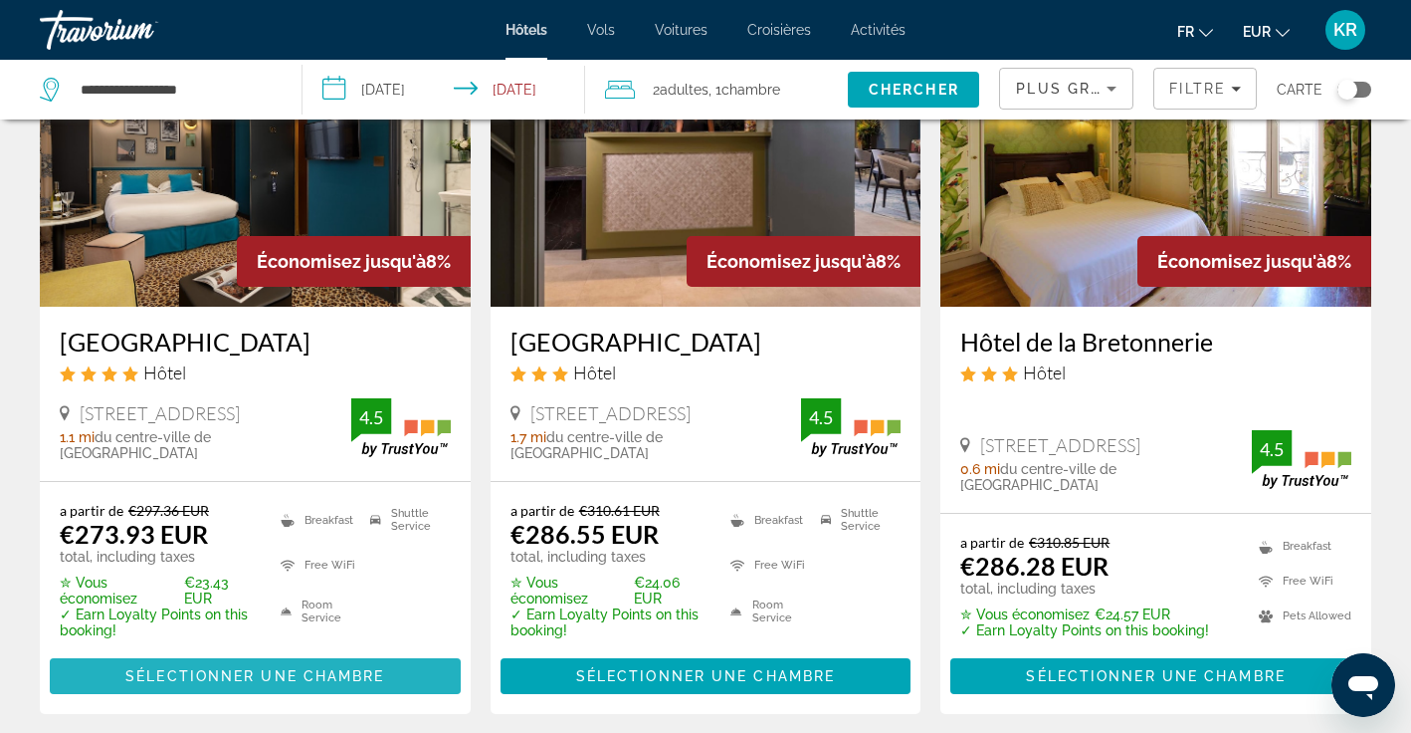
click at [309, 685] on span "Main content" at bounding box center [255, 676] width 411 height 48
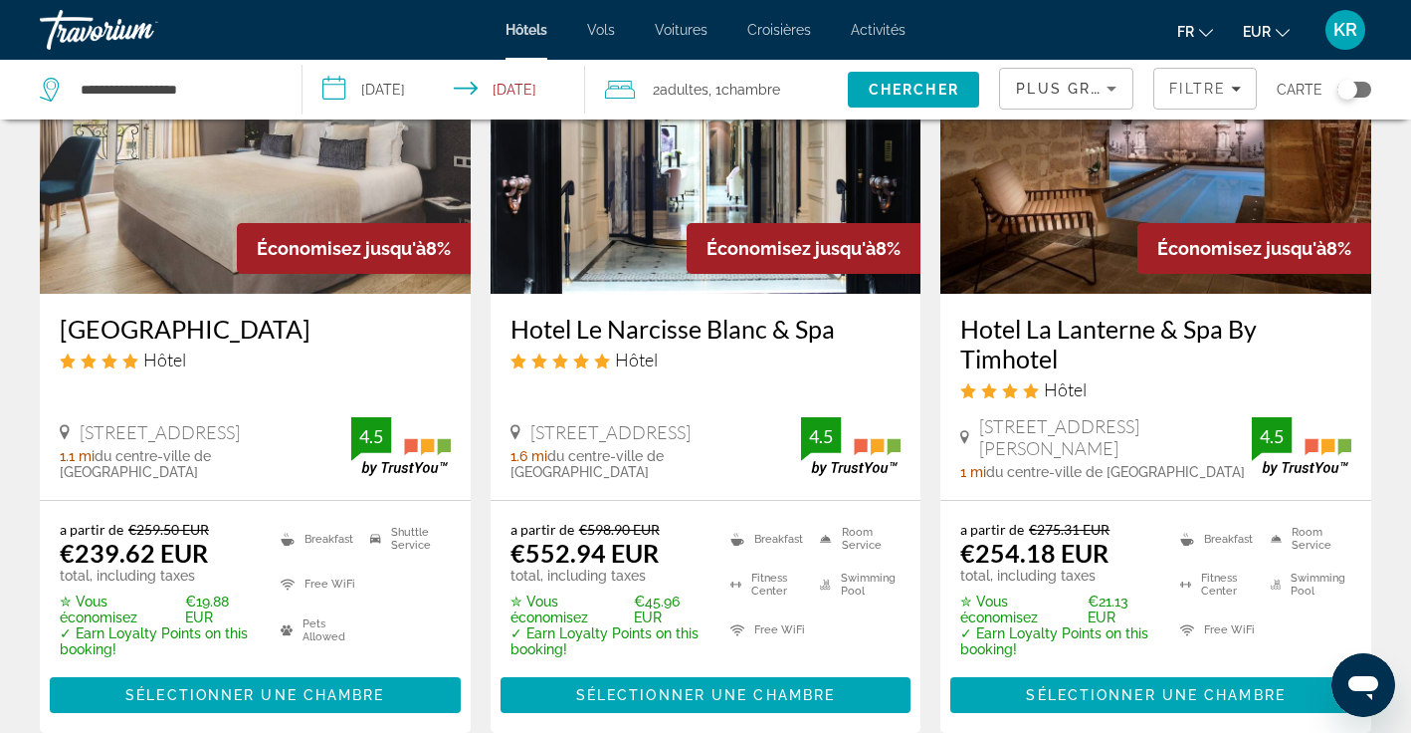
scroll to position [971, 0]
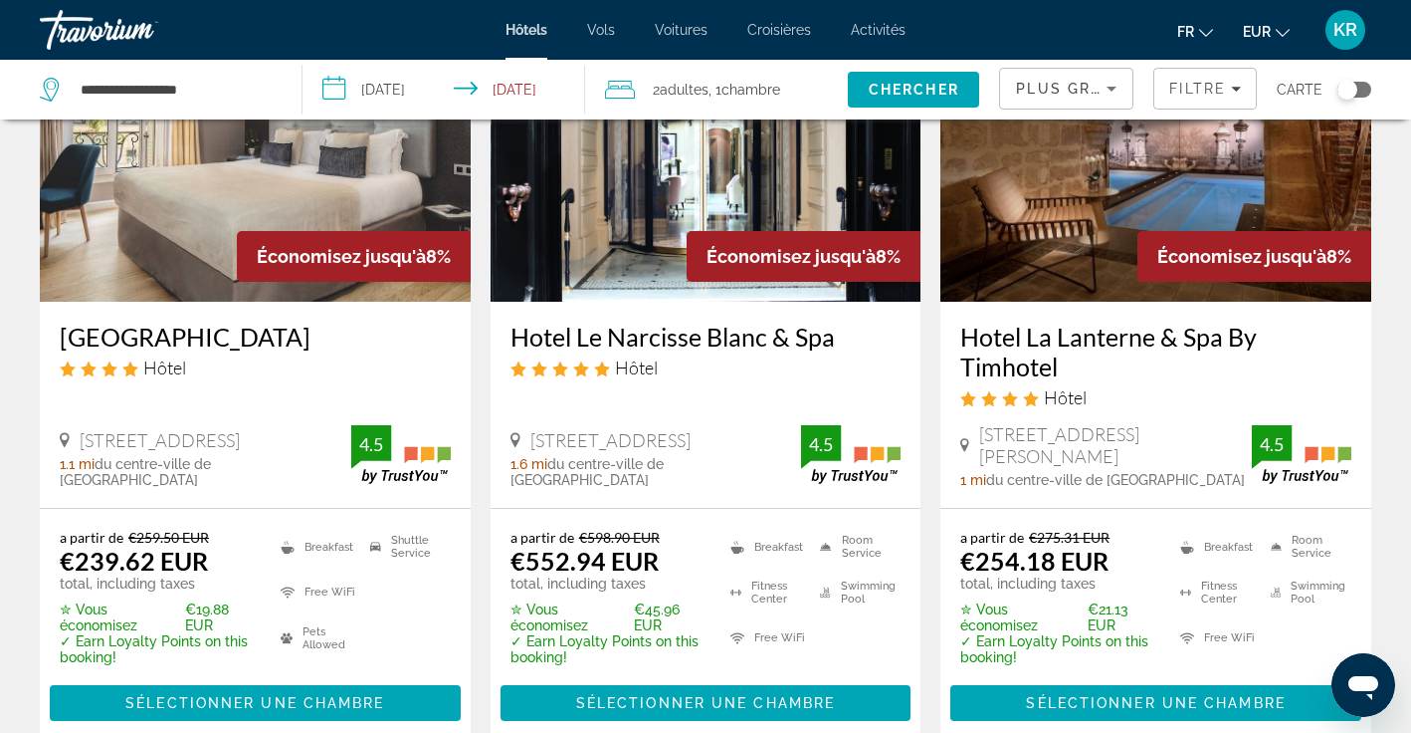
drag, startPoint x: 952, startPoint y: 332, endPoint x: 1082, endPoint y: 366, distance: 134.7
click at [1082, 366] on div "Hotel La Lanterne & Spa By Timhotel Hôtel [STREET_ADDRESS][PERSON_NAME] 1 mi du…" at bounding box center [1156, 405] width 431 height 206
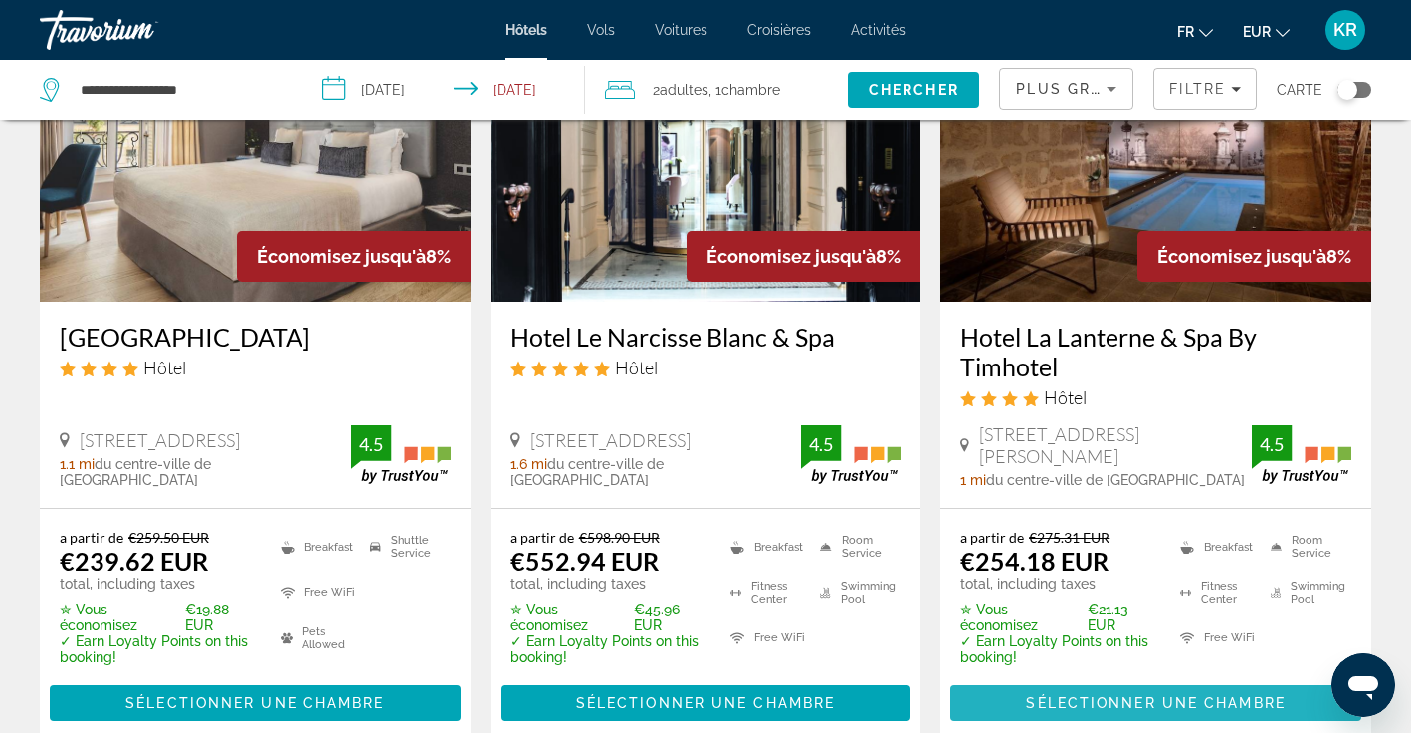
click at [1109, 701] on span "Sélectionner une chambre" at bounding box center [1155, 703] width 259 height 16
